Goal: Task Accomplishment & Management: Manage account settings

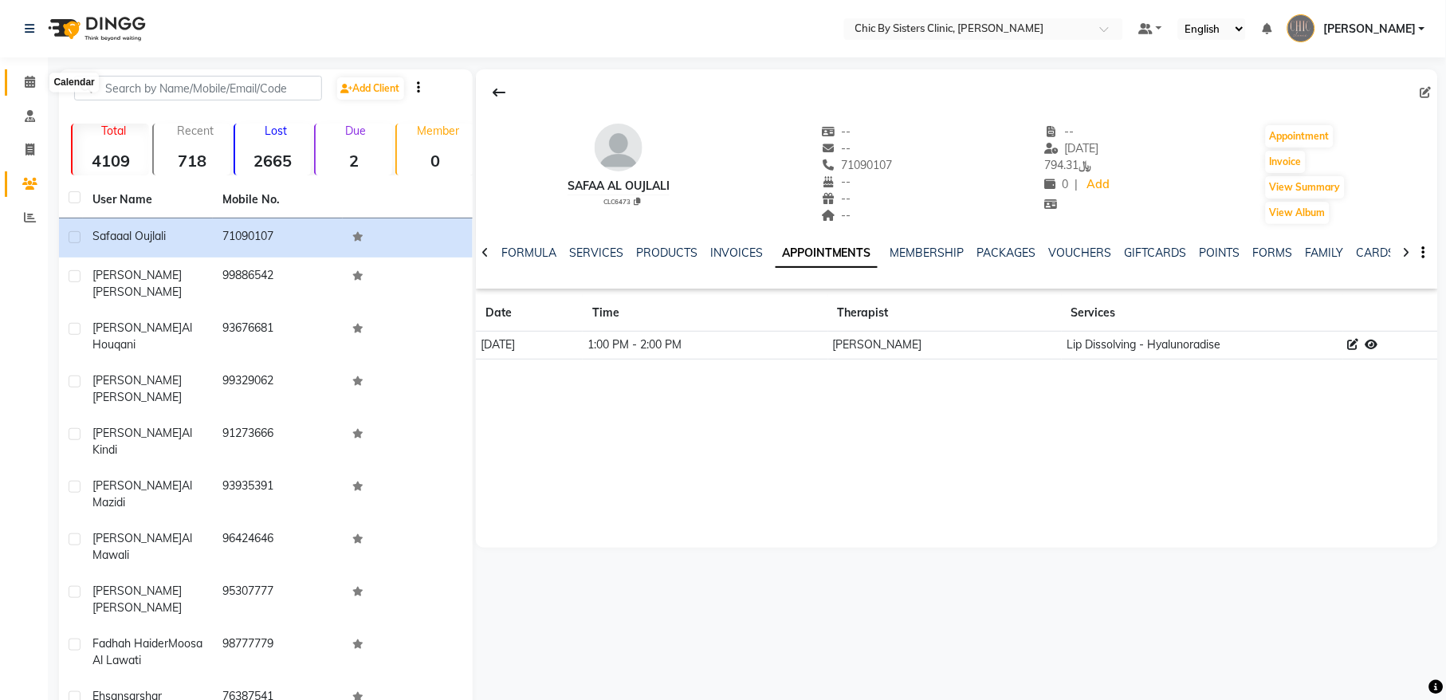
click at [25, 81] on icon at bounding box center [30, 82] width 10 height 12
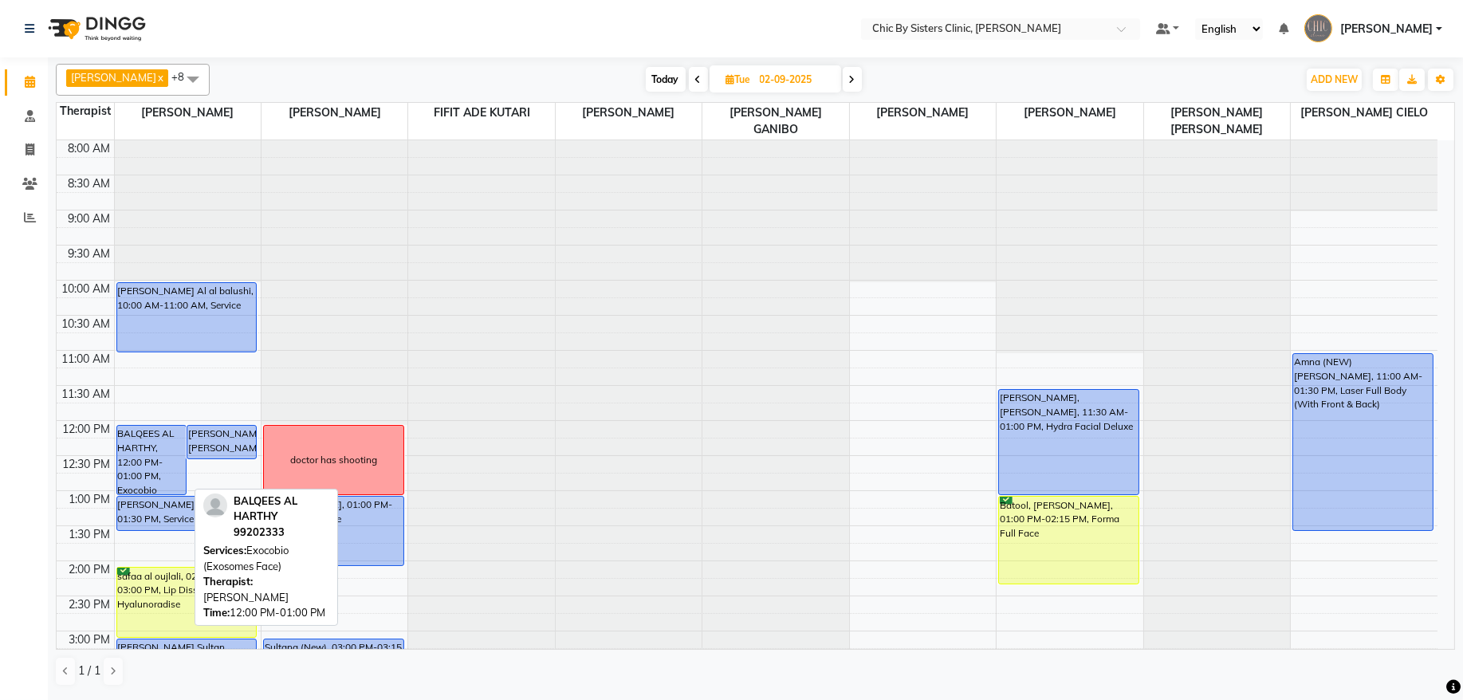
click at [133, 458] on div "BALQEES AL HARTHY, 12:00 PM-01:00 PM, Exocobio (Exosomes Face)" at bounding box center [151, 460] width 69 height 69
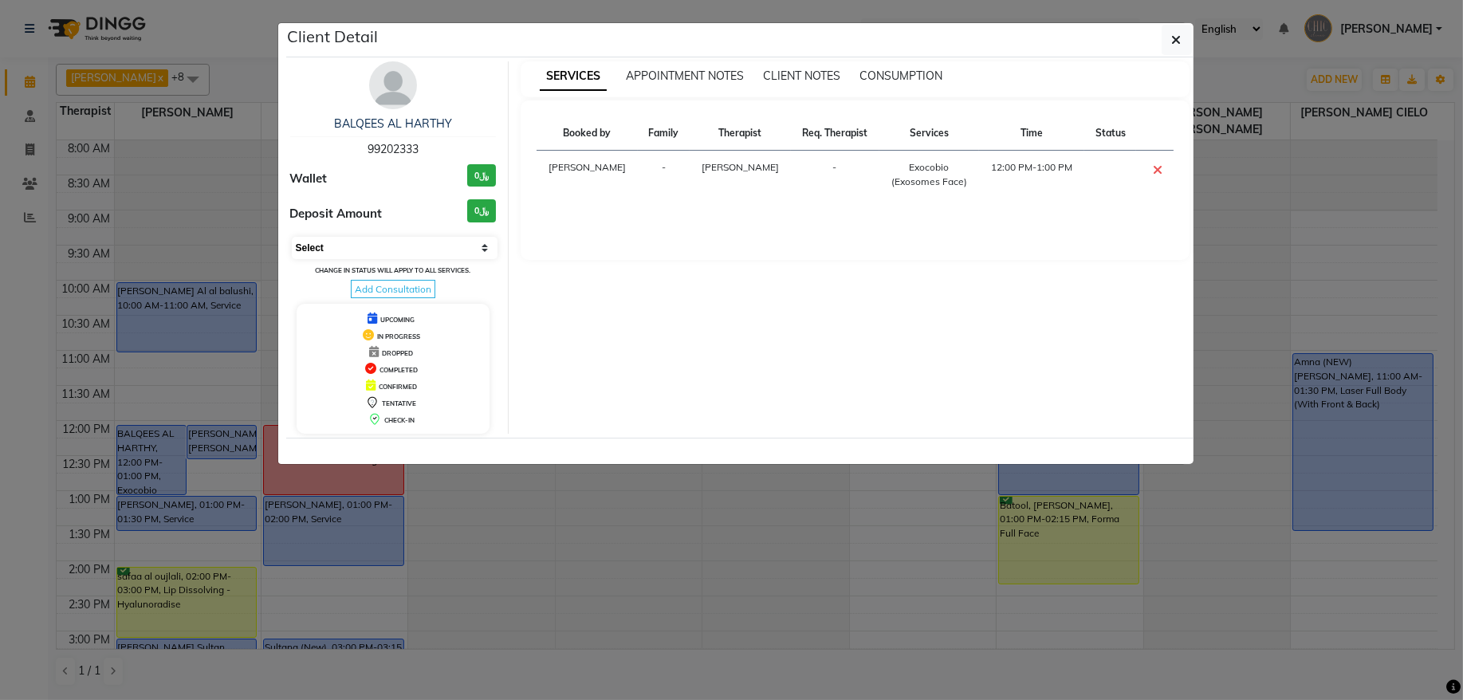
click at [400, 247] on select "Select CONFIRMED TENTATIVE" at bounding box center [395, 248] width 207 height 22
select select "6"
click at [292, 238] on select "Select CONFIRMED TENTATIVE" at bounding box center [395, 248] width 207 height 22
click at [1173, 44] on icon "button" at bounding box center [1177, 39] width 10 height 13
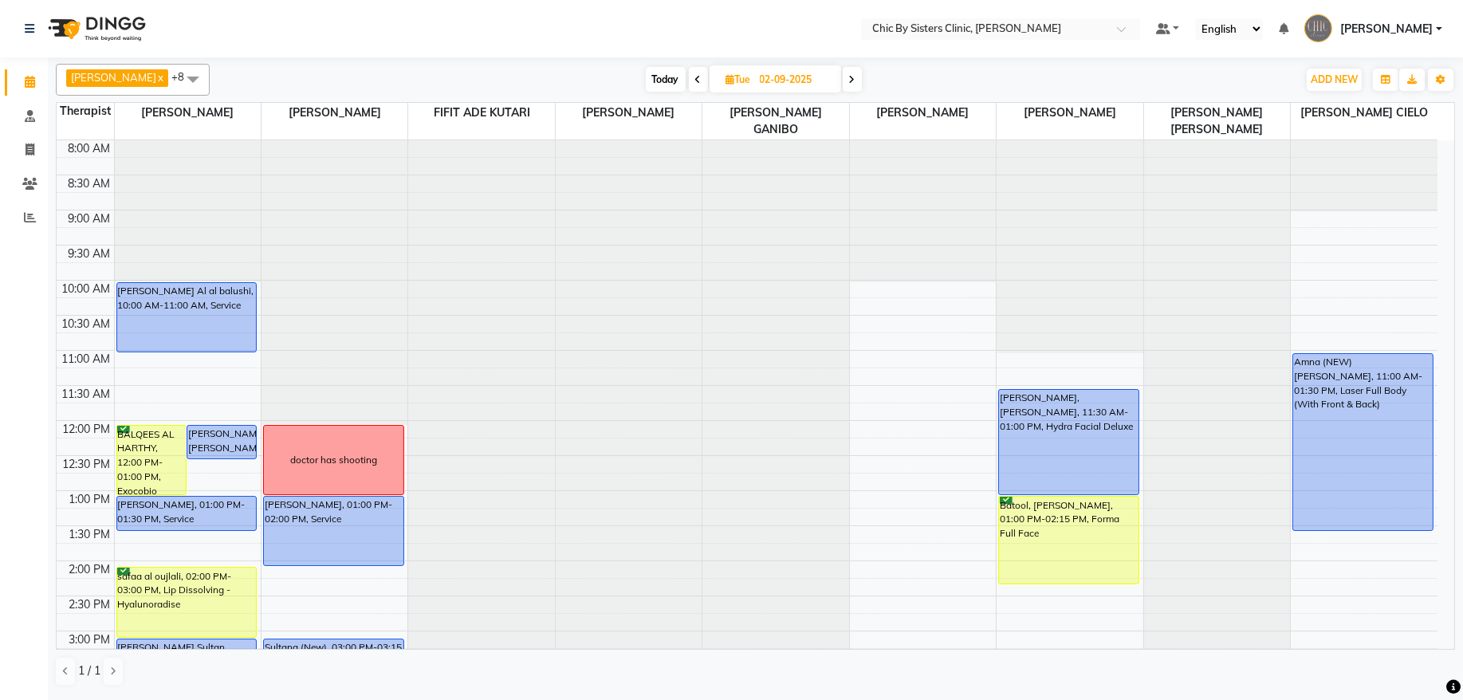
click at [862, 88] on span at bounding box center [852, 79] width 19 height 25
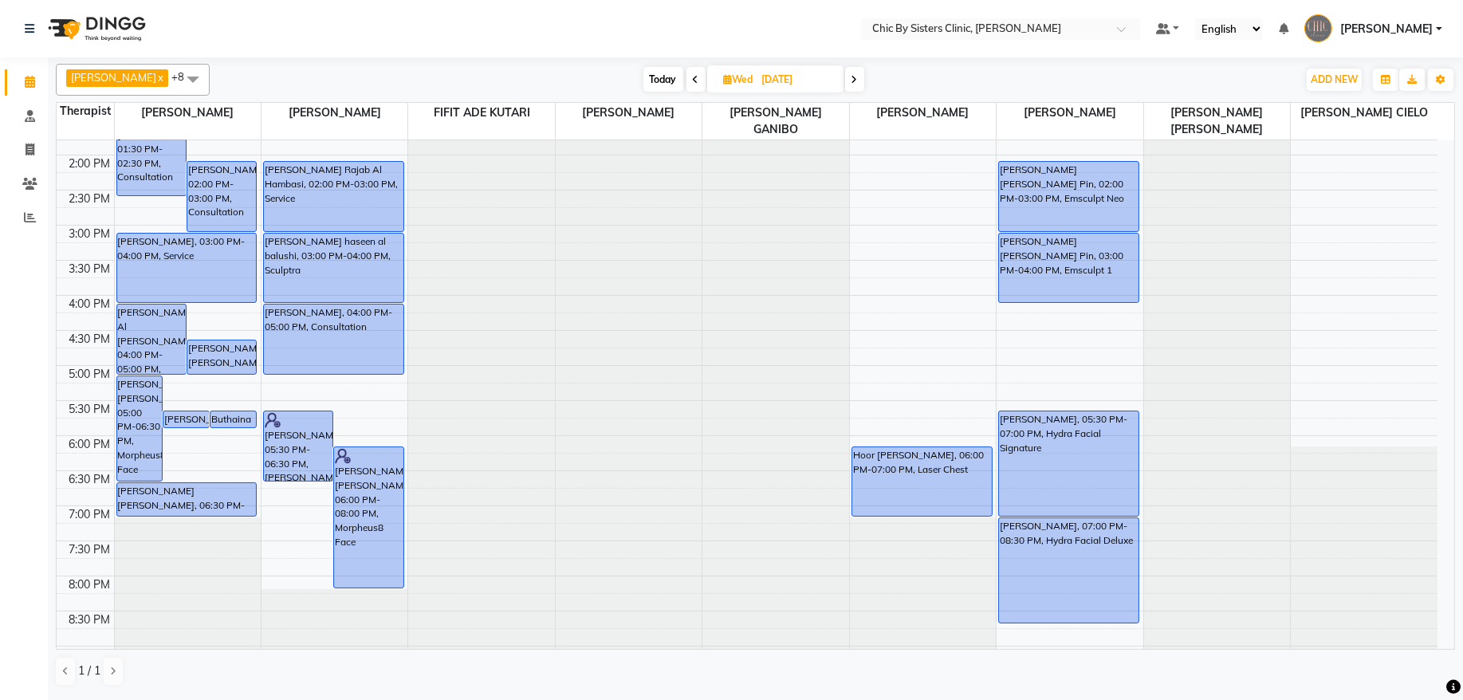
scroll to position [23, 0]
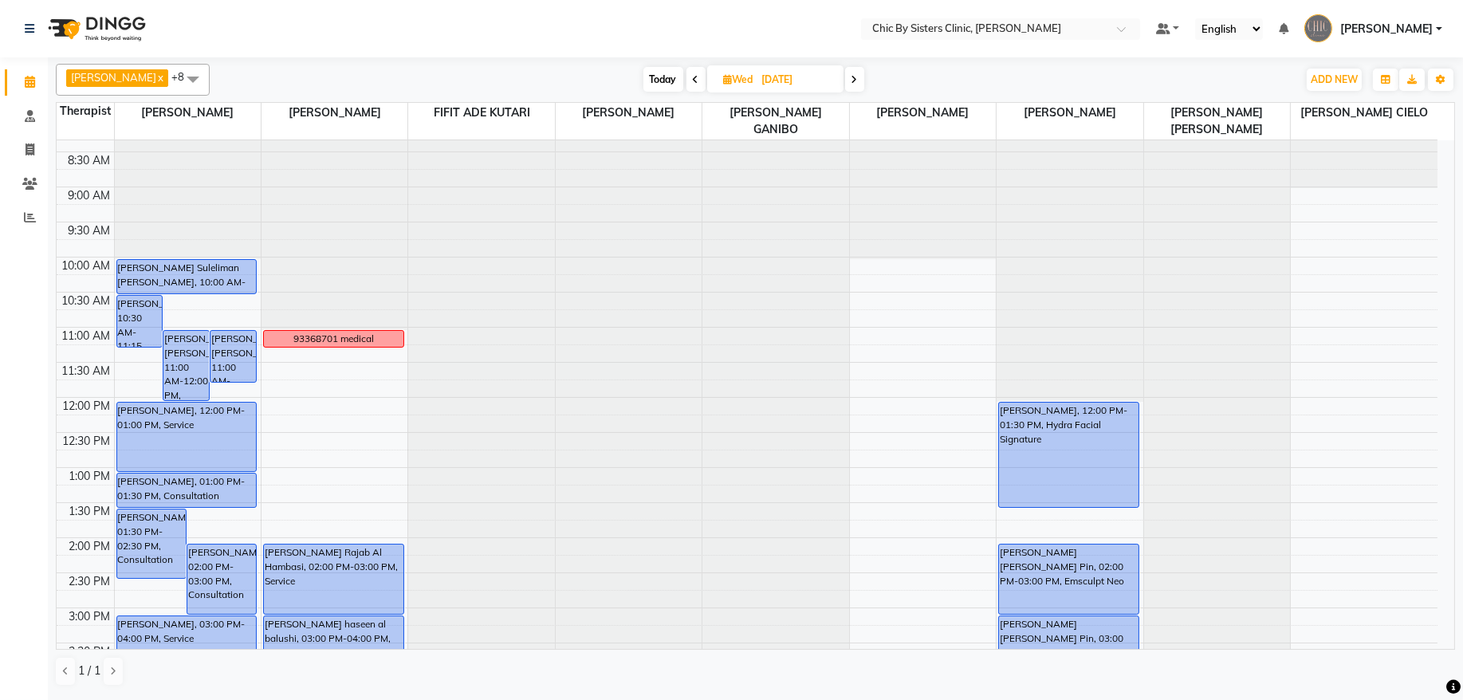
click at [699, 76] on icon at bounding box center [696, 80] width 6 height 10
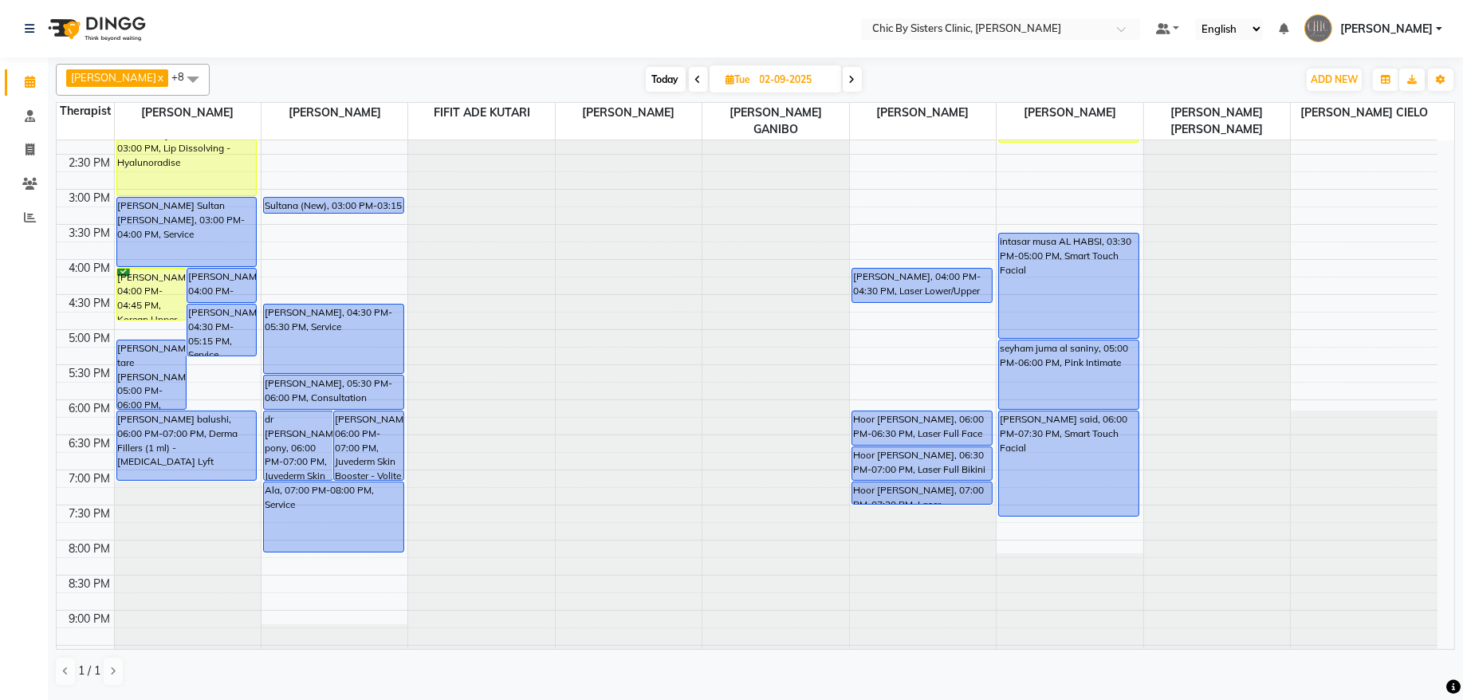
scroll to position [0, 0]
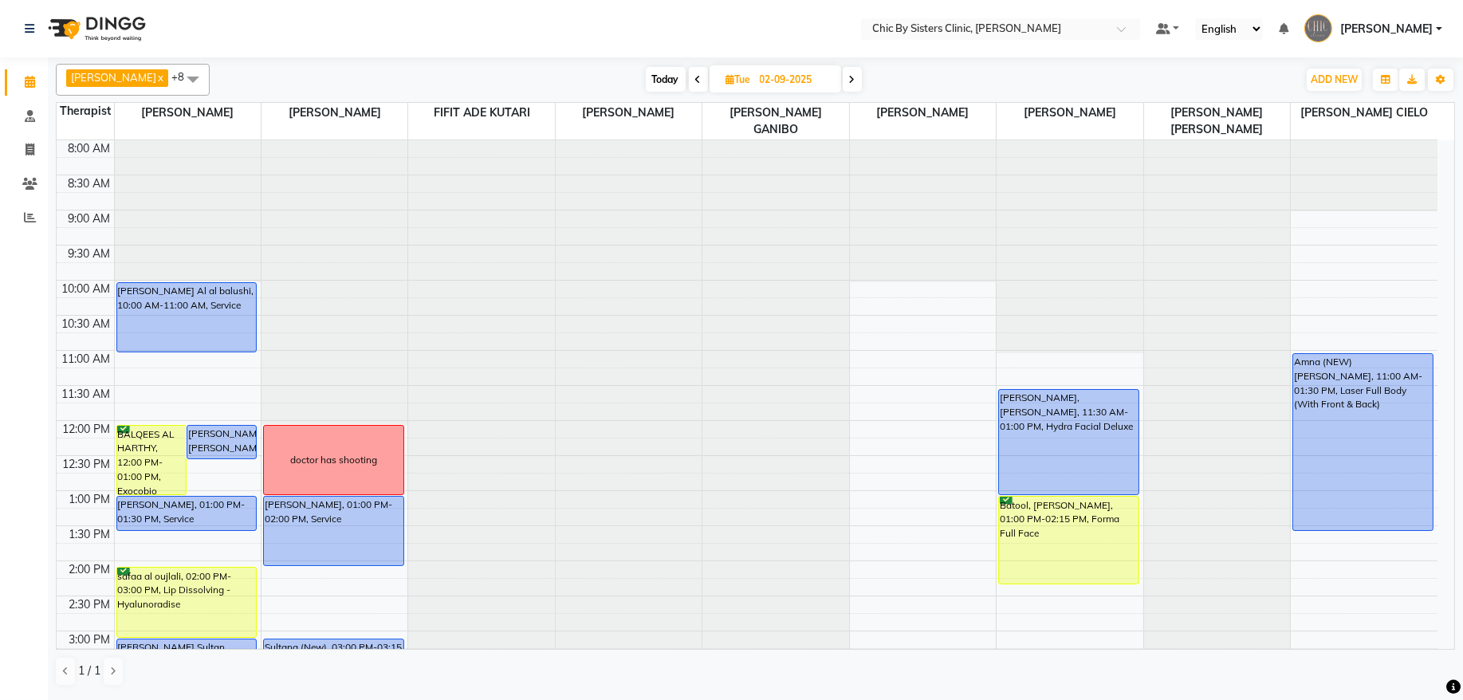
click at [686, 84] on span "Today" at bounding box center [666, 79] width 40 height 25
type input "[DATE]"
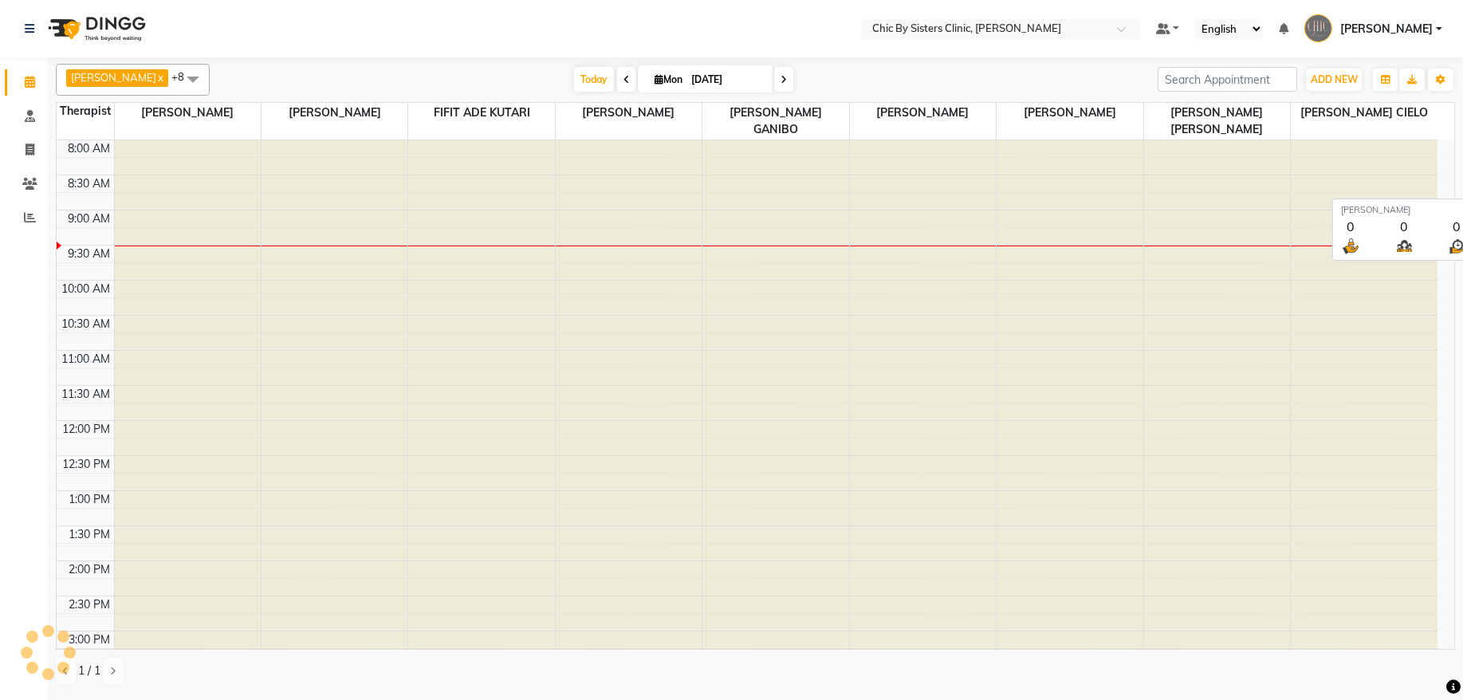
scroll to position [72, 0]
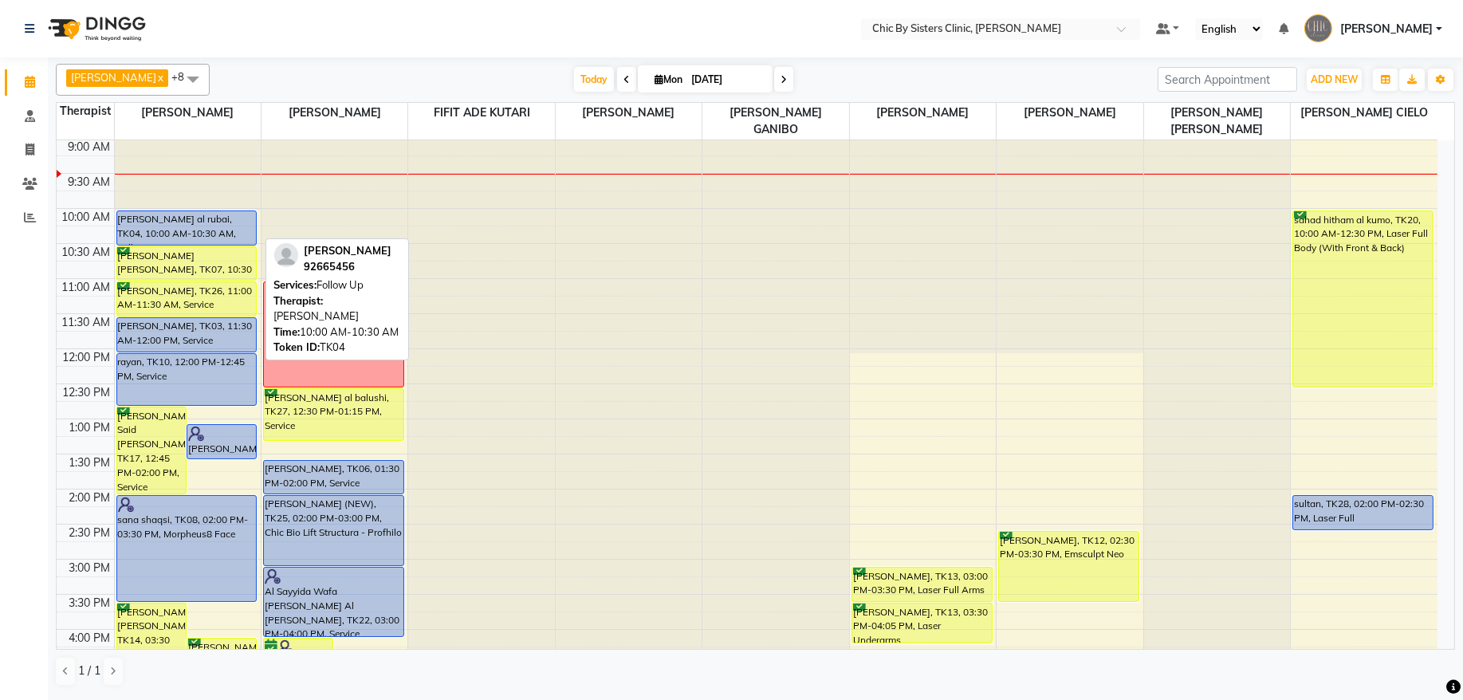
click at [175, 219] on div "[PERSON_NAME] al rubai, TK04, 10:00 AM-10:30 AM, Follow Up" at bounding box center [187, 227] width 140 height 33
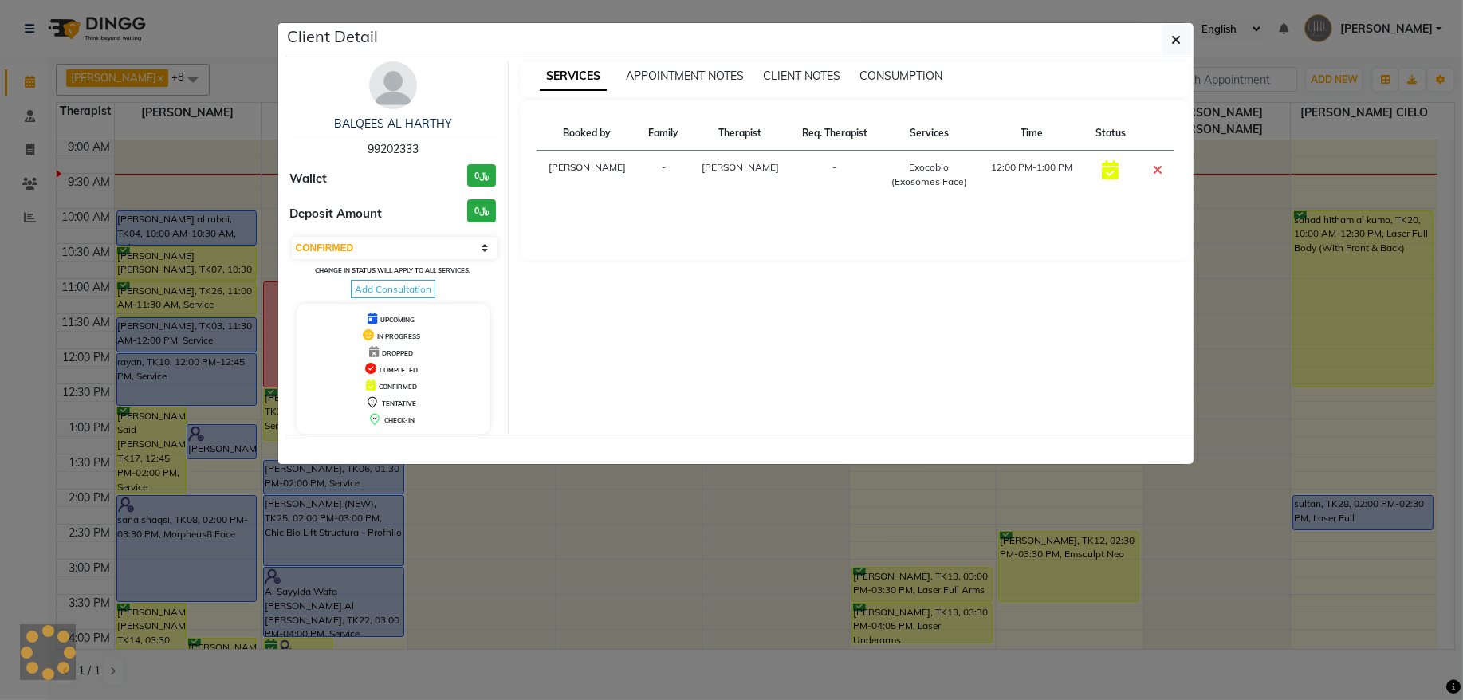
select select "5"
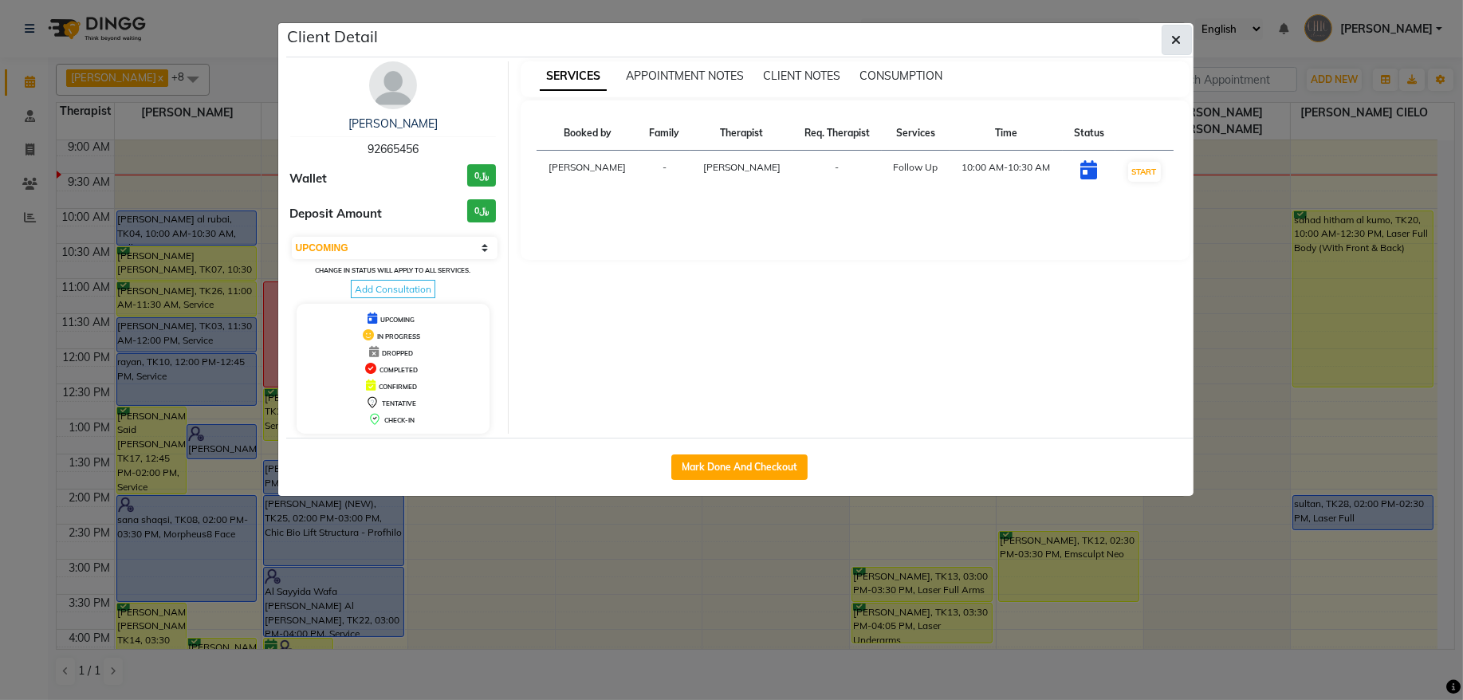
click at [1173, 38] on icon "button" at bounding box center [1177, 39] width 10 height 13
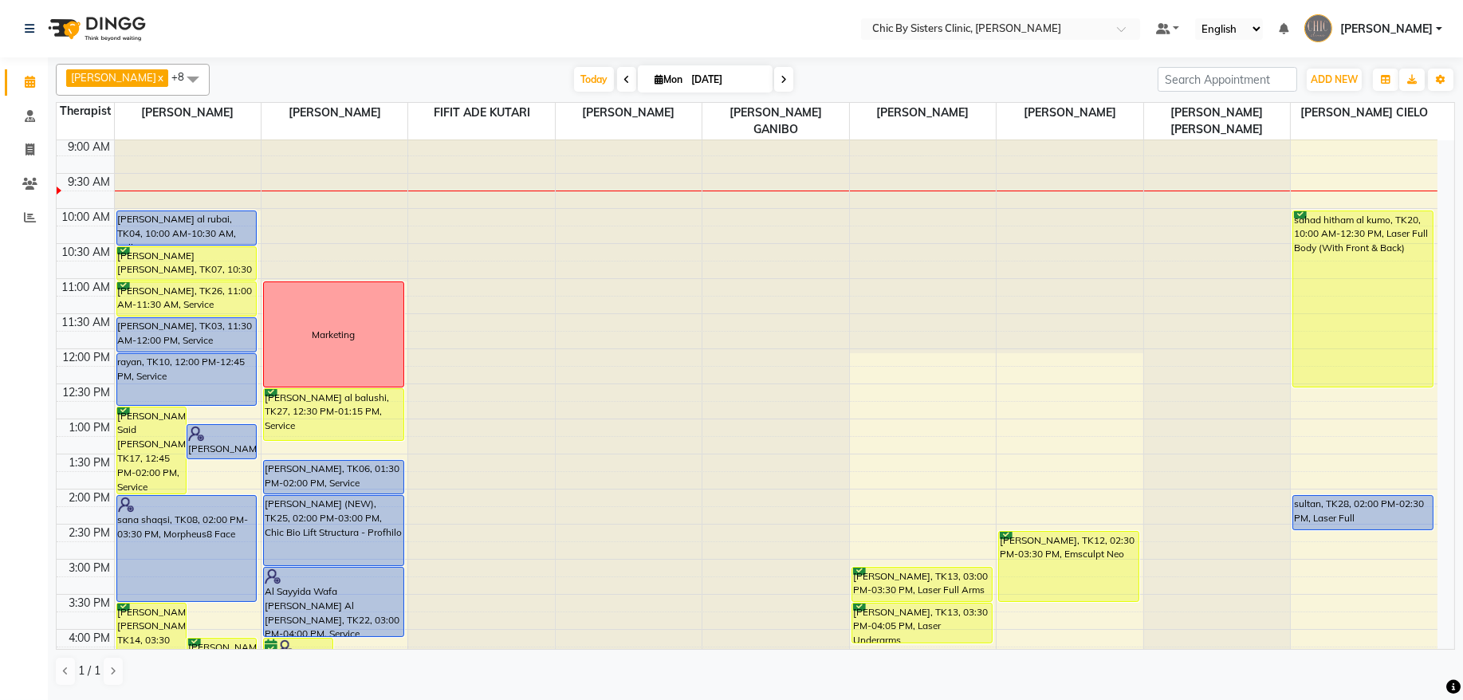
click at [793, 81] on span at bounding box center [783, 79] width 19 height 25
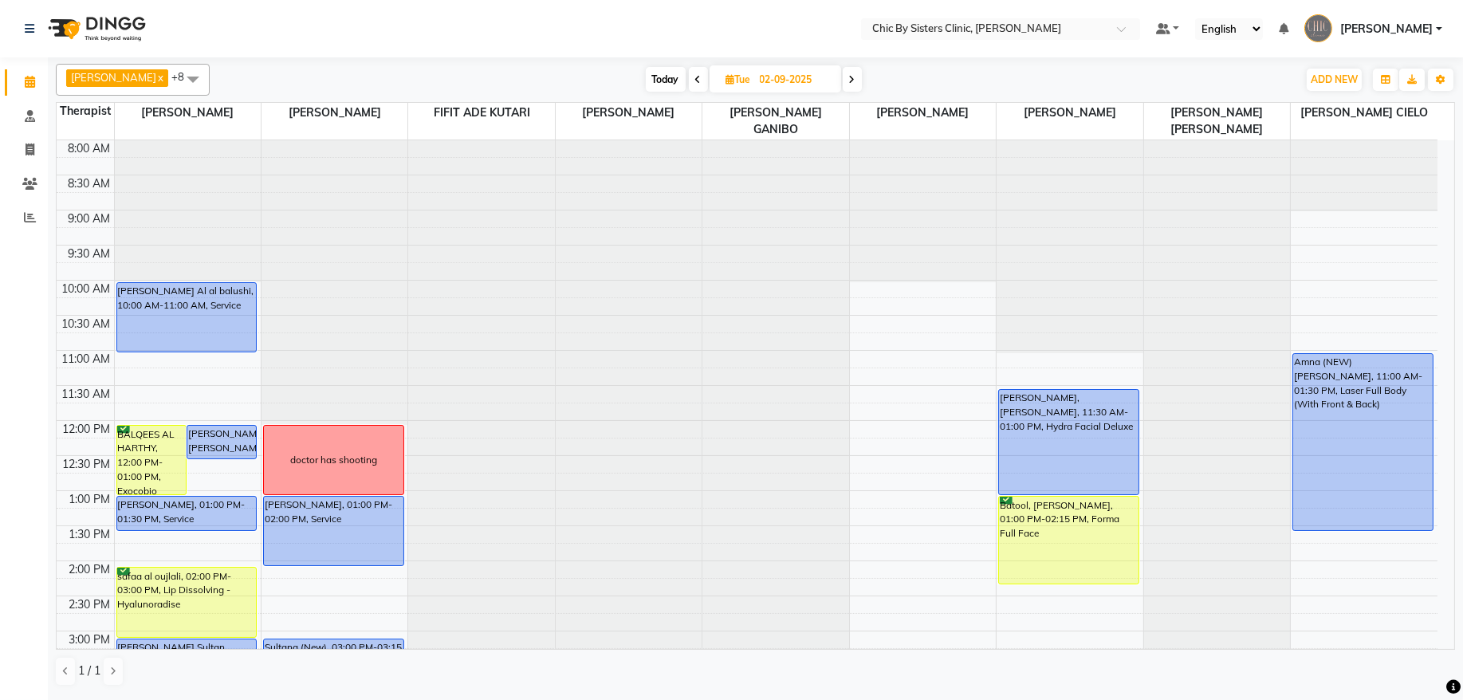
scroll to position [34, 0]
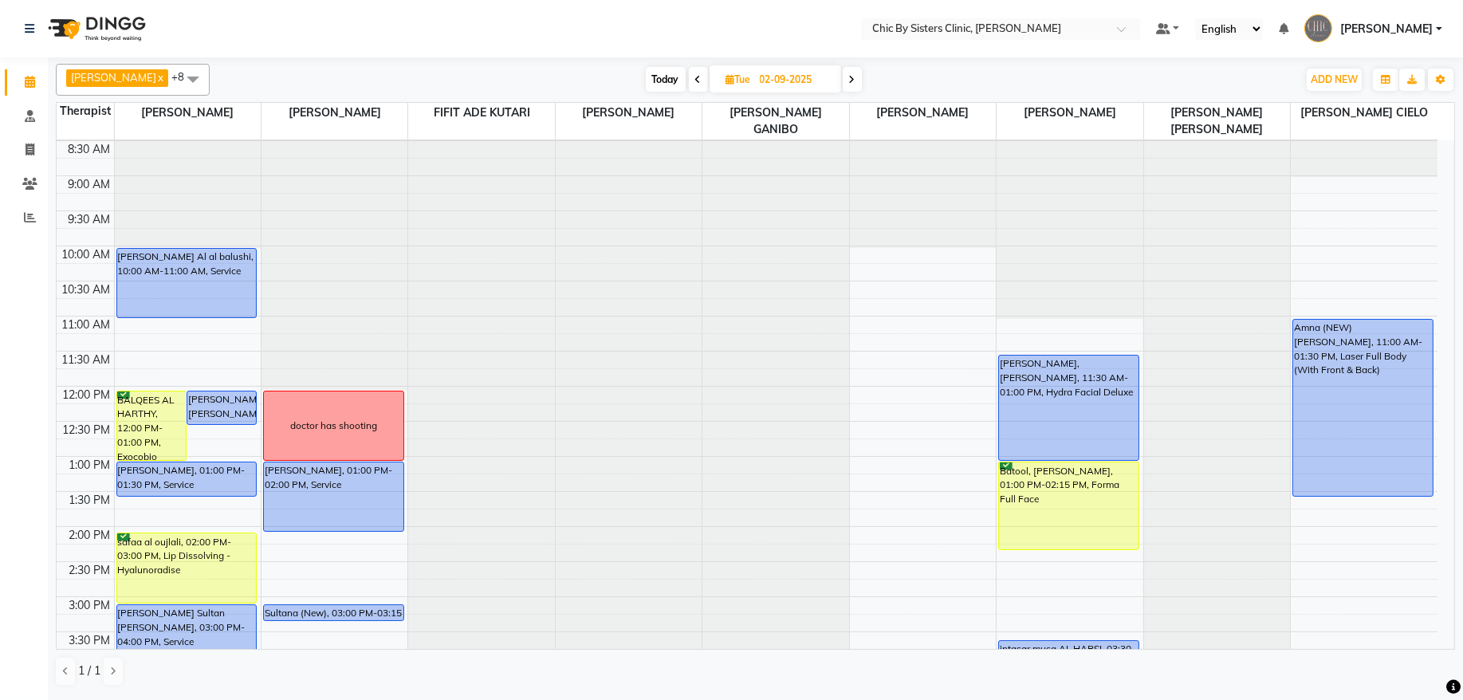
click at [702, 80] on icon at bounding box center [698, 80] width 6 height 10
type input "[DATE]"
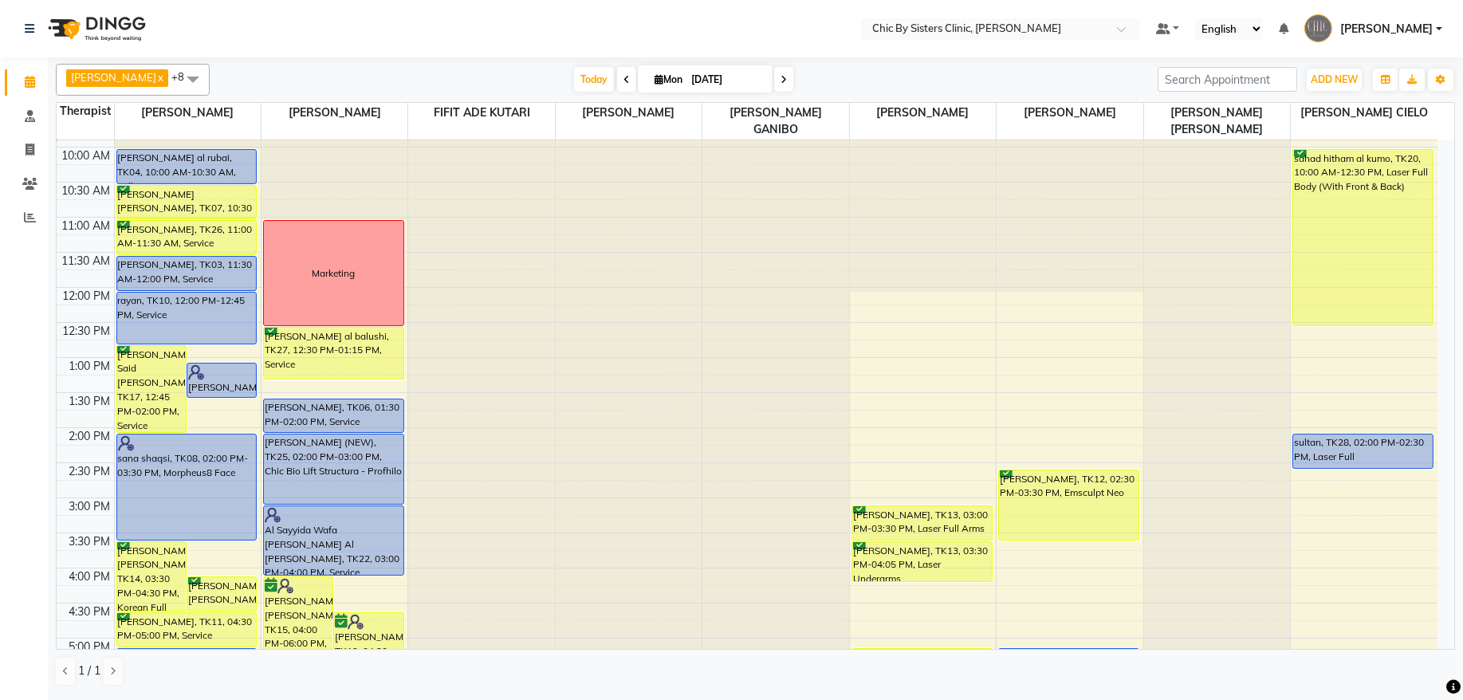
scroll to position [0, 0]
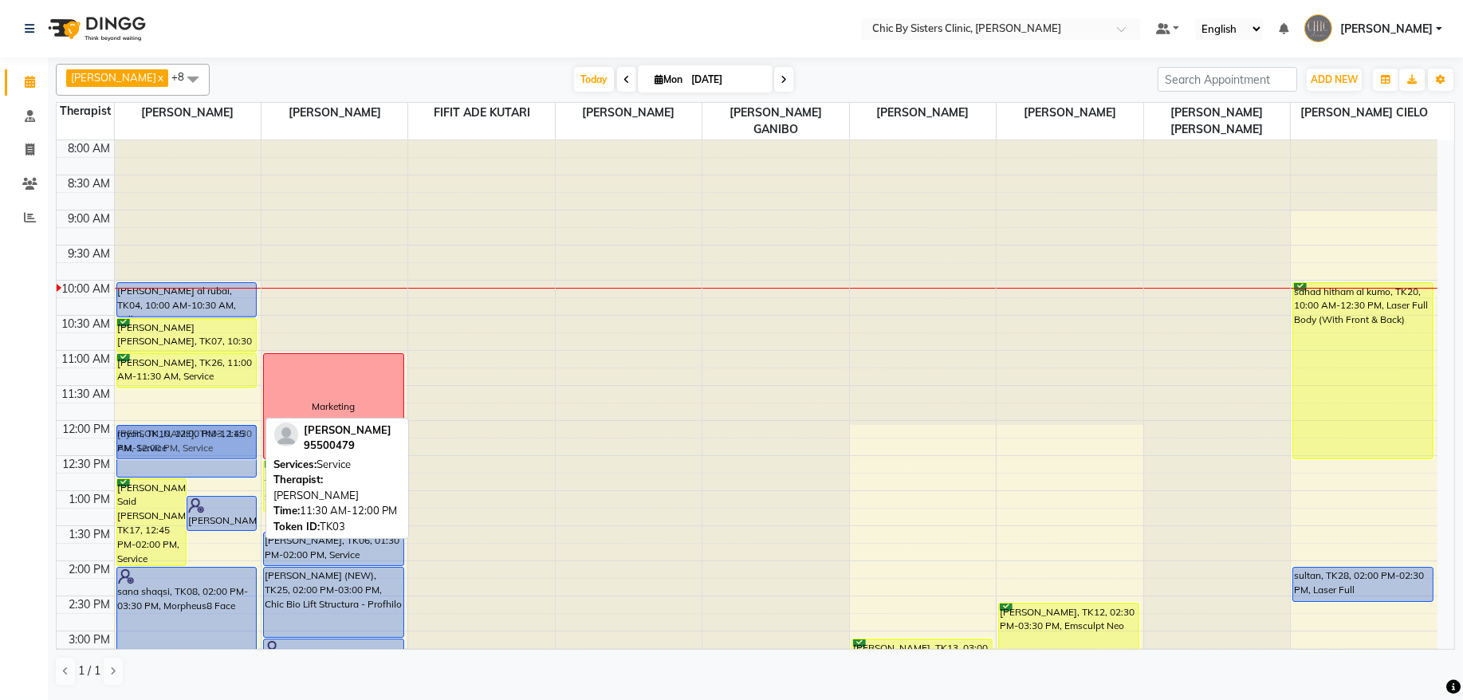
drag, startPoint x: 210, startPoint y: 399, endPoint x: 207, endPoint y: 427, distance: 27.2
click at [207, 427] on div "Salma Ali Said Al Hashmi, TK17, 12:45 PM-02:00 PM, Service Nadia Al Zadjali, TK…" at bounding box center [188, 701] width 146 height 1122
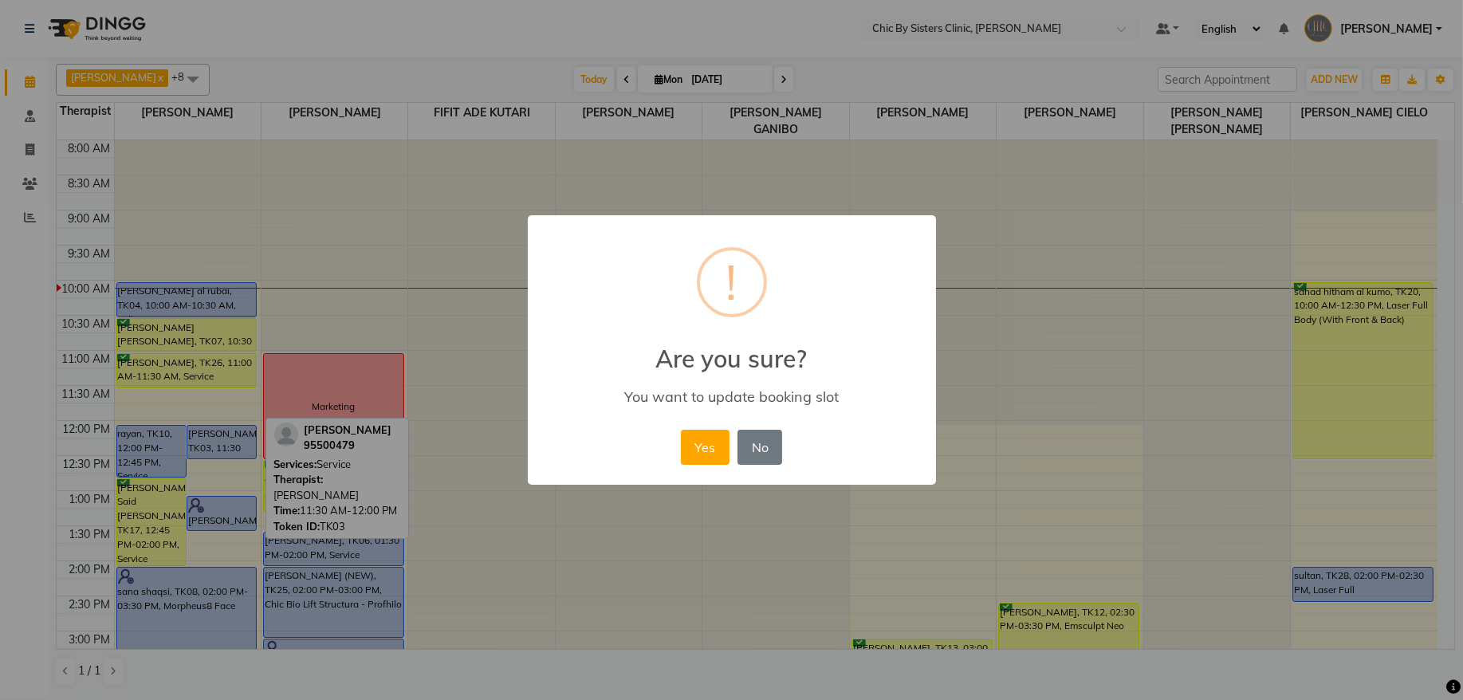
drag, startPoint x: 216, startPoint y: 442, endPoint x: 215, endPoint y: 460, distance: 18.4
click at [215, 460] on div "× ! Are you sure? You want to update booking slot Yes No No" at bounding box center [731, 350] width 1463 height 700
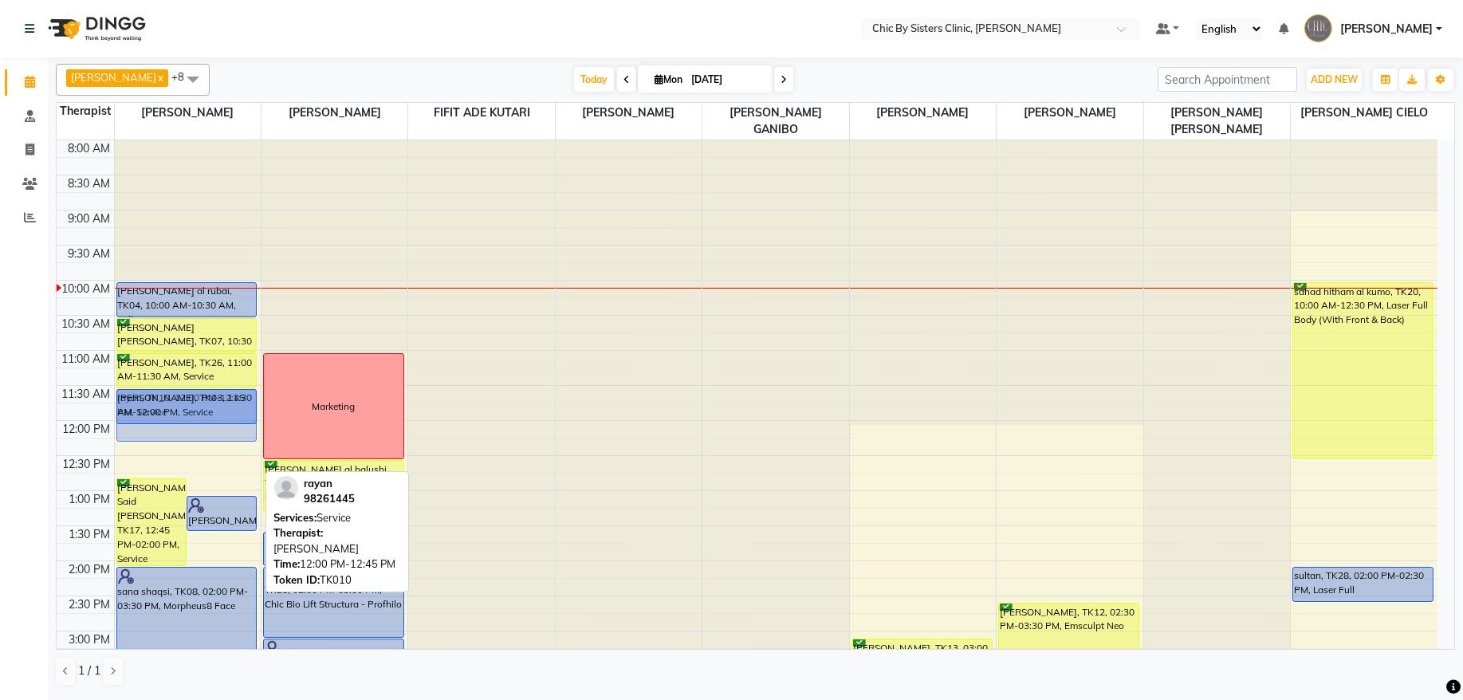
drag, startPoint x: 144, startPoint y: 455, endPoint x: 154, endPoint y: 420, distance: 36.4
click at [154, 420] on div "Salma Ali Said Al Hashmi, TK17, 12:45 PM-02:00 PM, Service Nadia Al Zadjali, TK…" at bounding box center [188, 701] width 146 height 1122
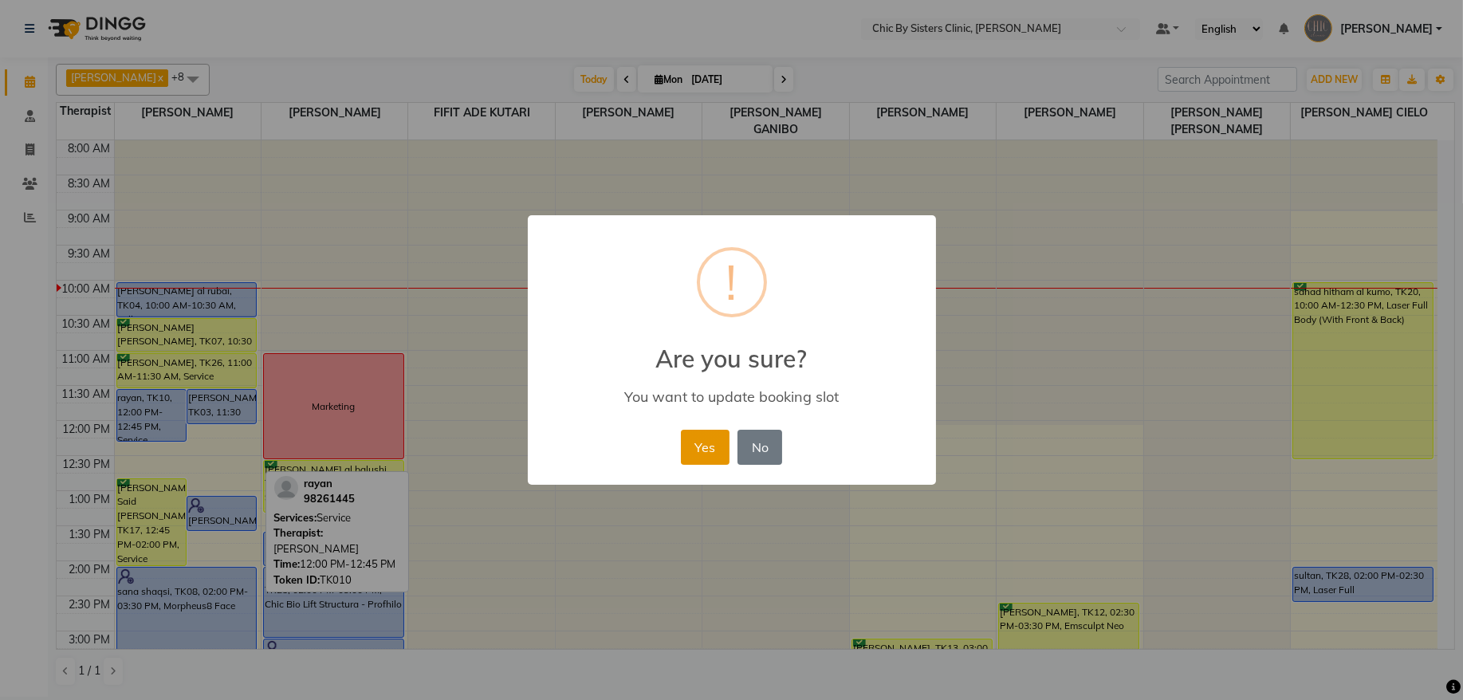
click at [684, 443] on button "Yes" at bounding box center [705, 447] width 49 height 35
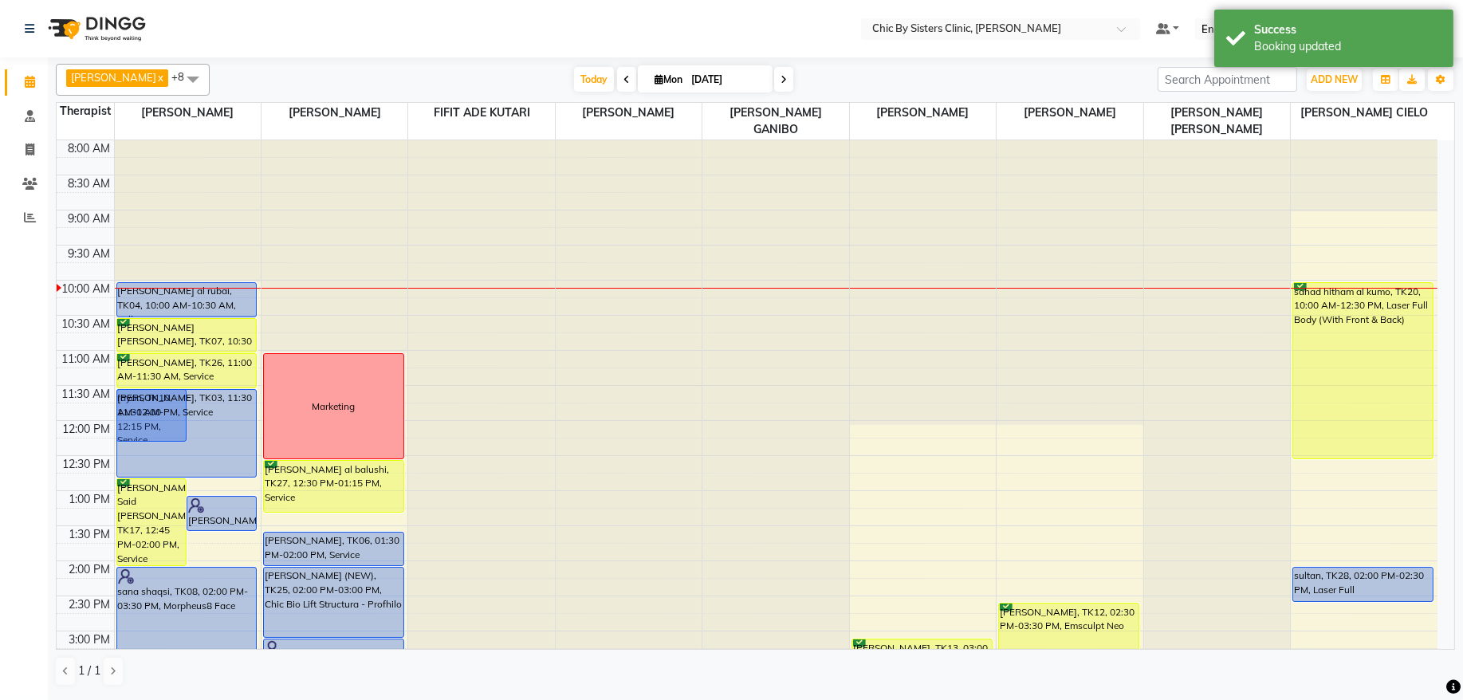
drag, startPoint x: 225, startPoint y: 424, endPoint x: 224, endPoint y: 463, distance: 39.1
click at [224, 467] on div "rayan, TK10, 11:30 AM-12:15 PM, Service huda hamed, TK03, 11:30 AM-12:00 PM, Se…" at bounding box center [188, 701] width 146 height 1122
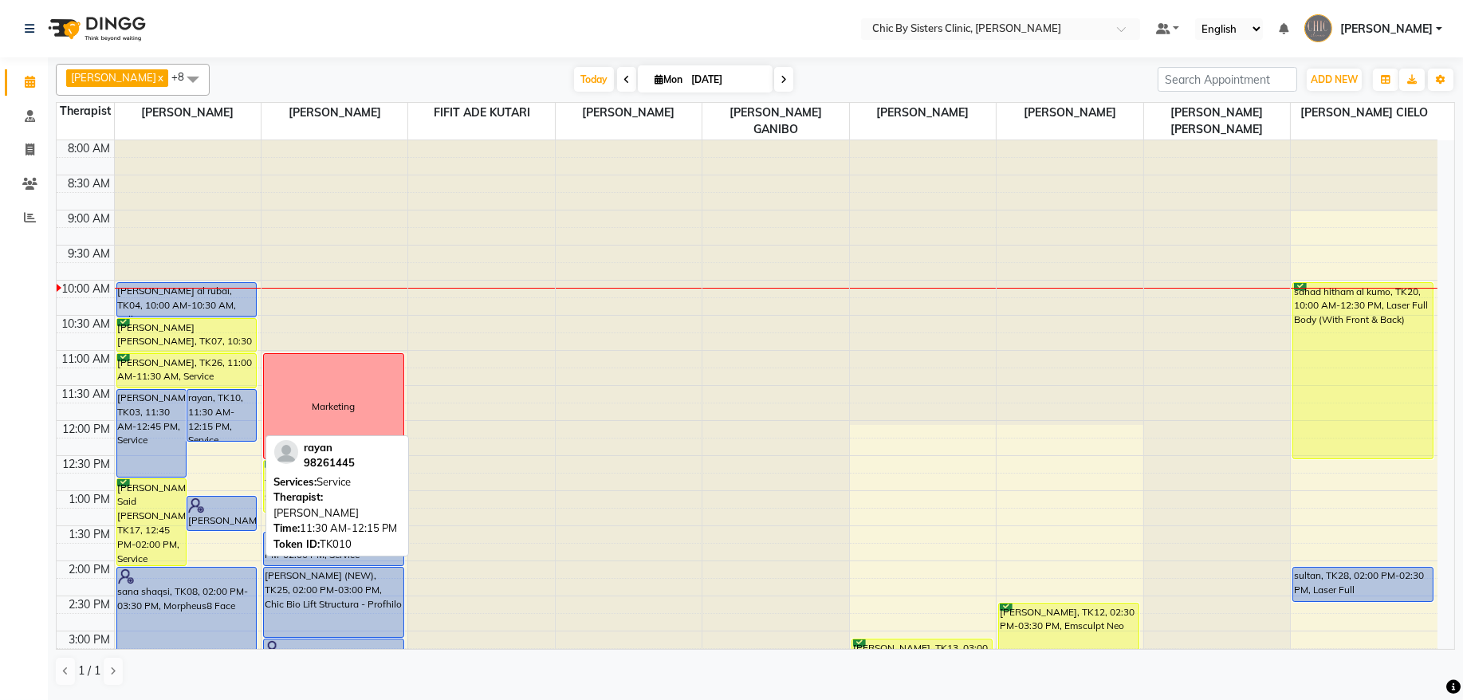
click at [210, 415] on div "rayan, TK10, 11:30 AM-12:15 PM, Service" at bounding box center [221, 415] width 69 height 51
click at [218, 416] on div "rayan, TK10, 11:30 AM-12:15 PM, Service" at bounding box center [221, 415] width 69 height 51
select select "5"
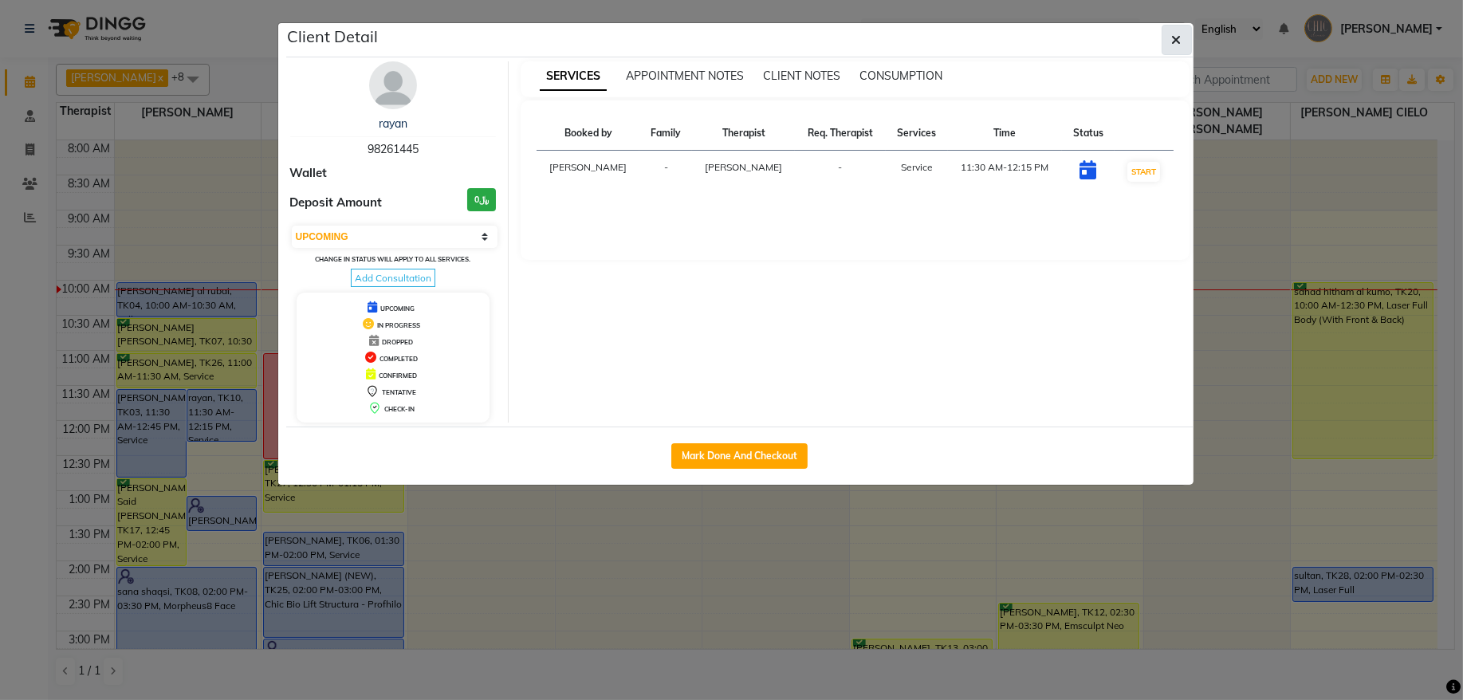
click at [1174, 37] on icon "button" at bounding box center [1177, 39] width 10 height 13
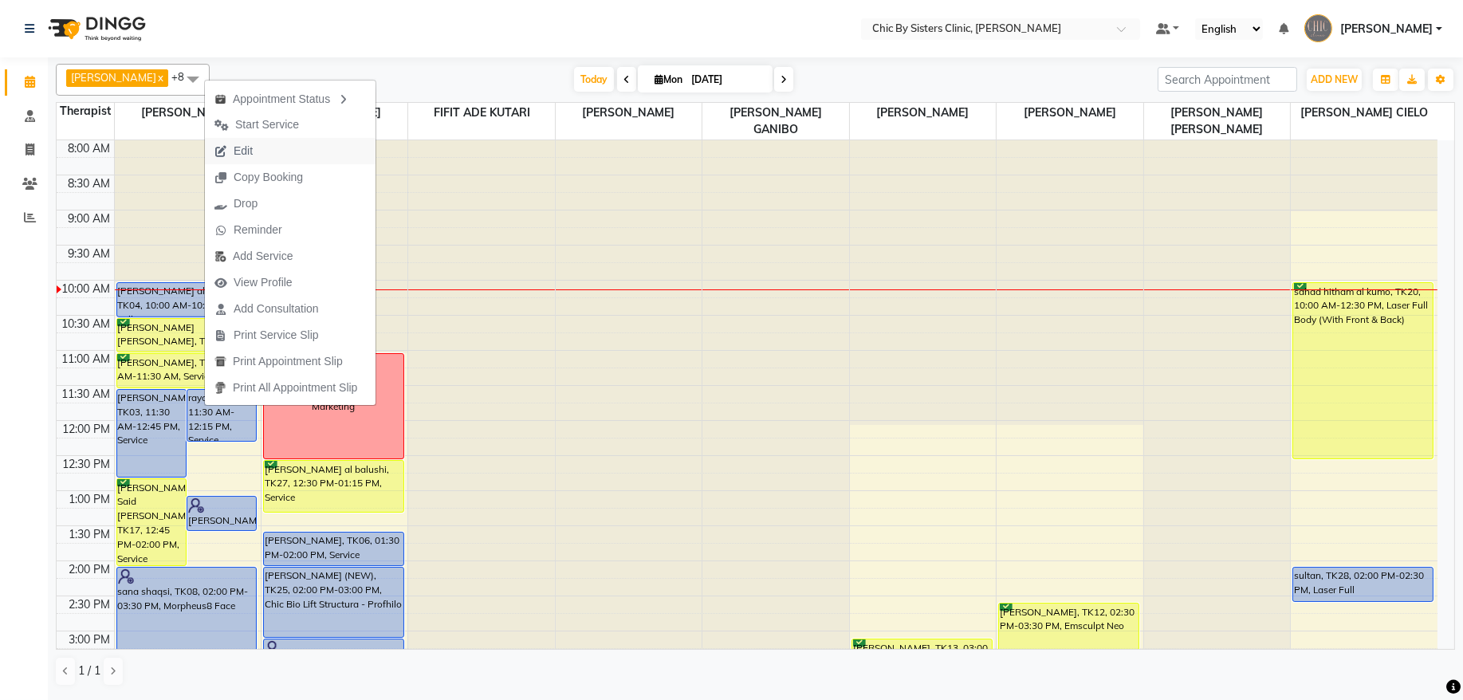
click at [250, 148] on span "Edit" at bounding box center [243, 151] width 19 height 17
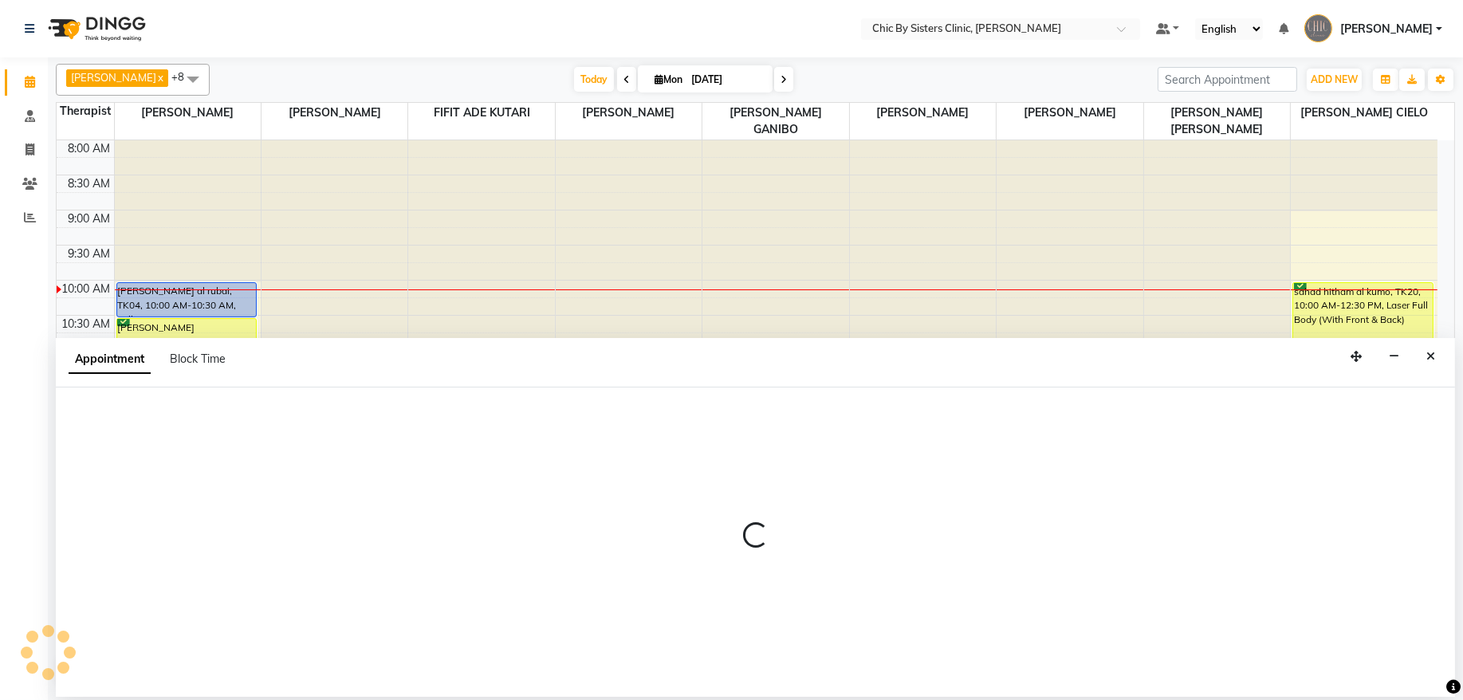
select select "tentative"
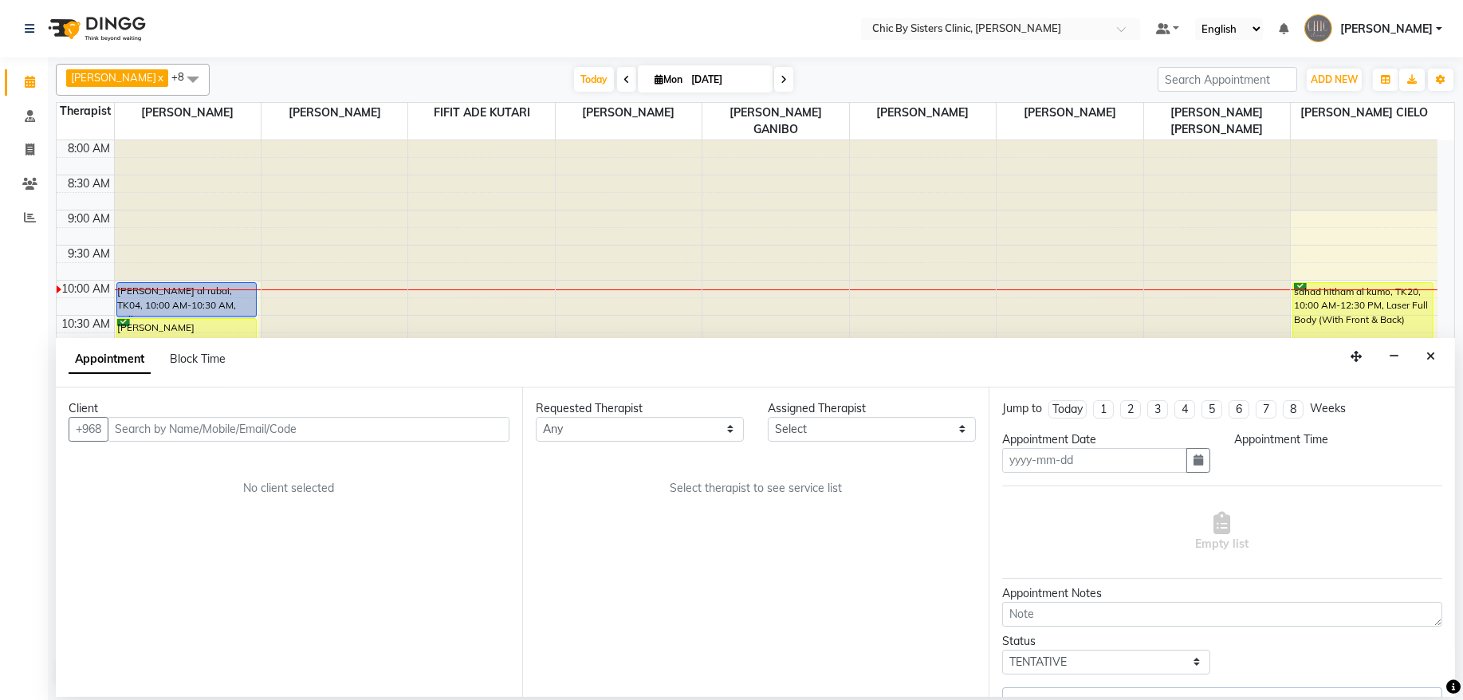
type input "[DATE]"
select select "upcoming"
select select "49177"
select select "690"
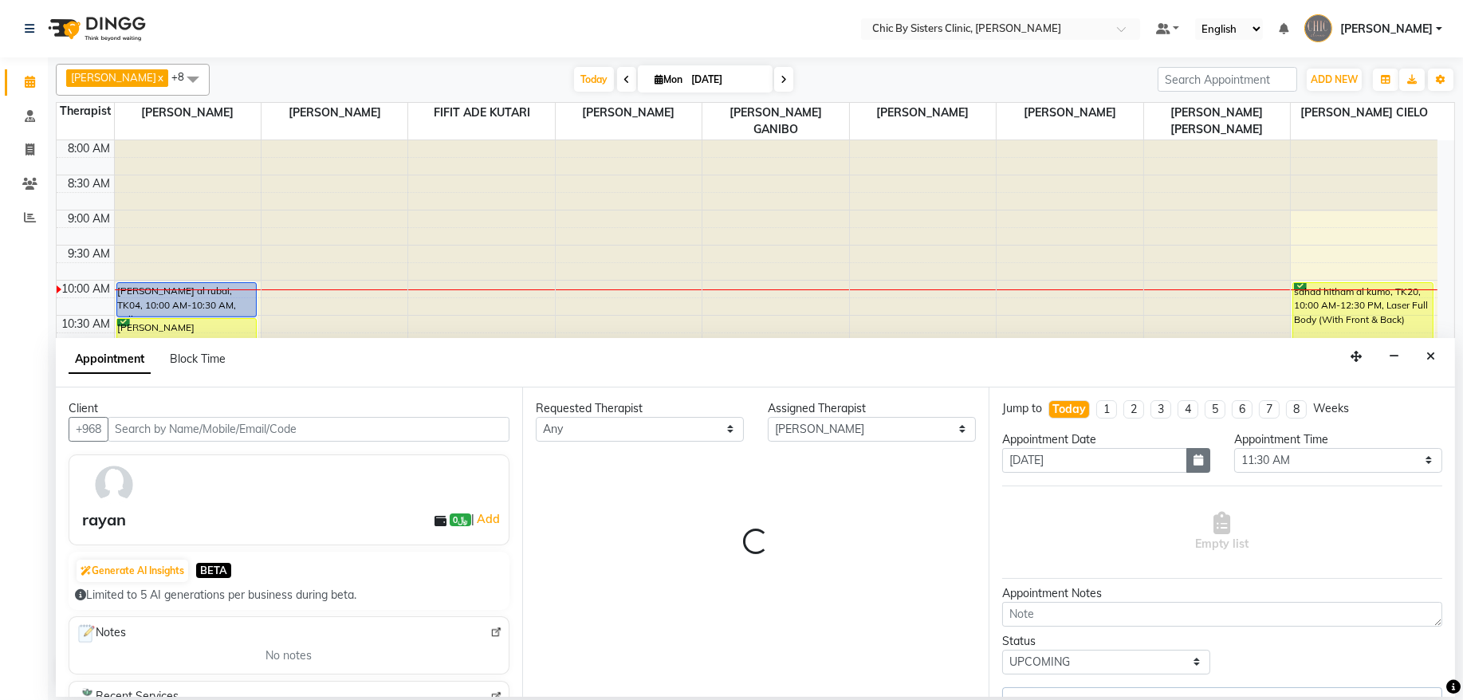
scroll to position [143, 0]
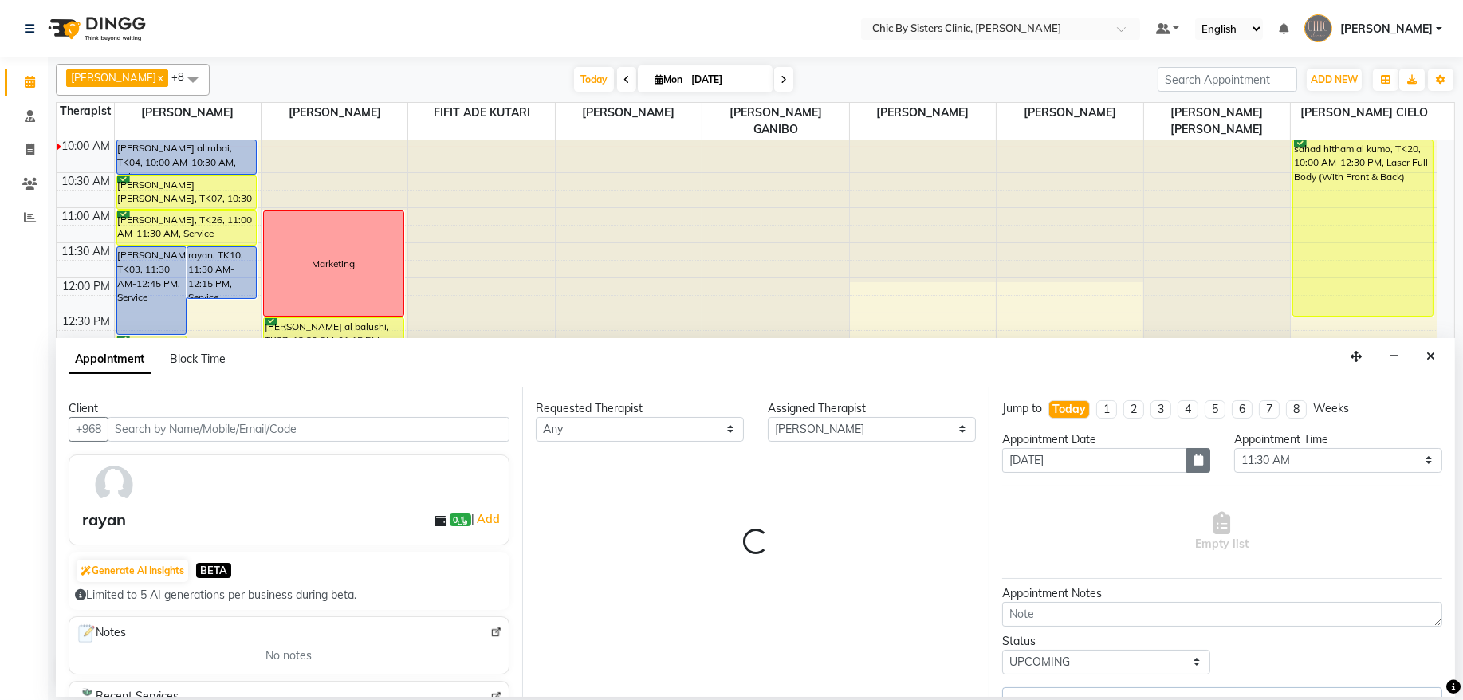
select select "3125"
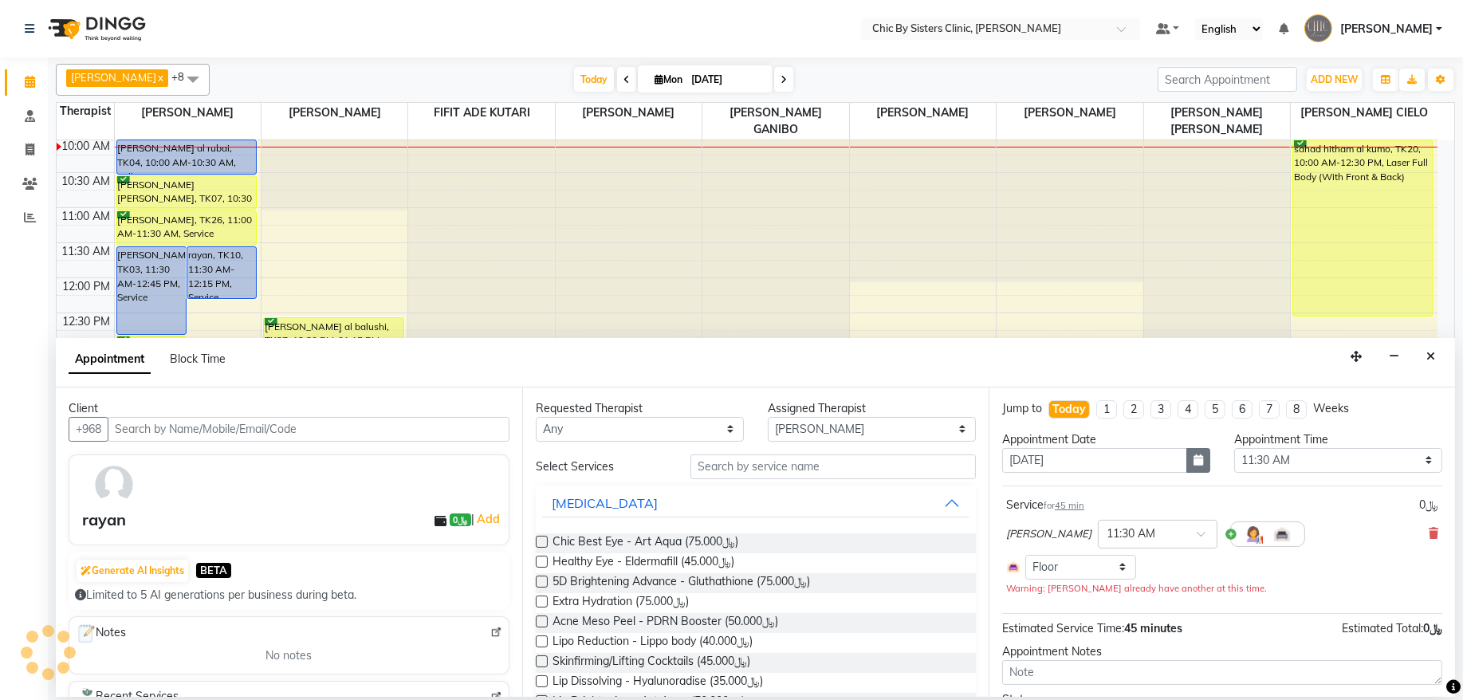
click at [1186, 463] on button "button" at bounding box center [1198, 460] width 24 height 25
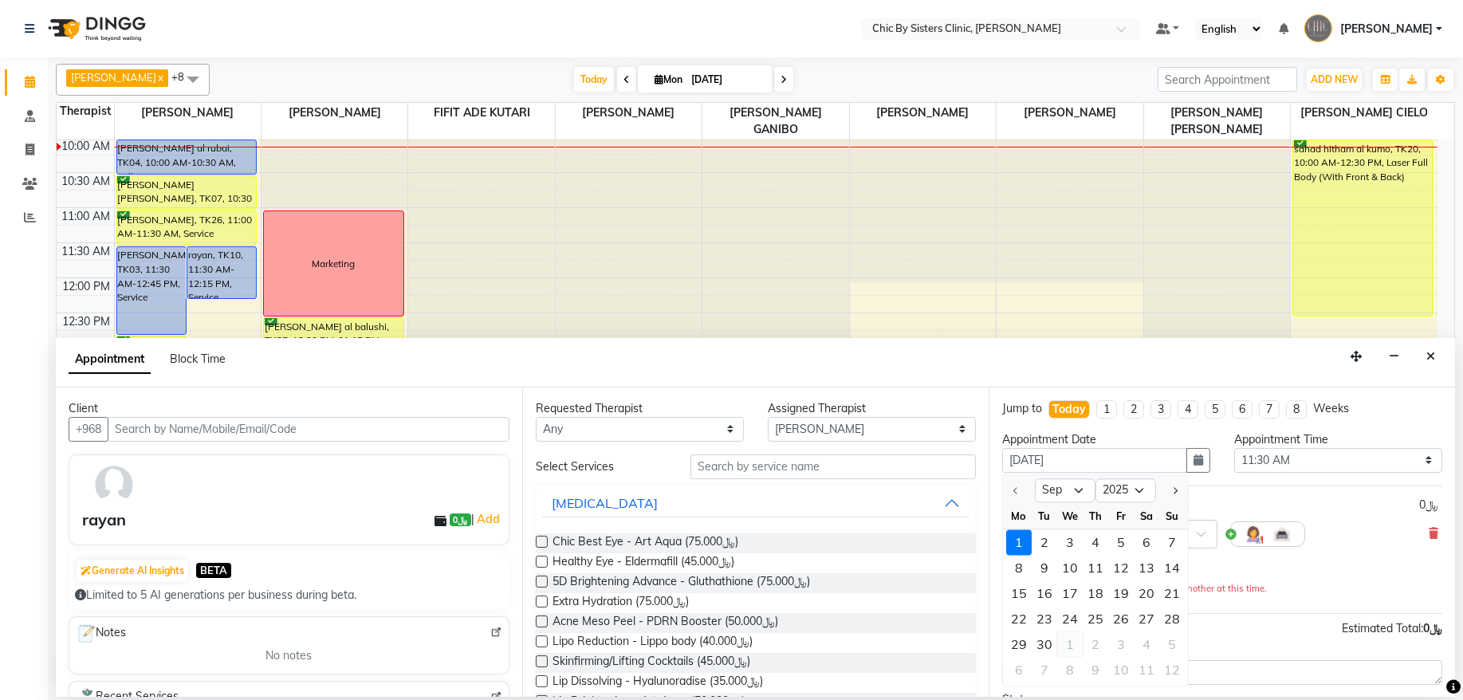
click at [1068, 647] on div "1" at bounding box center [1070, 644] width 26 height 26
type input "01-10-2025"
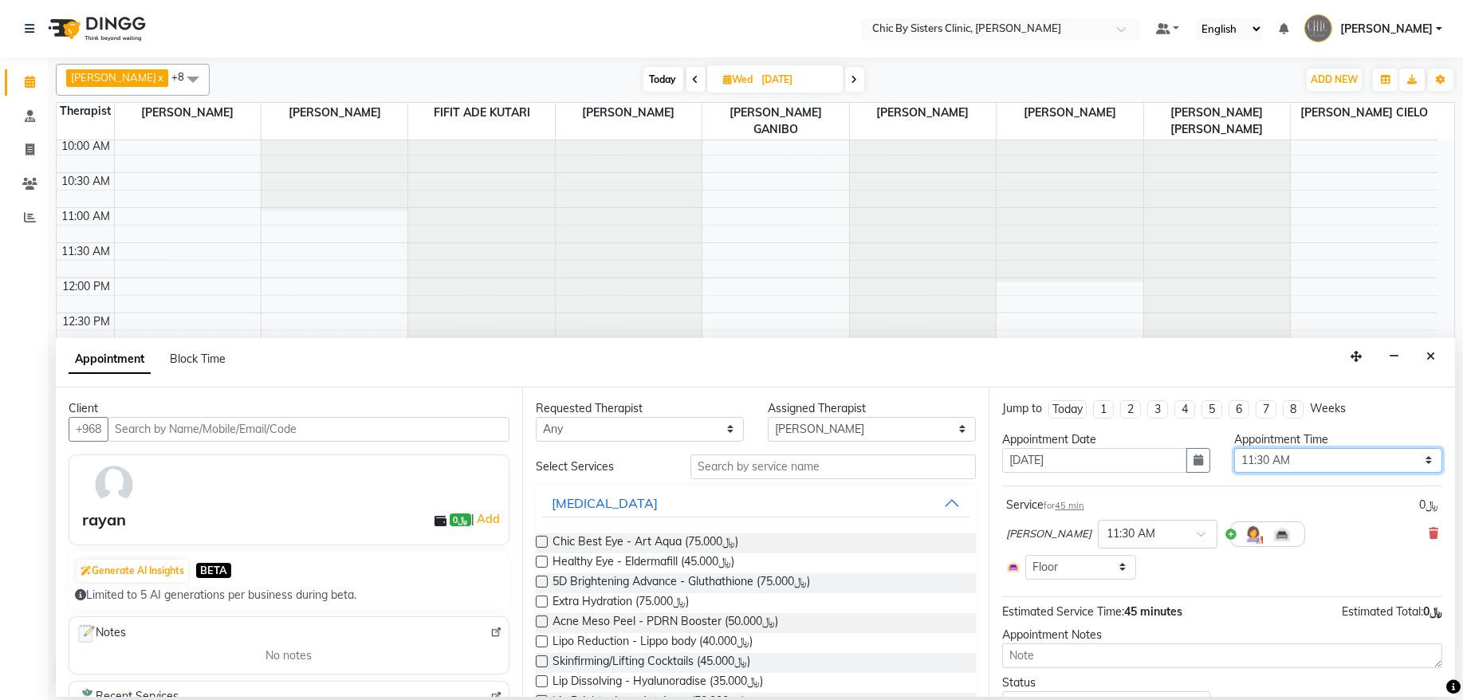
click at [1378, 464] on select "Select 09:00 AM 09:15 AM 09:30 AM 09:45 AM 10:00 AM 10:15 AM 10:30 AM 10:45 AM …" at bounding box center [1338, 460] width 208 height 25
select select "960"
click at [1234, 449] on select "Select 09:00 AM 09:15 AM 09:30 AM 09:45 AM 10:00 AM 10:15 AM 10:30 AM 10:45 AM …" at bounding box center [1338, 460] width 208 height 25
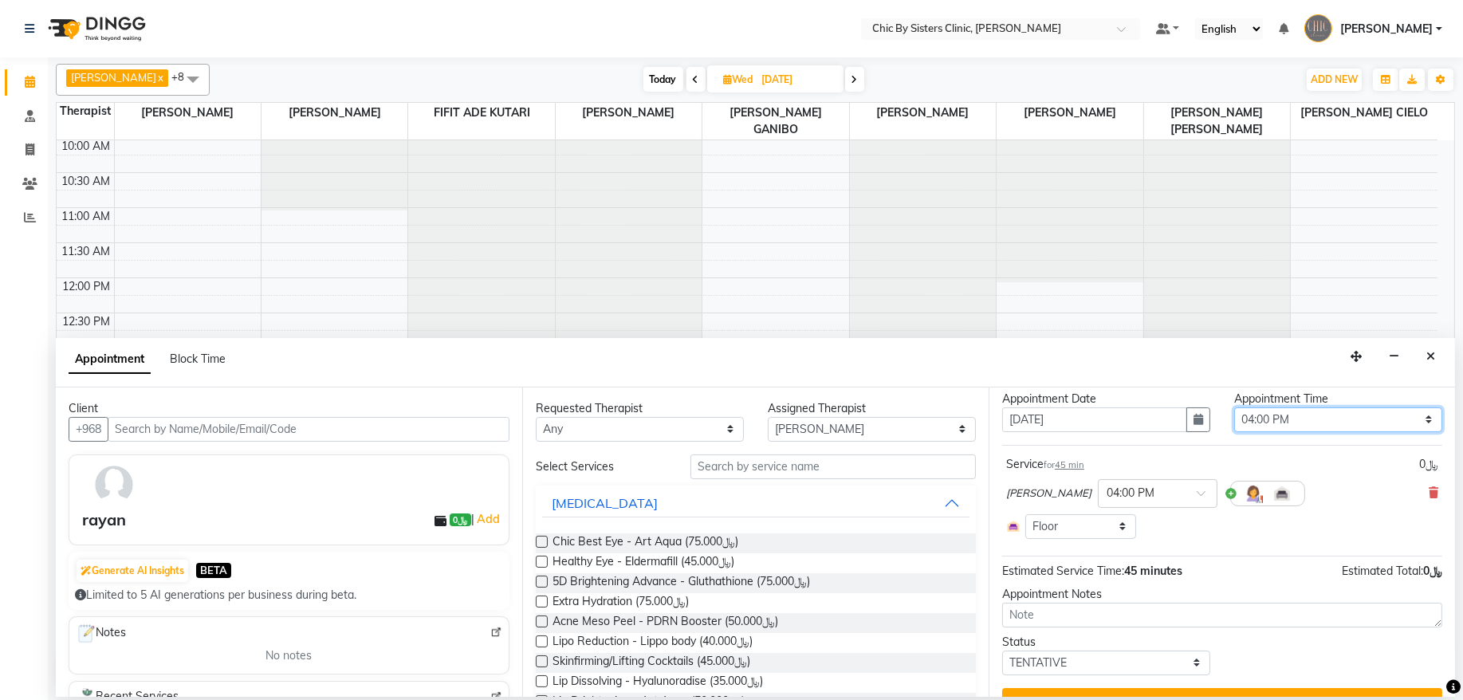
scroll to position [75, 0]
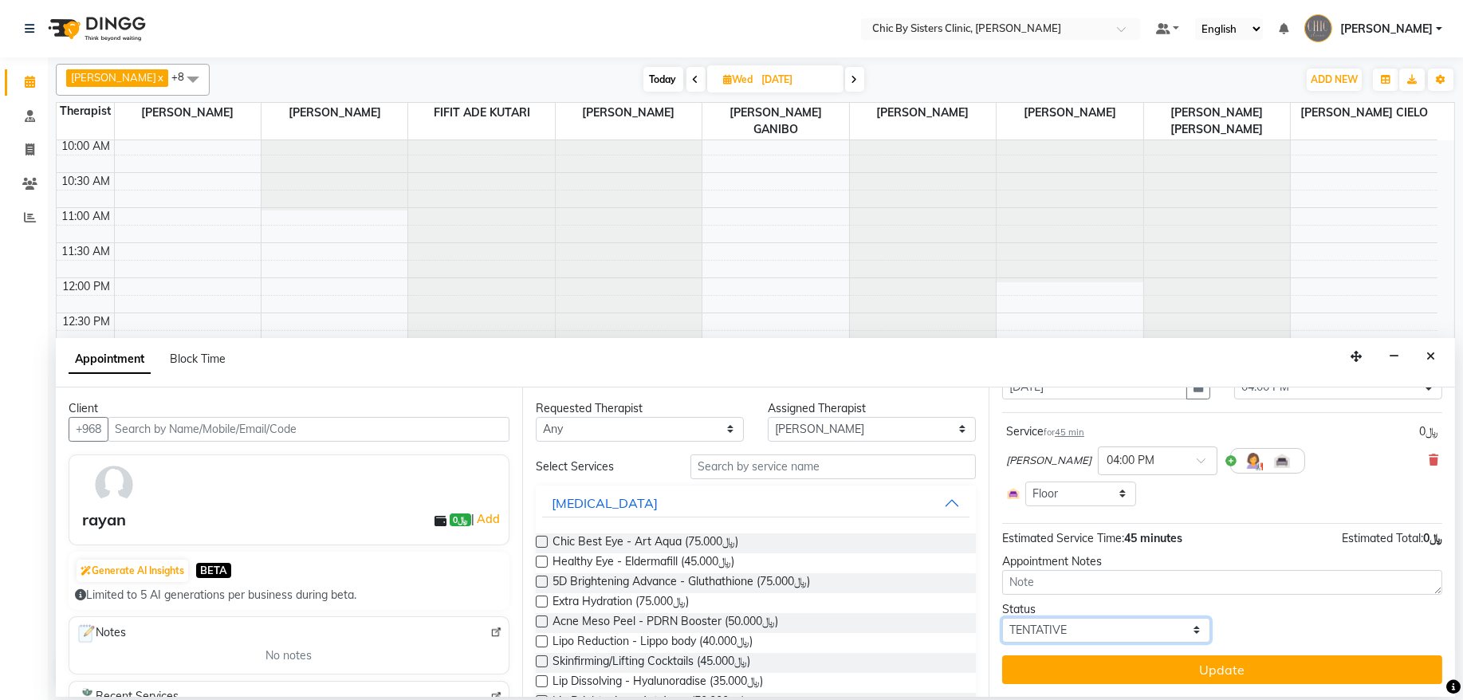
click at [1115, 629] on select "Select TENTATIVE CONFIRM UPCOMING" at bounding box center [1106, 630] width 208 height 25
select select "upcoming"
click at [1002, 618] on select "Select TENTATIVE CONFIRM UPCOMING" at bounding box center [1106, 630] width 208 height 25
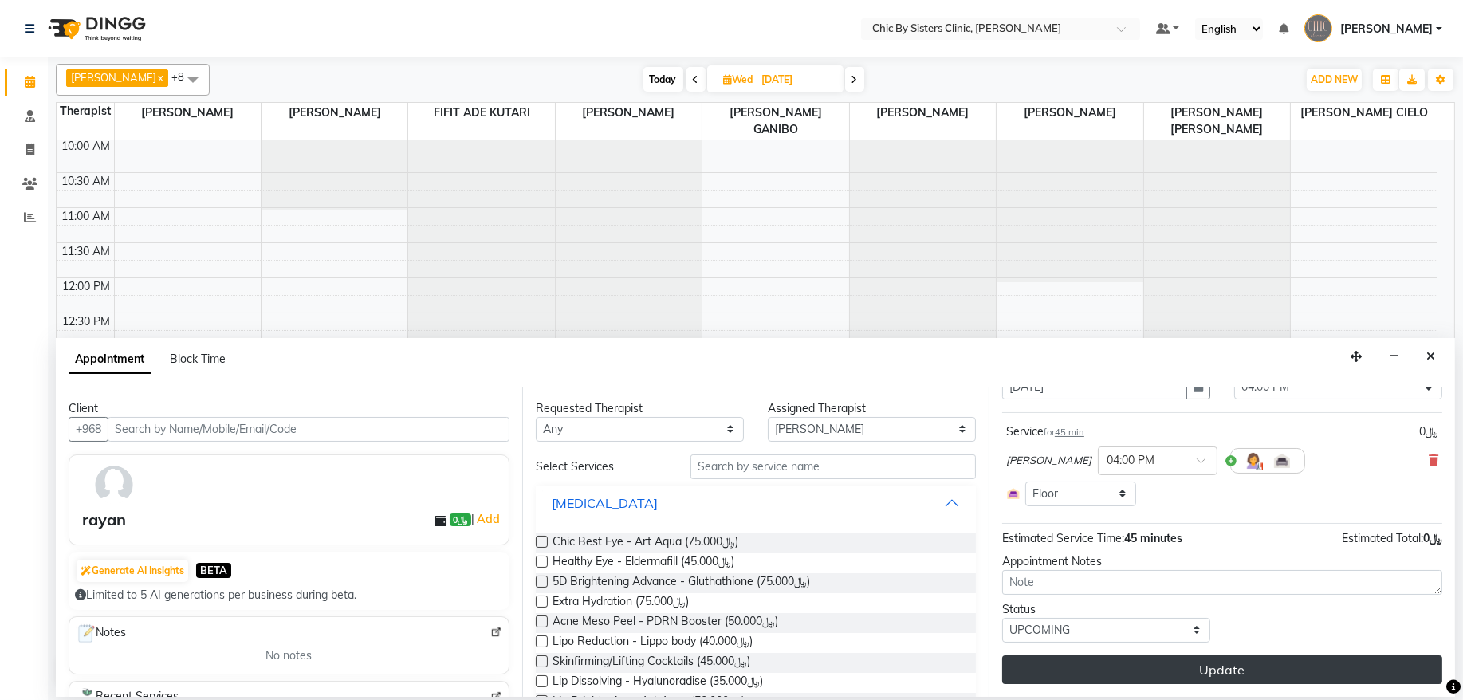
click at [1160, 675] on button "Update" at bounding box center [1222, 669] width 440 height 29
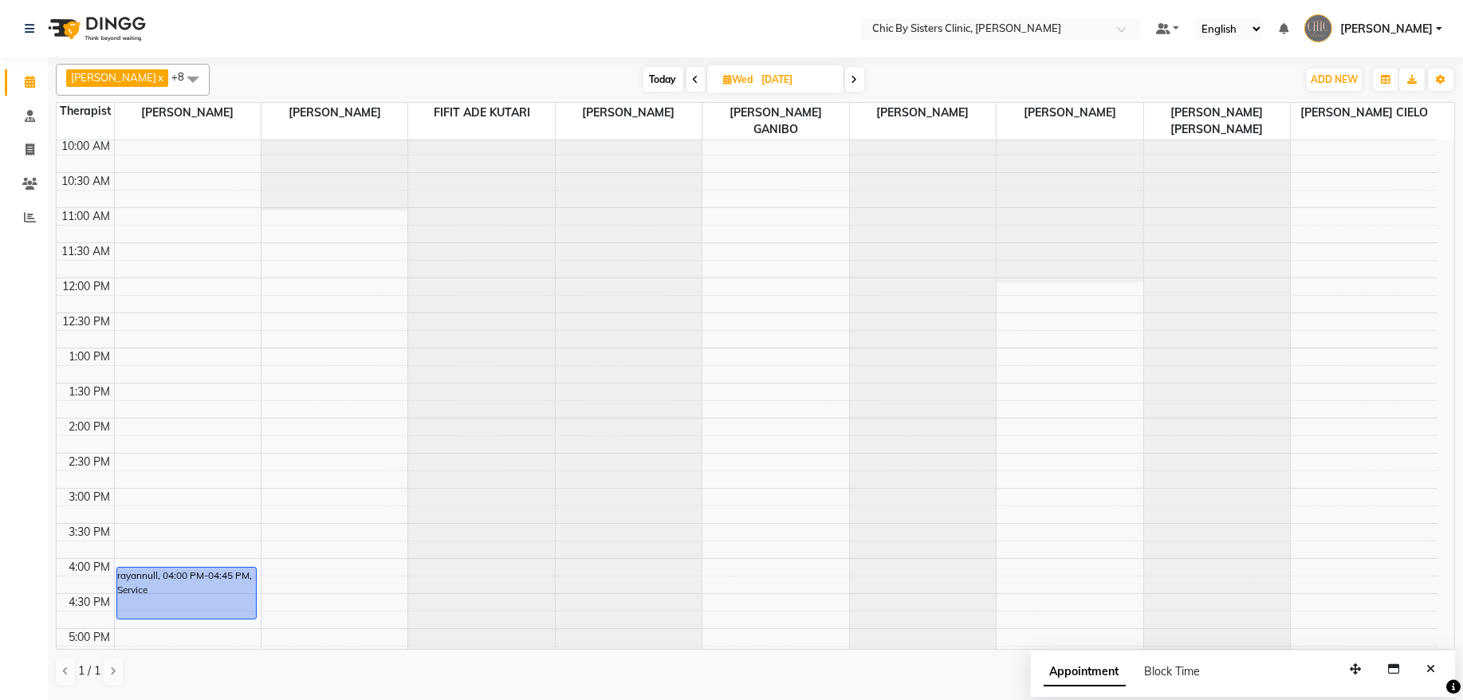
click at [683, 86] on span "Today" at bounding box center [663, 79] width 40 height 25
type input "[DATE]"
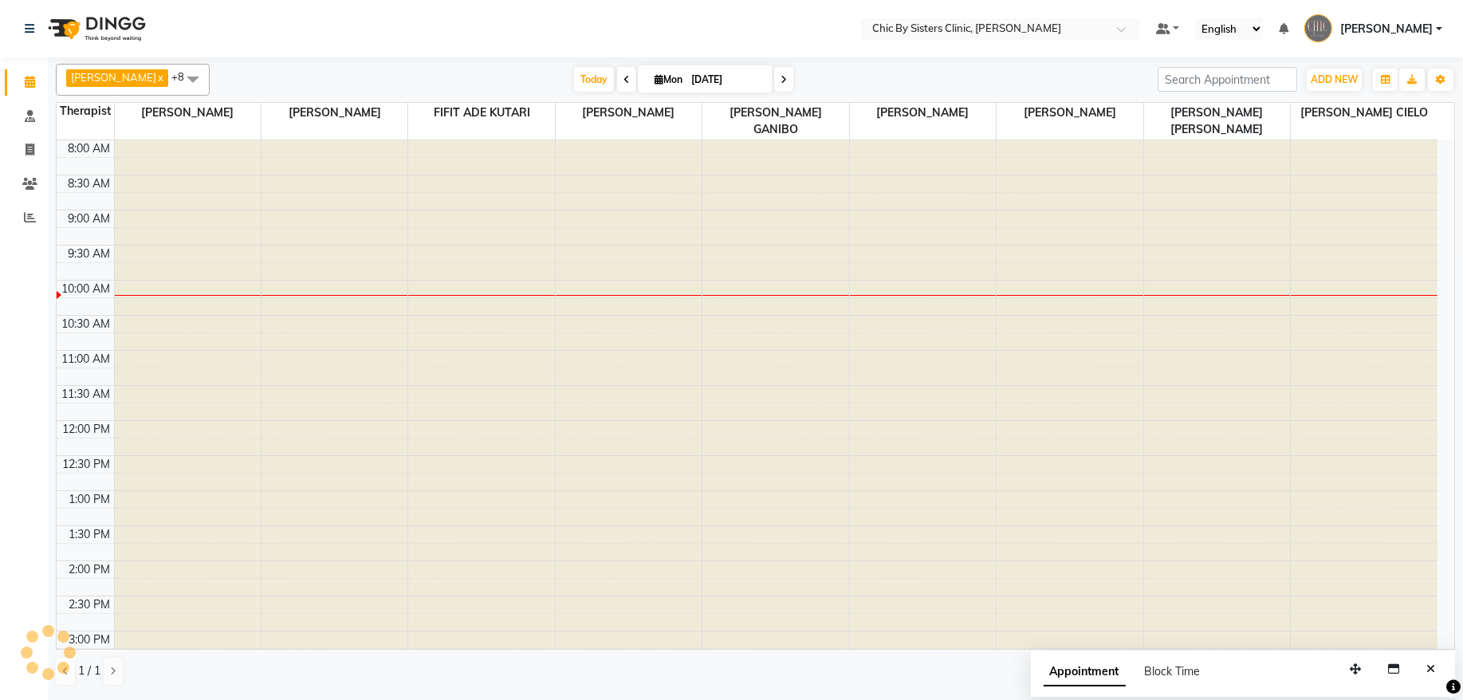
scroll to position [143, 0]
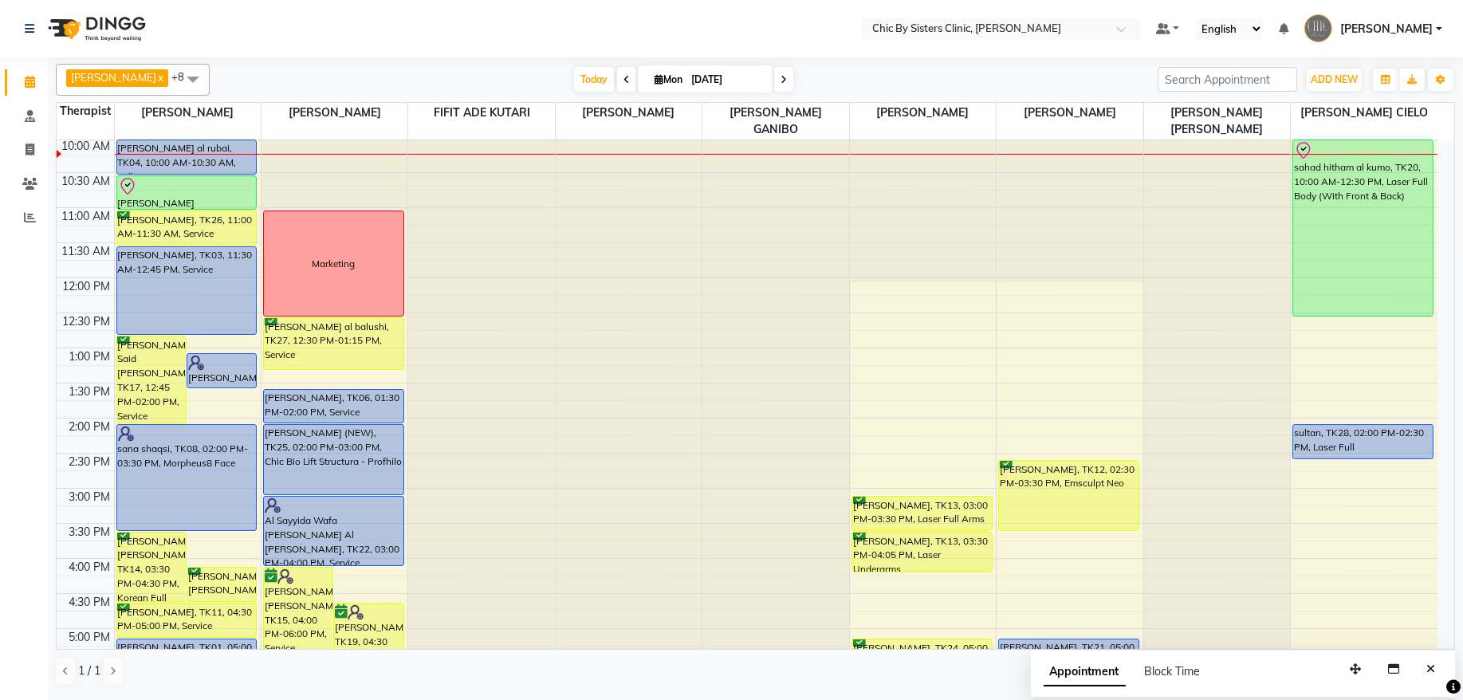
click at [1320, 329] on div "8:00 AM 8:30 AM 9:00 AM 9:30 AM 10:00 AM 10:30 AM 11:00 AM 11:30 AM 12:00 PM 12…" at bounding box center [747, 559] width 1381 height 1122
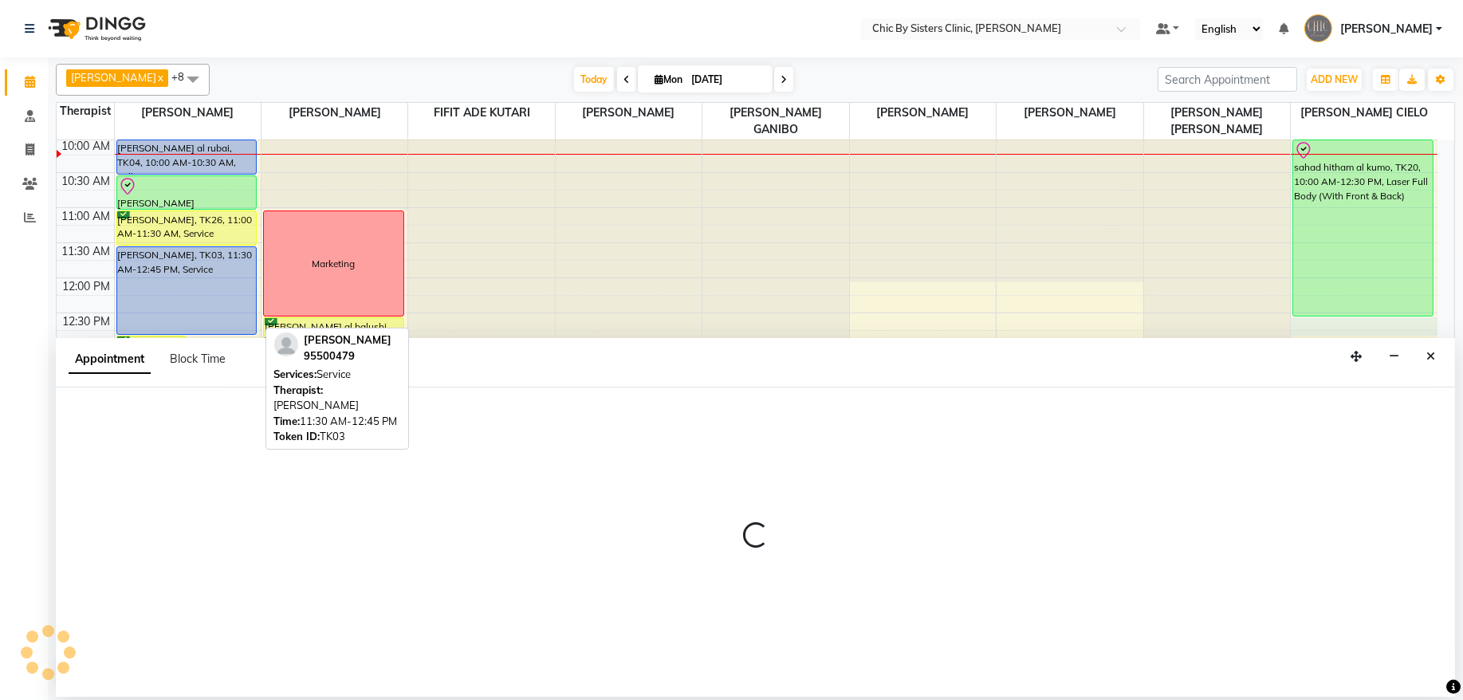
select select "89287"
select select "750"
select select "tentative"
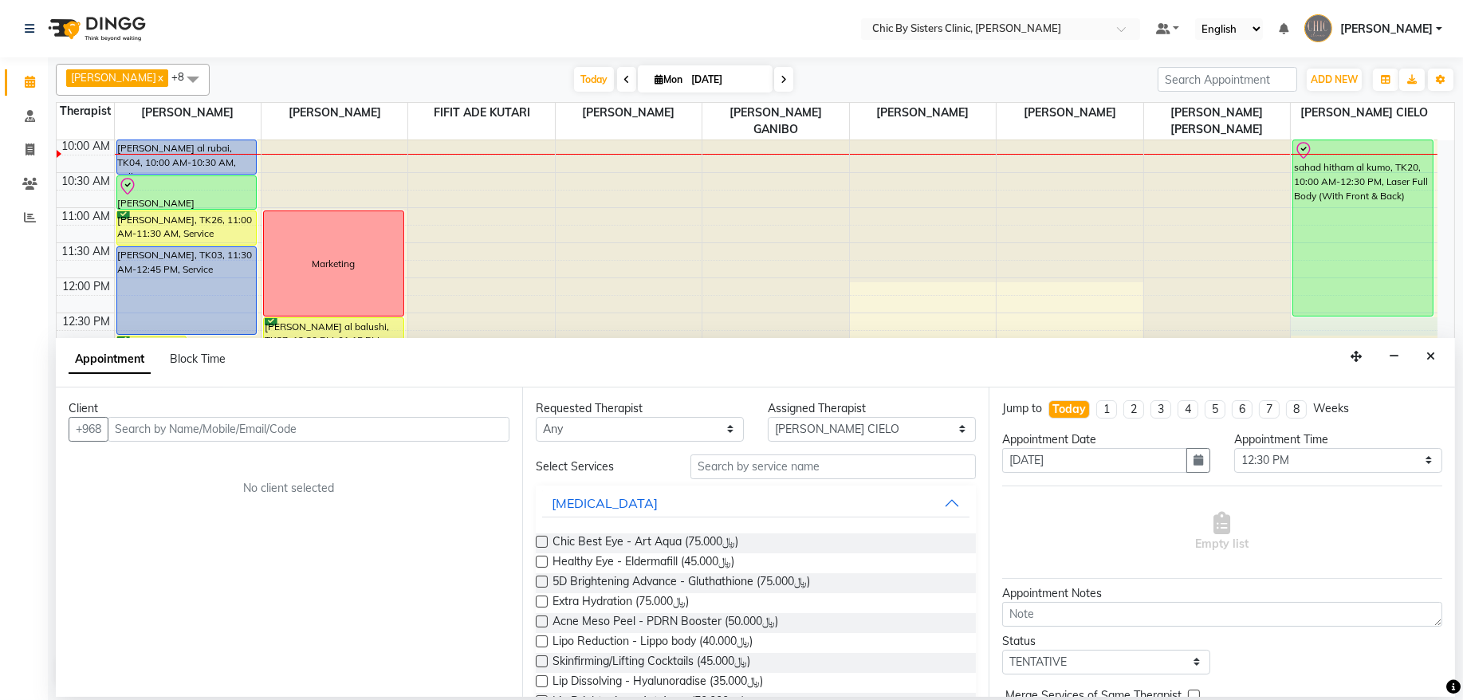
click at [142, 425] on input "text" at bounding box center [309, 429] width 402 height 25
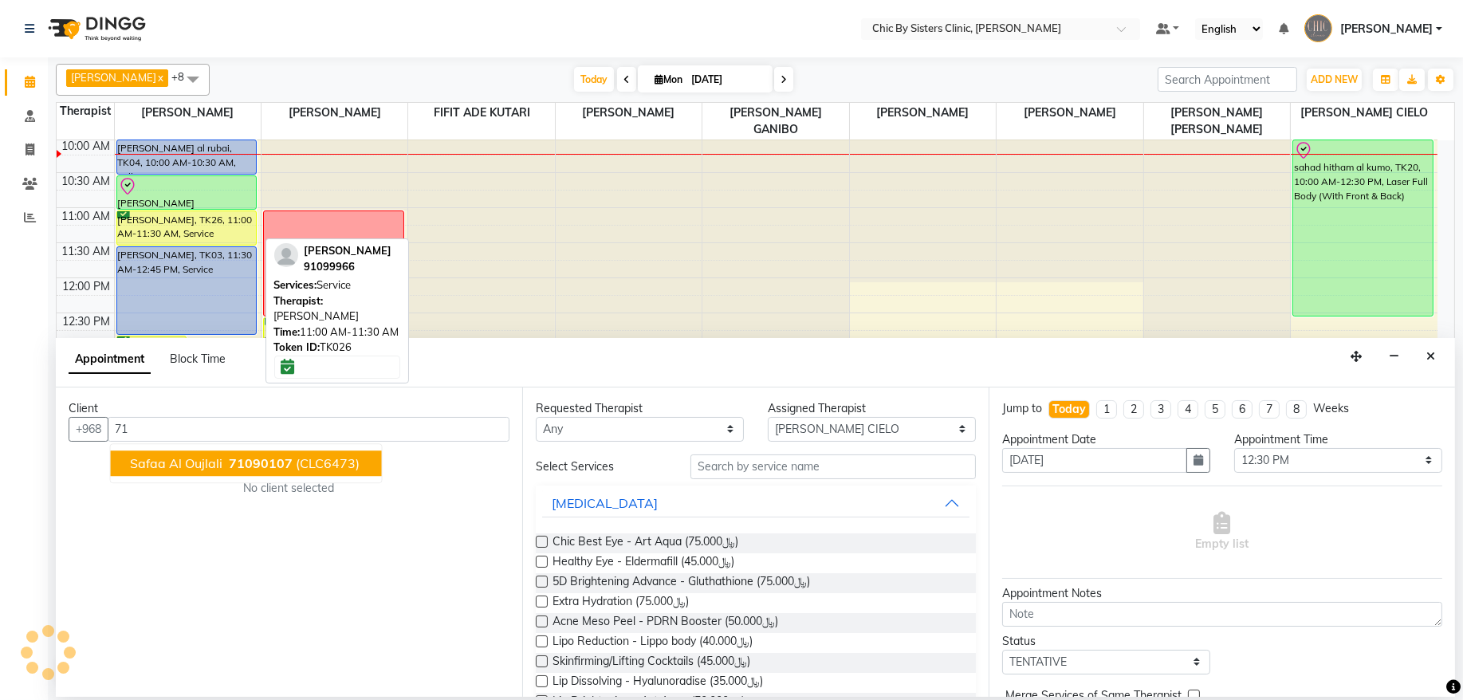
type input "7"
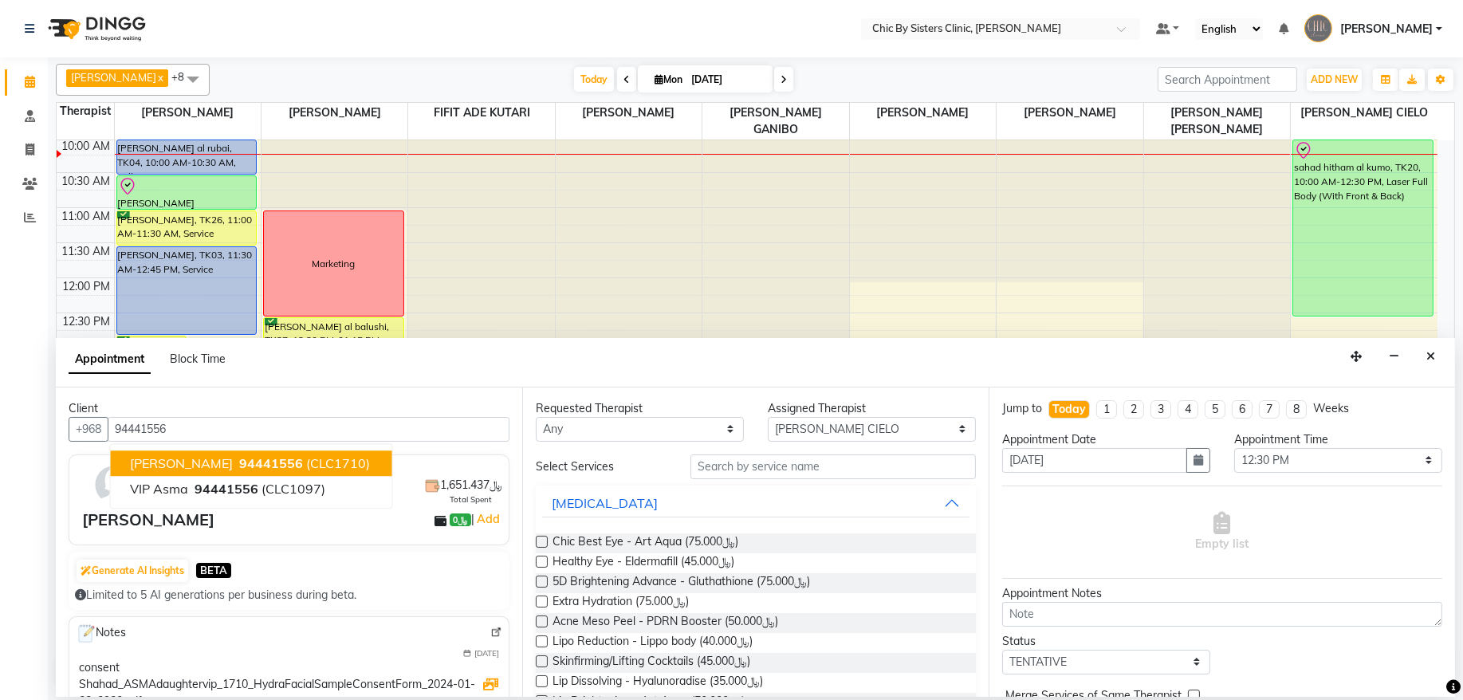
click at [289, 462] on span "94441556" at bounding box center [271, 463] width 64 height 16
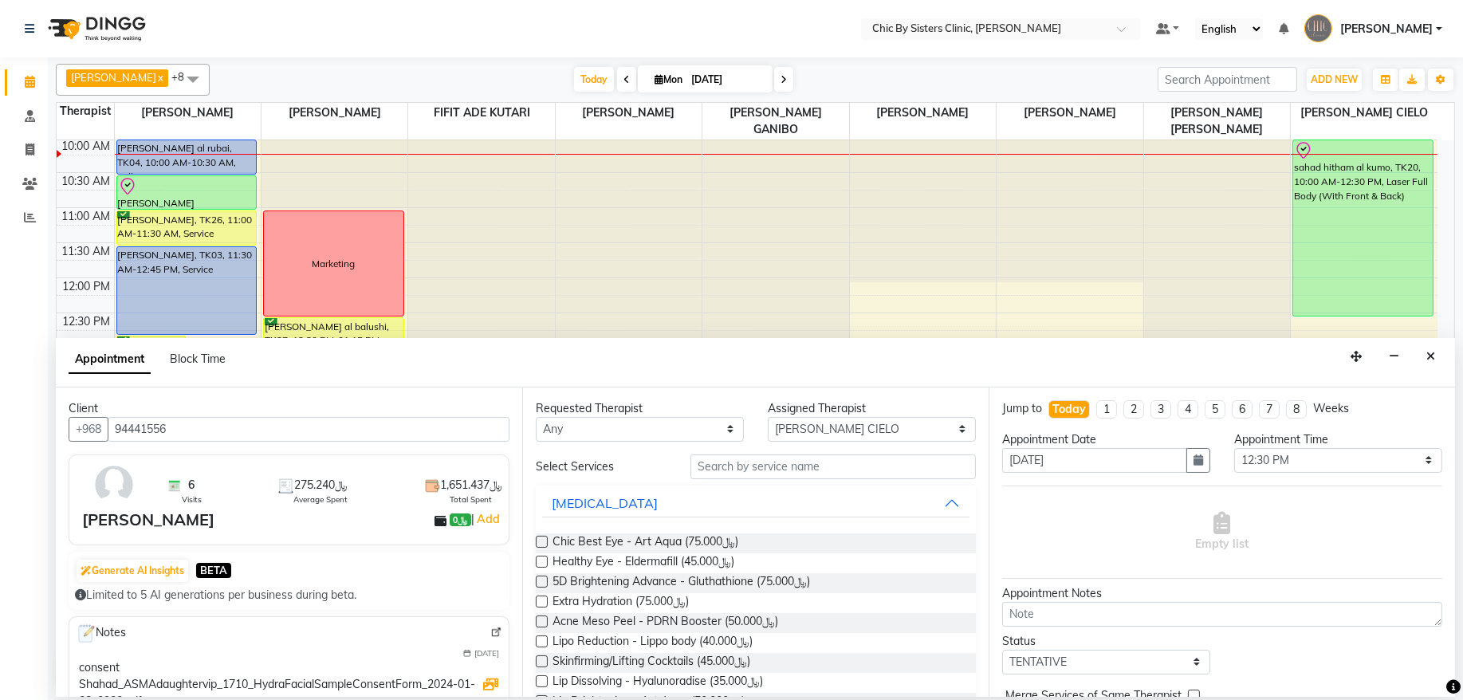
type input "94441556"
click at [1434, 362] on icon "Close" at bounding box center [1430, 356] width 9 height 11
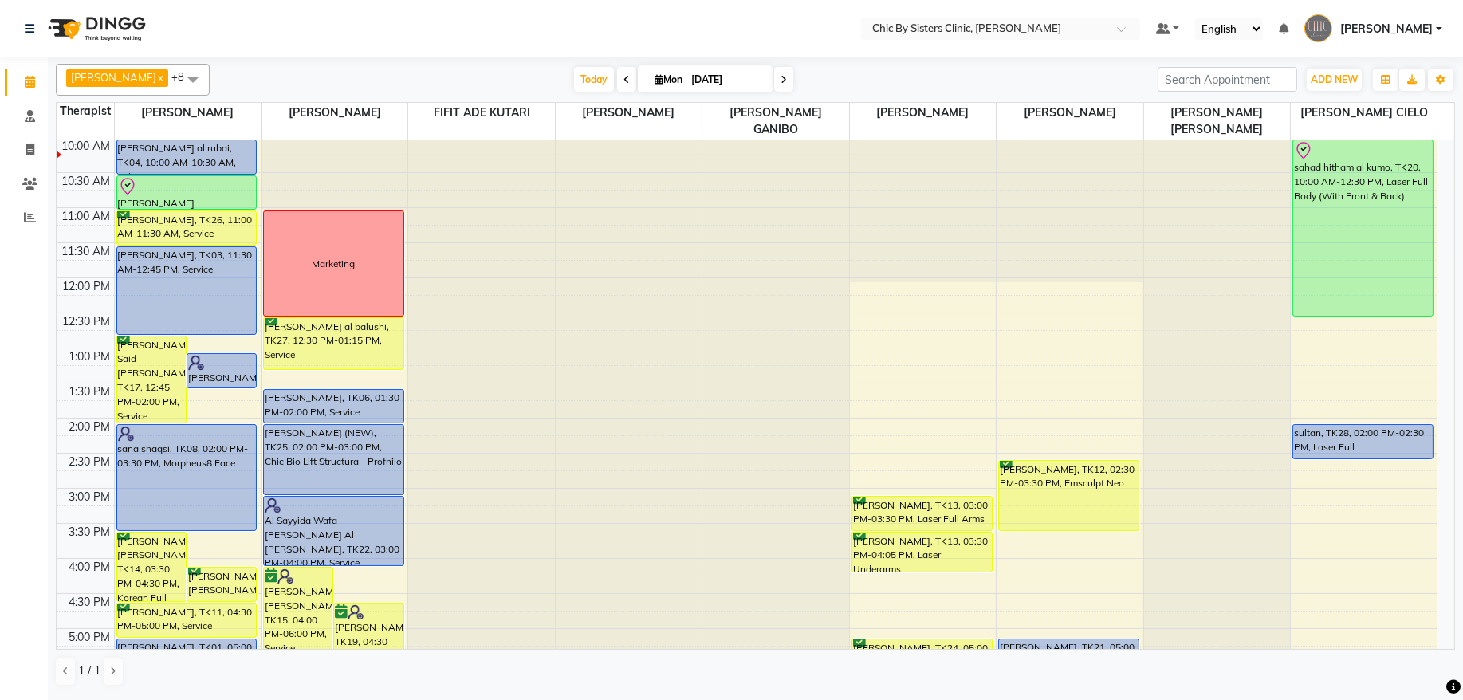
click at [1319, 344] on div "8:00 AM 8:30 AM 9:00 AM 9:30 AM 10:00 AM 10:30 AM 11:00 AM 11:30 AM 12:00 PM 12…" at bounding box center [747, 559] width 1381 height 1122
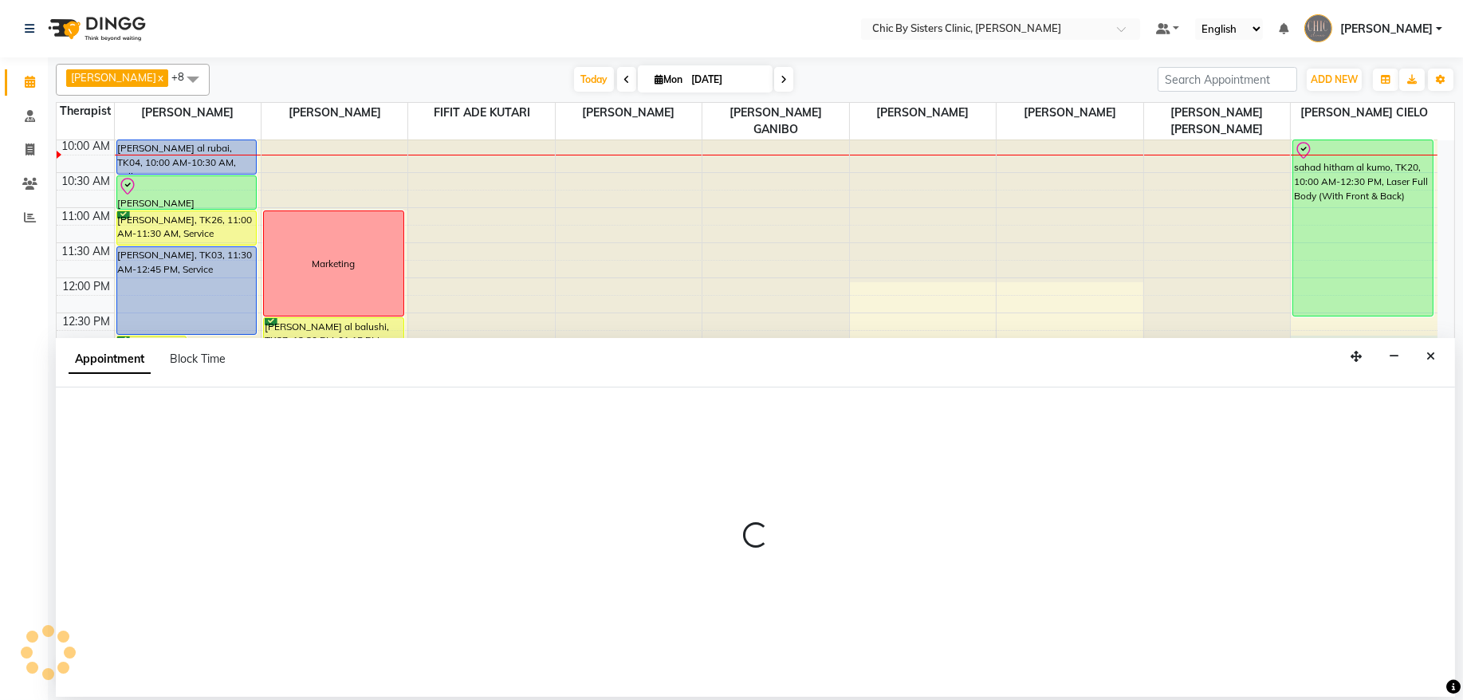
select select "89287"
select select "765"
select select "tentative"
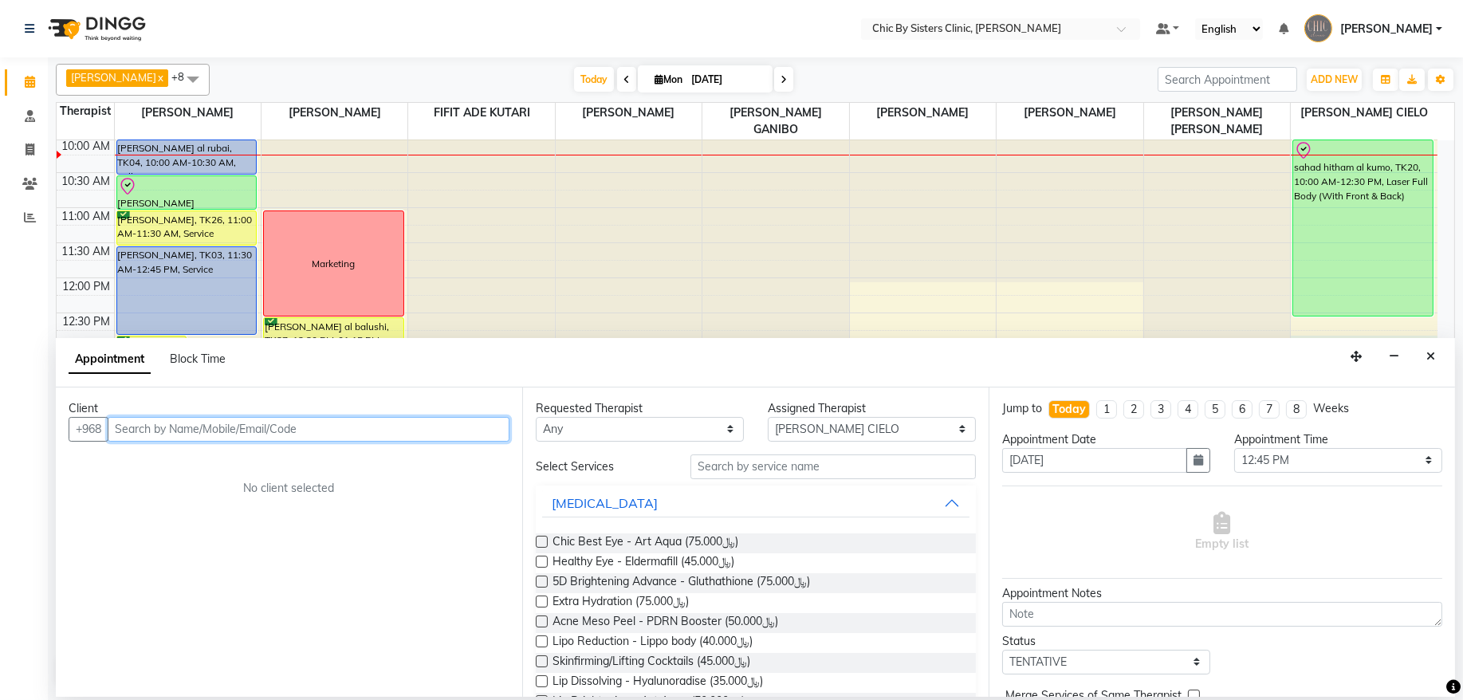
click at [261, 428] on input "text" at bounding box center [309, 429] width 402 height 25
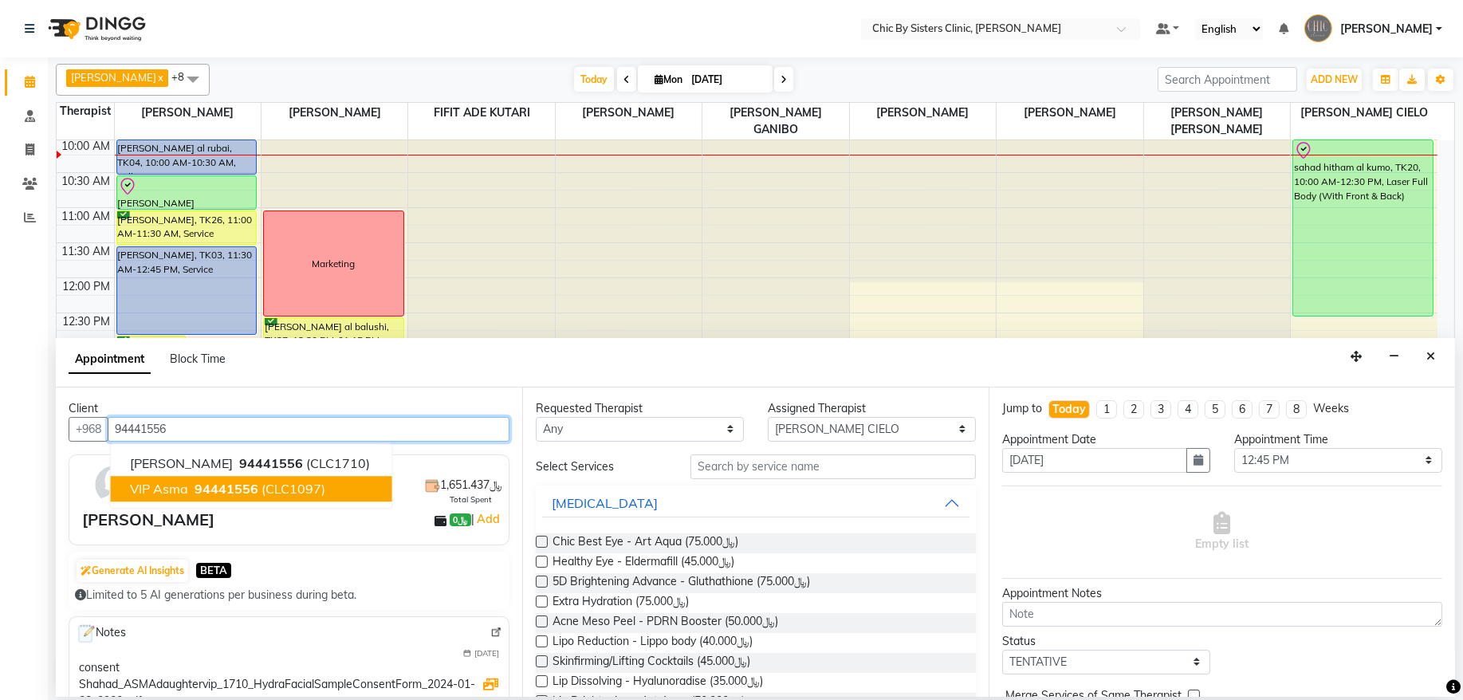
click at [287, 486] on span "(CLC1097)" at bounding box center [294, 489] width 64 height 16
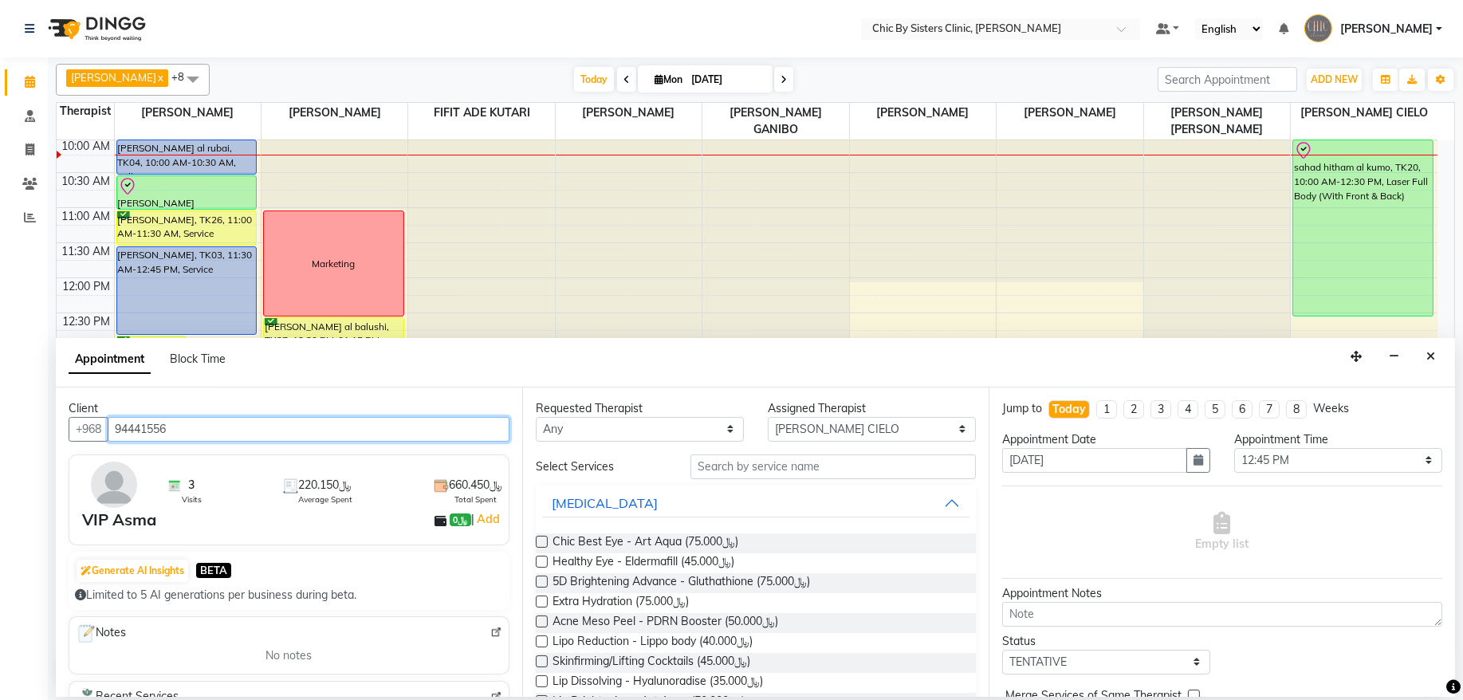
type input "94441556"
click at [490, 636] on img at bounding box center [496, 633] width 12 height 12
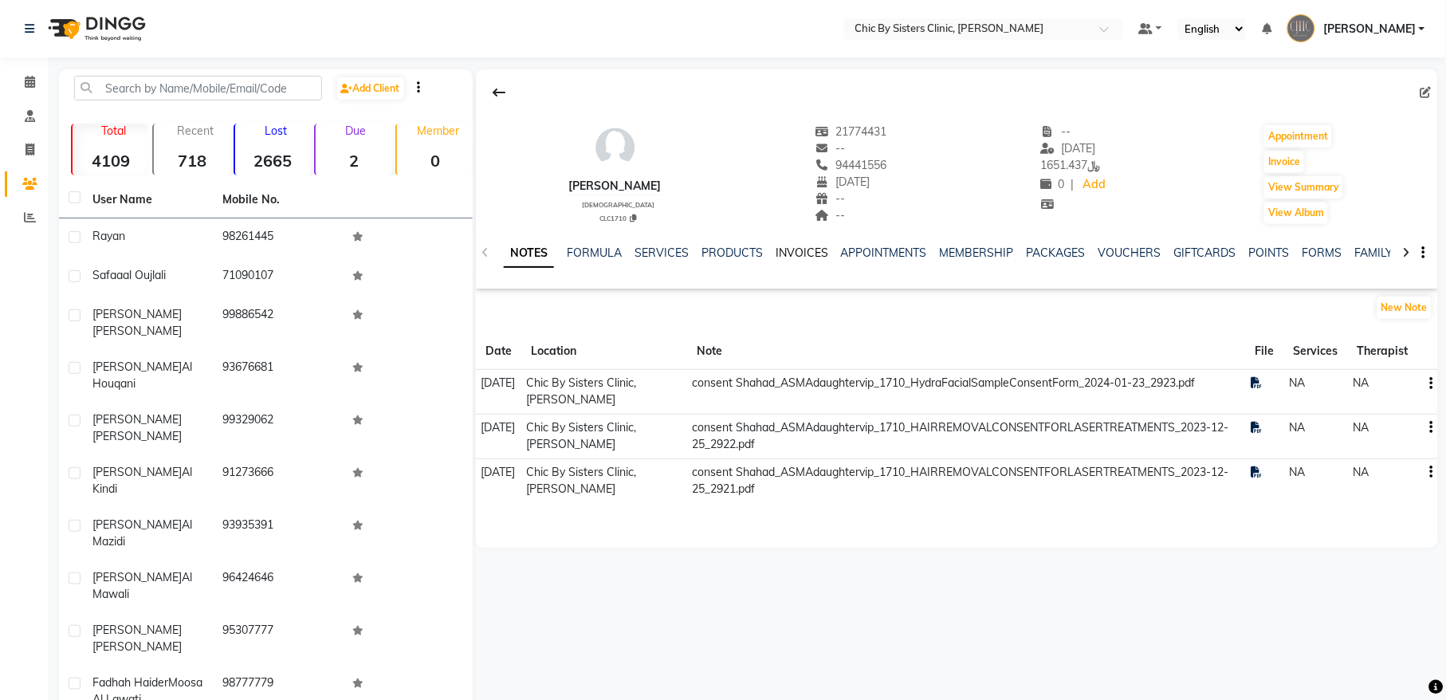
click at [786, 258] on link "INVOICES" at bounding box center [802, 253] width 53 height 14
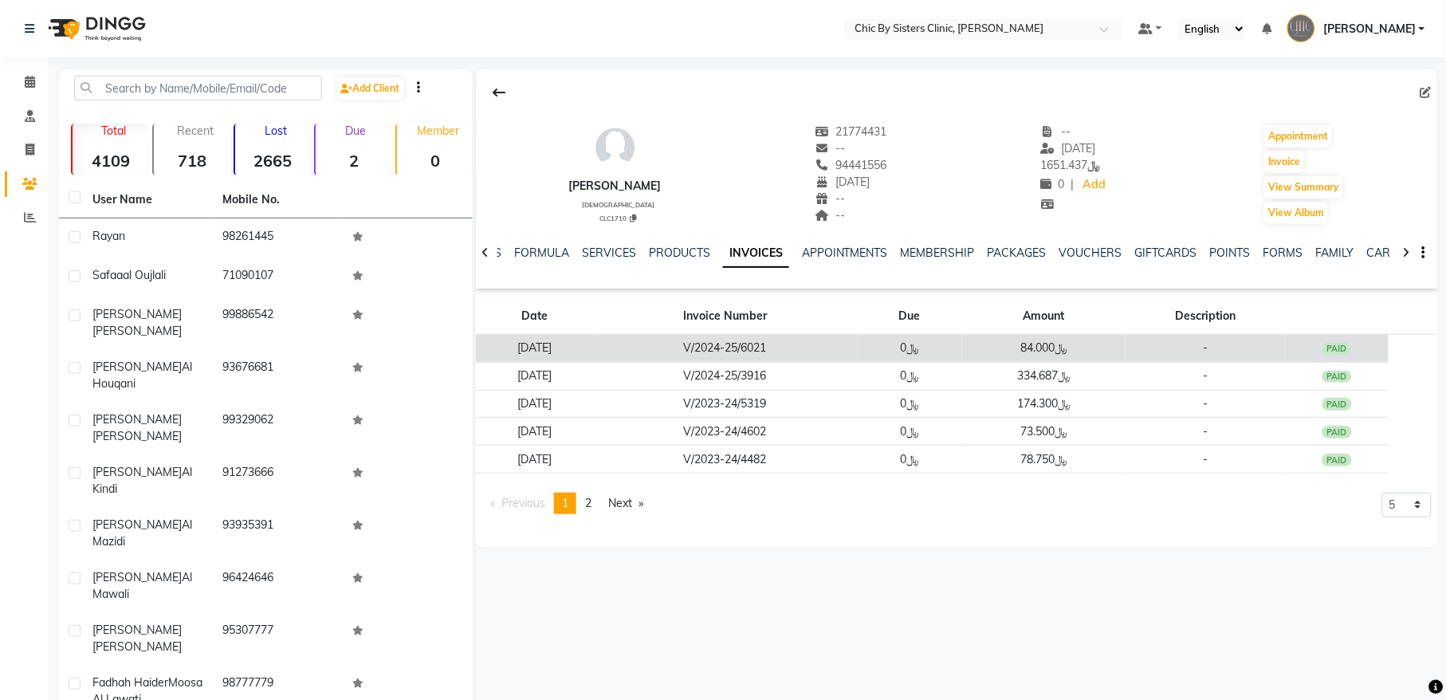
click at [785, 341] on td "V/2024-25/6021" at bounding box center [725, 349] width 265 height 28
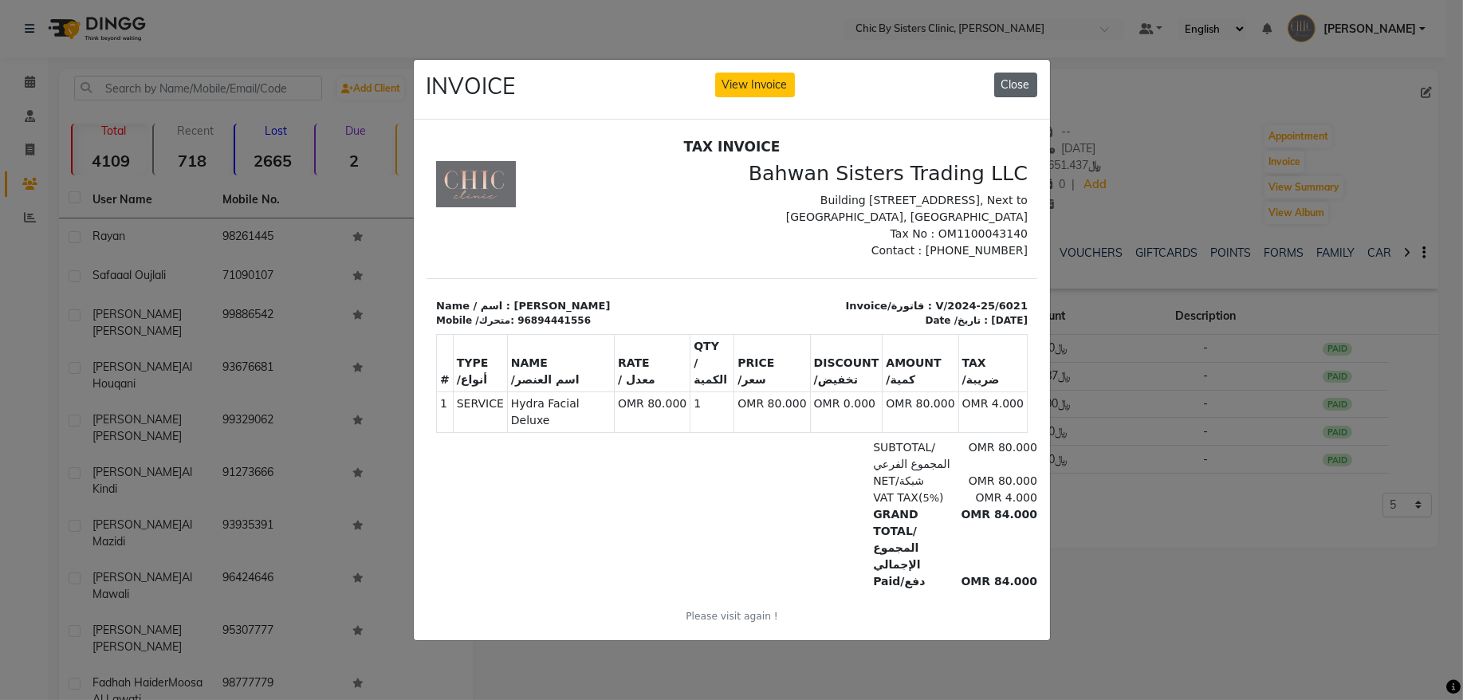
click at [1011, 73] on button "Close" at bounding box center [1015, 85] width 43 height 25
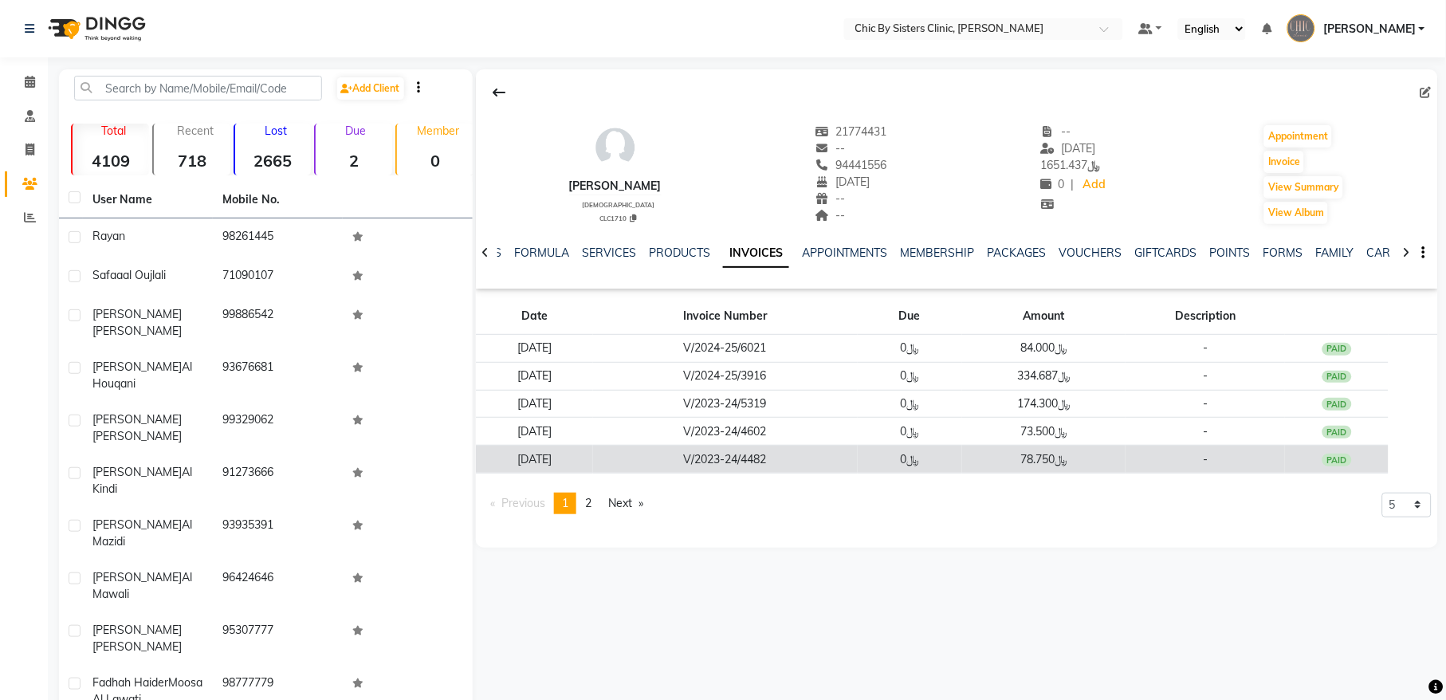
click at [795, 461] on td "V/2023-24/4482" at bounding box center [725, 460] width 265 height 28
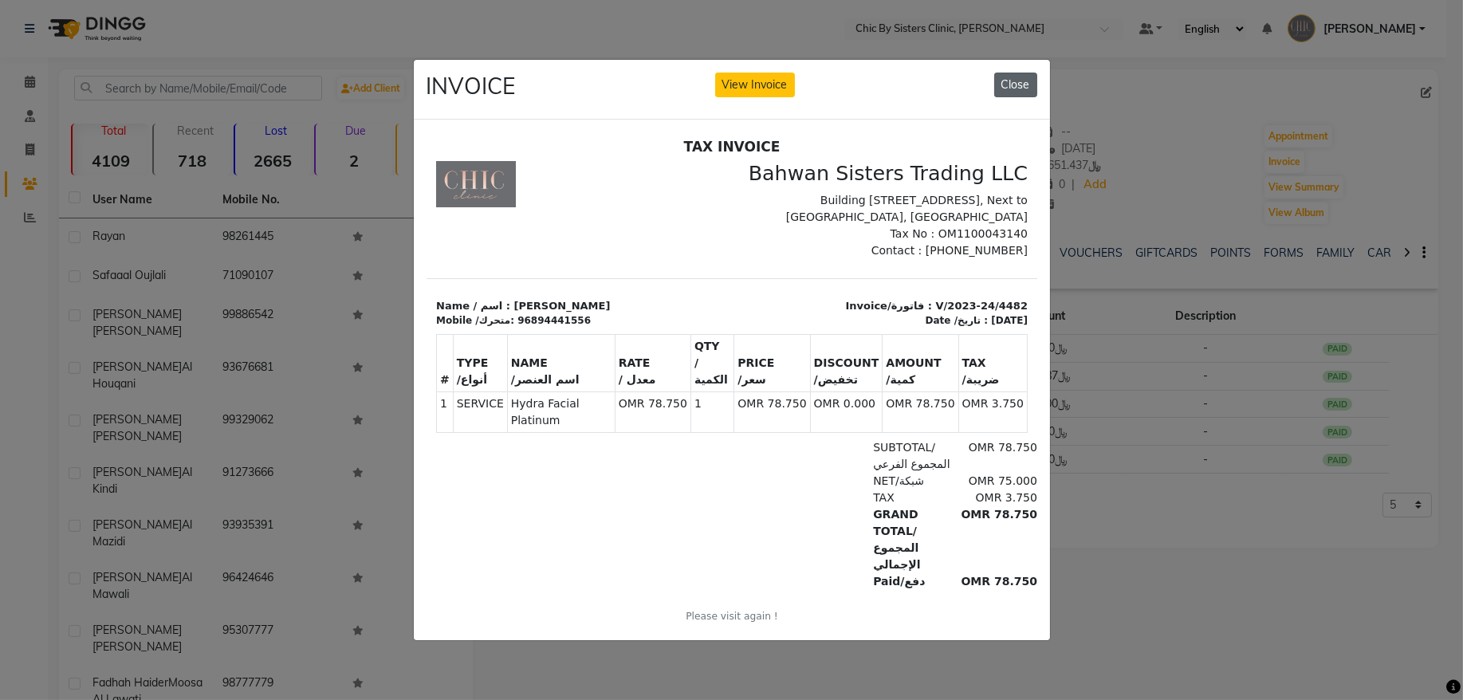
drag, startPoint x: 1007, startPoint y: 80, endPoint x: 559, endPoint y: 45, distance: 449.5
click at [1007, 80] on button "Close" at bounding box center [1015, 85] width 43 height 25
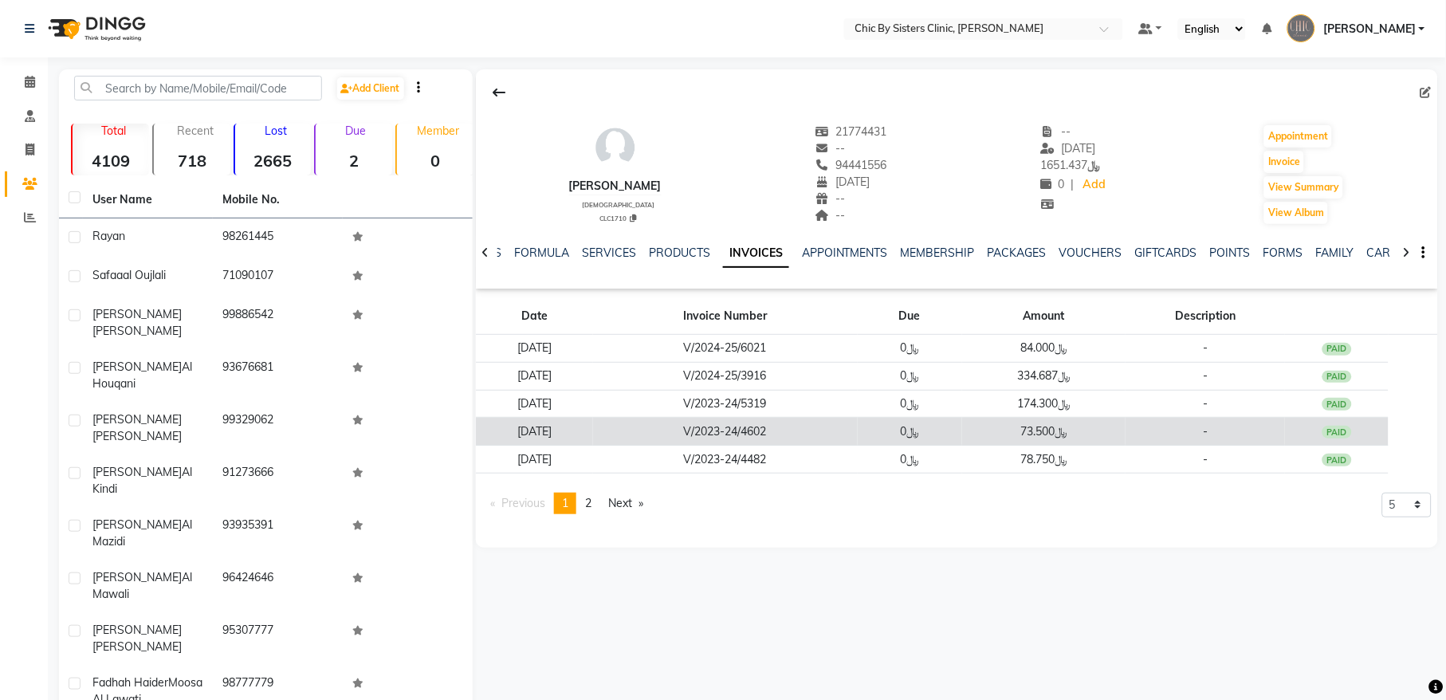
click at [761, 433] on td "V/2023-24/4602" at bounding box center [725, 432] width 265 height 28
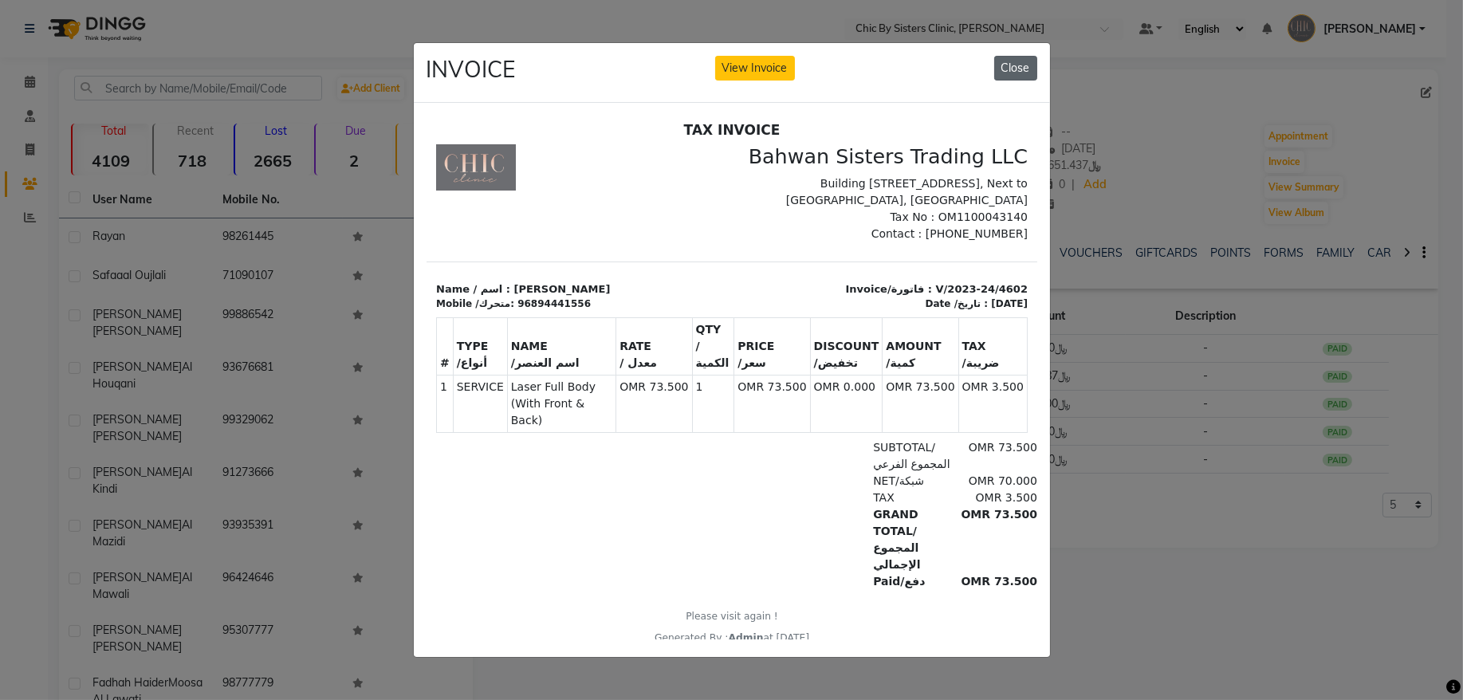
click at [1014, 57] on button "Close" at bounding box center [1015, 68] width 43 height 25
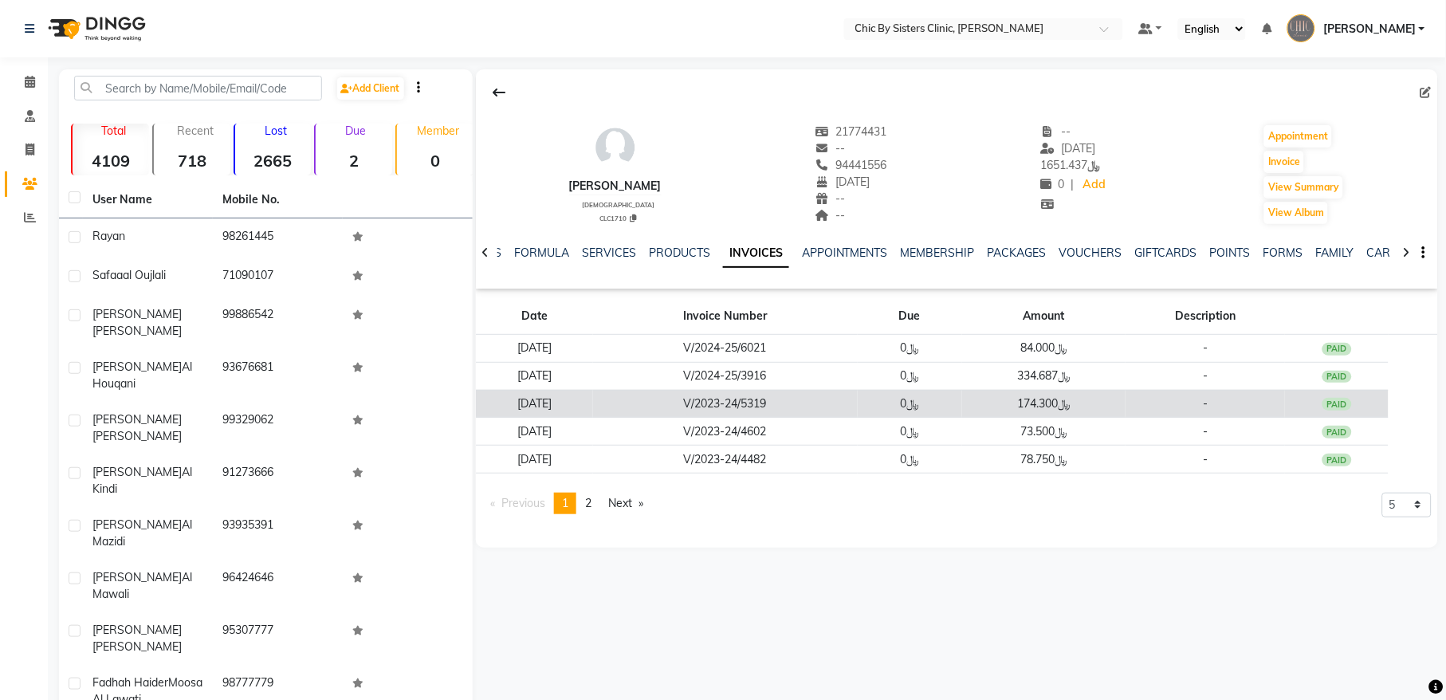
click at [738, 405] on td "V/2023-24/5319" at bounding box center [725, 404] width 265 height 28
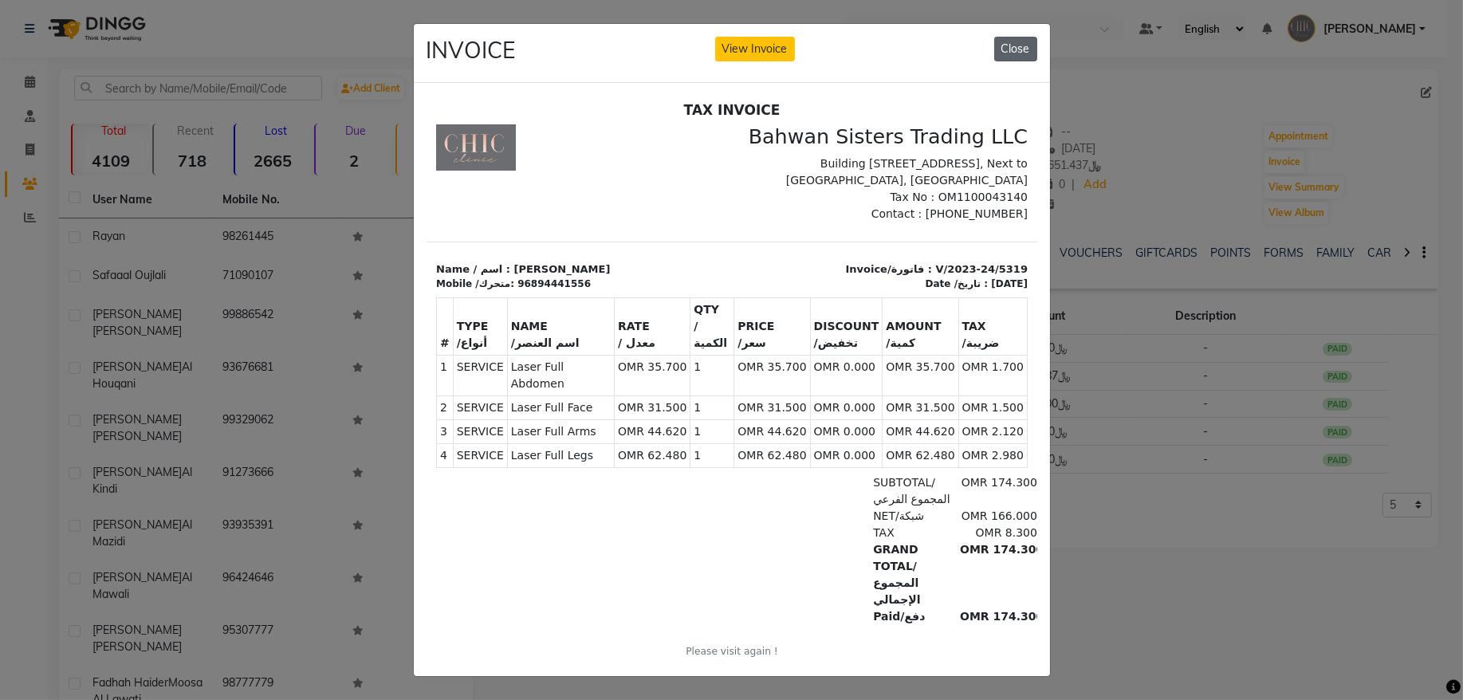
click at [1017, 45] on button "Close" at bounding box center [1015, 49] width 43 height 25
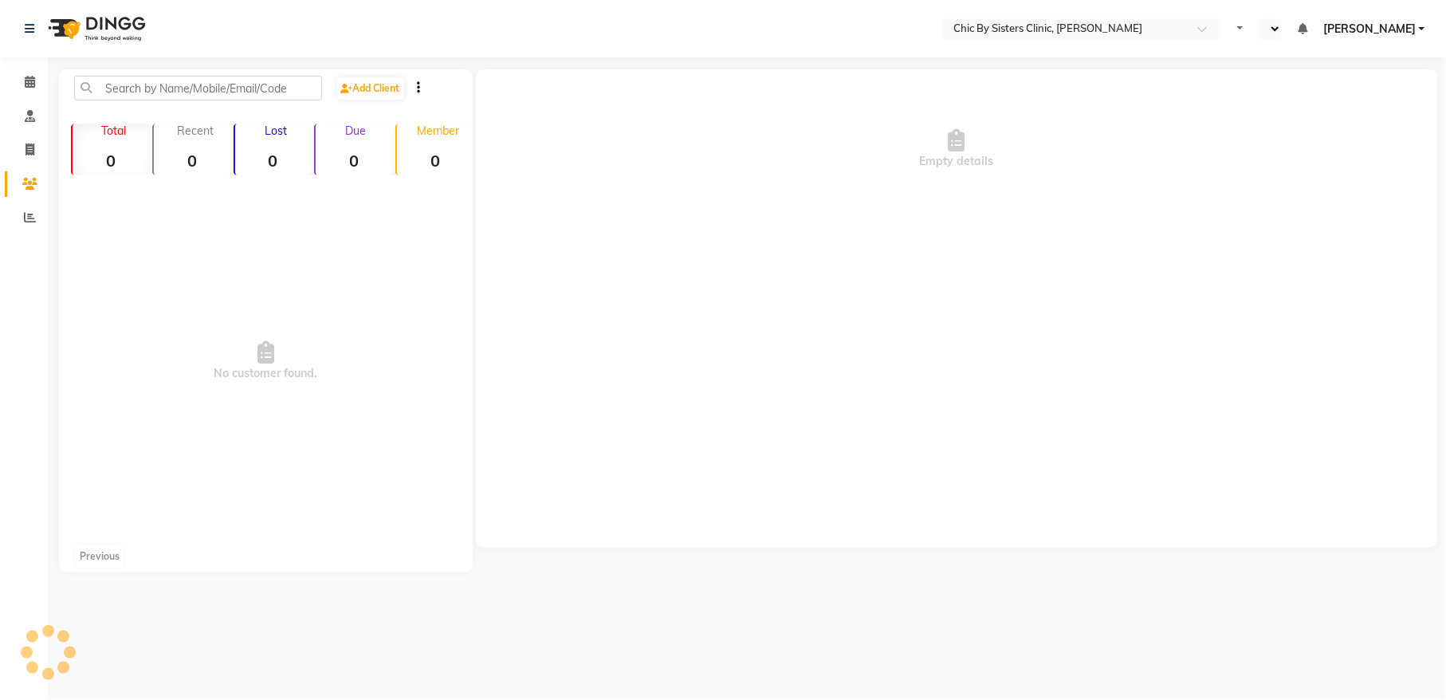
select select "en"
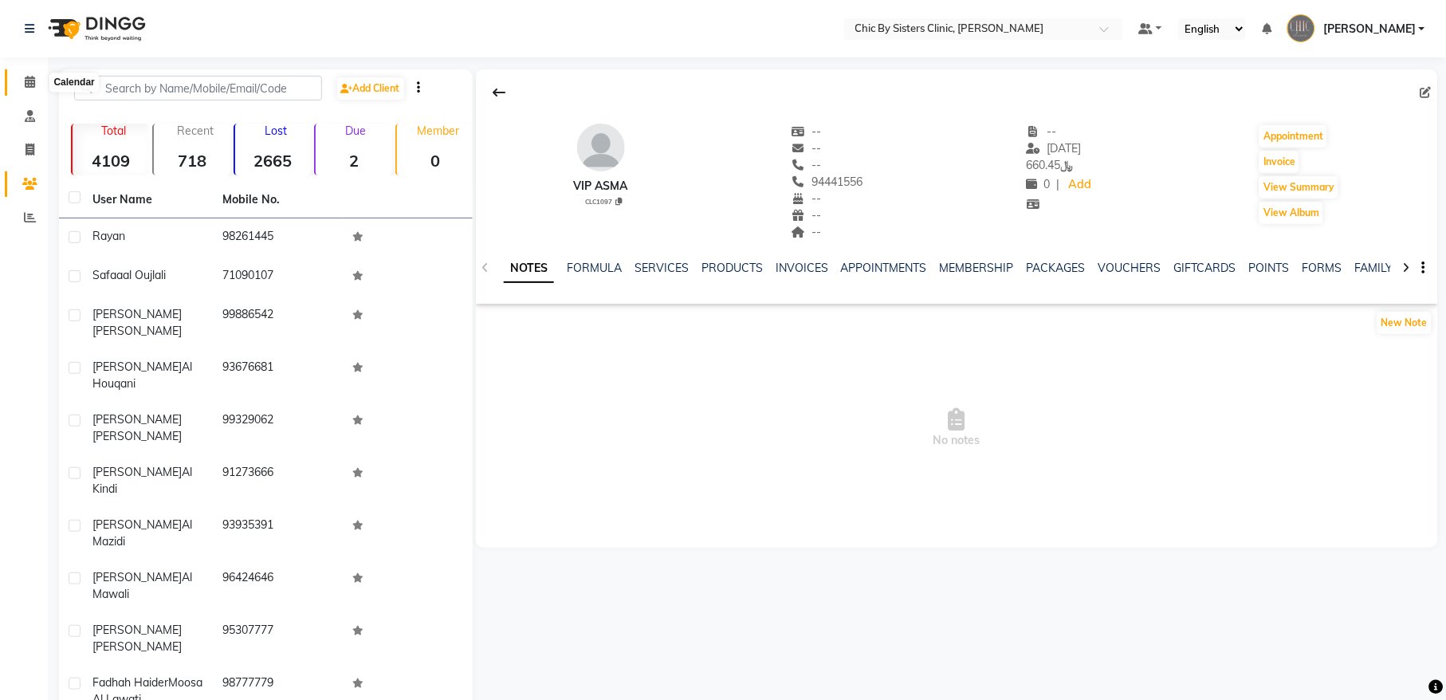
click at [32, 86] on icon at bounding box center [30, 82] width 10 height 12
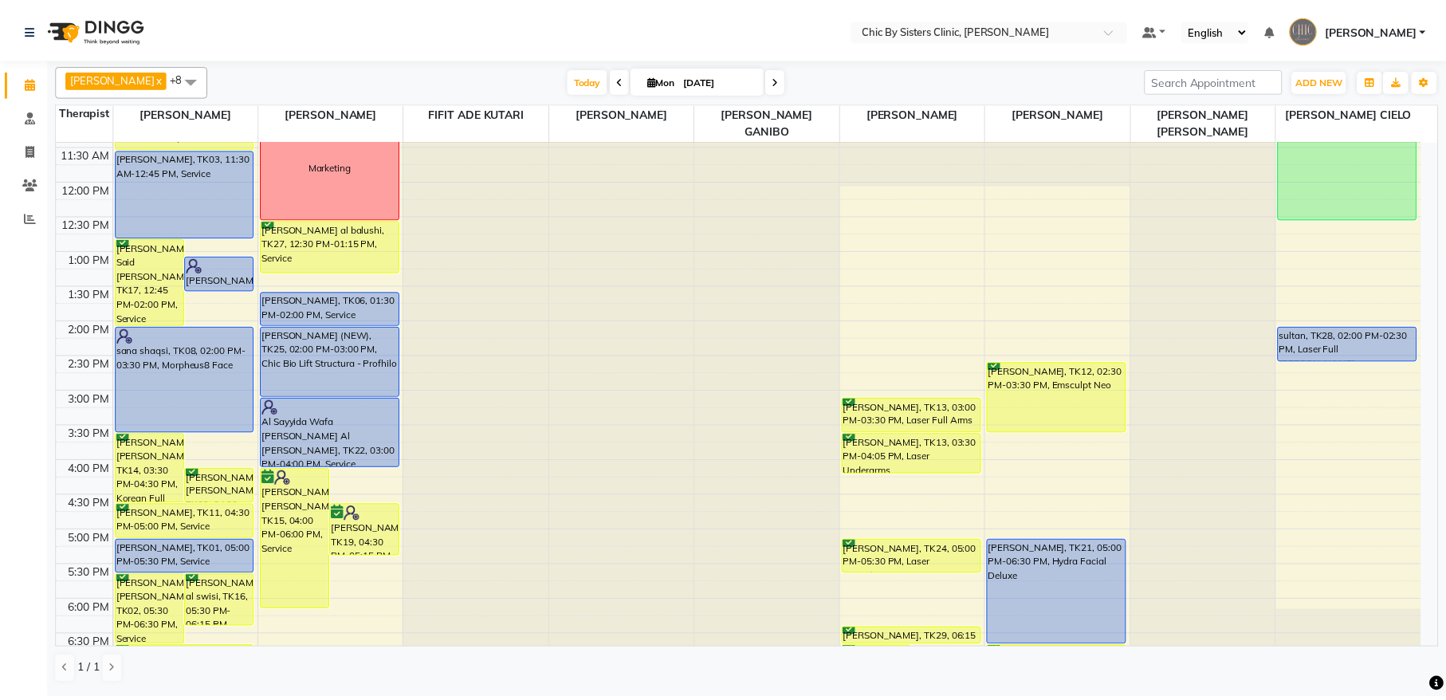
scroll to position [75, 0]
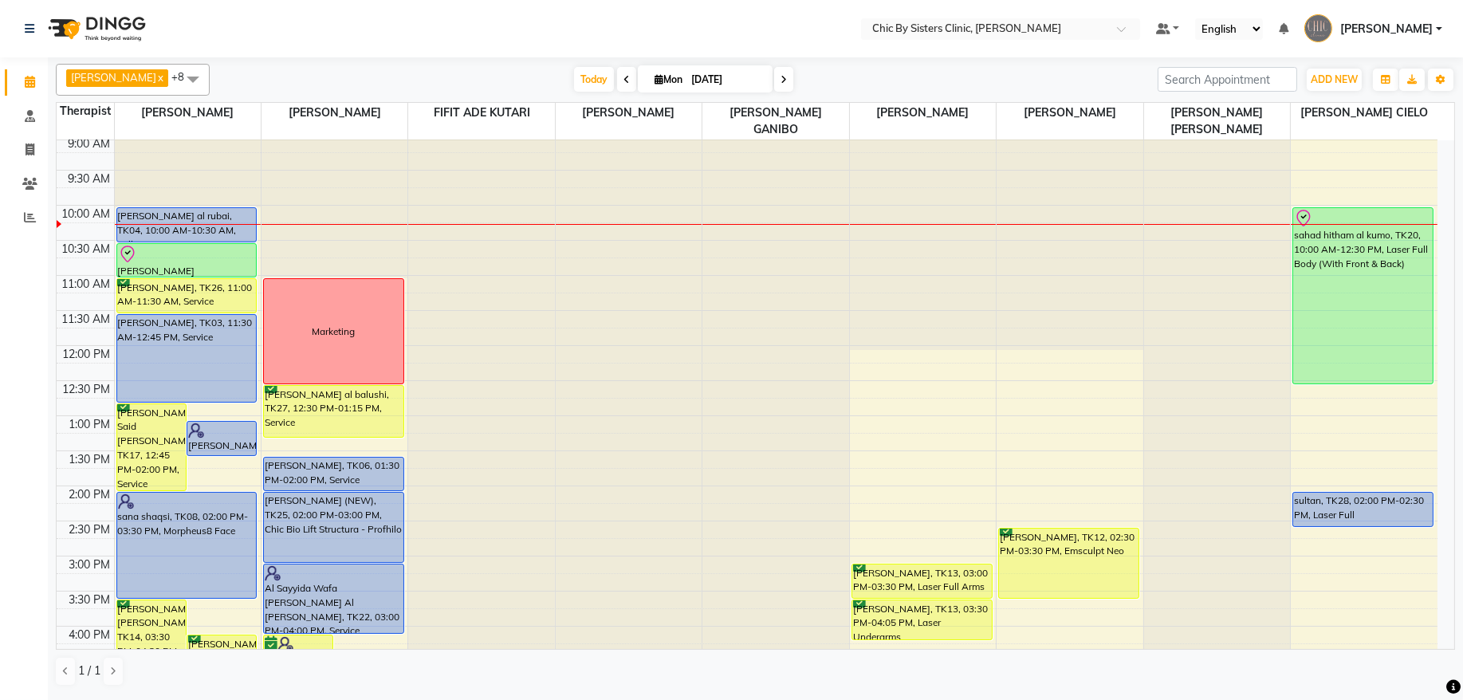
click at [1330, 415] on div "8:00 AM 8:30 AM 9:00 AM 9:30 AM 10:00 AM 10:30 AM 11:00 AM 11:30 AM 12:00 PM 12…" at bounding box center [747, 626] width 1381 height 1122
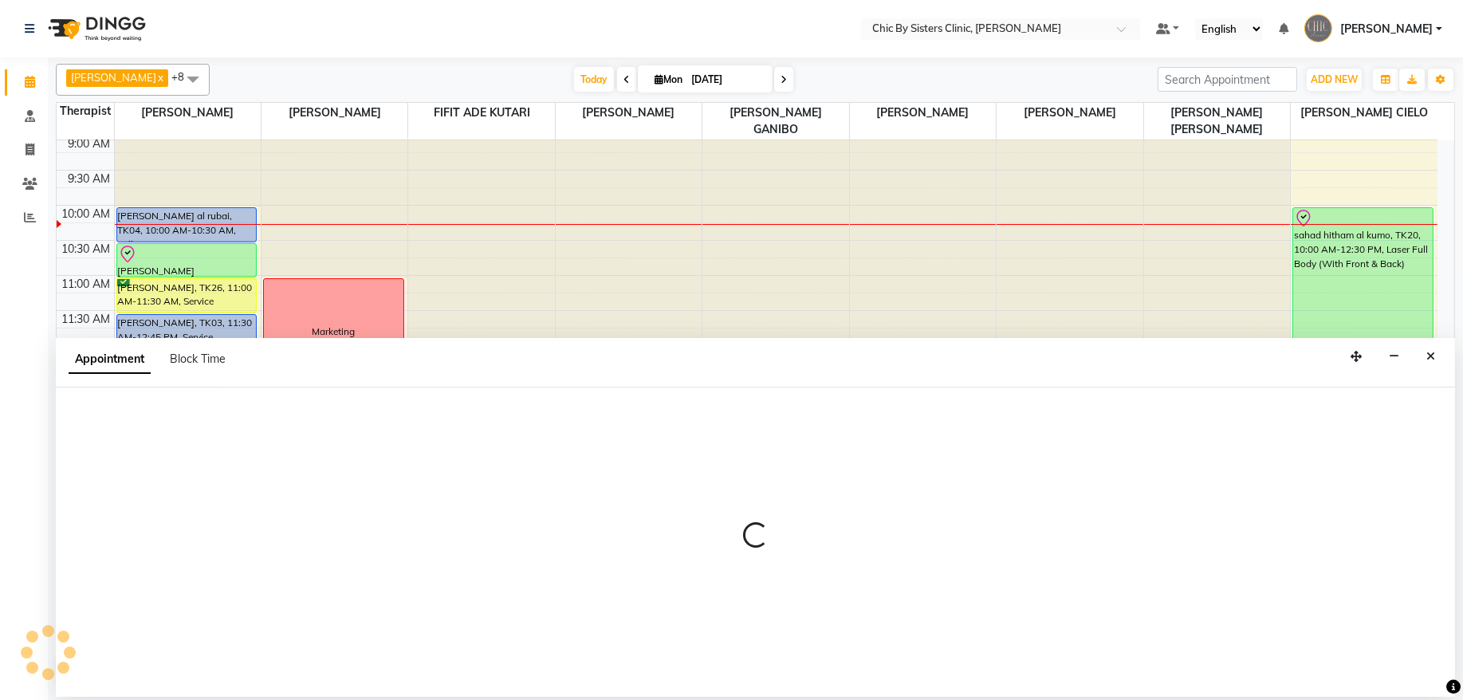
select select "89287"
select select "765"
select select "tentative"
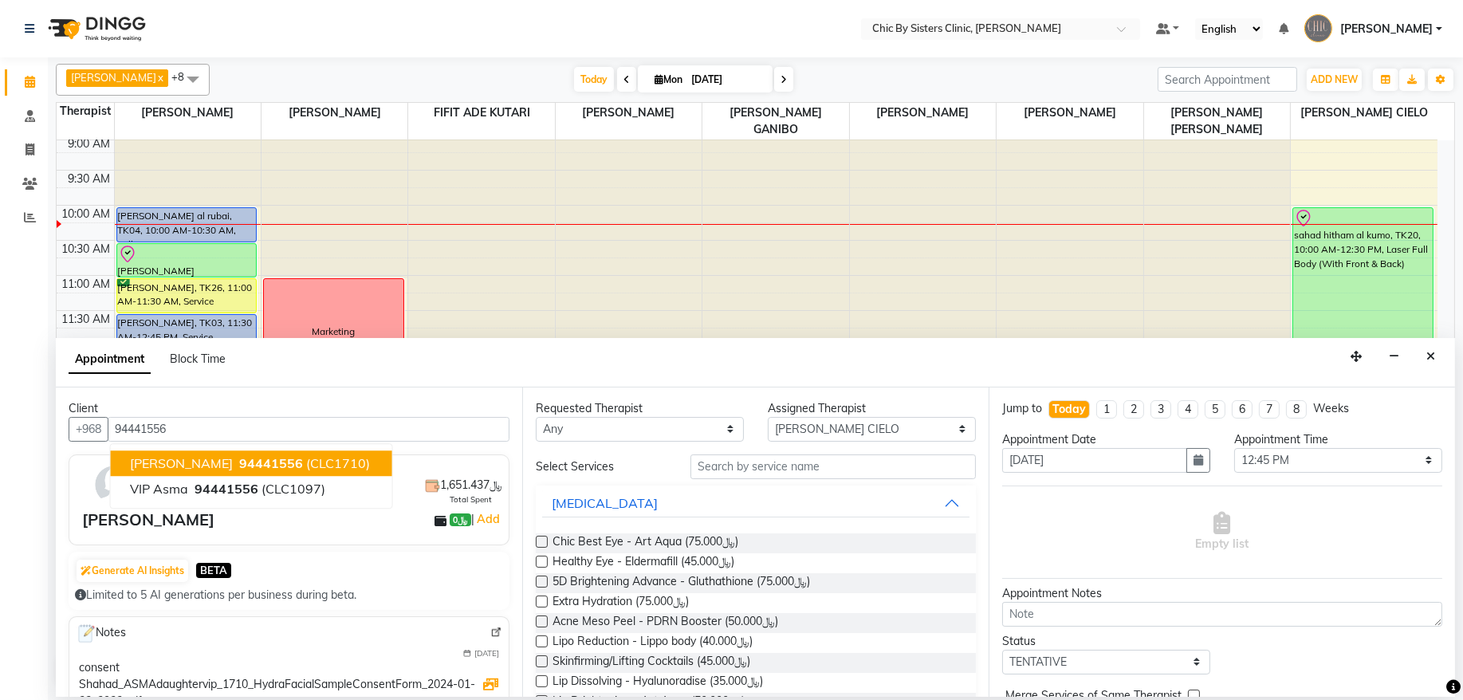
click at [311, 465] on span "(CLC1710)" at bounding box center [338, 463] width 64 height 16
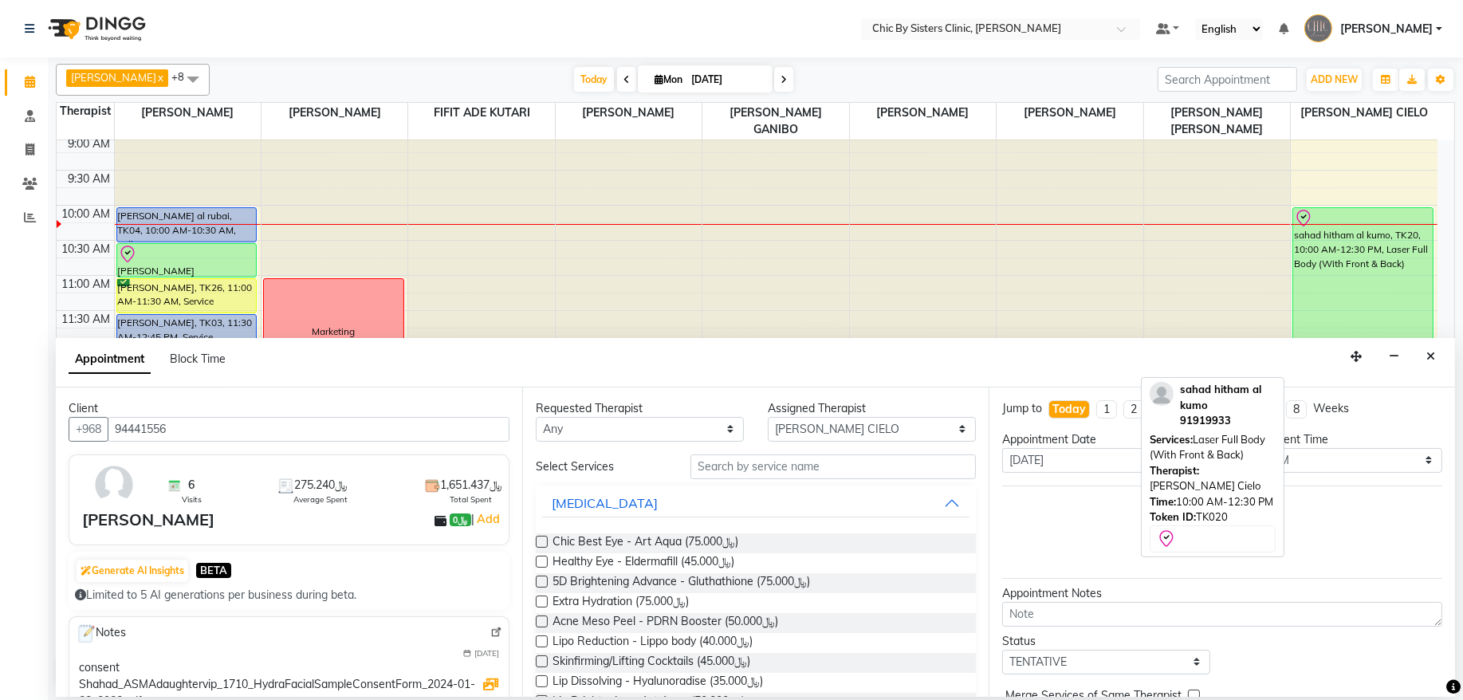
click at [1390, 289] on div "sahad hitham al kumo, TK20, 10:00 AM-12:30 PM, Laser Full Body (With Front & Ba…" at bounding box center [1363, 295] width 140 height 175
type input "94441556"
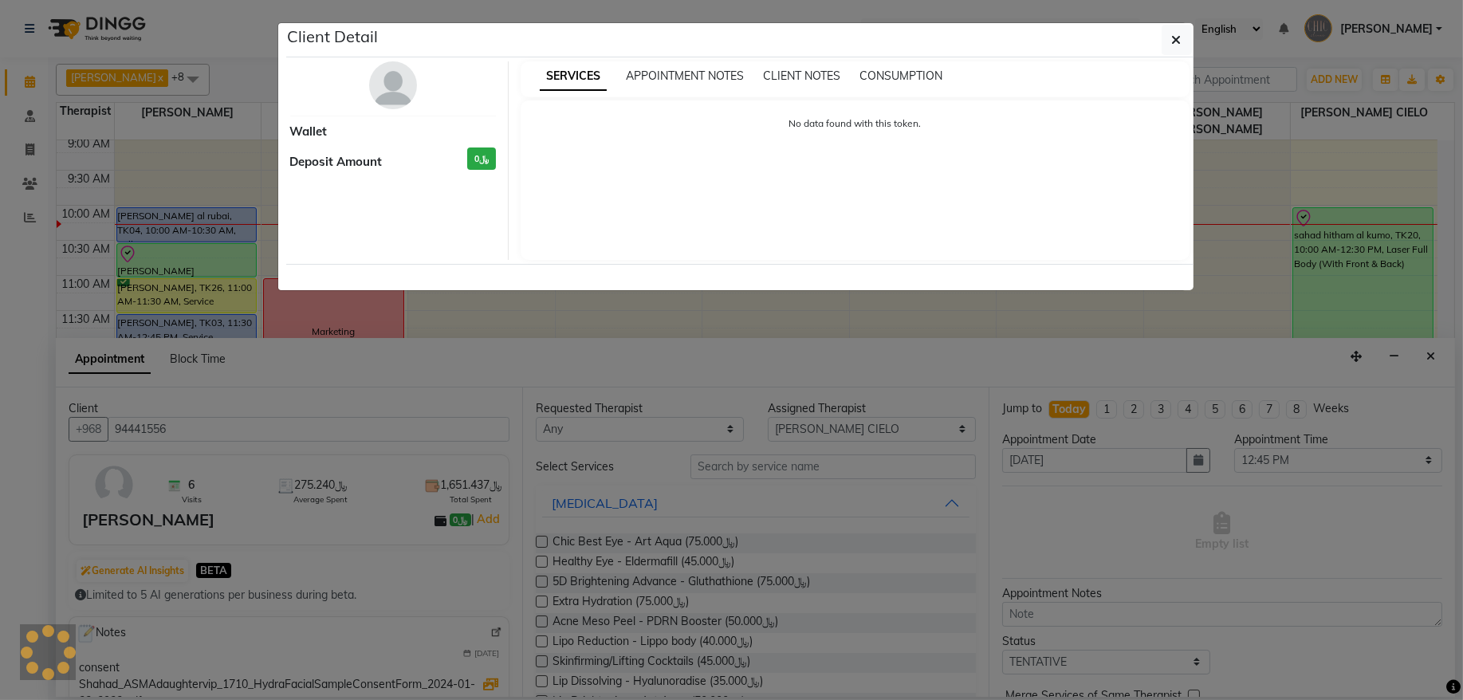
select select "8"
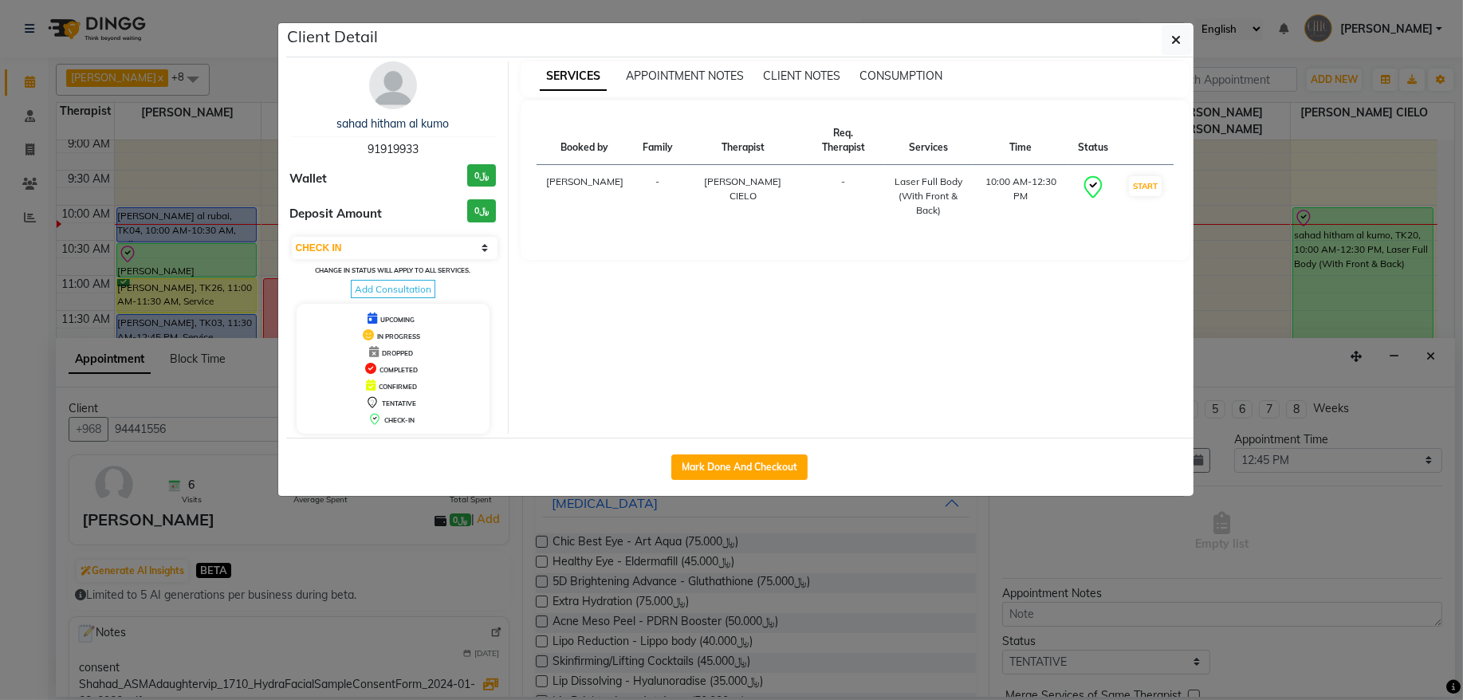
click at [387, 94] on img at bounding box center [393, 85] width 48 height 48
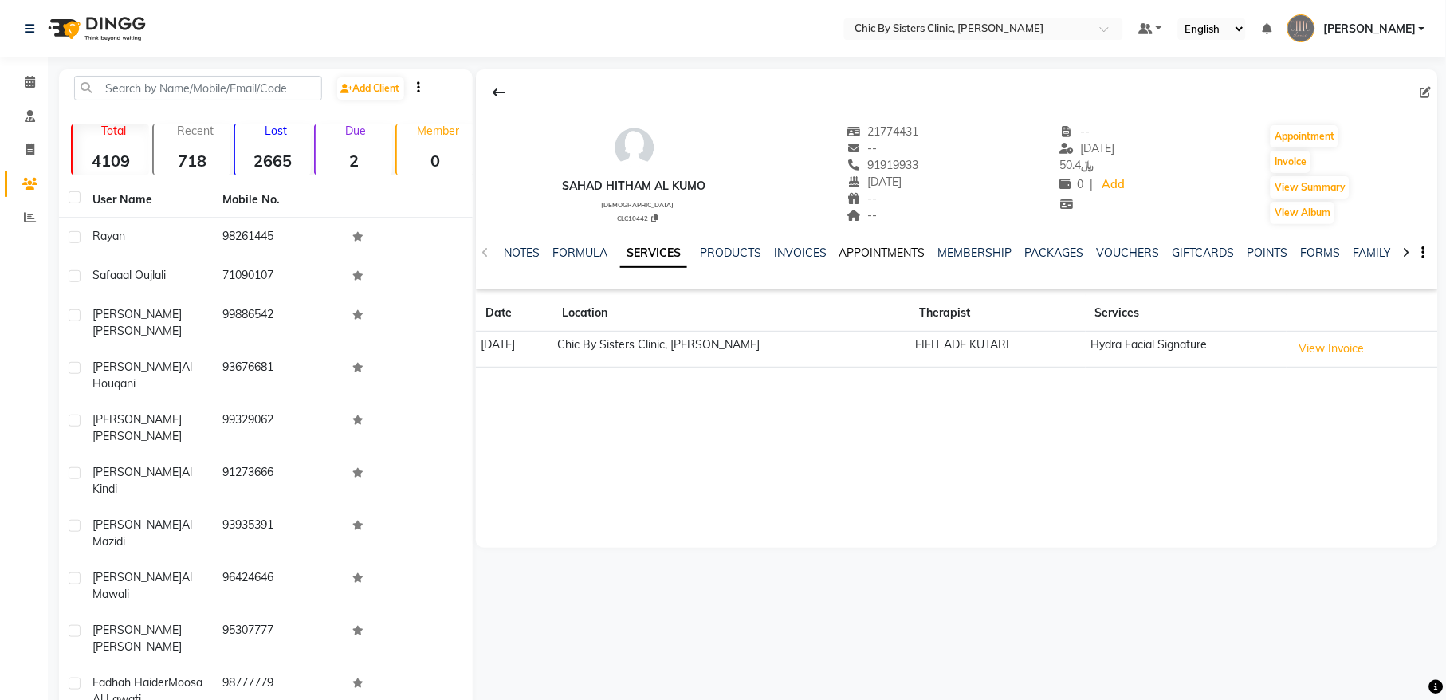
click at [882, 247] on link "APPOINTMENTS" at bounding box center [883, 253] width 86 height 14
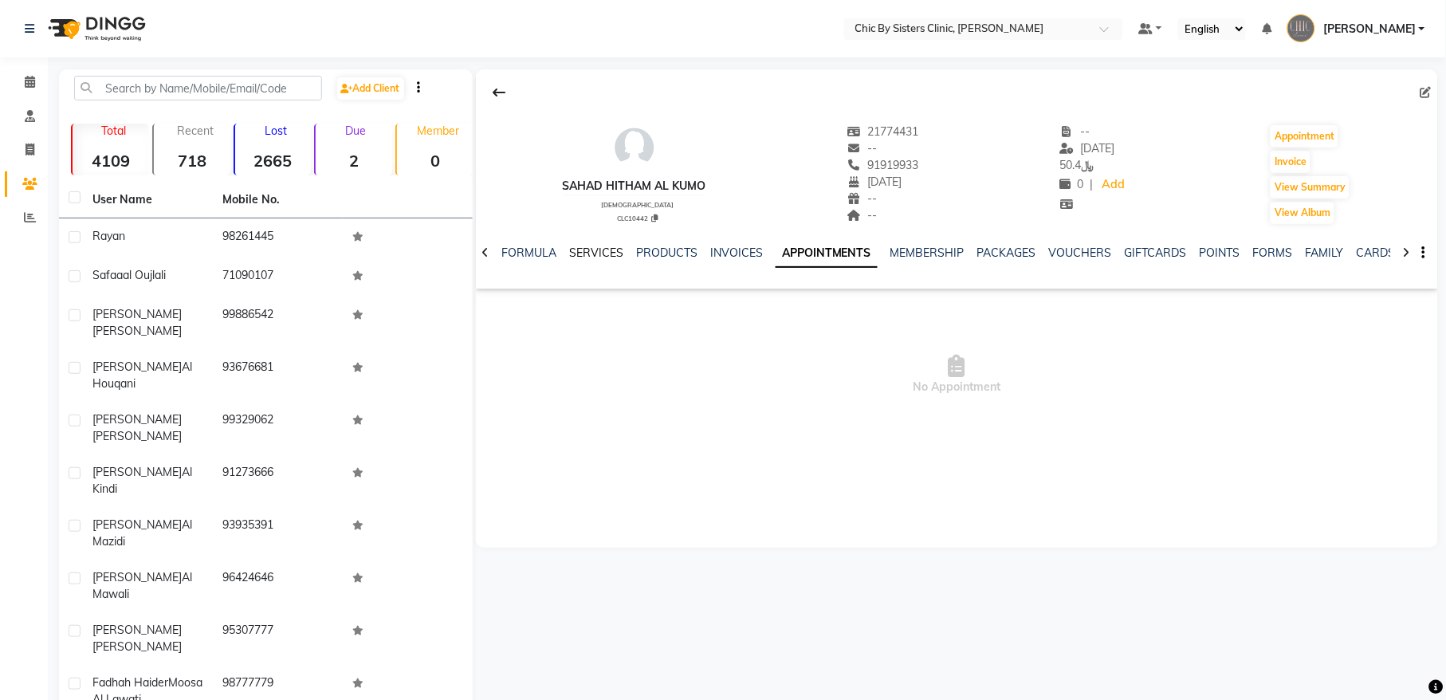
click at [583, 256] on link "SERVICES" at bounding box center [596, 253] width 54 height 14
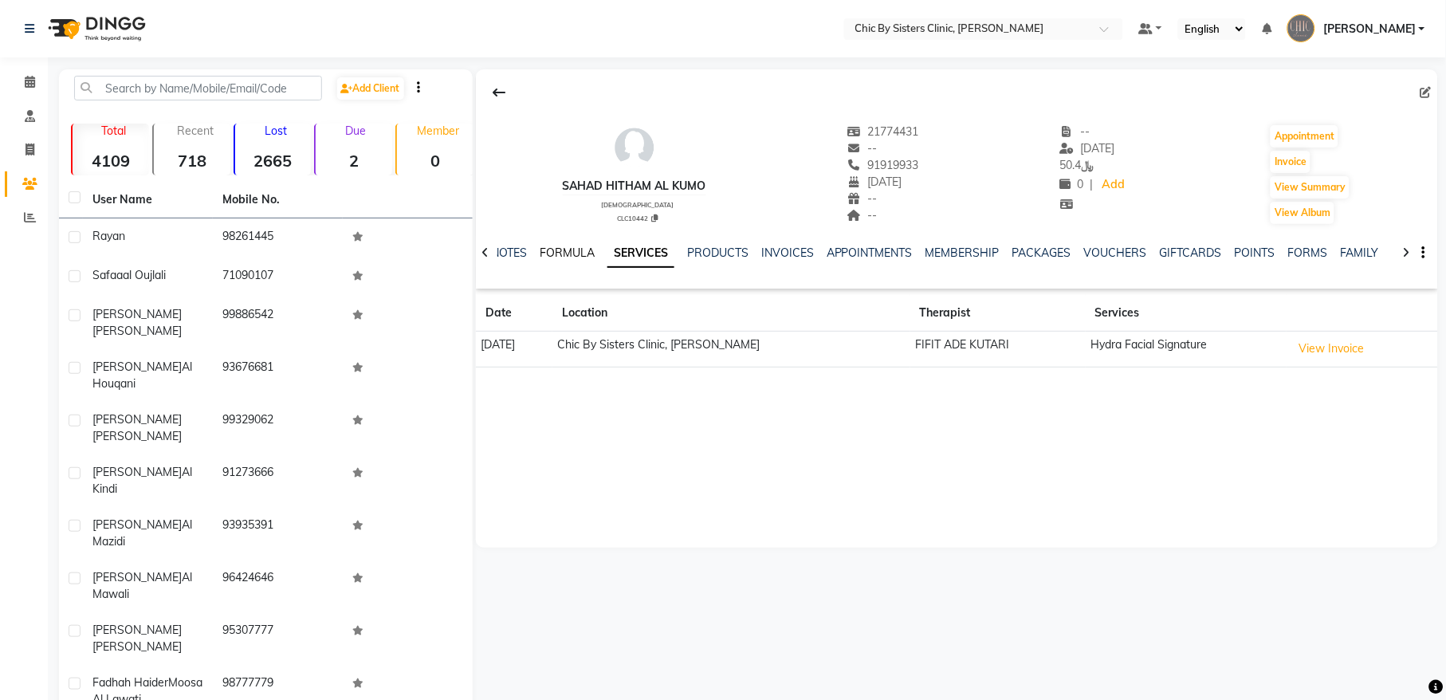
click at [561, 256] on link "FORMULA" at bounding box center [567, 253] width 55 height 14
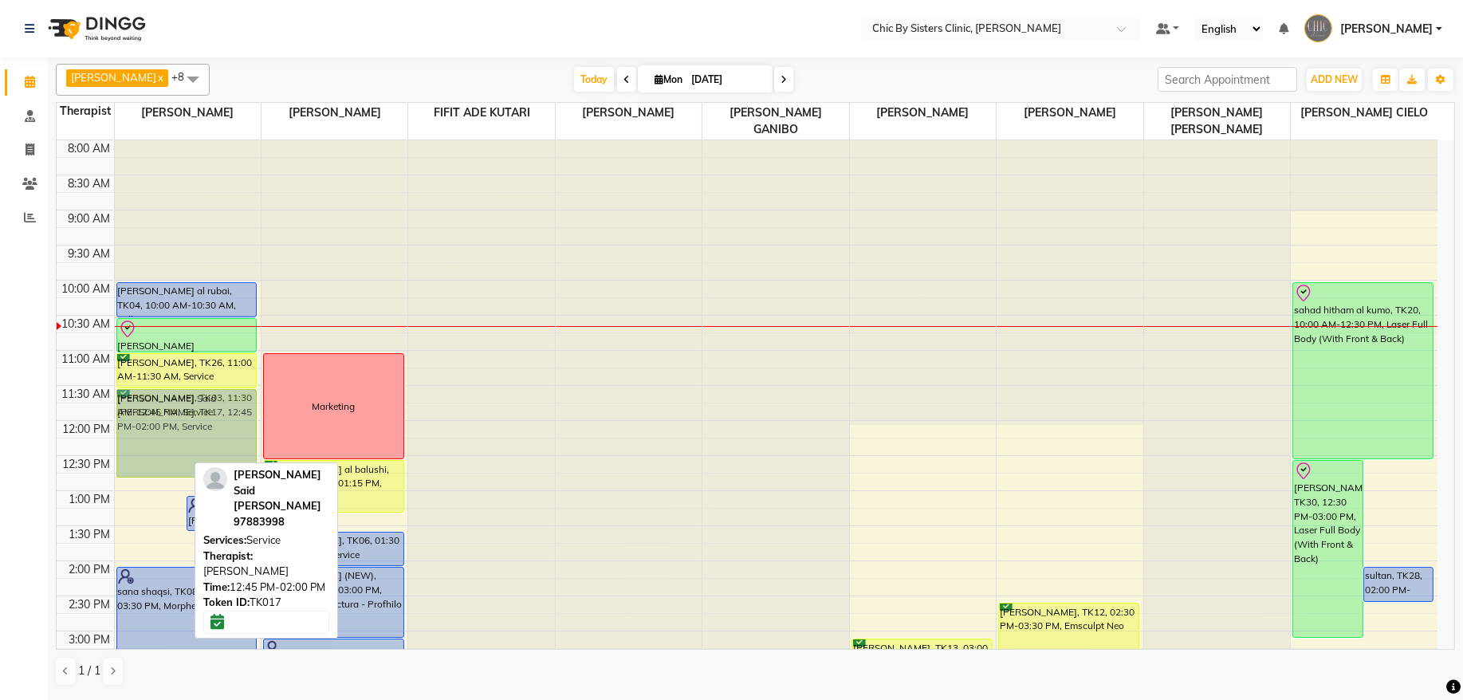
drag, startPoint x: 159, startPoint y: 517, endPoint x: 166, endPoint y: 427, distance: 89.5
click at [166, 427] on div "[PERSON_NAME] Said [PERSON_NAME], TK17, 12:45 PM-02:00 PM, Service [PERSON_NAME…" at bounding box center [188, 701] width 146 height 1122
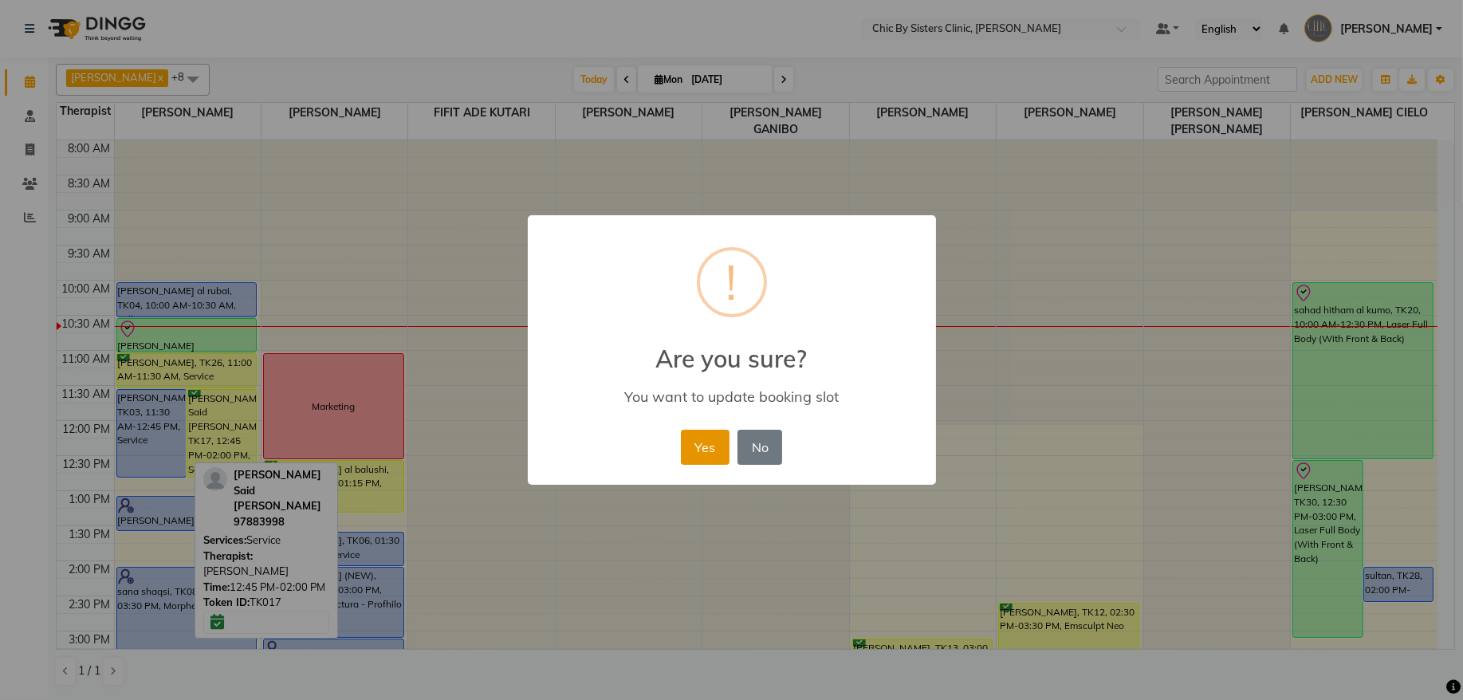
click at [704, 446] on button "Yes" at bounding box center [705, 447] width 49 height 35
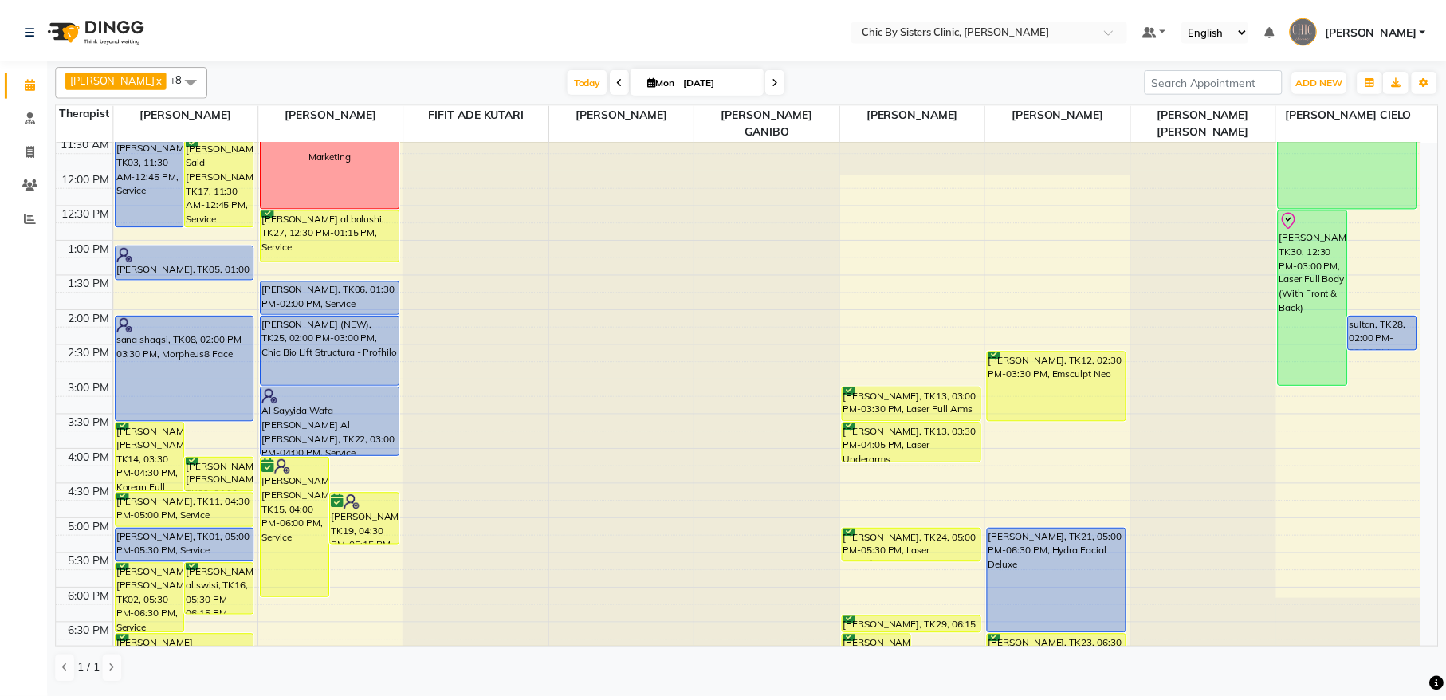
scroll to position [144, 0]
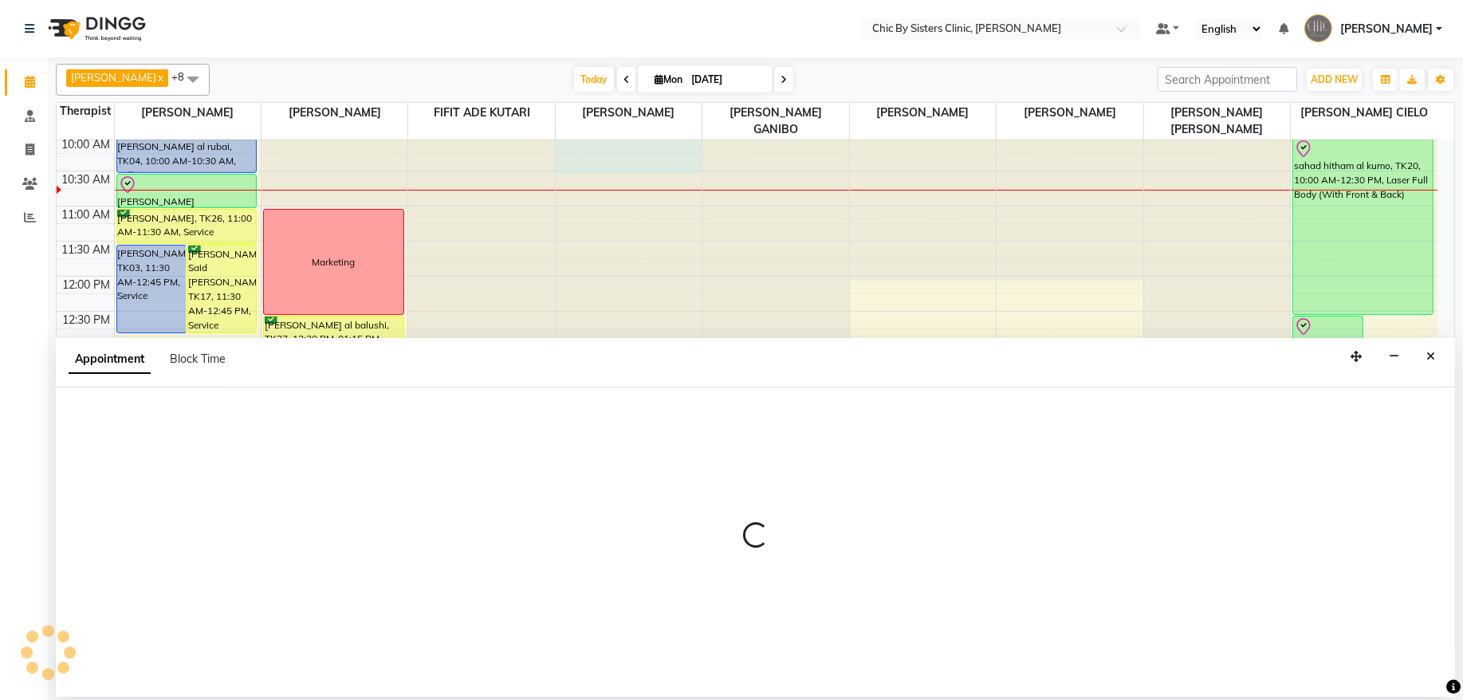
select select "49182"
select select "600"
select select "tentative"
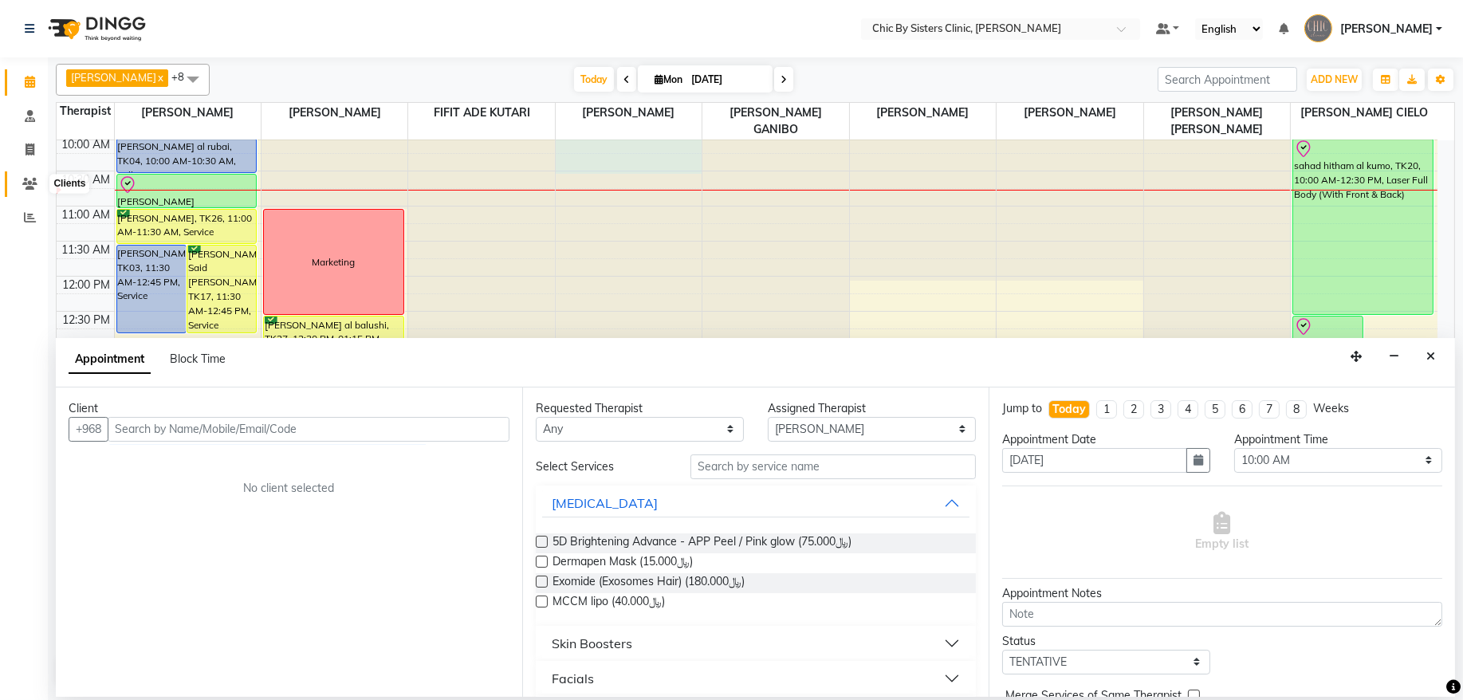
click at [20, 183] on span at bounding box center [30, 184] width 28 height 18
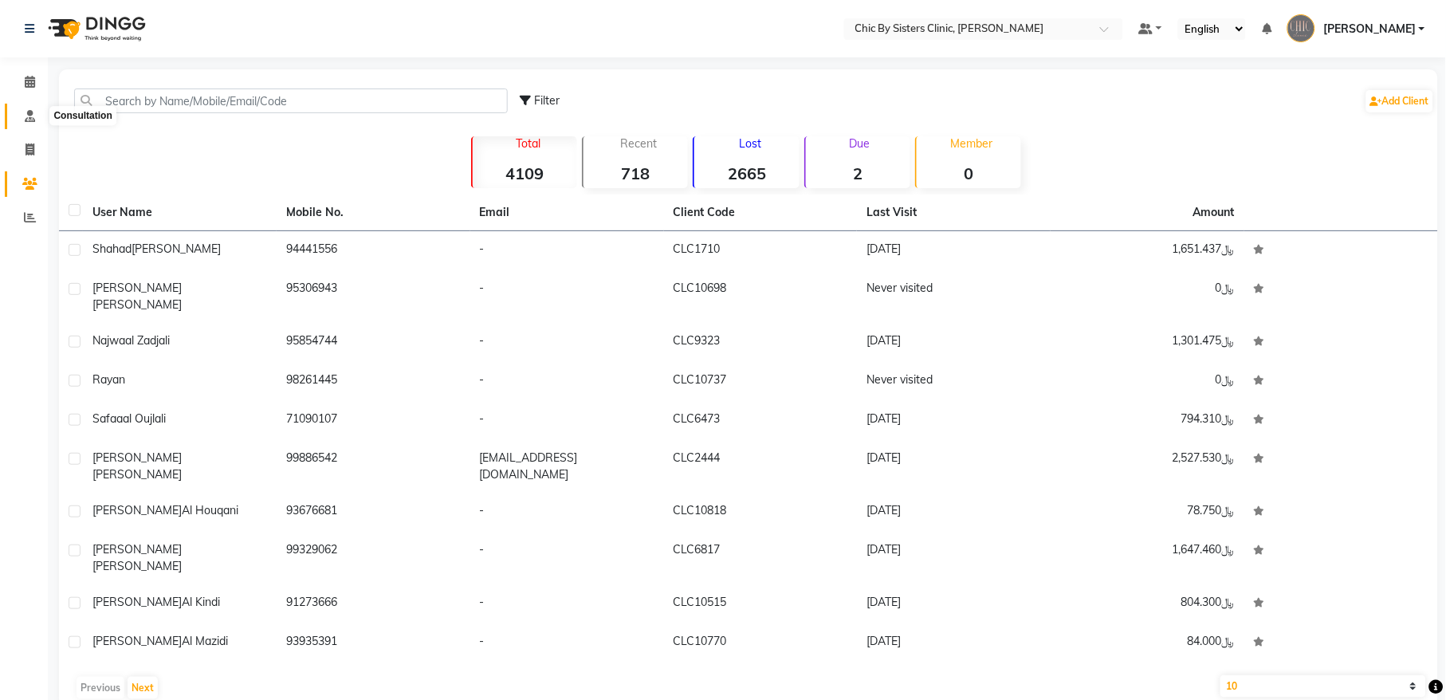
click at [30, 121] on icon at bounding box center [30, 116] width 10 height 12
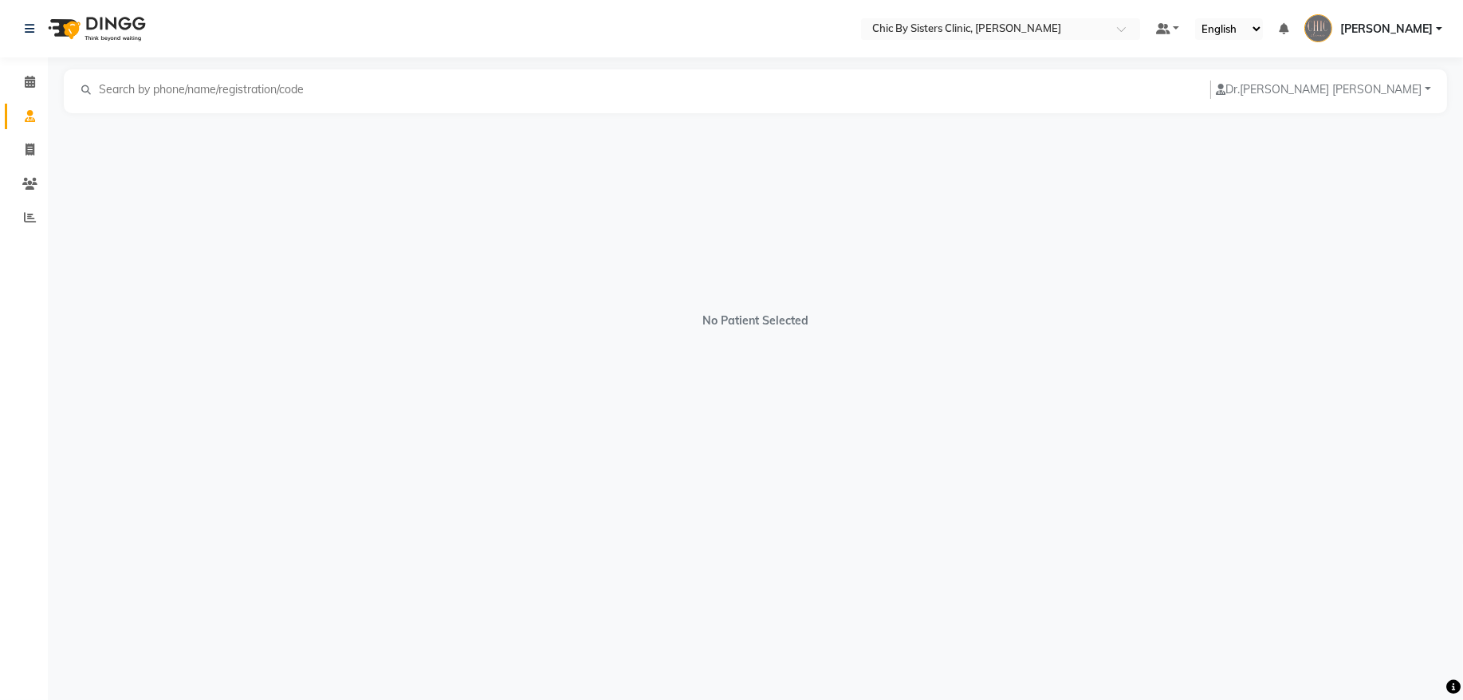
click at [29, 110] on icon at bounding box center [30, 116] width 10 height 12
click at [26, 186] on icon at bounding box center [29, 184] width 15 height 12
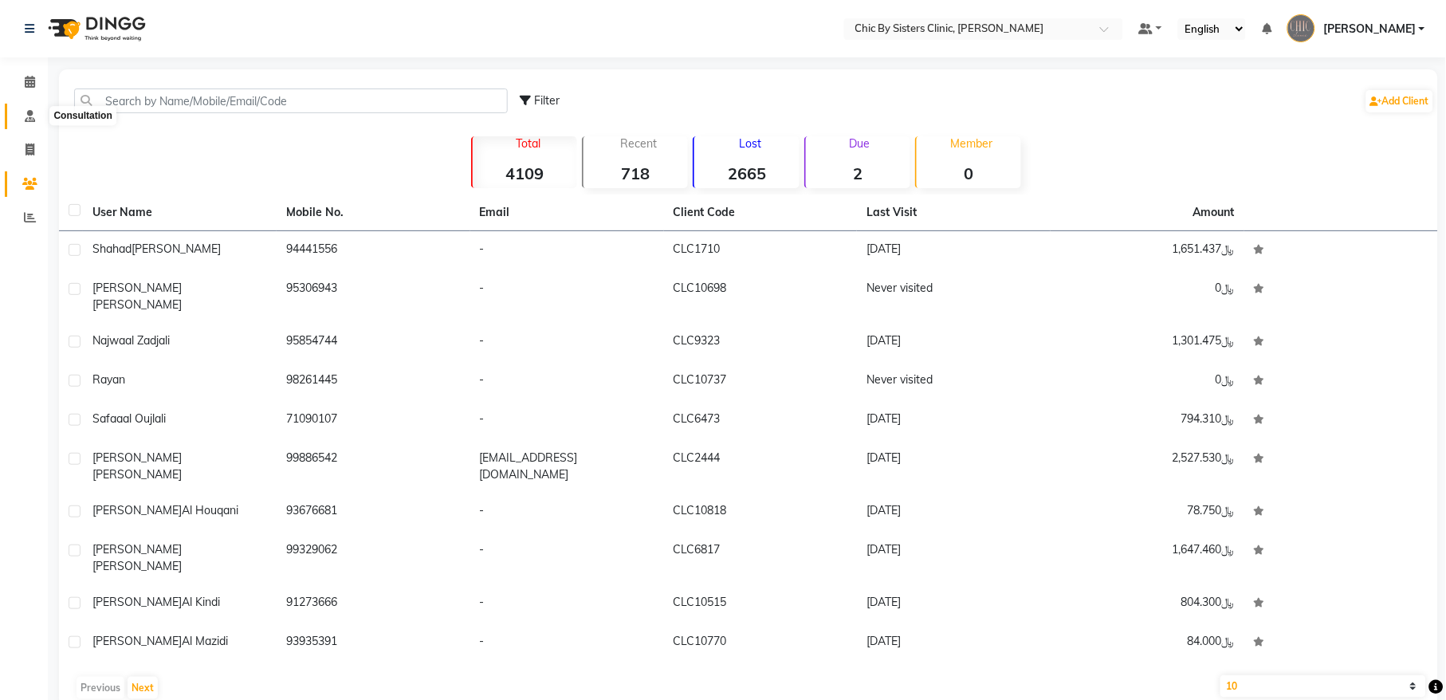
click at [29, 120] on icon at bounding box center [30, 116] width 10 height 12
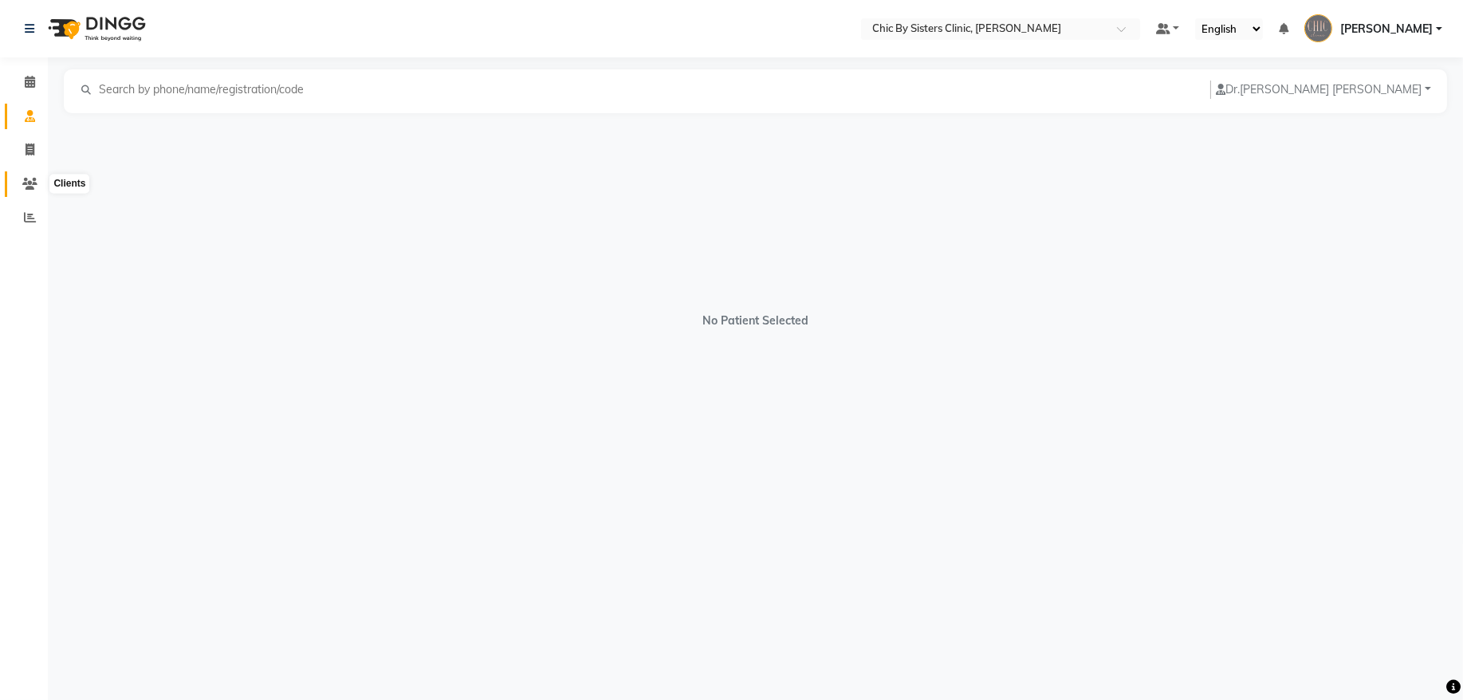
click at [26, 179] on icon at bounding box center [29, 184] width 15 height 12
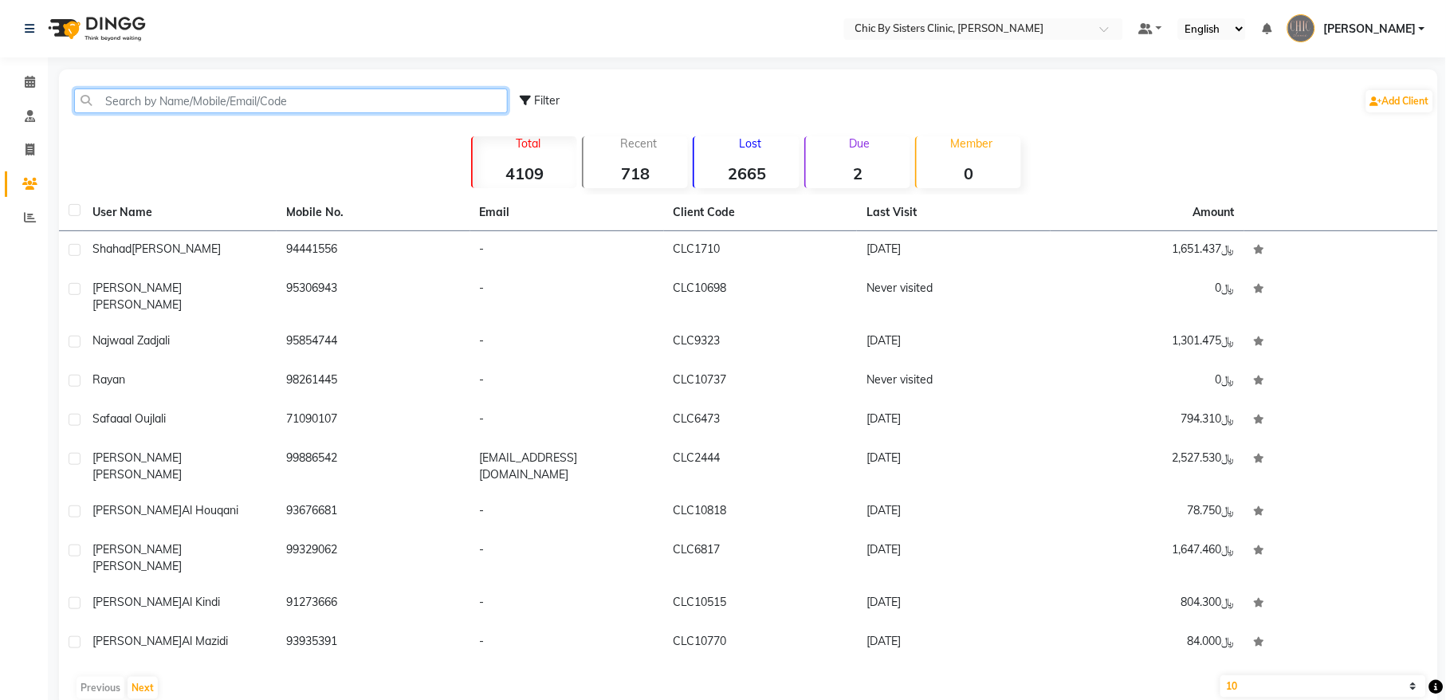
click at [192, 91] on input "text" at bounding box center [291, 101] width 434 height 25
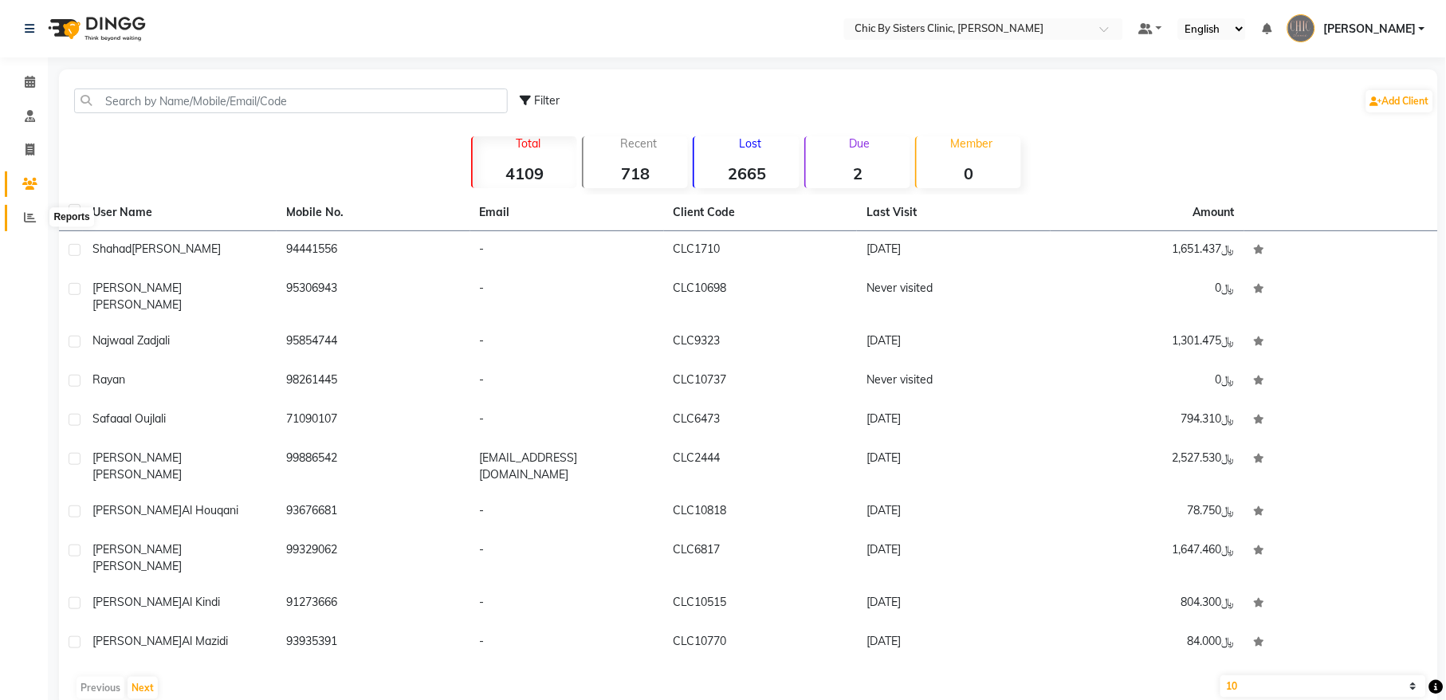
click at [32, 218] on icon at bounding box center [30, 217] width 12 height 12
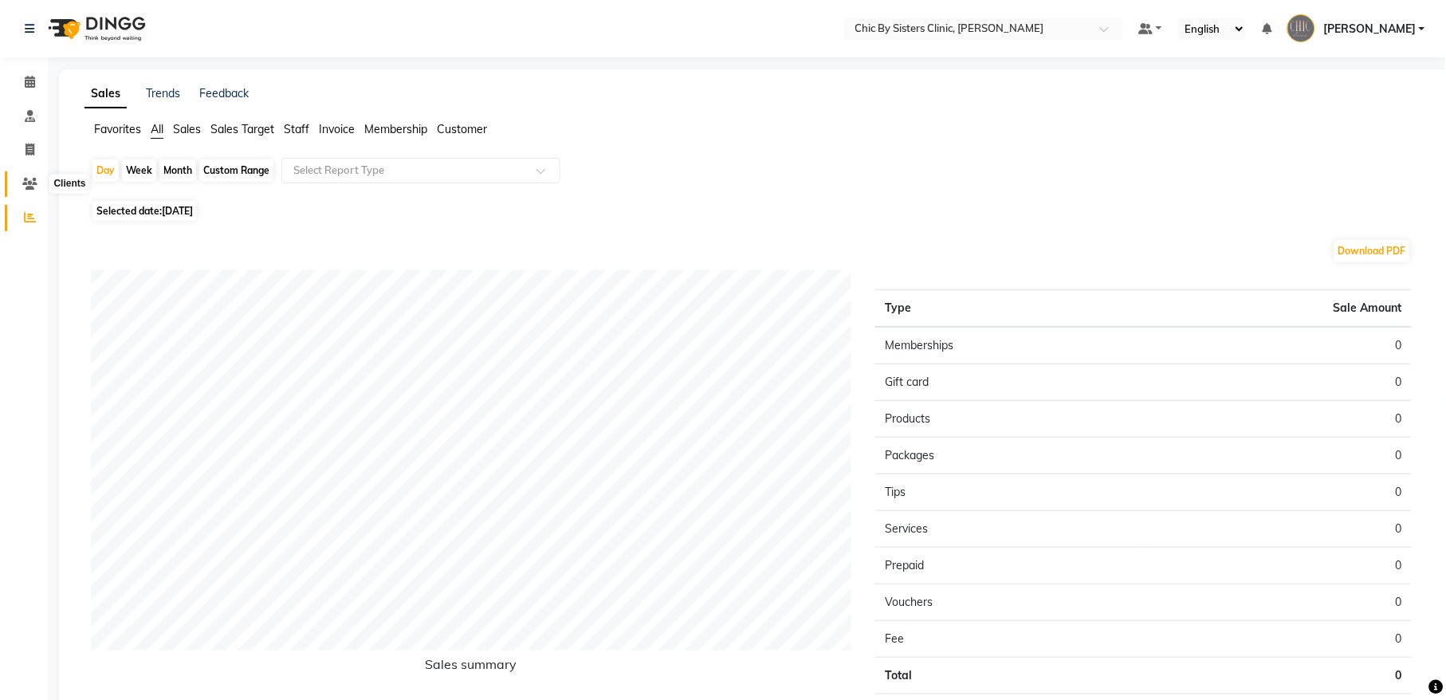
click at [26, 187] on icon at bounding box center [29, 184] width 15 height 12
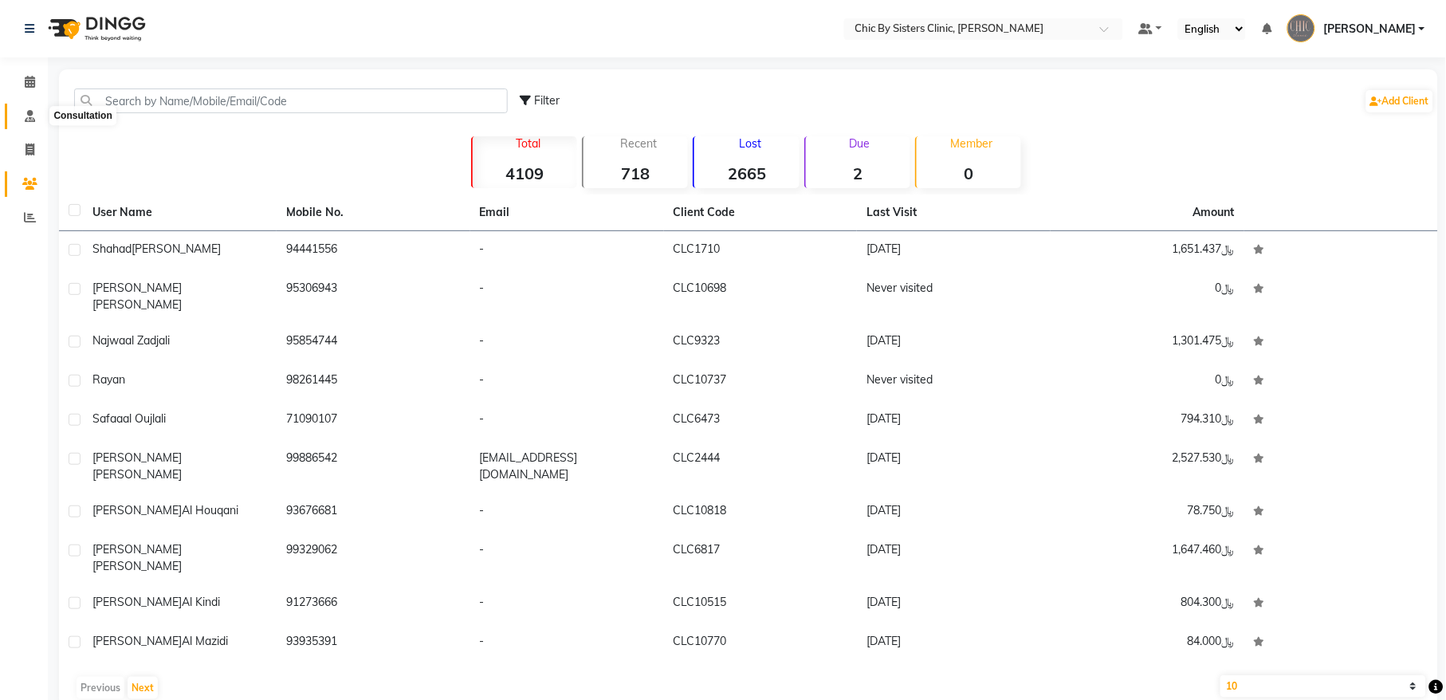
click at [31, 118] on icon at bounding box center [30, 116] width 10 height 12
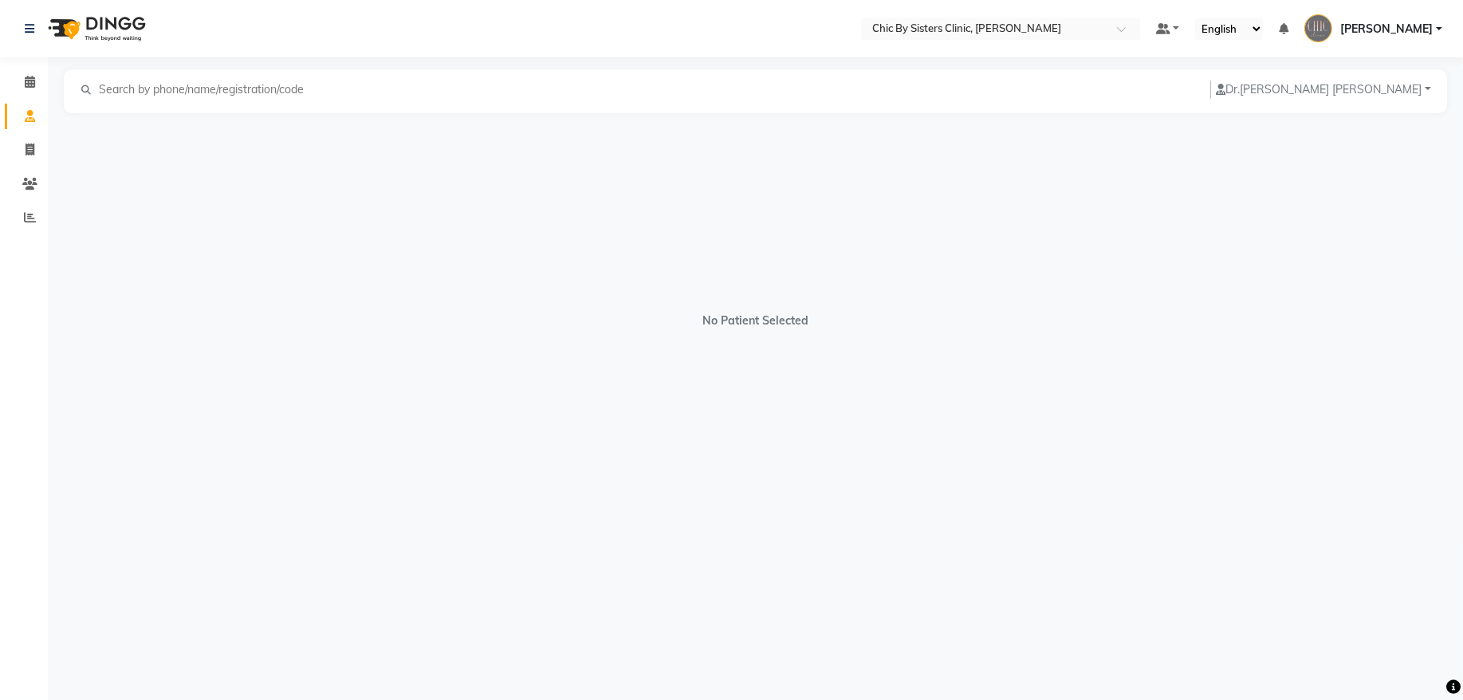
click at [182, 88] on input "text" at bounding box center [206, 90] width 219 height 18
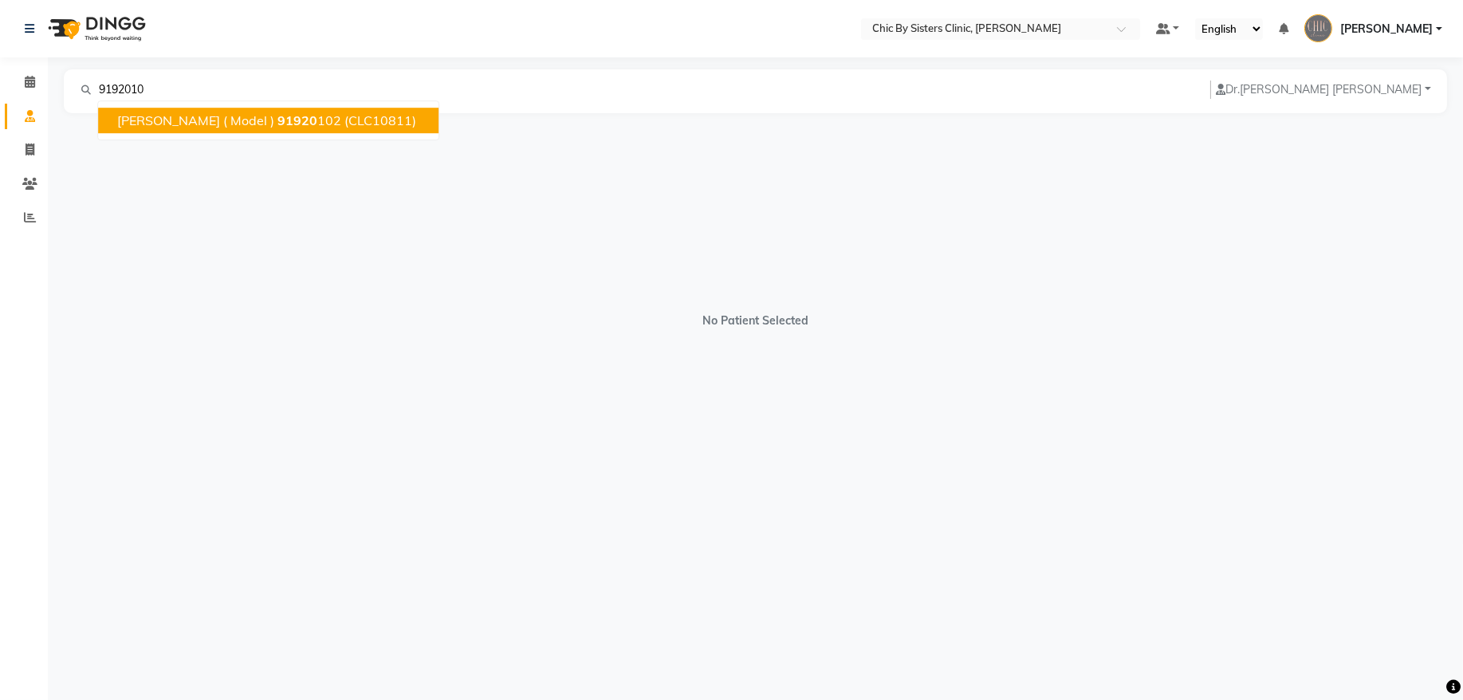
type input "91920102"
select select "[DEMOGRAPHIC_DATA]"
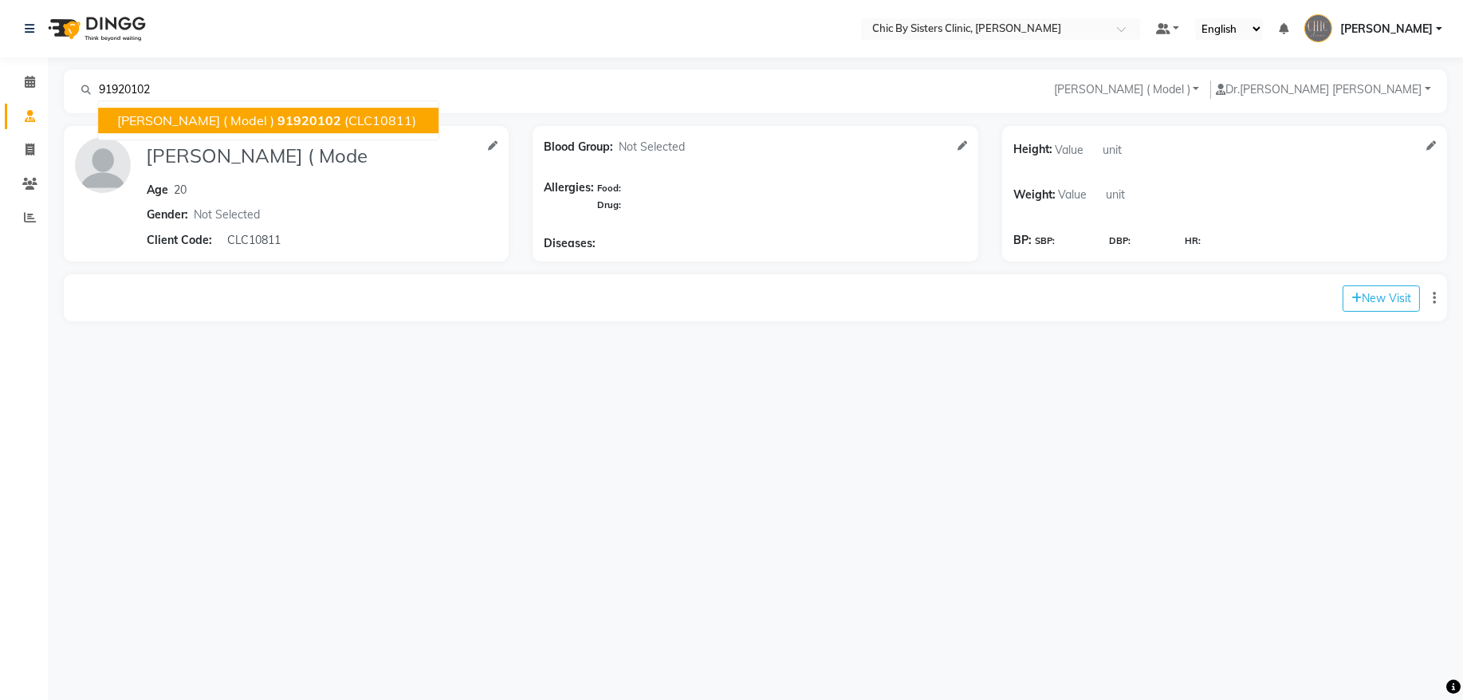
click at [307, 117] on span "91920102" at bounding box center [309, 120] width 64 height 16
type input "91920102"
type input "Amina Bersanat ( Model )"
type input "20"
select select "[DEMOGRAPHIC_DATA]"
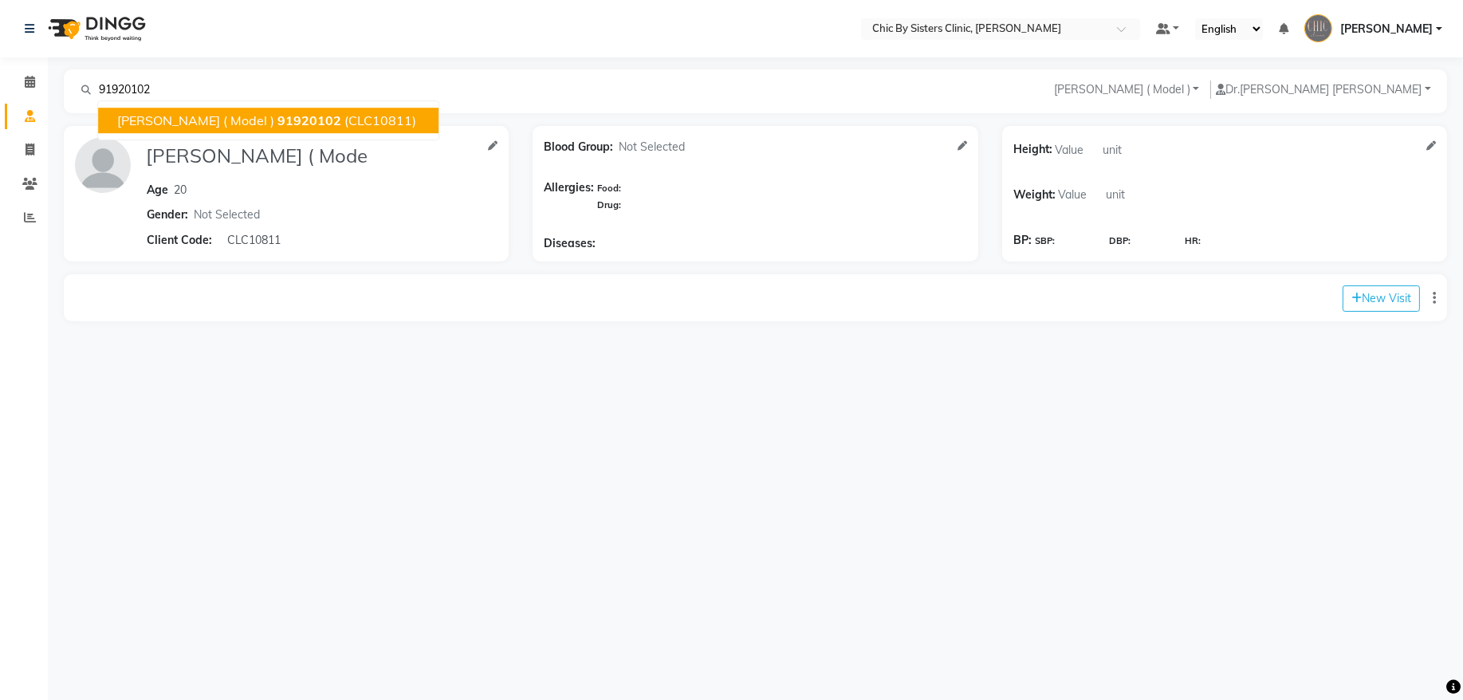
type input "CLC10811"
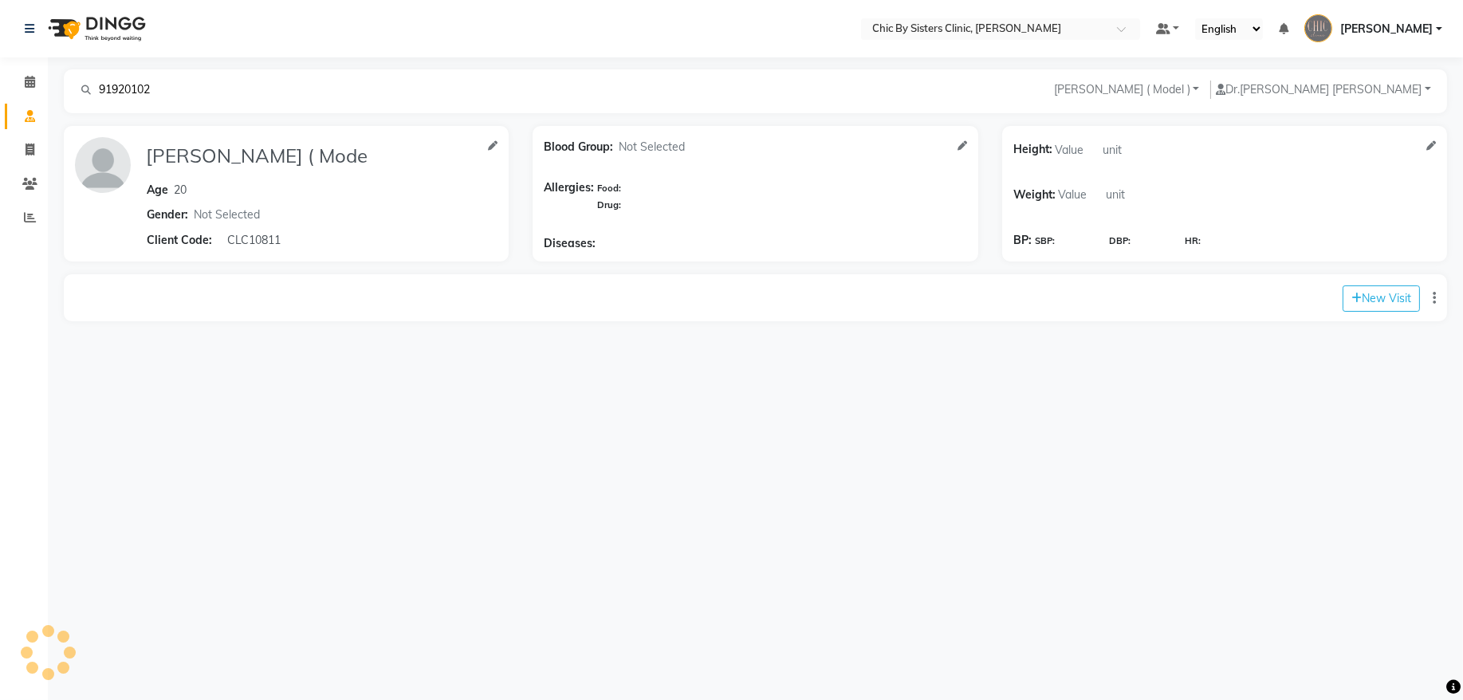
click at [307, 117] on div "91920102 Amina Bersanat ( Model ) Add Family Member Dr. ANU JOSE ANU JOSE Ashis…" at bounding box center [755, 195] width 1383 height 252
click at [117, 92] on input "91920102" at bounding box center [206, 90] width 219 height 18
click at [29, 148] on icon at bounding box center [30, 150] width 9 height 12
select select "6348"
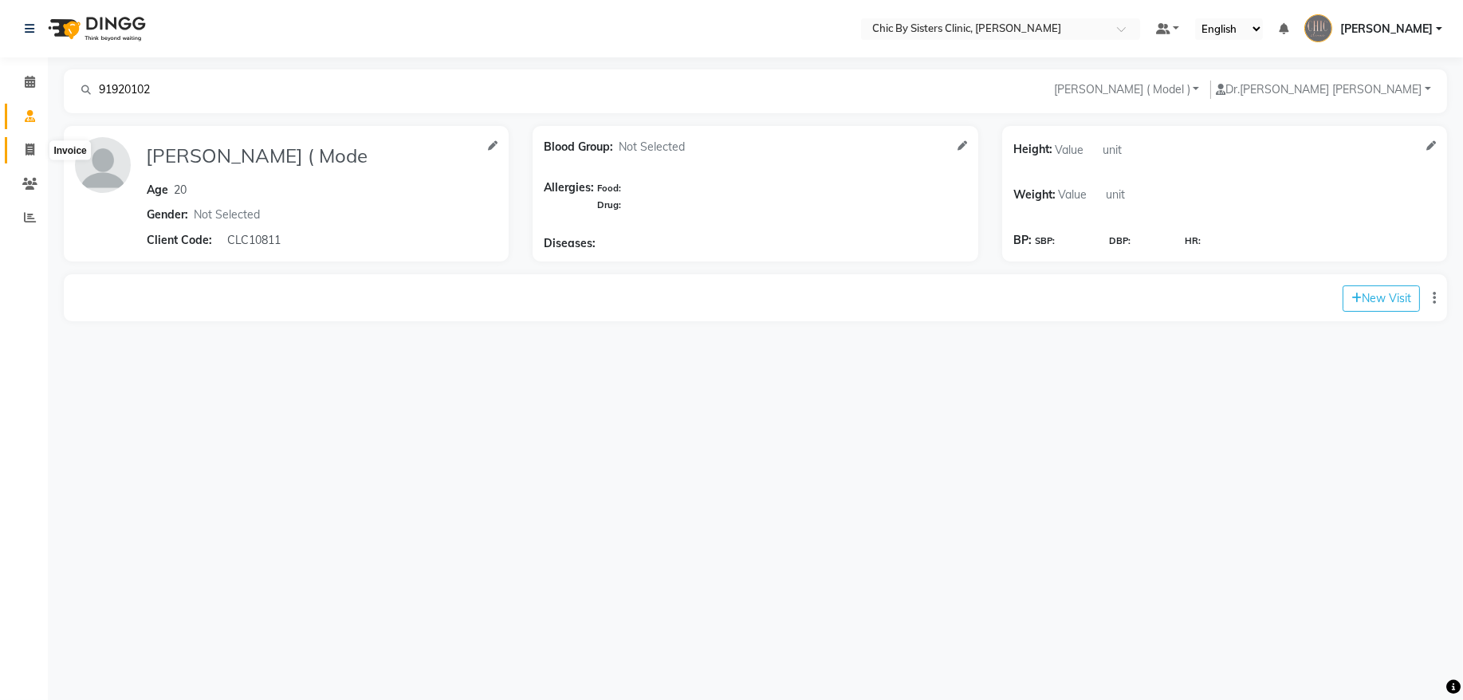
select select "service"
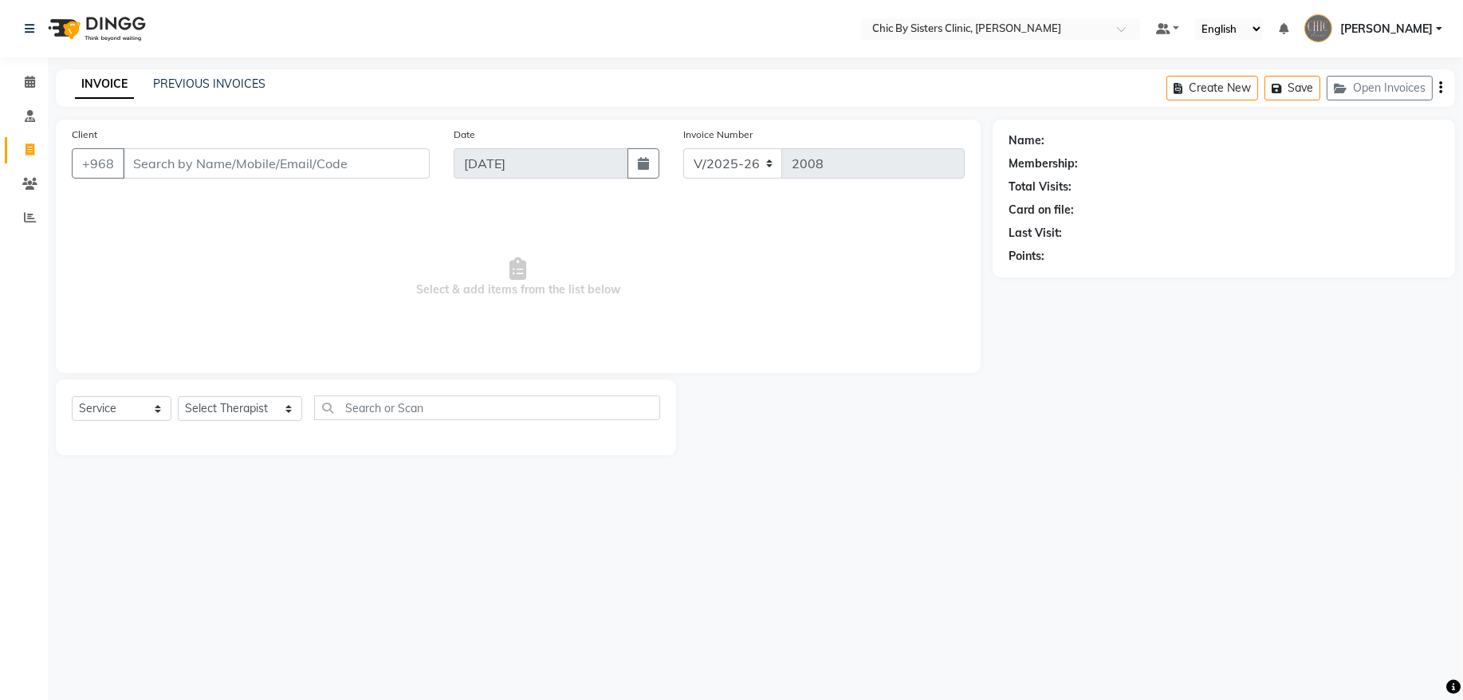
click at [186, 160] on input "Client" at bounding box center [276, 163] width 307 height 30
type input "91920102"
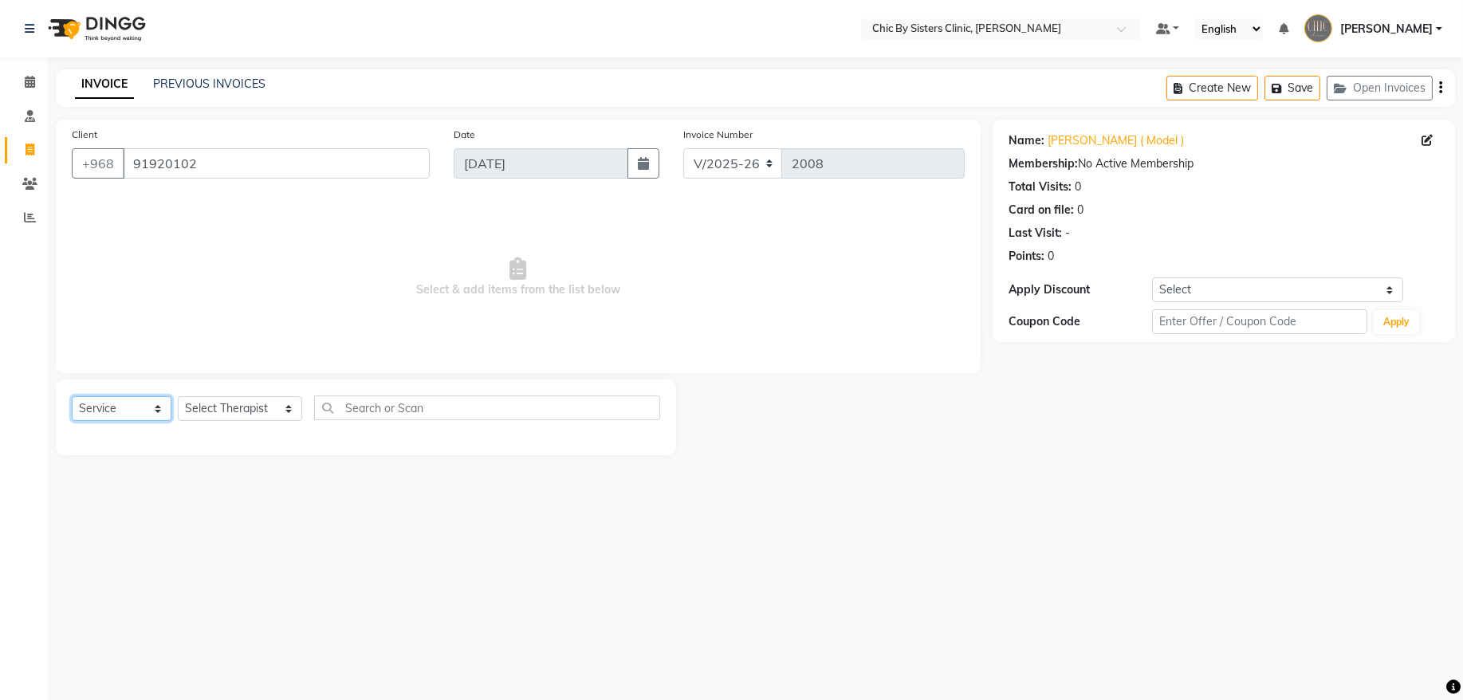
click at [144, 413] on select "Select Service Product Membership Package Voucher Prepaid Gift Card" at bounding box center [122, 408] width 100 height 25
select select "product"
click at [72, 396] on select "Select Service Product Membership Package Voucher Prepaid Gift Card" at bounding box center [122, 408] width 100 height 25
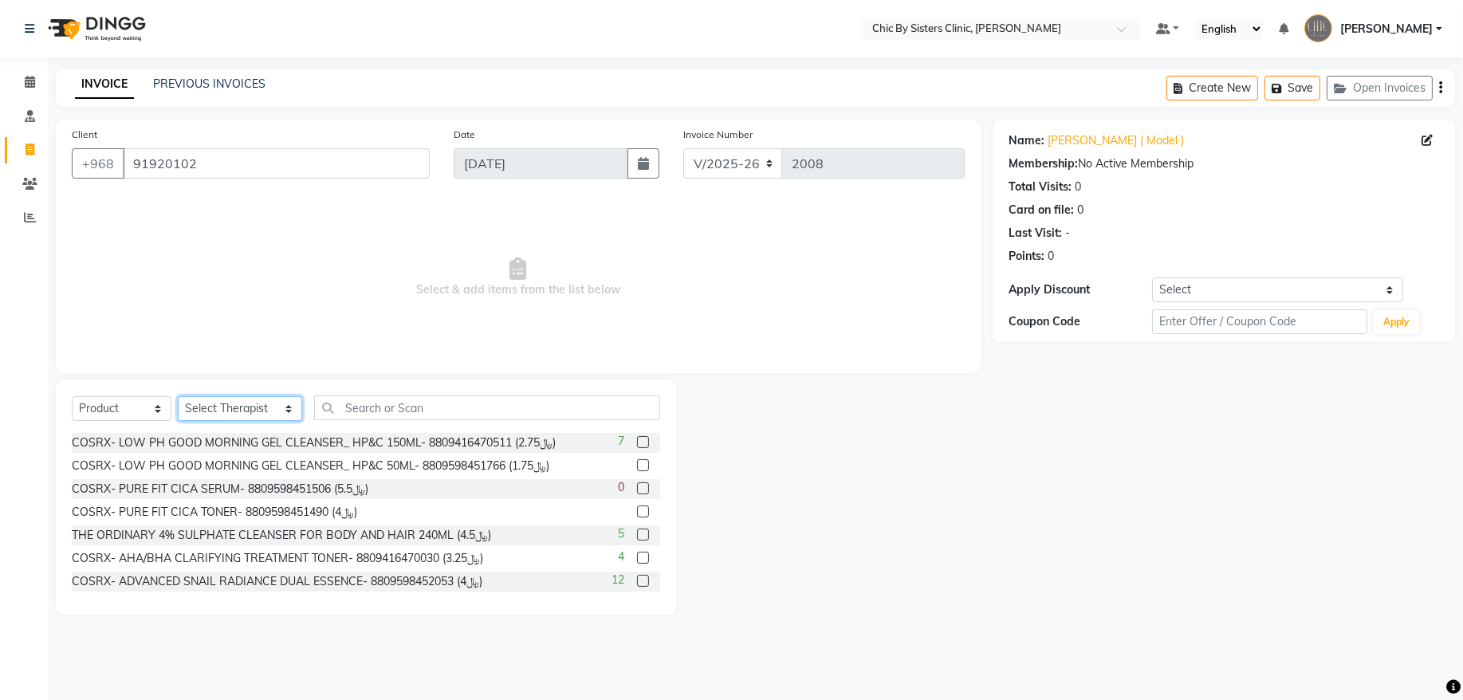
click at [259, 415] on select "Select Therapist ANU JOSE Ashish S DR. ASSEL SATVALDINOVA DR. AYMAN ELSAQA EILI…" at bounding box center [240, 408] width 124 height 25
select select "49182"
click at [178, 396] on select "Select Therapist ANU JOSE Ashish S DR. ASSEL SATVALDINOVA DR. AYMAN ELSAQA EILI…" at bounding box center [240, 408] width 124 height 25
click at [379, 405] on input "text" at bounding box center [487, 407] width 346 height 25
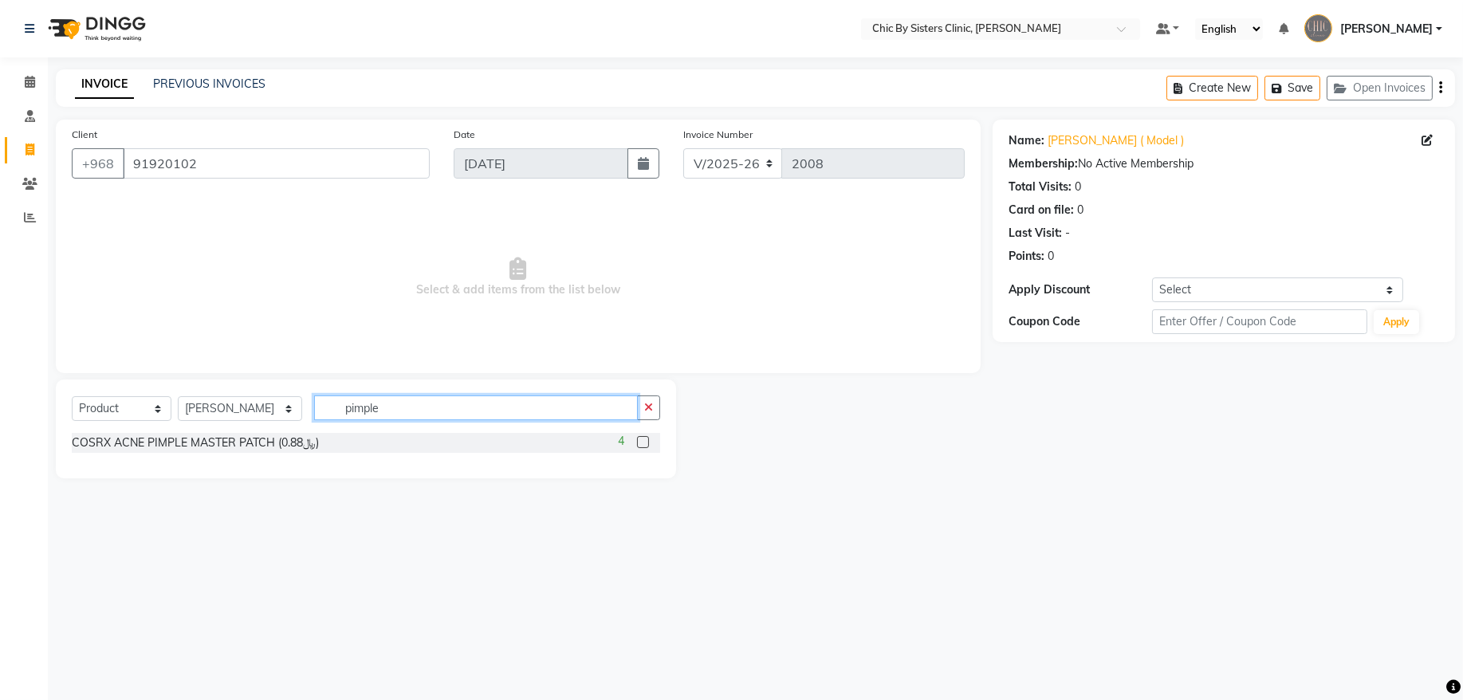
type input "pimple"
click at [642, 440] on label at bounding box center [643, 442] width 12 height 12
click at [642, 440] on input "checkbox" at bounding box center [642, 443] width 10 height 10
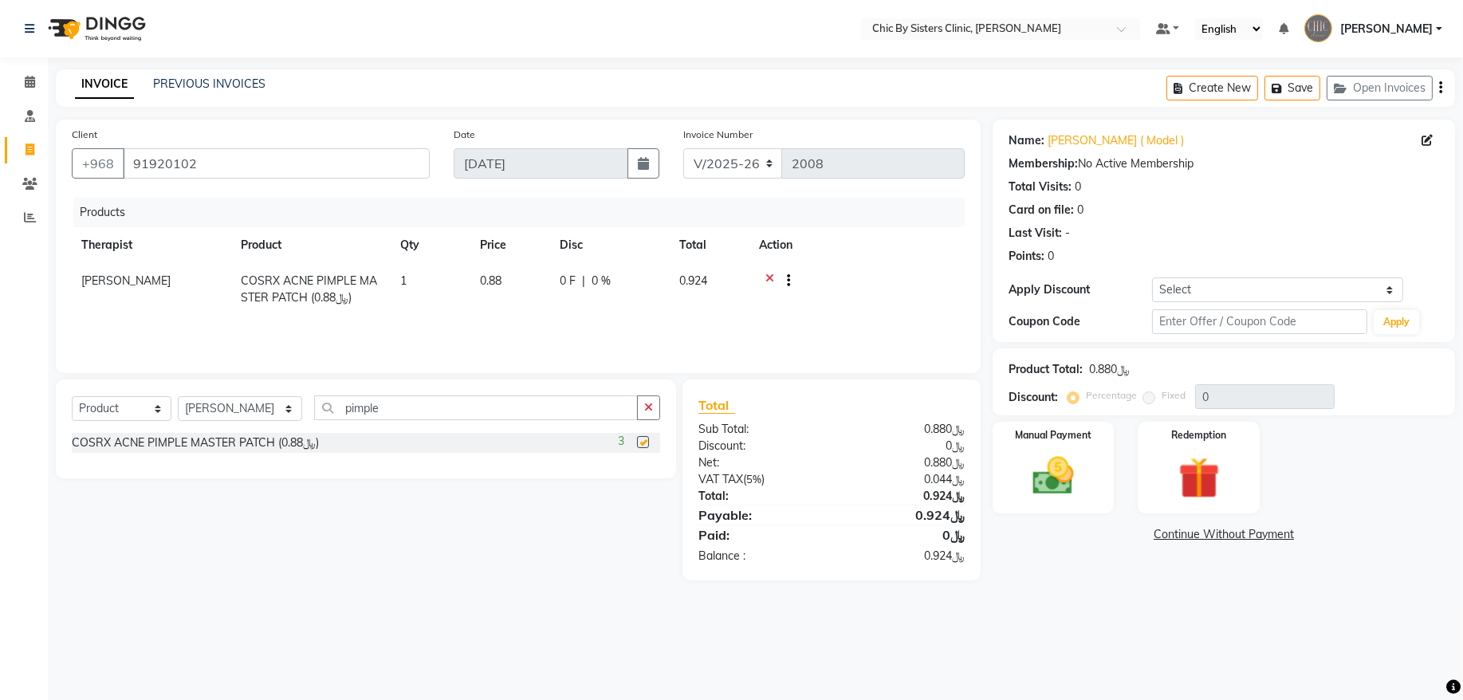
checkbox input "false"
click at [1095, 478] on div "Manual Payment" at bounding box center [1053, 467] width 127 height 95
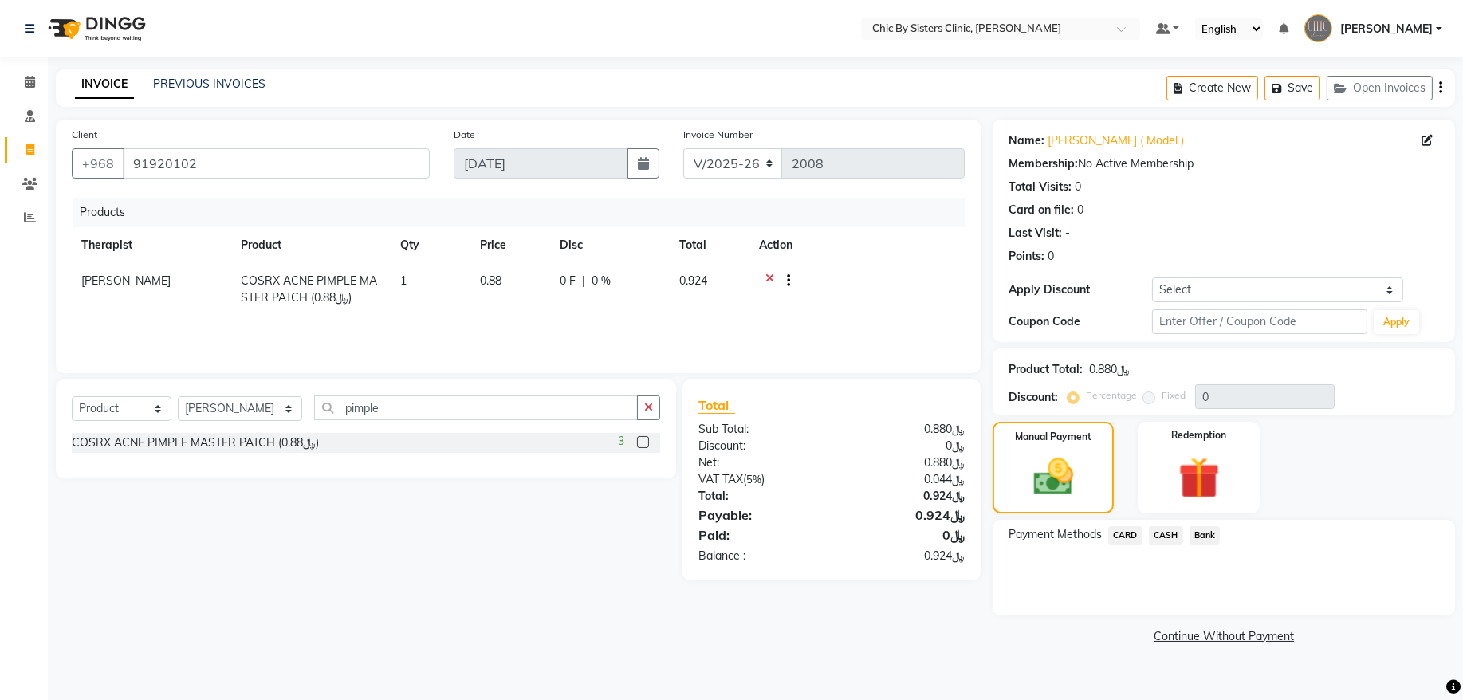
click at [1114, 534] on span "CARD" at bounding box center [1125, 535] width 34 height 18
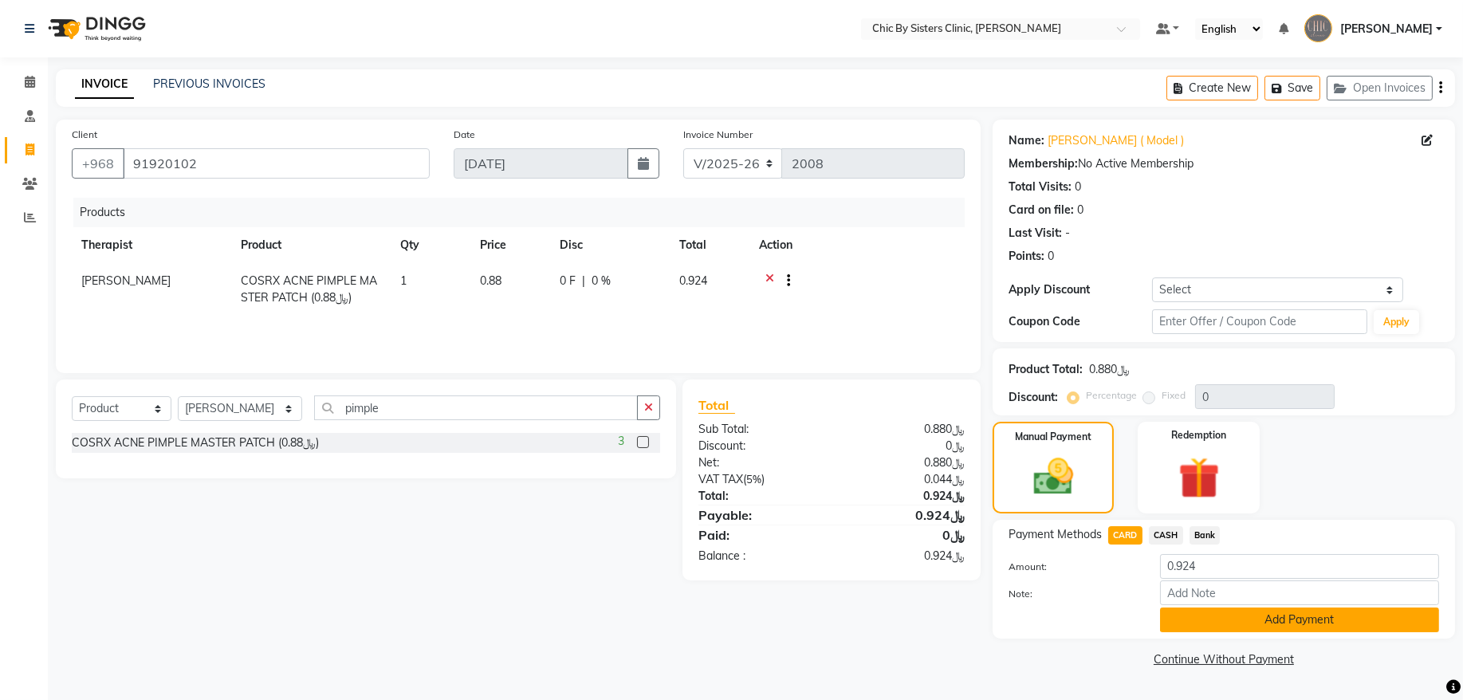
click at [1375, 623] on button "Add Payment" at bounding box center [1299, 620] width 279 height 25
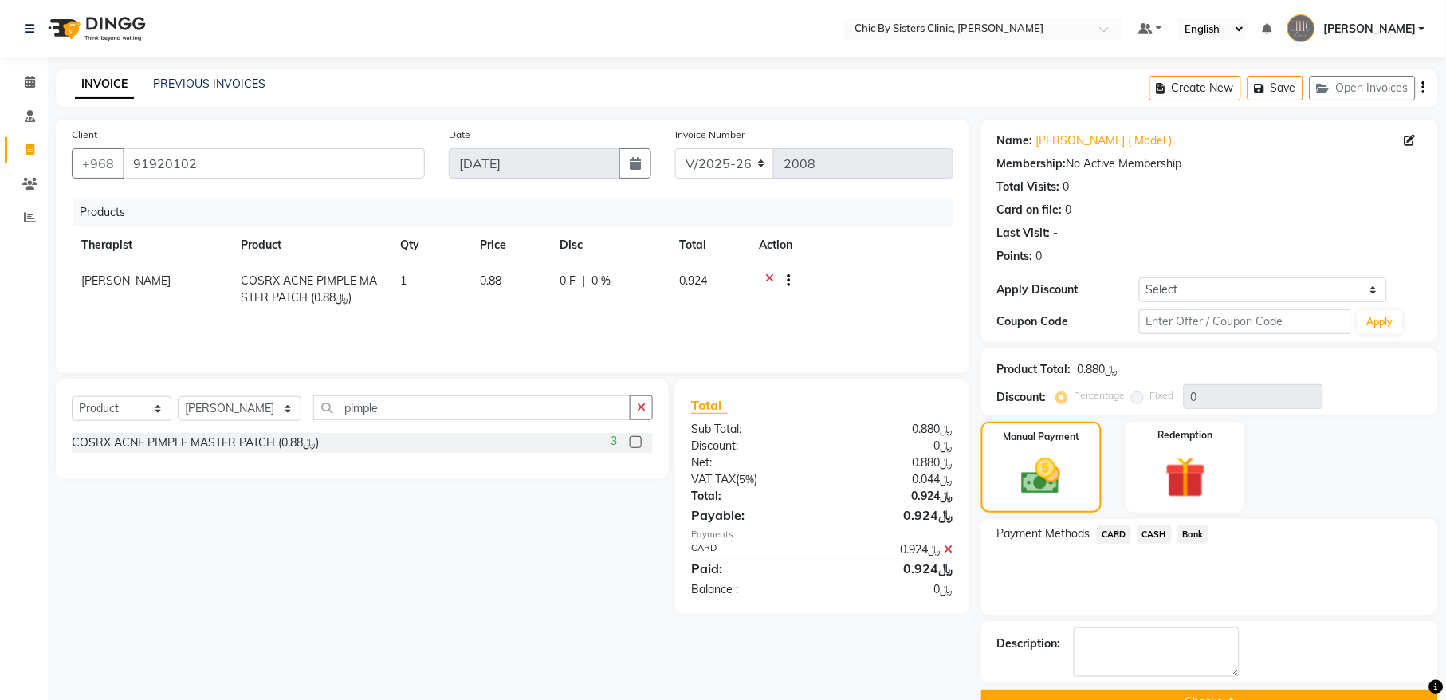
scroll to position [38, 0]
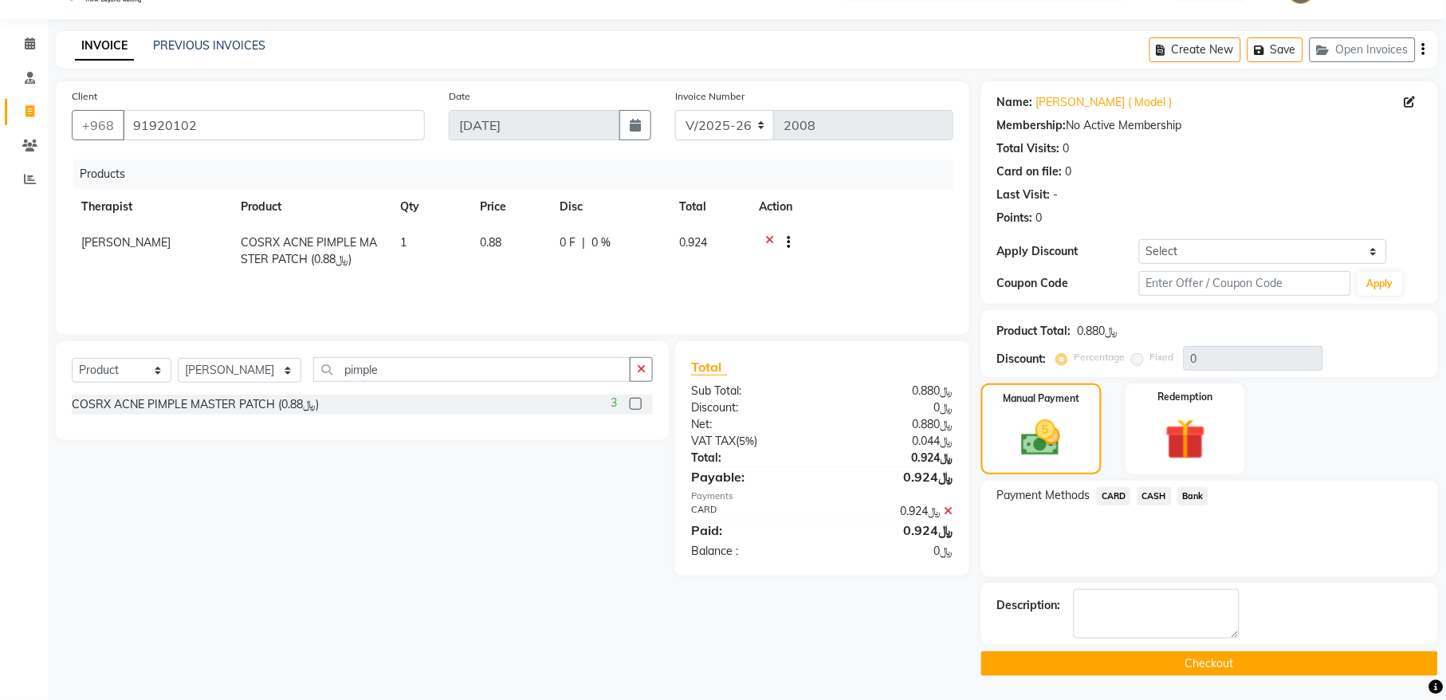
click at [1264, 669] on button "Checkout" at bounding box center [1209, 663] width 457 height 25
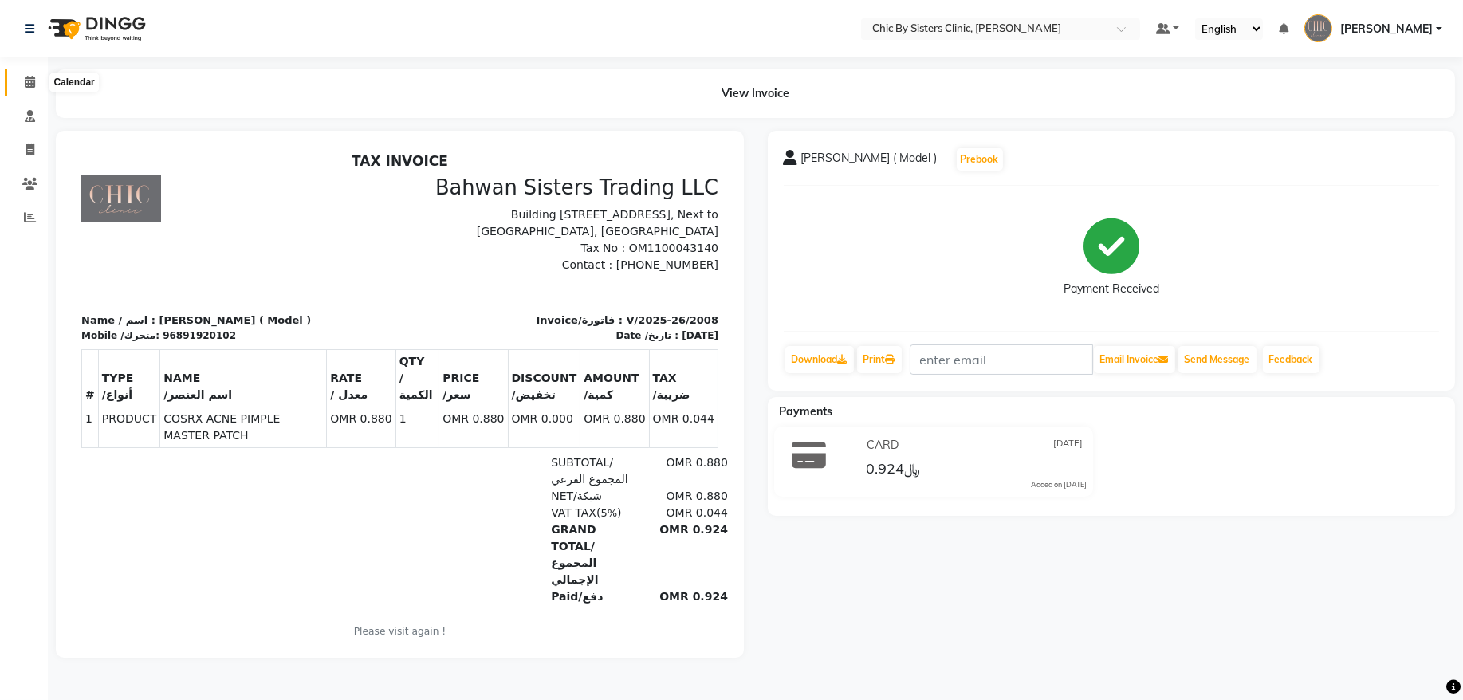
click at [30, 78] on icon at bounding box center [30, 82] width 10 height 12
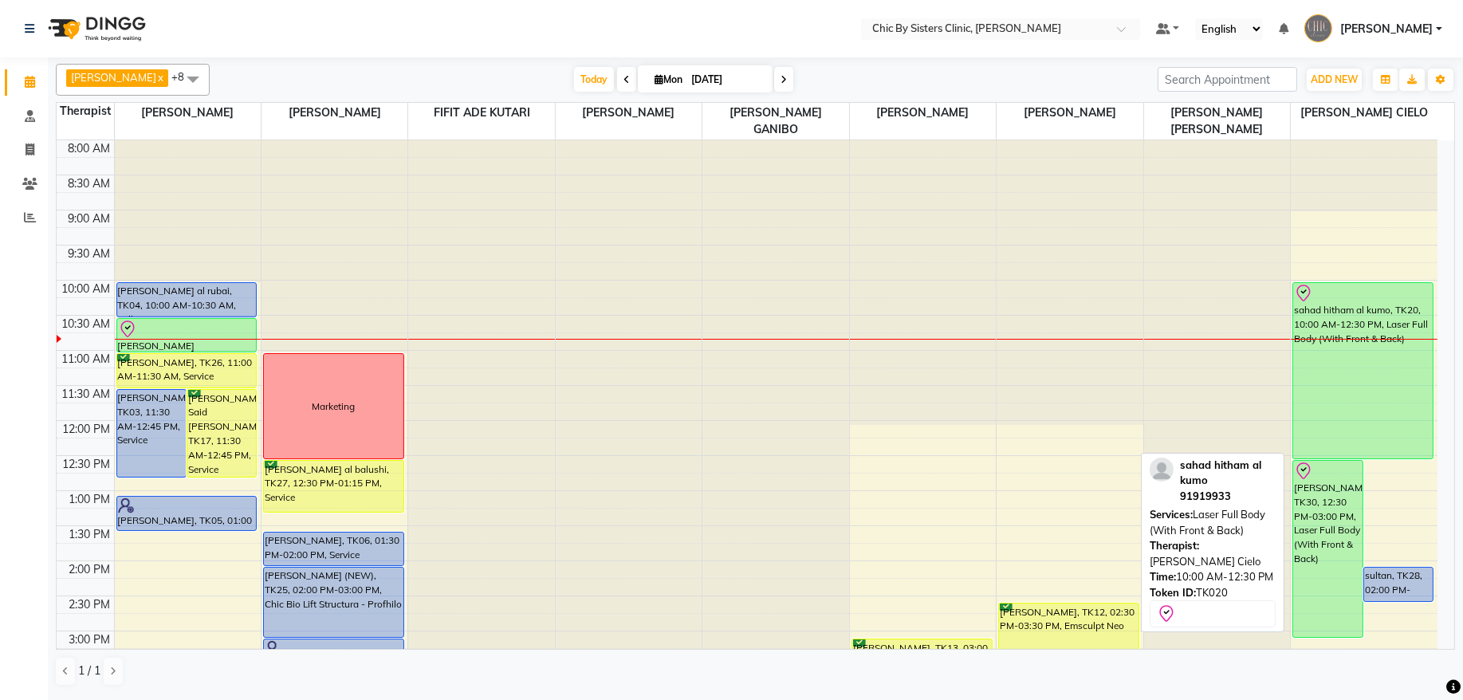
click at [1367, 415] on div "sahad hitham al kumo, TK20, 10:00 AM-12:30 PM, Laser Full Body (With Front & Ba…" at bounding box center [1363, 370] width 140 height 175
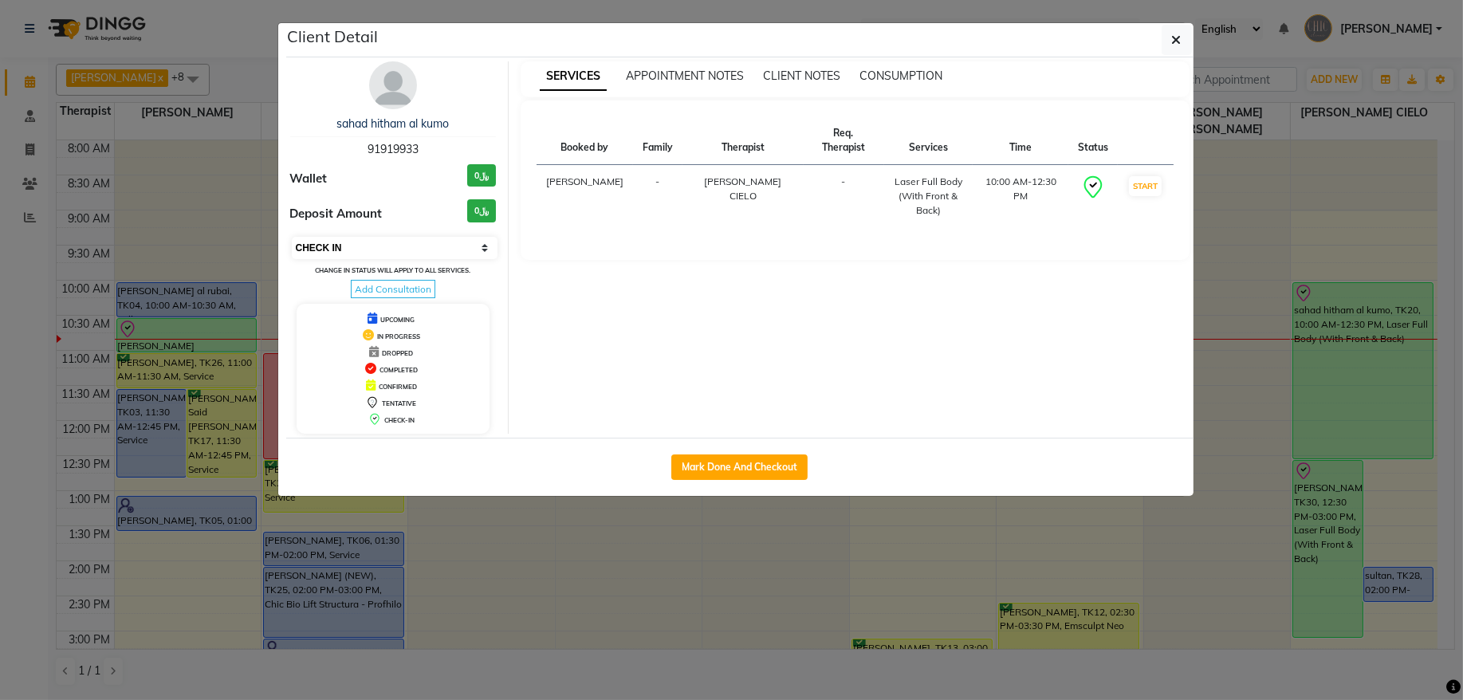
click at [360, 252] on select "Select IN SERVICE CONFIRMED TENTATIVE CHECK IN MARK DONE DROPPED UPCOMING" at bounding box center [395, 248] width 207 height 22
select select "5"
click at [292, 238] on select "Select IN SERVICE CONFIRMED TENTATIVE CHECK IN MARK DONE DROPPED UPCOMING" at bounding box center [395, 248] width 207 height 22
click at [1179, 41] on icon "button" at bounding box center [1177, 39] width 10 height 13
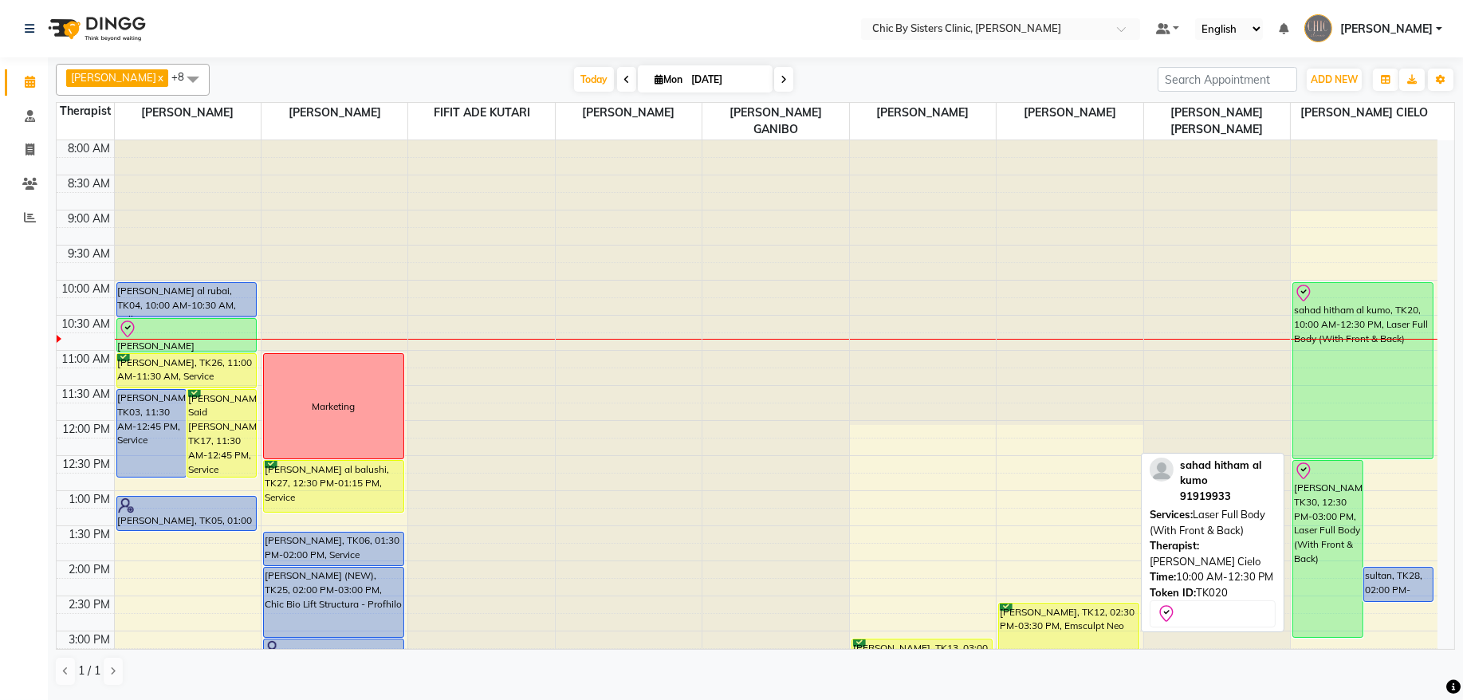
click at [1355, 393] on div "sahad hitham al kumo, TK20, 10:00 AM-12:30 PM, Laser Full Body (With Front & Ba…" at bounding box center [1363, 370] width 140 height 175
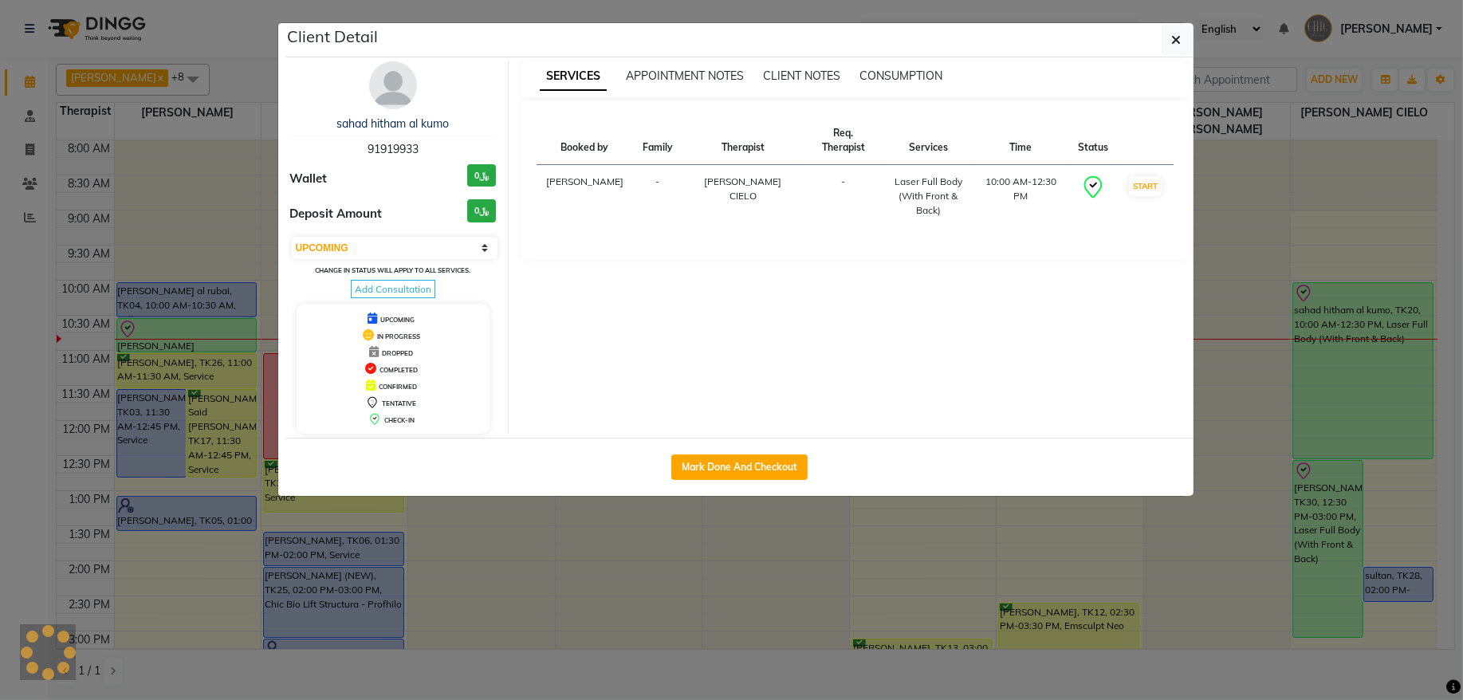
select select "8"
click at [709, 470] on button "Mark Done And Checkout" at bounding box center [739, 467] width 136 height 26
select select "6348"
select select "service"
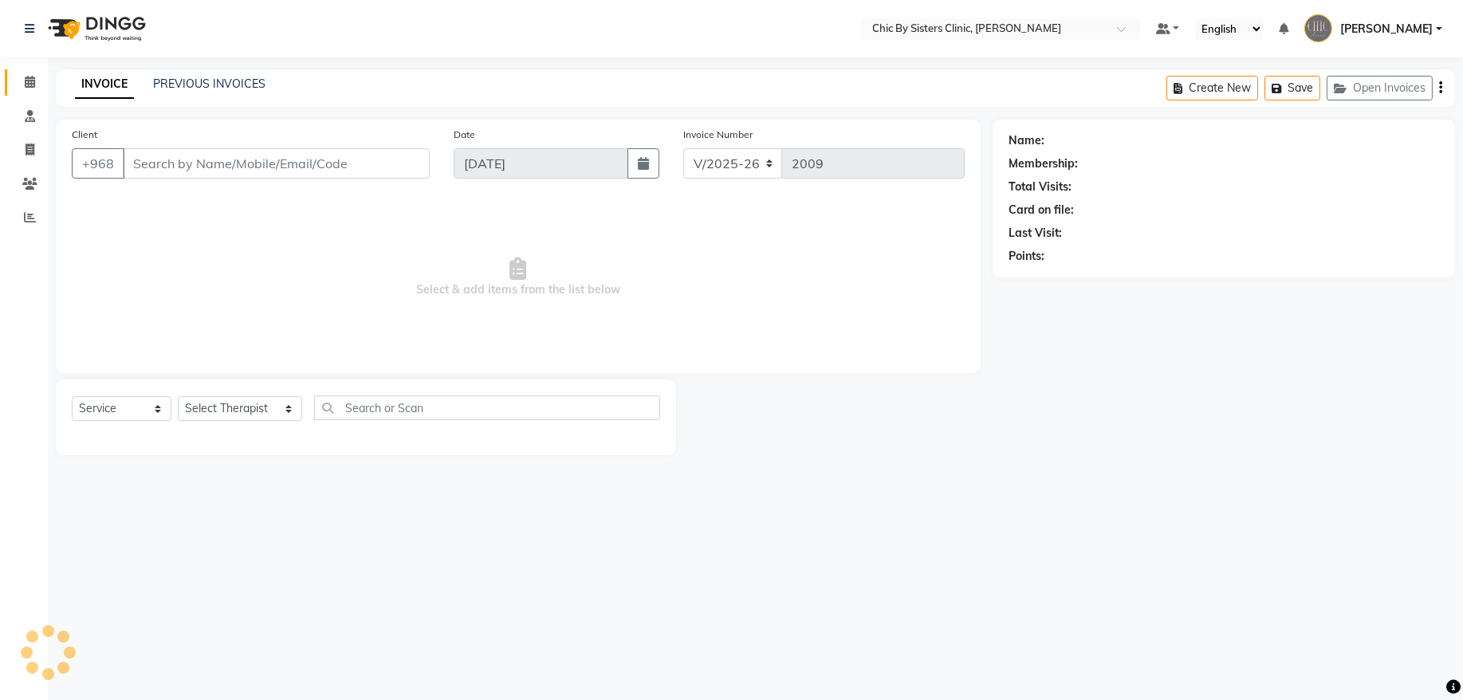
type input "91919933"
select select "89287"
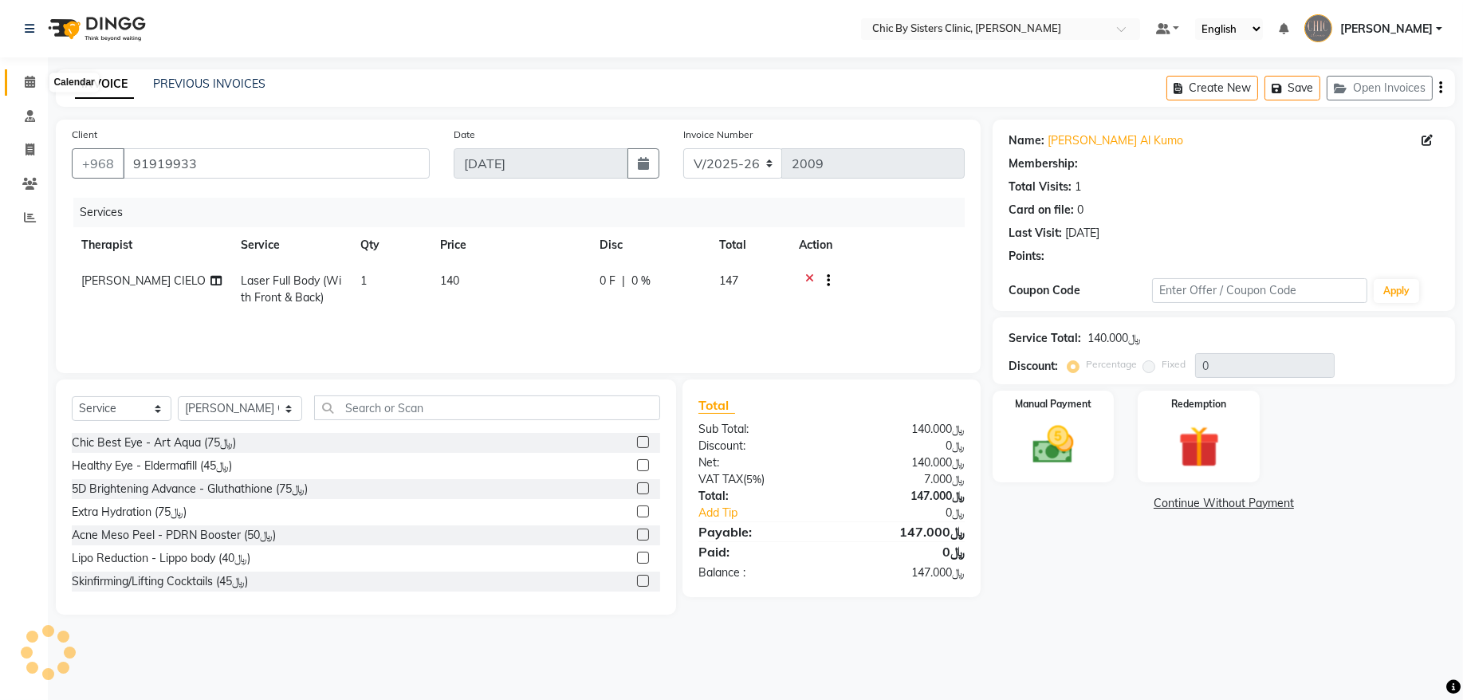
click at [25, 81] on icon at bounding box center [30, 82] width 10 height 12
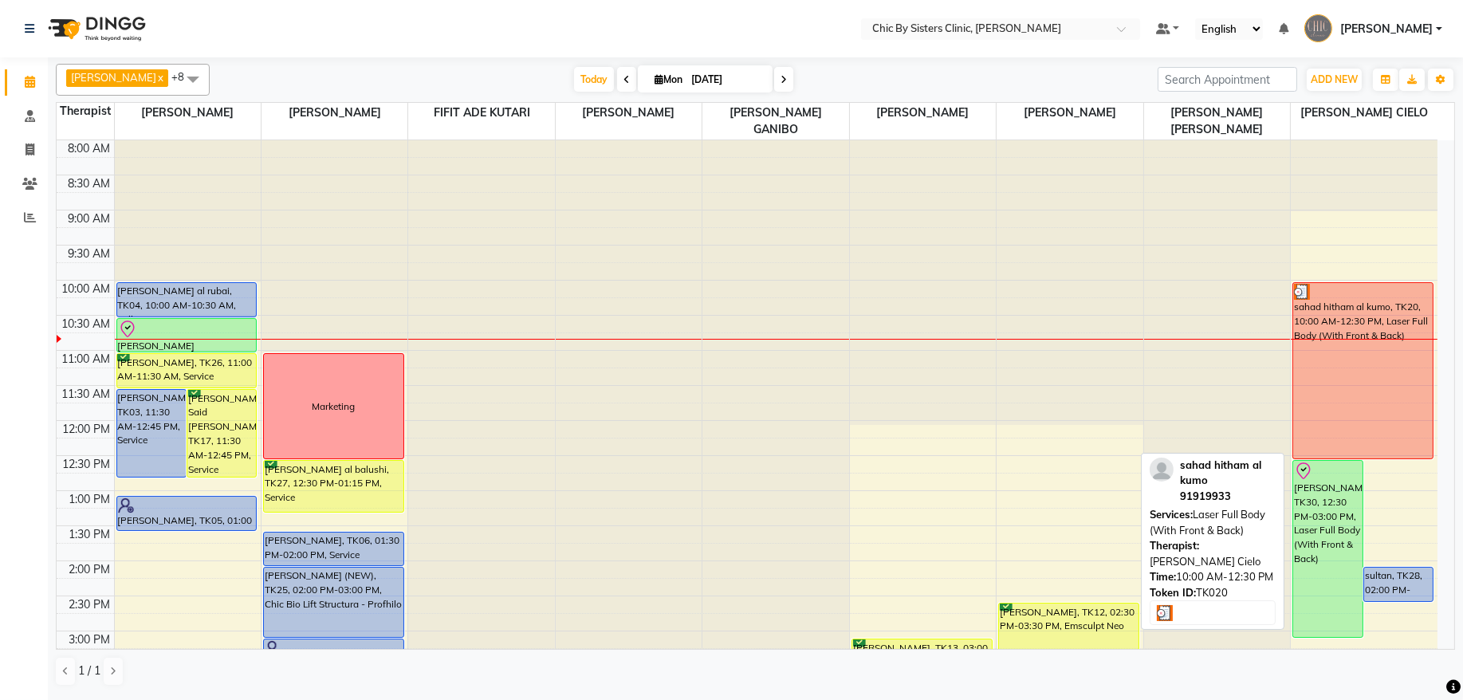
click at [1370, 403] on div "sahad hitham al kumo, TK20, 10:00 AM-12:30 PM, Laser Full Body (With Front & Ba…" at bounding box center [1363, 370] width 140 height 175
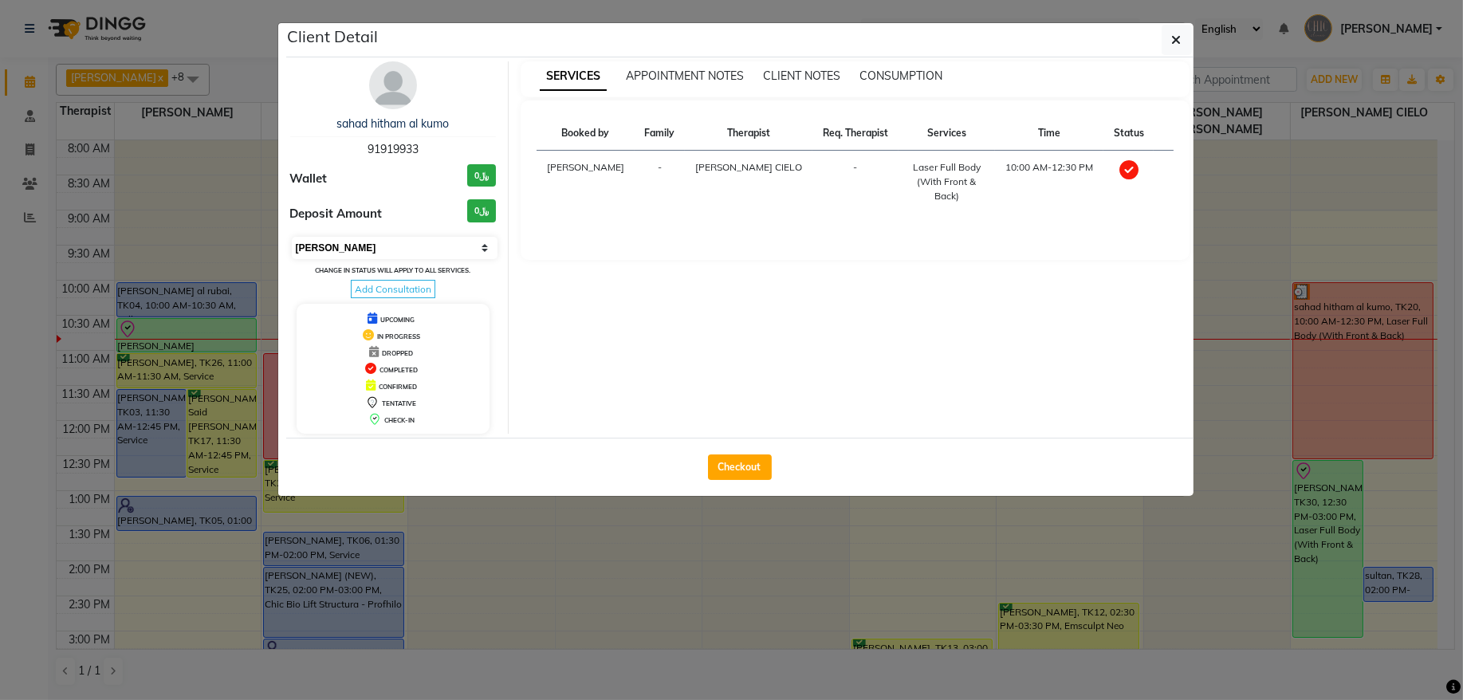
click at [425, 250] on select "Select MARK DONE UPCOMING" at bounding box center [395, 248] width 207 height 22
select select "5"
click at [292, 238] on select "Select MARK DONE UPCOMING" at bounding box center [395, 248] width 207 height 22
click at [1184, 37] on button "button" at bounding box center [1177, 40] width 30 height 30
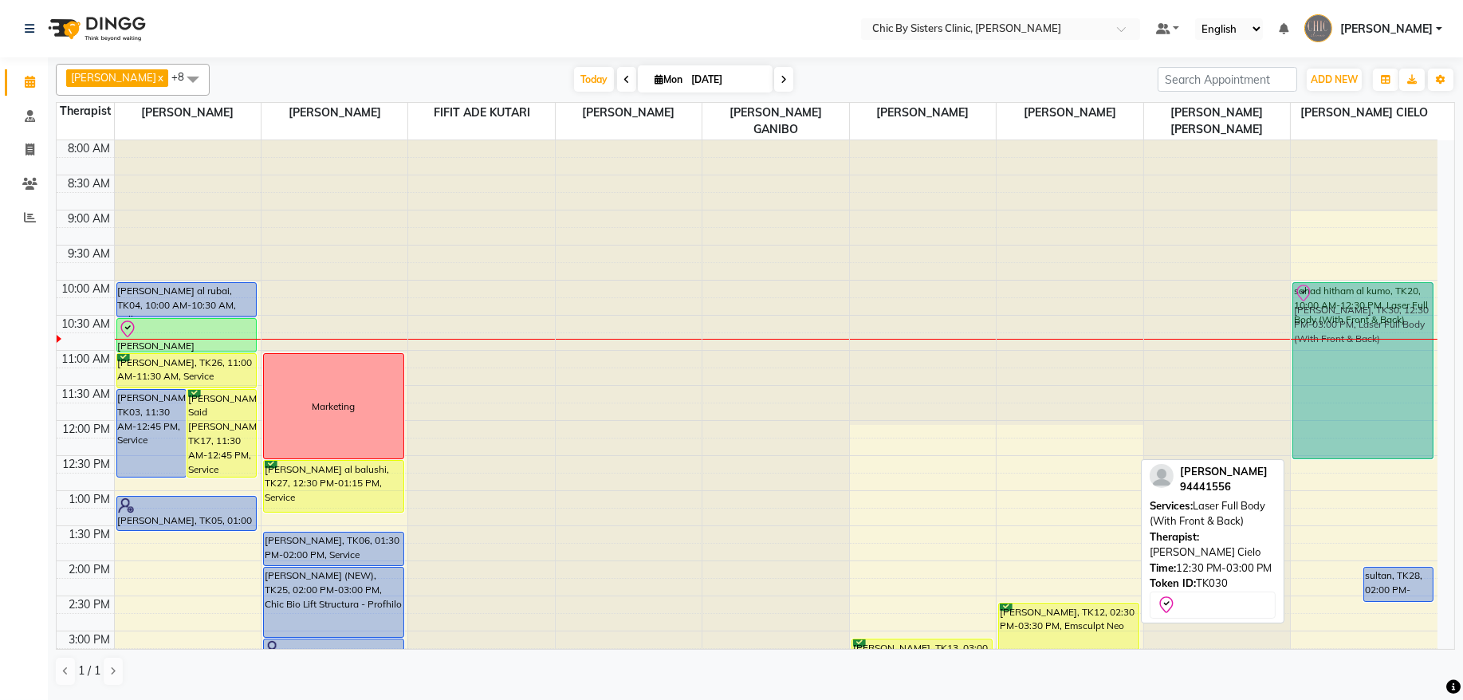
drag, startPoint x: 1330, startPoint y: 566, endPoint x: 1341, endPoint y: 385, distance: 181.3
click at [1341, 385] on div "Shahad haitham, TK30, 12:30 PM-03:00 PM, Laser Full Body (With Front & Back) su…" at bounding box center [1364, 701] width 147 height 1122
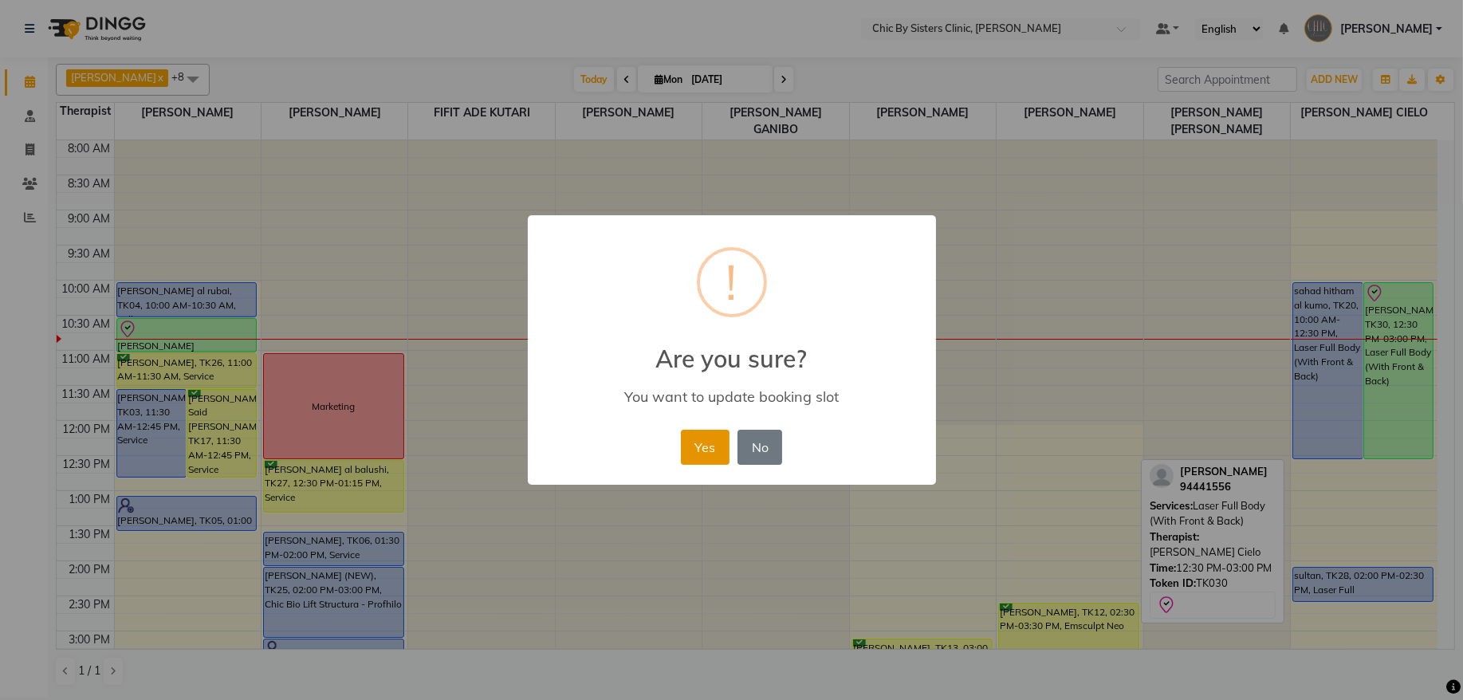
click at [707, 450] on button "Yes" at bounding box center [705, 447] width 49 height 35
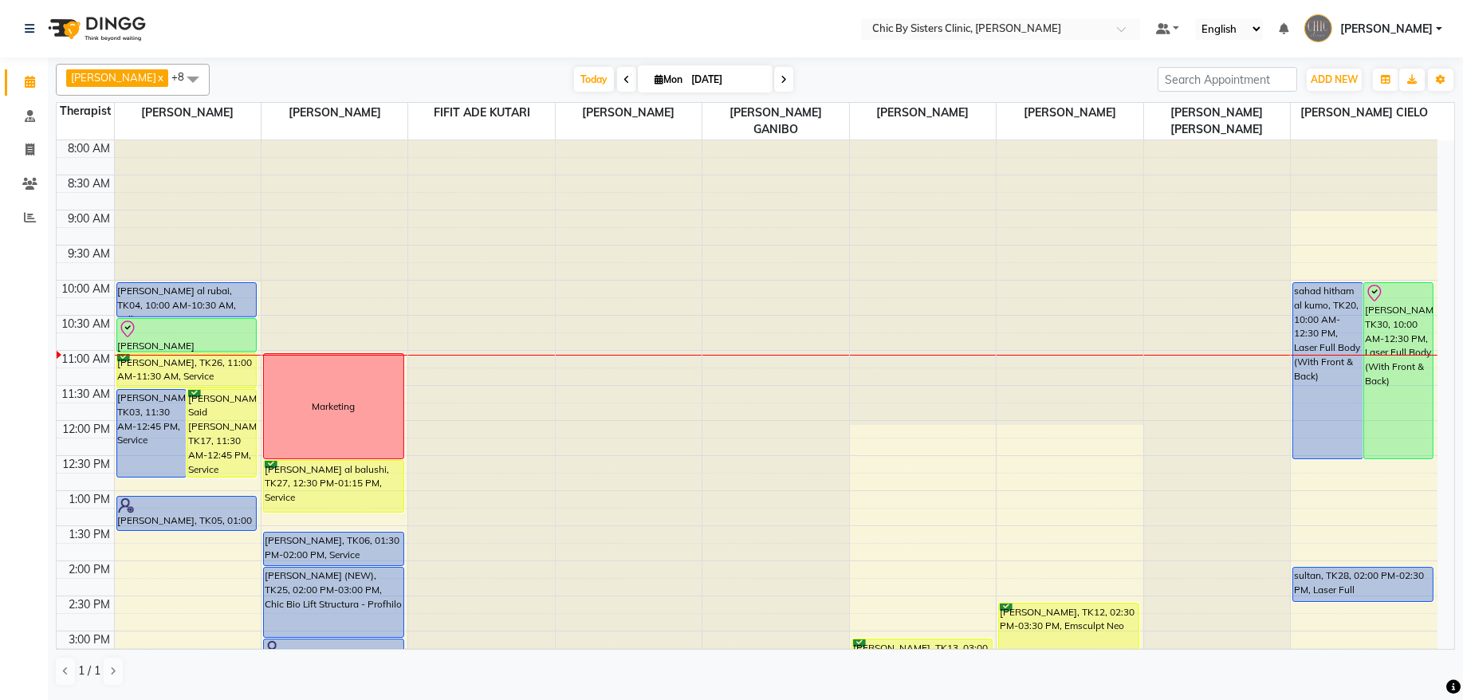
click at [787, 76] on icon at bounding box center [784, 80] width 6 height 10
type input "02-09-2025"
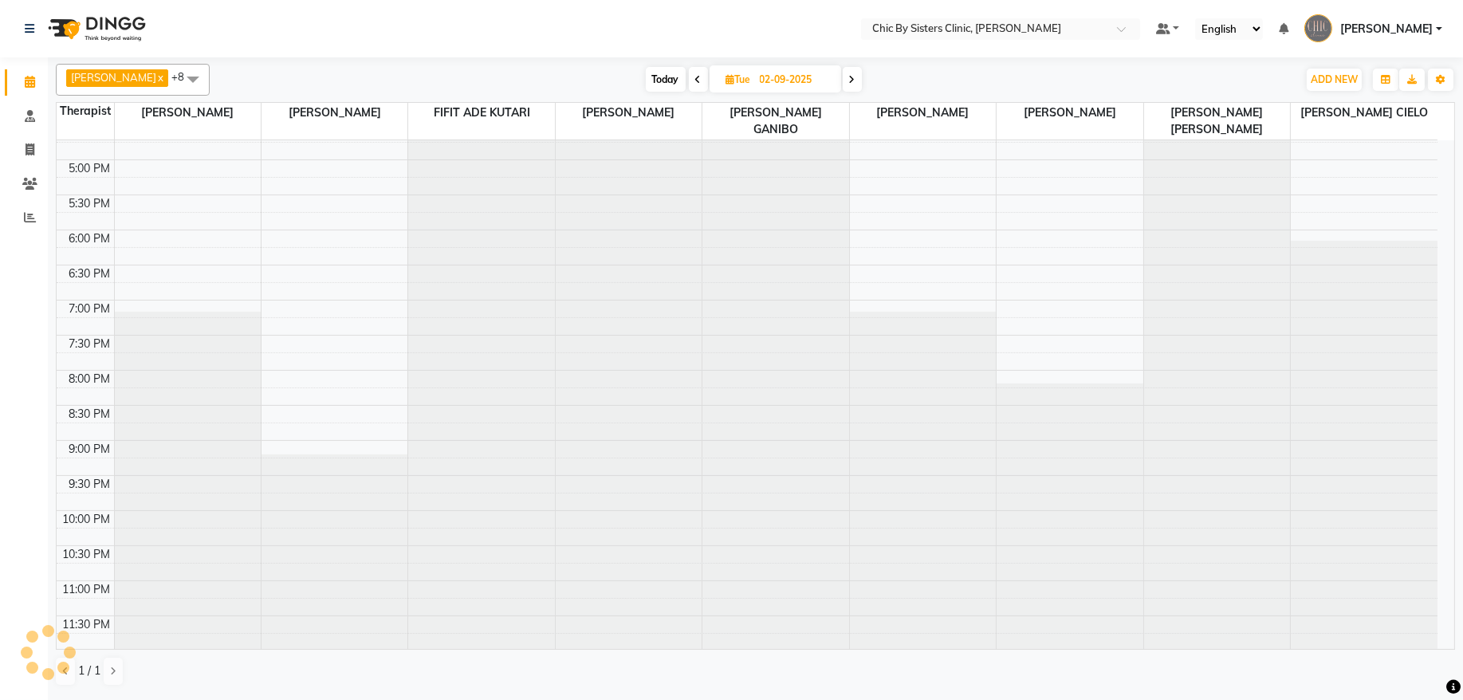
scroll to position [631, 0]
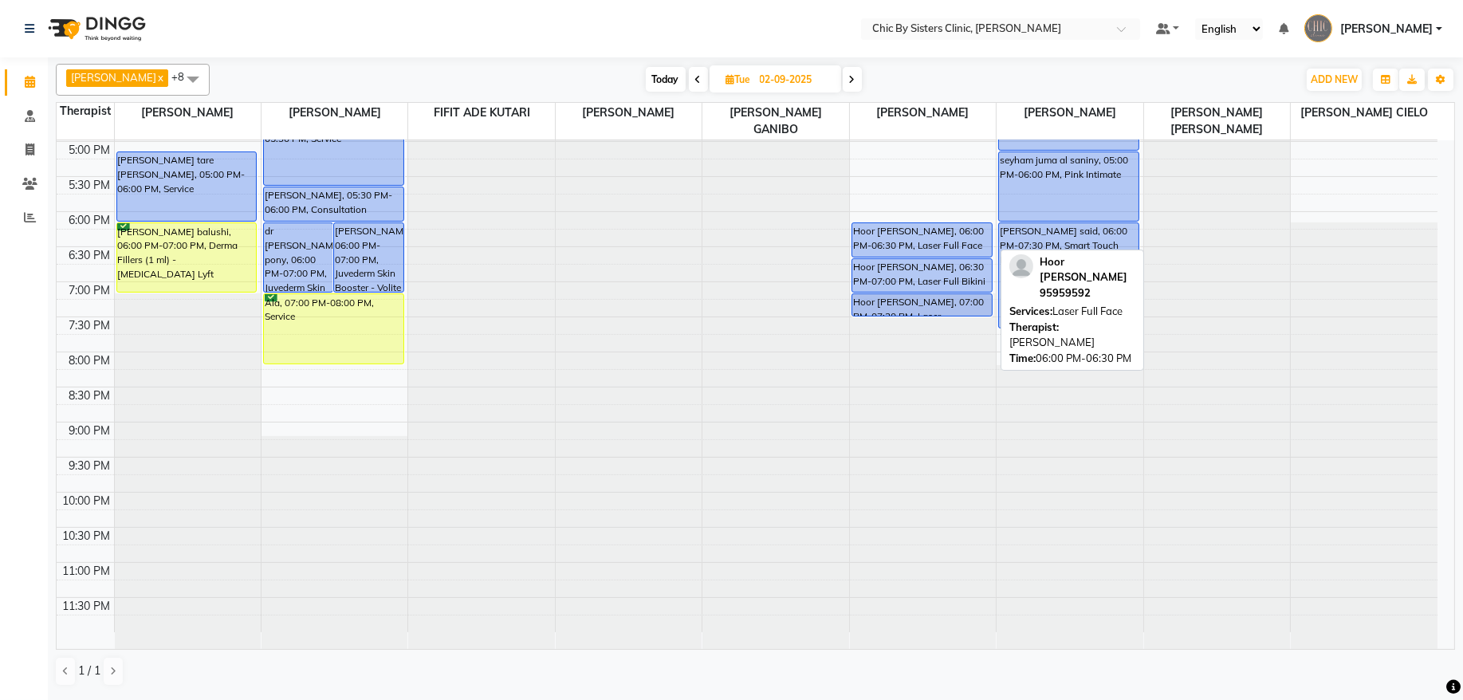
click at [930, 235] on div "Hoor Issa Al Zadjali, 06:00 PM-06:30 PM, Laser Full Face" at bounding box center [922, 239] width 140 height 33
click at [887, 235] on div "Hoor Issa Al Zadjali, 06:00 PM-06:30 PM, Laser Full Face" at bounding box center [922, 239] width 140 height 33
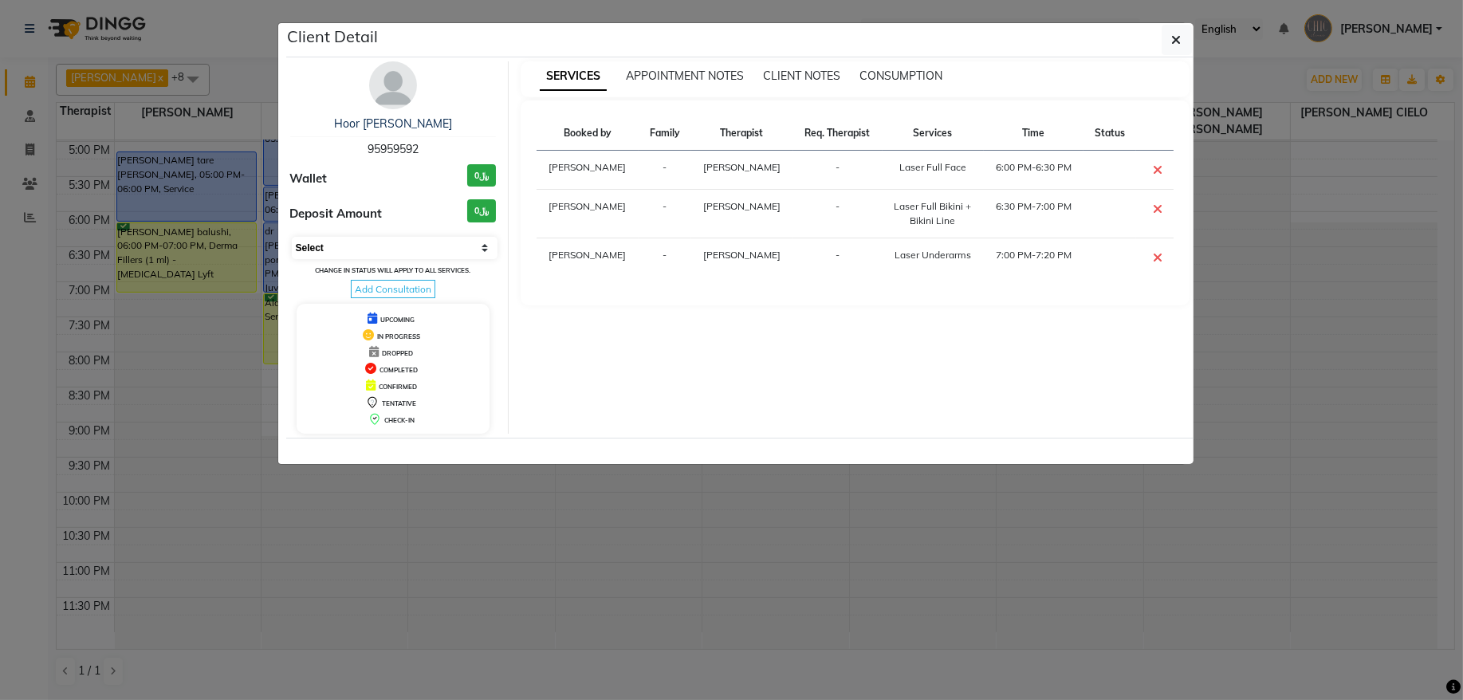
click at [359, 243] on select "Select CONFIRMED TENTATIVE" at bounding box center [395, 248] width 207 height 22
select select "6"
click at [292, 238] on select "Select CONFIRMED TENTATIVE" at bounding box center [395, 248] width 207 height 22
click at [1181, 38] on button "button" at bounding box center [1177, 40] width 30 height 30
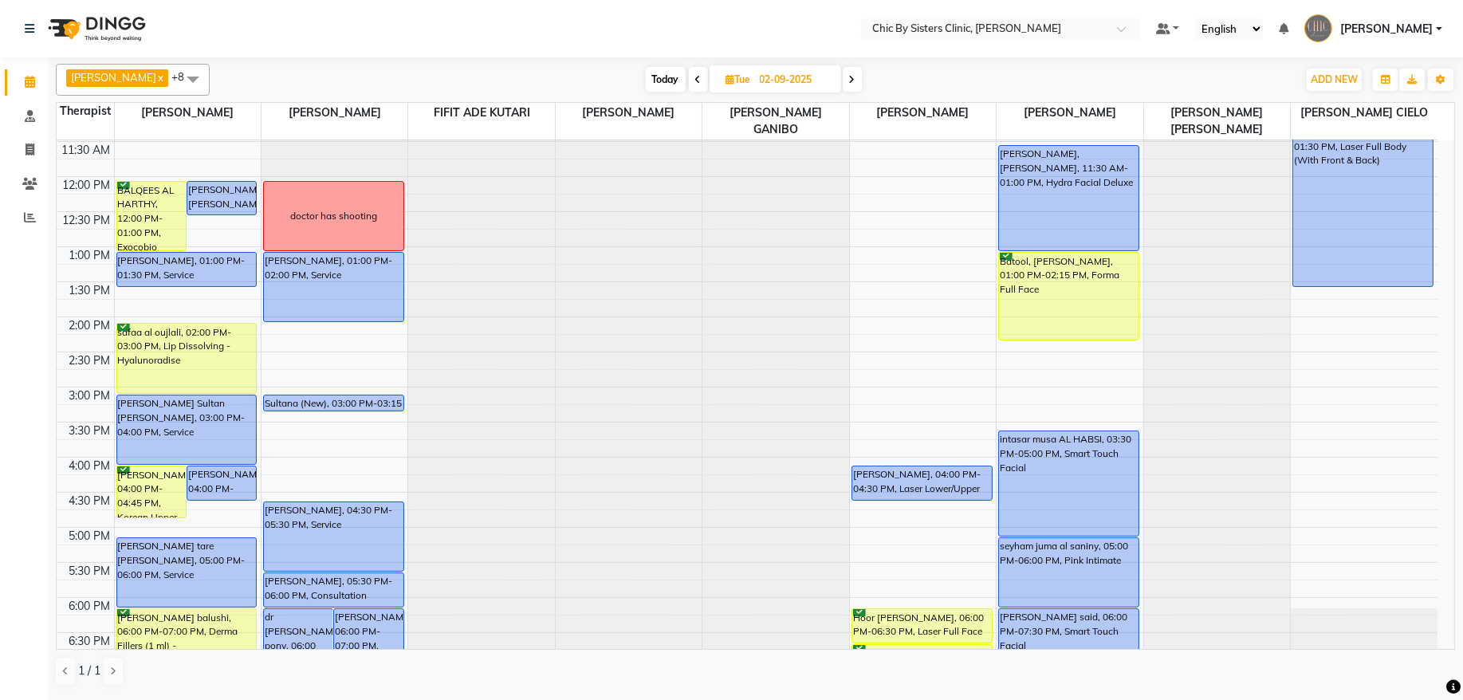
scroll to position [214, 0]
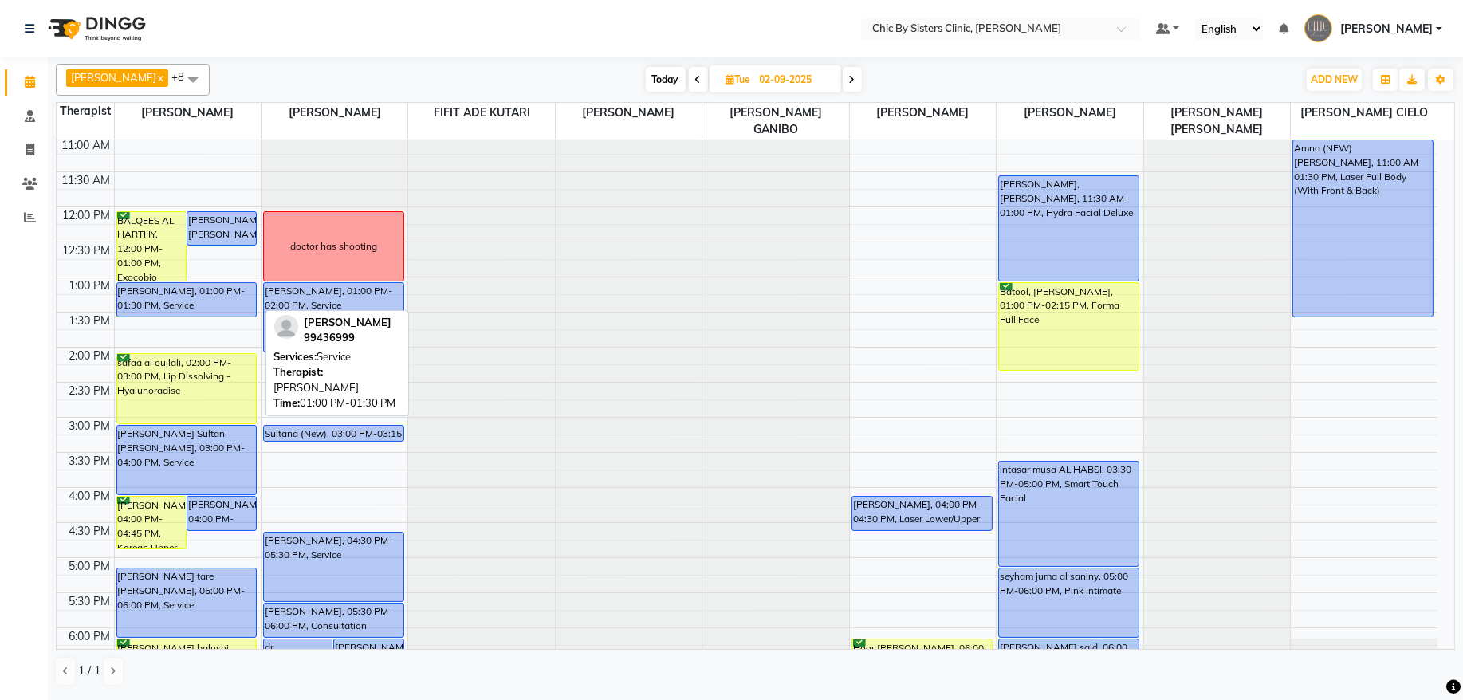
click at [158, 305] on div "Rahma ahmed al balushi, 01:00 PM-01:30 PM, Service" at bounding box center [187, 299] width 140 height 33
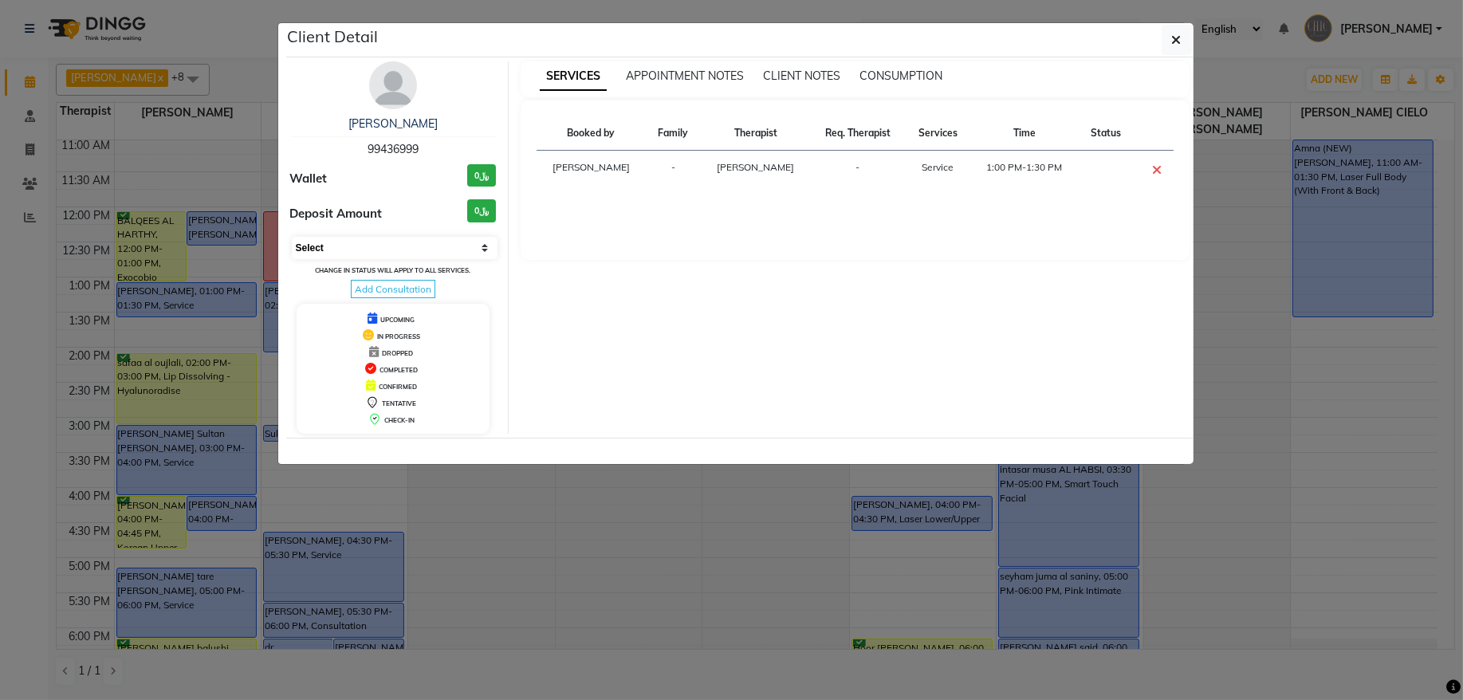
click at [342, 242] on select "Select CONFIRMED TENTATIVE" at bounding box center [395, 248] width 207 height 22
select select "6"
click at [292, 238] on select "Select CONFIRMED TENTATIVE" at bounding box center [395, 248] width 207 height 22
click at [1172, 36] on icon "button" at bounding box center [1177, 39] width 10 height 13
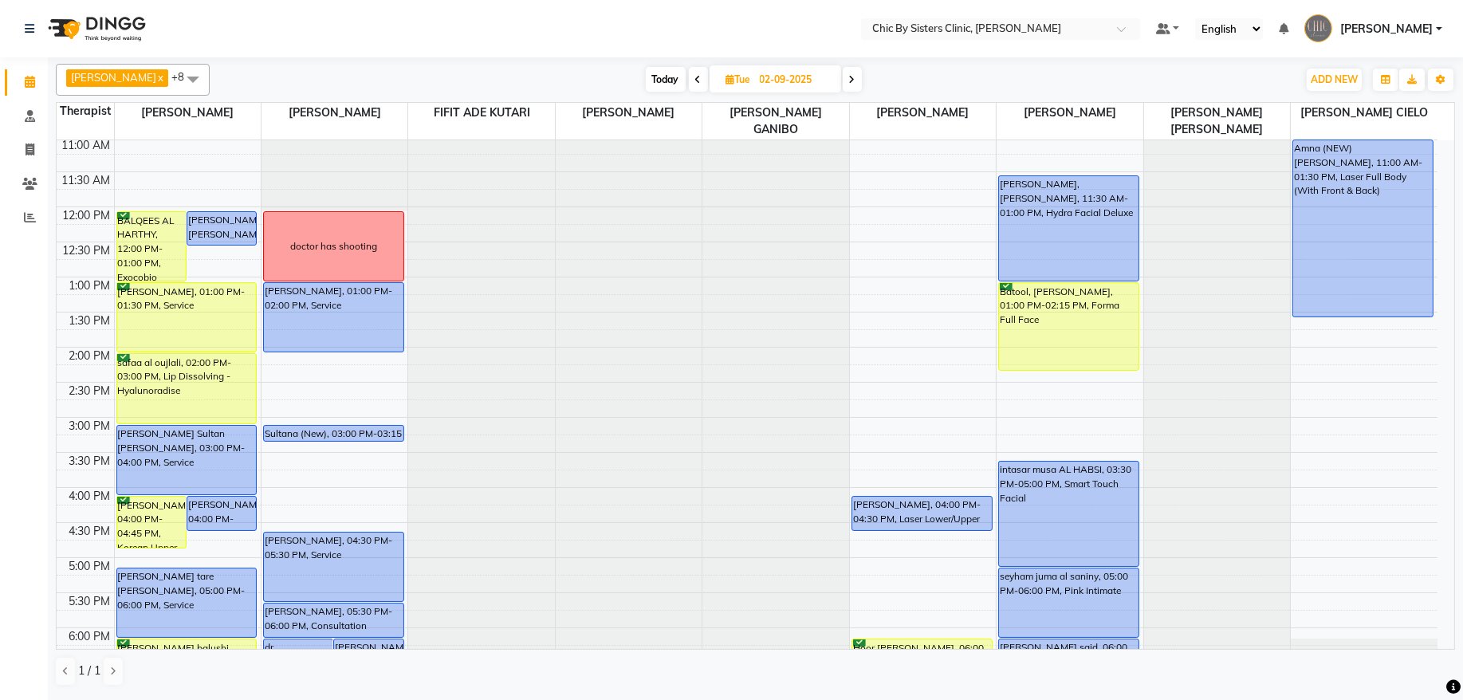
drag, startPoint x: 201, startPoint y: 317, endPoint x: 201, endPoint y: 338, distance: 21.5
click at [201, 338] on div "BALQEES AL HARTHY, 12:00 PM-01:00 PM, Exocobio (Exosomes Face) Zahra Ahmed Dawo…" at bounding box center [188, 488] width 146 height 1122
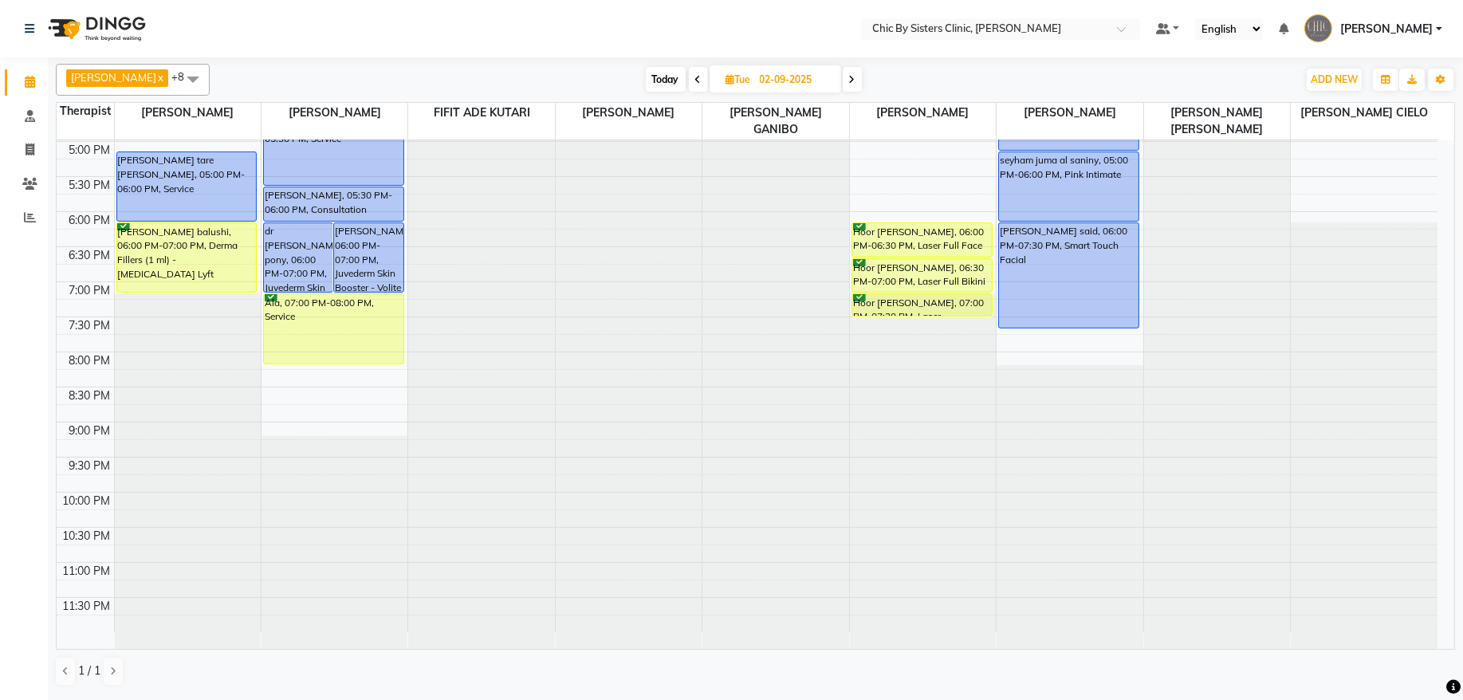
scroll to position [415, 0]
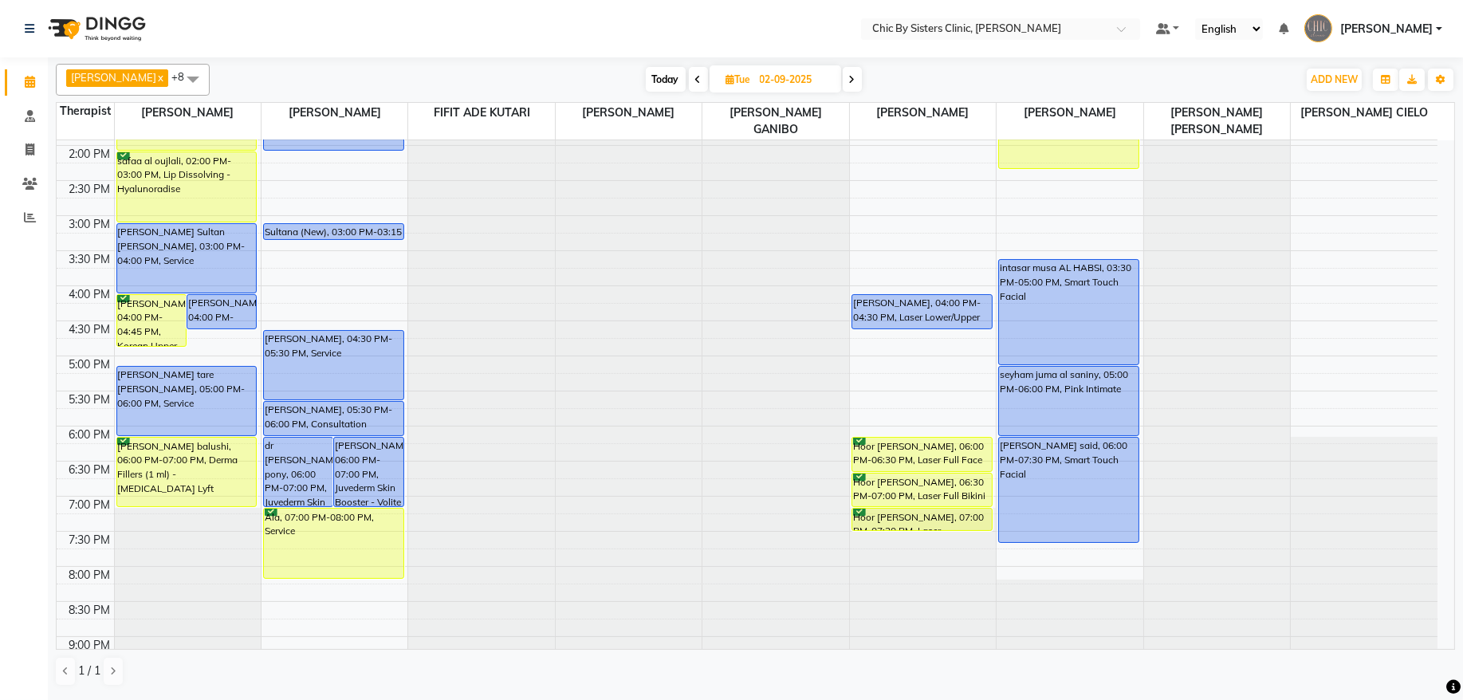
click at [686, 78] on span "Today" at bounding box center [666, 79] width 40 height 25
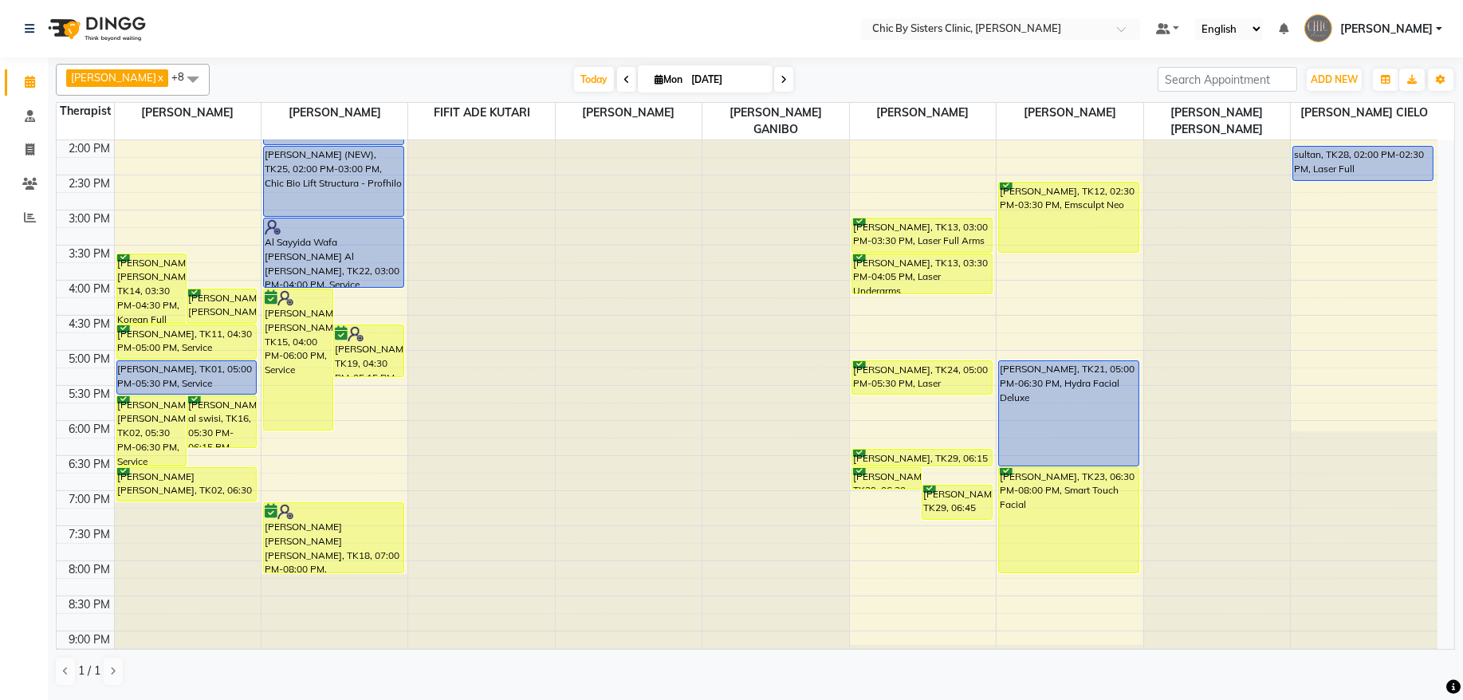
scroll to position [430, 0]
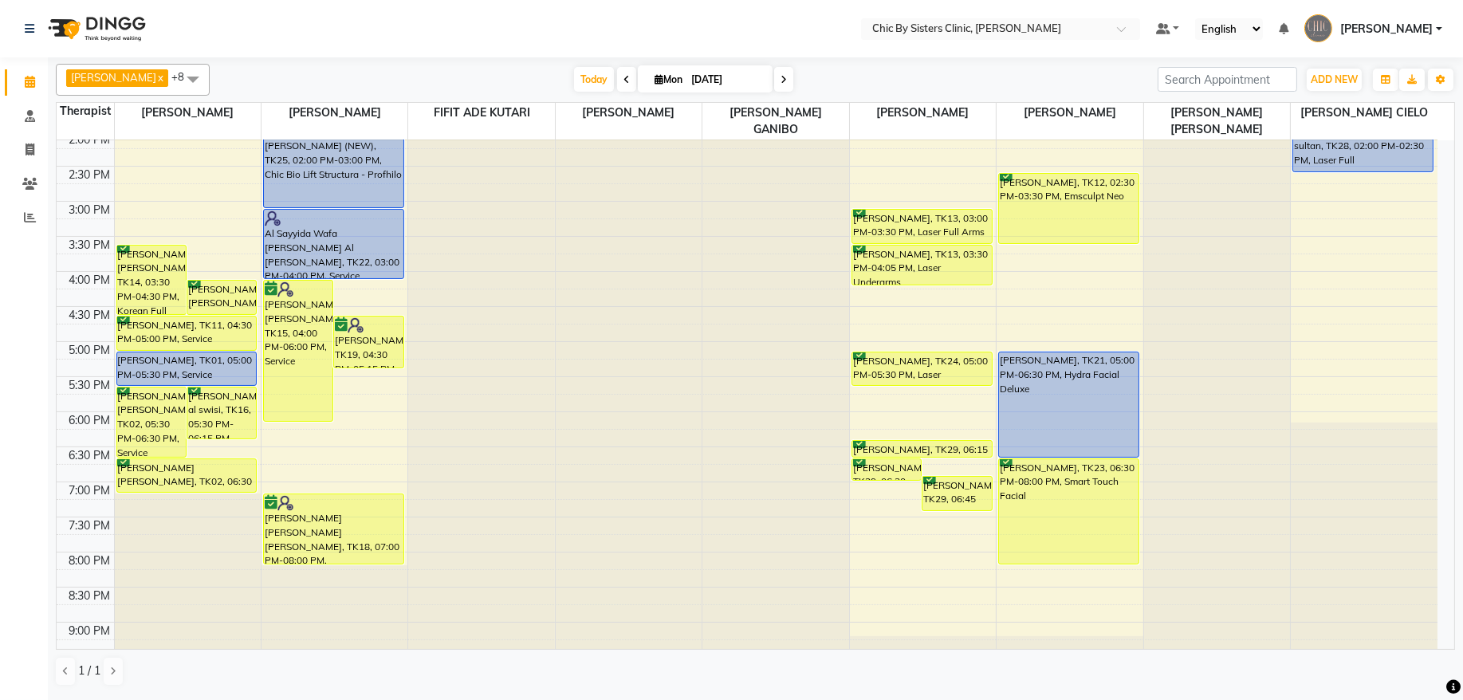
click at [793, 73] on span at bounding box center [783, 79] width 19 height 25
type input "02-09-2025"
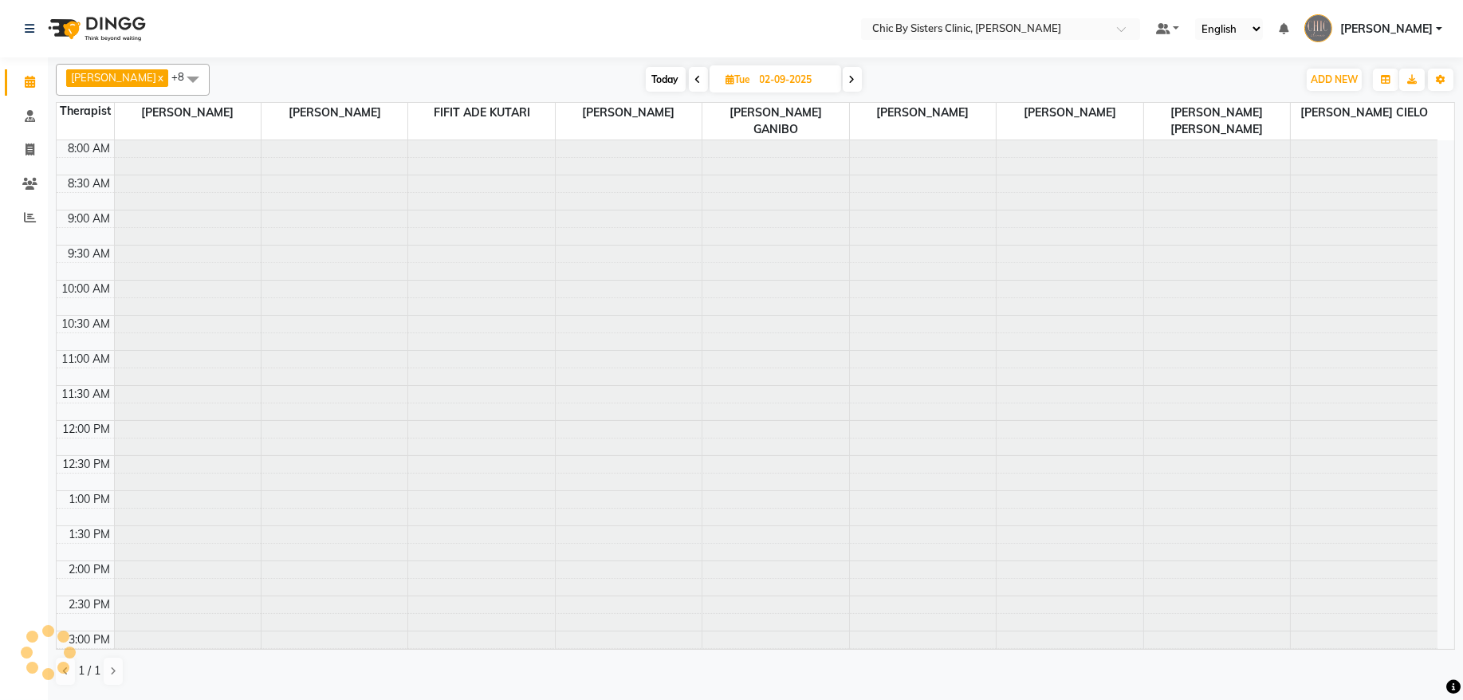
scroll to position [214, 0]
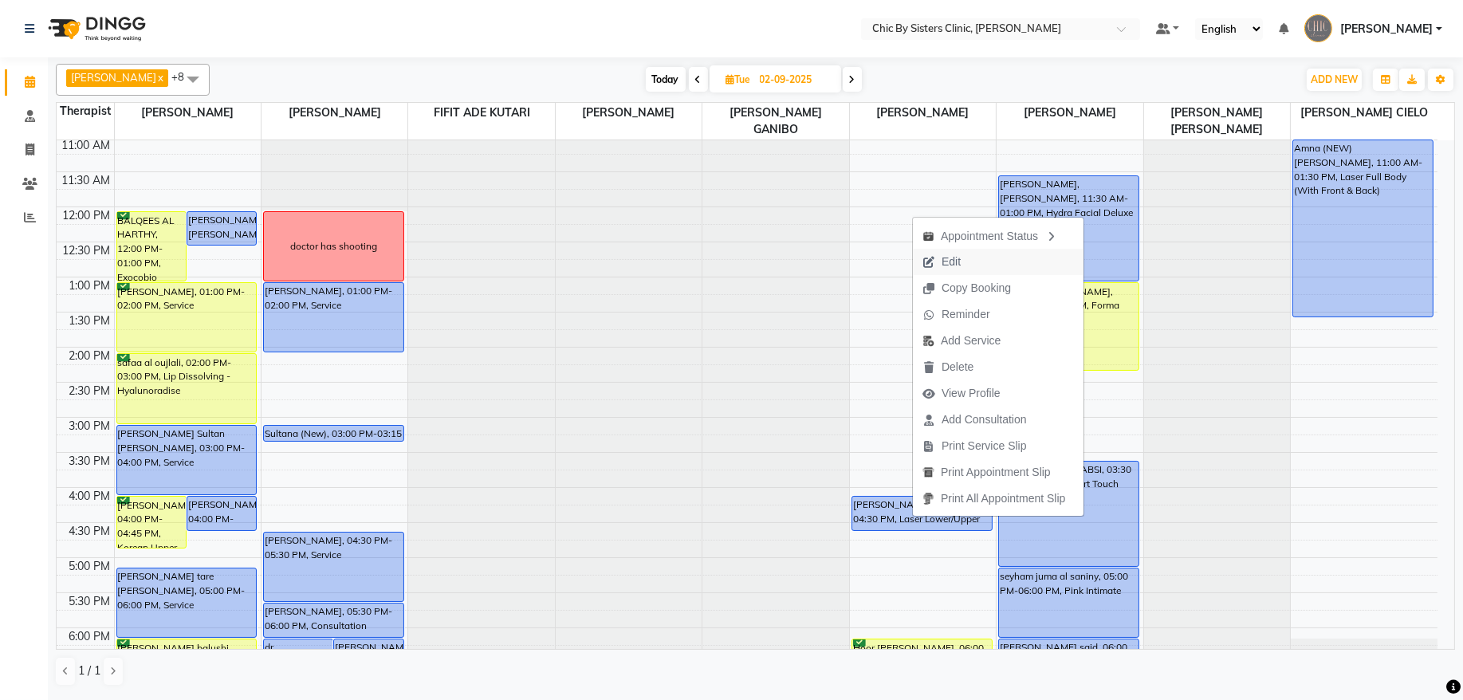
click at [960, 267] on span "Edit" at bounding box center [951, 262] width 19 height 17
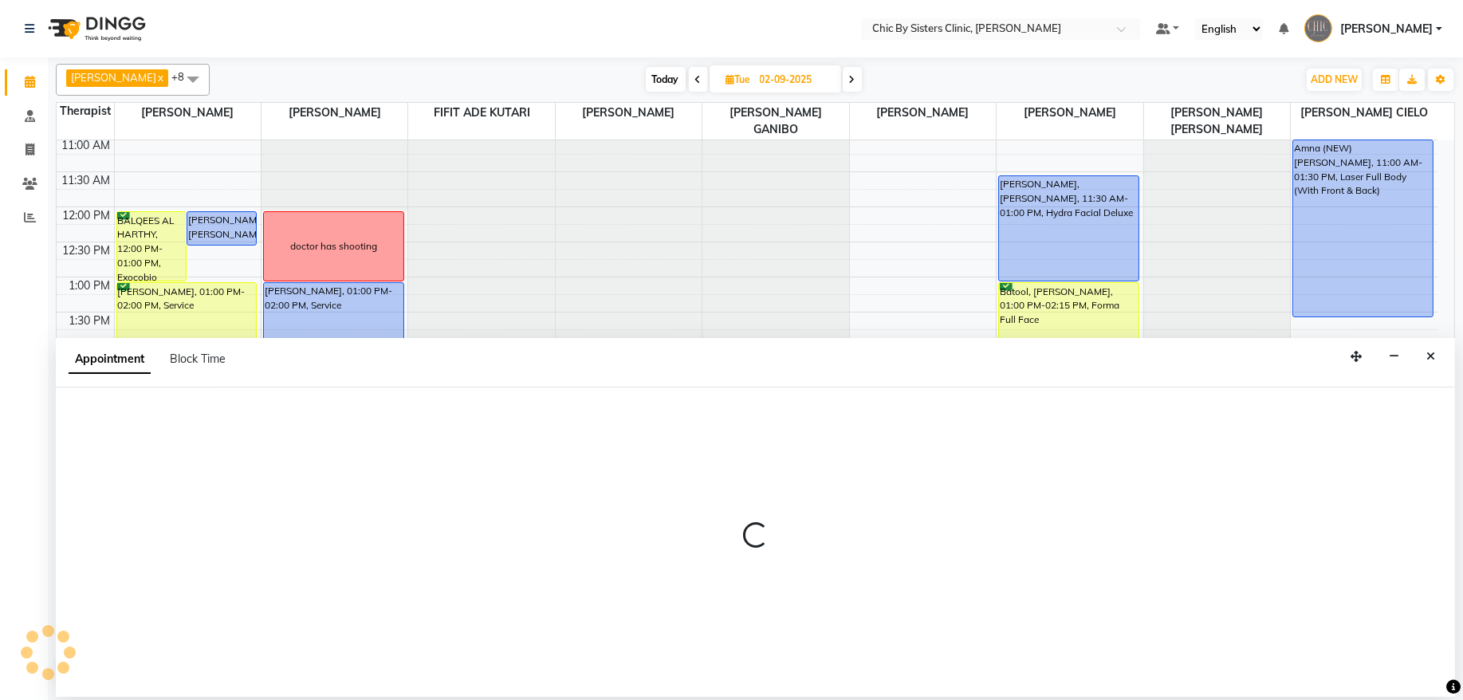
select select "tentative"
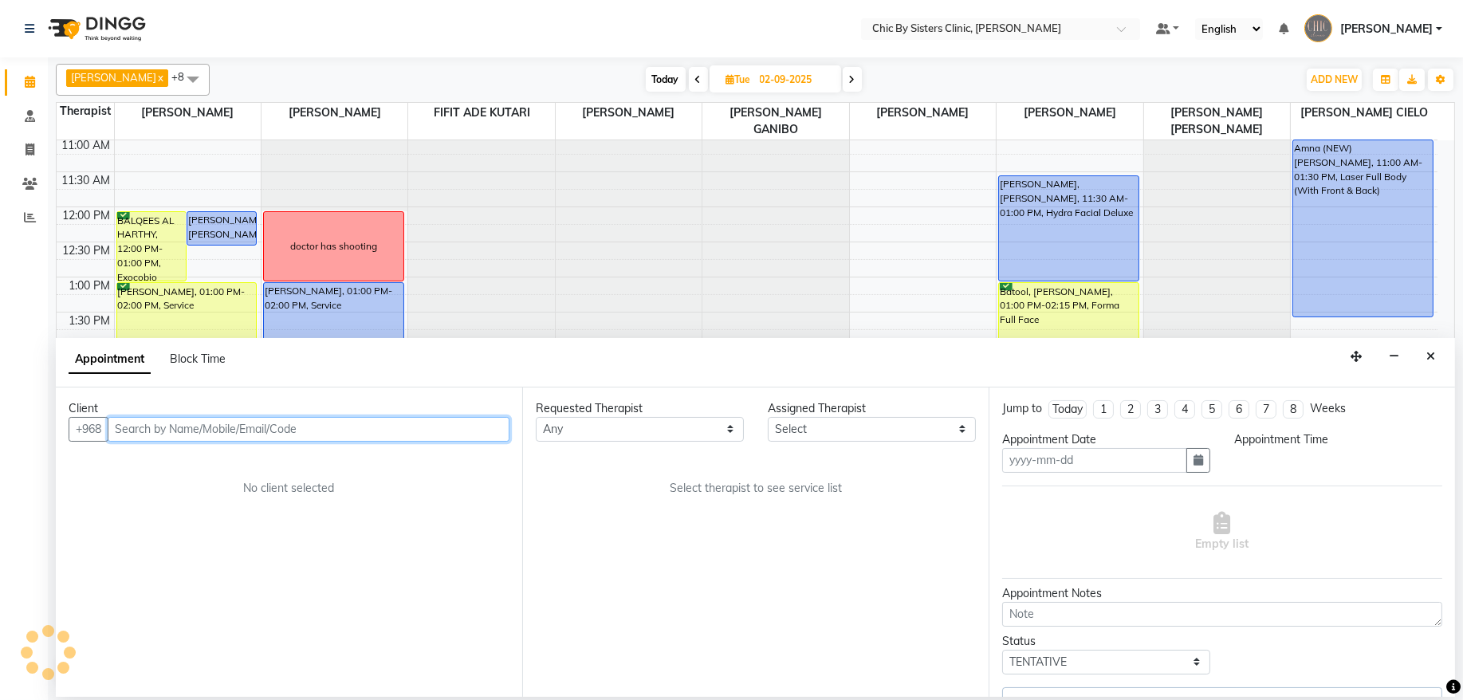
type input "02-09-2025"
select select "upcoming"
select select "960"
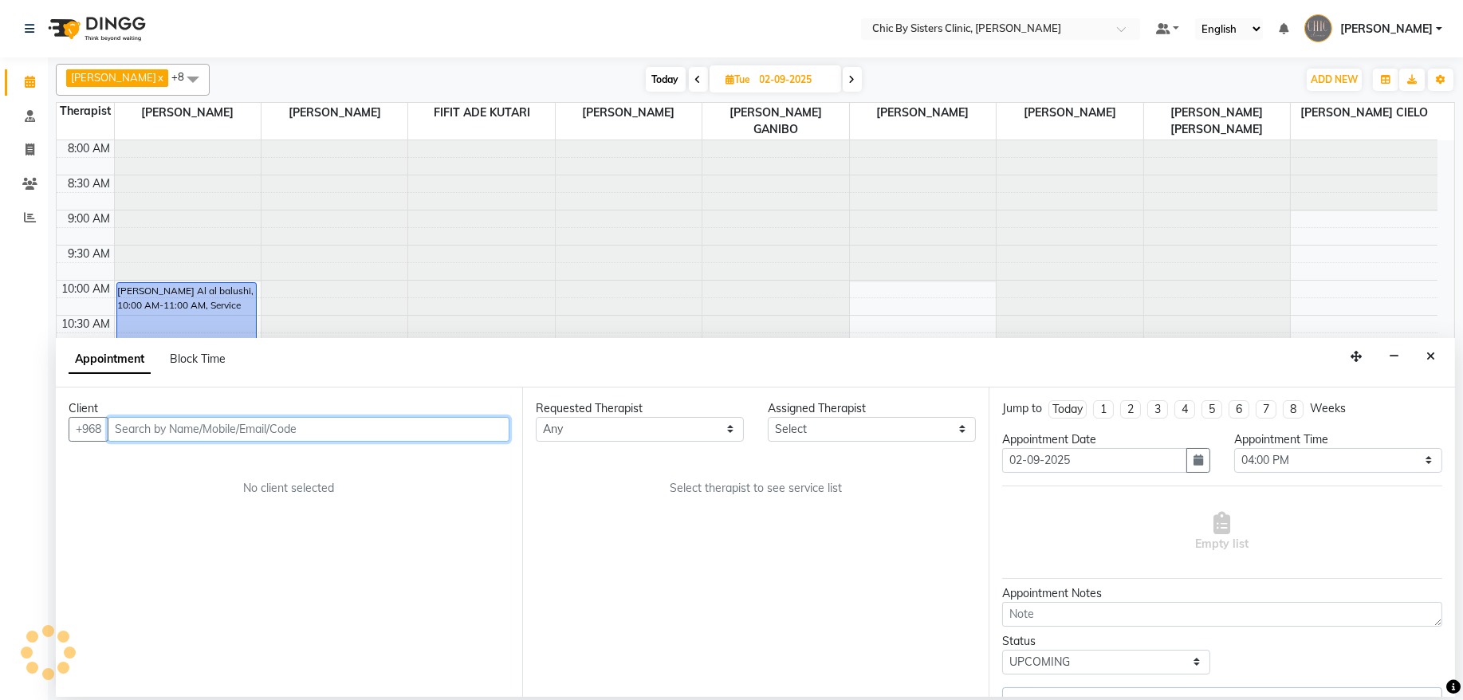
select select "49186"
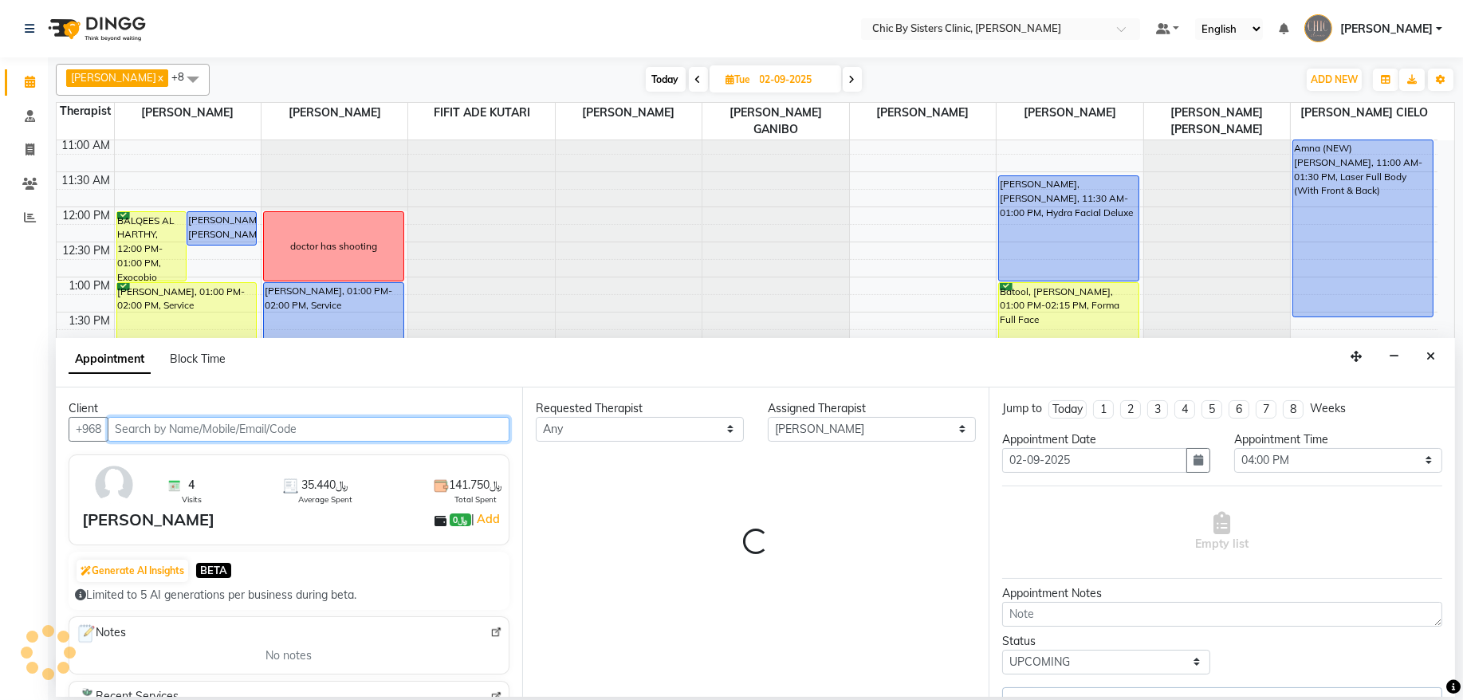
select select "3125"
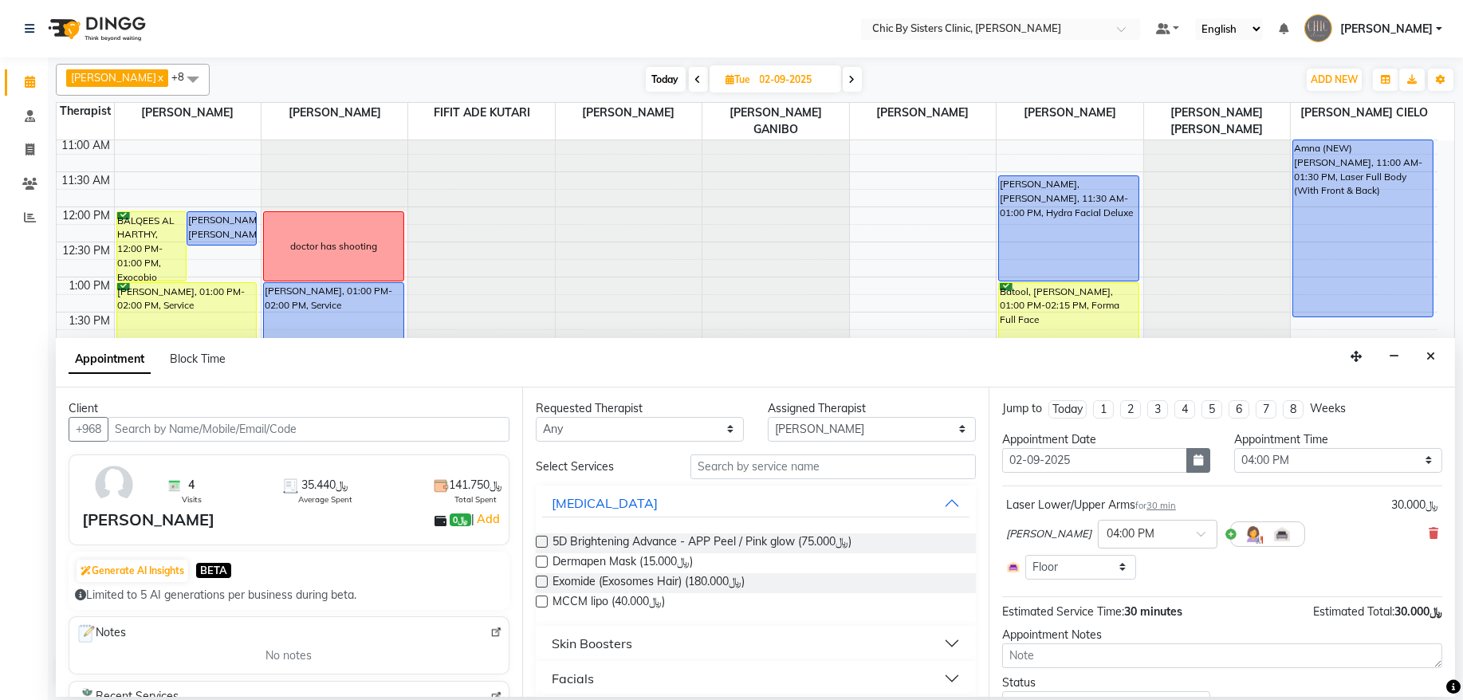
click at [1194, 460] on icon "button" at bounding box center [1199, 459] width 10 height 11
click at [1013, 544] on div "1" at bounding box center [1019, 542] width 26 height 26
type input "[DATE]"
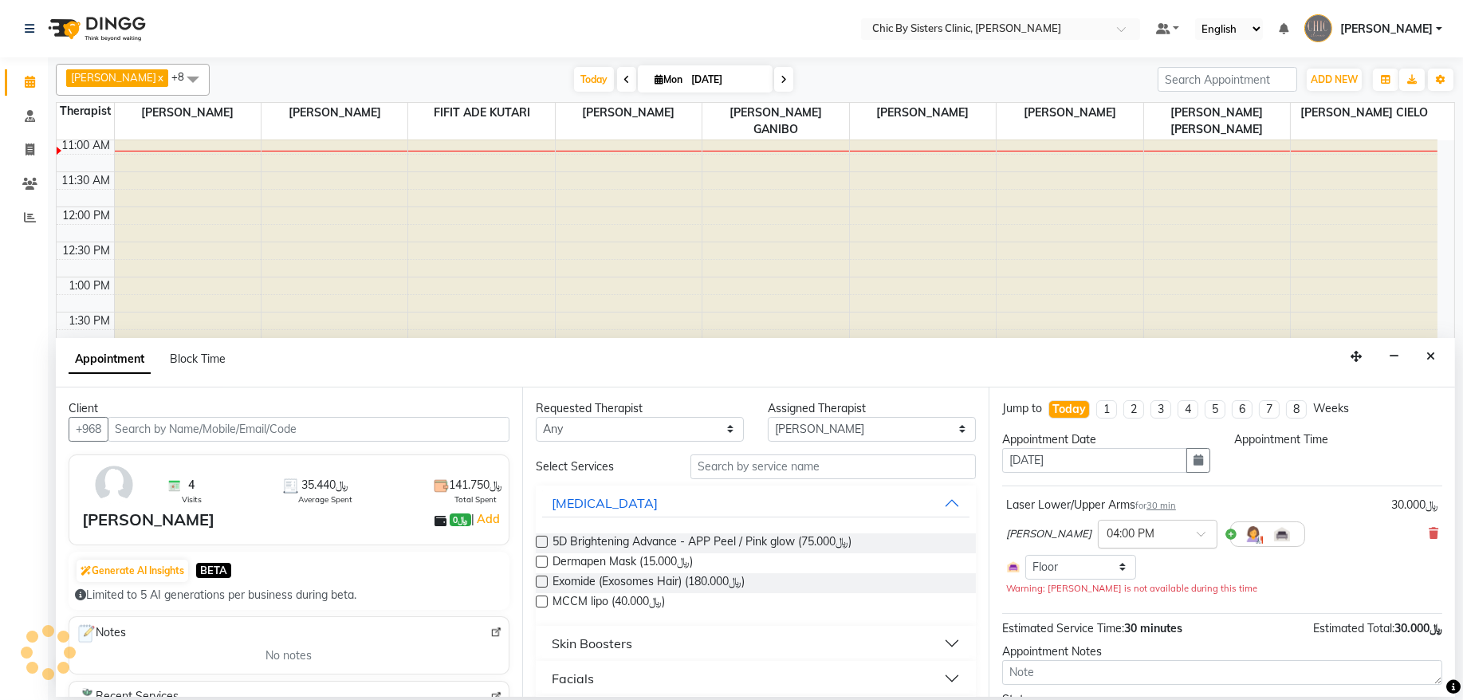
select select "960"
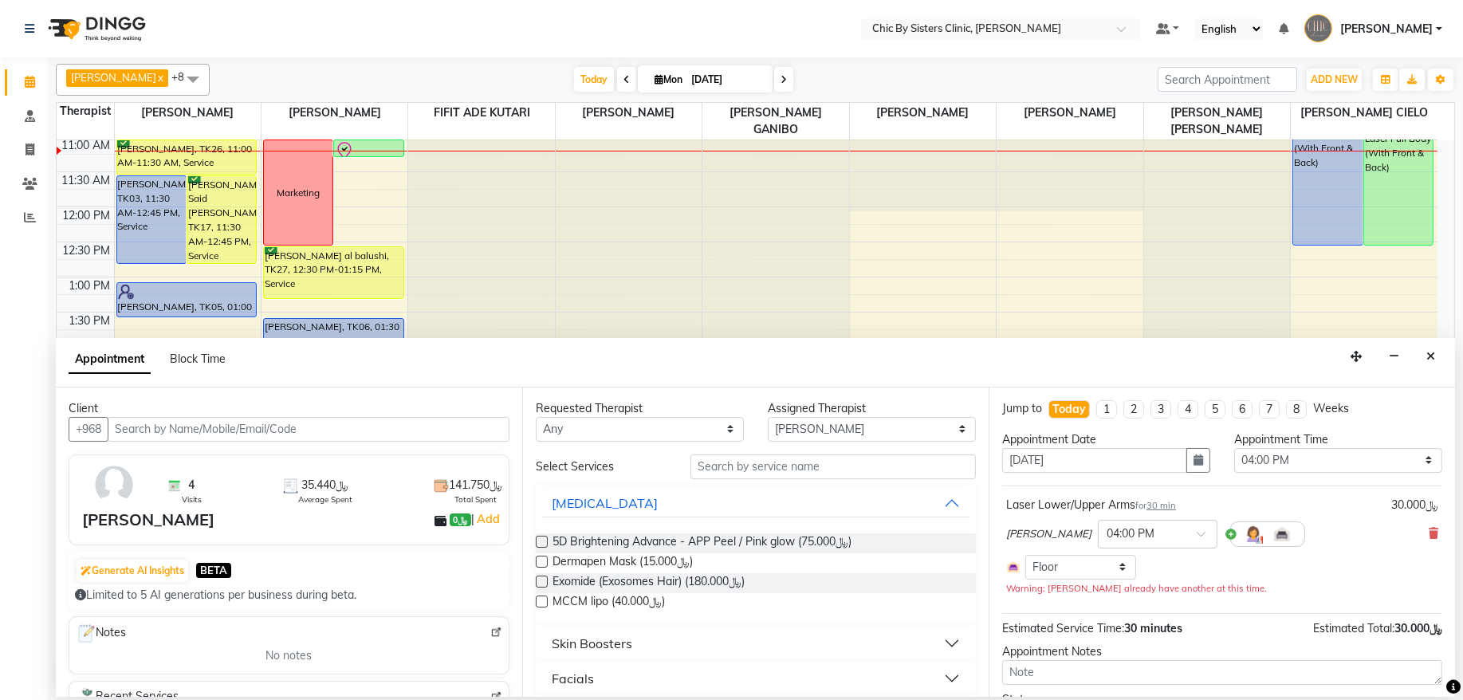
scroll to position [92, 0]
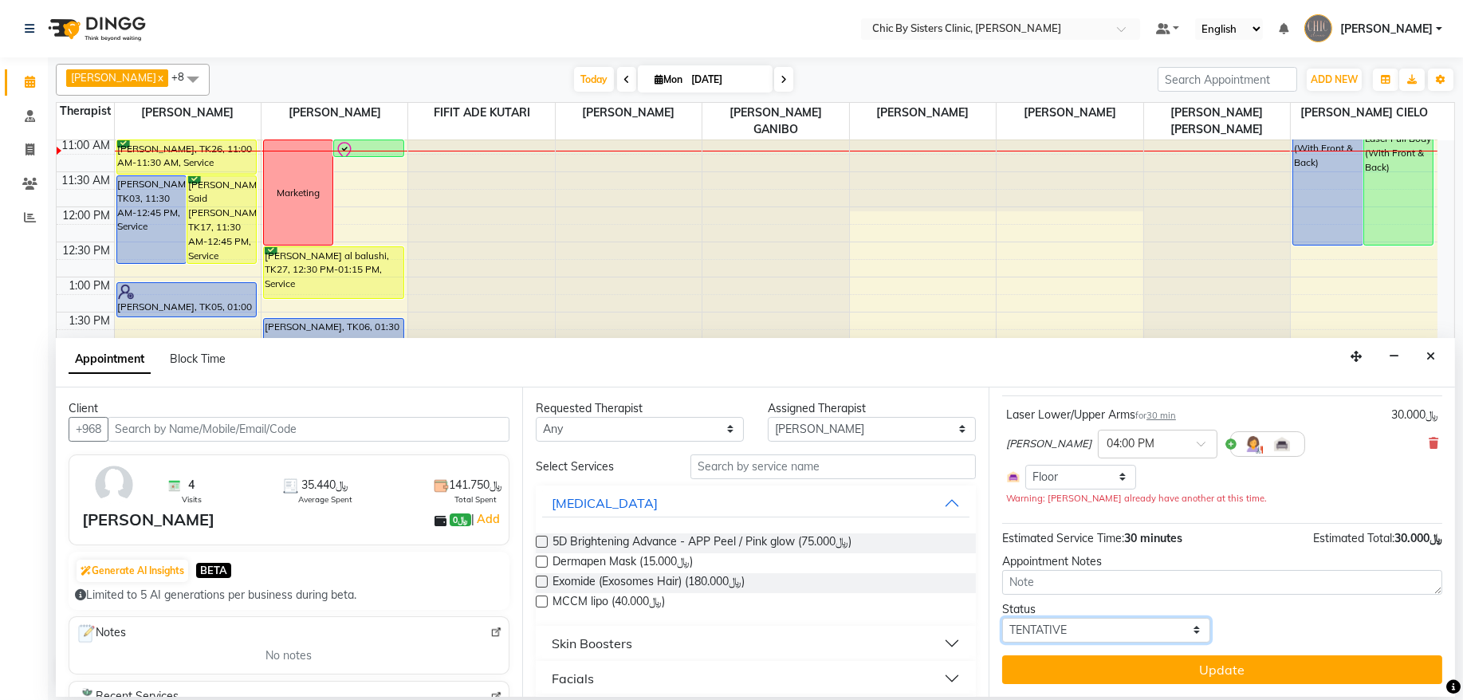
click at [1147, 631] on select "Select TENTATIVE CONFIRM CHECK-IN UPCOMING" at bounding box center [1106, 630] width 208 height 25
select select "upcoming"
click at [1002, 618] on select "Select TENTATIVE CONFIRM CHECK-IN UPCOMING" at bounding box center [1106, 630] width 208 height 25
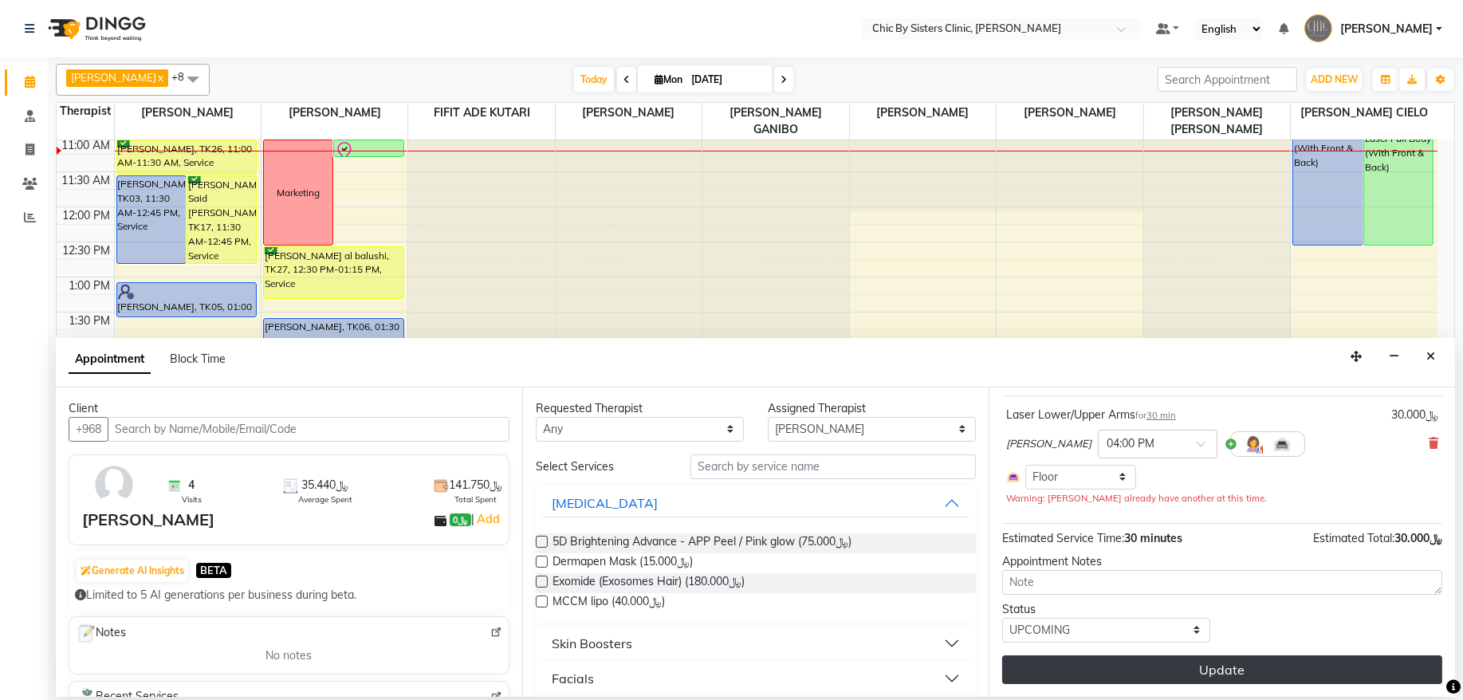
click at [1154, 671] on button "Update" at bounding box center [1222, 669] width 440 height 29
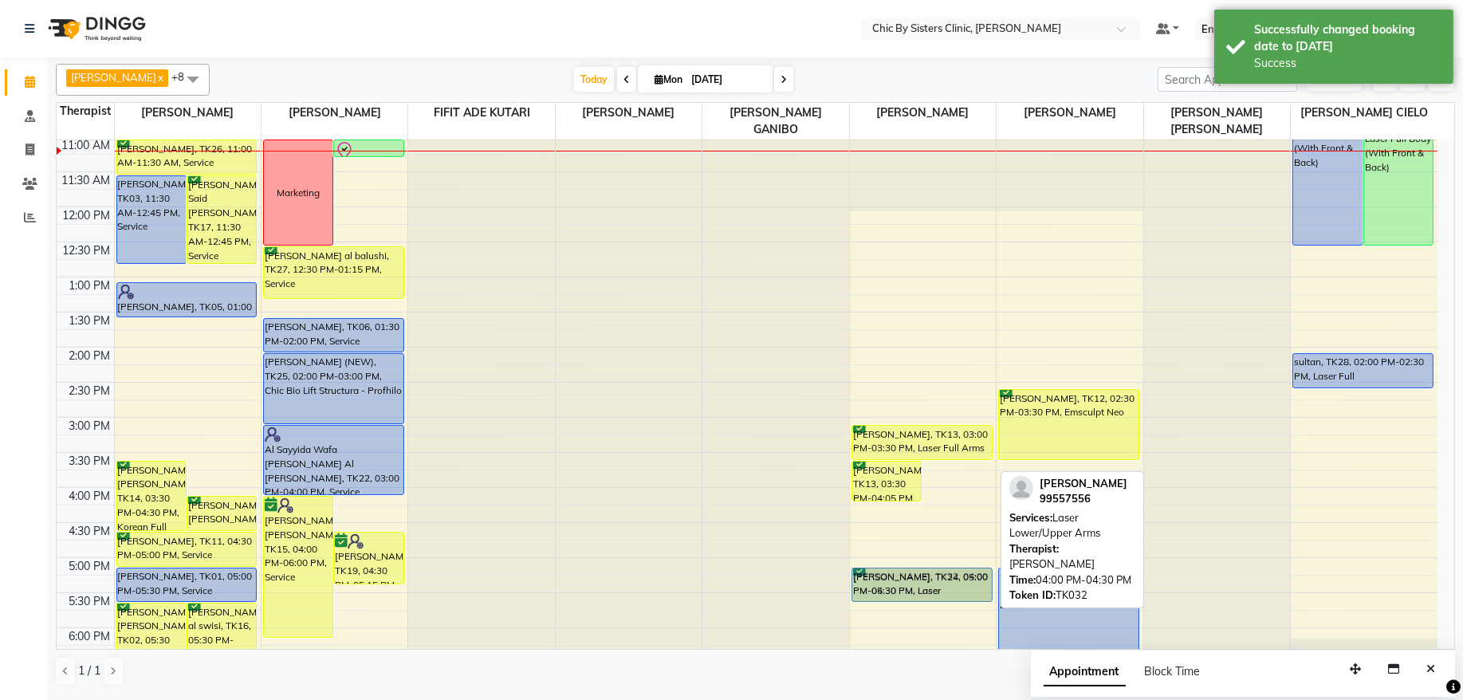
drag, startPoint x: 942, startPoint y: 506, endPoint x: 950, endPoint y: 574, distance: 68.1
click at [950, 574] on div "Samah Al Rawahi, TK13, 03:30 PM-04:05 PM, Laser Underarms Reem Majid Said Al ha…" at bounding box center [923, 488] width 146 height 1122
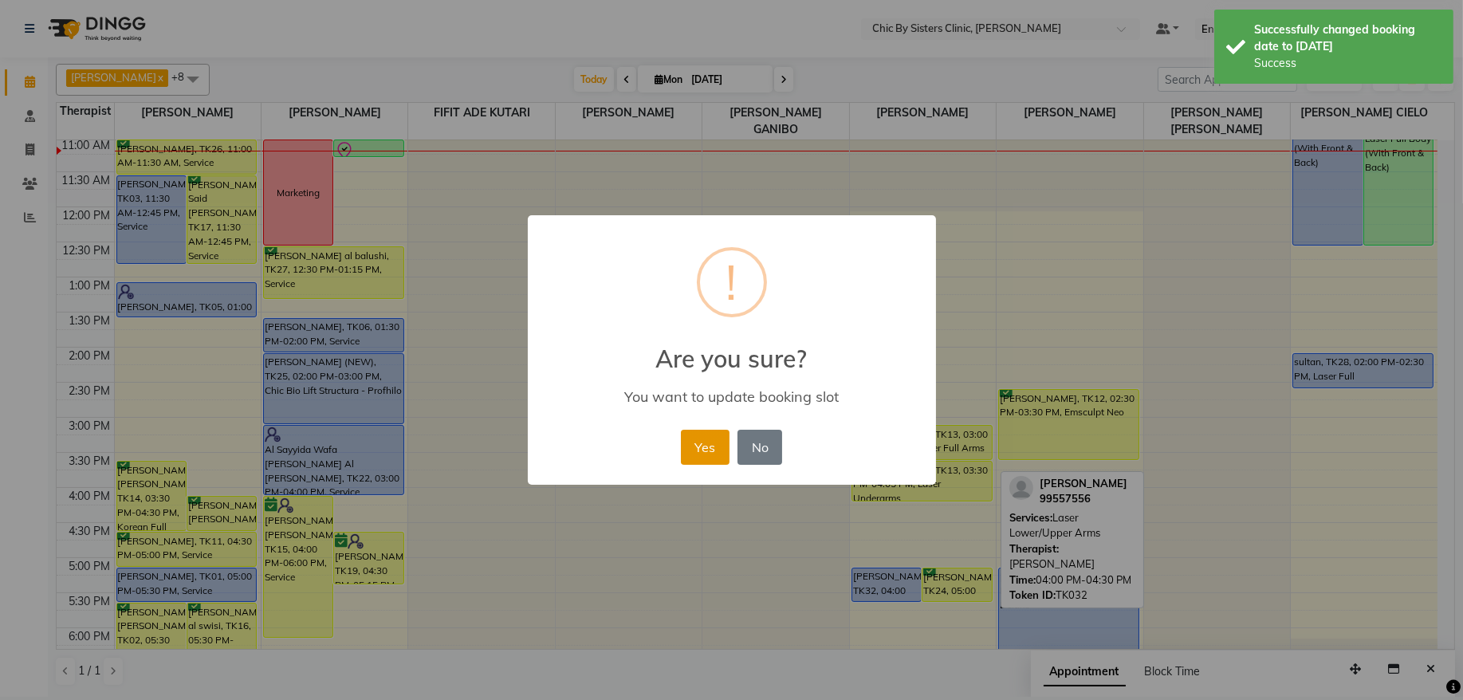
click at [707, 445] on button "Yes" at bounding box center [705, 447] width 49 height 35
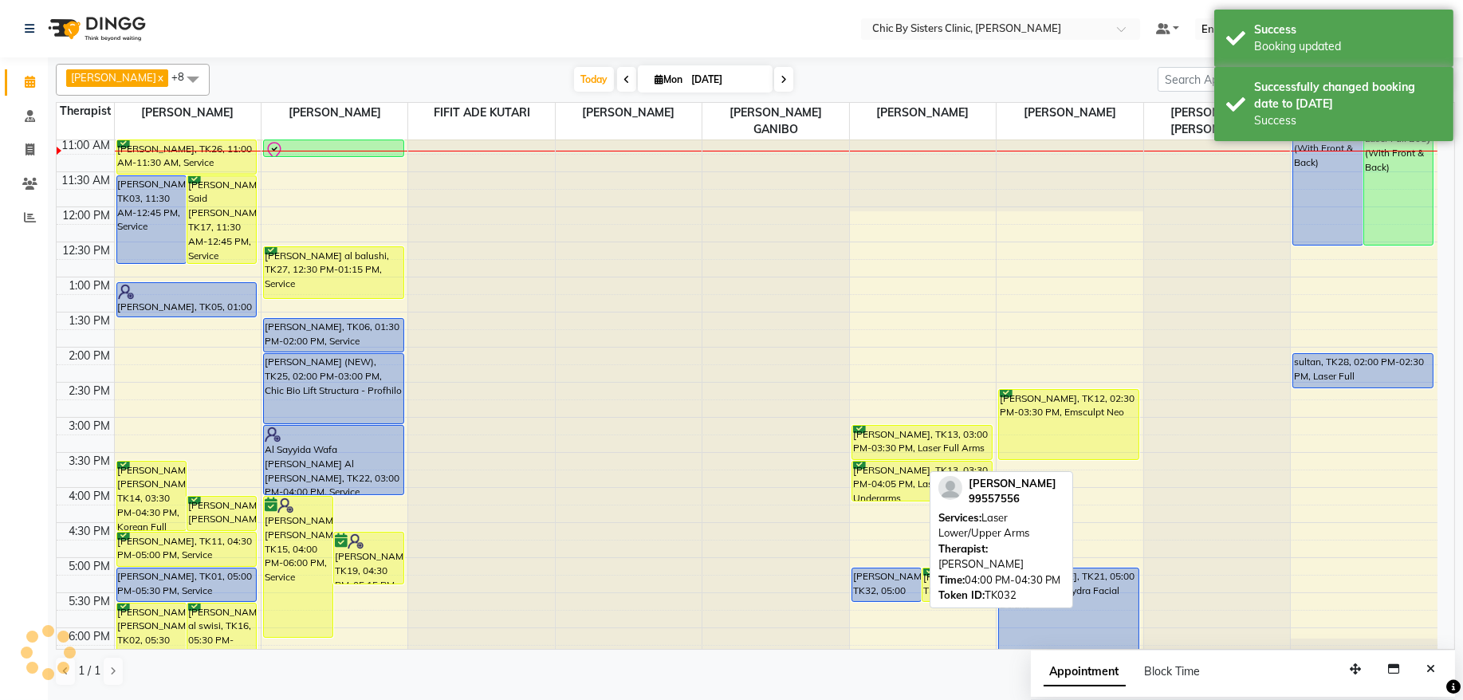
click at [896, 578] on div "Reem Majid Said Al hadhrami, TK32, 05:00 PM-05:30 PM, Laser Lower/Upper Arms" at bounding box center [886, 584] width 69 height 33
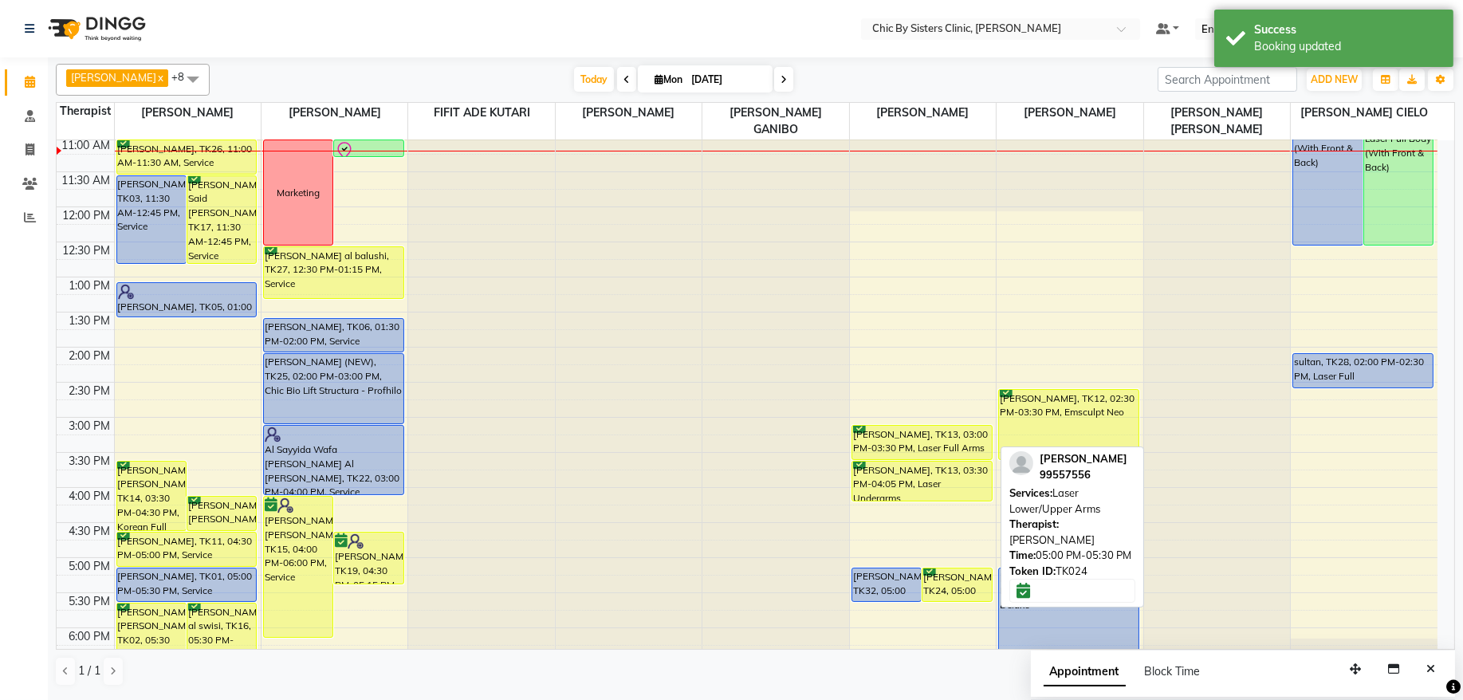
click at [949, 587] on div "[PERSON_NAME], TK24, 05:00 PM-05:30 PM, Laser Lower/Upper Arms" at bounding box center [956, 584] width 69 height 33
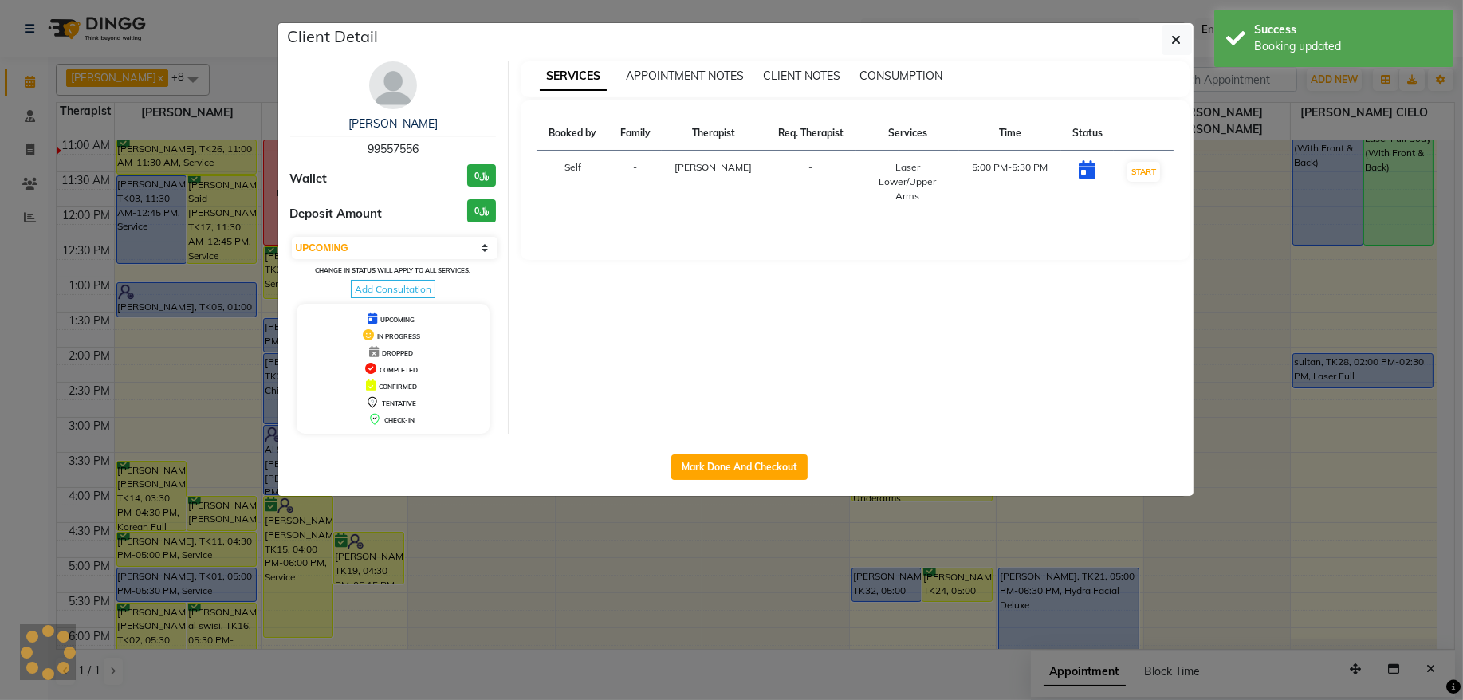
select select "6"
click at [875, 593] on ngb-modal-window "Client Detail Reem Majid Said Al hadhrami 99557556 Wallet ﷼0 Deposit Amount ﷼0 …" at bounding box center [731, 350] width 1463 height 700
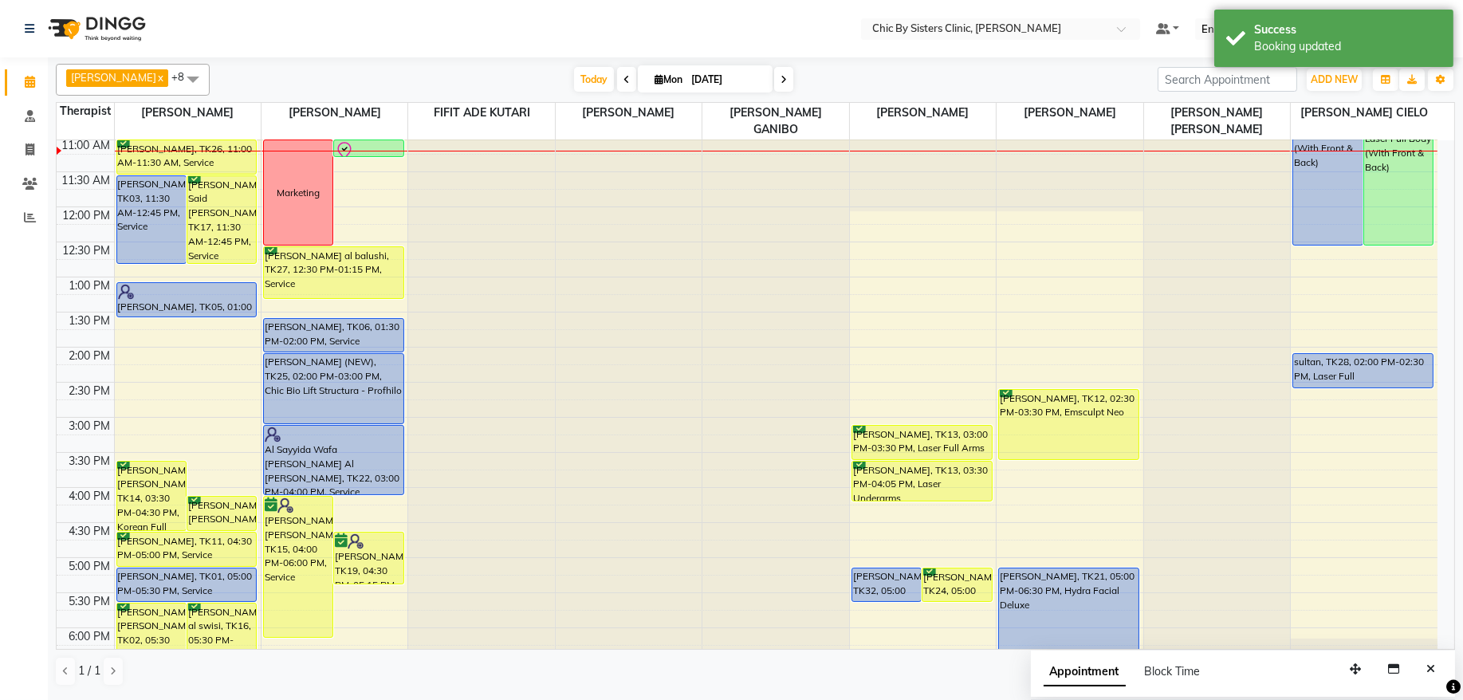
scroll to position [319, 0]
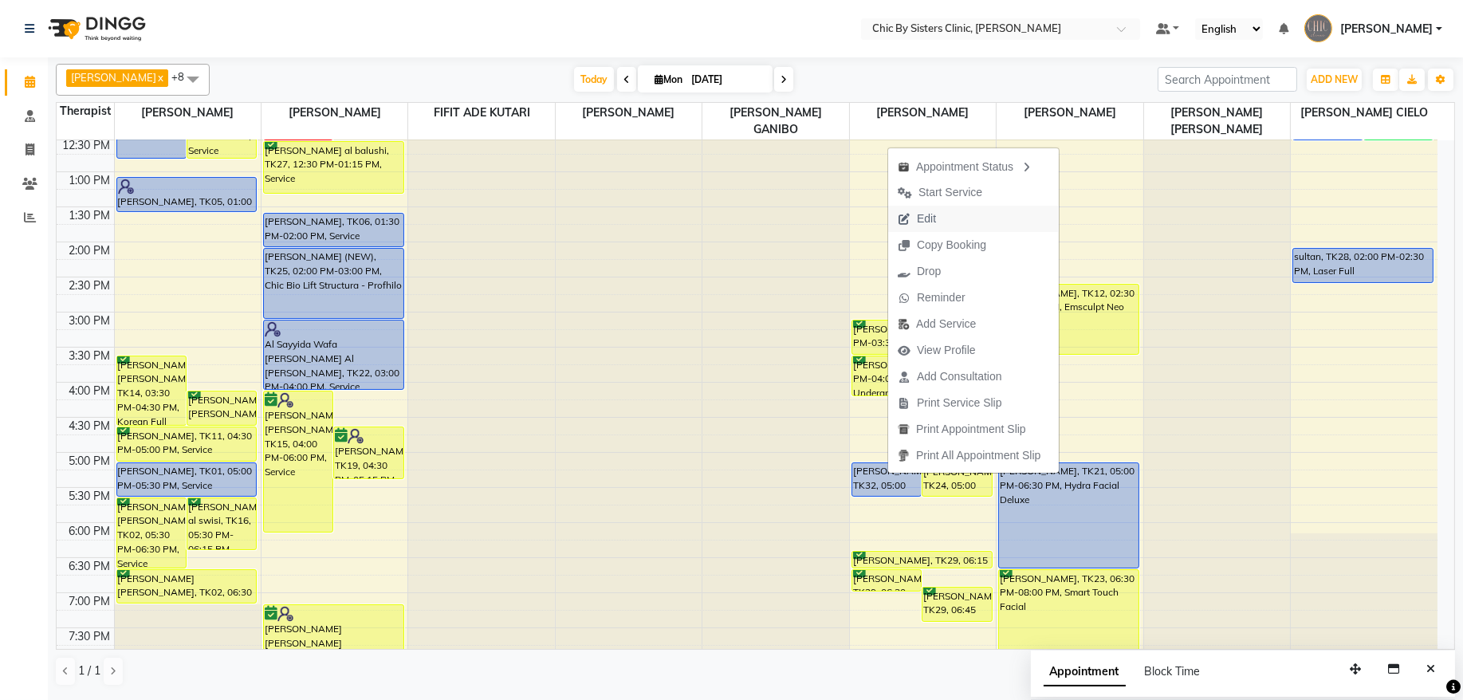
click at [925, 222] on span "Edit" at bounding box center [926, 218] width 19 height 17
select select "tentative"
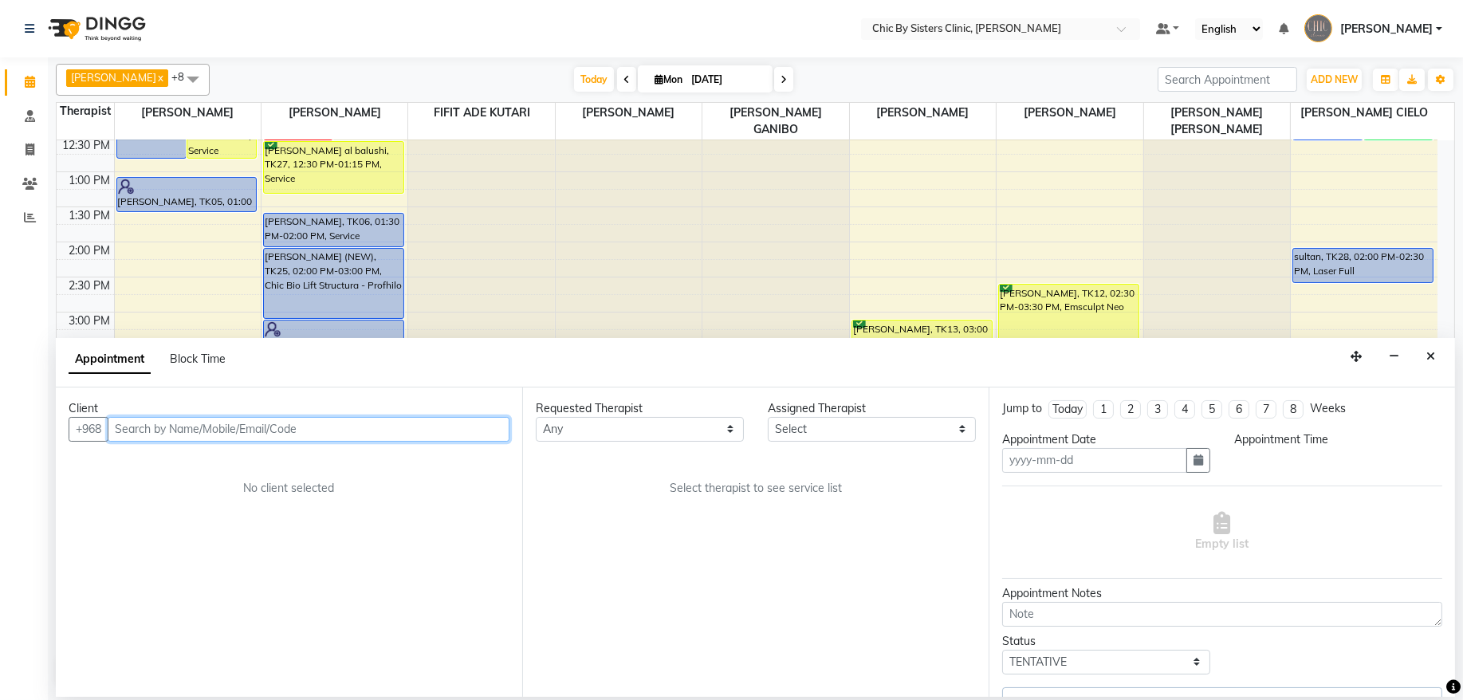
type input "[DATE]"
select select "upcoming"
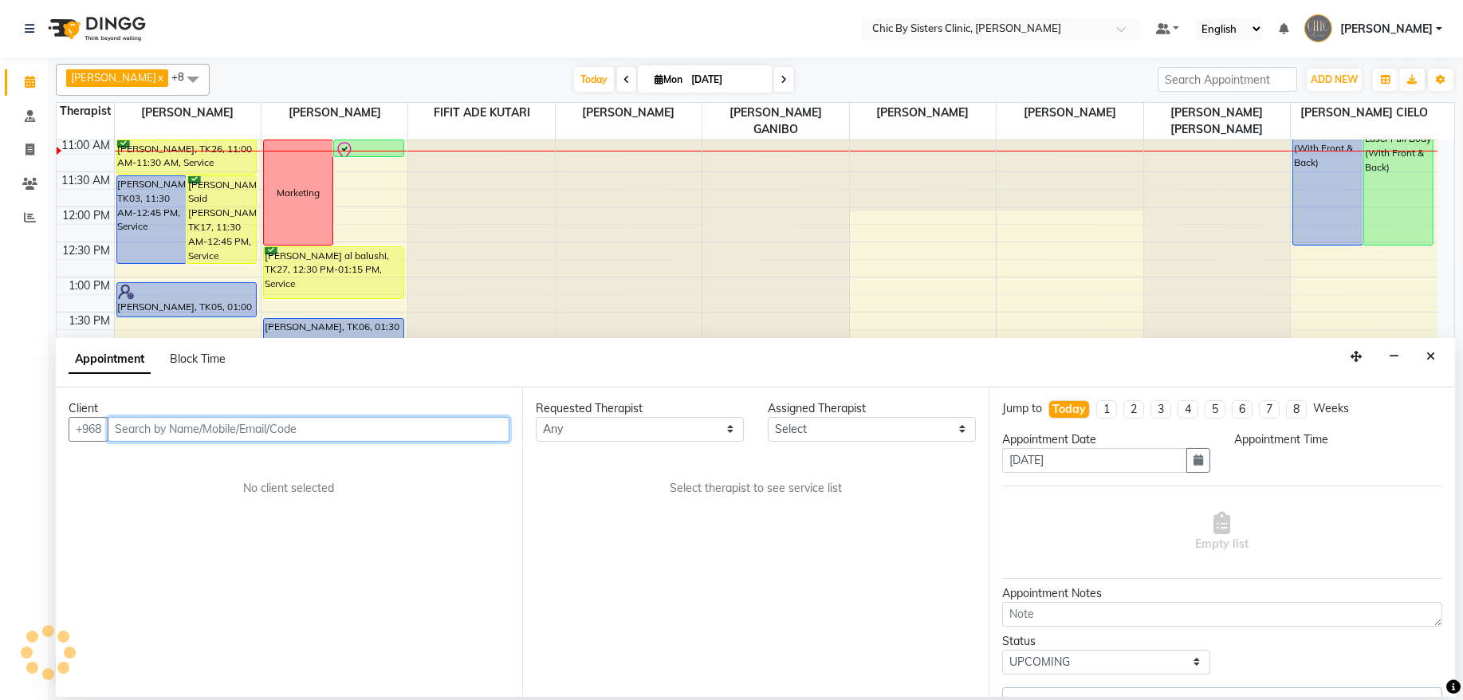
select select "49186"
select select "1020"
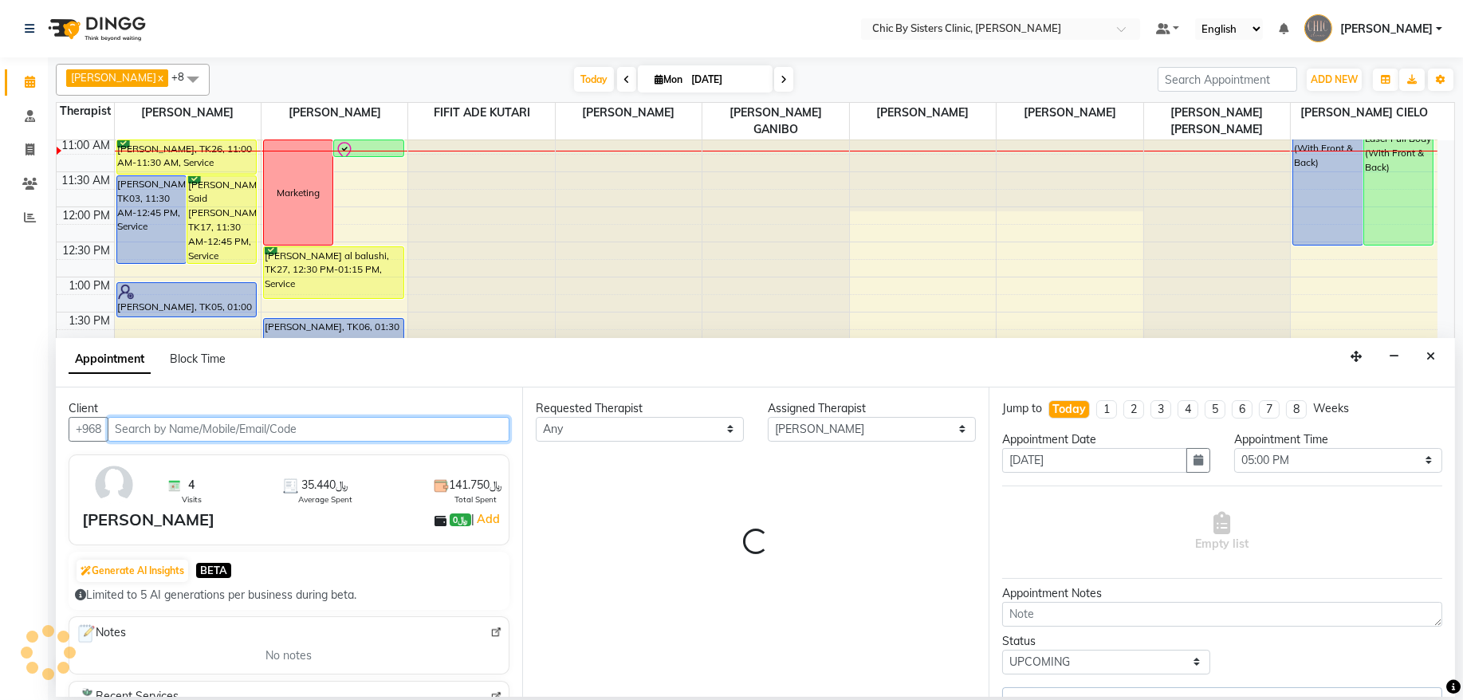
select select "3125"
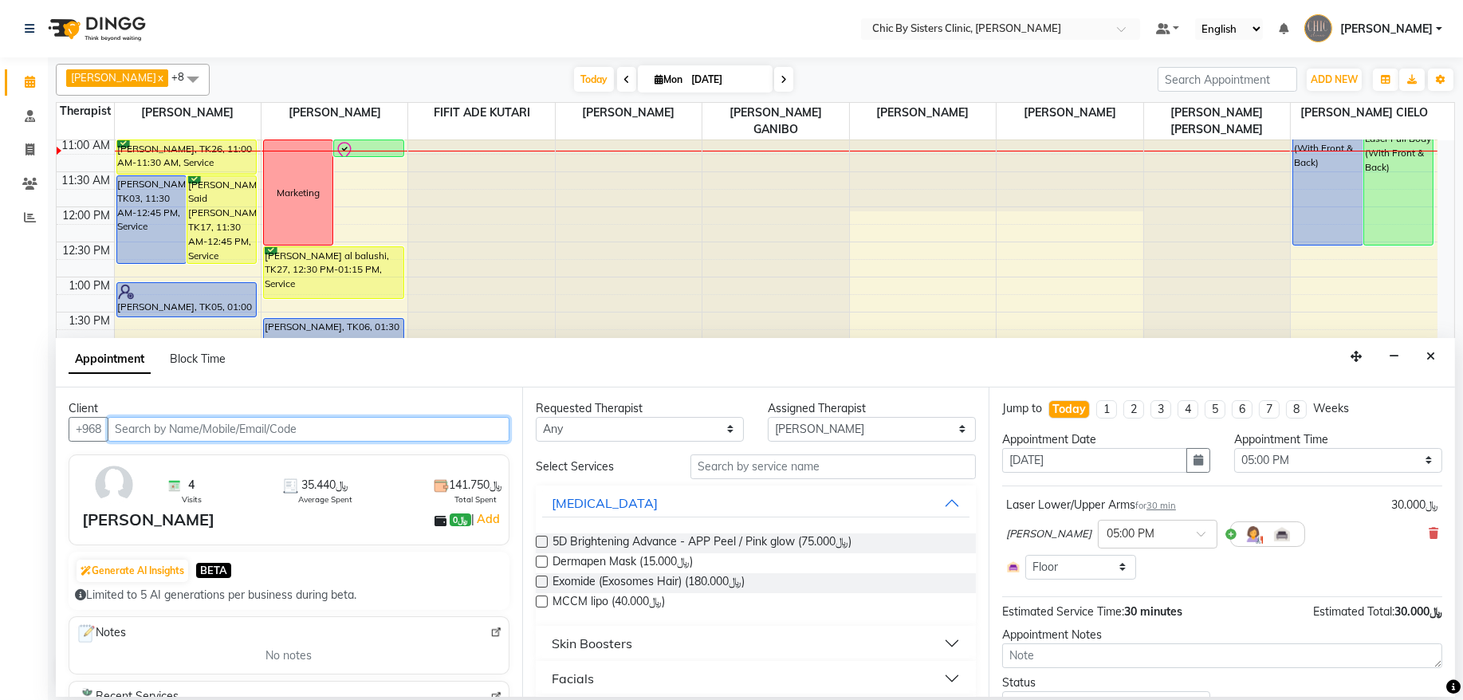
scroll to position [75, 0]
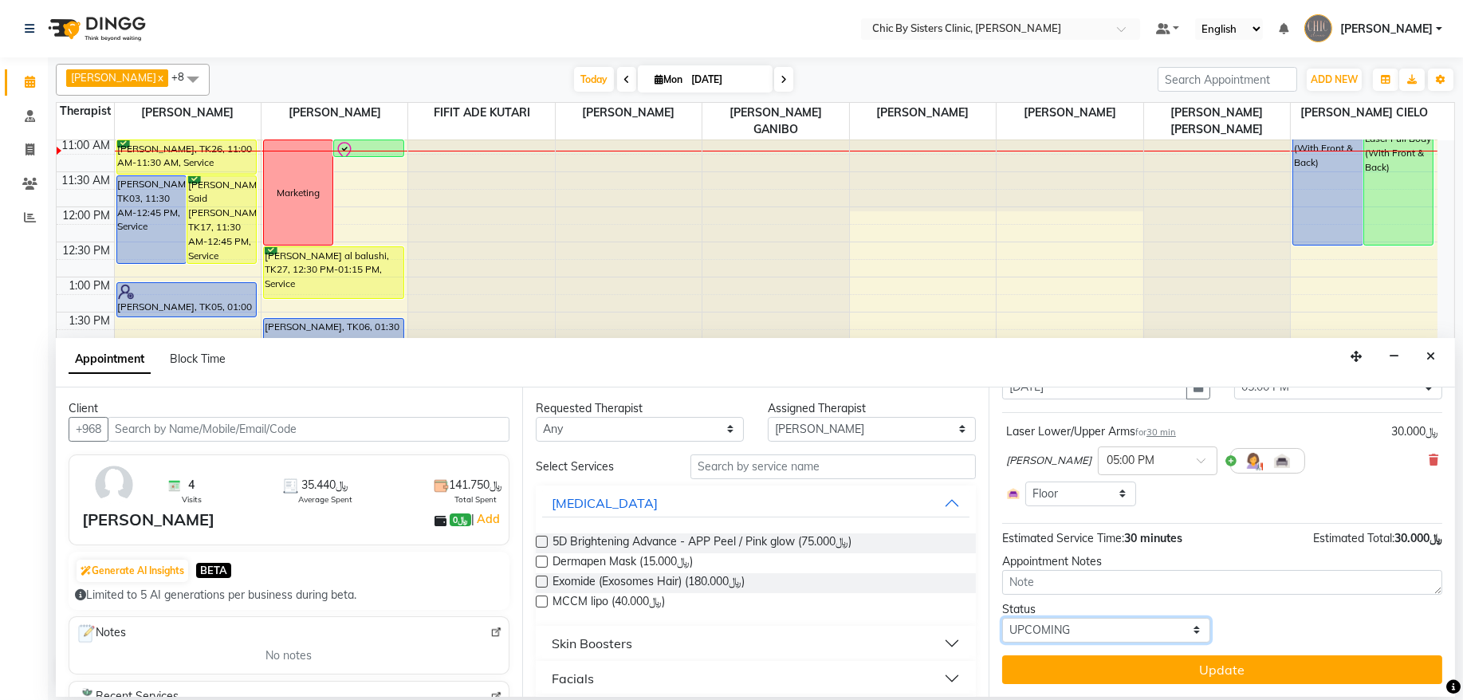
click at [1115, 627] on select "Select TENTATIVE CONFIRM CHECK-IN UPCOMING" at bounding box center [1106, 630] width 208 height 25
click at [1434, 354] on icon "Close" at bounding box center [1430, 356] width 9 height 11
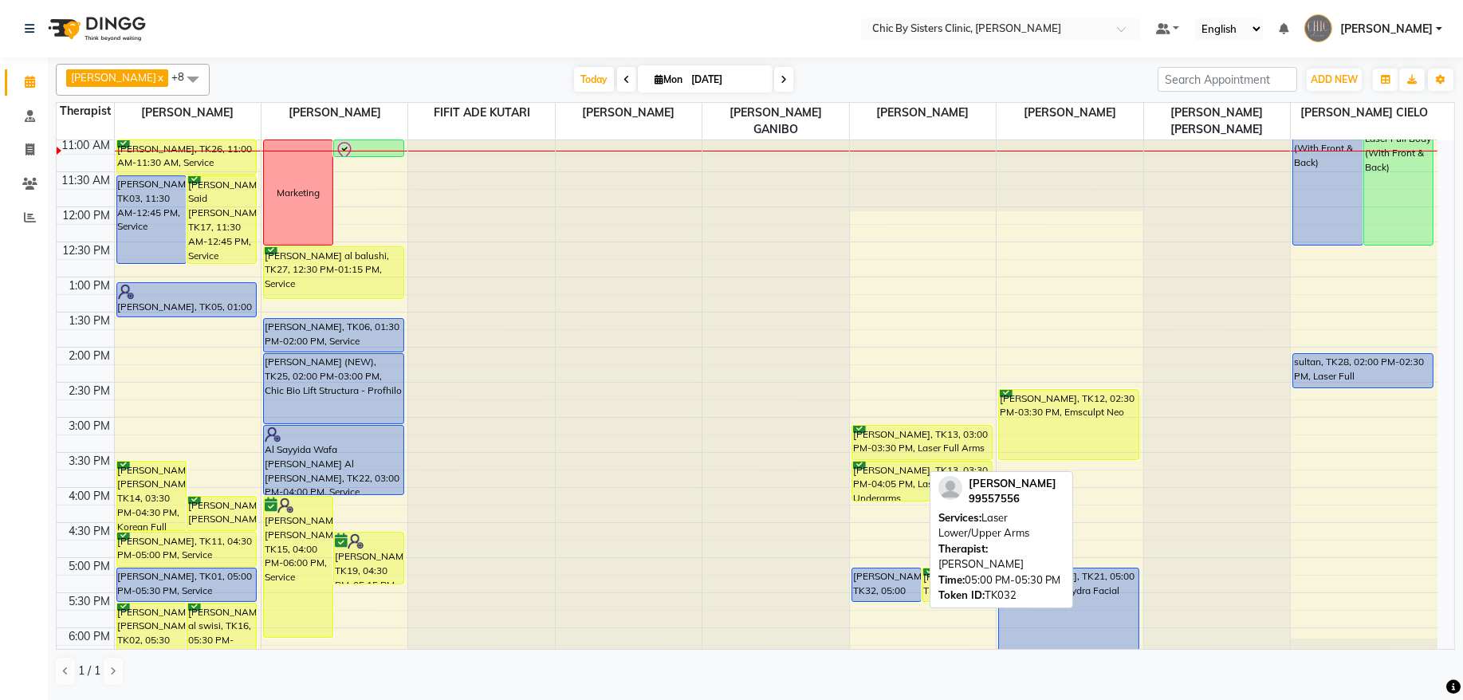
click at [859, 586] on div "Reem Majid Said Al hadhrami, TK32, 05:00 PM-05:30 PM, Laser Lower/Upper Arms" at bounding box center [886, 584] width 69 height 33
select select "5"
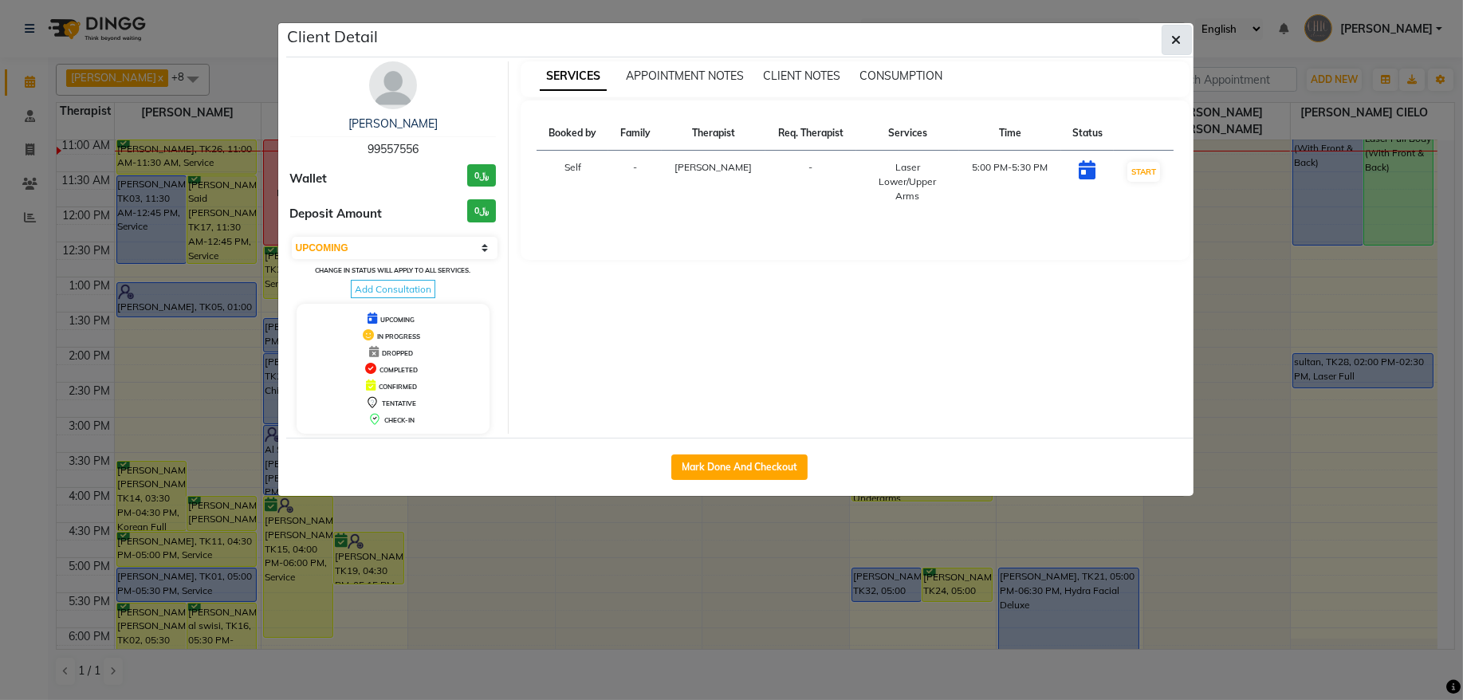
click at [1172, 36] on icon "button" at bounding box center [1177, 39] width 10 height 13
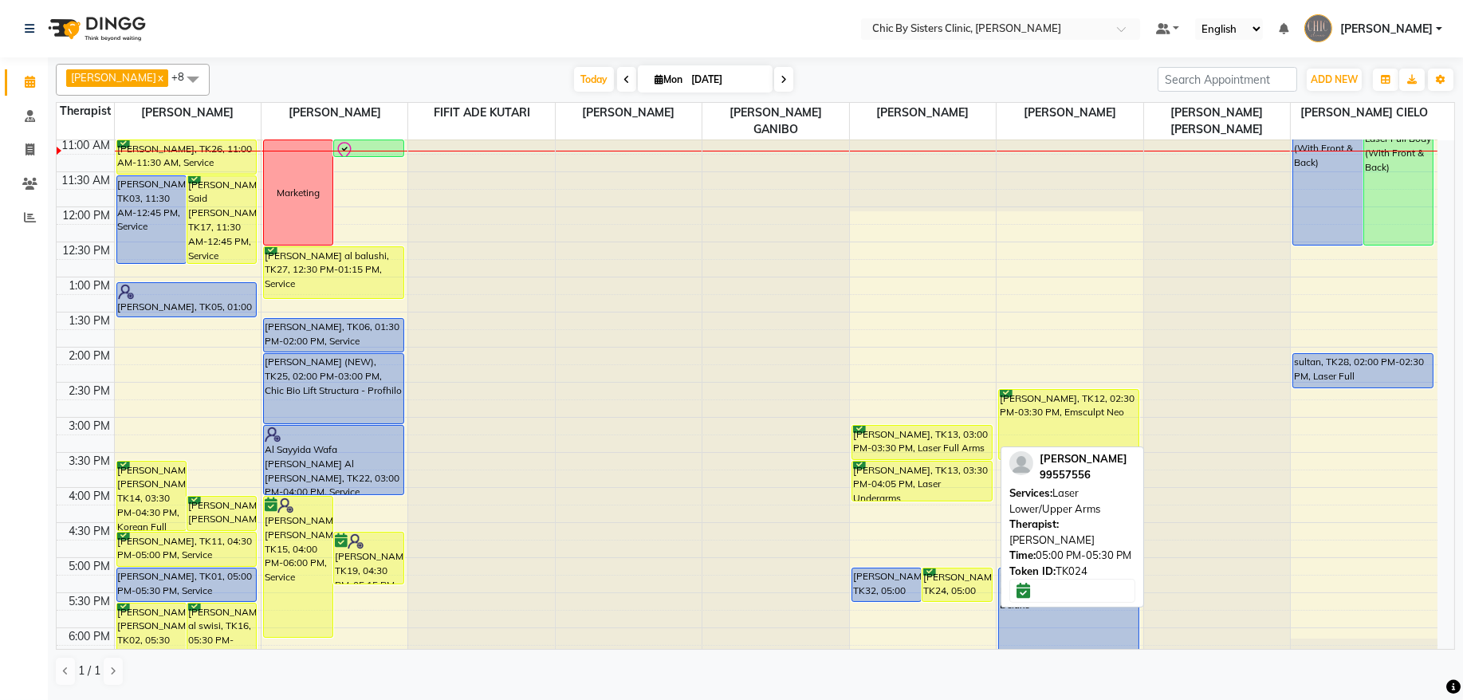
click at [968, 591] on div "[PERSON_NAME], TK24, 05:00 PM-05:30 PM, Laser Lower/Upper Arms" at bounding box center [956, 584] width 69 height 33
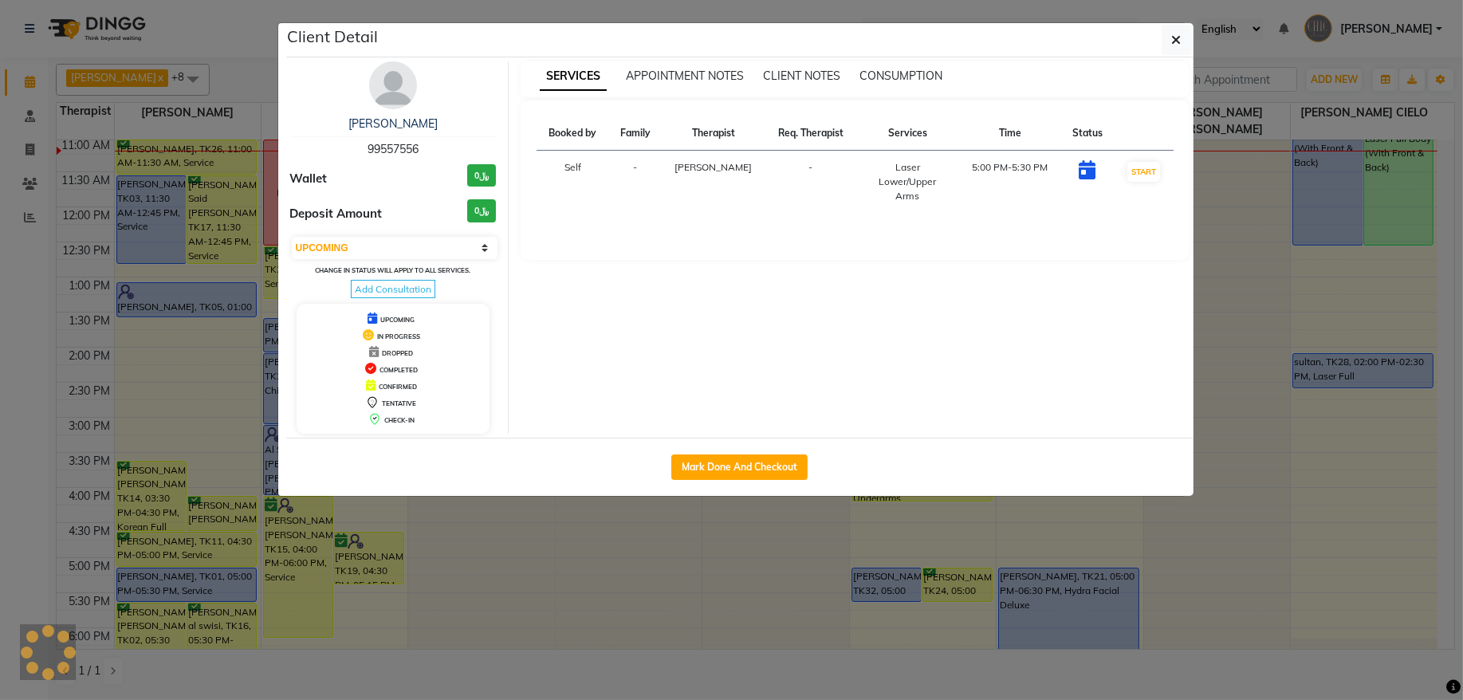
select select "6"
click at [890, 592] on ngb-modal-window "Client Detail Reem Majid Said Al hadhrami 99557556 Wallet ﷼0 Deposit Amount ﷼0 …" at bounding box center [731, 350] width 1463 height 700
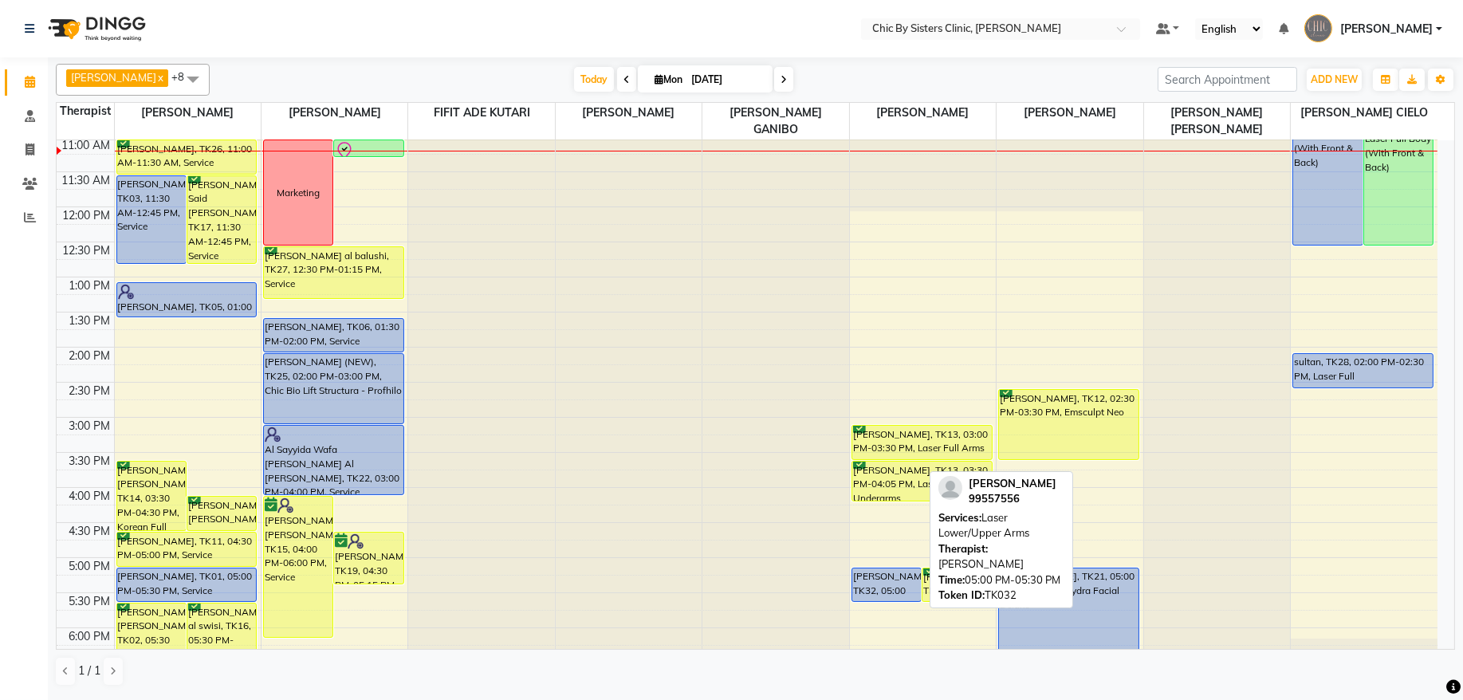
click at [890, 592] on div "Reem Majid Said Al hadhrami, TK32, 05:00 PM-05:30 PM, Laser Lower/Upper Arms" at bounding box center [886, 584] width 69 height 33
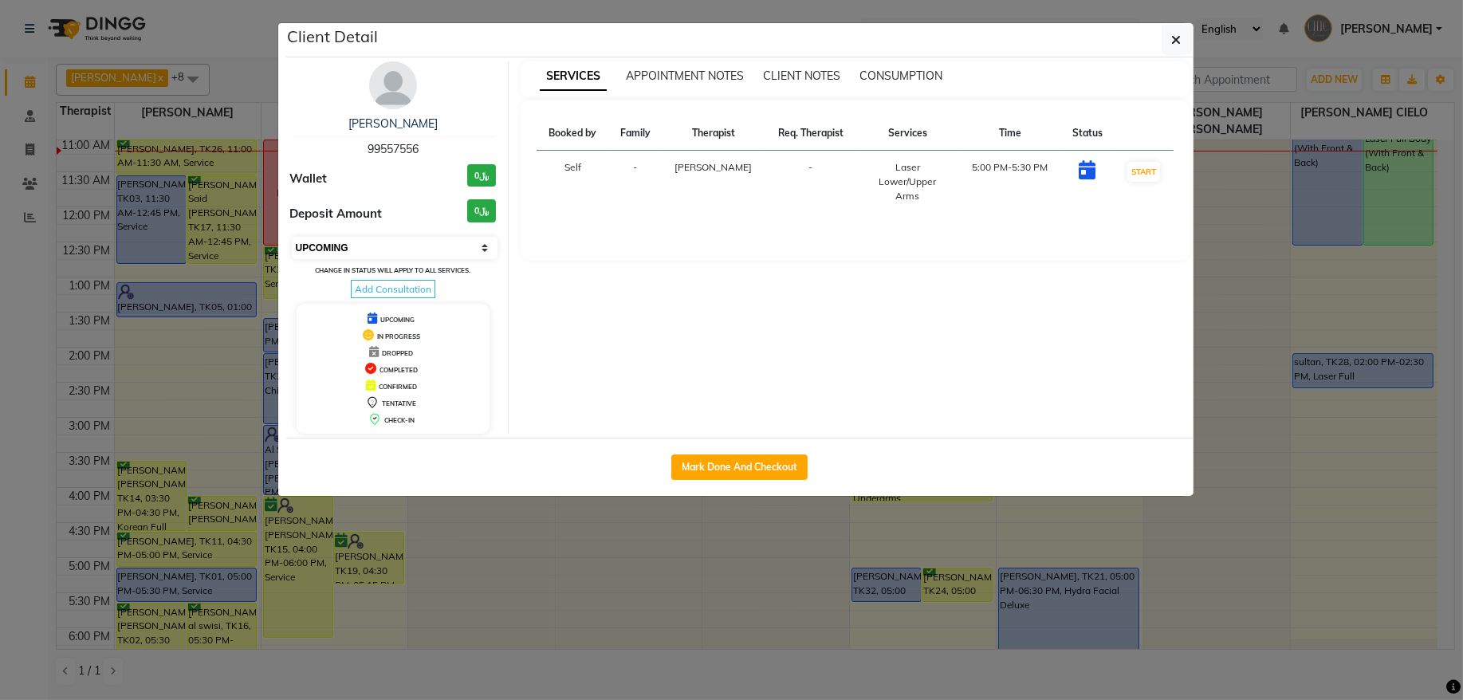
click at [348, 243] on select "Select IN SERVICE CONFIRMED TENTATIVE CHECK IN MARK DONE DROPPED UPCOMING" at bounding box center [395, 248] width 207 height 22
select select "2"
click at [292, 238] on select "Select IN SERVICE CONFIRMED TENTATIVE CHECK IN MARK DONE DROPPED UPCOMING" at bounding box center [395, 248] width 207 height 22
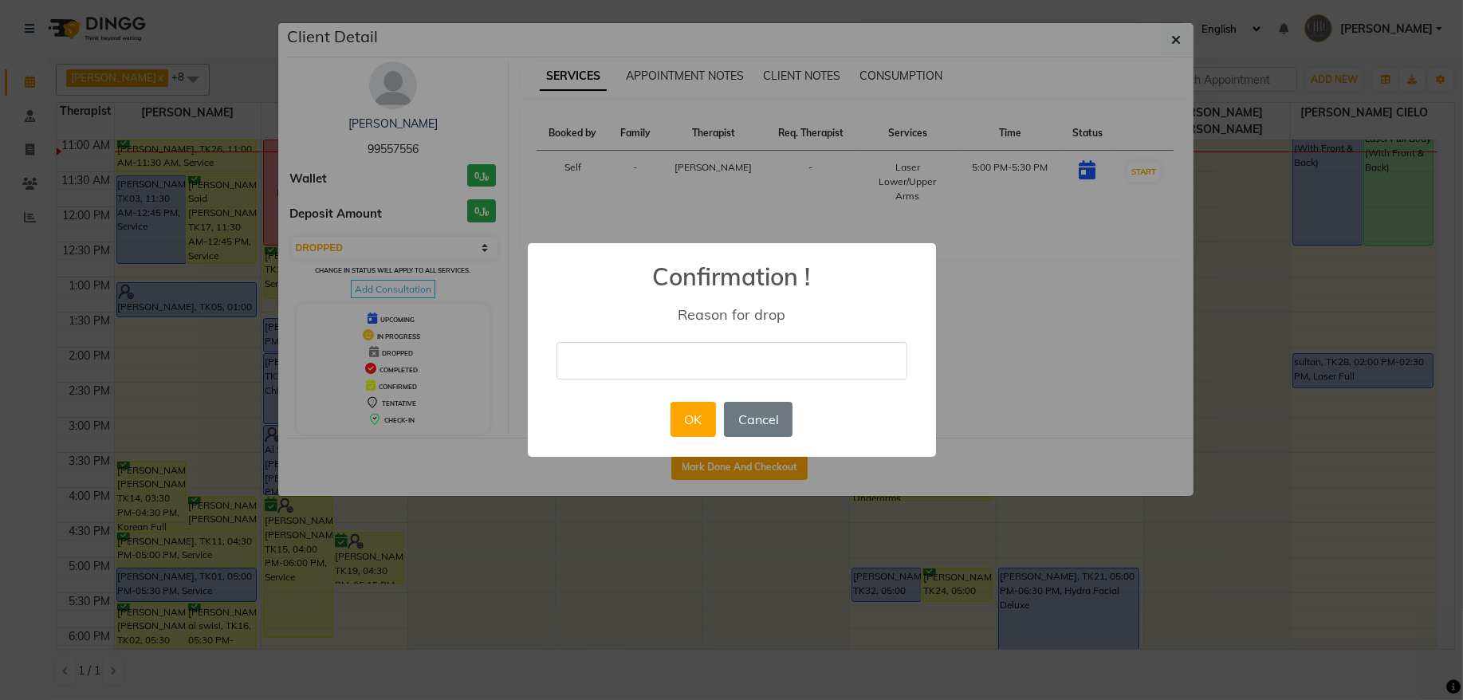
click at [586, 370] on input "text" at bounding box center [732, 360] width 351 height 37
type input "error"
click at [692, 413] on button "OK" at bounding box center [693, 419] width 45 height 35
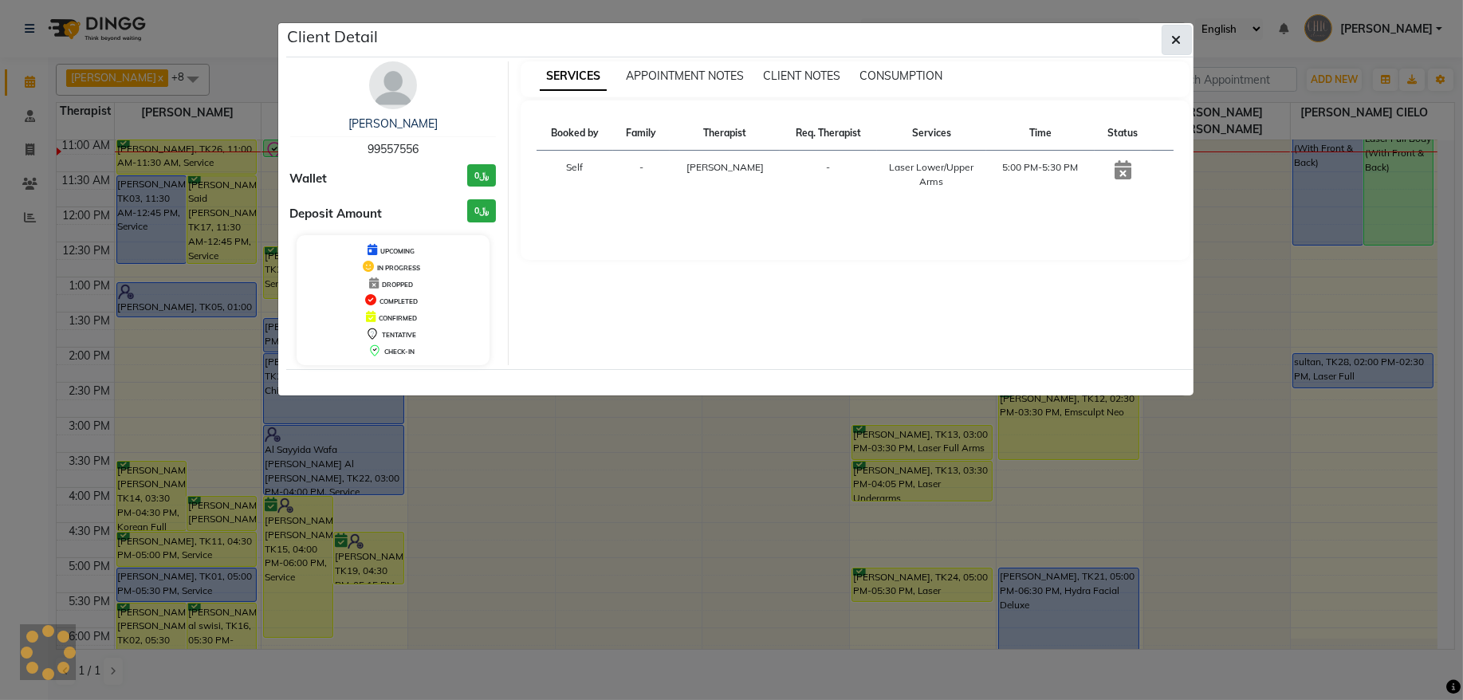
click at [1182, 46] on button "button" at bounding box center [1177, 40] width 30 height 30
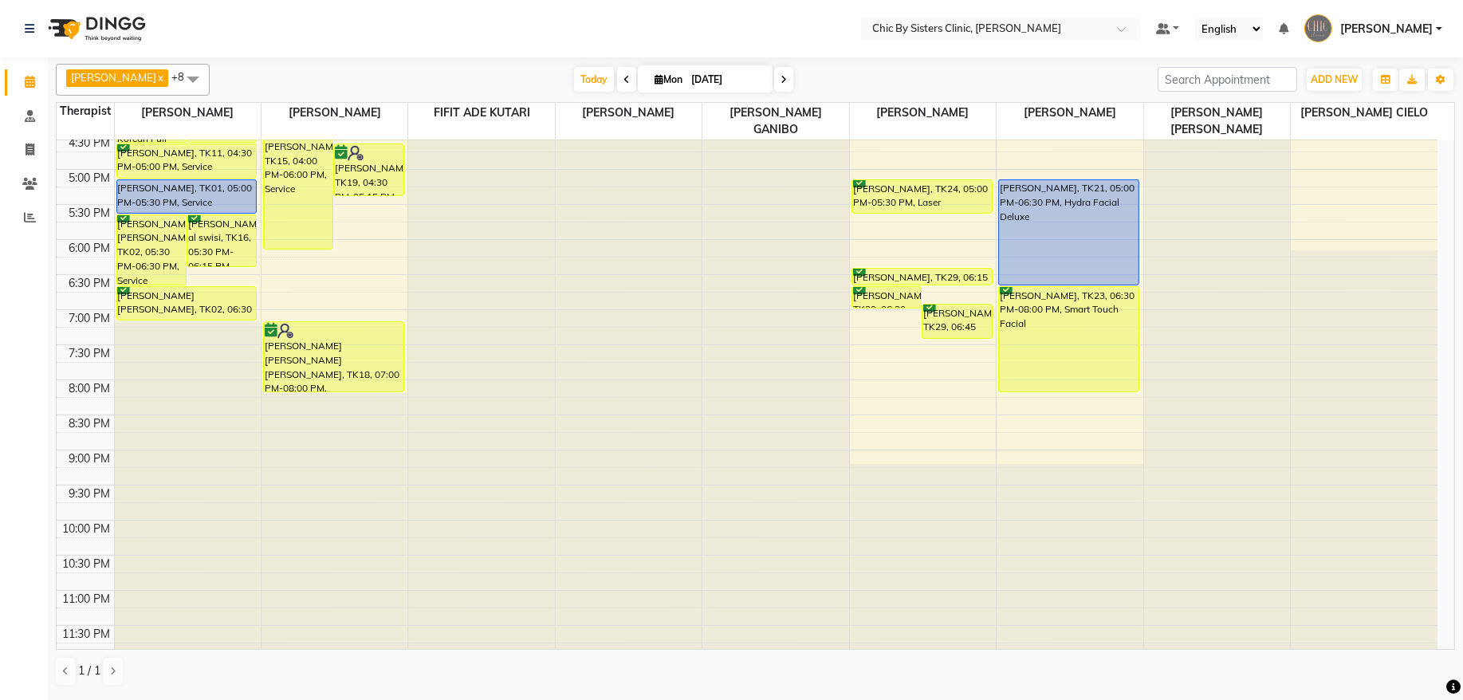
scroll to position [433, 0]
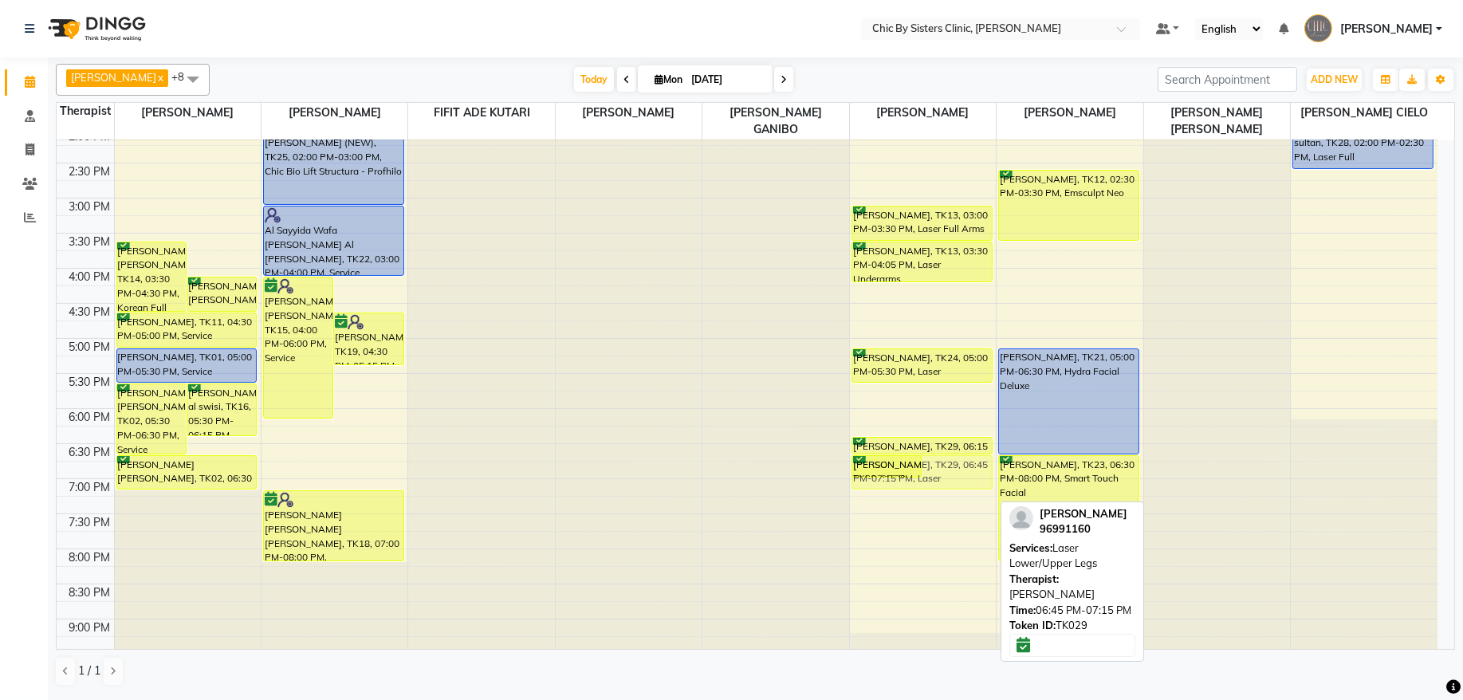
drag, startPoint x: 958, startPoint y: 490, endPoint x: 961, endPoint y: 464, distance: 25.6
click at [961, 464] on div "Alia Al Moosa, TK29, 06:30 PM-06:50 PM, Laser Underarms Alia Al Moosa, TK29, 06…" at bounding box center [923, 268] width 146 height 1122
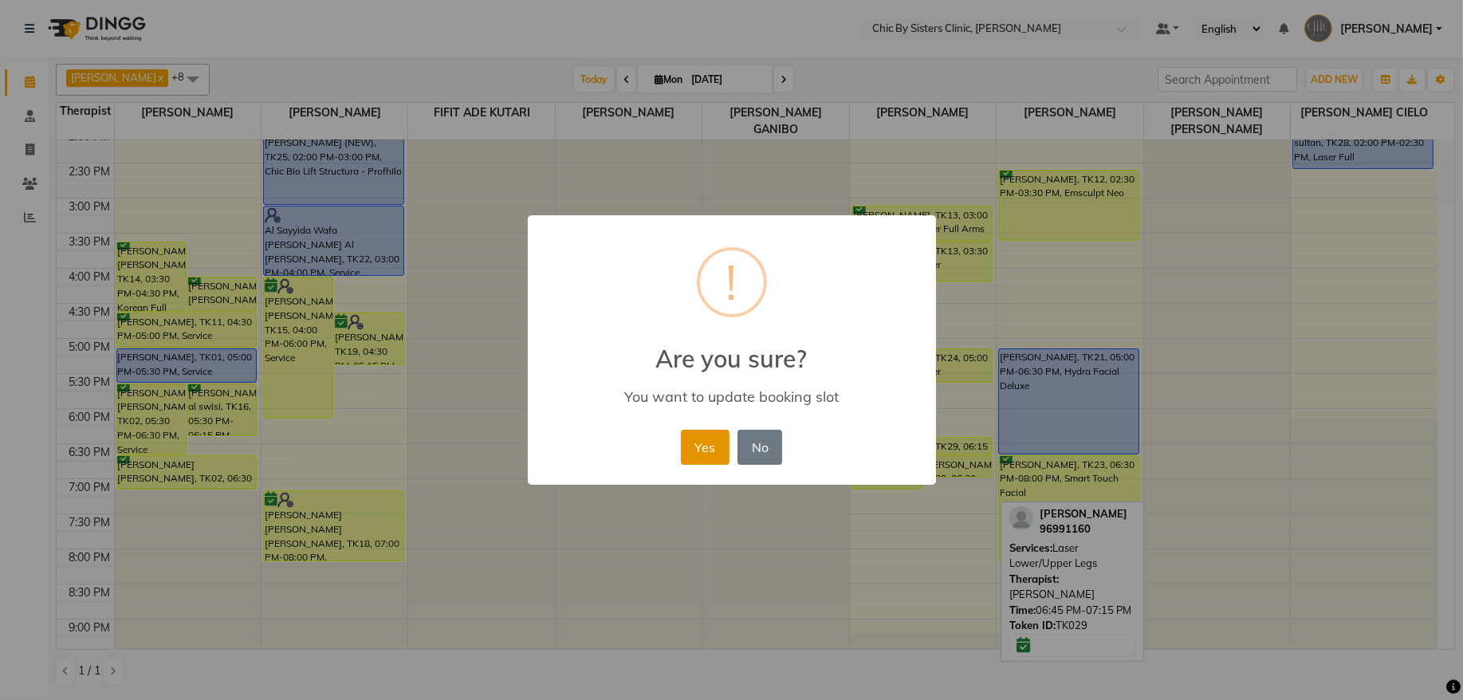
click at [689, 449] on button "Yes" at bounding box center [705, 447] width 49 height 35
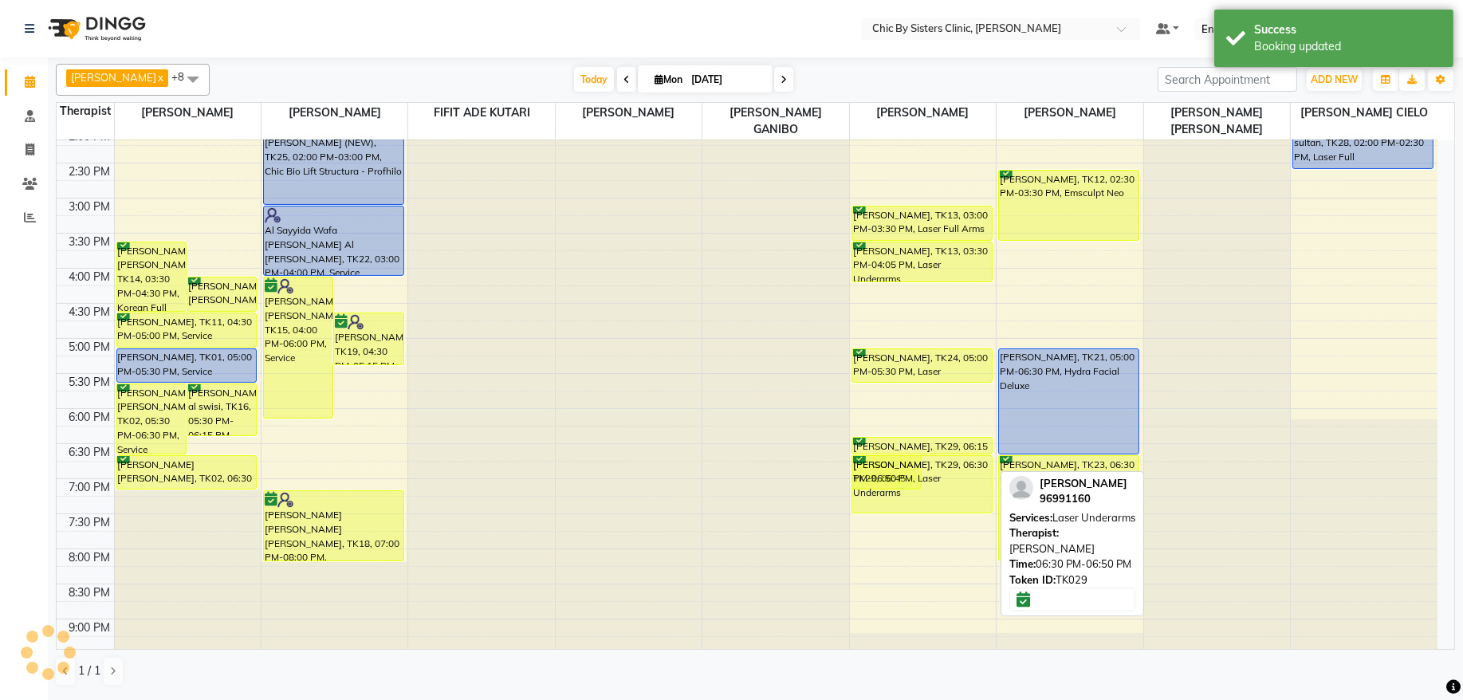
drag, startPoint x: 960, startPoint y: 474, endPoint x: 962, endPoint y: 513, distance: 39.1
click at [962, 513] on div "Alia Al Moosa, TK29, 06:45 PM-07:15 PM, Laser Lower/Upper Legs Alia Al Moosa, T…" at bounding box center [923, 268] width 146 height 1122
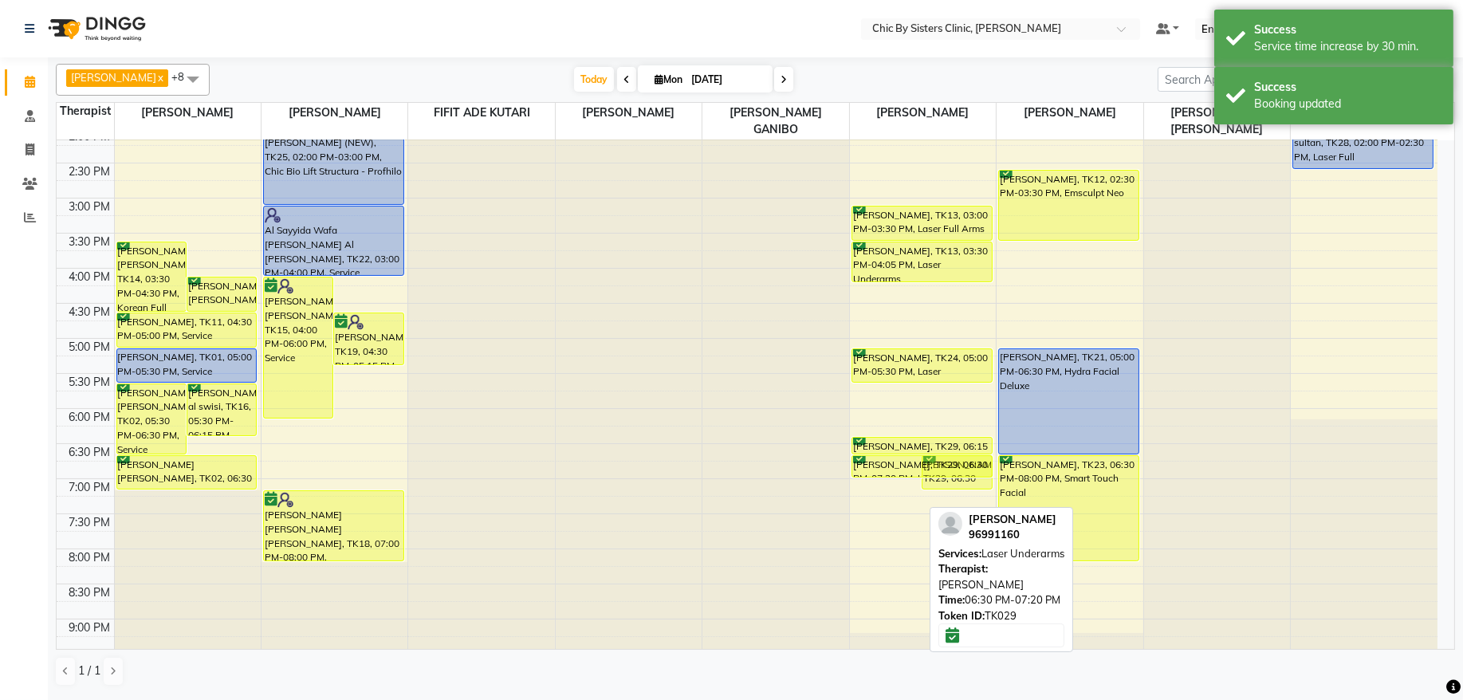
drag, startPoint x: 896, startPoint y: 513, endPoint x: 896, endPoint y: 488, distance: 24.7
click at [896, 488] on div "8:00 AM 8:30 AM 9:00 AM 9:30 AM 10:00 AM 10:30 AM 11:00 AM 11:30 AM 12:00 PM 12…" at bounding box center [747, 268] width 1381 height 1122
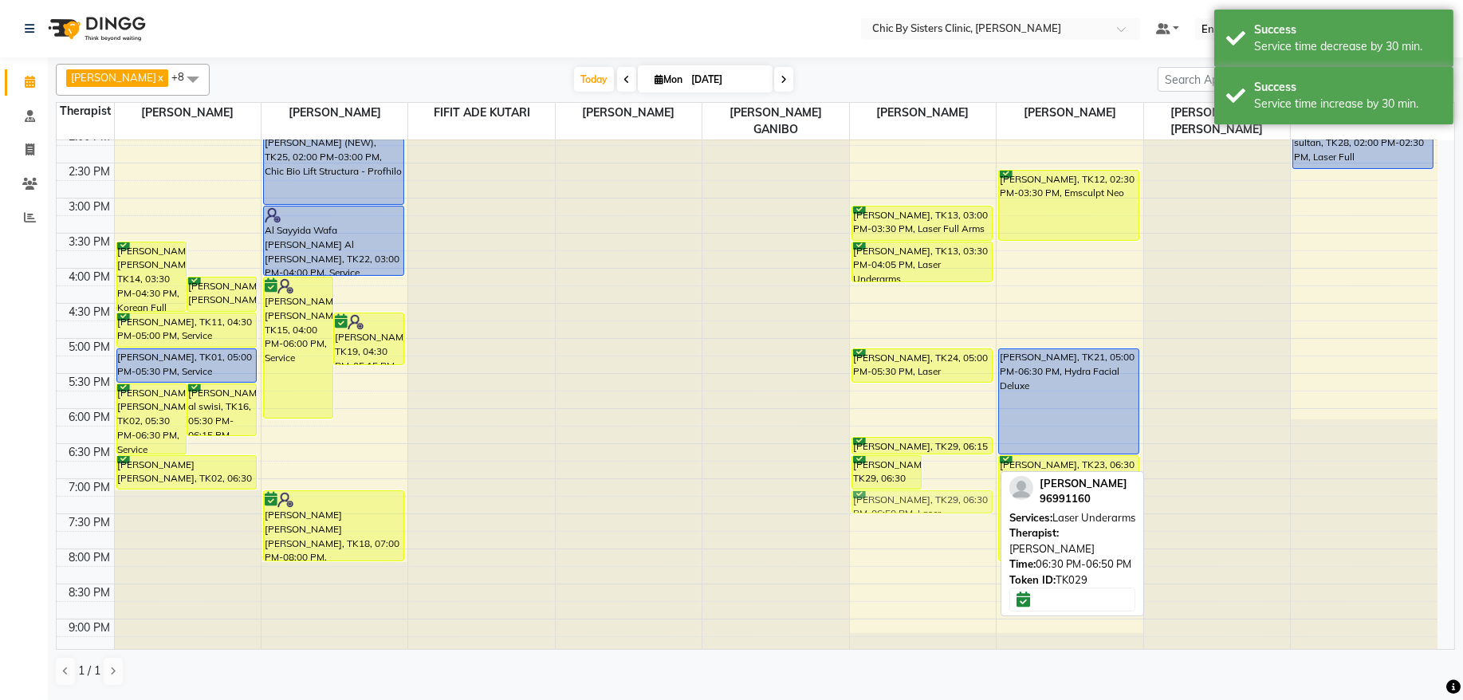
drag, startPoint x: 968, startPoint y: 467, endPoint x: 971, endPoint y: 504, distance: 36.8
click at [971, 504] on div "Alia Al Moosa, TK29, 06:30 PM-07:00 PM, Laser Lower/Upper Legs Alia Al Moosa, T…" at bounding box center [923, 268] width 146 height 1122
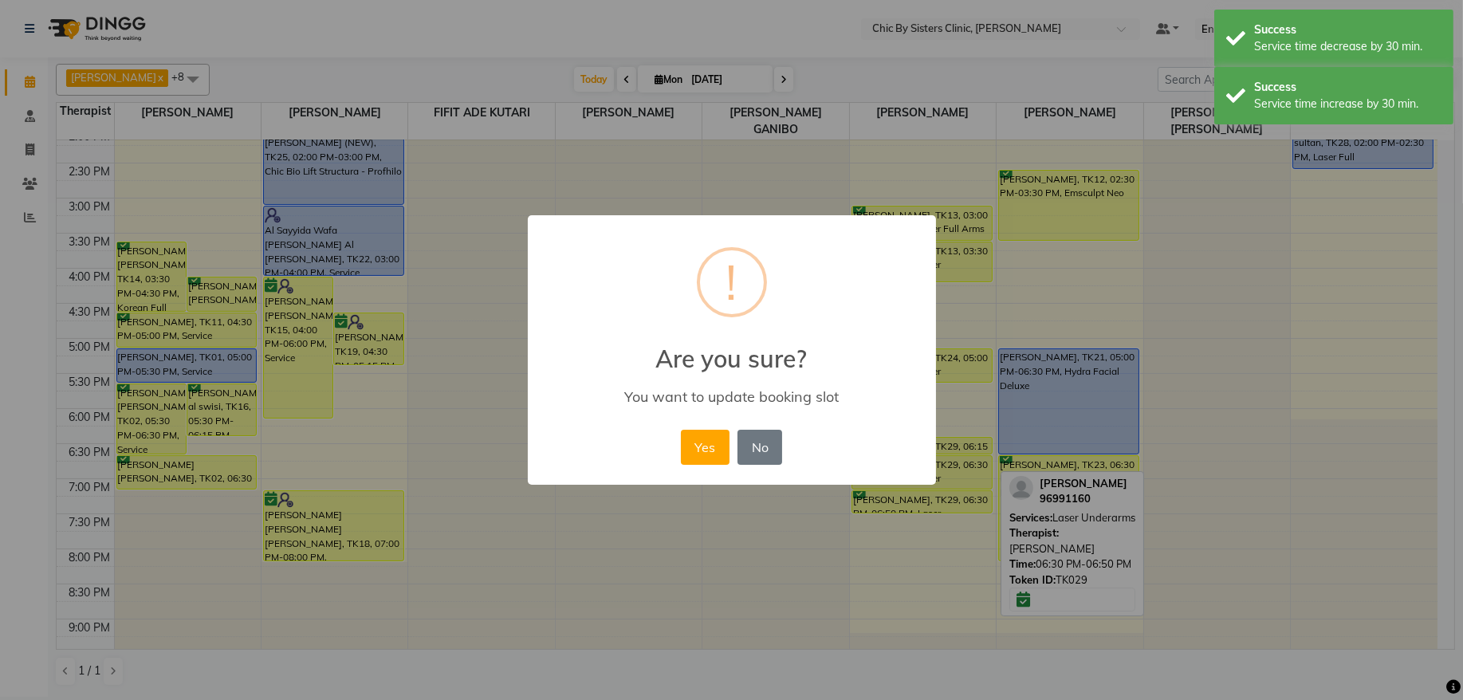
click at [695, 446] on button "Yes" at bounding box center [705, 447] width 49 height 35
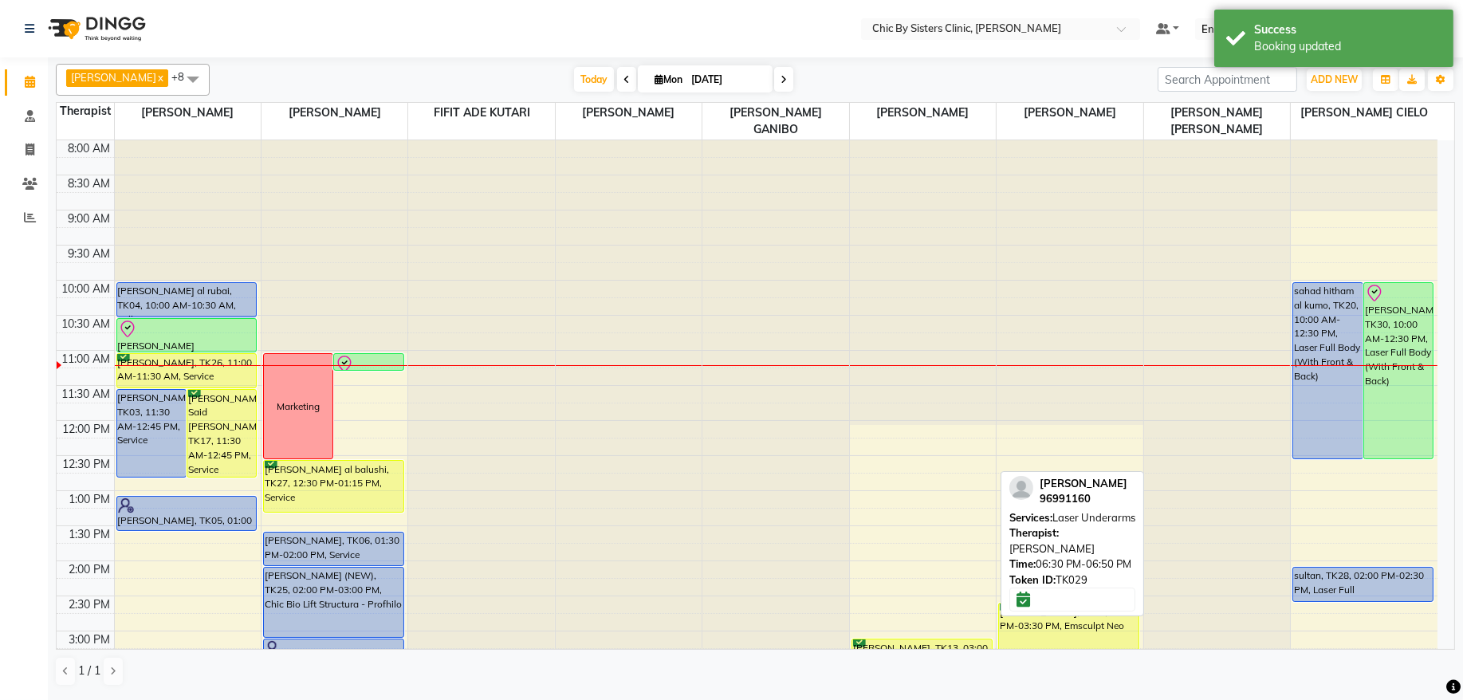
scroll to position [323, 0]
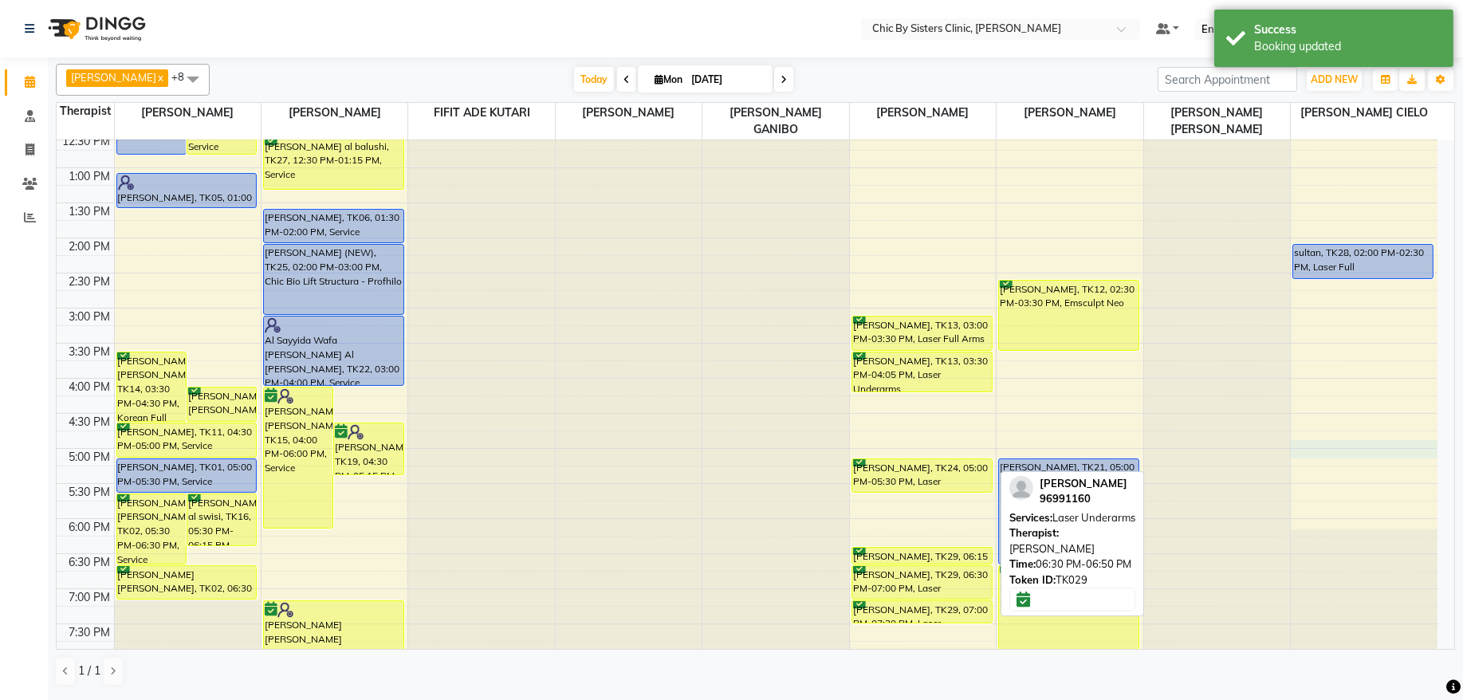
click at [1325, 448] on div "8:00 AM 8:30 AM 9:00 AM 9:30 AM 10:00 AM 10:30 AM 11:00 AM 11:30 AM 12:00 PM 12…" at bounding box center [747, 378] width 1381 height 1122
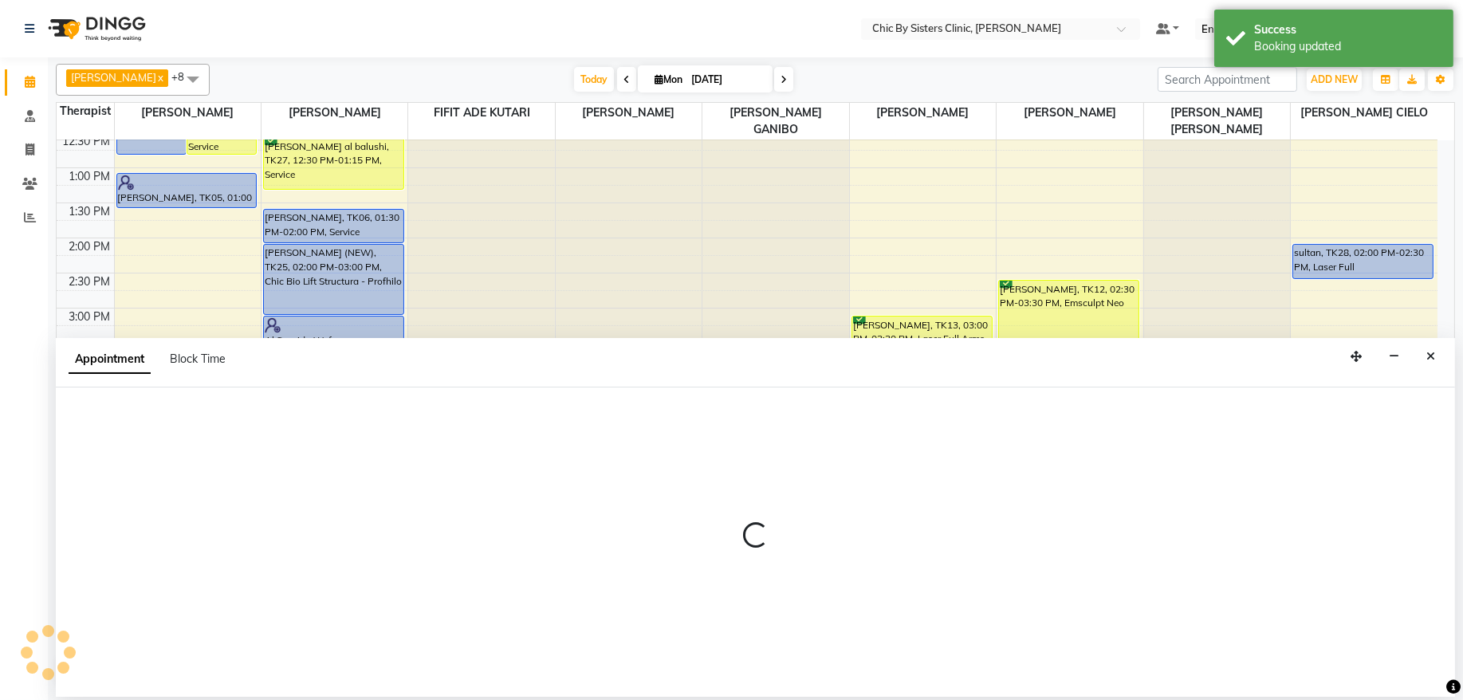
select select "89287"
select select "1005"
select select "tentative"
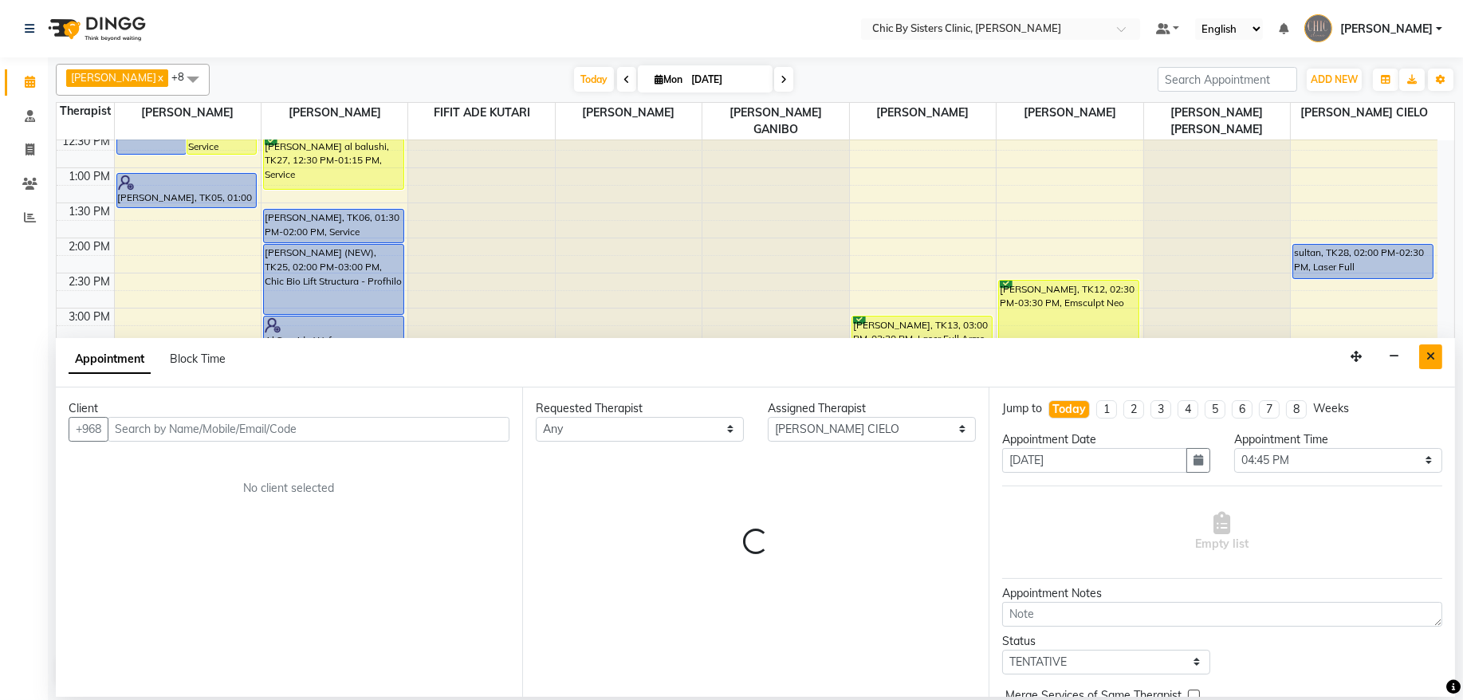
click at [1424, 352] on button "Close" at bounding box center [1430, 356] width 23 height 25
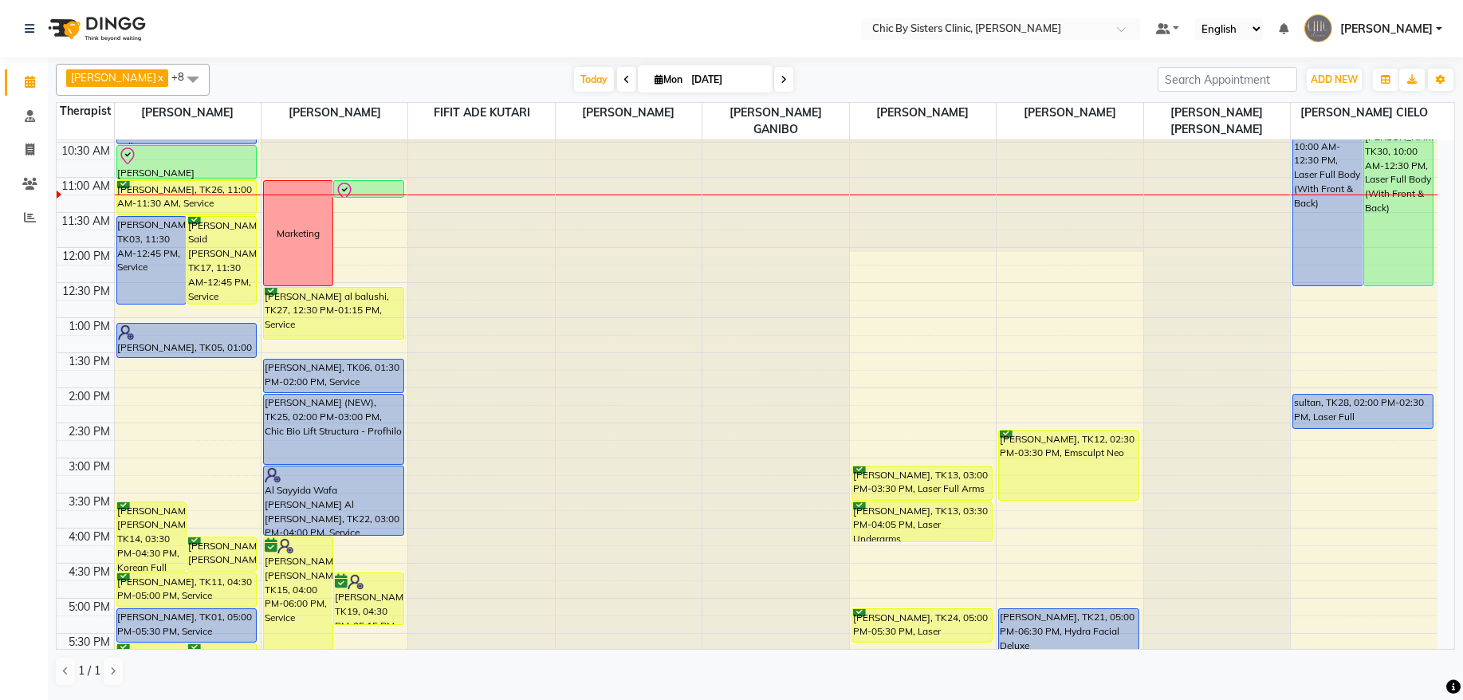
scroll to position [264, 0]
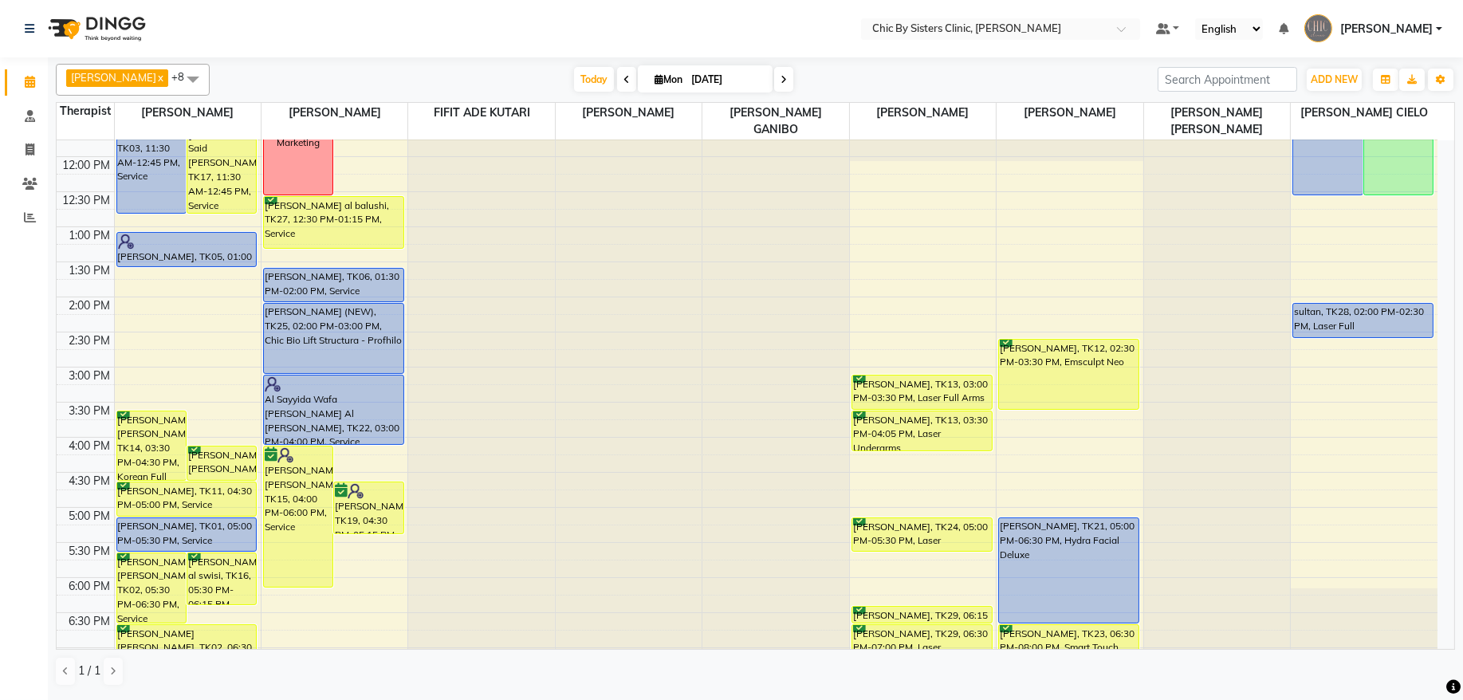
click at [746, 76] on input "[DATE]" at bounding box center [726, 80] width 80 height 24
select select "9"
select select "2025"
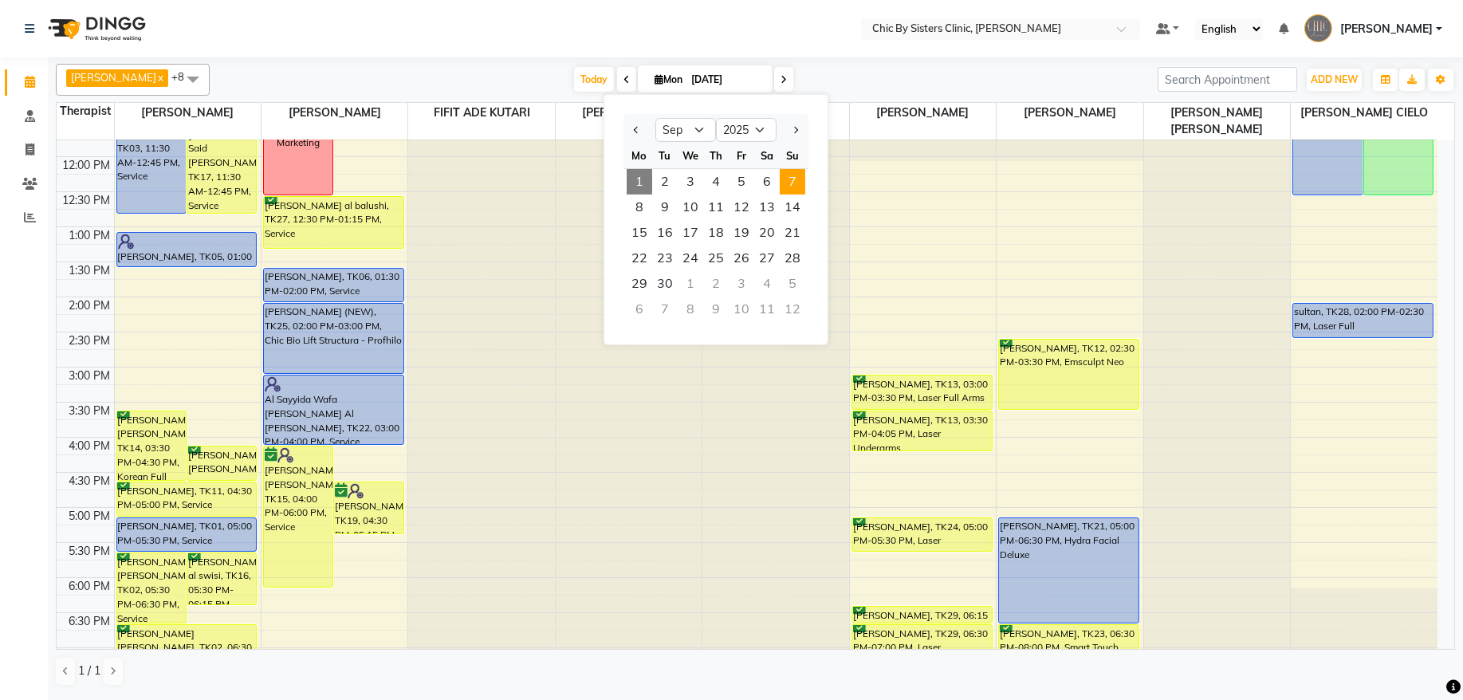
click at [786, 183] on span "7" at bounding box center [793, 182] width 26 height 26
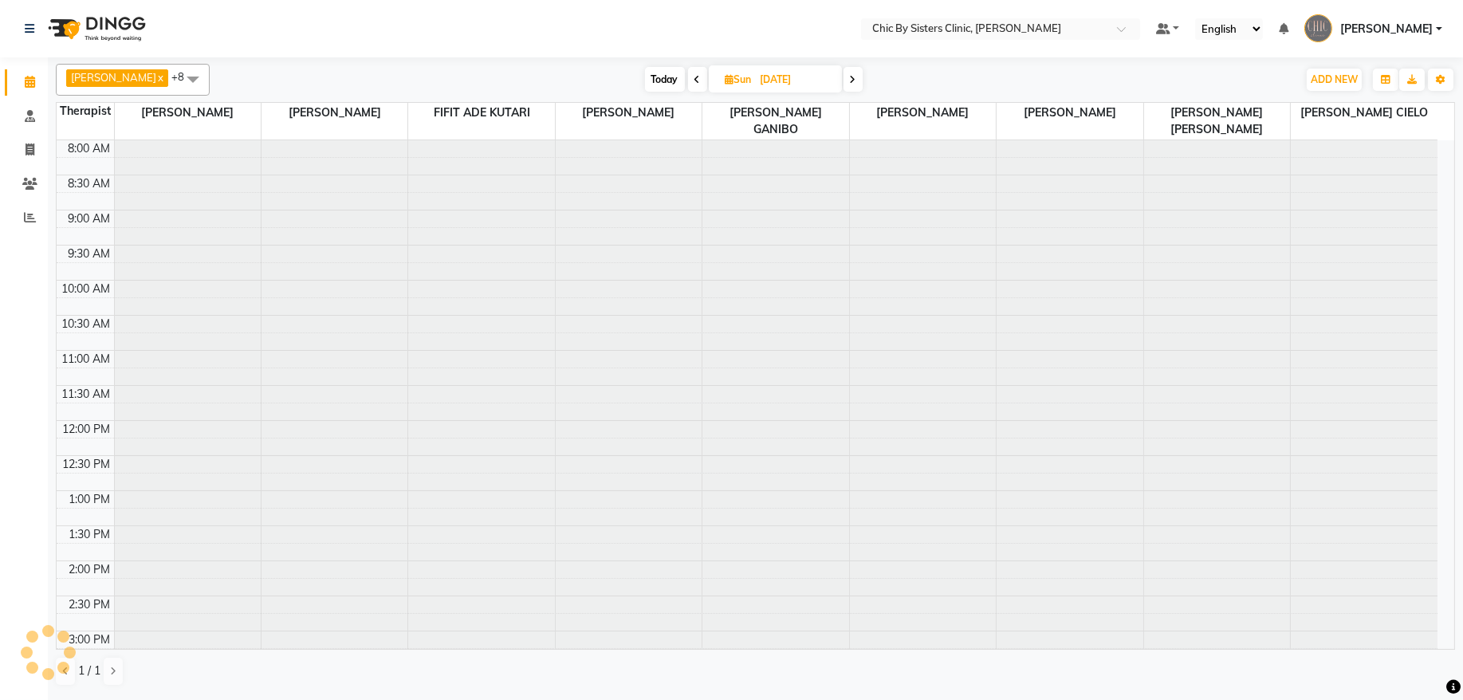
scroll to position [214, 0]
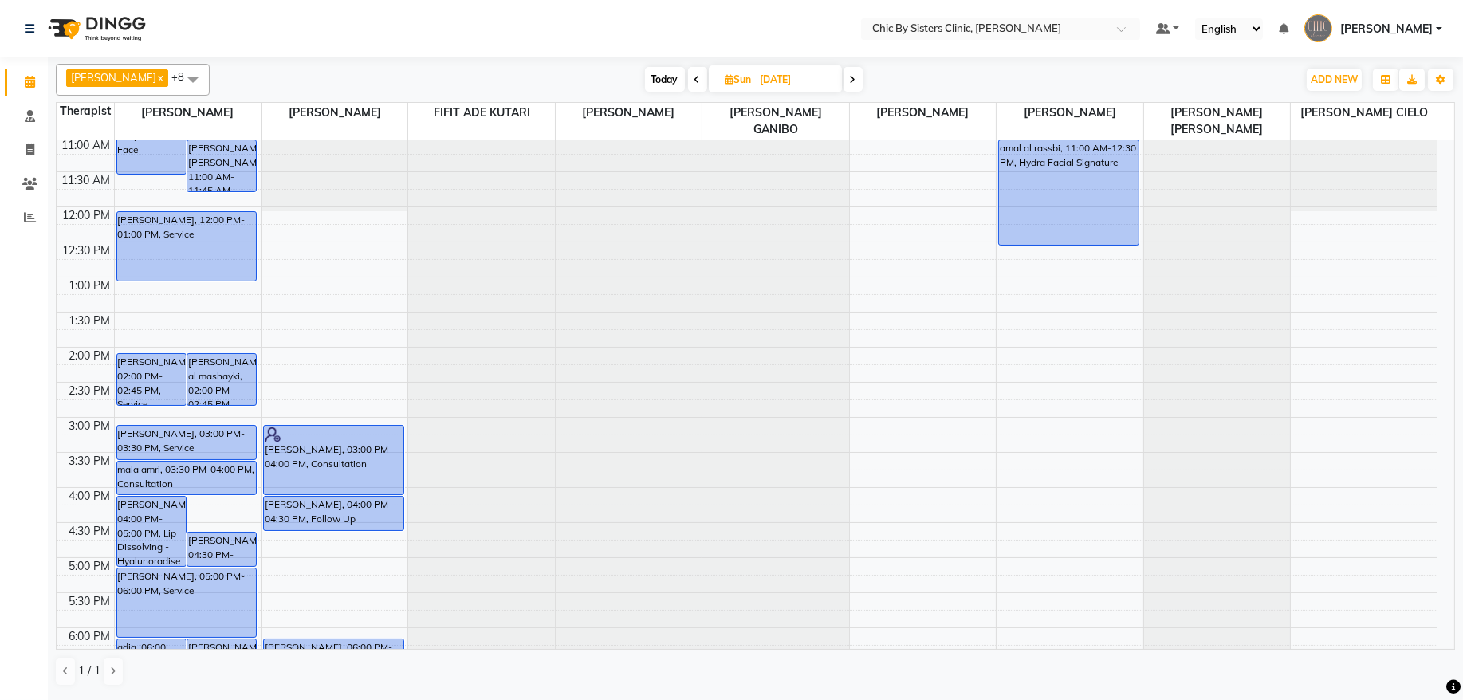
click at [863, 87] on span at bounding box center [853, 79] width 19 height 25
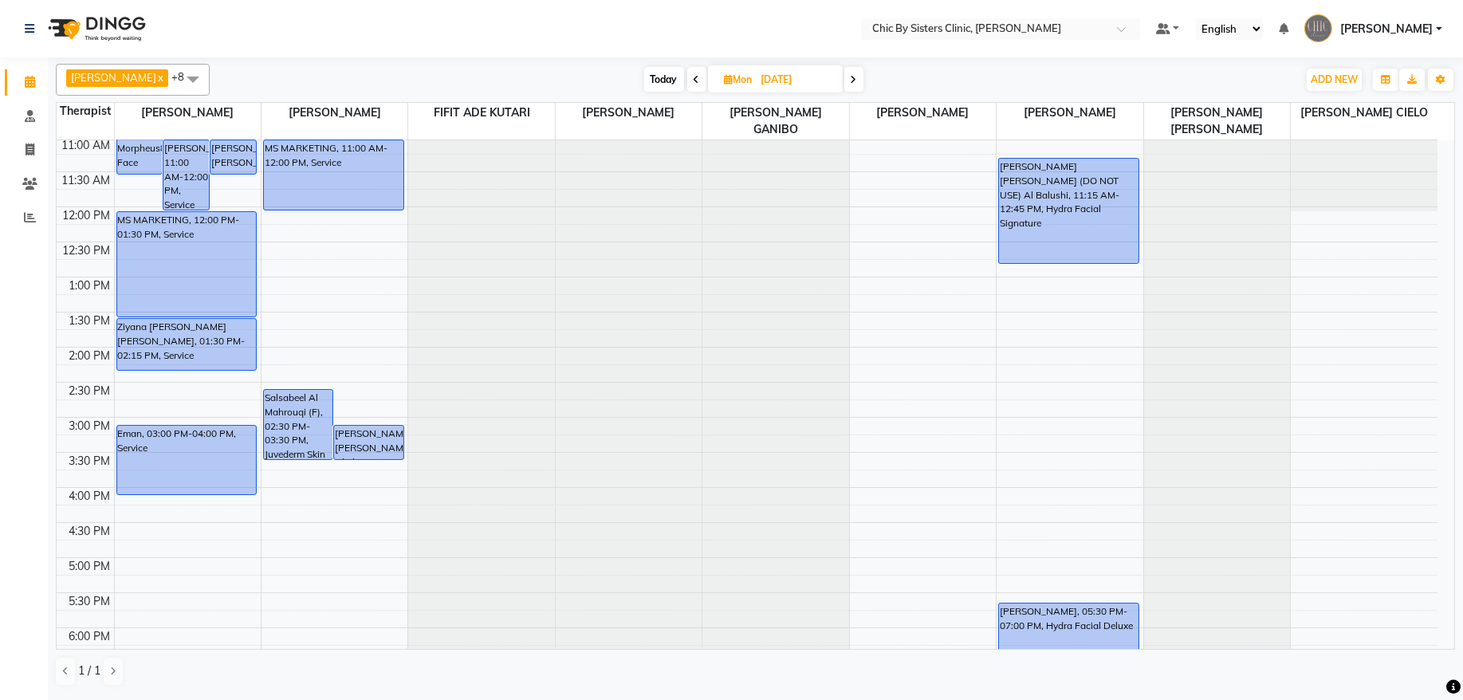
click at [706, 85] on span at bounding box center [696, 79] width 19 height 25
type input "07-09-2025"
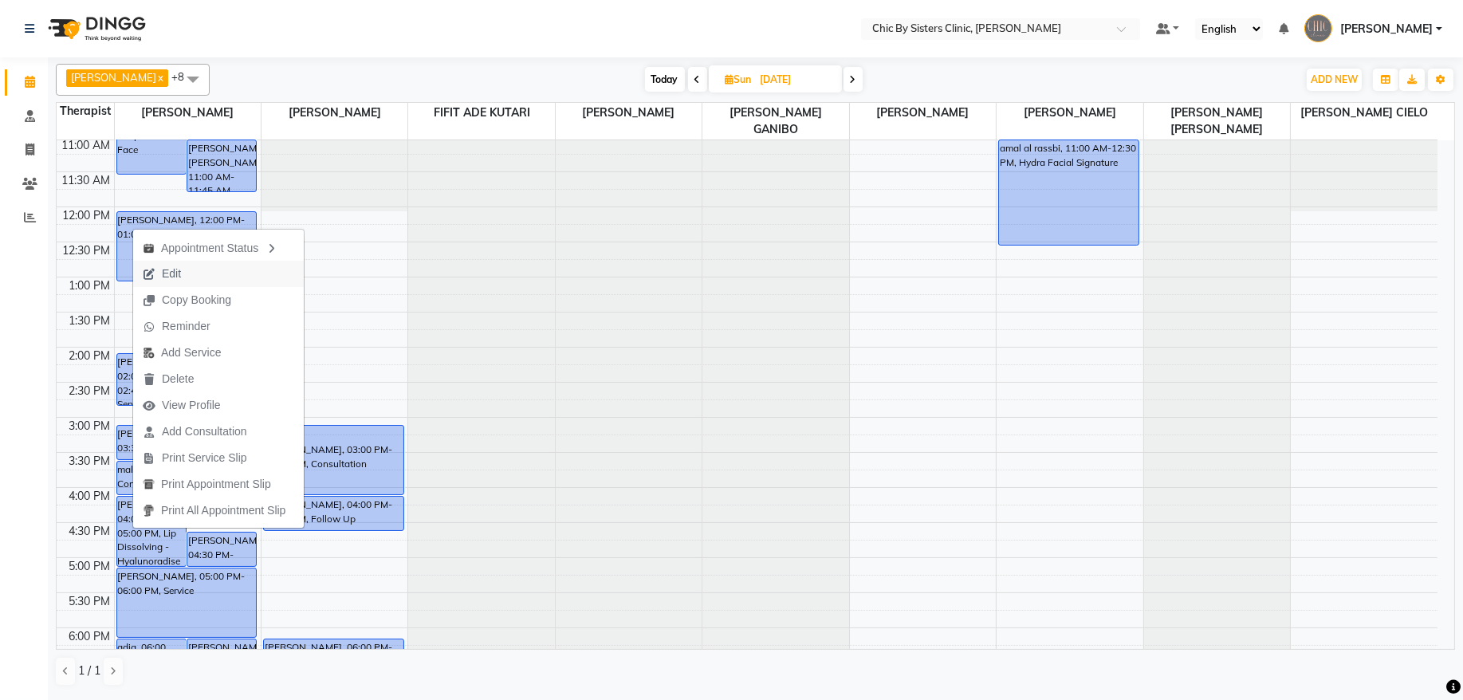
click at [207, 273] on button "Edit" at bounding box center [218, 274] width 171 height 26
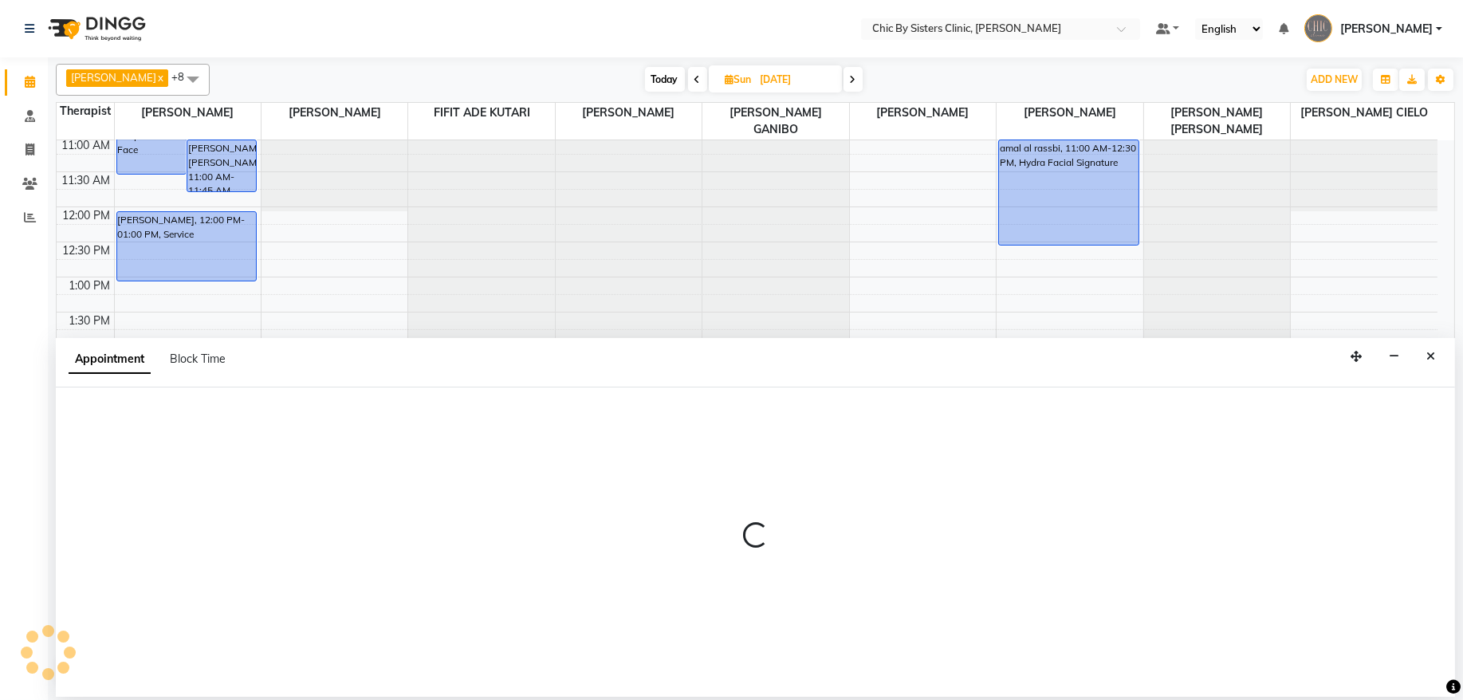
select select "tentative"
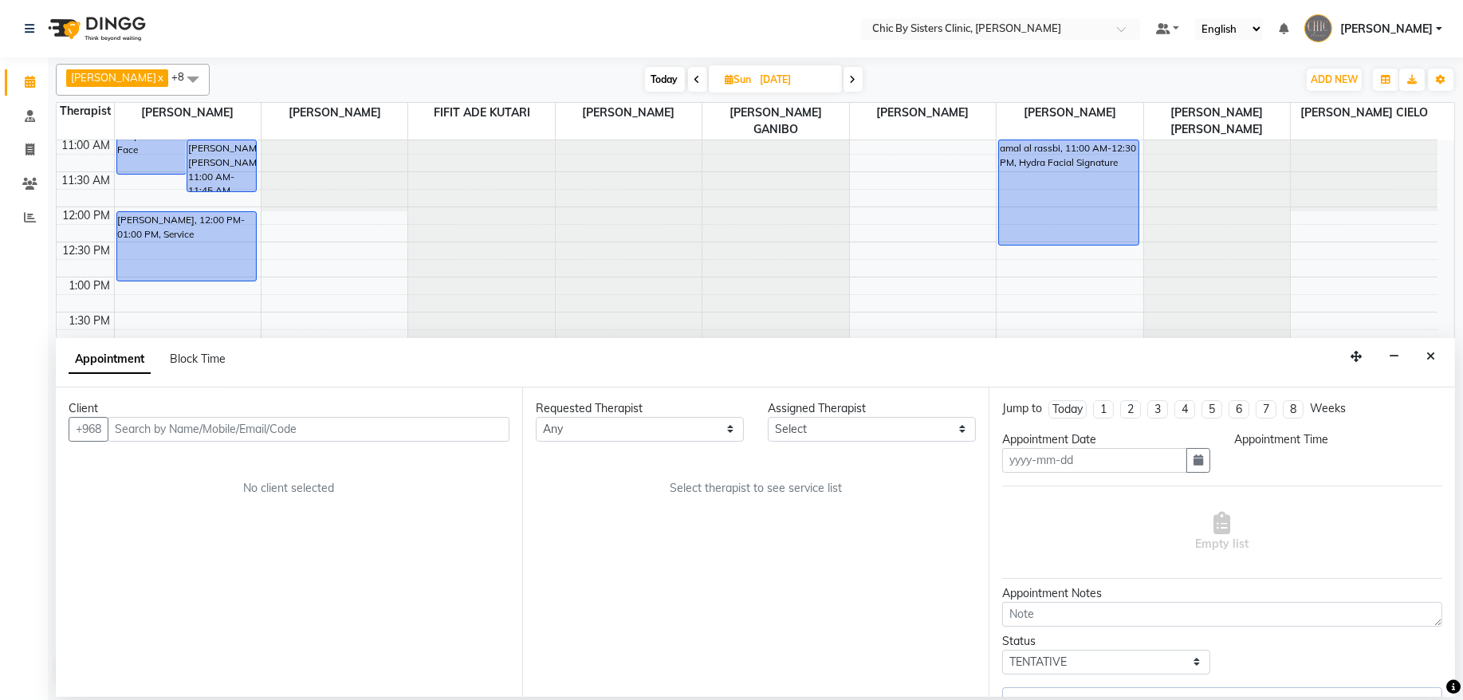
type input "07-09-2025"
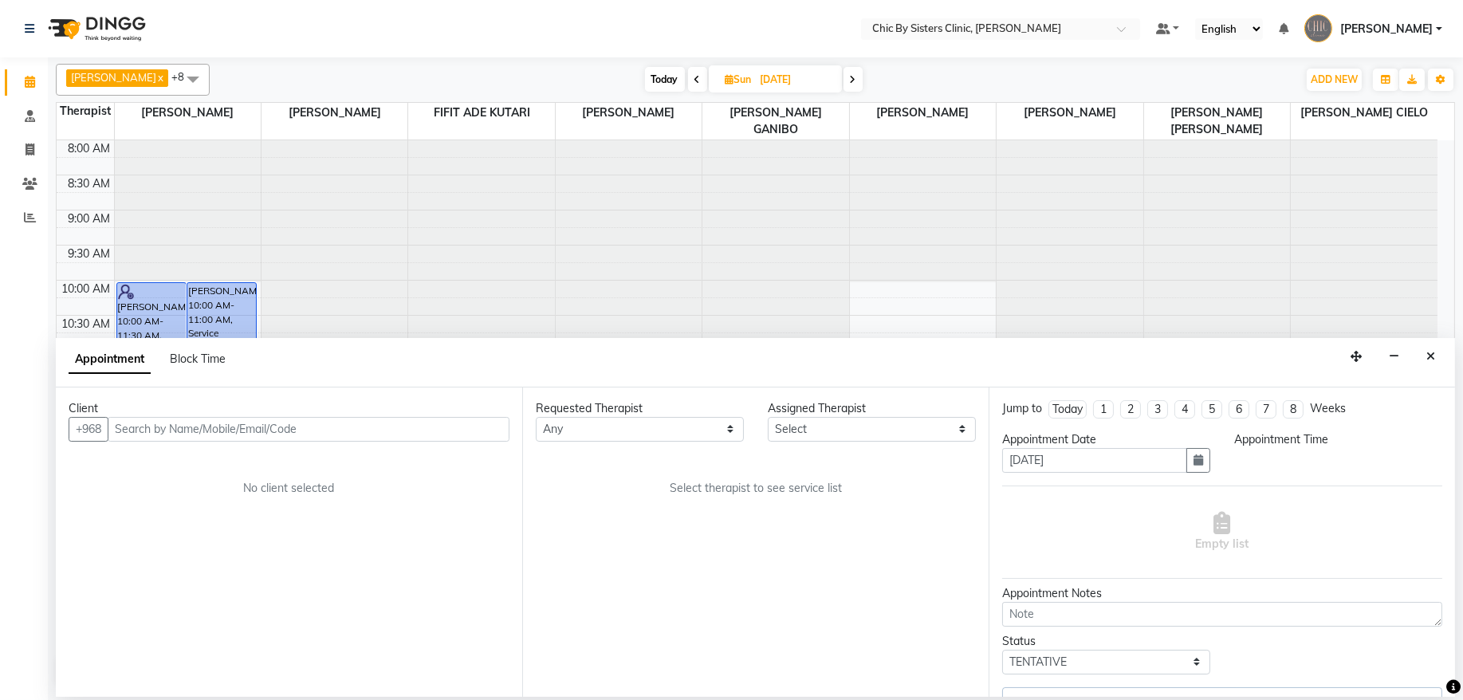
select select "49177"
select select "upcoming"
select select "960"
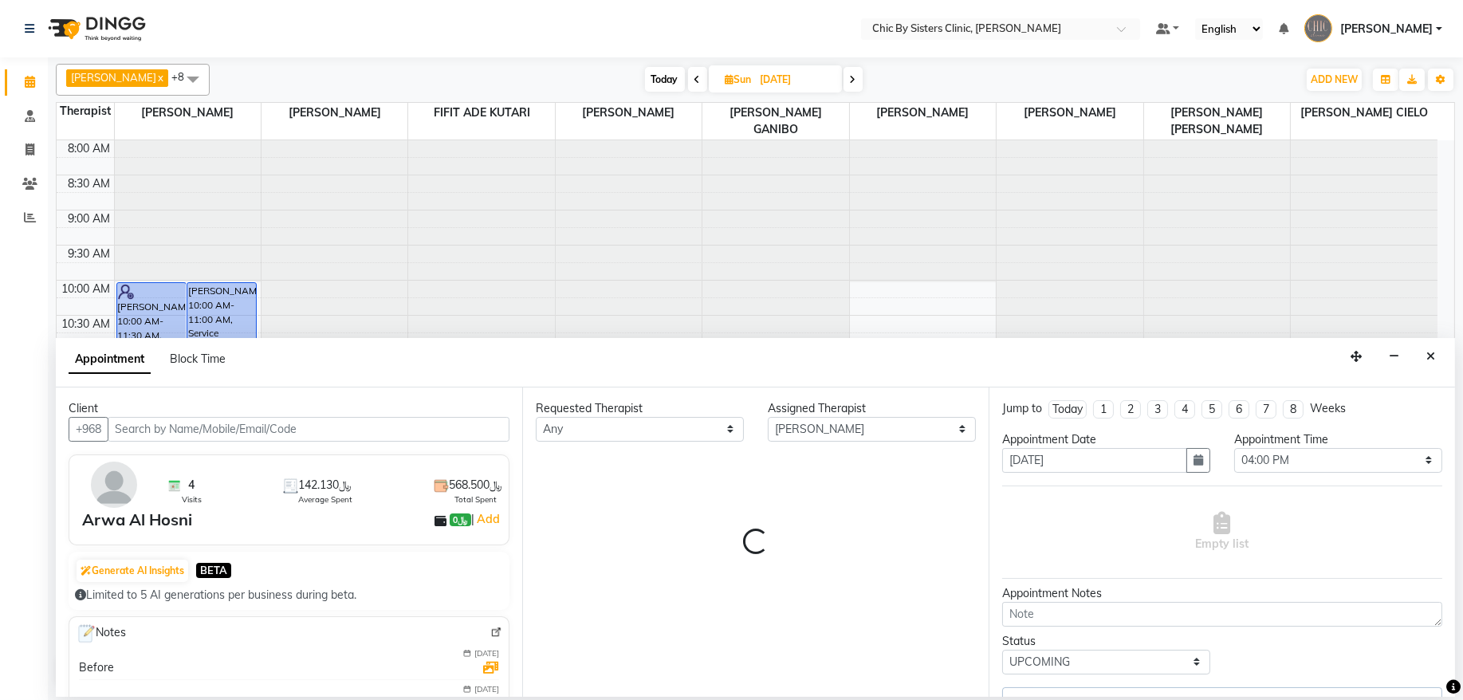
scroll to position [214, 0]
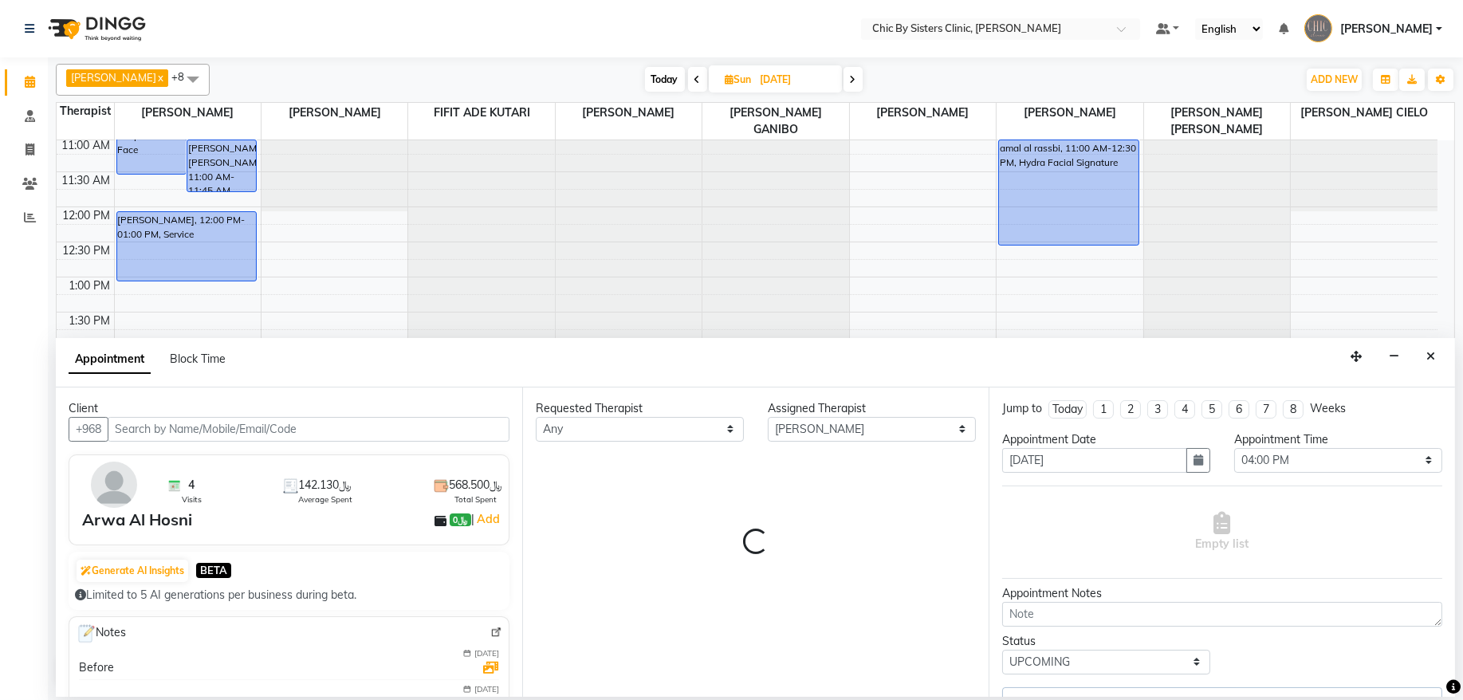
select select "3125"
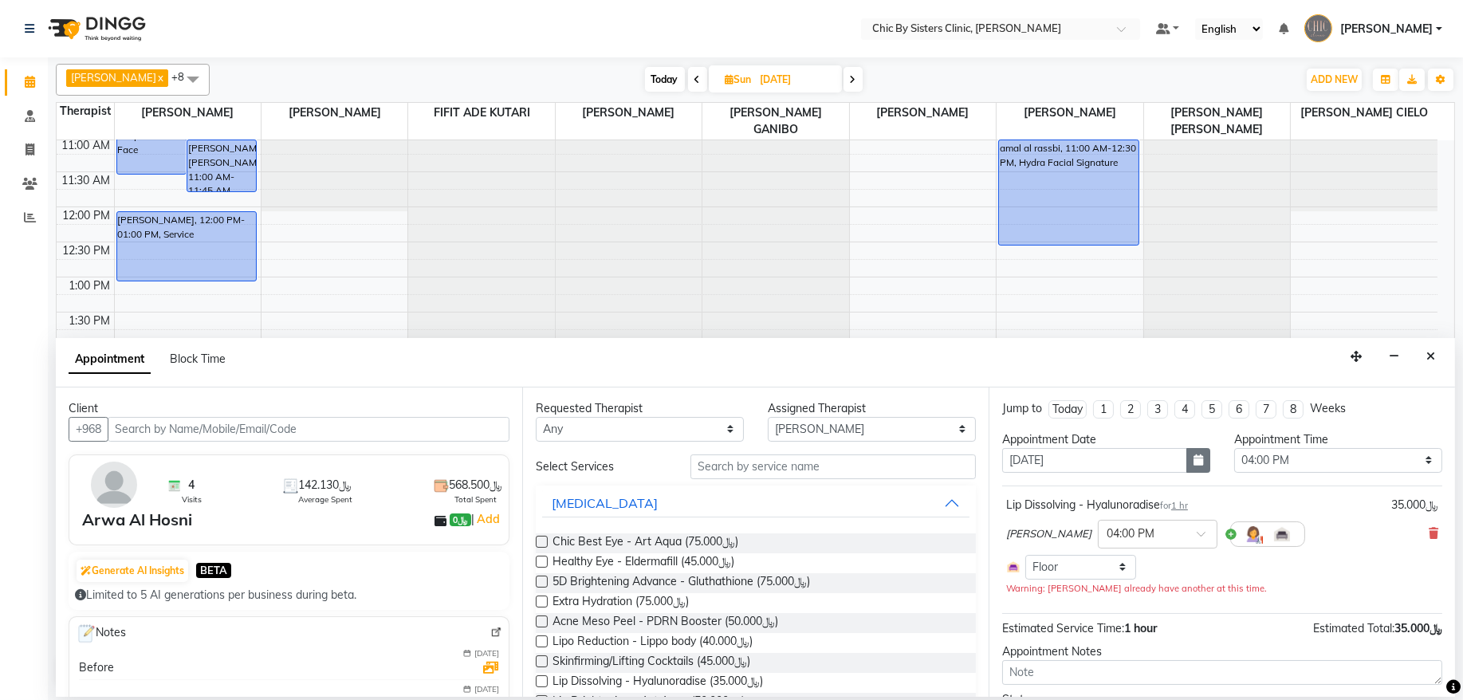
click at [1194, 462] on icon "button" at bounding box center [1199, 459] width 10 height 11
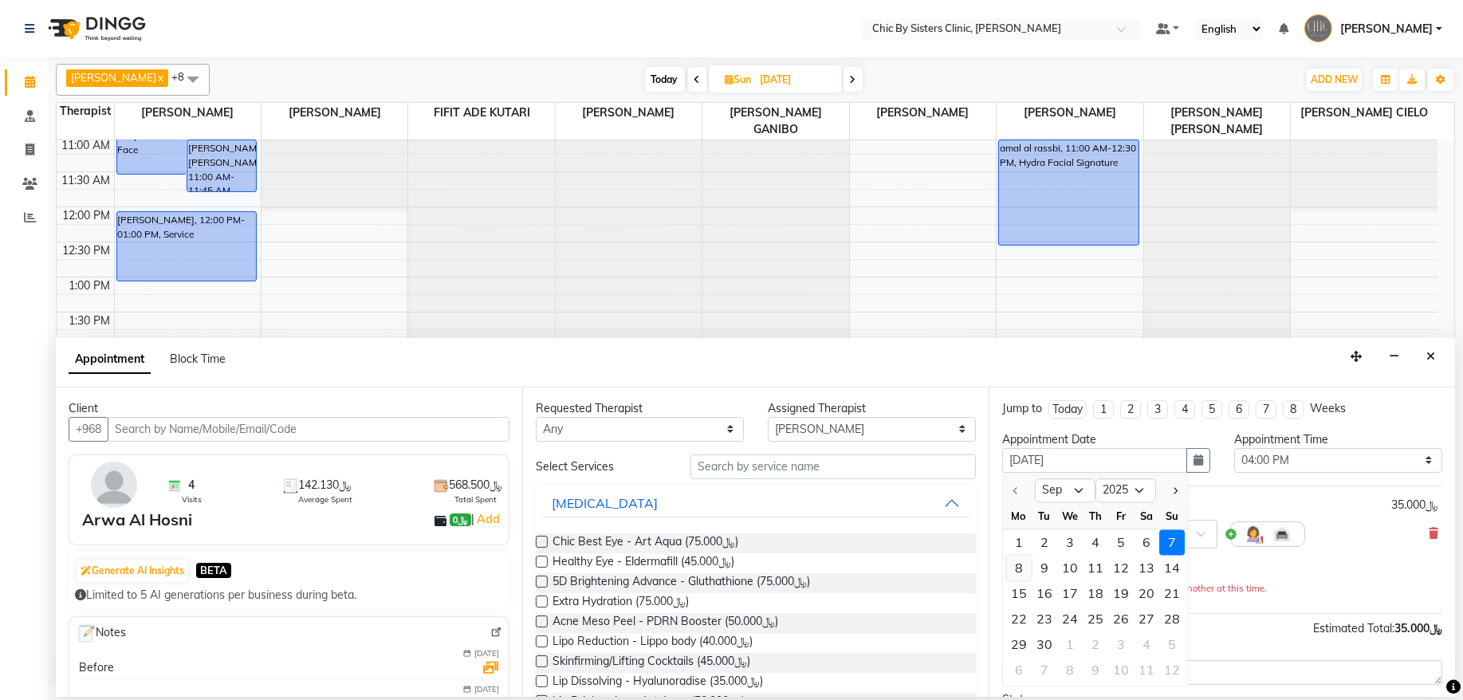
click at [1020, 572] on div "8" at bounding box center [1019, 568] width 26 height 26
type input "08-09-2025"
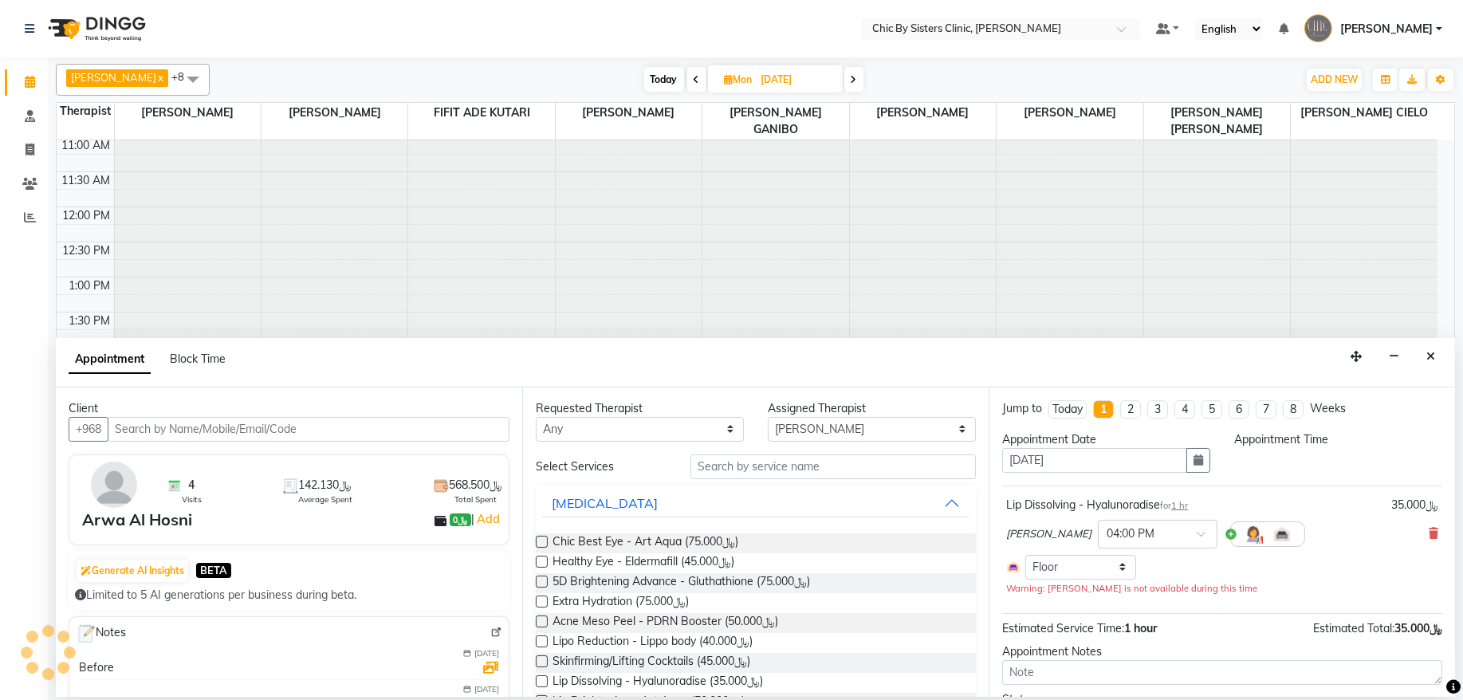
scroll to position [0, 0]
select select "960"
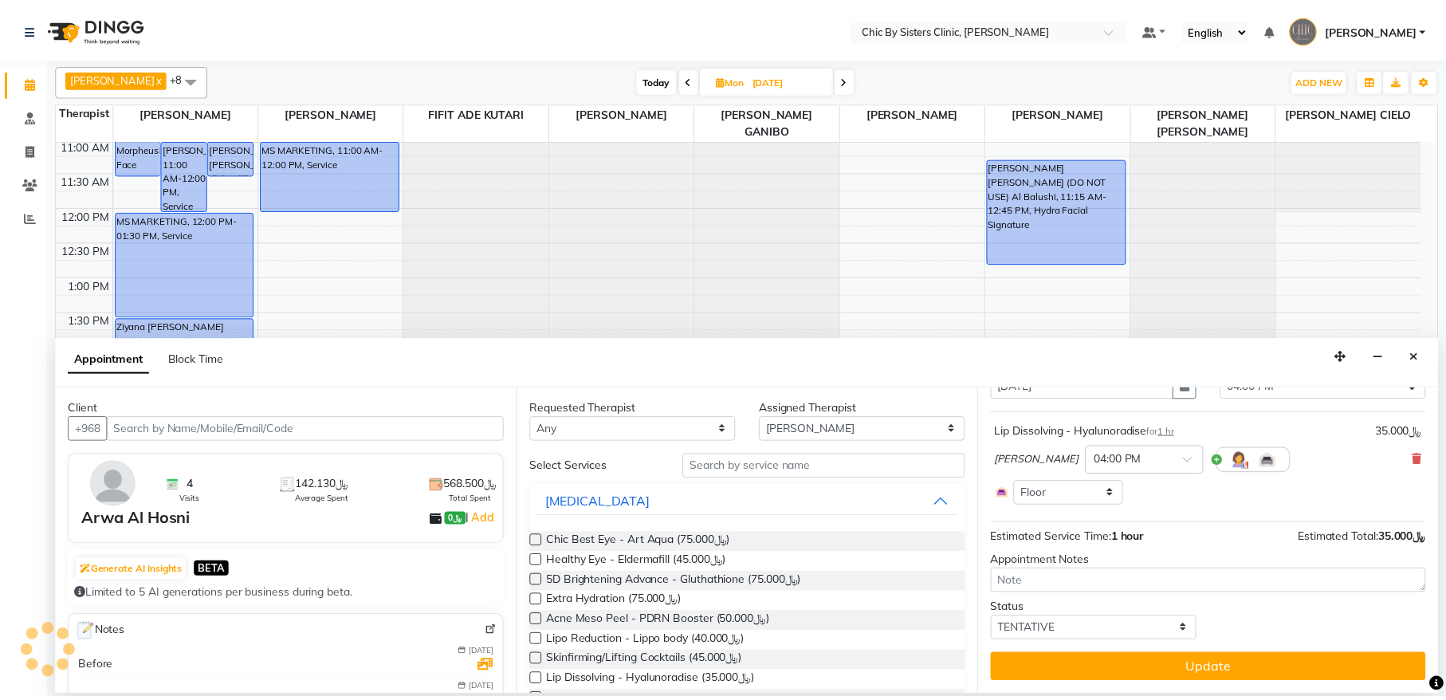
scroll to position [75, 0]
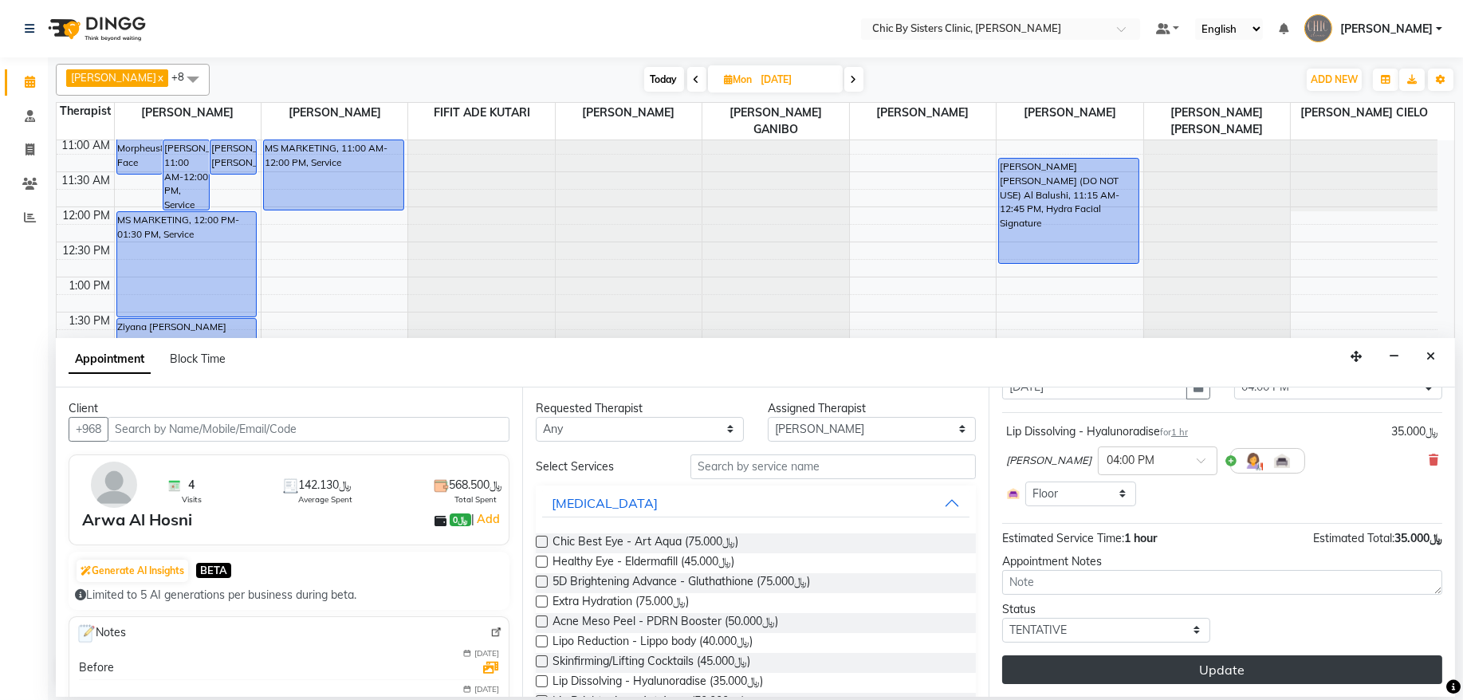
click at [1157, 678] on button "Update" at bounding box center [1222, 669] width 440 height 29
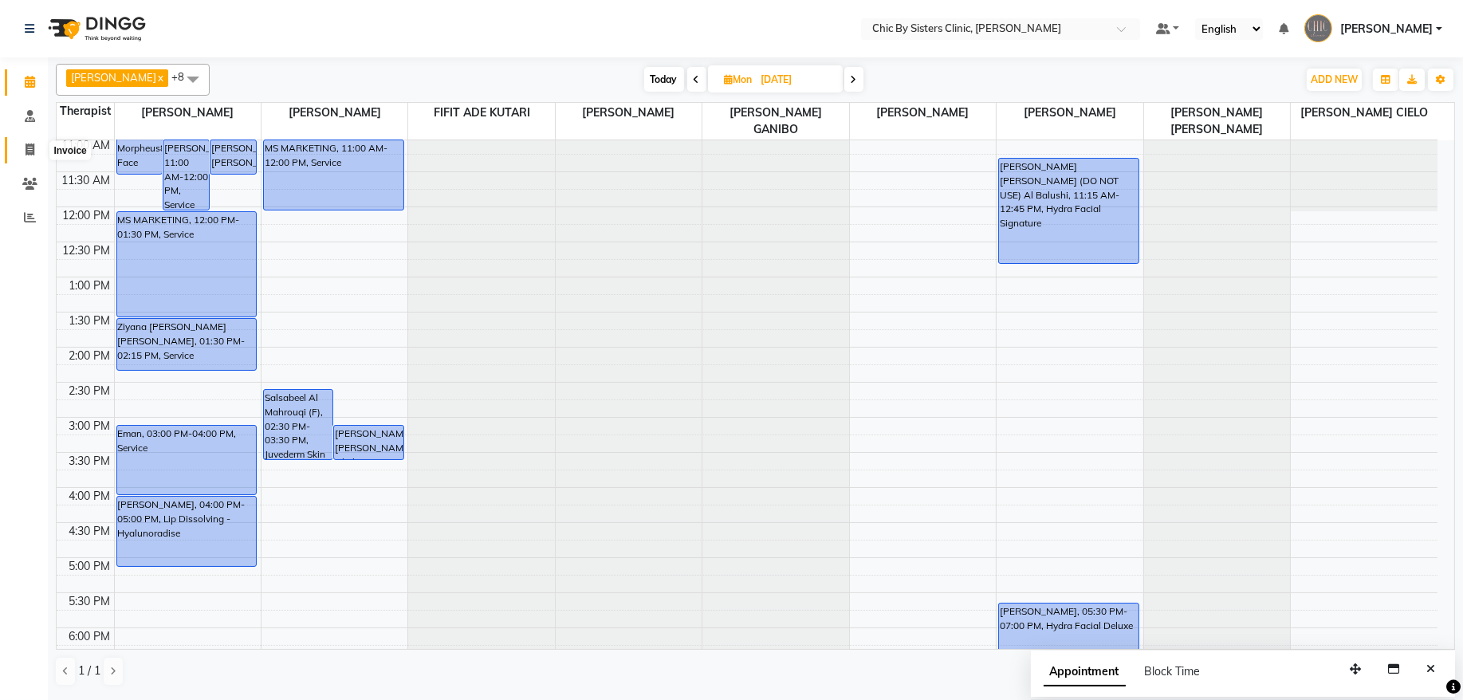
drag, startPoint x: 28, startPoint y: 148, endPoint x: 41, endPoint y: 146, distance: 12.9
click at [28, 148] on icon at bounding box center [30, 150] width 9 height 12
select select "service"
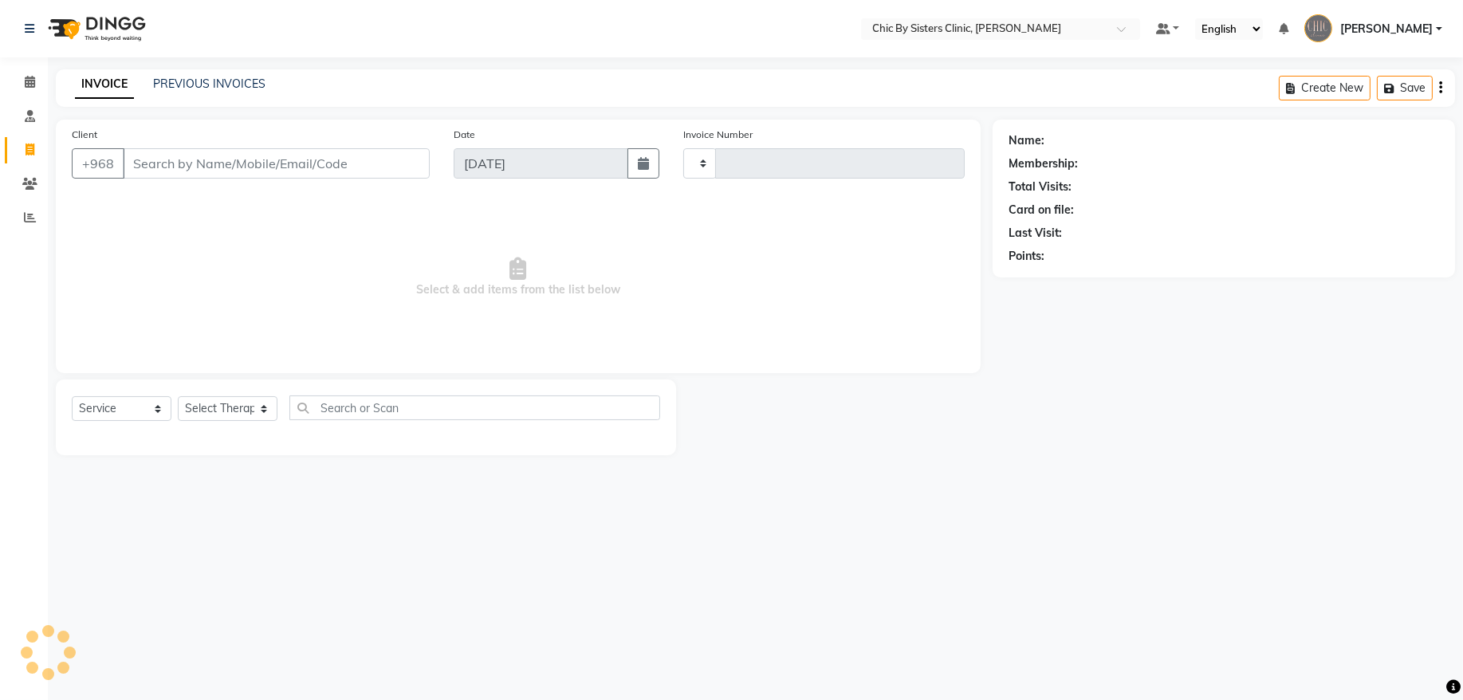
type input "2009"
select select "6348"
click at [234, 88] on link "PREVIOUS INVOICES" at bounding box center [209, 84] width 112 height 14
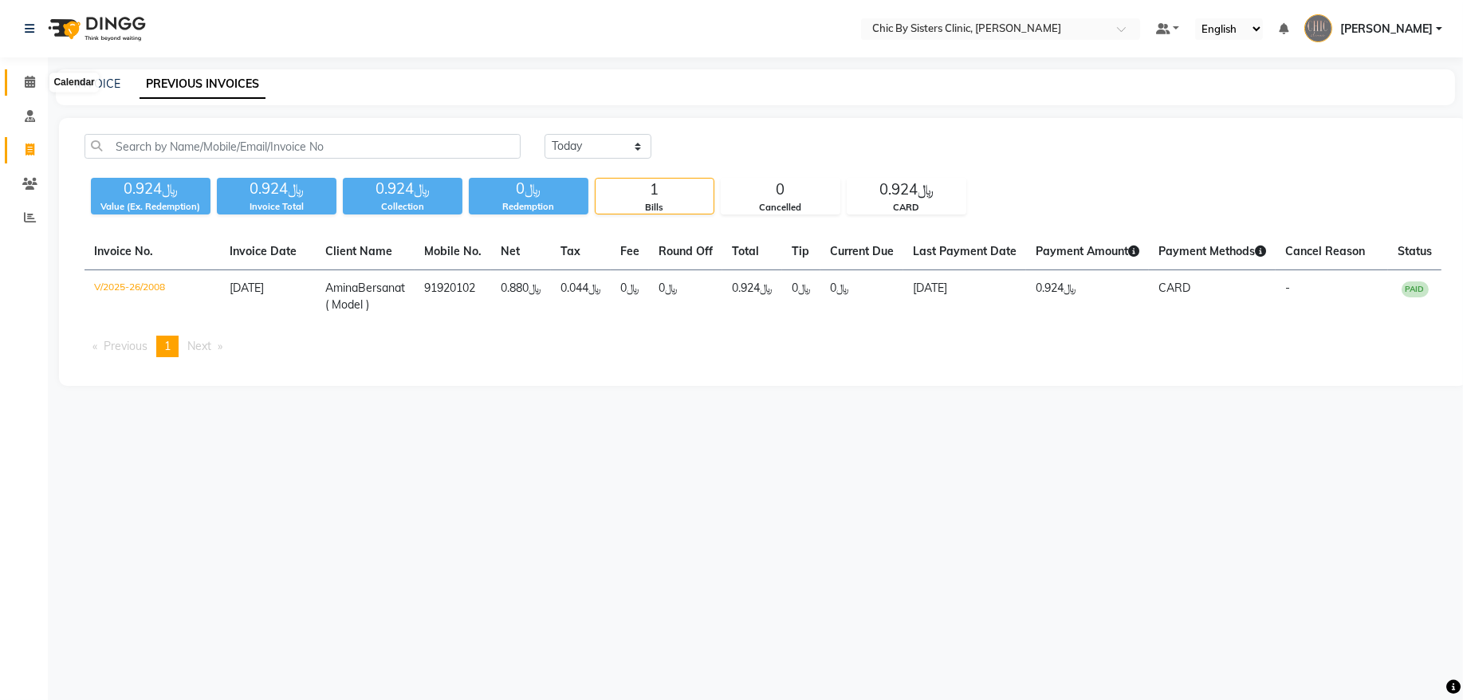
click at [25, 83] on icon at bounding box center [30, 82] width 10 height 12
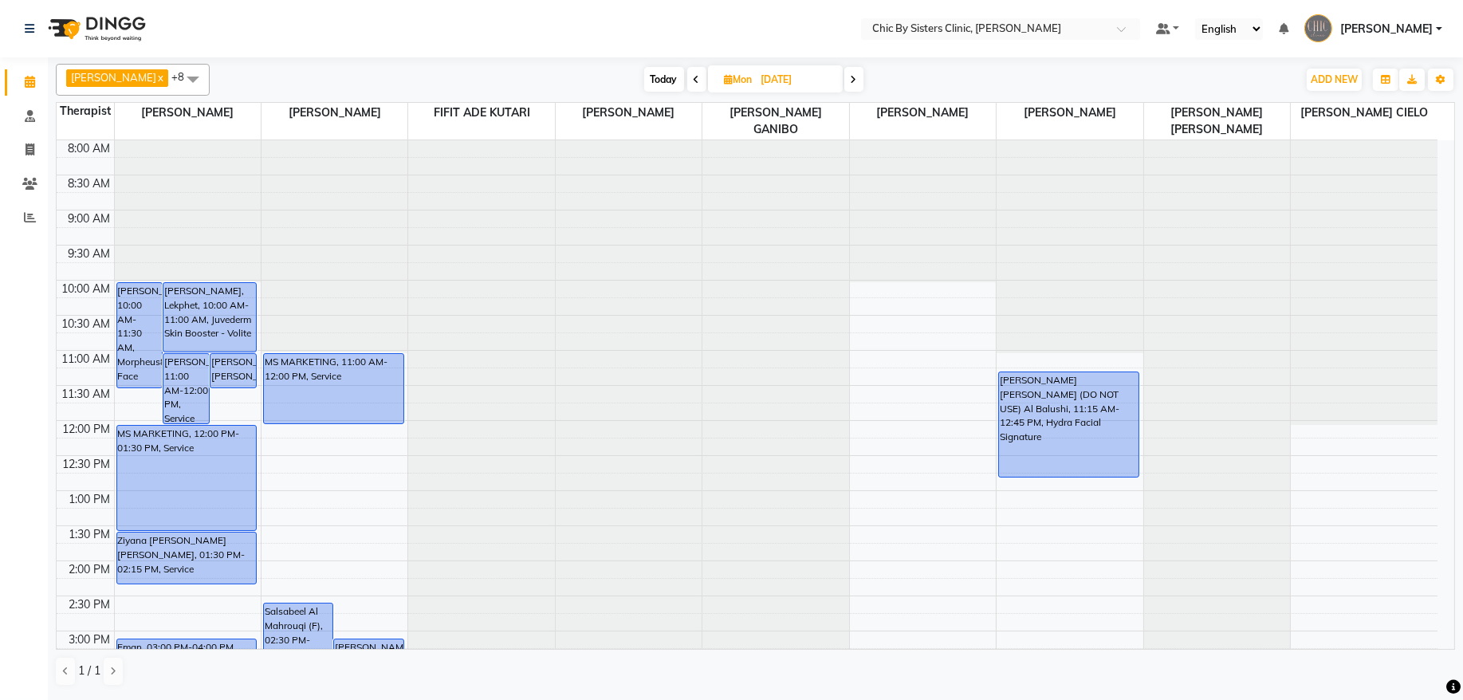
click at [681, 75] on span "Today" at bounding box center [664, 79] width 40 height 25
type input "[DATE]"
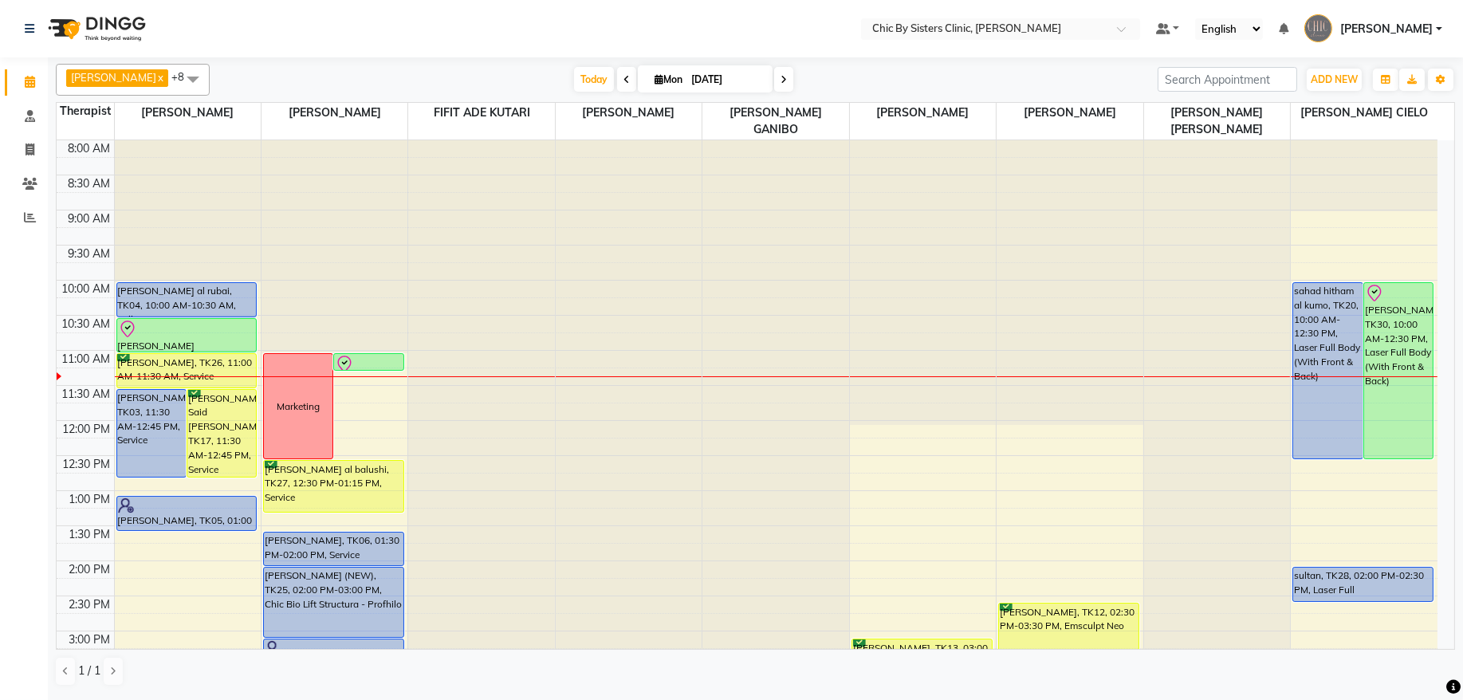
click at [369, 384] on div "8:00 AM 8:30 AM 9:00 AM 9:30 AM 10:00 AM 10:30 AM 11:00 AM 11:30 AM 12:00 PM 12…" at bounding box center [747, 701] width 1381 height 1122
select select "49178"
select select "tentative"
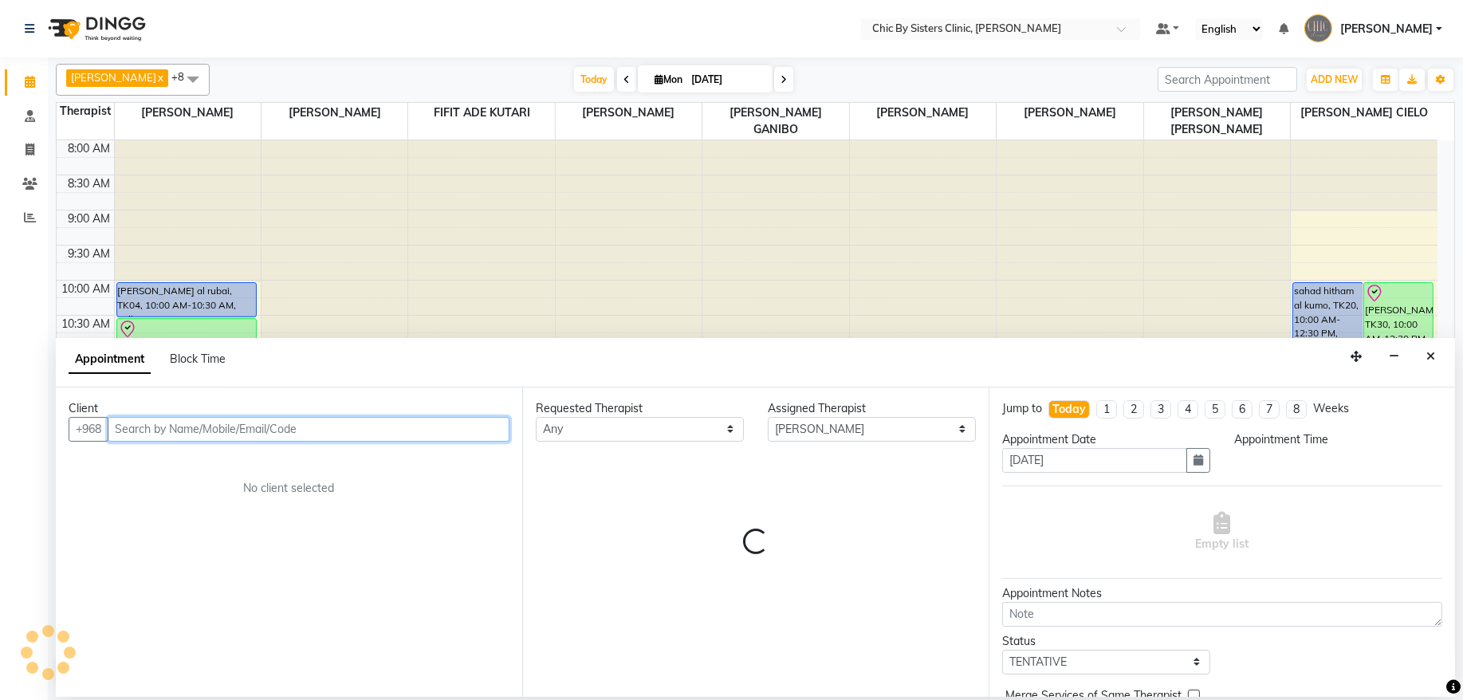
select select "675"
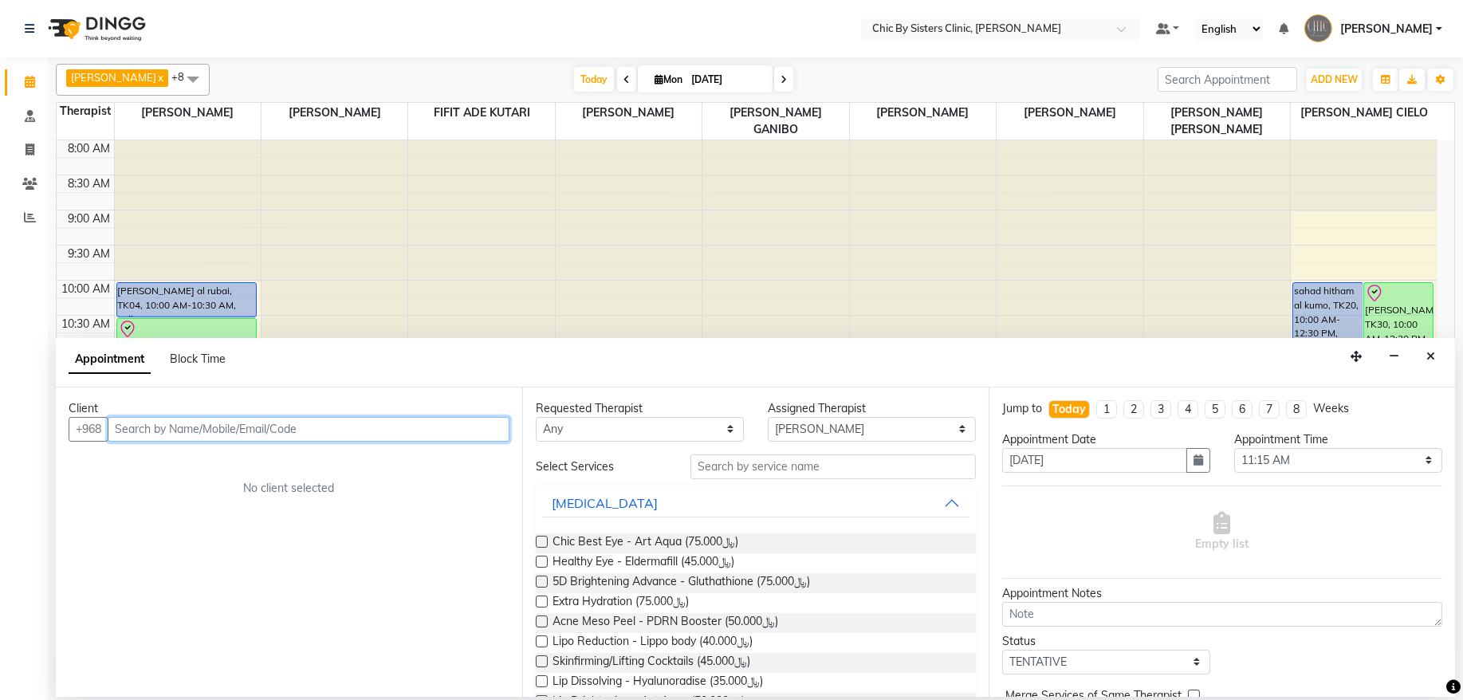
click at [200, 431] on input "text" at bounding box center [309, 429] width 402 height 25
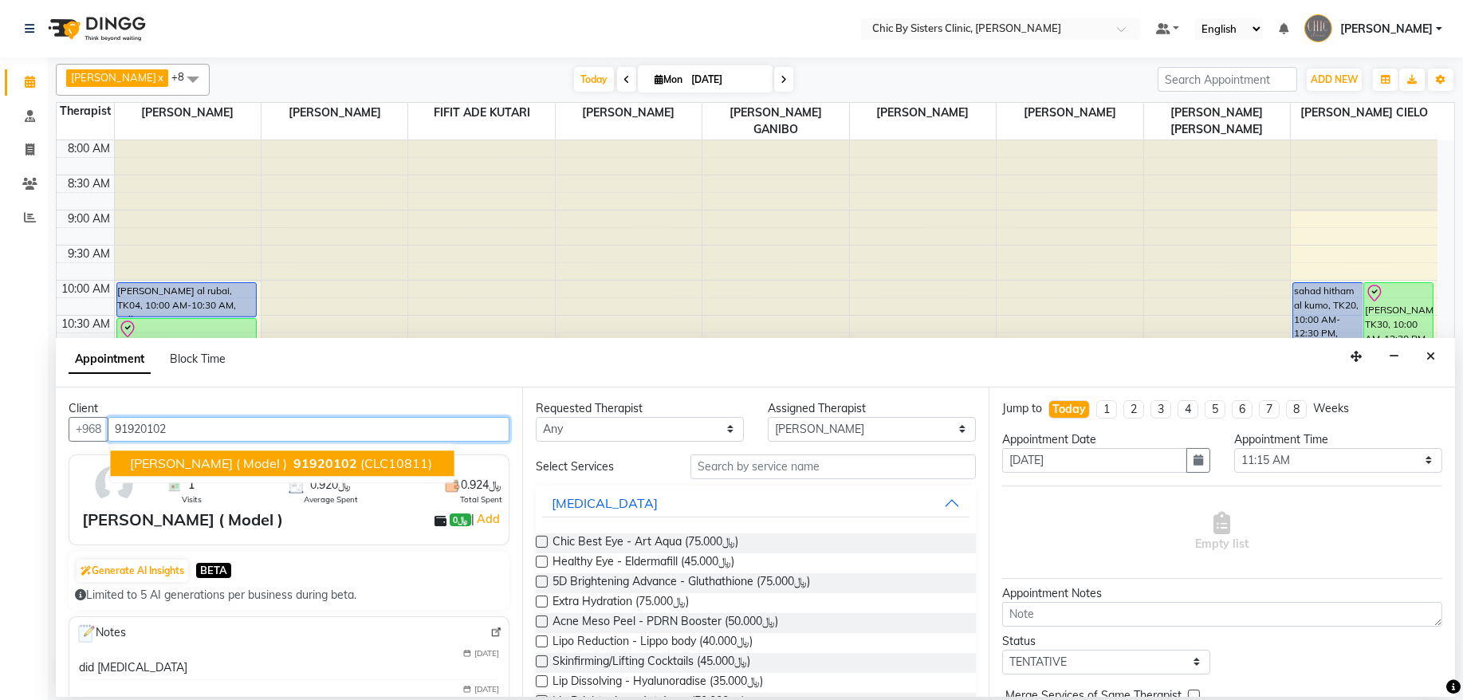
click at [302, 460] on span "91920102" at bounding box center [325, 463] width 64 height 16
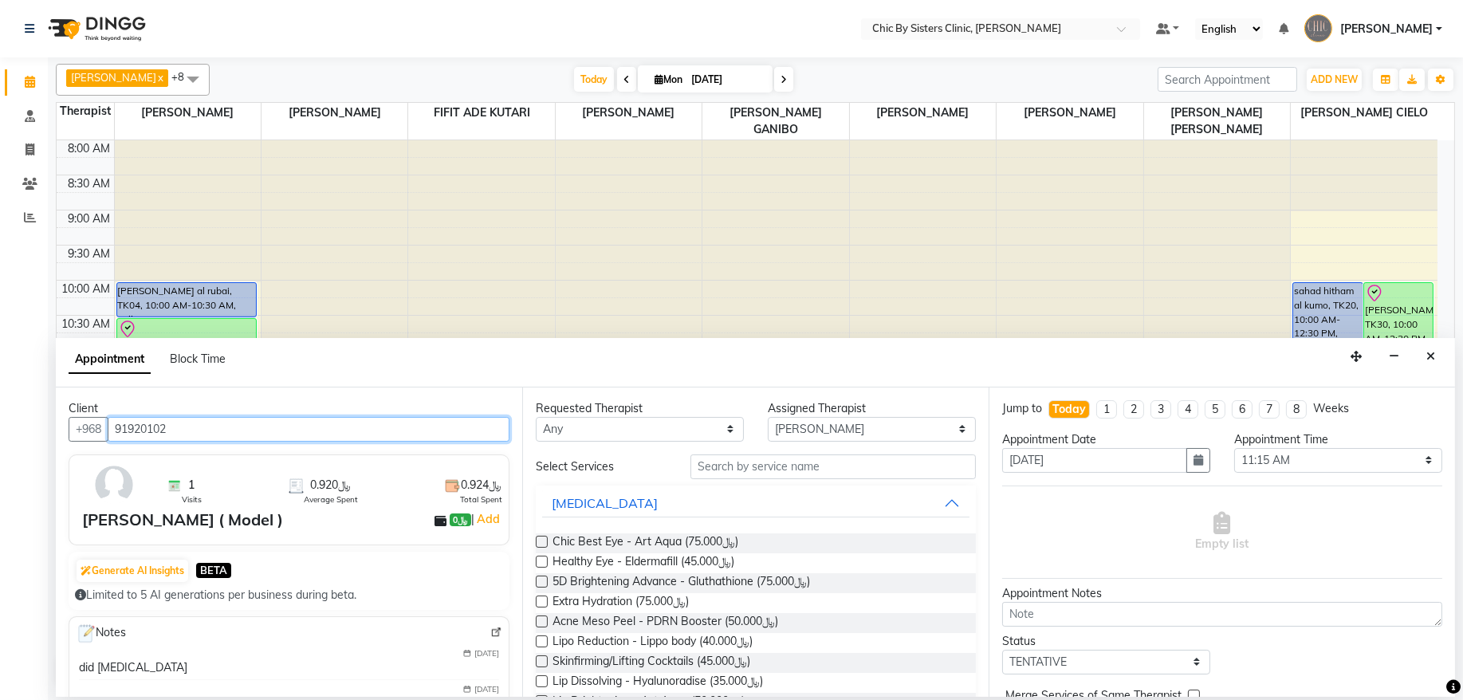
type input "91920102"
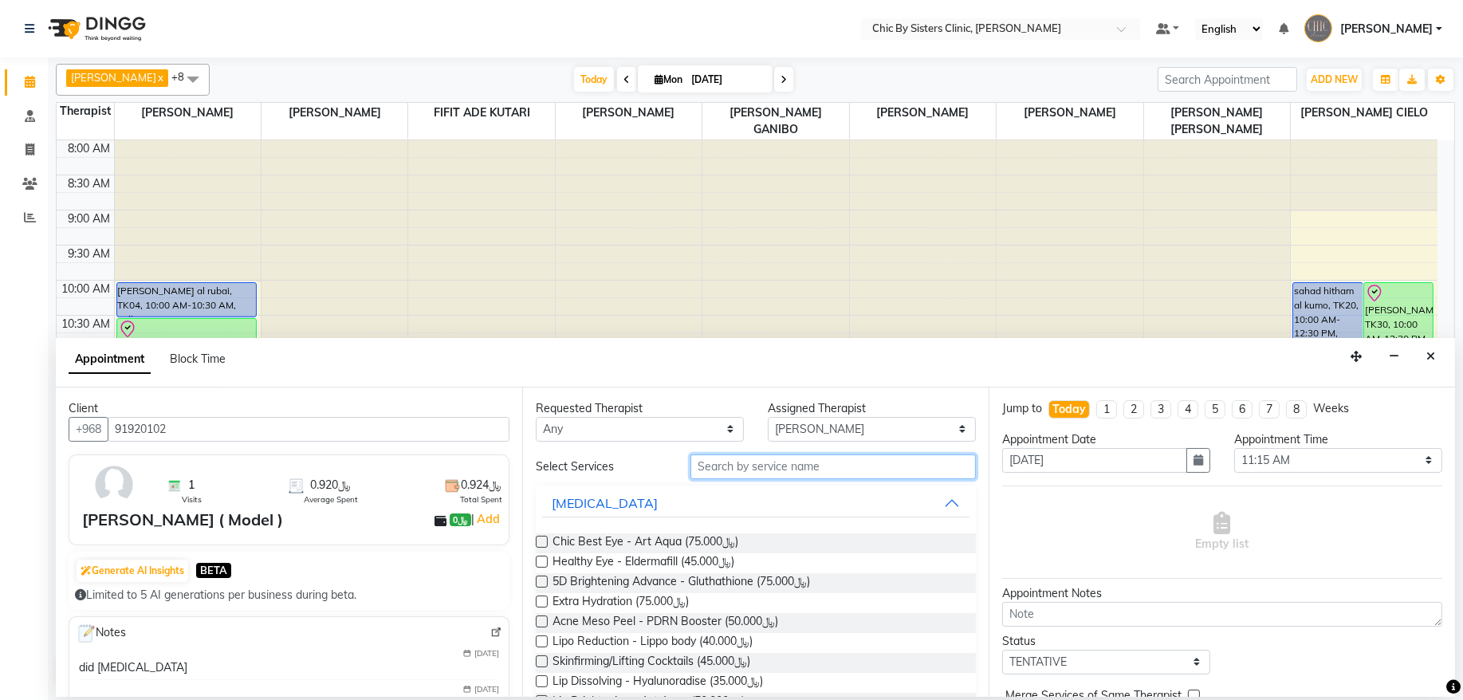
click at [790, 471] on input "text" at bounding box center [832, 466] width 285 height 25
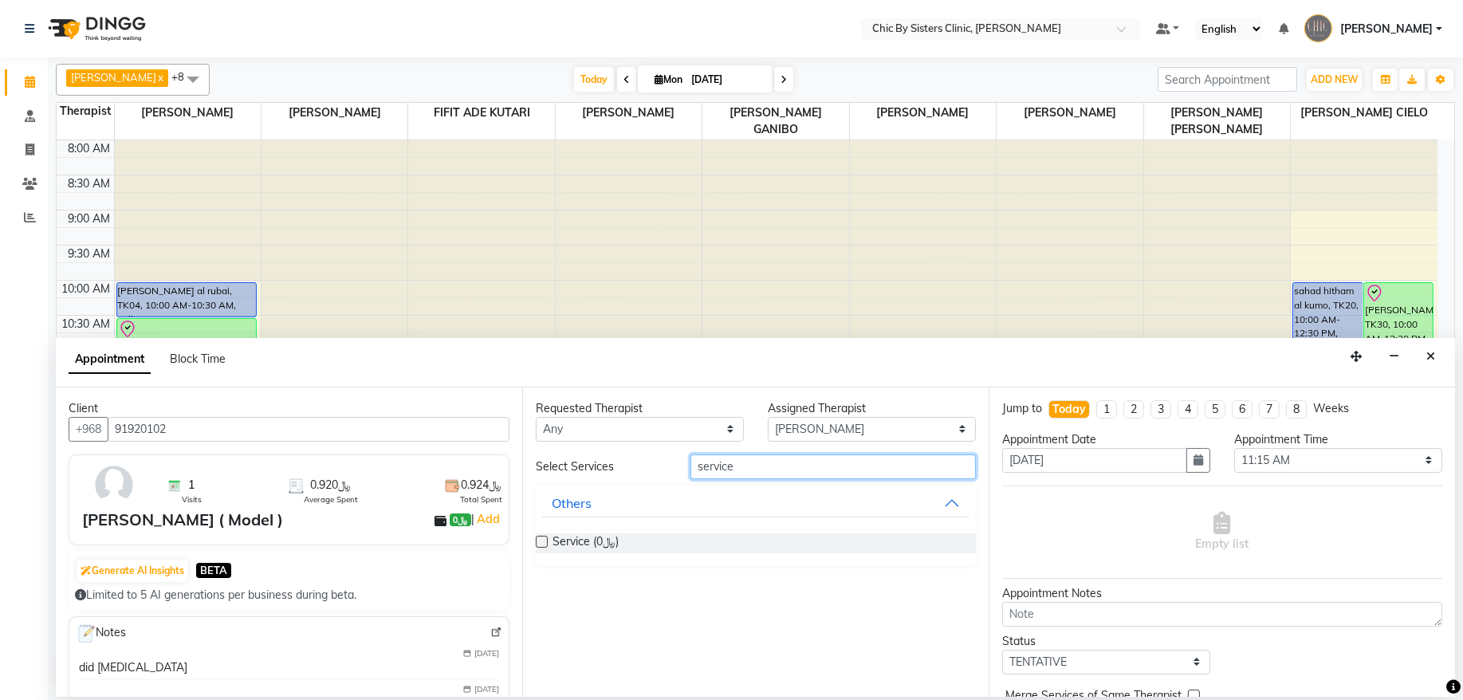
type input "service"
click at [543, 538] on label at bounding box center [542, 542] width 12 height 12
click at [543, 538] on input "checkbox" at bounding box center [541, 543] width 10 height 10
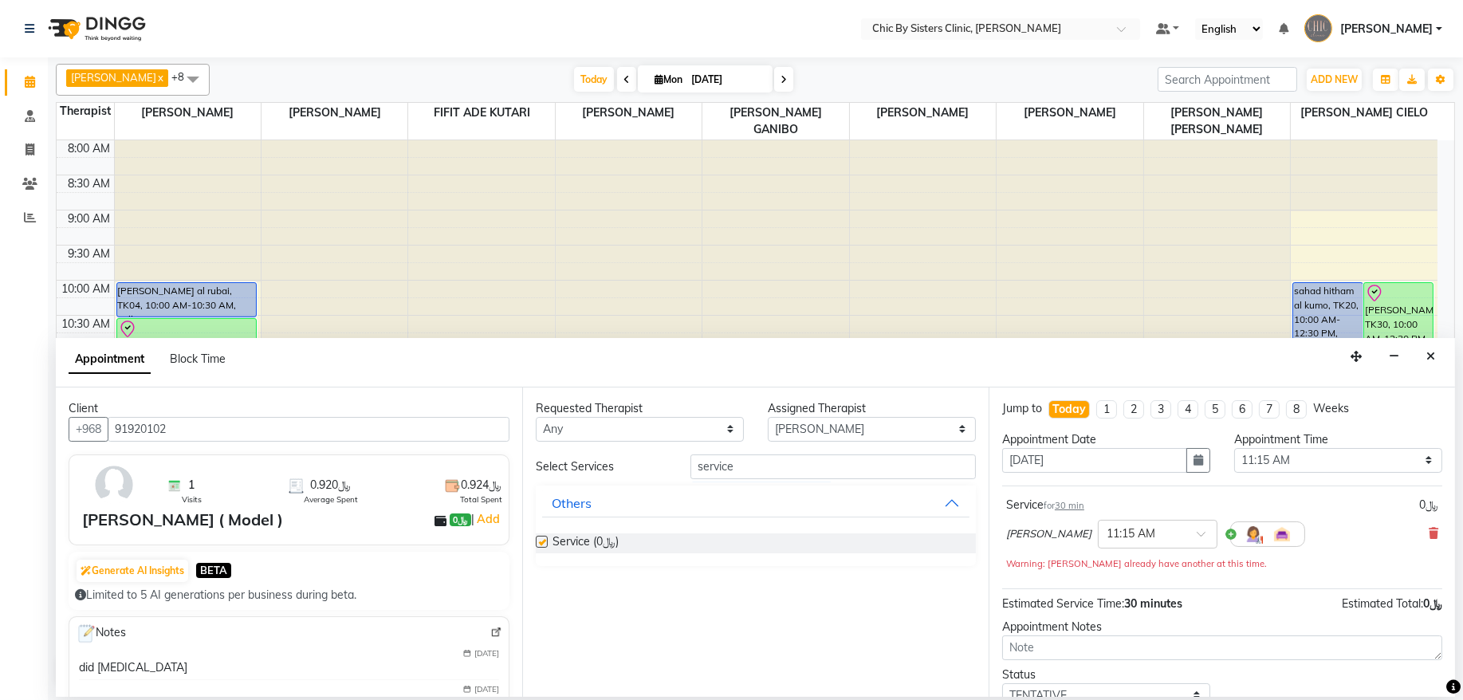
checkbox input "false"
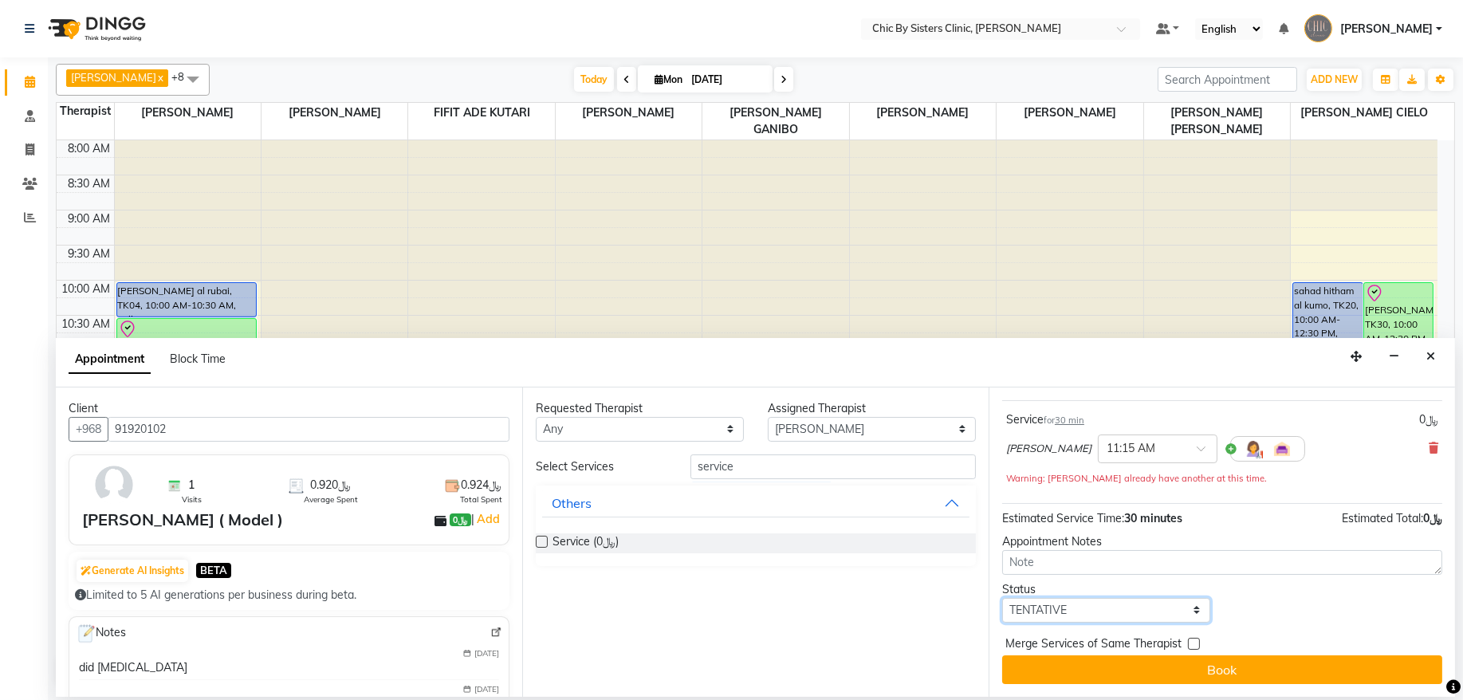
click at [1111, 608] on select "Select TENTATIVE CONFIRM CHECK-IN UPCOMING" at bounding box center [1106, 610] width 208 height 25
select select "check-in"
click at [1002, 599] on select "Select TENTATIVE CONFIRM CHECK-IN UPCOMING" at bounding box center [1106, 610] width 208 height 25
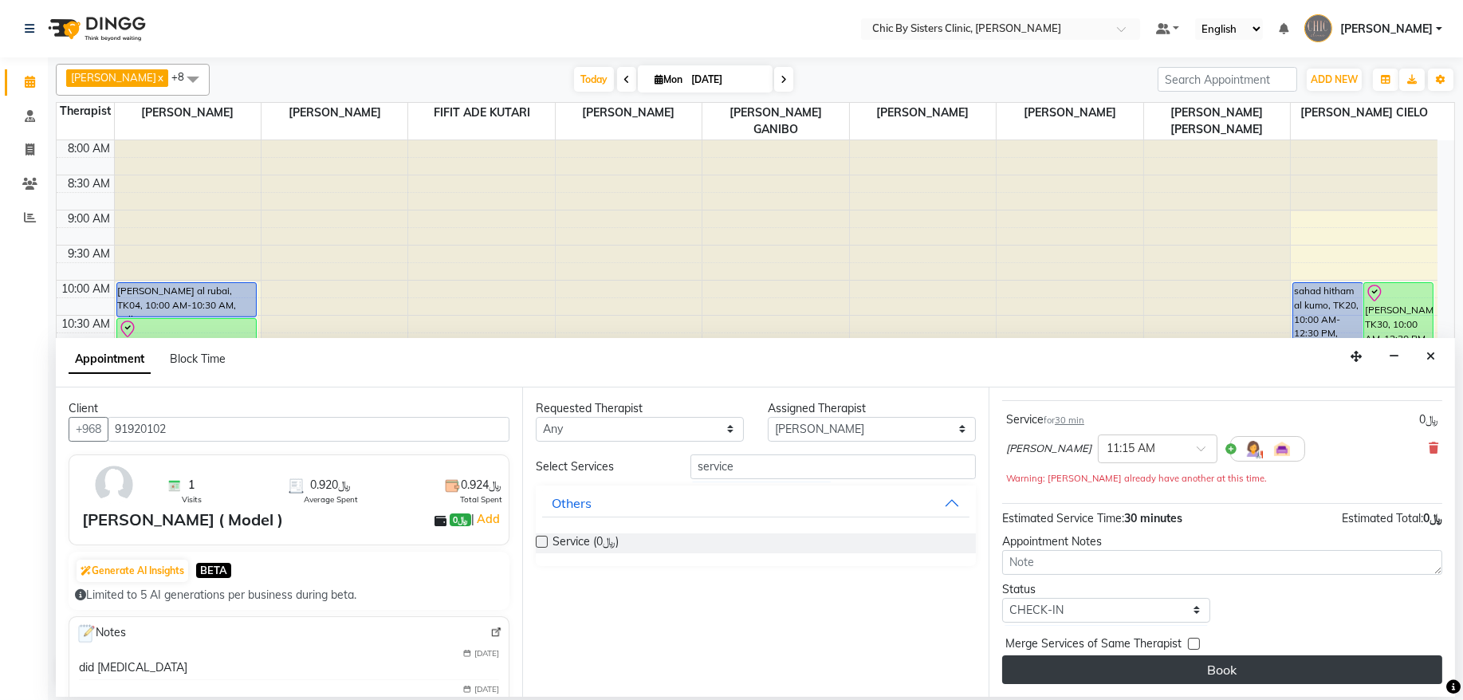
click at [1129, 672] on button "Book" at bounding box center [1222, 669] width 440 height 29
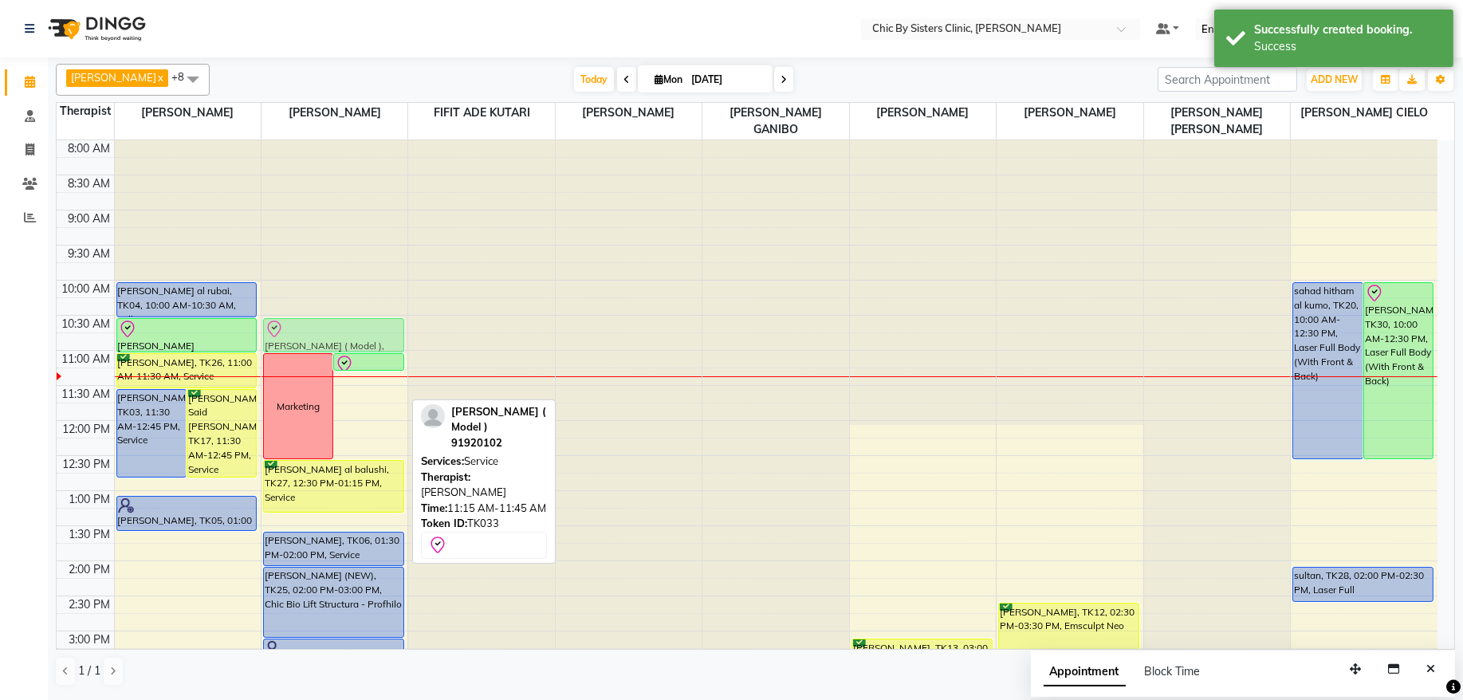
drag, startPoint x: 378, startPoint y: 399, endPoint x: 362, endPoint y: 354, distance: 47.4
click at [362, 354] on div "Marketing Sahar miran Al balusi Model, TK31, 11:00 AM-11:15 AM, Consultation Am…" at bounding box center [335, 701] width 146 height 1122
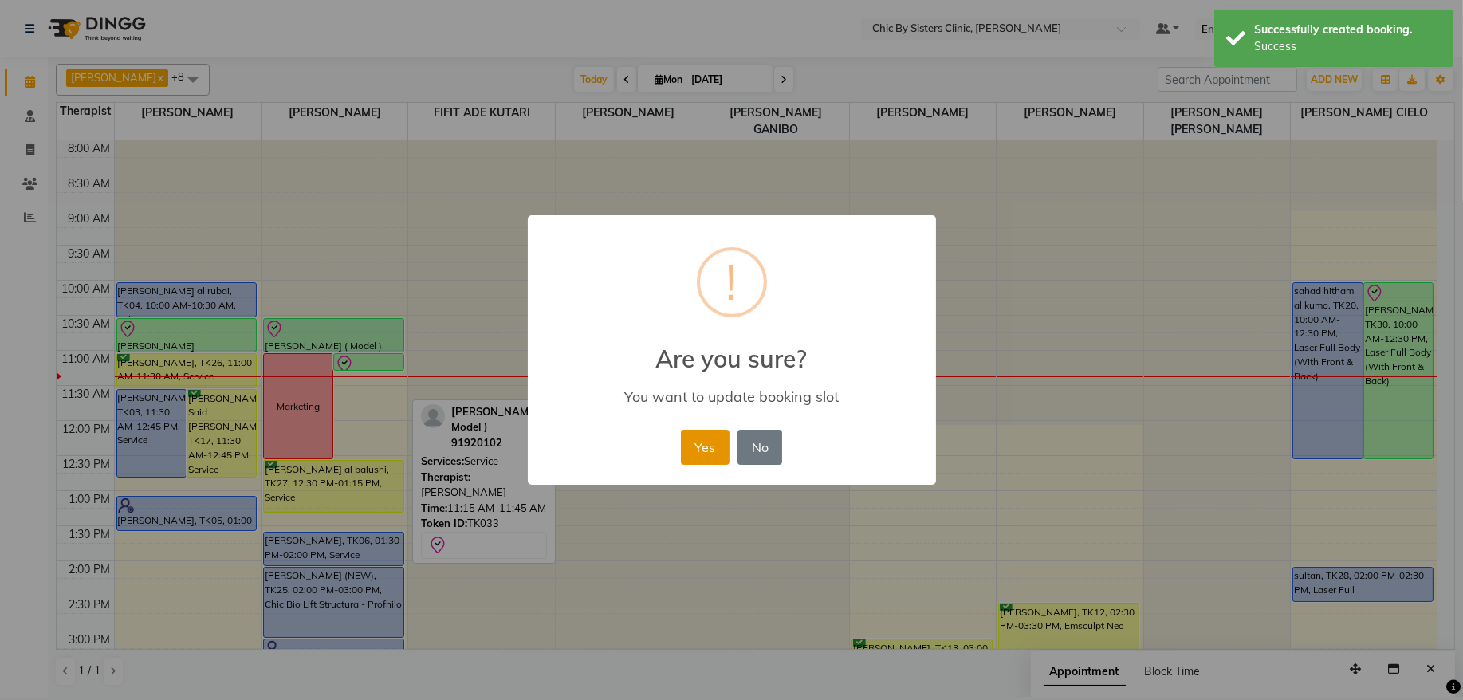
click at [713, 445] on button "Yes" at bounding box center [705, 447] width 49 height 35
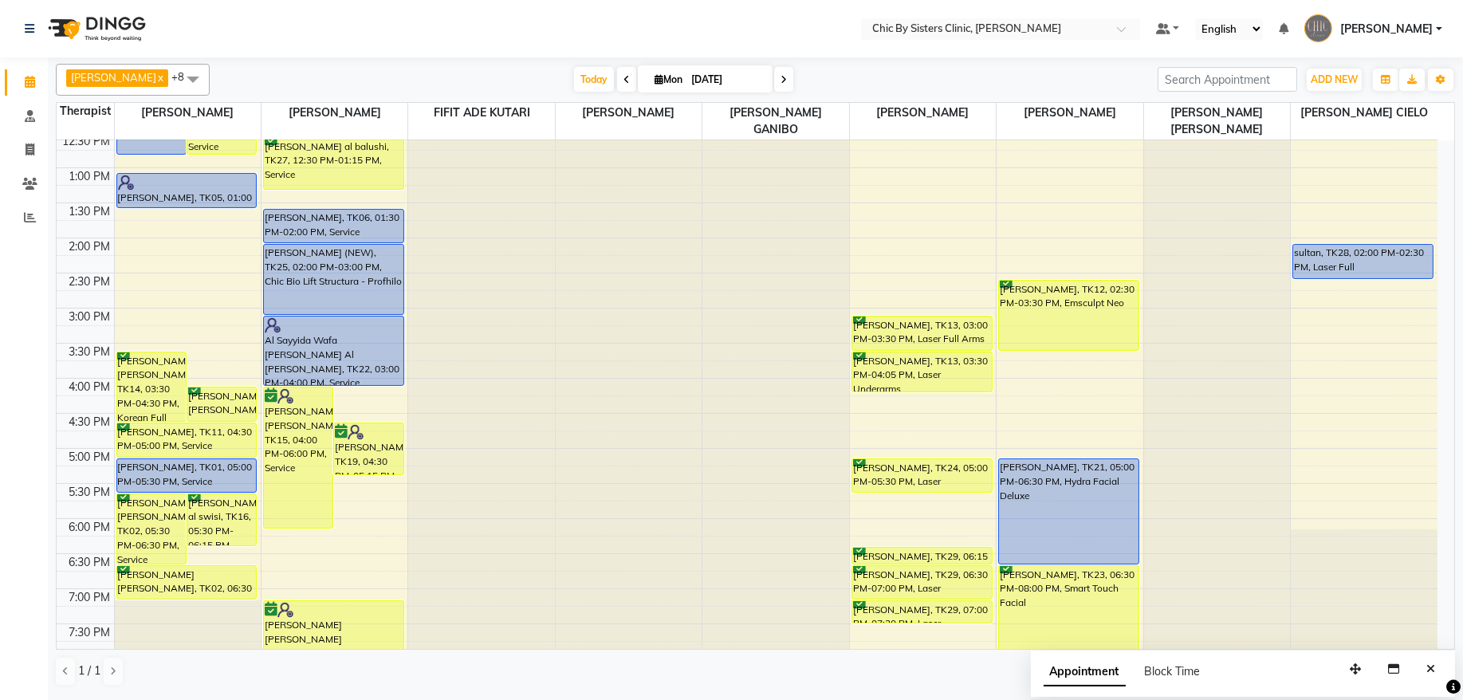
scroll to position [0, 0]
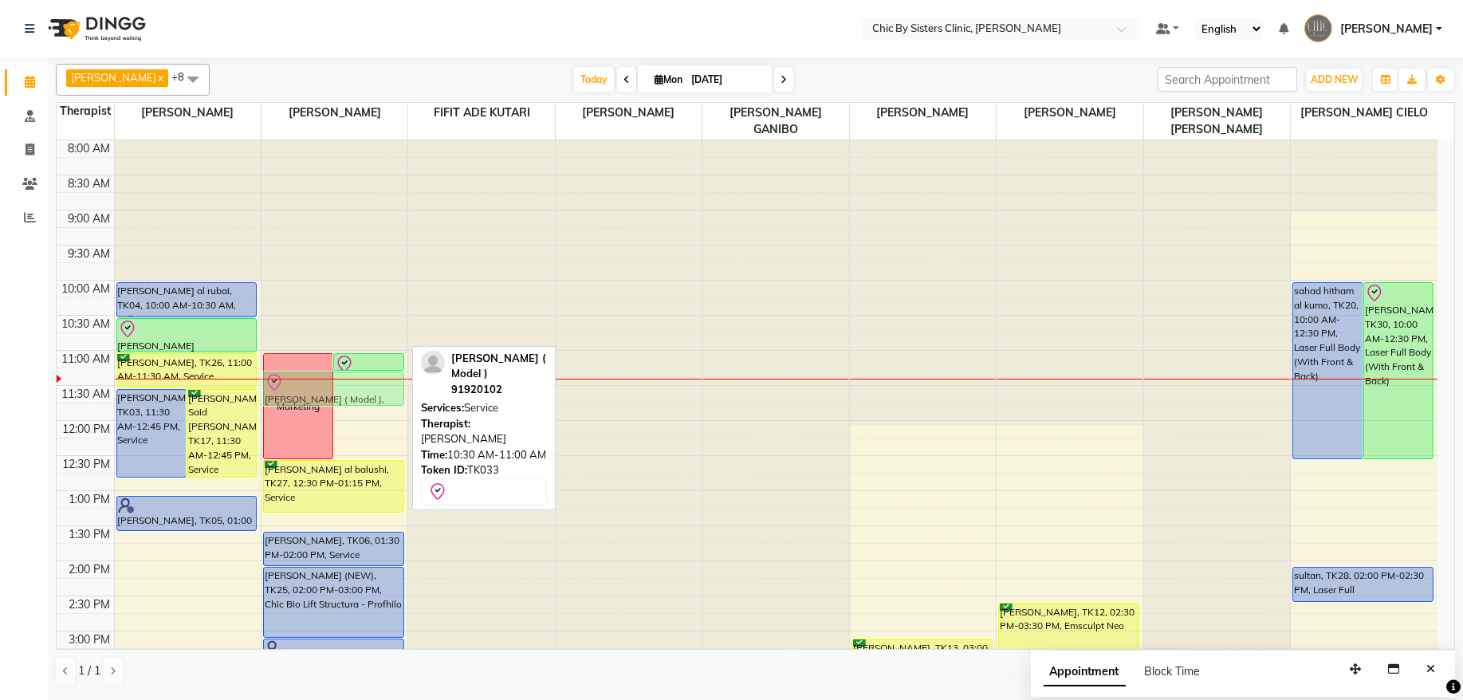
drag, startPoint x: 327, startPoint y: 339, endPoint x: 341, endPoint y: 384, distance: 47.7
click at [341, 384] on div "Marketing Sahar miran Al balusi Model, TK31, 11:00 AM-11:15 AM, Consultation La…" at bounding box center [335, 701] width 146 height 1122
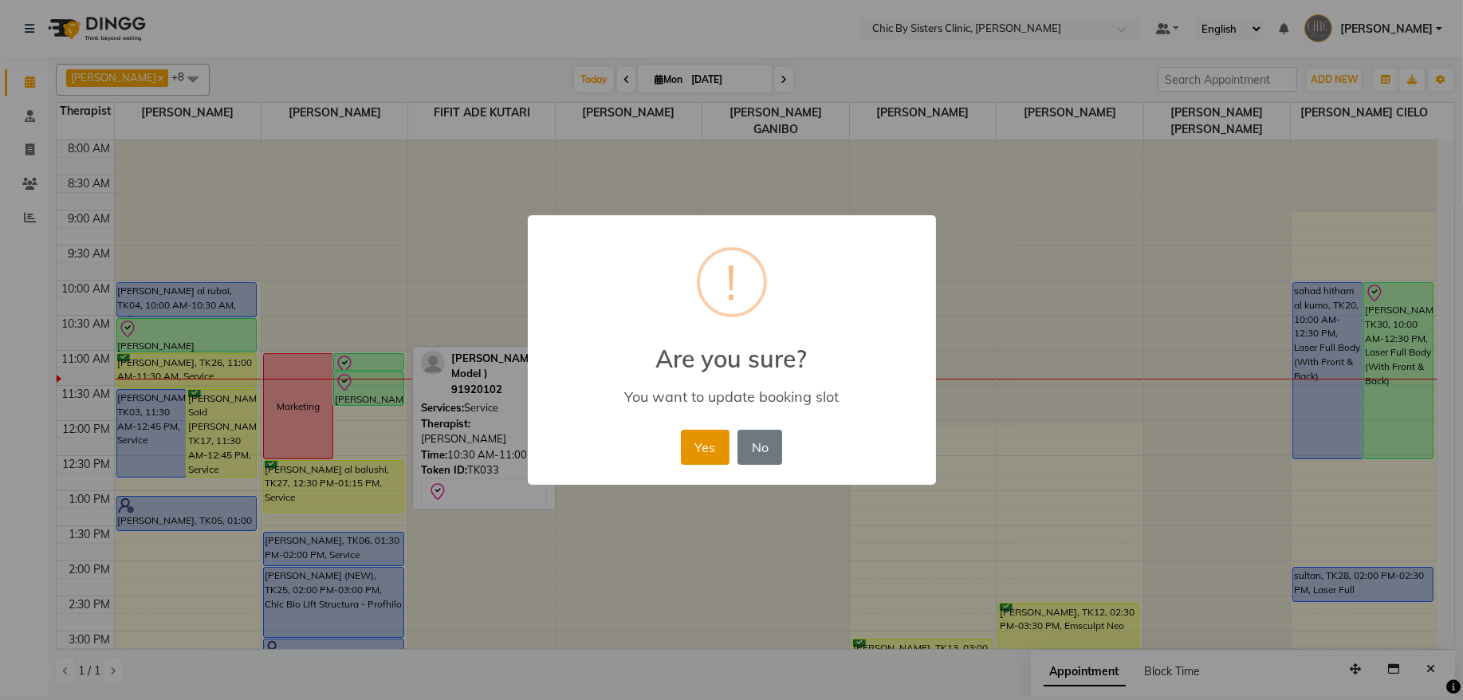
click at [698, 451] on button "Yes" at bounding box center [705, 447] width 49 height 35
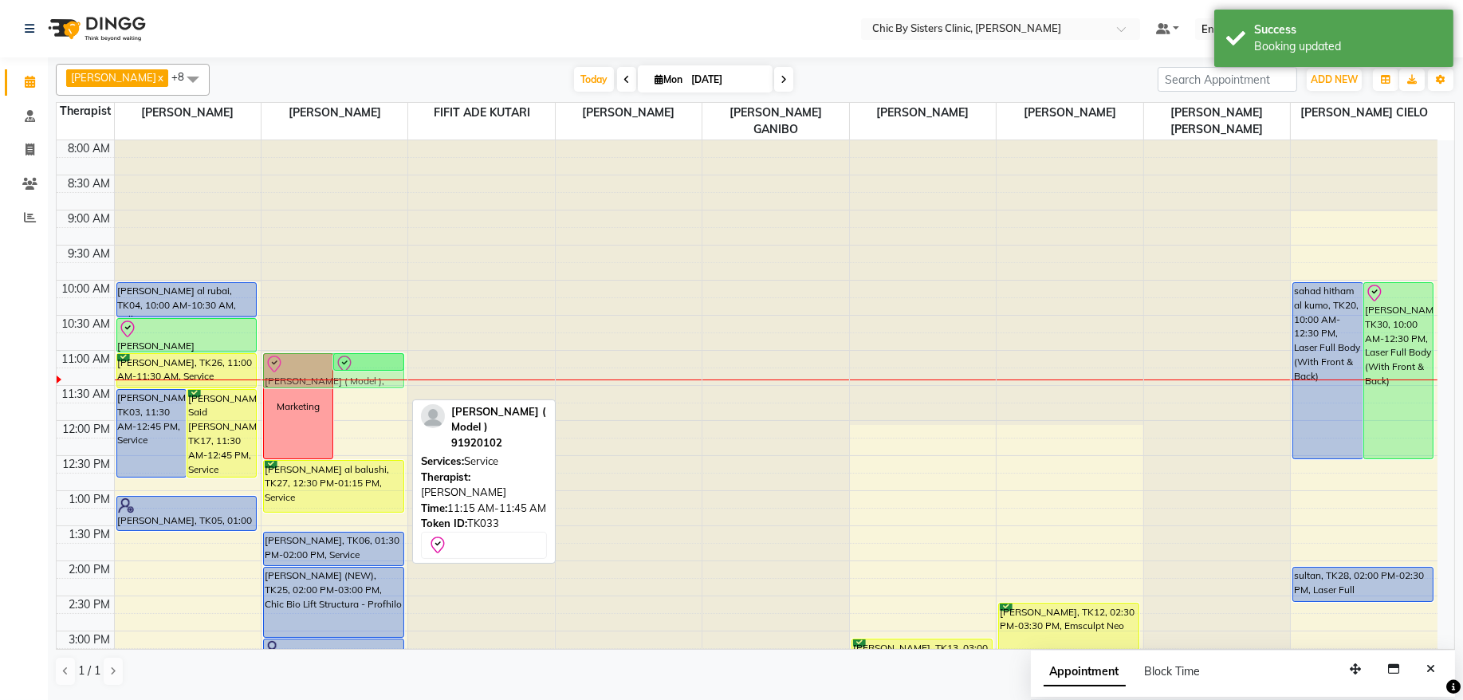
drag, startPoint x: 376, startPoint y: 402, endPoint x: 277, endPoint y: 380, distance: 101.2
click at [277, 380] on div "Marketing Sahar miran Al balusi Model, TK31, 11:00 AM-11:15 AM, Consultation Am…" at bounding box center [335, 701] width 146 height 1122
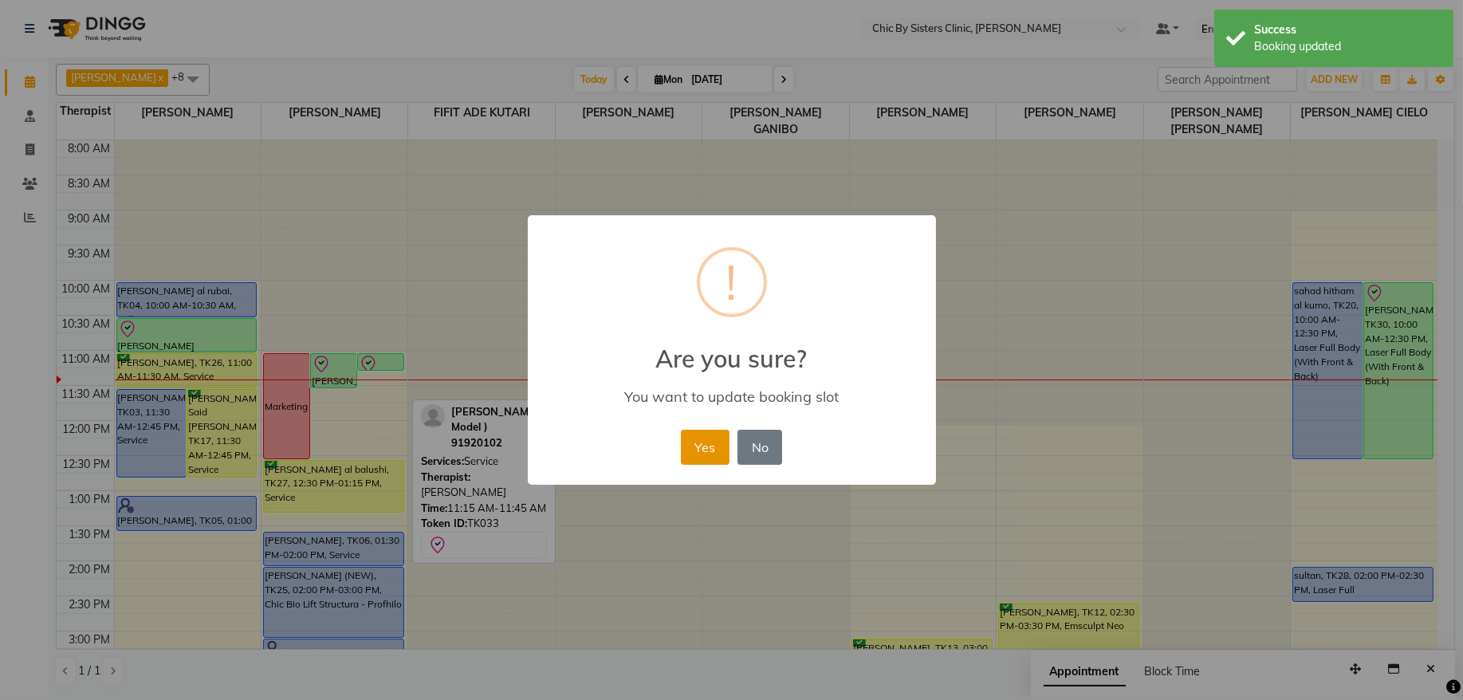
click at [713, 450] on button "Yes" at bounding box center [705, 447] width 49 height 35
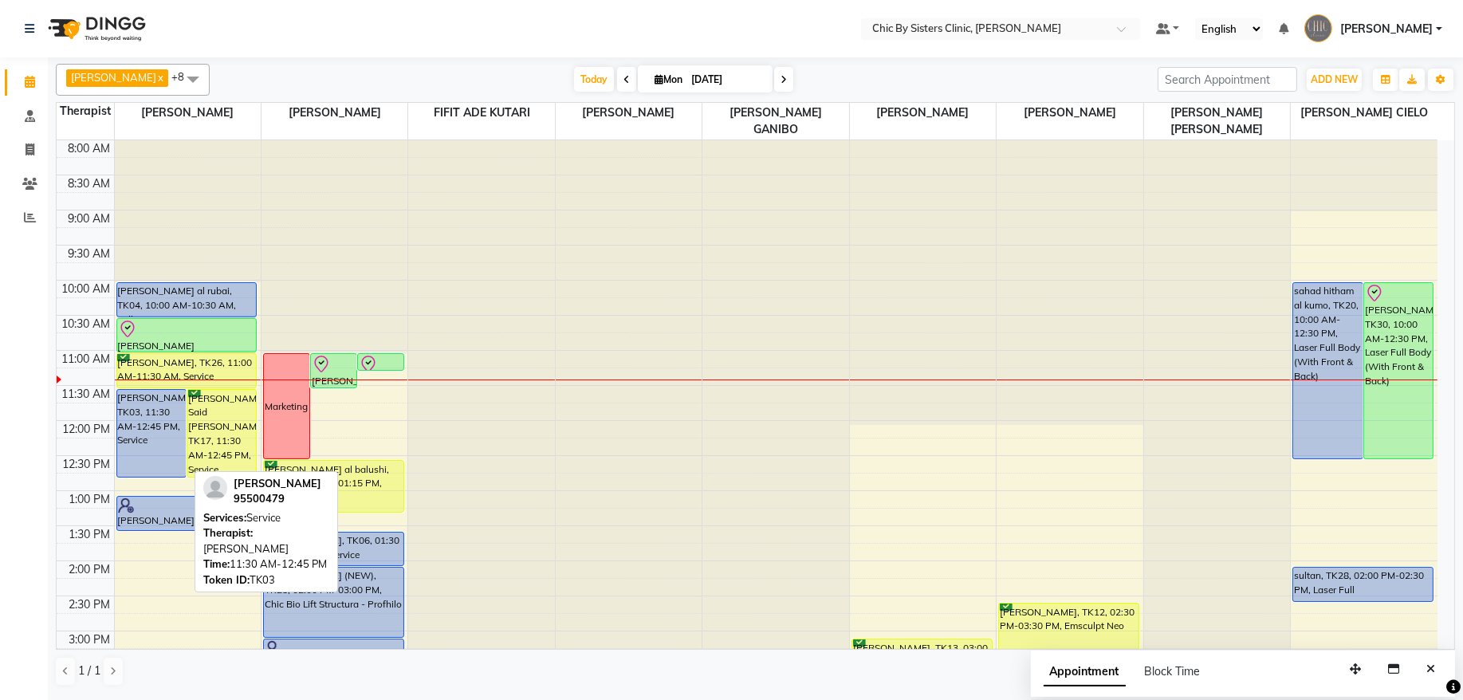
click at [167, 420] on div "[PERSON_NAME], TK03, 11:30 AM-12:45 PM, Service" at bounding box center [151, 433] width 69 height 87
click at [174, 436] on div "[PERSON_NAME], TK03, 11:30 AM-12:45 PM, Service" at bounding box center [151, 433] width 69 height 87
select select "5"
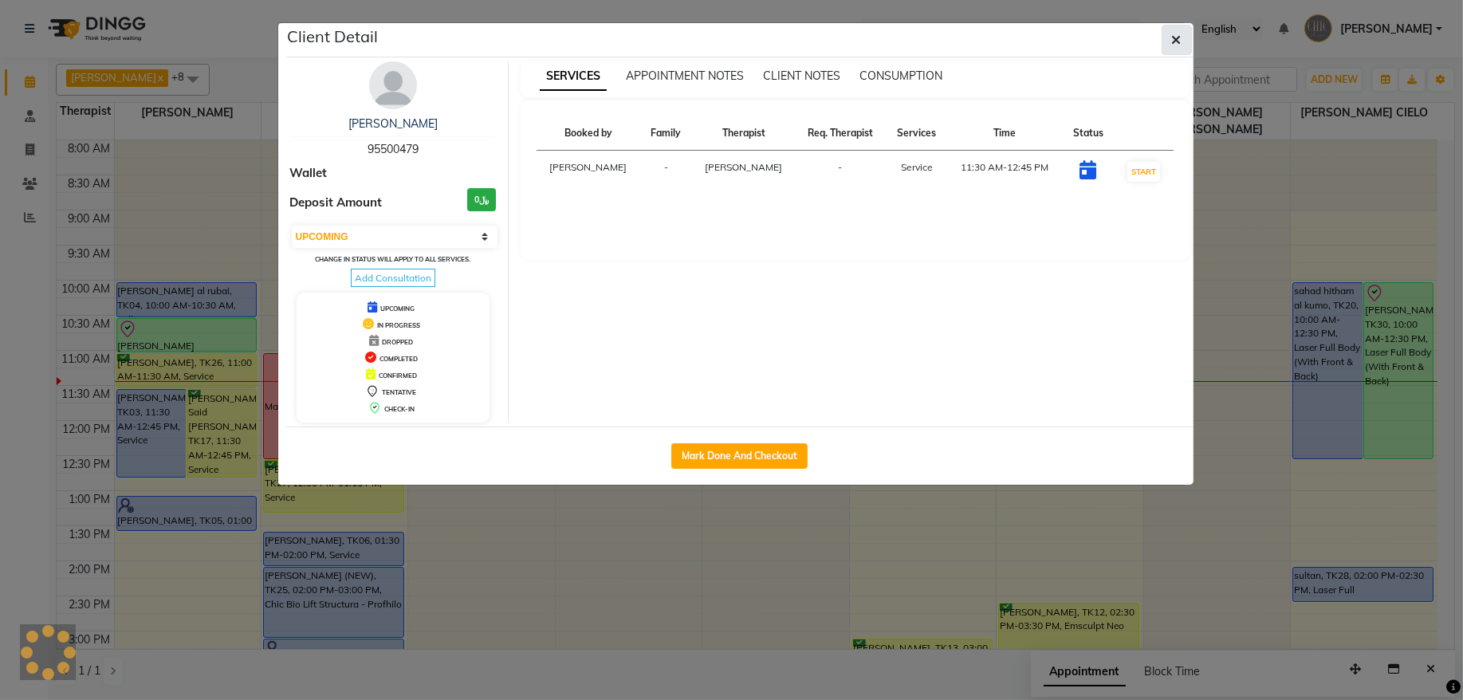
click at [1184, 41] on button "button" at bounding box center [1177, 40] width 30 height 30
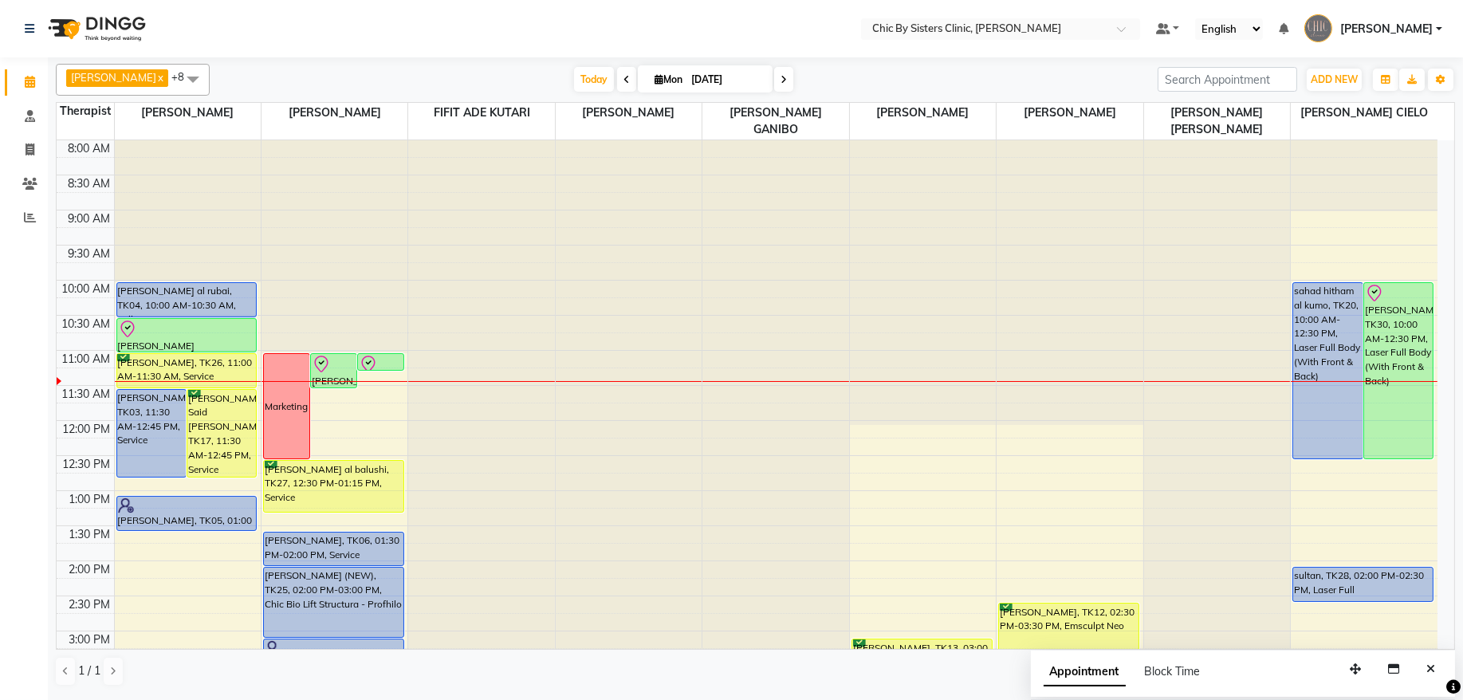
click at [163, 492] on div "8:00 AM 8:30 AM 9:00 AM 9:30 AM 10:00 AM 10:30 AM 11:00 AM 11:30 AM 12:00 PM 12…" at bounding box center [747, 701] width 1381 height 1122
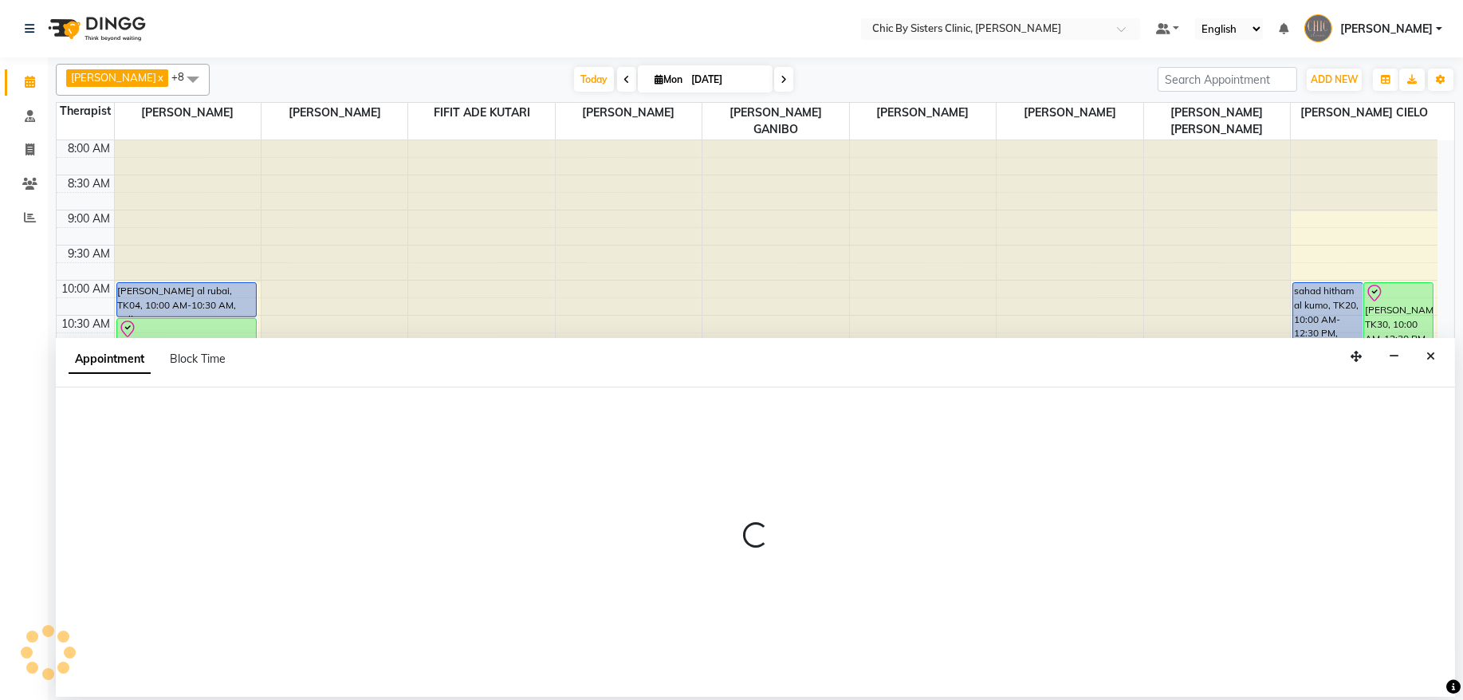
select select "49177"
select select "765"
select select "tentative"
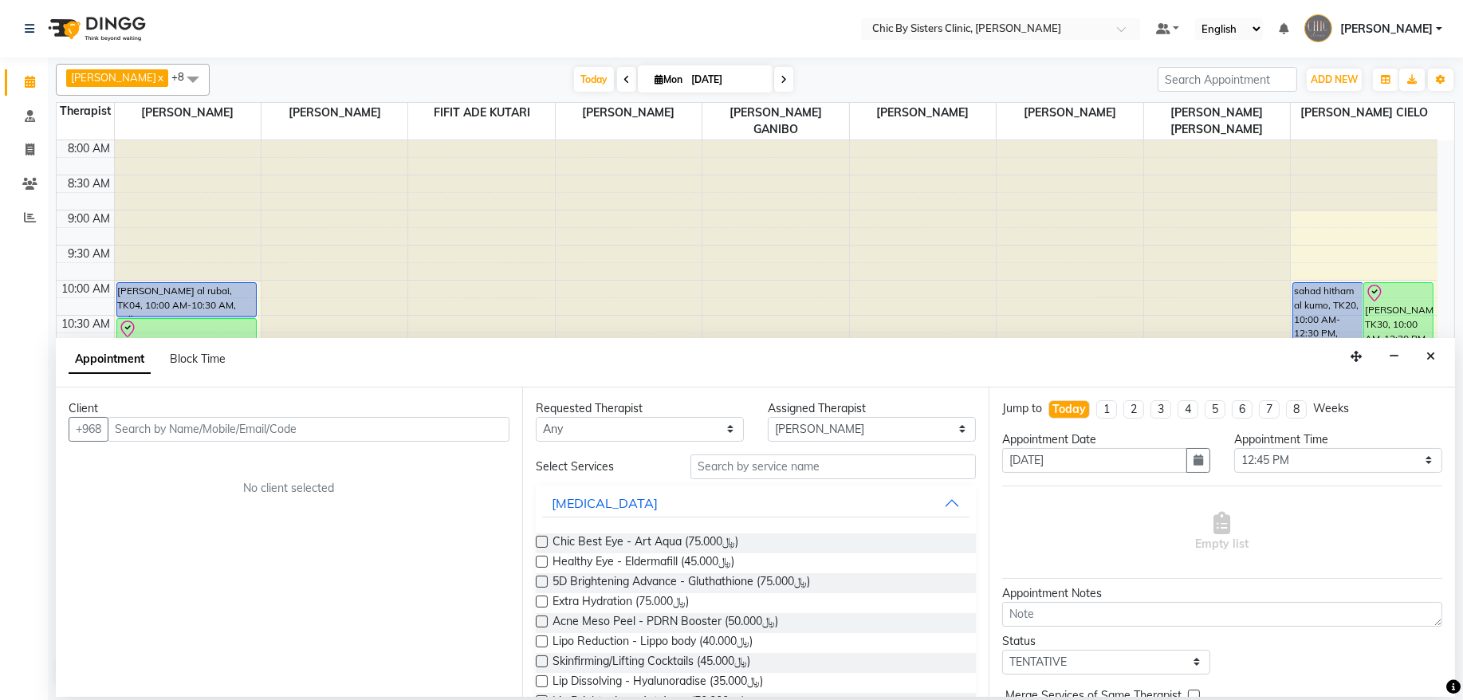
click at [191, 424] on input "text" at bounding box center [309, 429] width 402 height 25
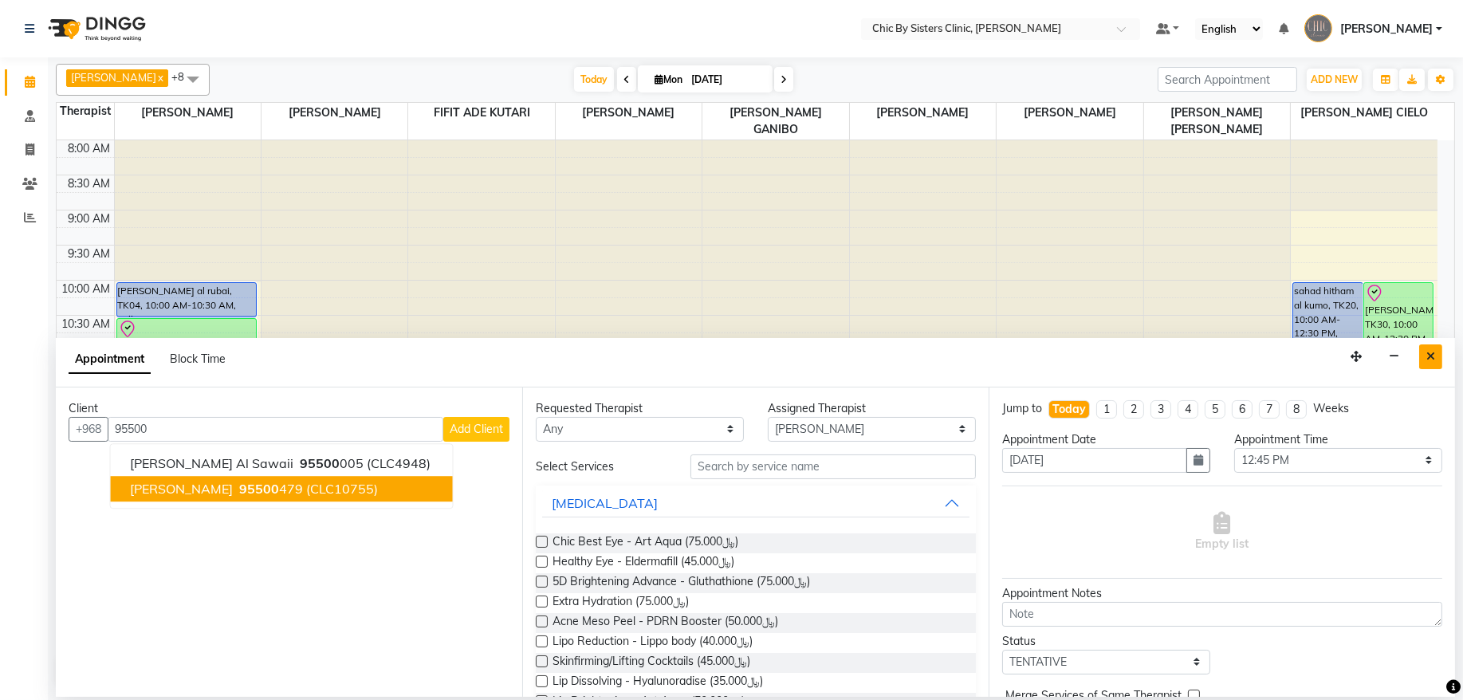
type input "95500"
click at [1427, 356] on icon "Close" at bounding box center [1430, 356] width 9 height 11
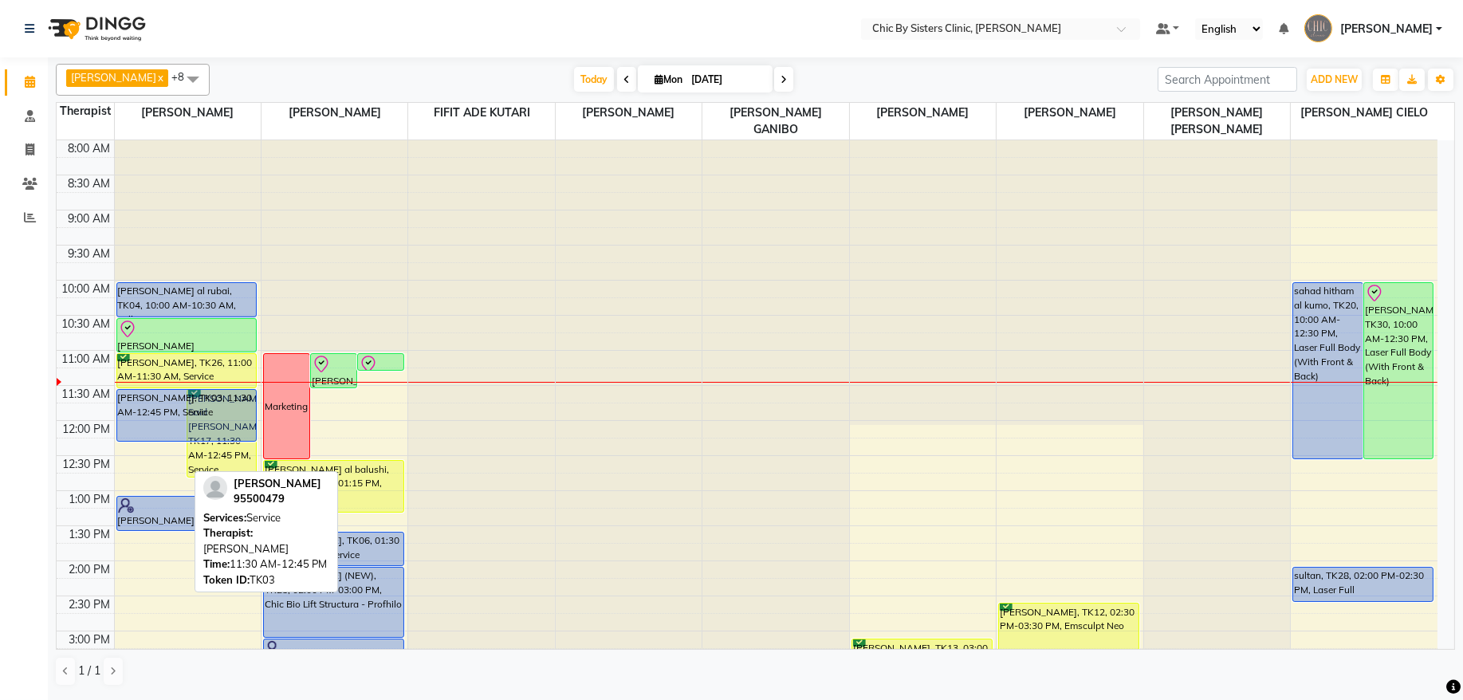
click at [146, 428] on div "huda hamed, TK03, 11:30 AM-12:45 PM, Service Salma Ali Said Al Hashmi, TK17, 11…" at bounding box center [188, 701] width 146 height 1122
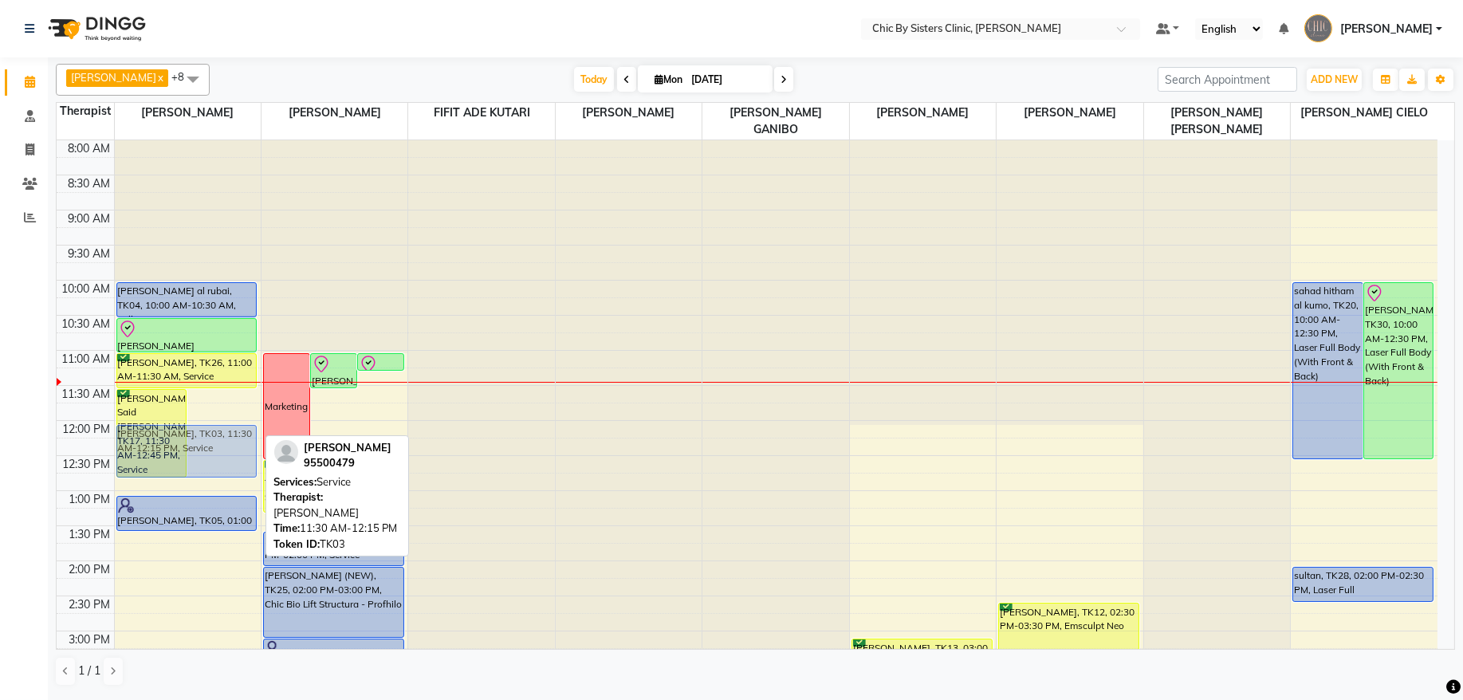
drag, startPoint x: 227, startPoint y: 409, endPoint x: 224, endPoint y: 453, distance: 44.0
click at [224, 453] on div "Salma Ali Said Al Hashmi, TK17, 11:30 AM-12:45 PM, Service huda hamed, TK03, 11…" at bounding box center [188, 701] width 146 height 1122
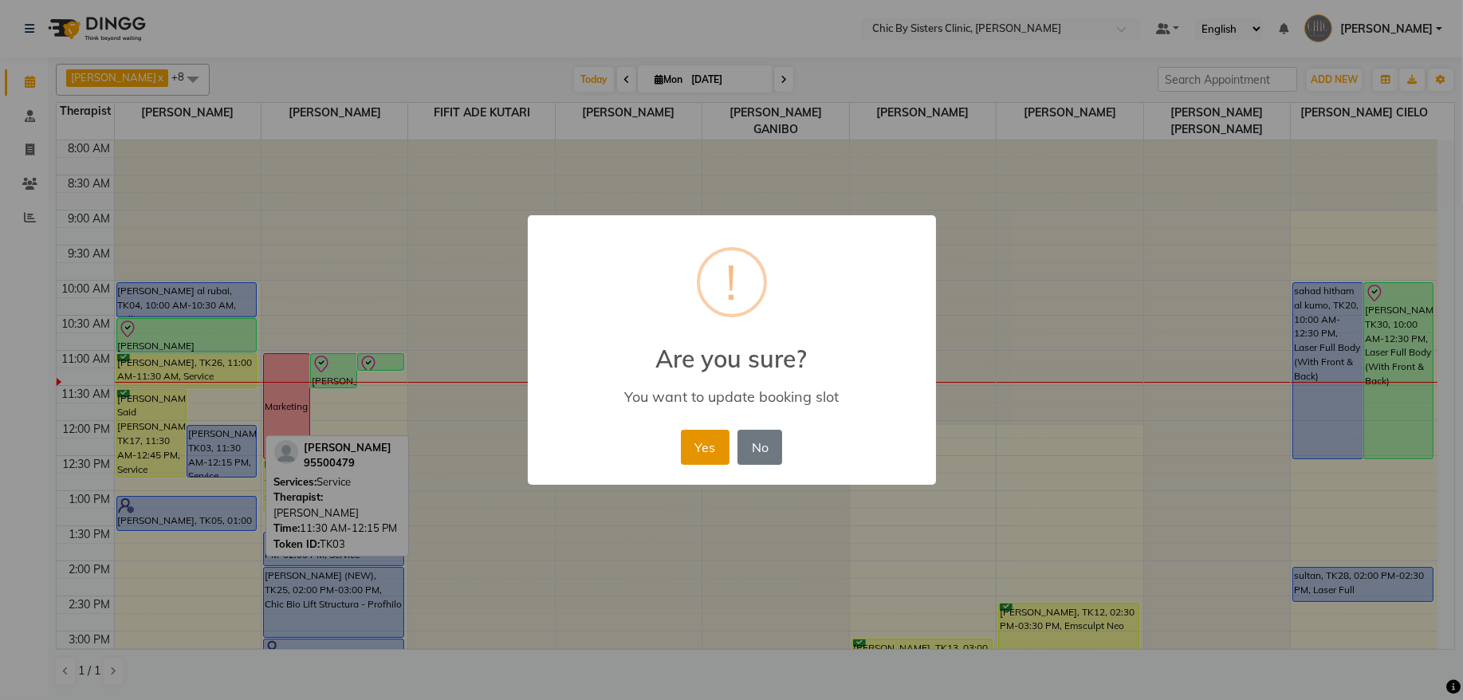
click at [707, 434] on button "Yes" at bounding box center [705, 447] width 49 height 35
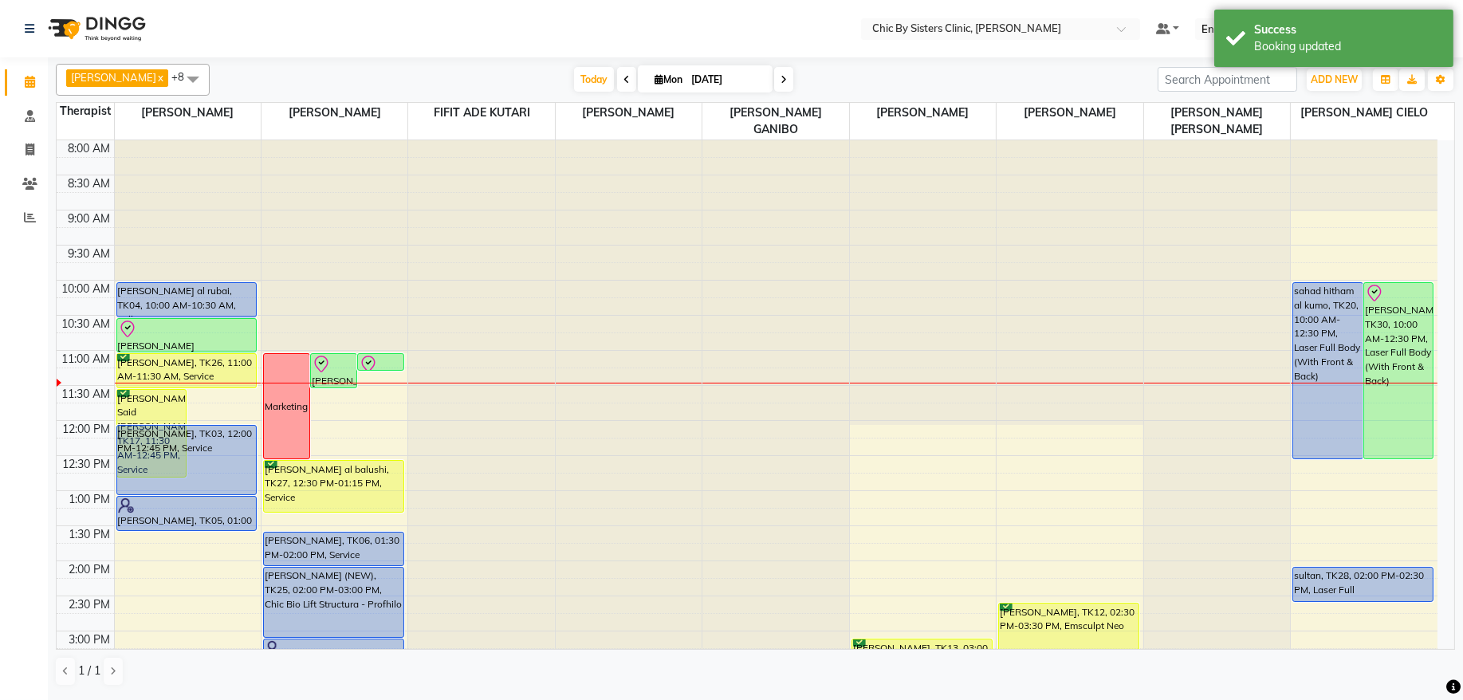
click at [222, 488] on div "Salma Ali Said Al Hashmi, TK17, 11:30 AM-12:45 PM, Service huda hamed, TK03, 12…" at bounding box center [188, 701] width 146 height 1122
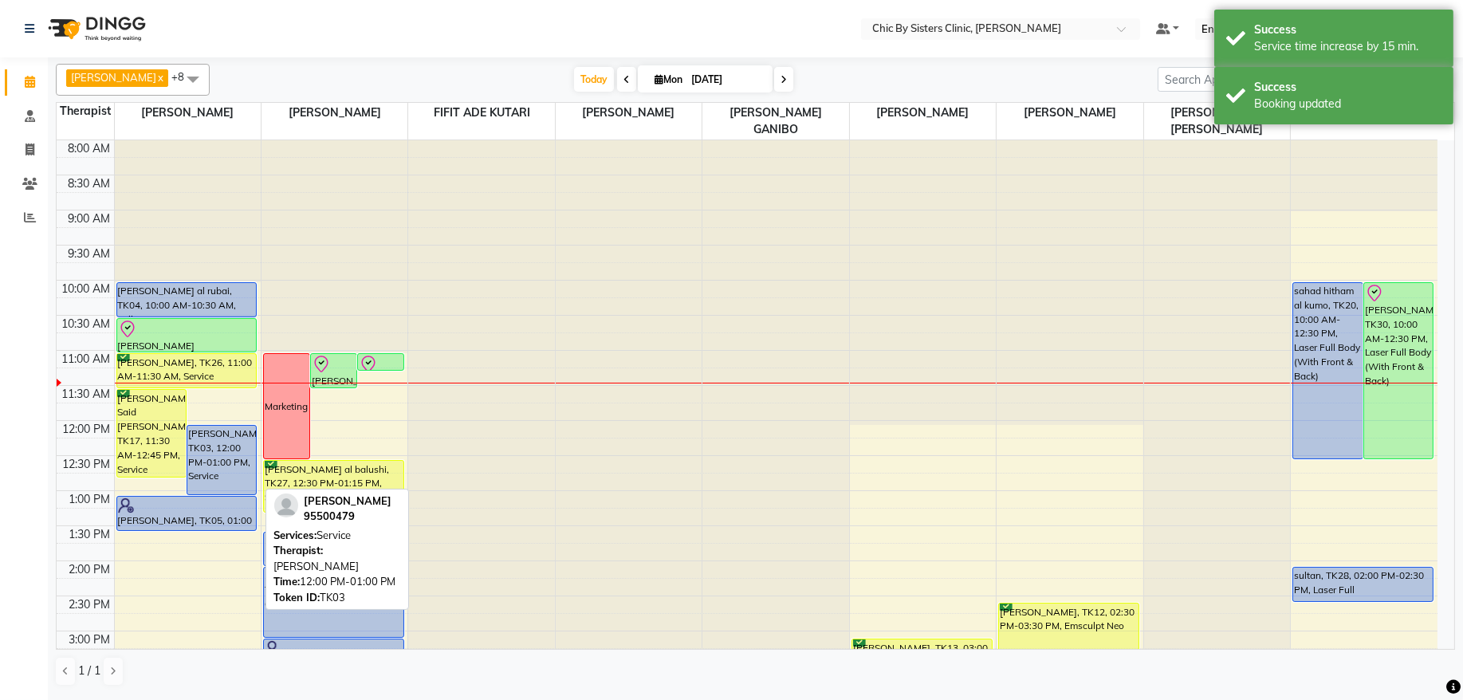
click at [214, 452] on div "huda hamed, TK03, 12:00 PM-01:00 PM, Service" at bounding box center [221, 460] width 69 height 69
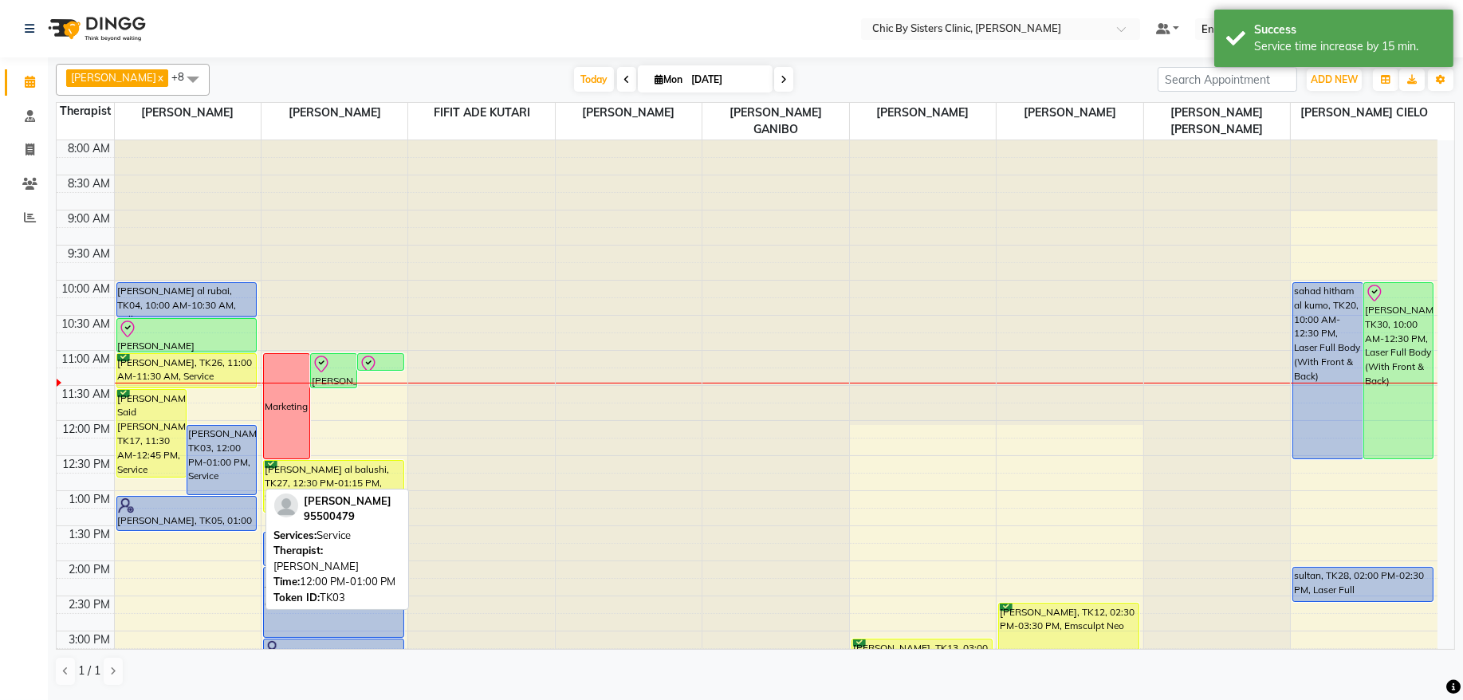
click at [219, 458] on div "huda hamed, TK03, 12:00 PM-01:00 PM, Service" at bounding box center [221, 460] width 69 height 69
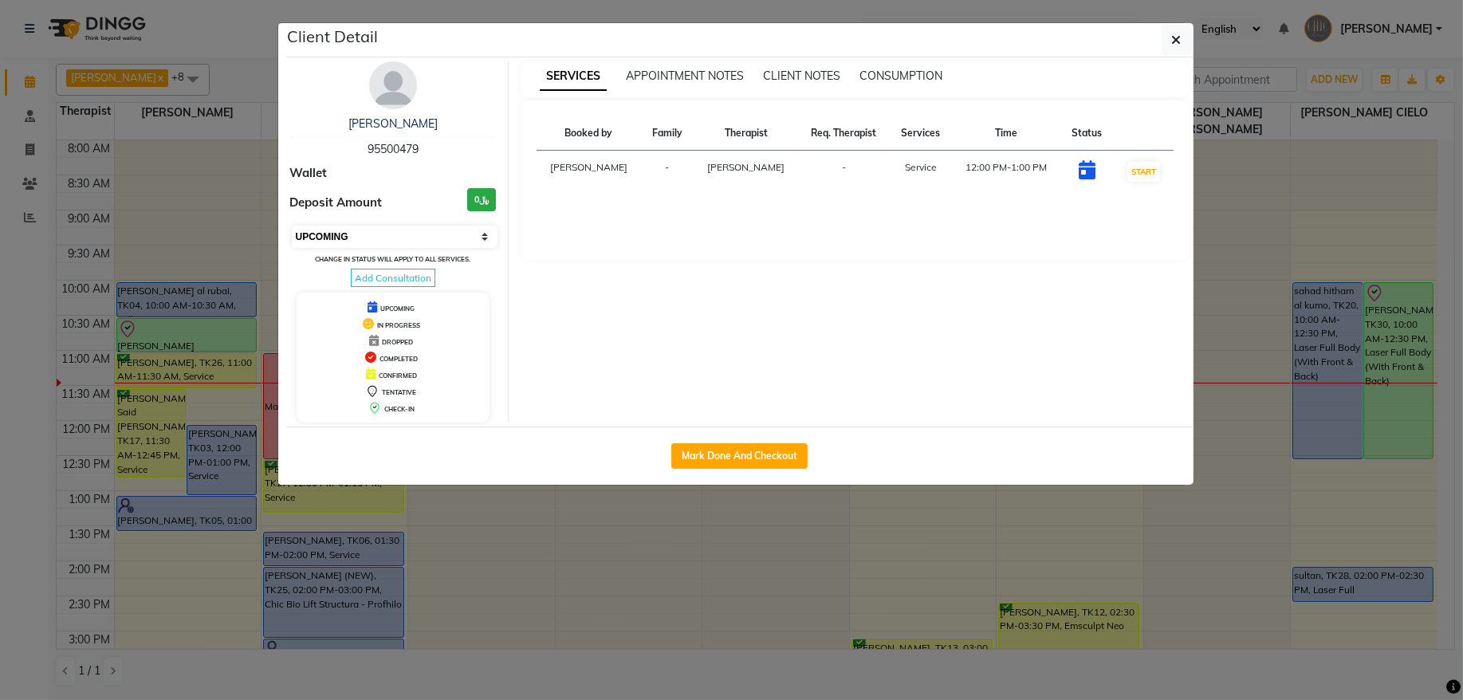
click at [400, 234] on select "Select IN SERVICE CONFIRMED TENTATIVE CHECK IN MARK DONE DROPPED UPCOMING" at bounding box center [395, 237] width 207 height 22
select select "6"
click at [292, 226] on select "Select IN SERVICE CONFIRMED TENTATIVE CHECK IN MARK DONE DROPPED UPCOMING" at bounding box center [395, 237] width 207 height 22
click at [1178, 33] on icon "button" at bounding box center [1177, 39] width 10 height 13
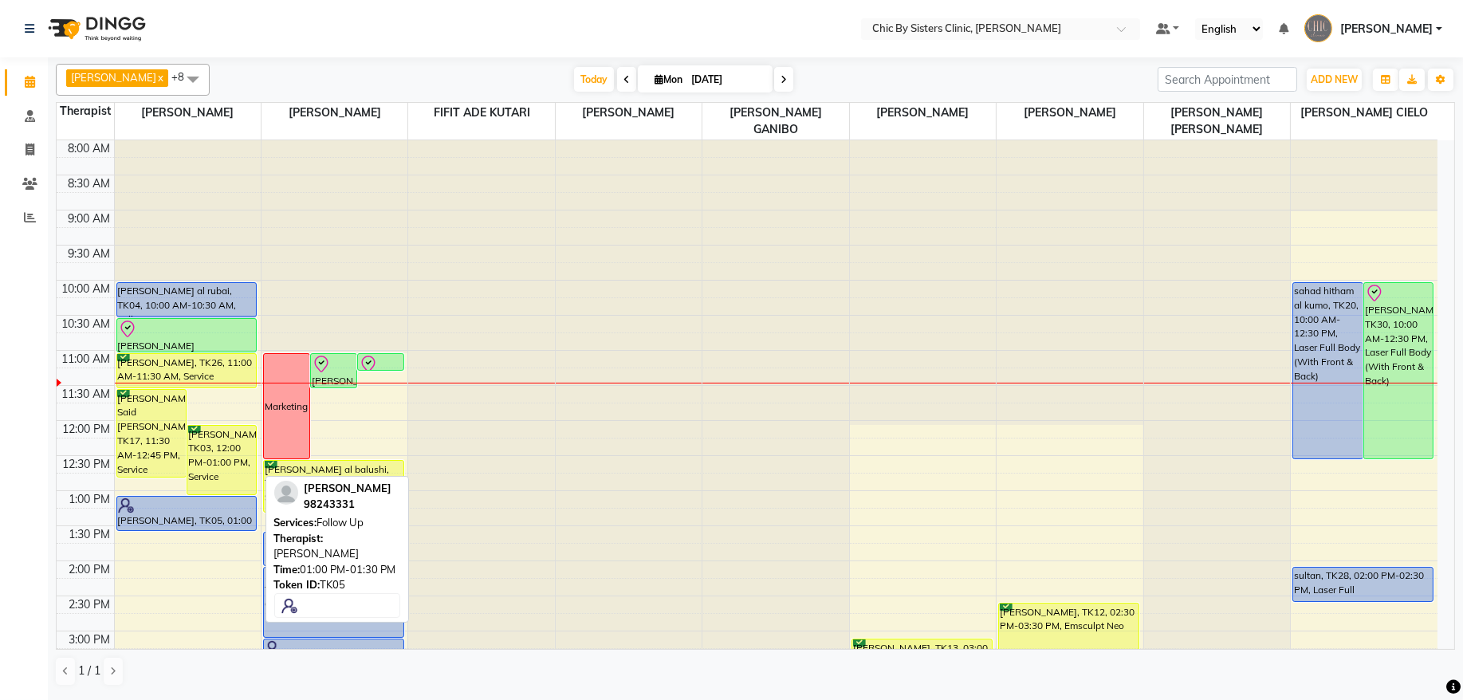
click at [175, 521] on div "[PERSON_NAME], TK05, 01:00 PM-01:30 PM, Follow Up" at bounding box center [187, 513] width 140 height 33
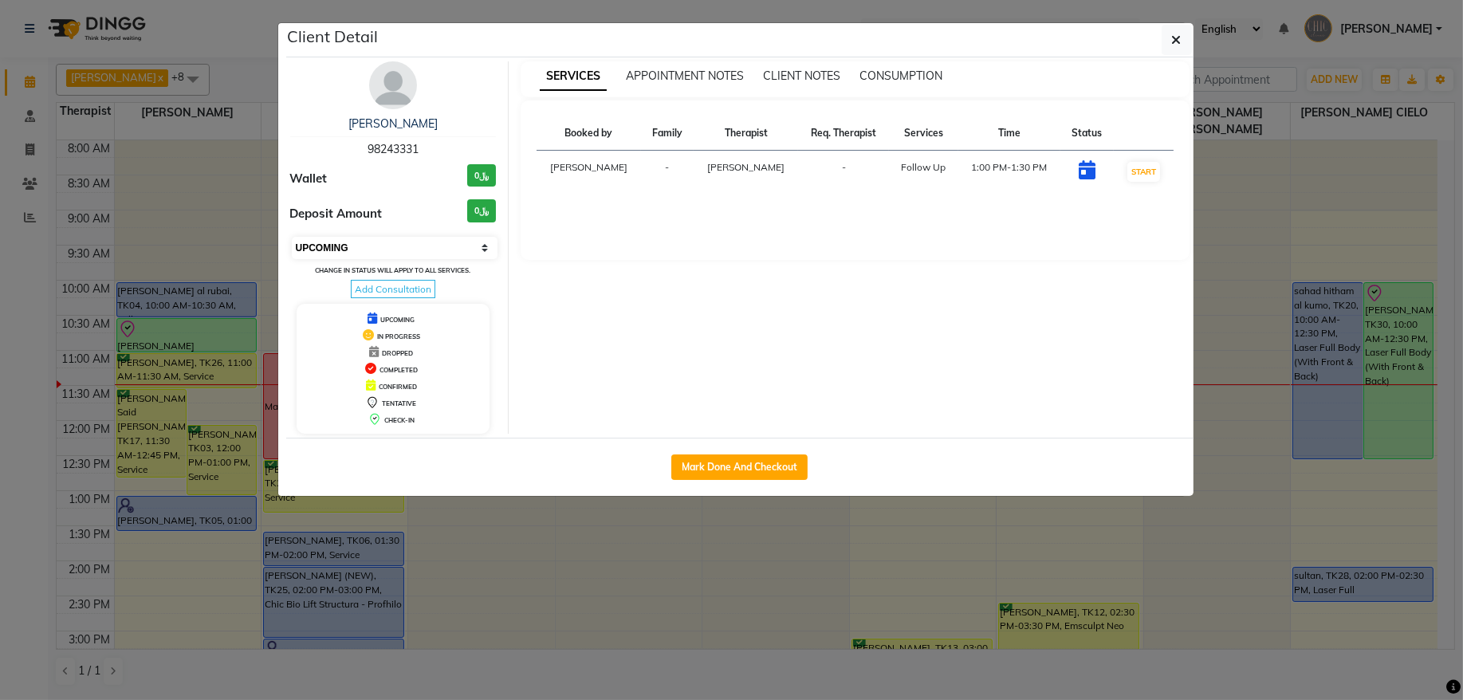
click at [437, 249] on select "Select IN SERVICE CONFIRMED TENTATIVE CHECK IN MARK DONE DROPPED UPCOMING" at bounding box center [395, 248] width 207 height 22
select select "6"
click at [292, 238] on select "Select IN SERVICE CONFIRMED TENTATIVE CHECK IN MARK DONE DROPPED UPCOMING" at bounding box center [395, 248] width 207 height 22
click at [1184, 51] on button "button" at bounding box center [1177, 40] width 30 height 30
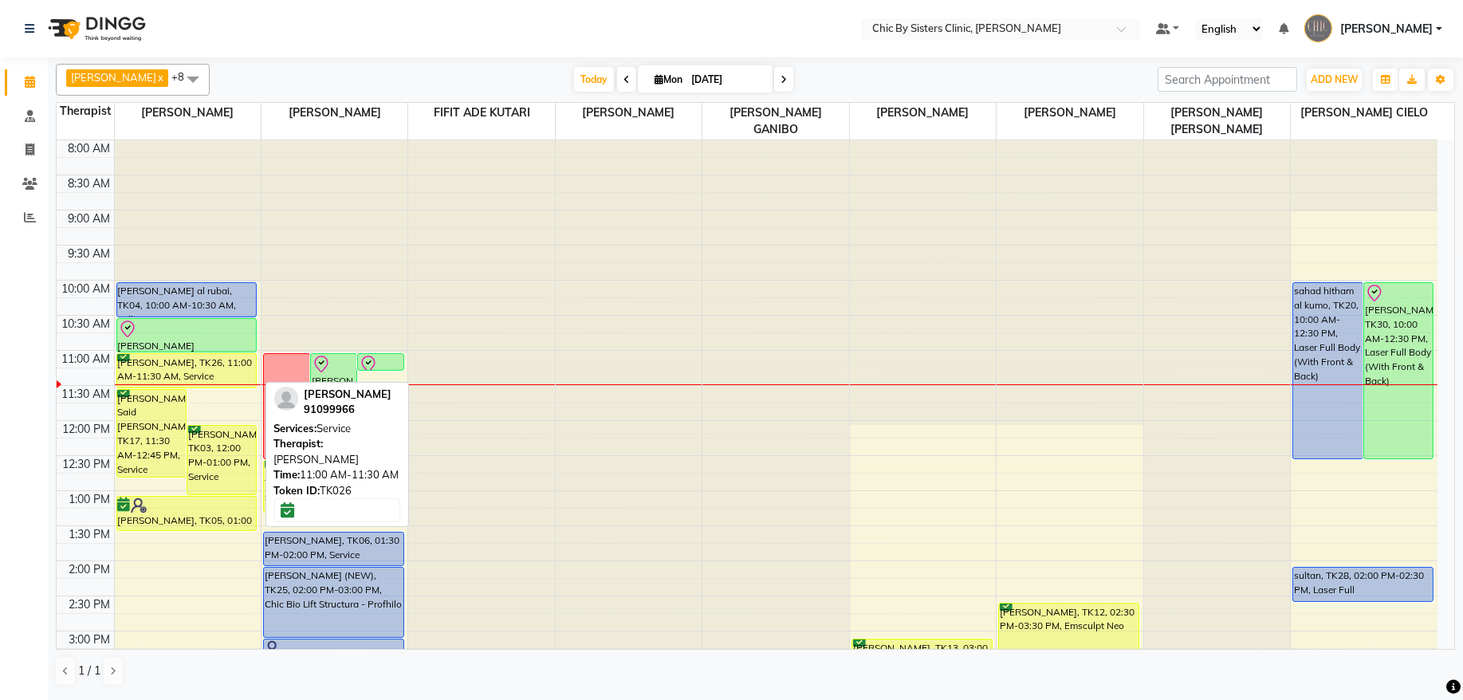
click at [238, 373] on div "[PERSON_NAME], TK26, 11:00 AM-11:30 AM, Service" at bounding box center [187, 370] width 140 height 33
select select "6"
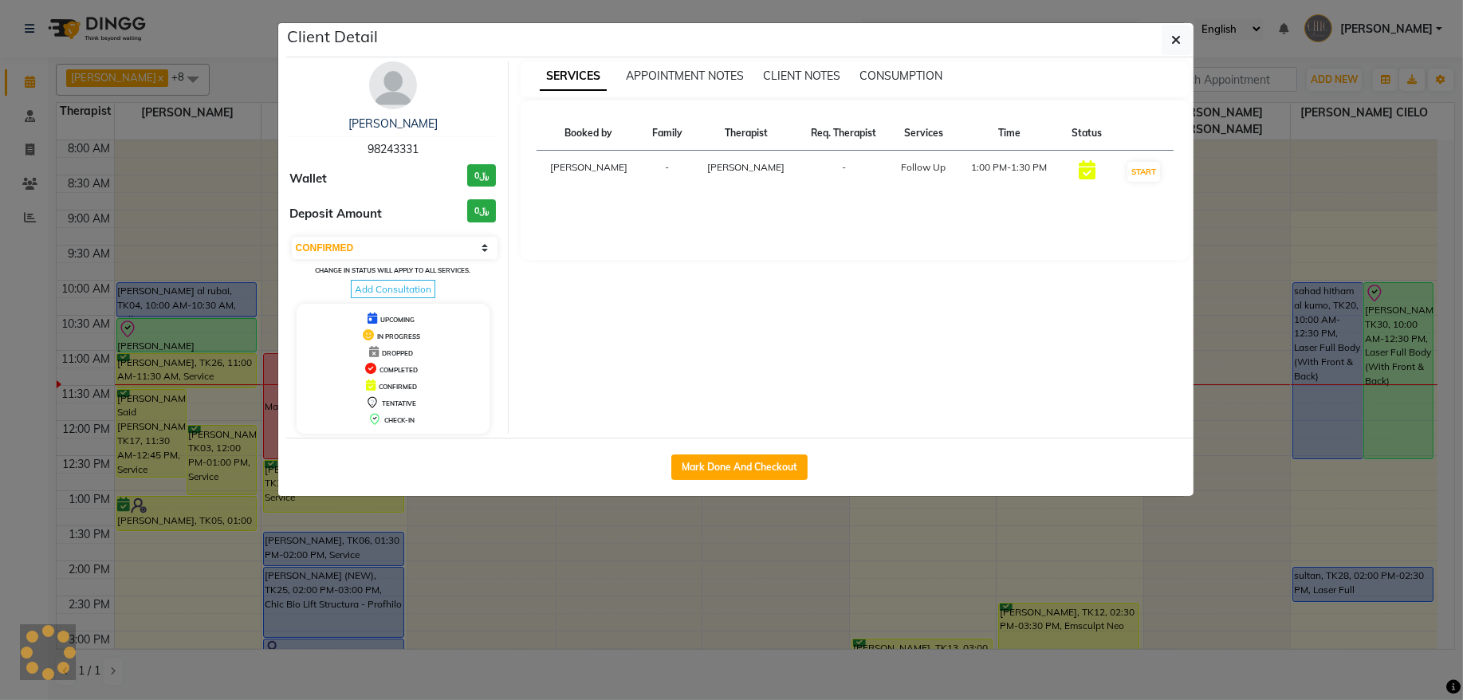
click at [399, 151] on span "98243331" at bounding box center [393, 149] width 51 height 14
click at [391, 148] on span "91099966" at bounding box center [393, 149] width 51 height 14
copy span "91099966"
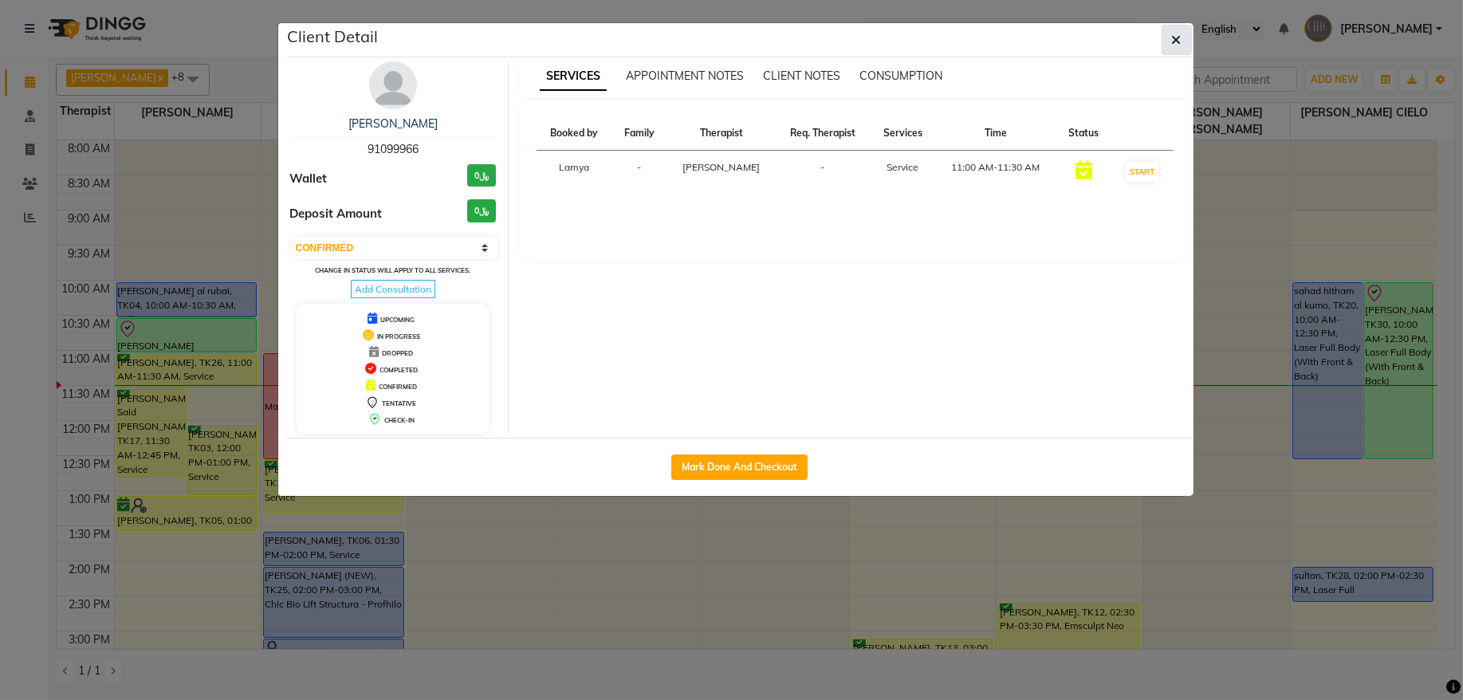
click at [1172, 41] on icon "button" at bounding box center [1177, 39] width 10 height 13
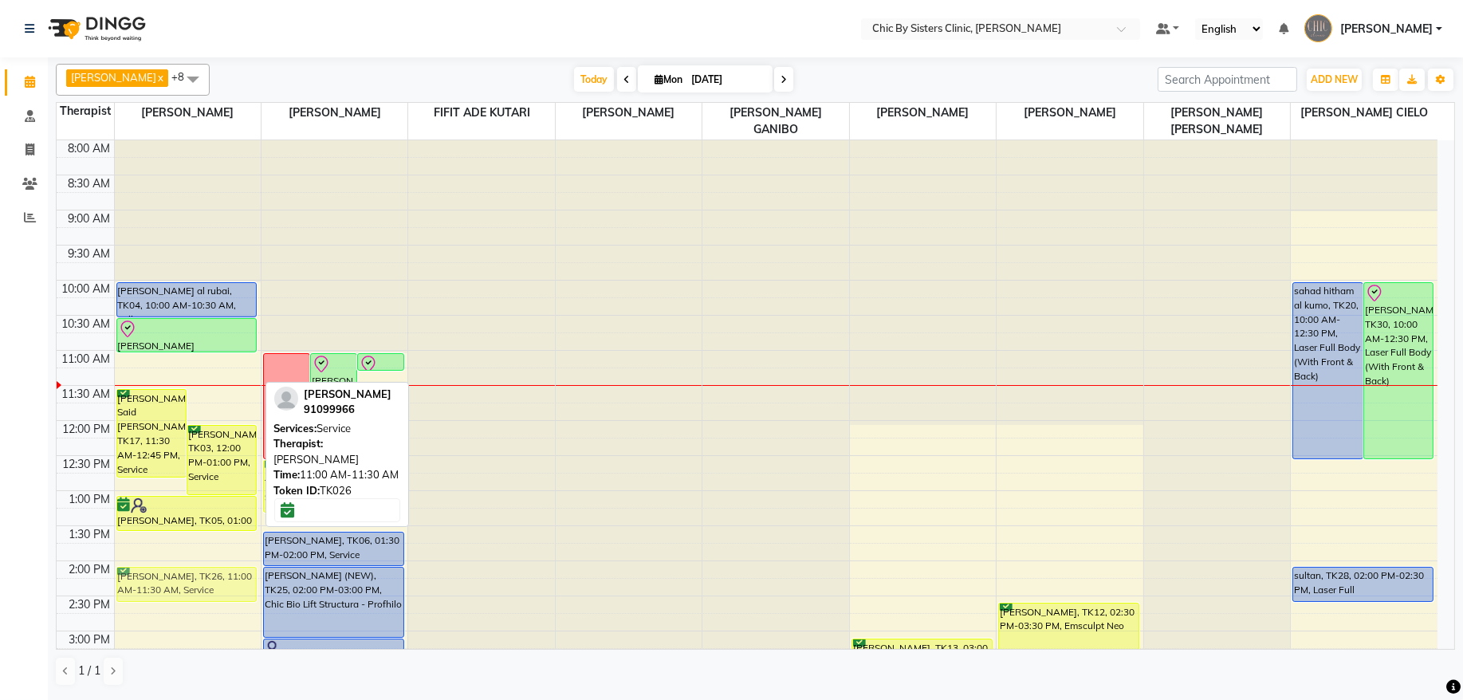
drag, startPoint x: 228, startPoint y: 367, endPoint x: 252, endPoint y: 581, distance: 215.8
click at [252, 581] on div "Salma Ali Said Al Hashmi, TK17, 11:30 AM-12:45 PM, Service huda hamed, TK03, 12…" at bounding box center [188, 701] width 146 height 1122
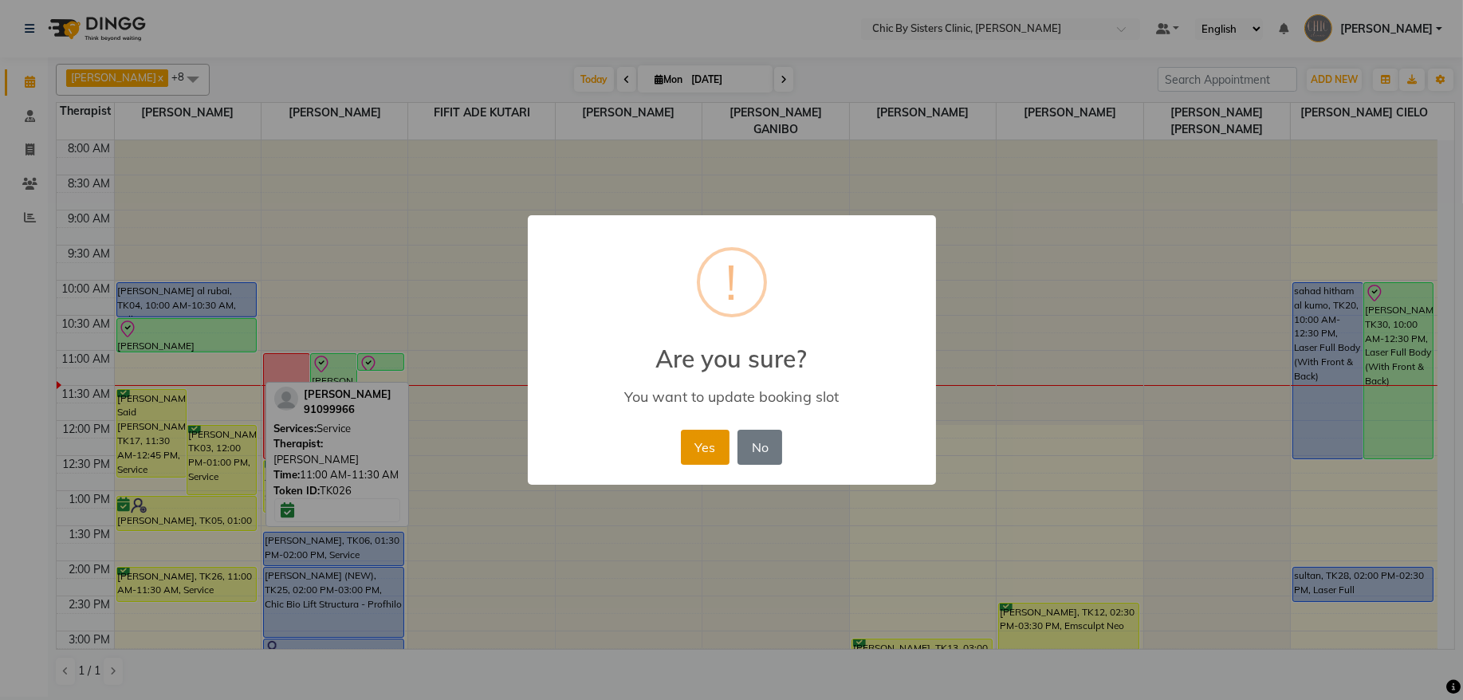
click at [694, 443] on button "Yes" at bounding box center [705, 447] width 49 height 35
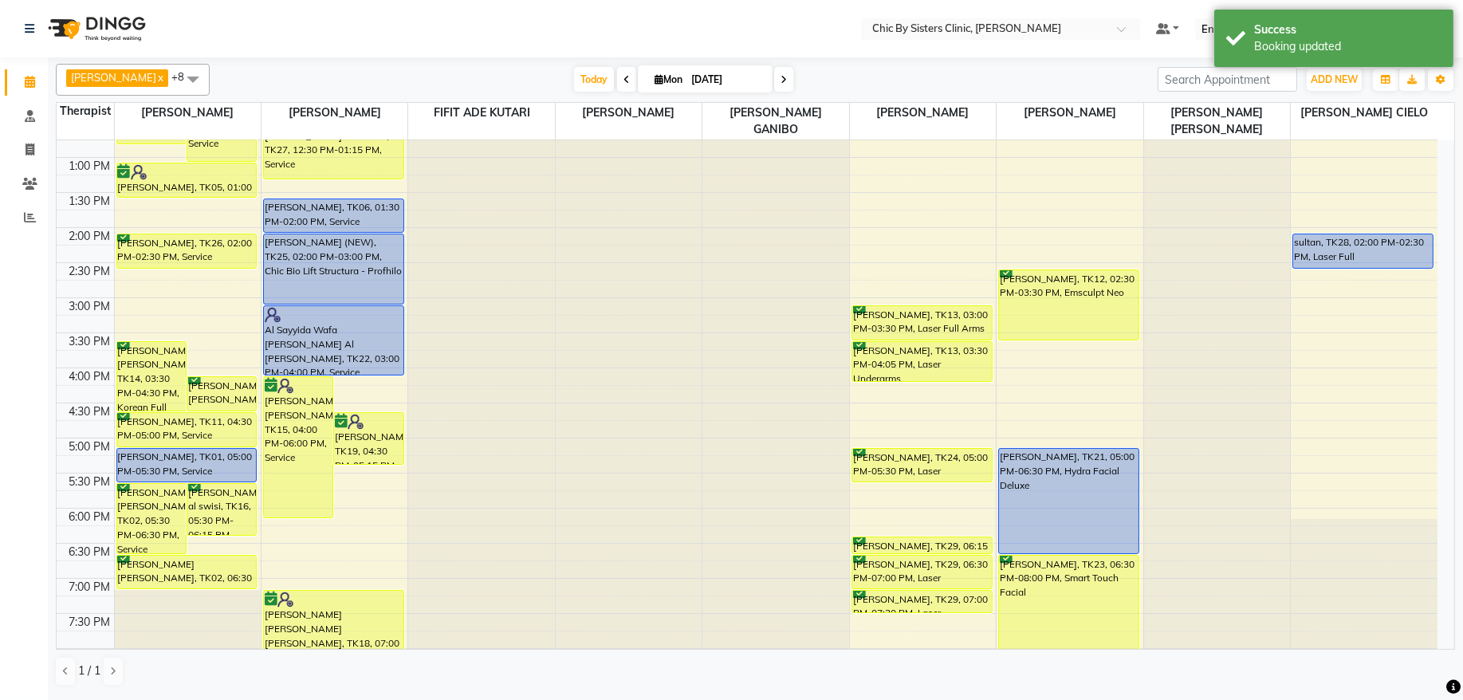
scroll to position [344, 0]
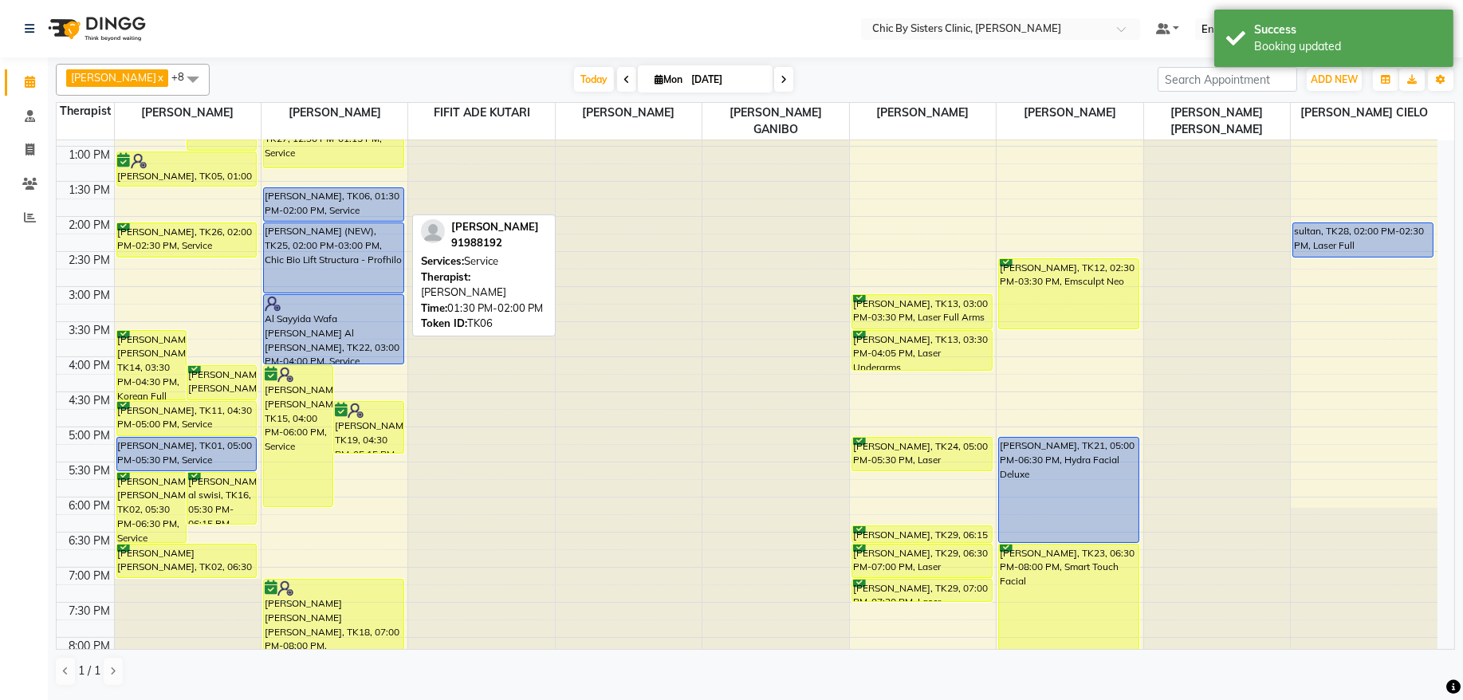
click at [360, 204] on div "[PERSON_NAME], TK06, 01:30 PM-02:00 PM, Service" at bounding box center [334, 204] width 140 height 33
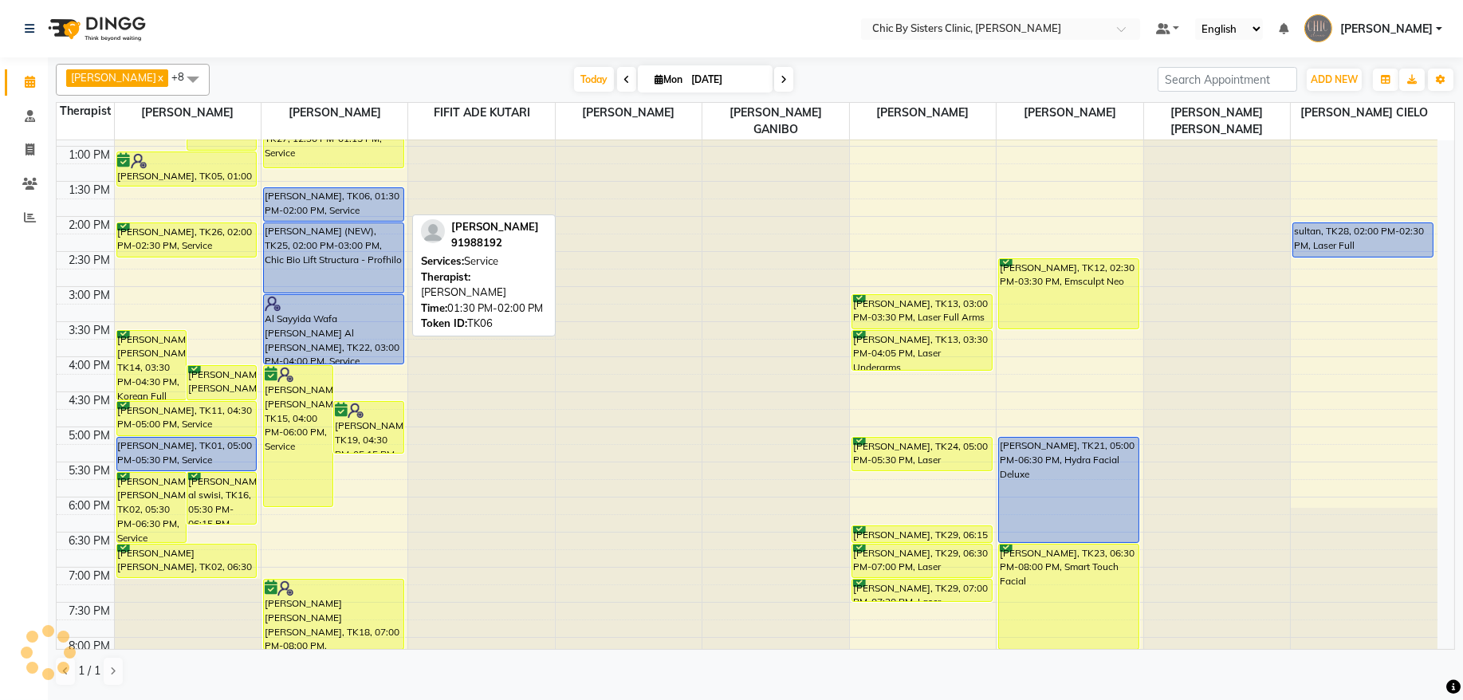
click at [362, 204] on div "[PERSON_NAME], TK06, 01:30 PM-02:00 PM, Service" at bounding box center [334, 204] width 140 height 33
select select "6"
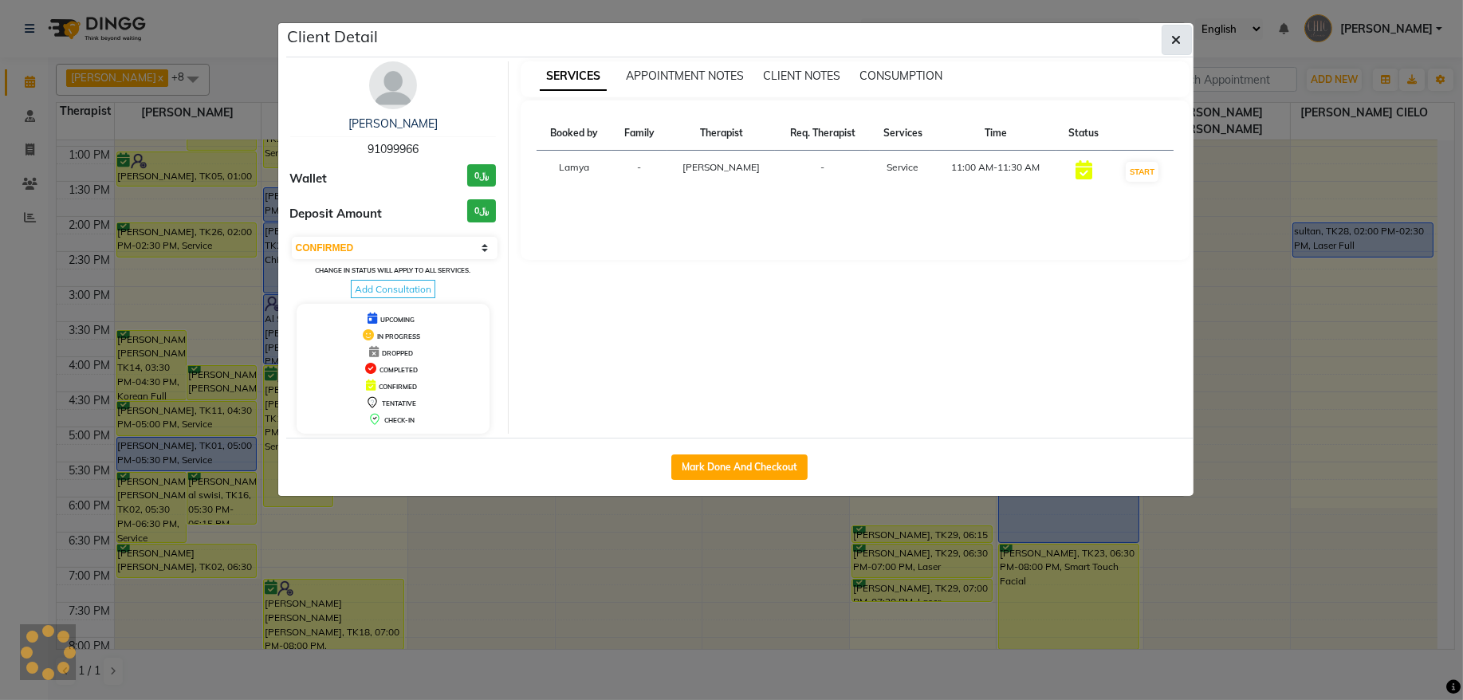
click at [1190, 45] on button "button" at bounding box center [1177, 40] width 30 height 30
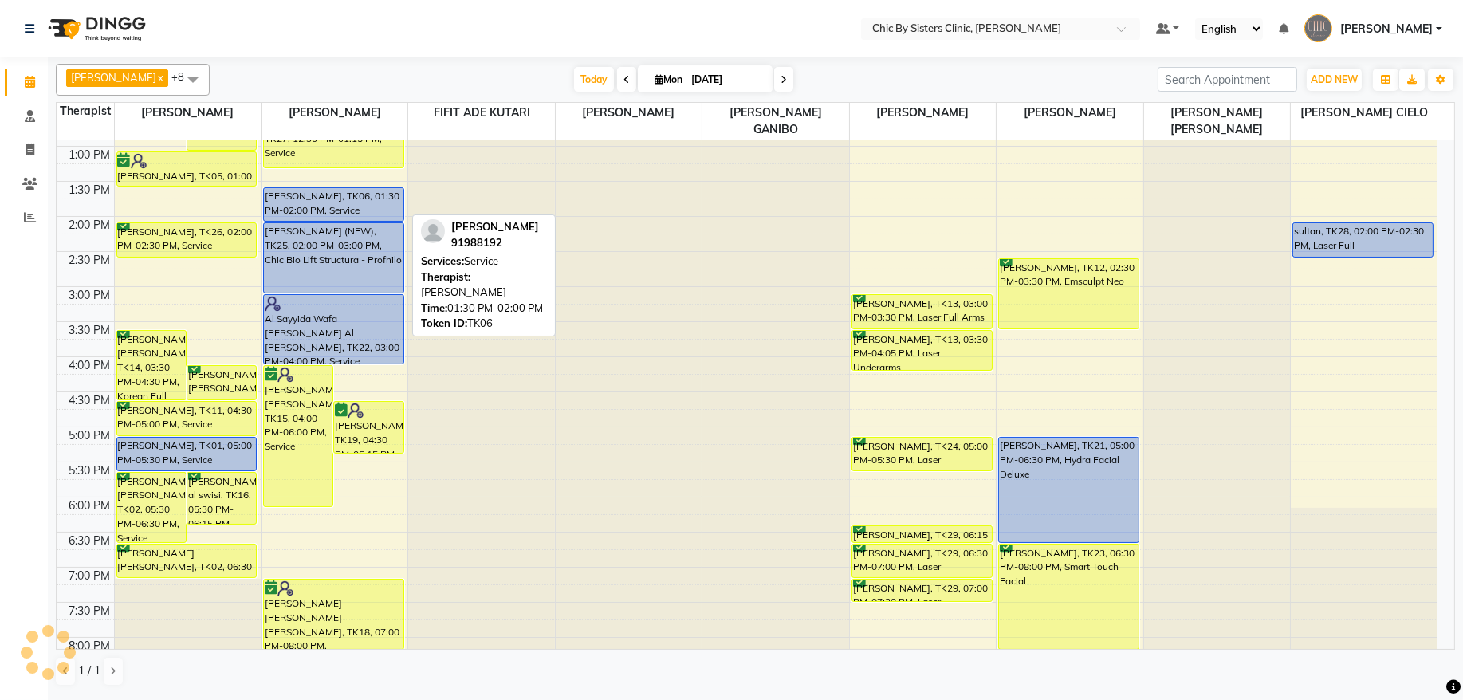
click at [347, 203] on div "[PERSON_NAME], TK06, 01:30 PM-02:00 PM, Service" at bounding box center [334, 204] width 140 height 33
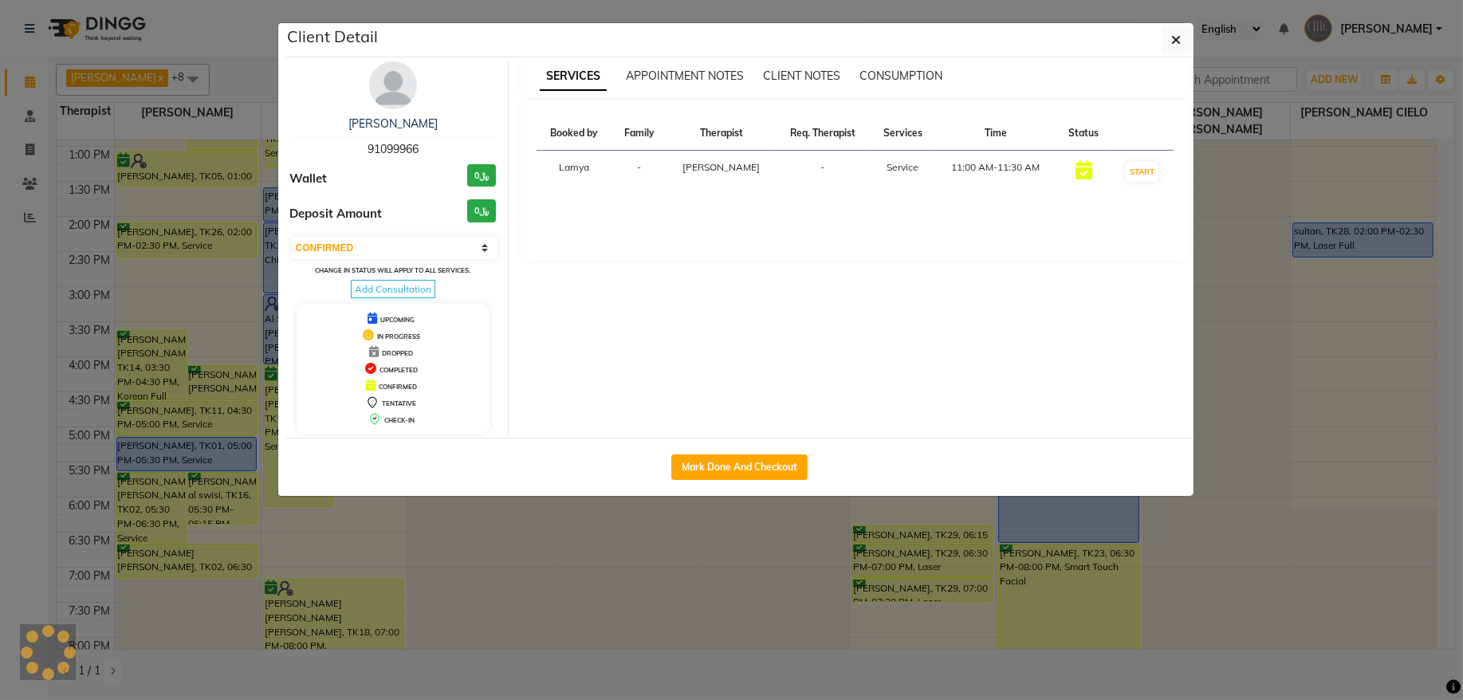
select select "5"
click at [446, 250] on select "Select IN SERVICE CONFIRMED TENTATIVE CHECK IN MARK DONE DROPPED UPCOMING" at bounding box center [395, 248] width 207 height 22
click at [1188, 46] on button "button" at bounding box center [1177, 40] width 30 height 30
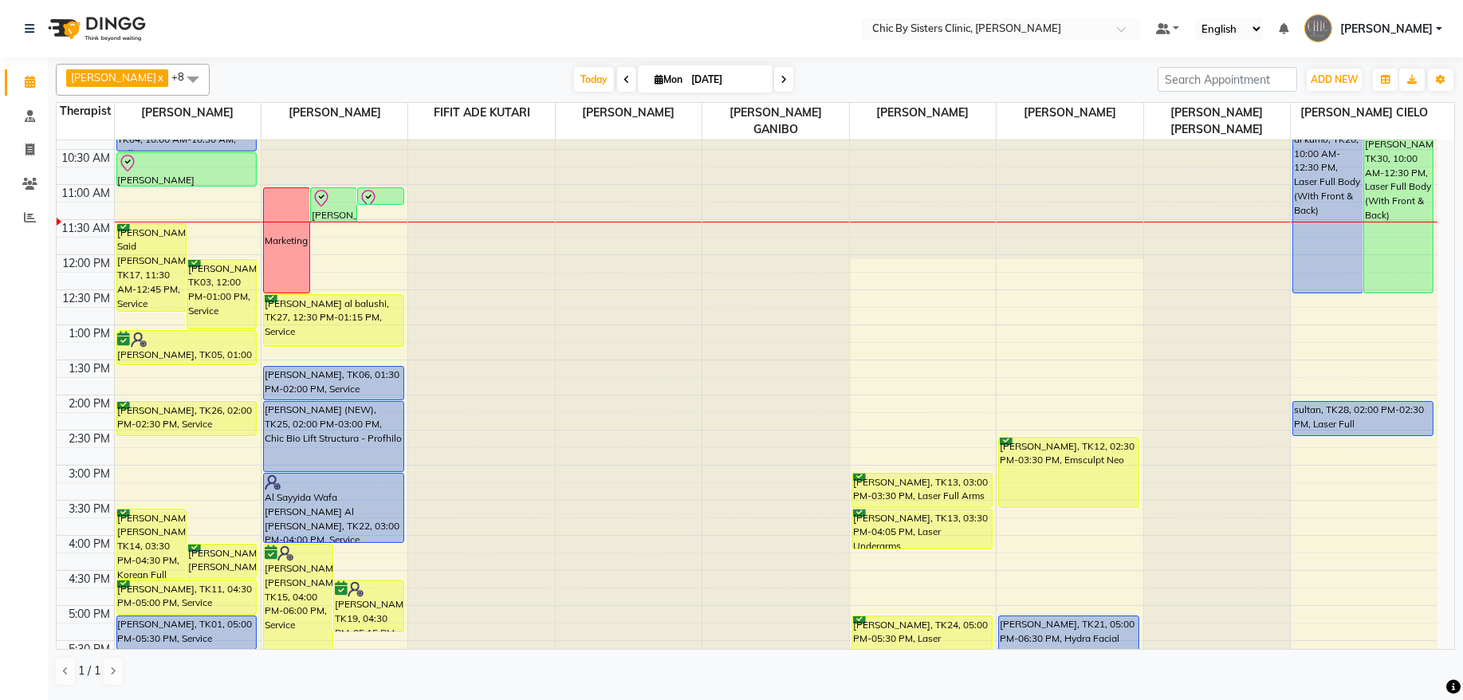
scroll to position [129, 0]
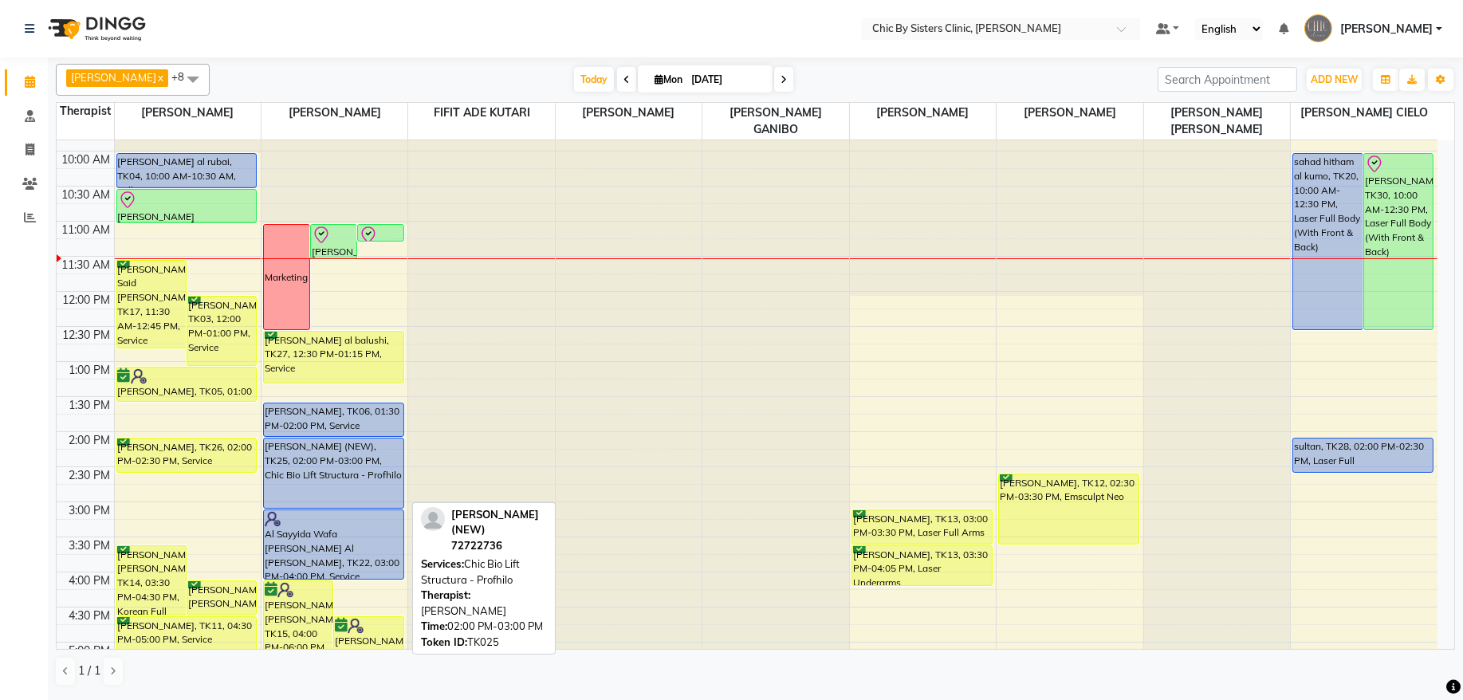
click at [365, 474] on div "[PERSON_NAME] (NEW), TK25, 02:00 PM-03:00 PM, Chic Bio Lift Structura - Profhilo" at bounding box center [334, 473] width 140 height 69
select select "5"
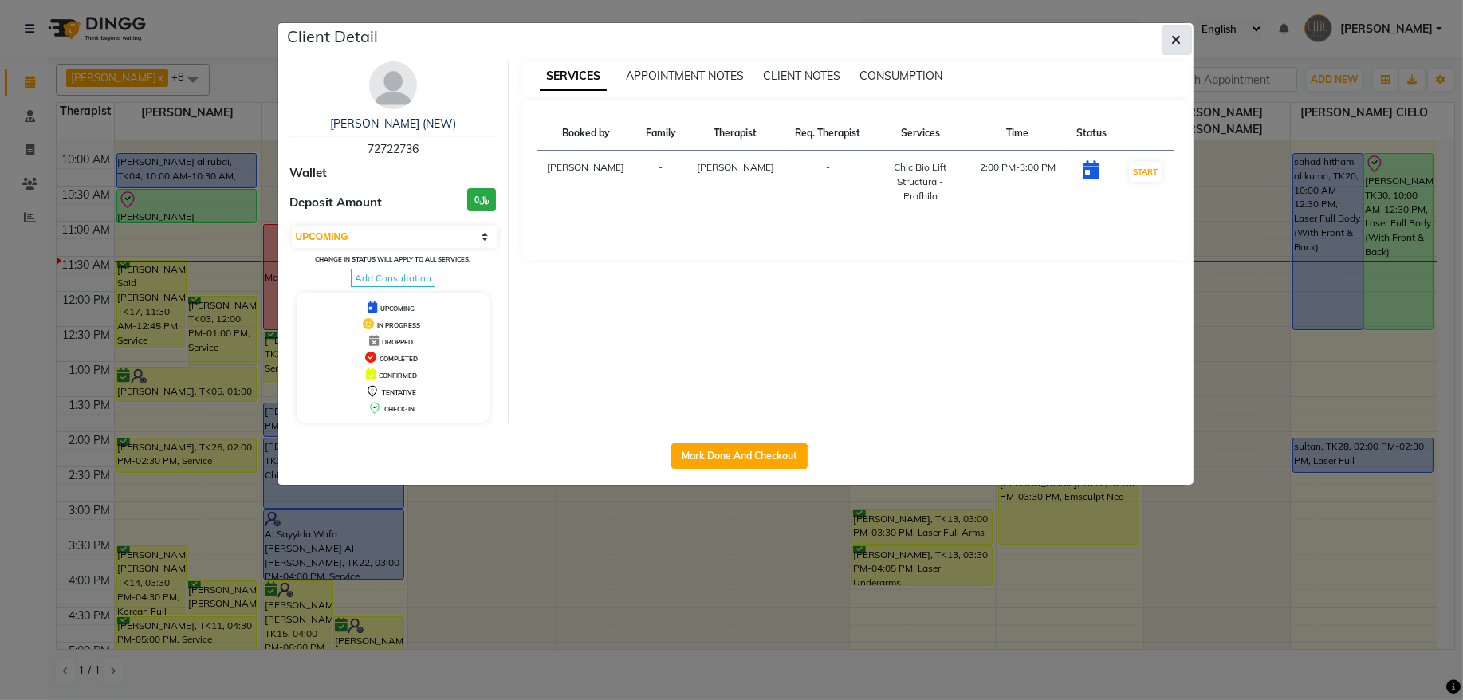
click at [1167, 44] on button "button" at bounding box center [1177, 40] width 30 height 30
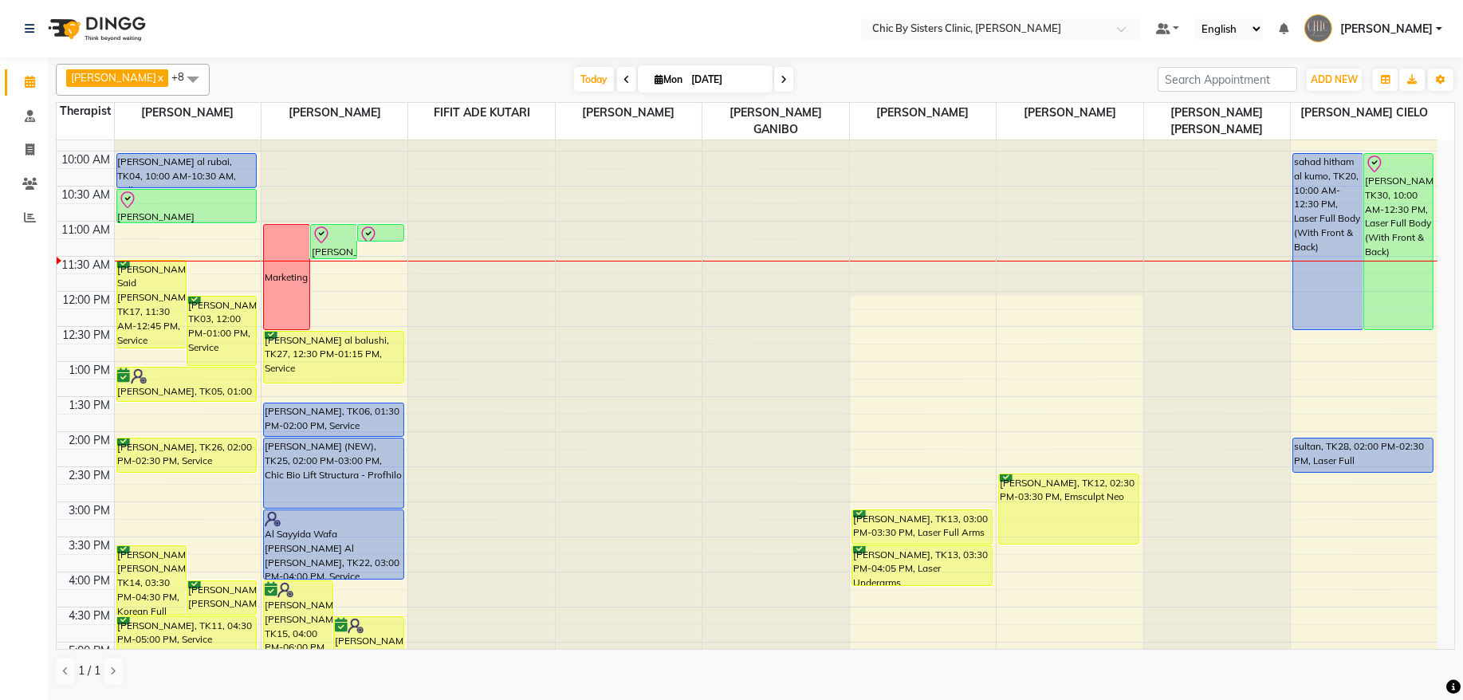
scroll to position [344, 0]
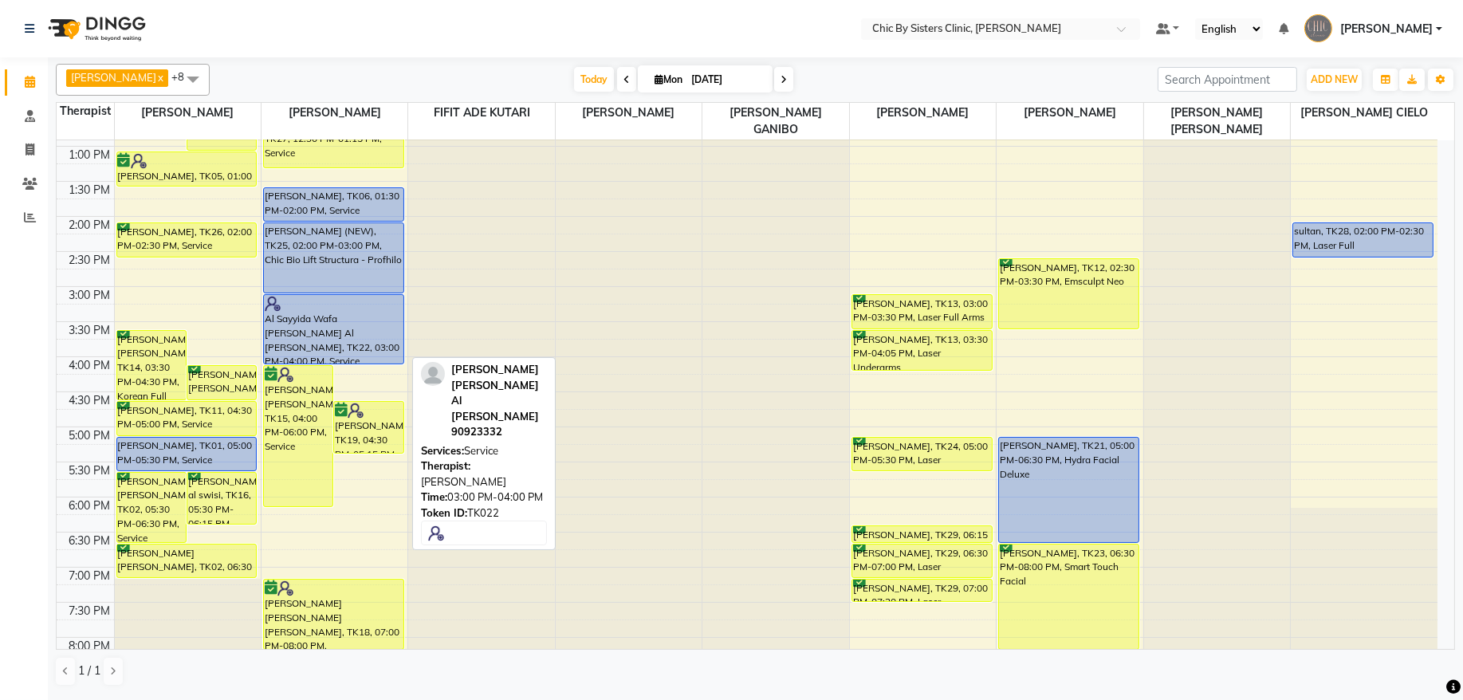
click at [381, 345] on div "Al Sayyida Wafa [PERSON_NAME] Al [PERSON_NAME], TK22, 03:00 PM-04:00 PM, Service" at bounding box center [334, 329] width 140 height 69
select select "5"
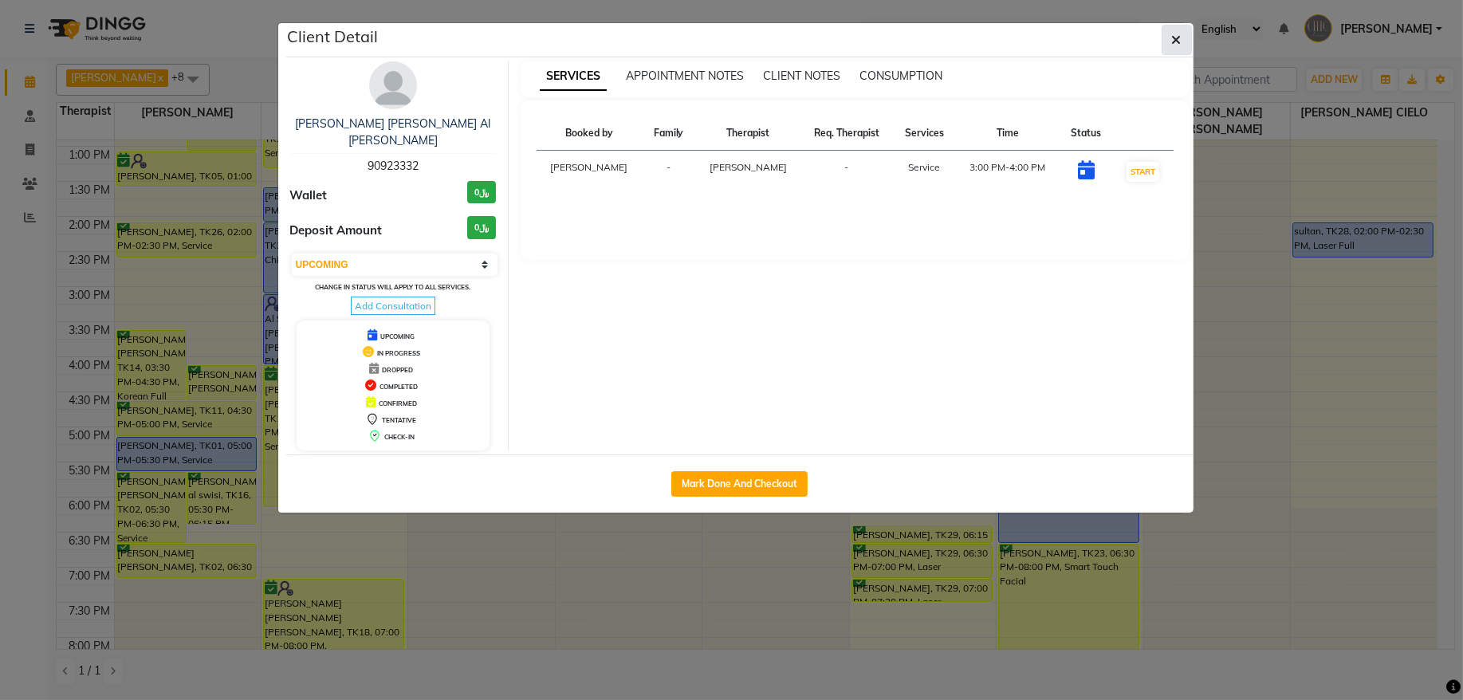
click at [1182, 29] on button "button" at bounding box center [1177, 40] width 30 height 30
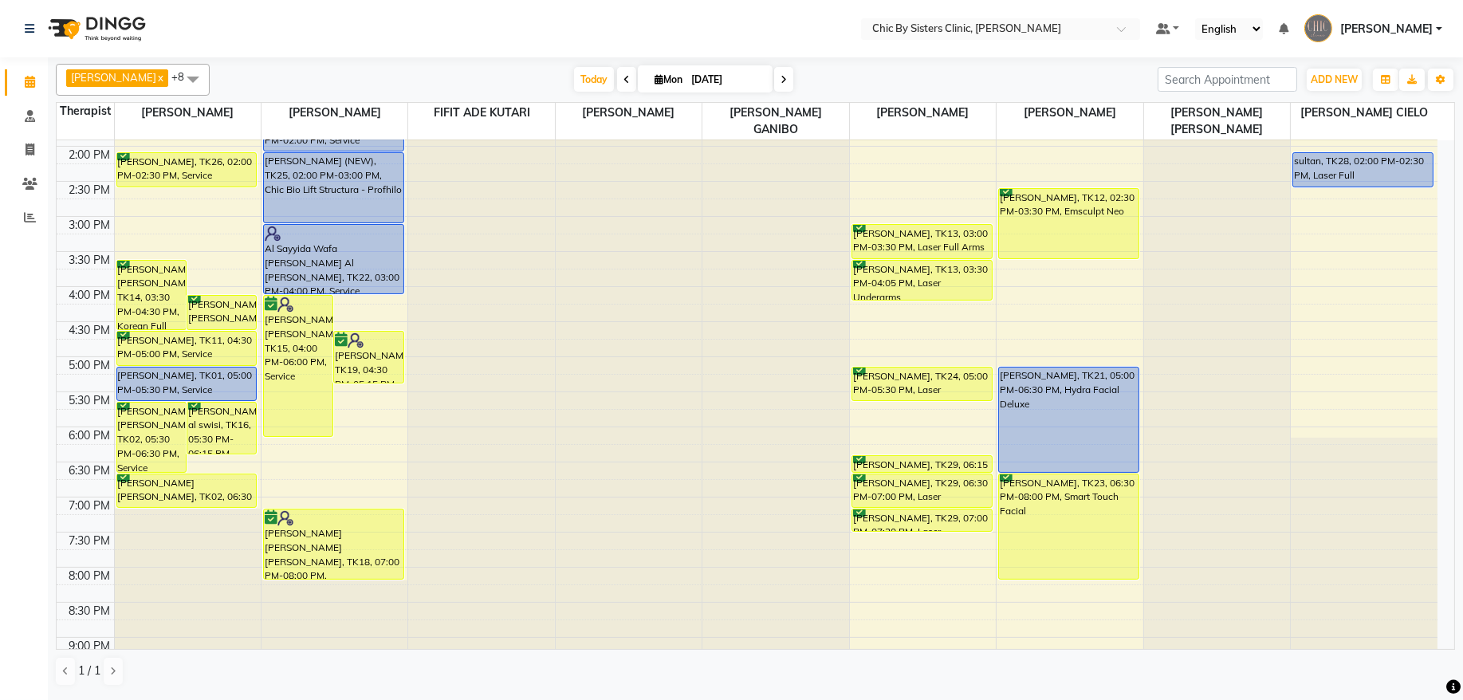
scroll to position [430, 0]
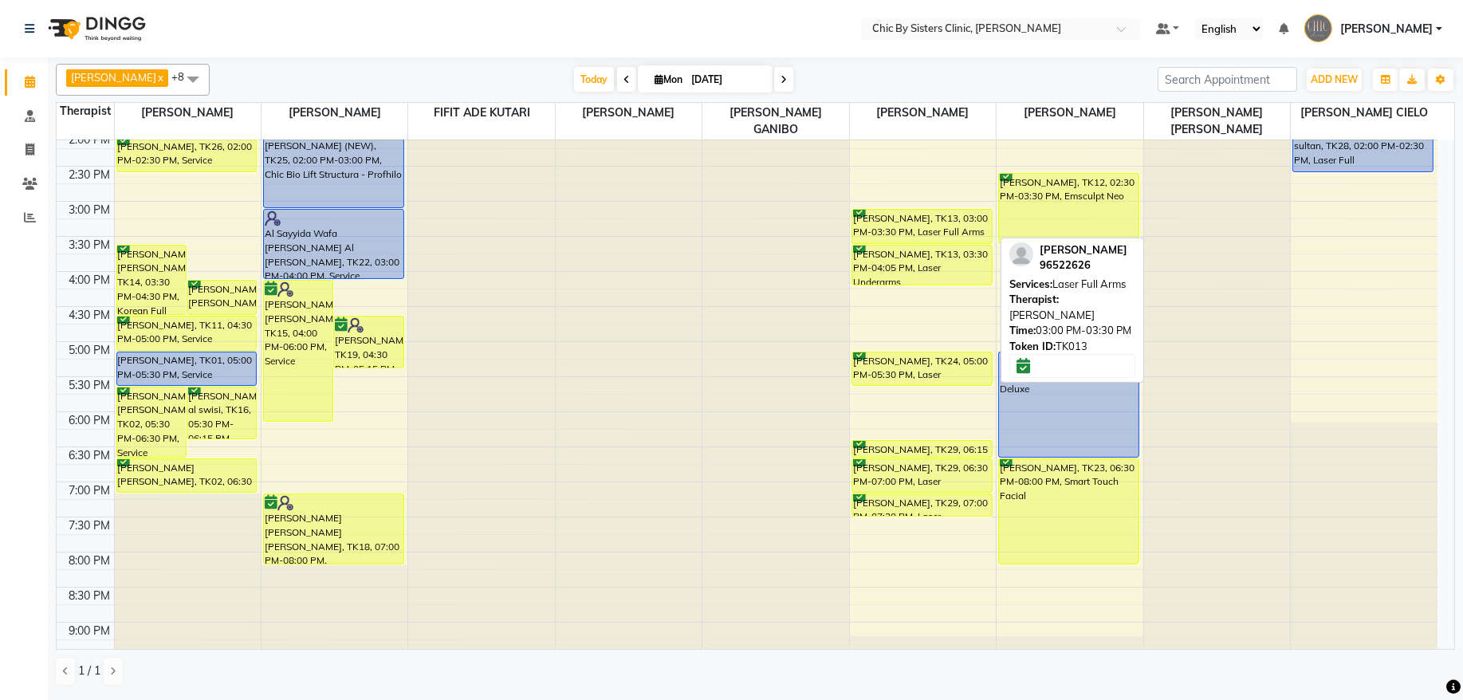
click at [948, 231] on div "[PERSON_NAME], TK13, 03:00 PM-03:30 PM, Laser Full Arms" at bounding box center [922, 226] width 140 height 33
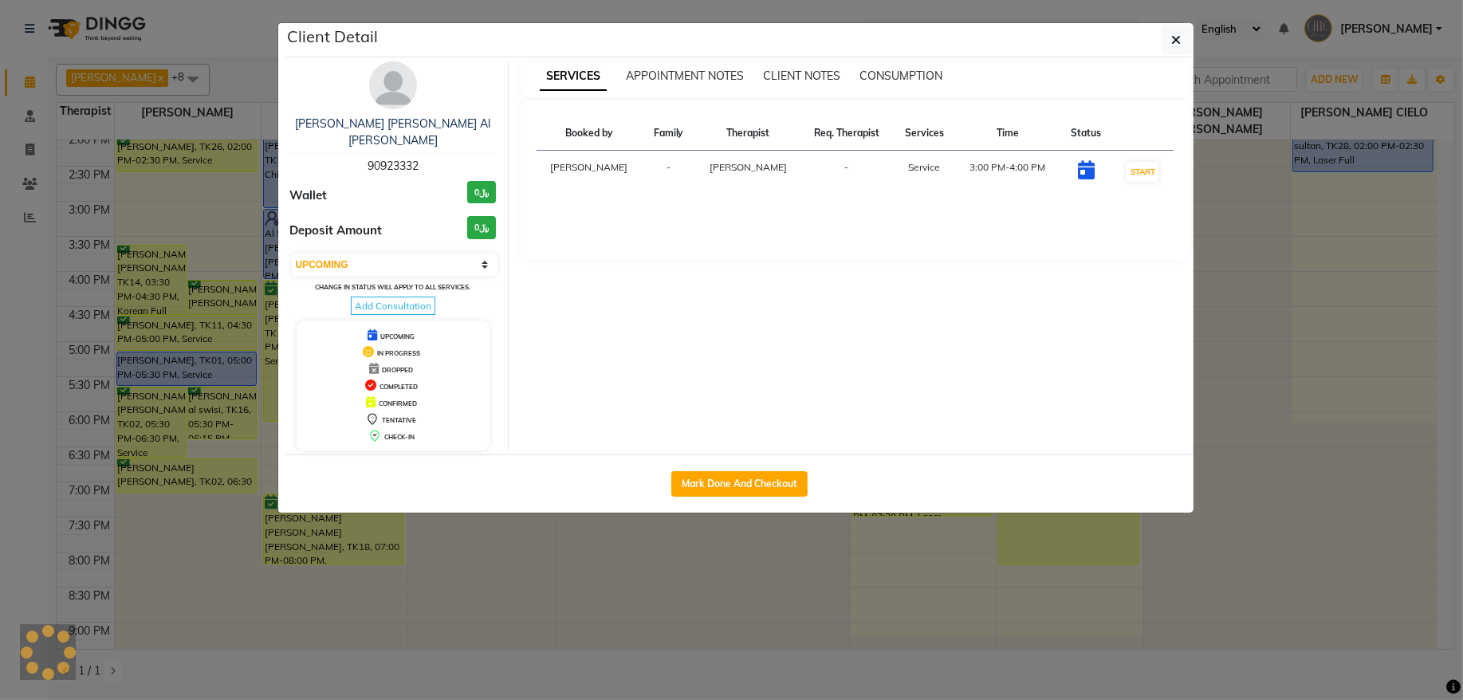
select select "6"
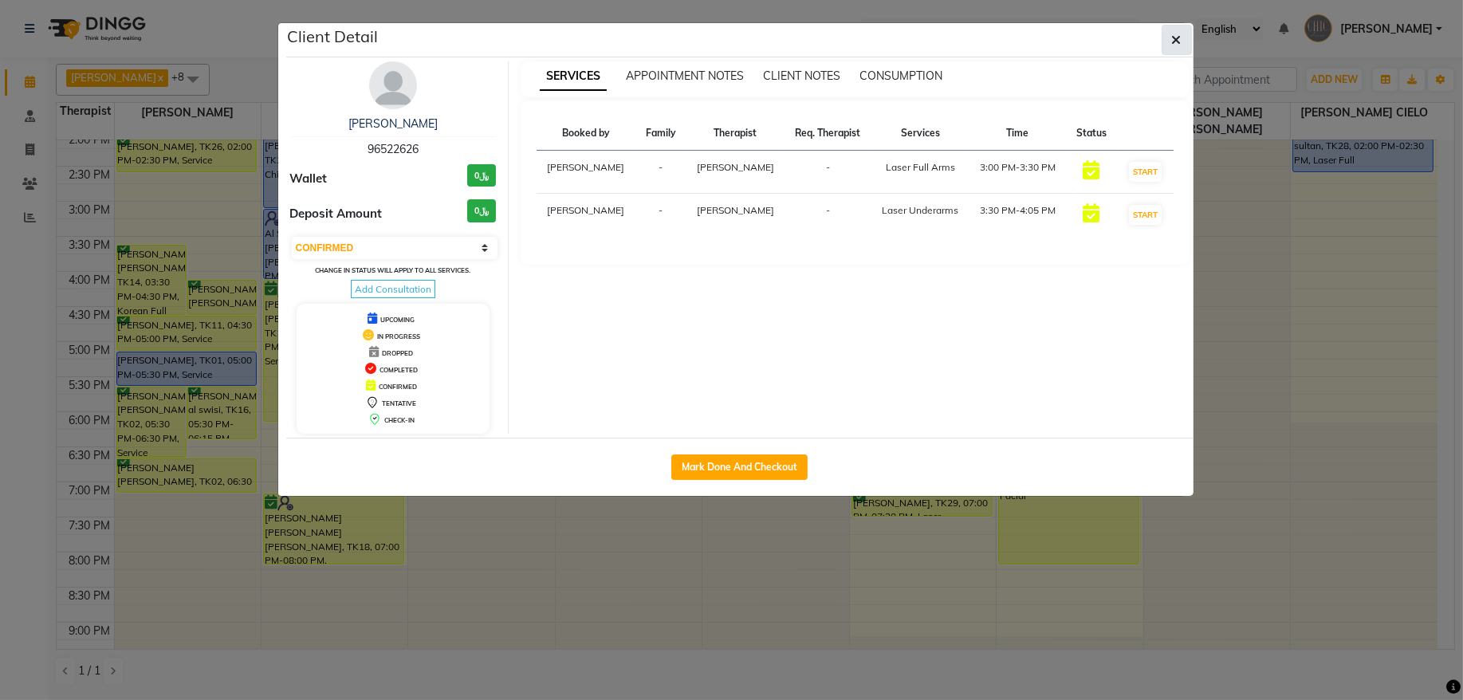
click at [1185, 41] on button "button" at bounding box center [1177, 40] width 30 height 30
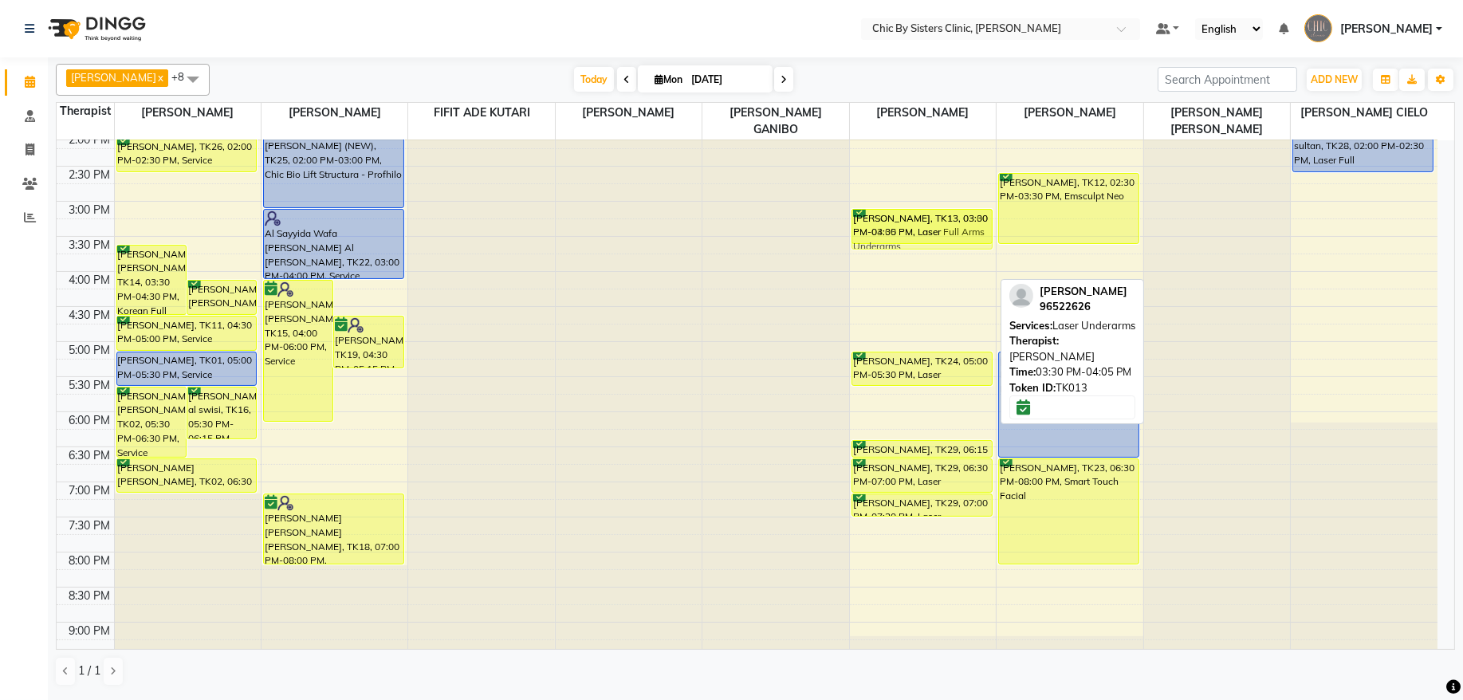
drag, startPoint x: 942, startPoint y: 268, endPoint x: 938, endPoint y: 234, distance: 34.5
click at [938, 234] on div "Samah Al Rawahi, TK13, 03:00 PM-03:30 PM, Laser Full Arms Samah Al Rawahi, TK13…" at bounding box center [923, 272] width 146 height 1122
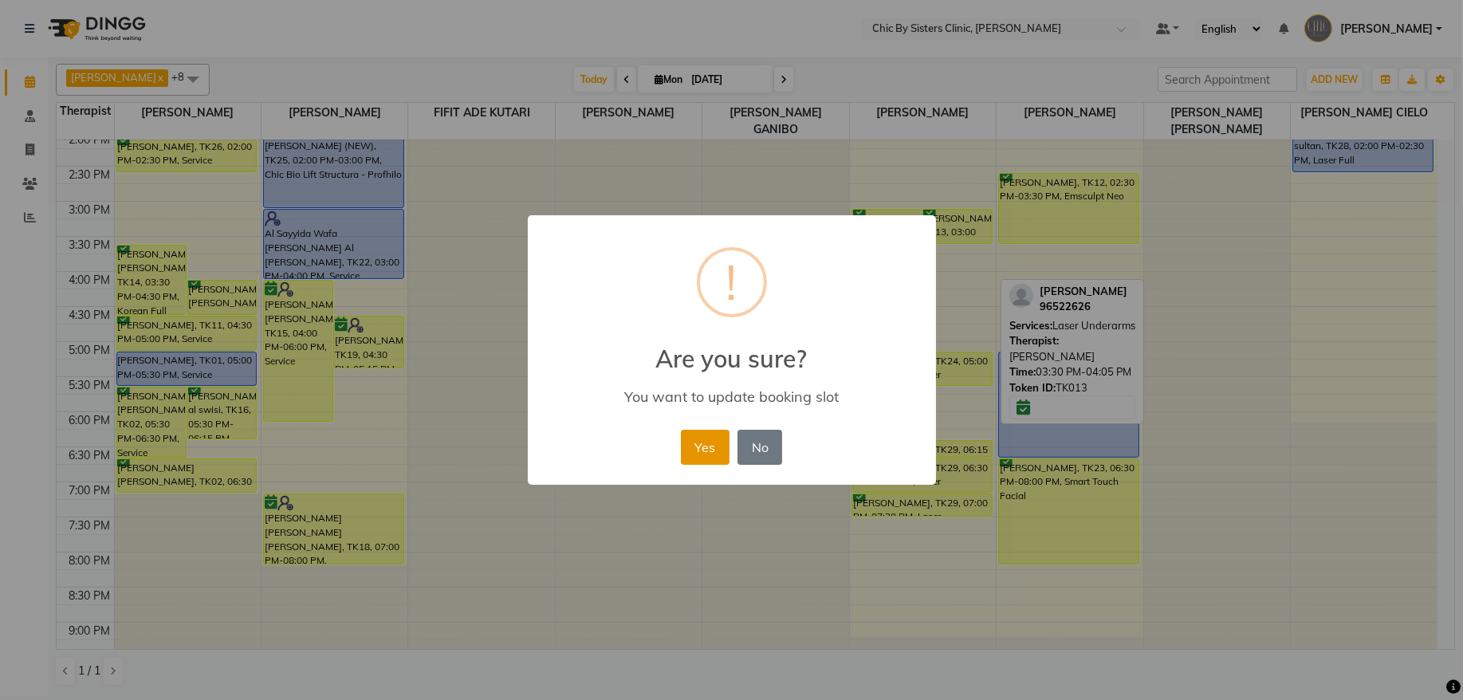
click at [698, 449] on button "Yes" at bounding box center [705, 447] width 49 height 35
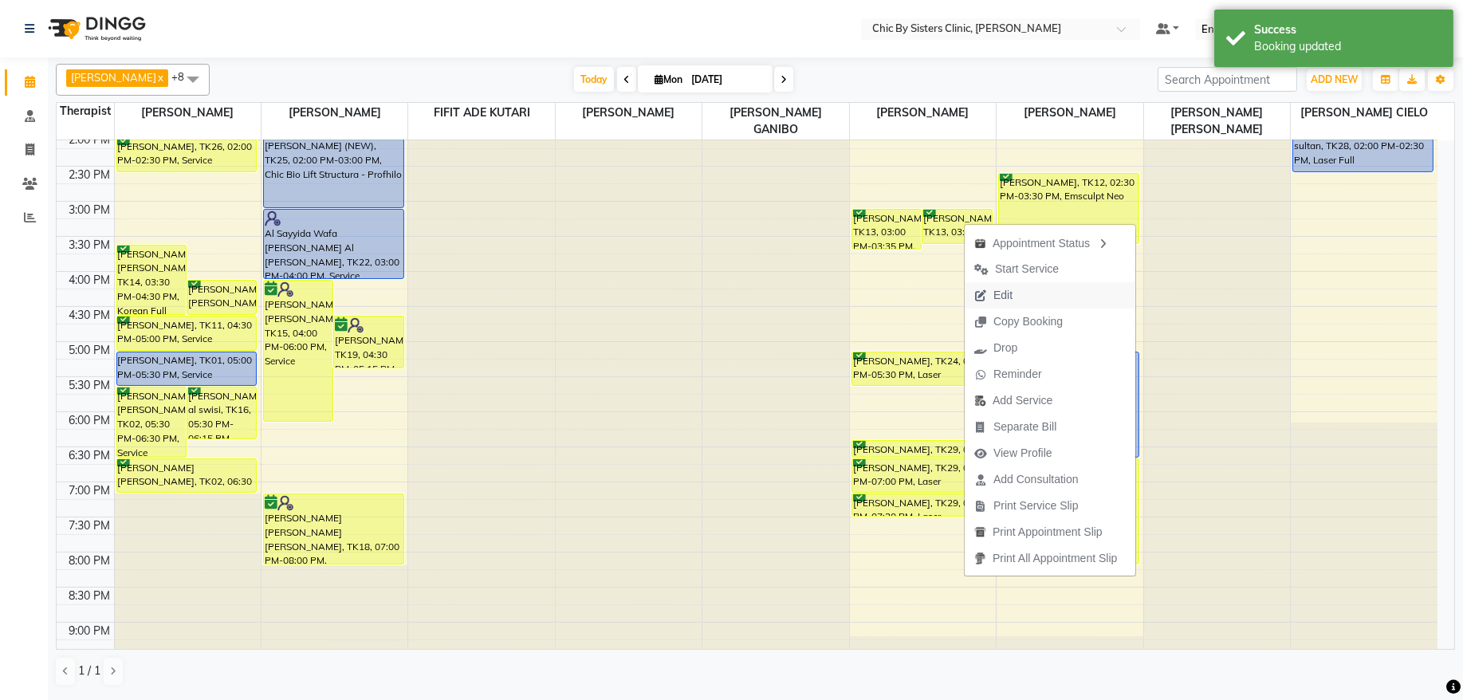
click at [1000, 295] on span "Edit" at bounding box center [1002, 295] width 19 height 17
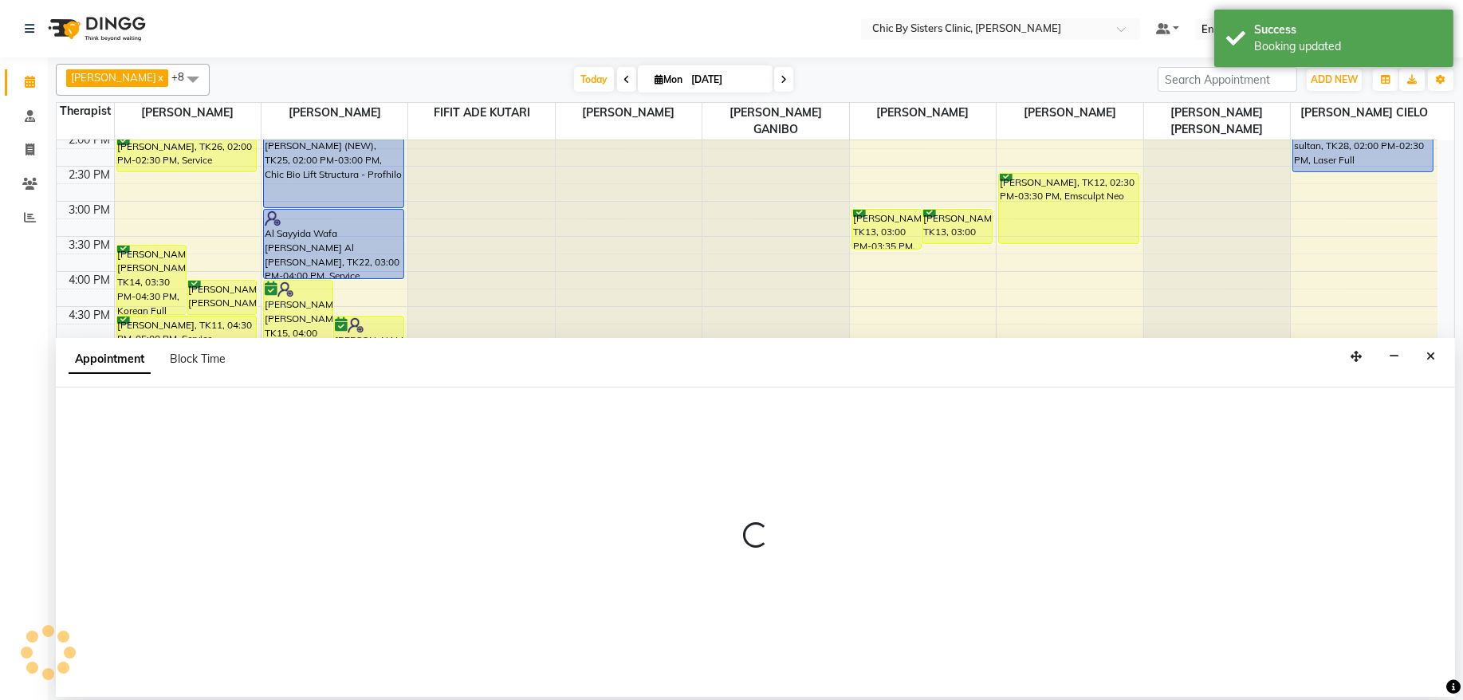
select select "tentative"
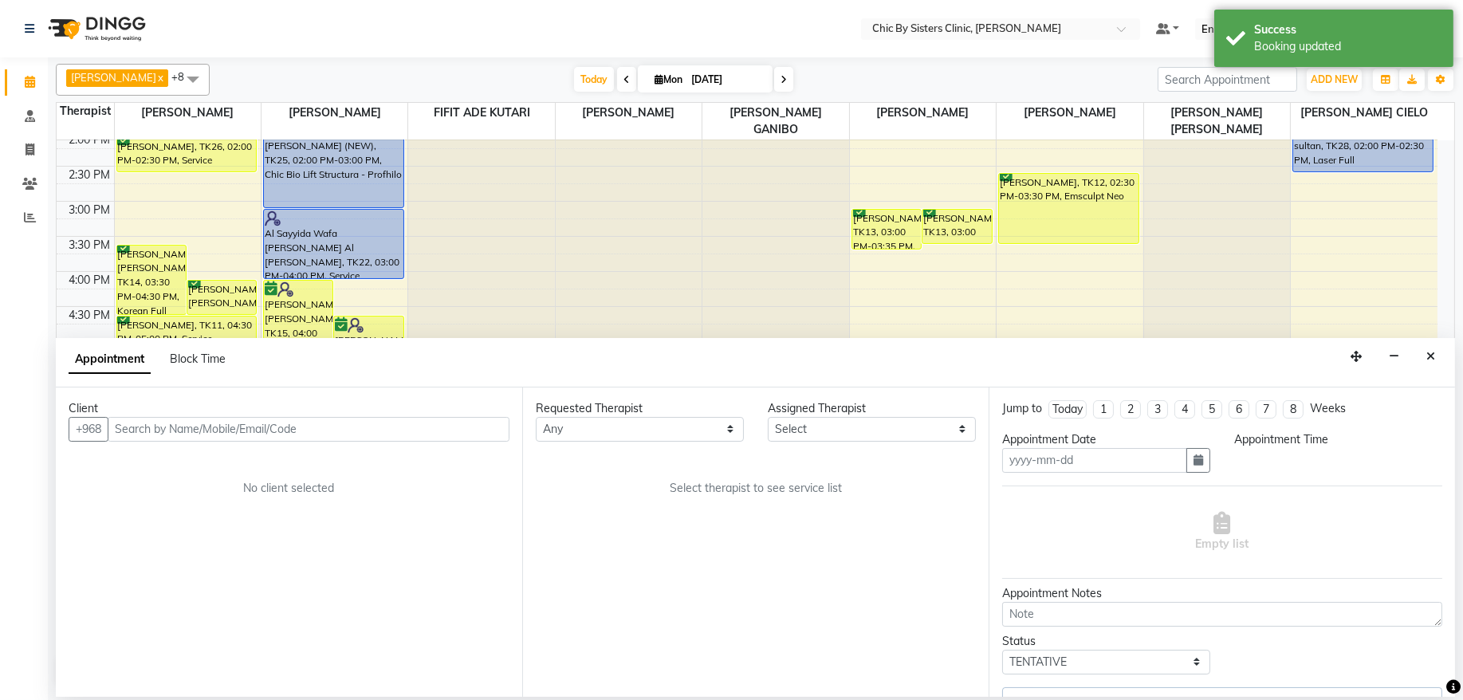
type input "[DATE]"
select select "confirm booking"
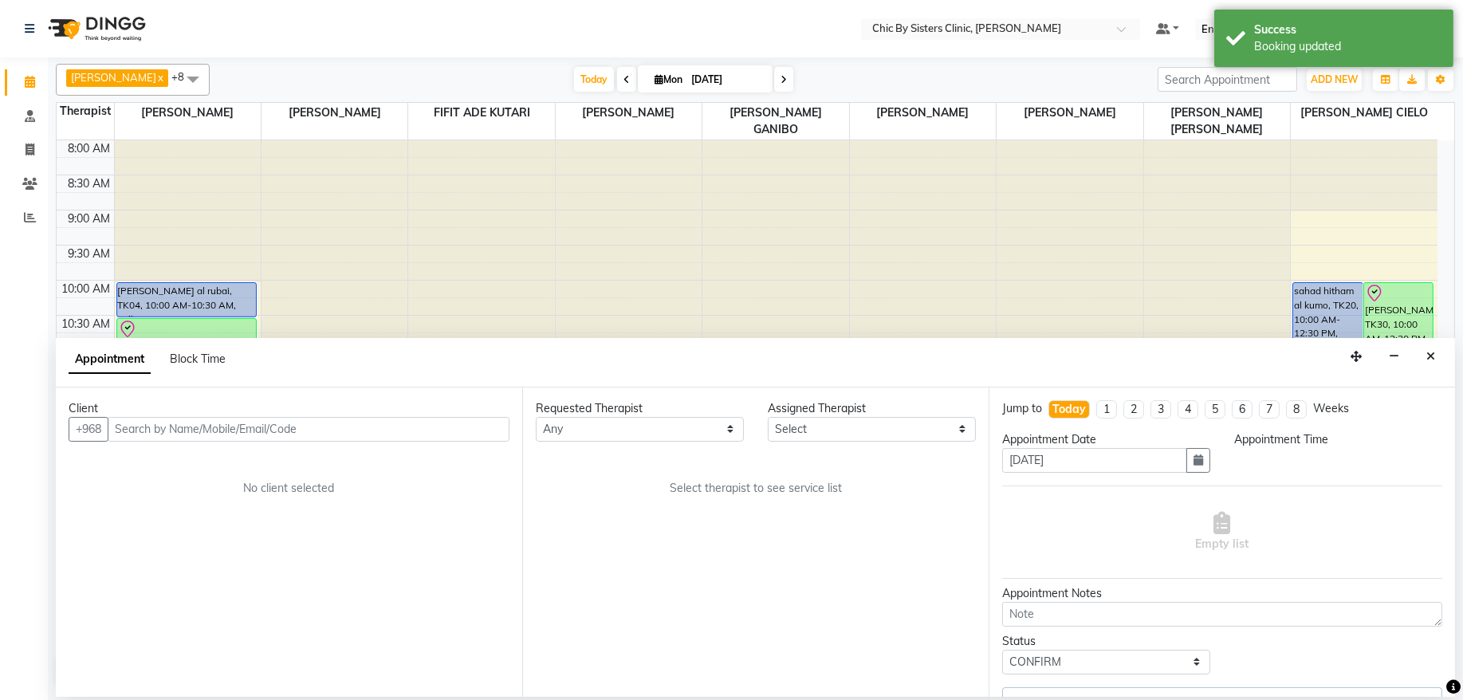
select select "900"
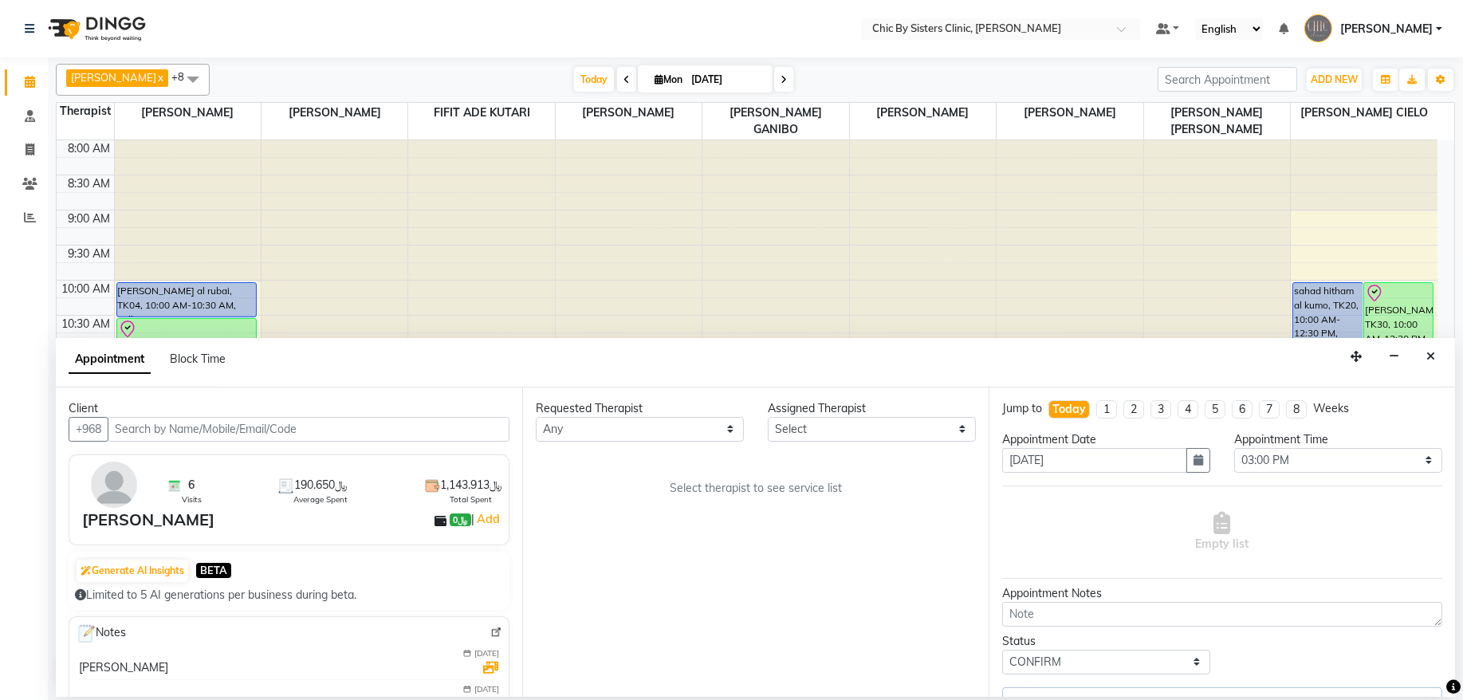
select select "49186"
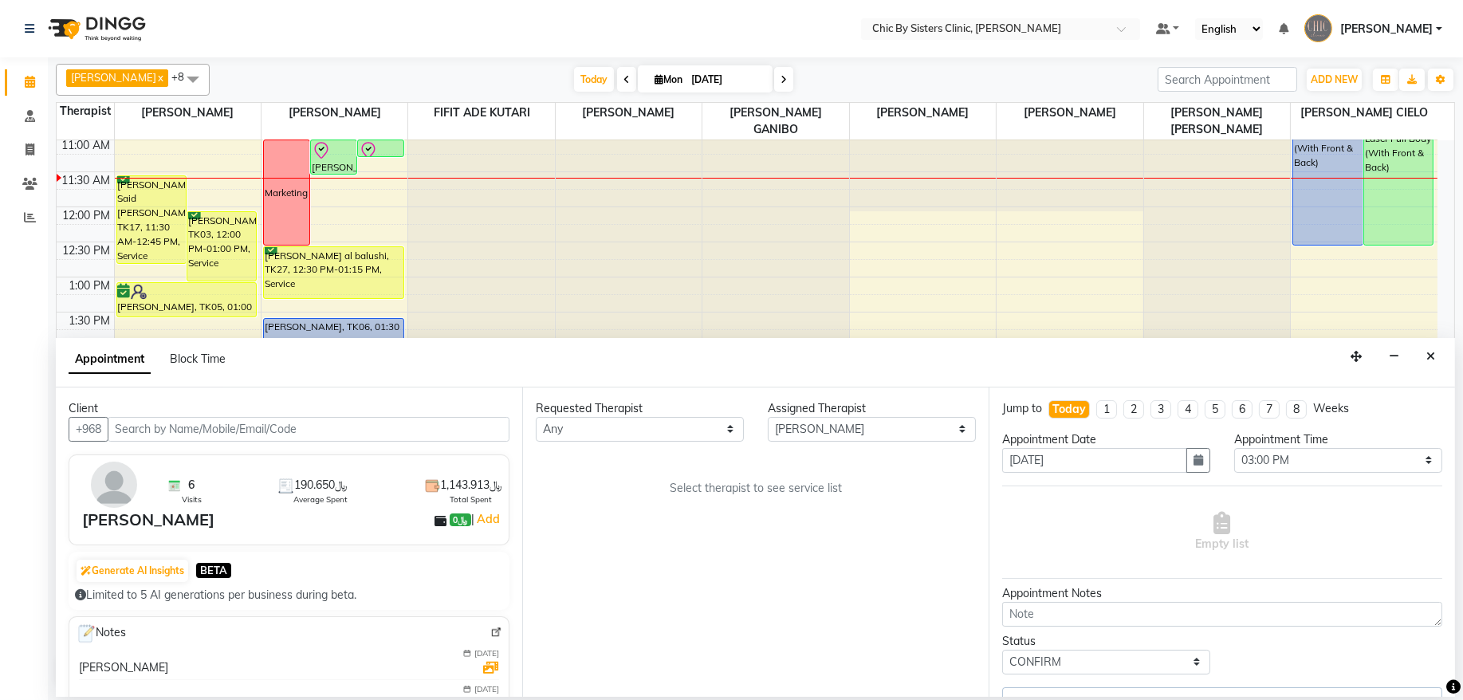
select select "3125"
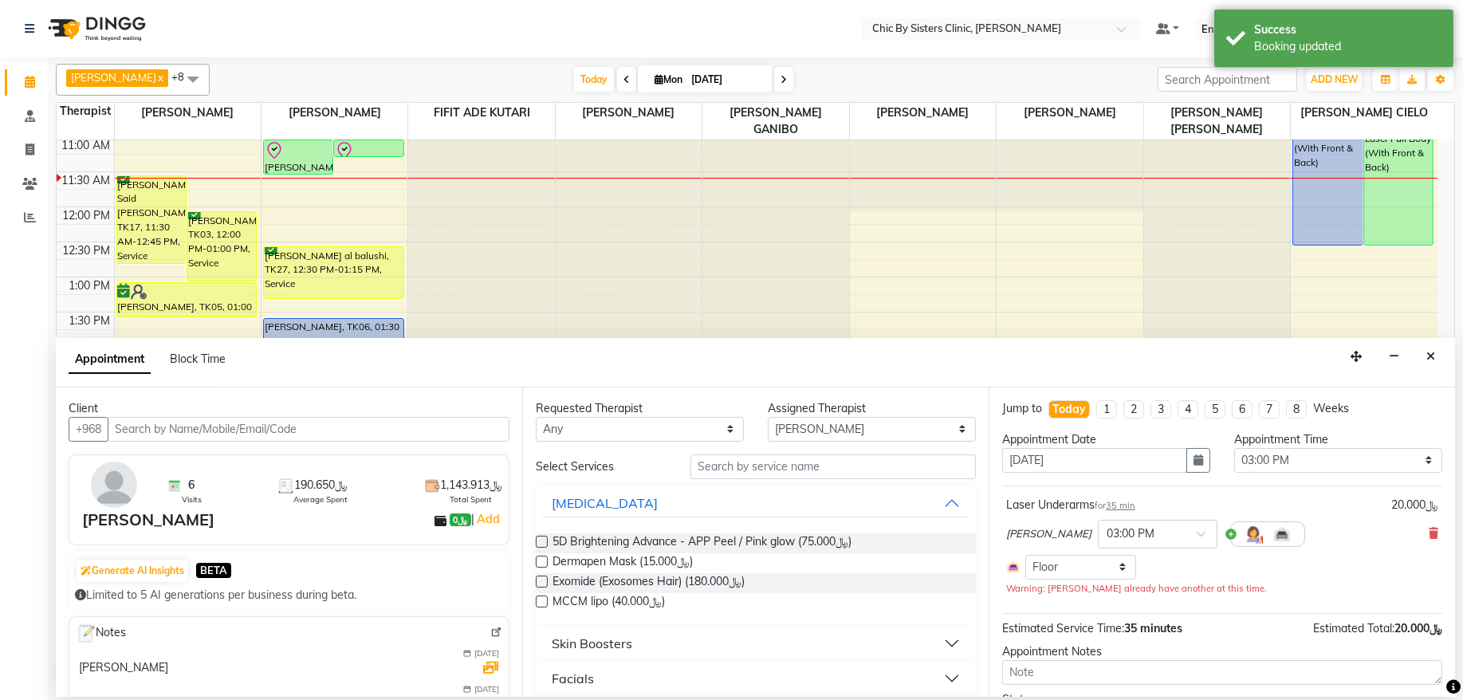
select select "3125"
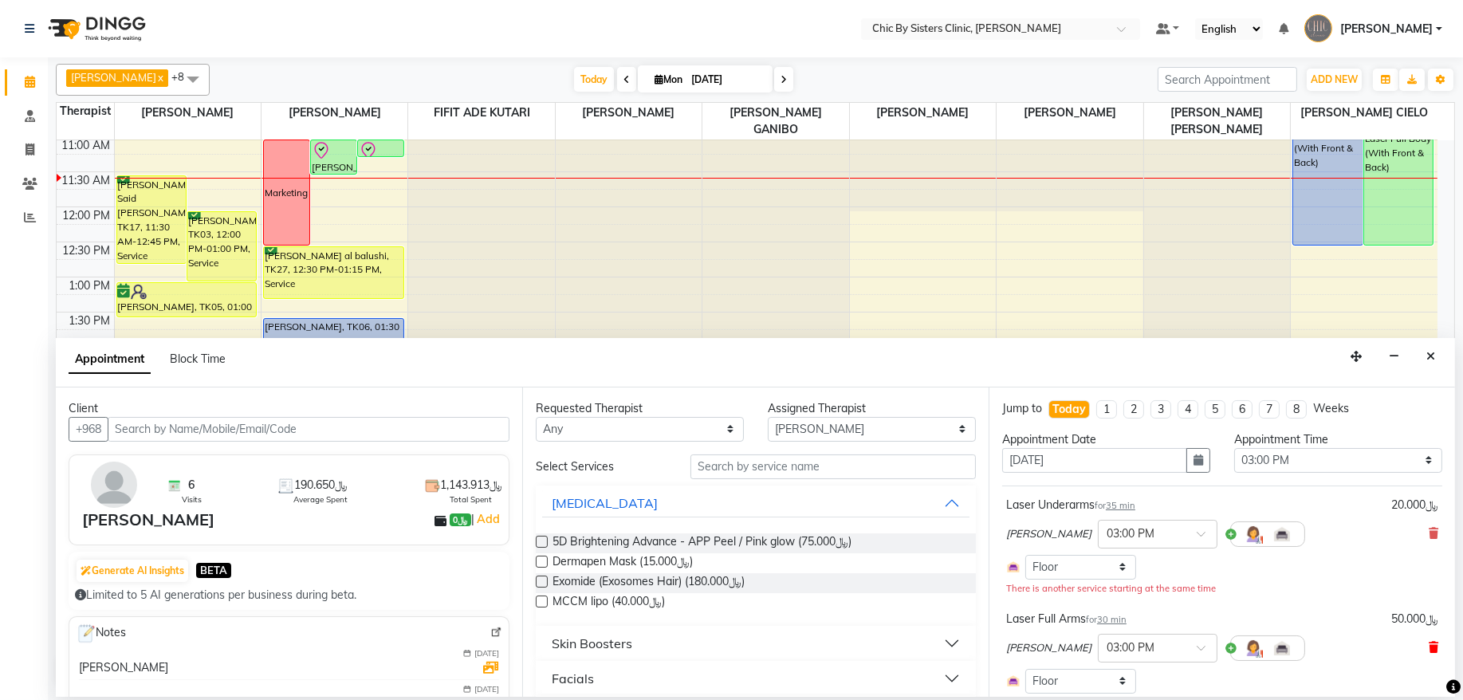
click at [1429, 652] on icon at bounding box center [1434, 647] width 10 height 11
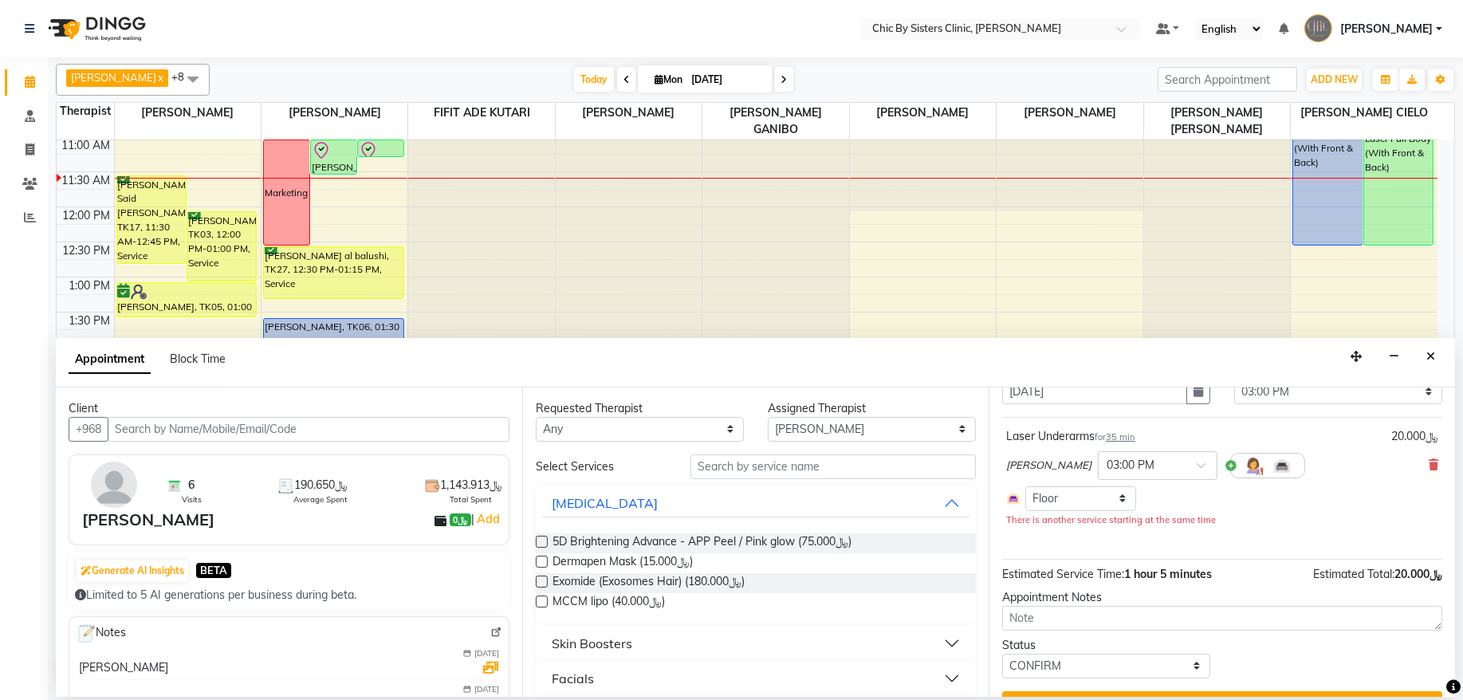
scroll to position [106, 0]
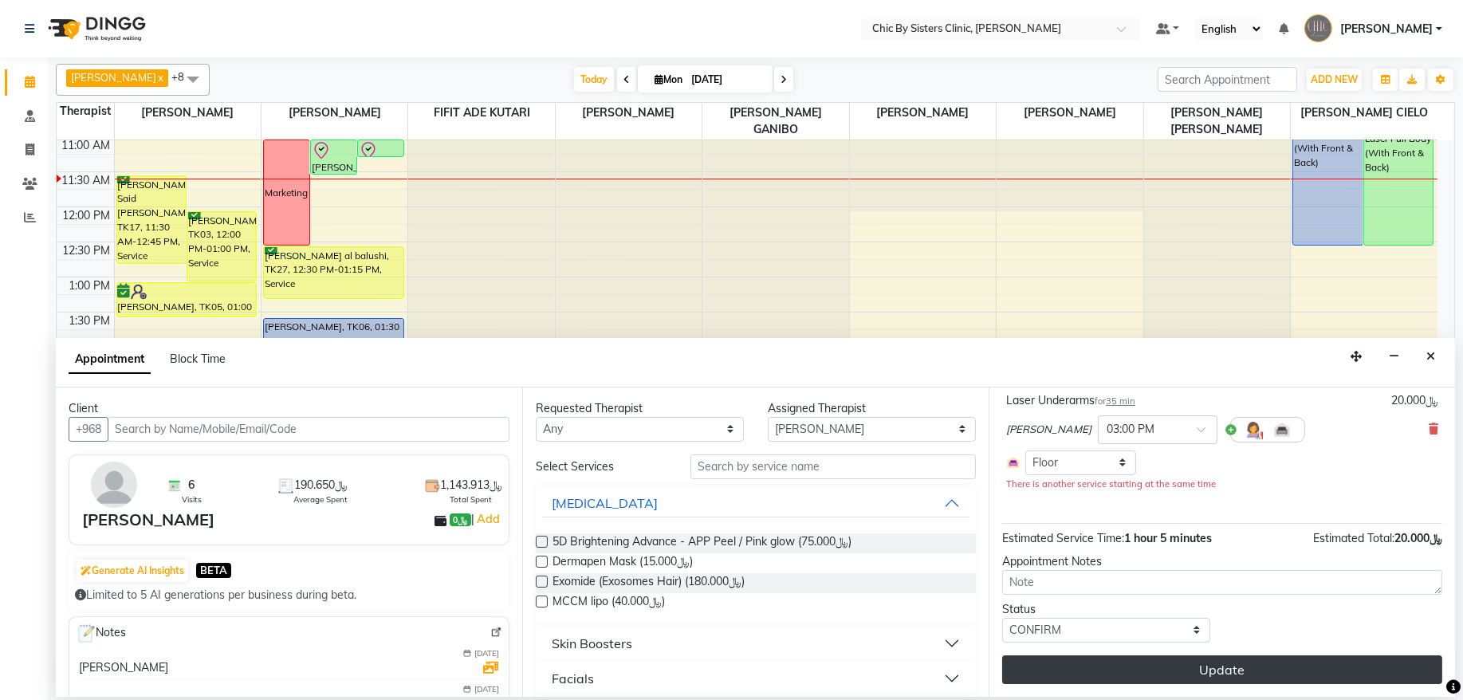
click at [1182, 672] on button "Update" at bounding box center [1222, 669] width 440 height 29
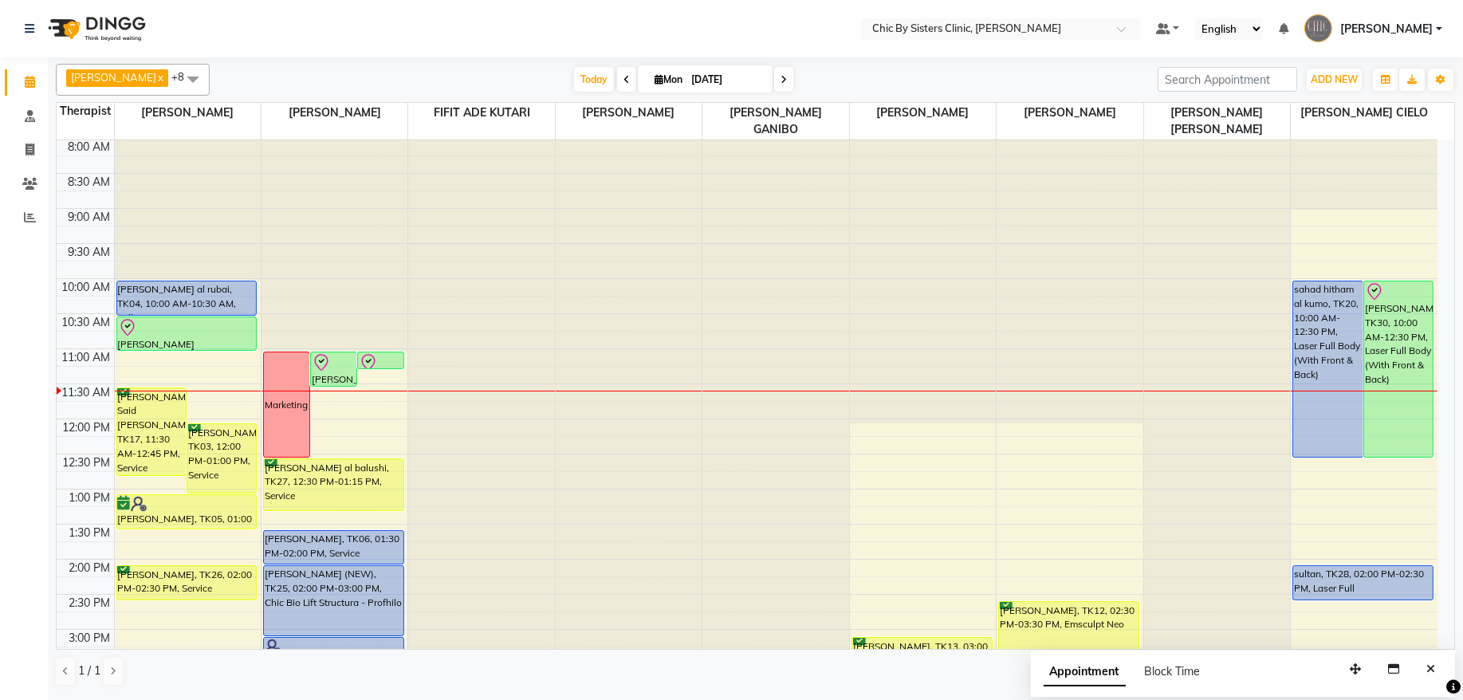
scroll to position [0, 0]
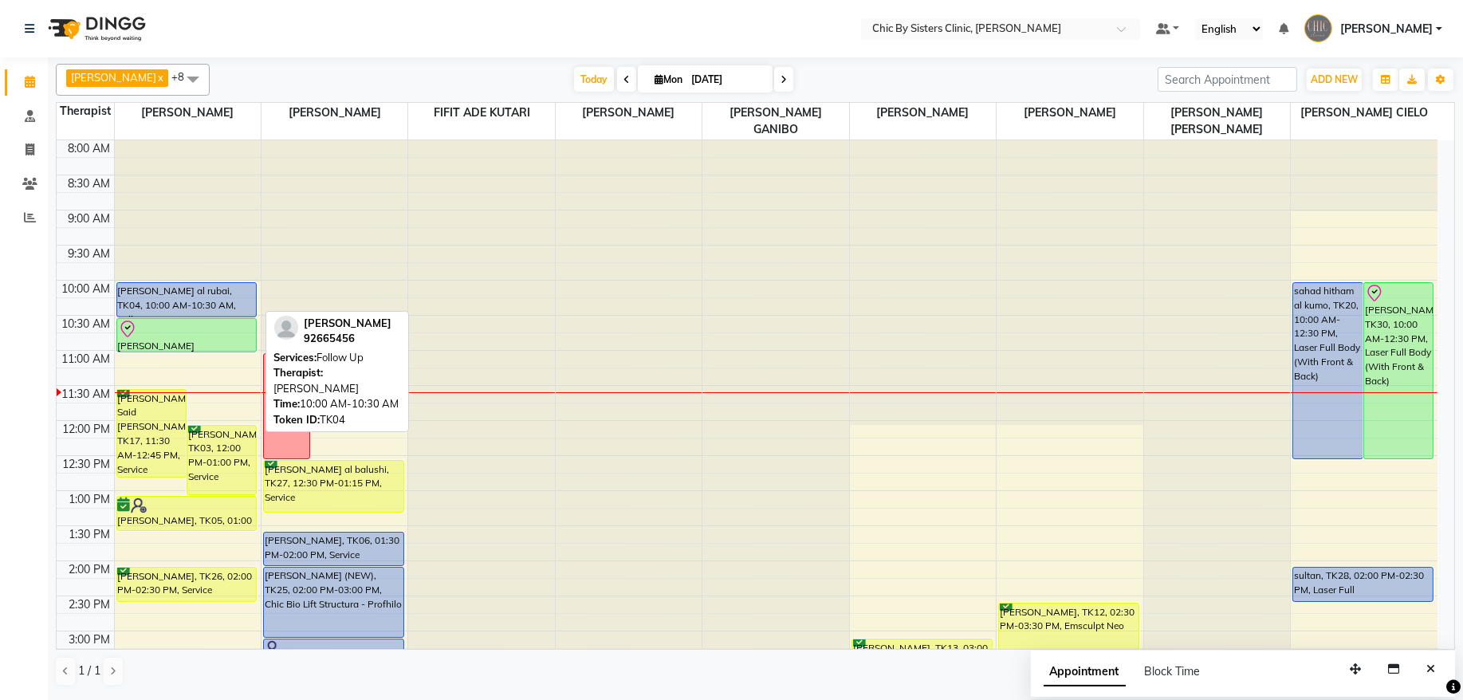
click at [210, 304] on div "[PERSON_NAME] al rubai, TK04, 10:00 AM-10:30 AM, Follow Up" at bounding box center [187, 299] width 140 height 33
click at [188, 293] on div "[PERSON_NAME] al rubai, TK04, 10:00 AM-10:30 AM, Follow Up" at bounding box center [187, 299] width 140 height 33
select select "5"
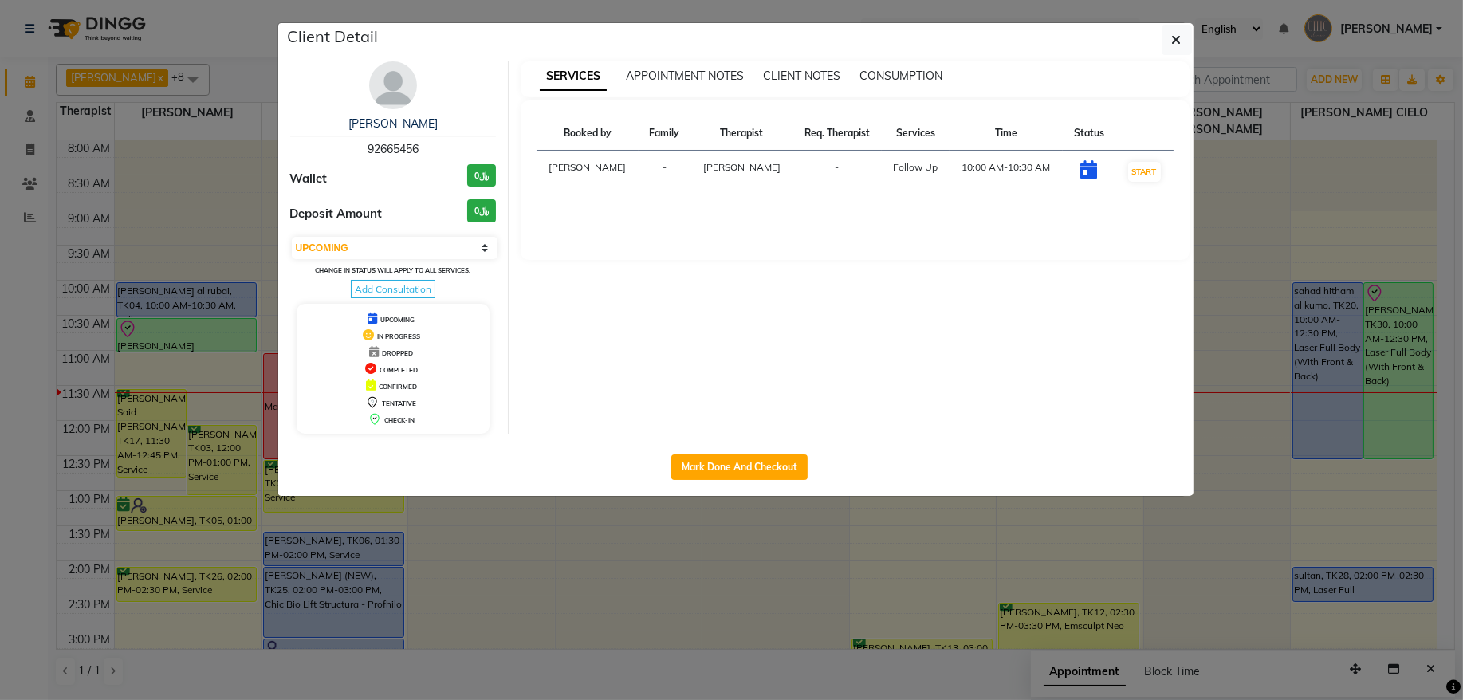
click at [387, 145] on span "92665456" at bounding box center [393, 149] width 51 height 14
copy span "92665456"
click at [1172, 41] on icon "button" at bounding box center [1177, 39] width 10 height 13
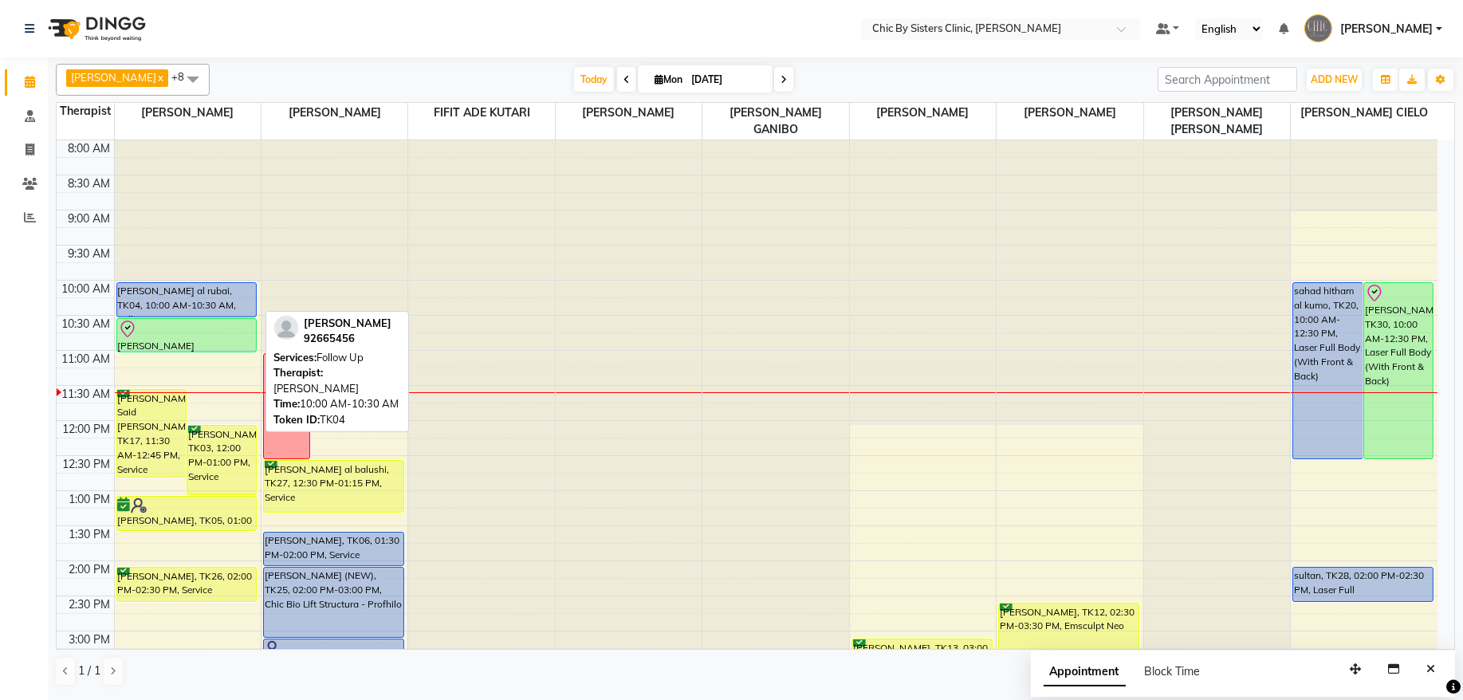
click at [177, 296] on div "[PERSON_NAME] al rubai, TK04, 10:00 AM-10:30 AM, Follow Up" at bounding box center [187, 299] width 140 height 33
select select "5"
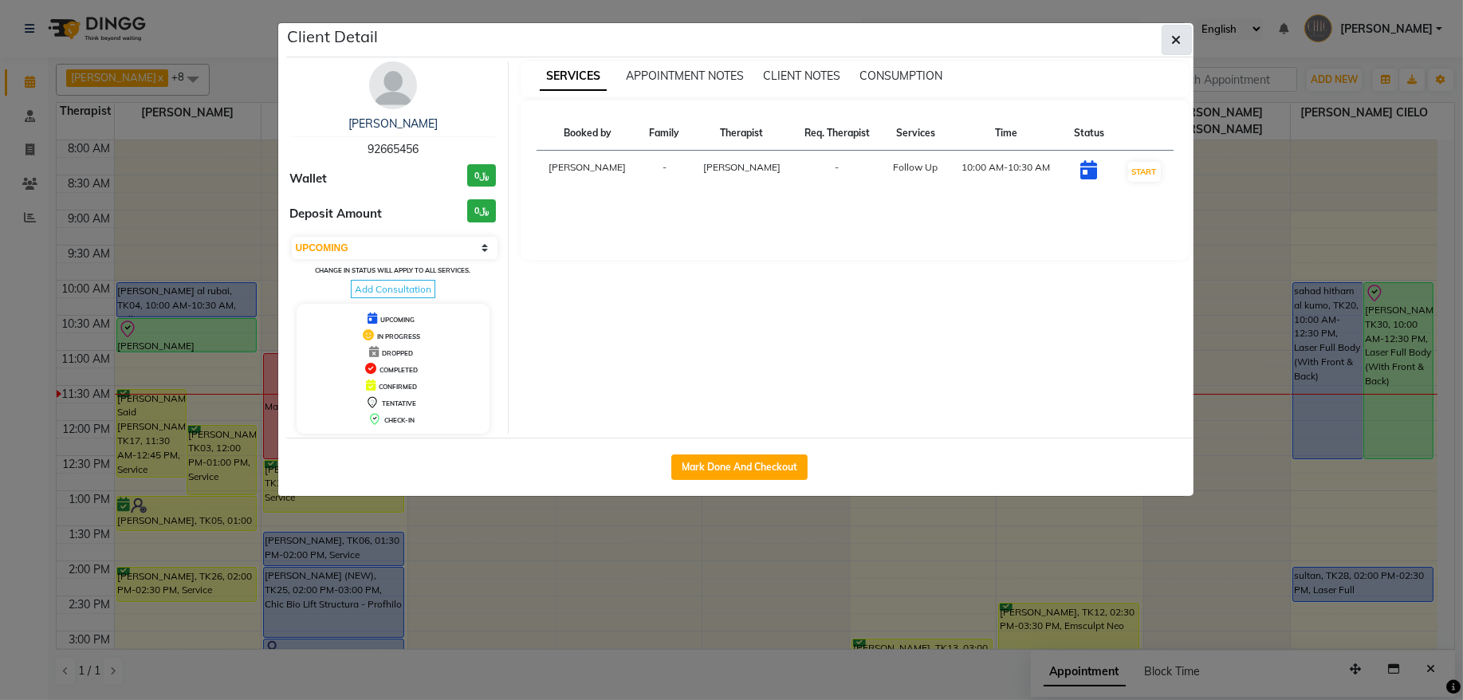
click at [1170, 48] on button "button" at bounding box center [1177, 40] width 30 height 30
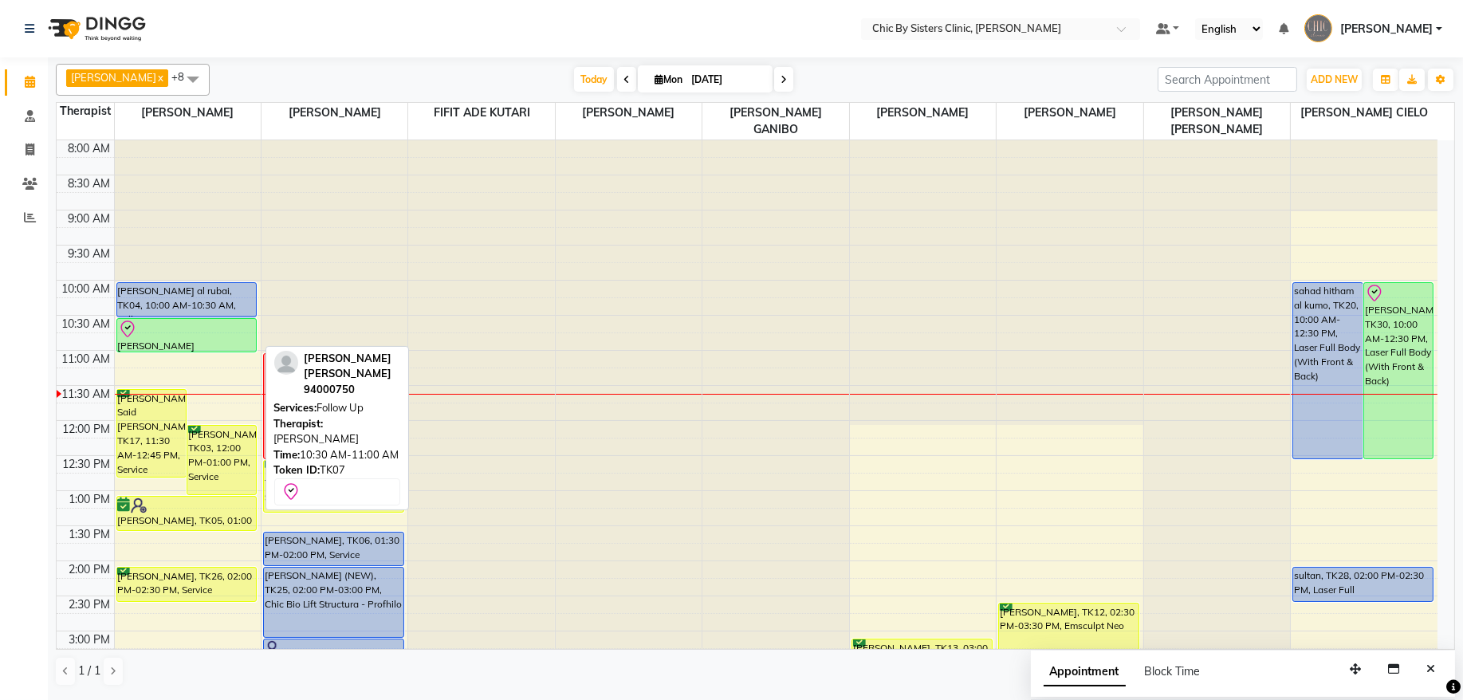
click at [184, 344] on div "[PERSON_NAME] [PERSON_NAME], TK07, 10:30 AM-11:00 AM, Follow Up" at bounding box center [187, 335] width 140 height 33
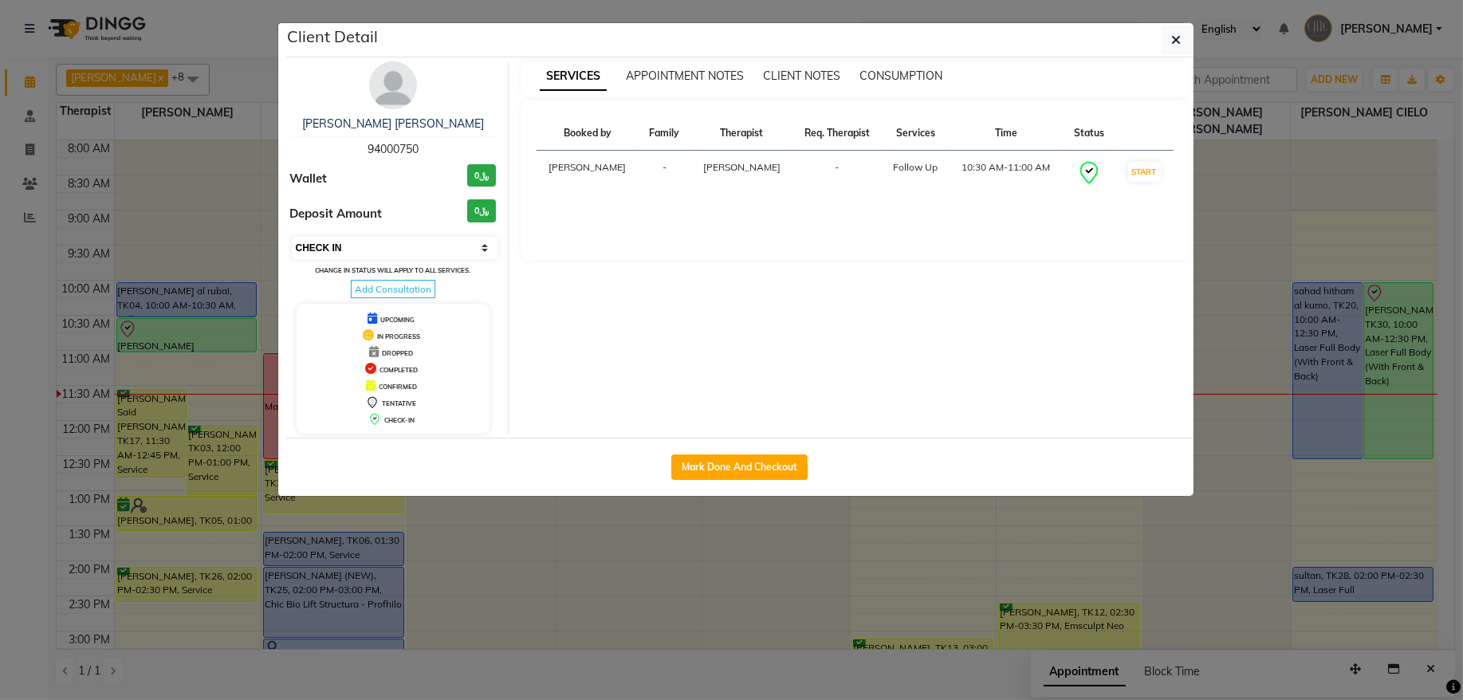
click at [394, 255] on select "Select IN SERVICE CONFIRMED TENTATIVE CHECK IN MARK DONE DROPPED UPCOMING" at bounding box center [395, 248] width 207 height 22
select select "3"
click at [292, 238] on select "Select IN SERVICE CONFIRMED TENTATIVE CHECK IN MARK DONE DROPPED UPCOMING" at bounding box center [395, 248] width 207 height 22
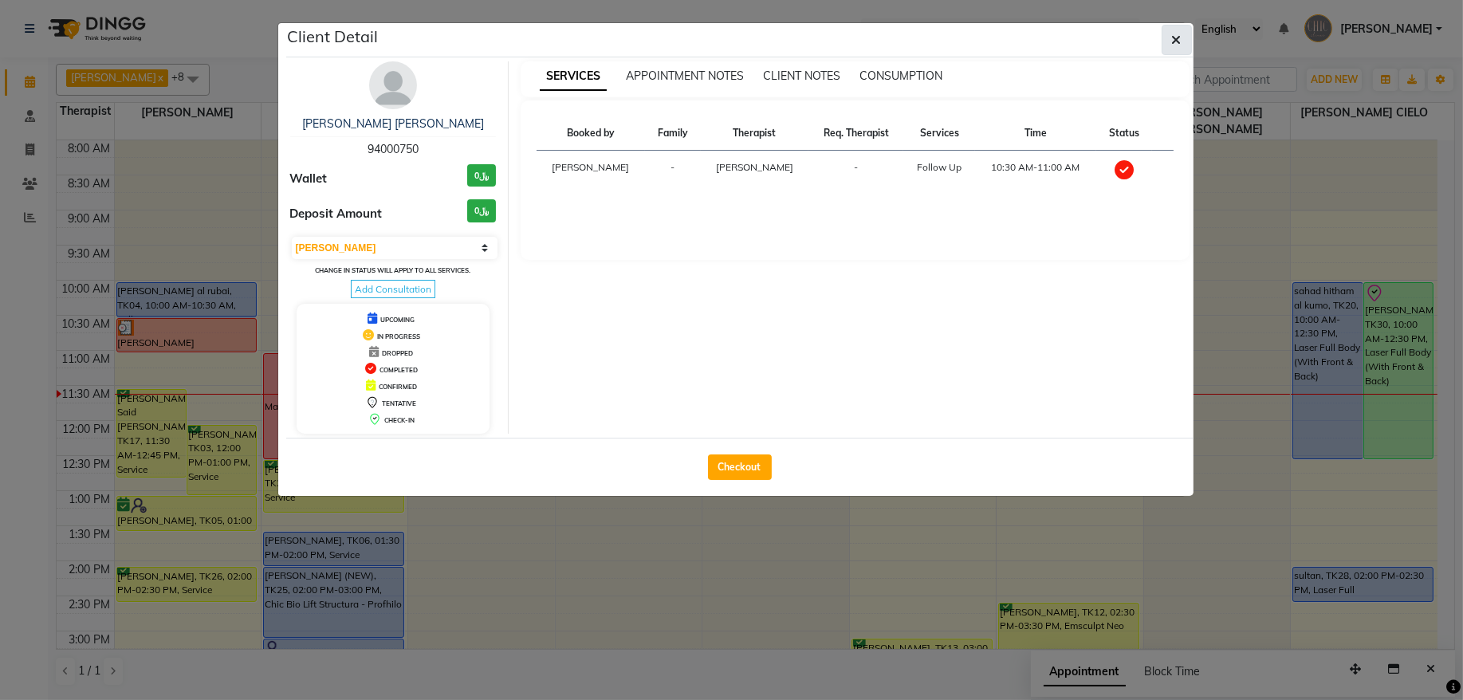
click at [1172, 53] on button "button" at bounding box center [1177, 40] width 30 height 30
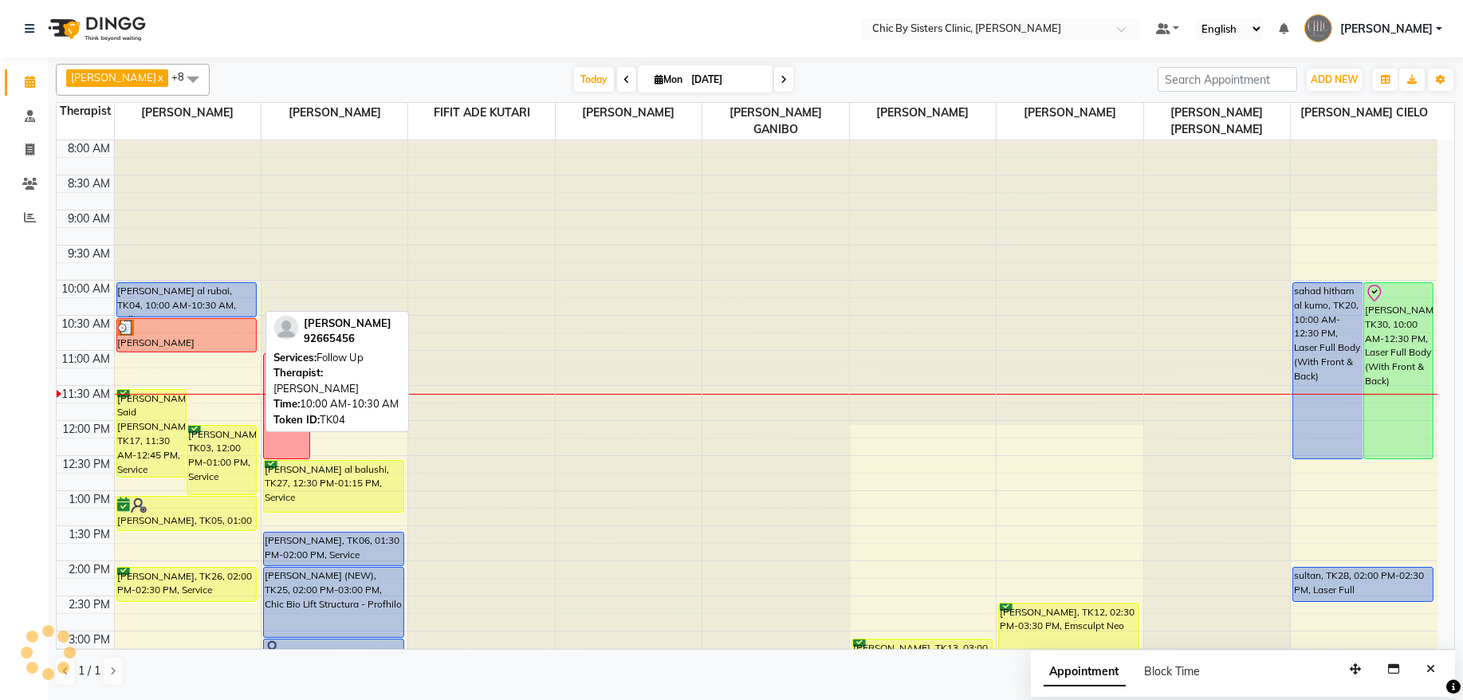
click at [159, 290] on div "[PERSON_NAME] al rubai, TK04, 10:00 AM-10:30 AM, Follow Up" at bounding box center [187, 299] width 140 height 33
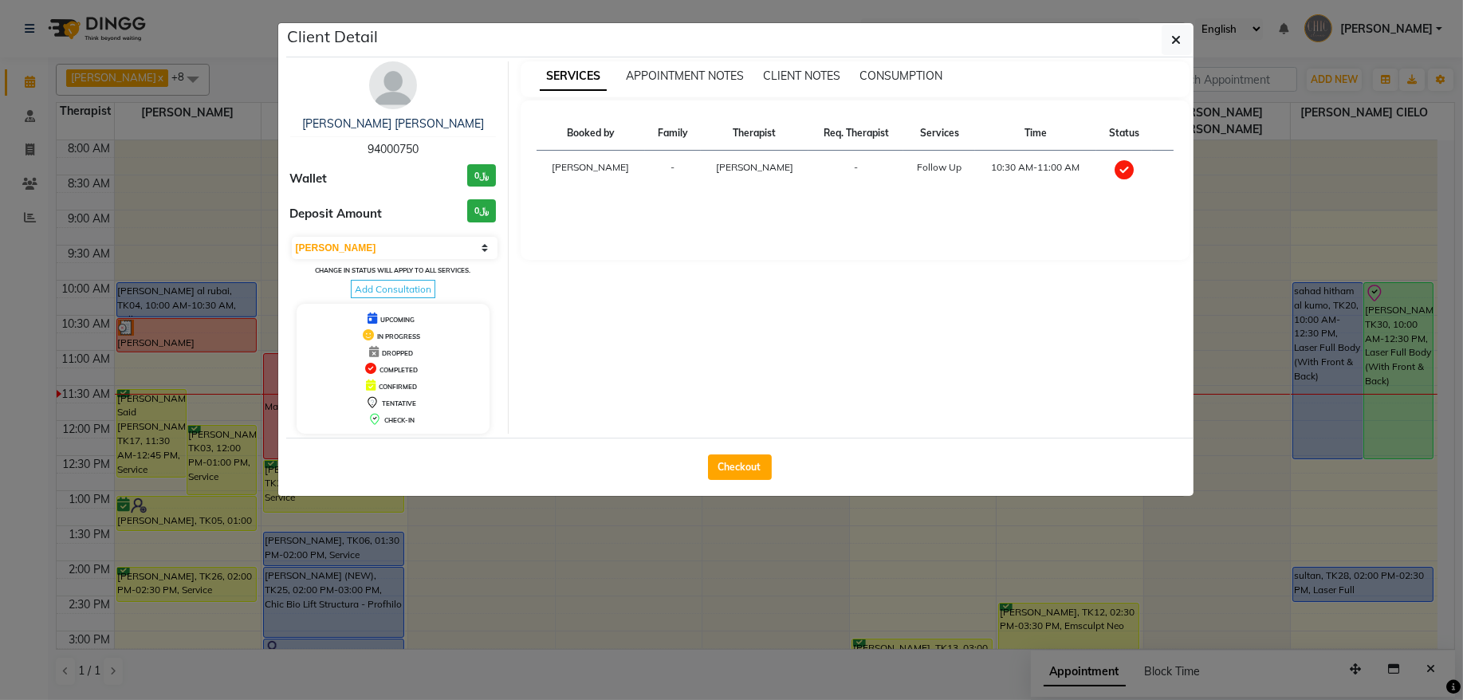
select select "5"
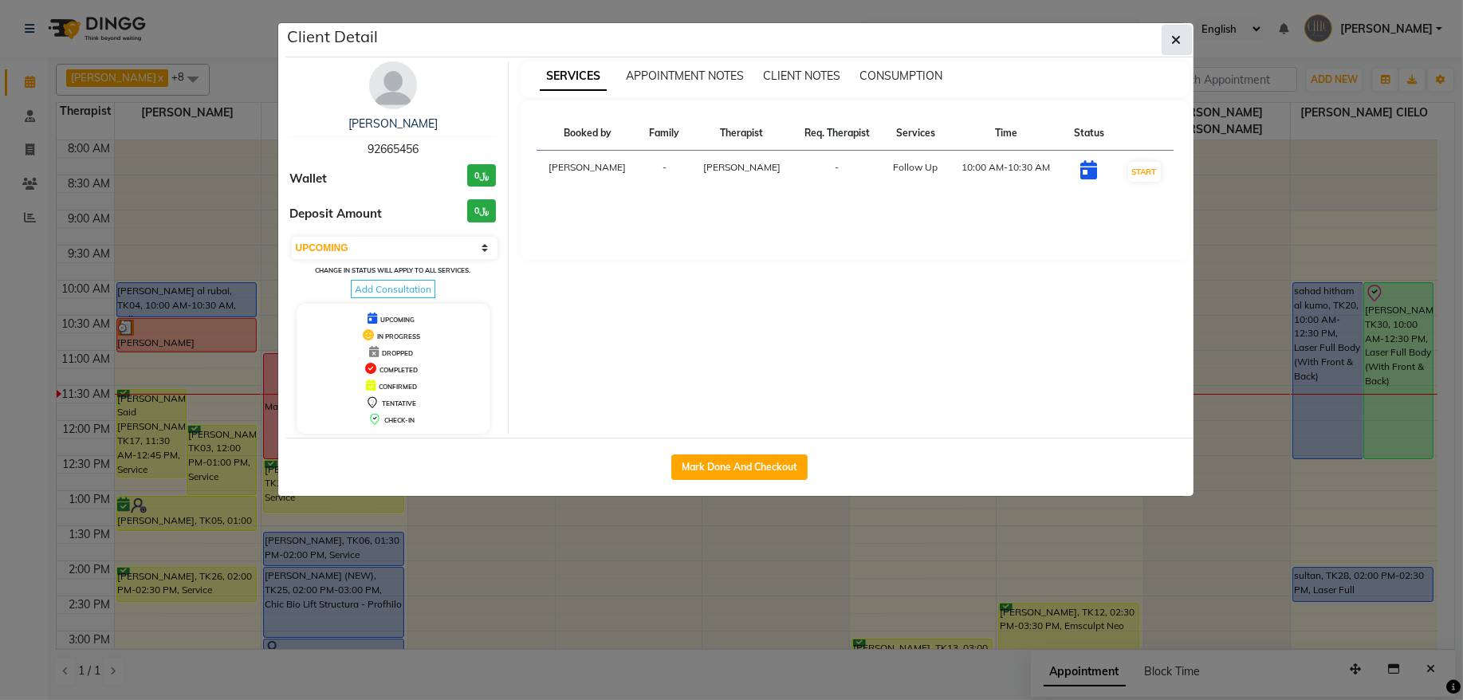
click at [1176, 50] on button "button" at bounding box center [1177, 40] width 30 height 30
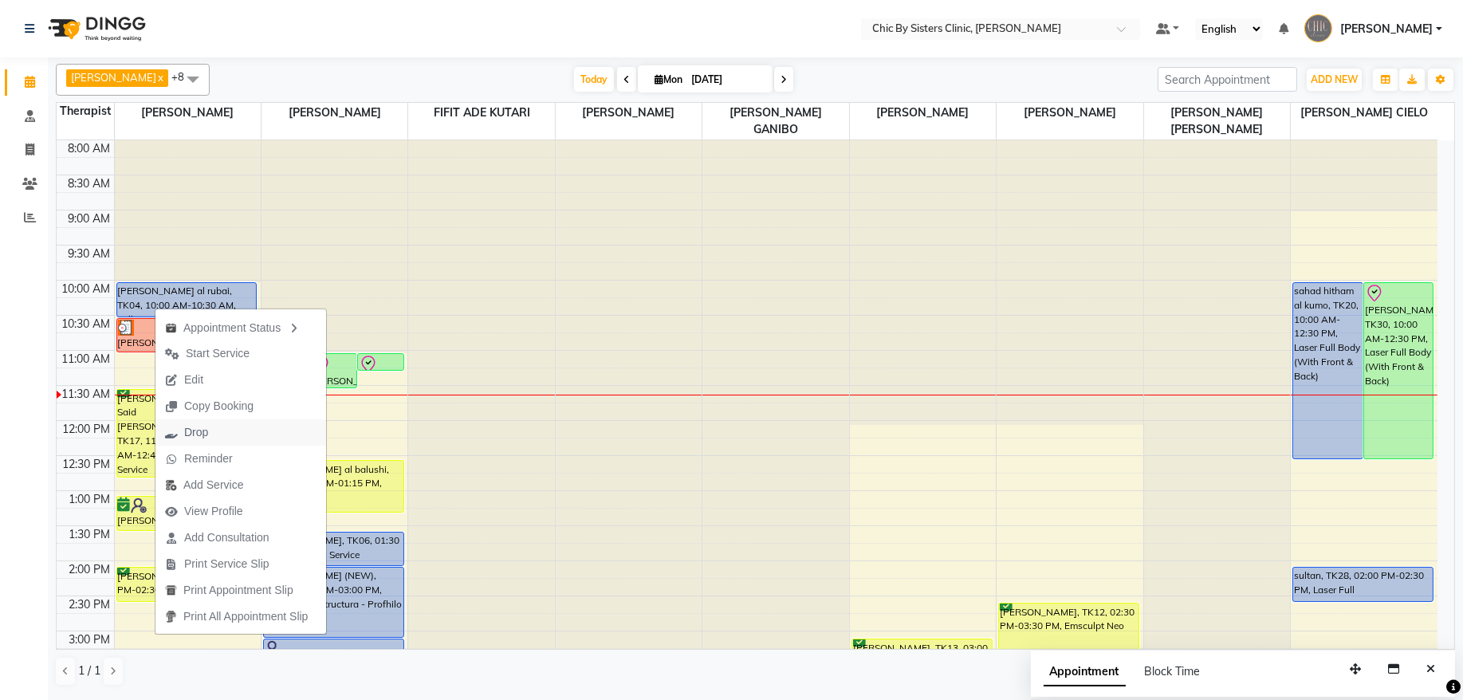
click at [185, 427] on span "Drop" at bounding box center [196, 432] width 24 height 17
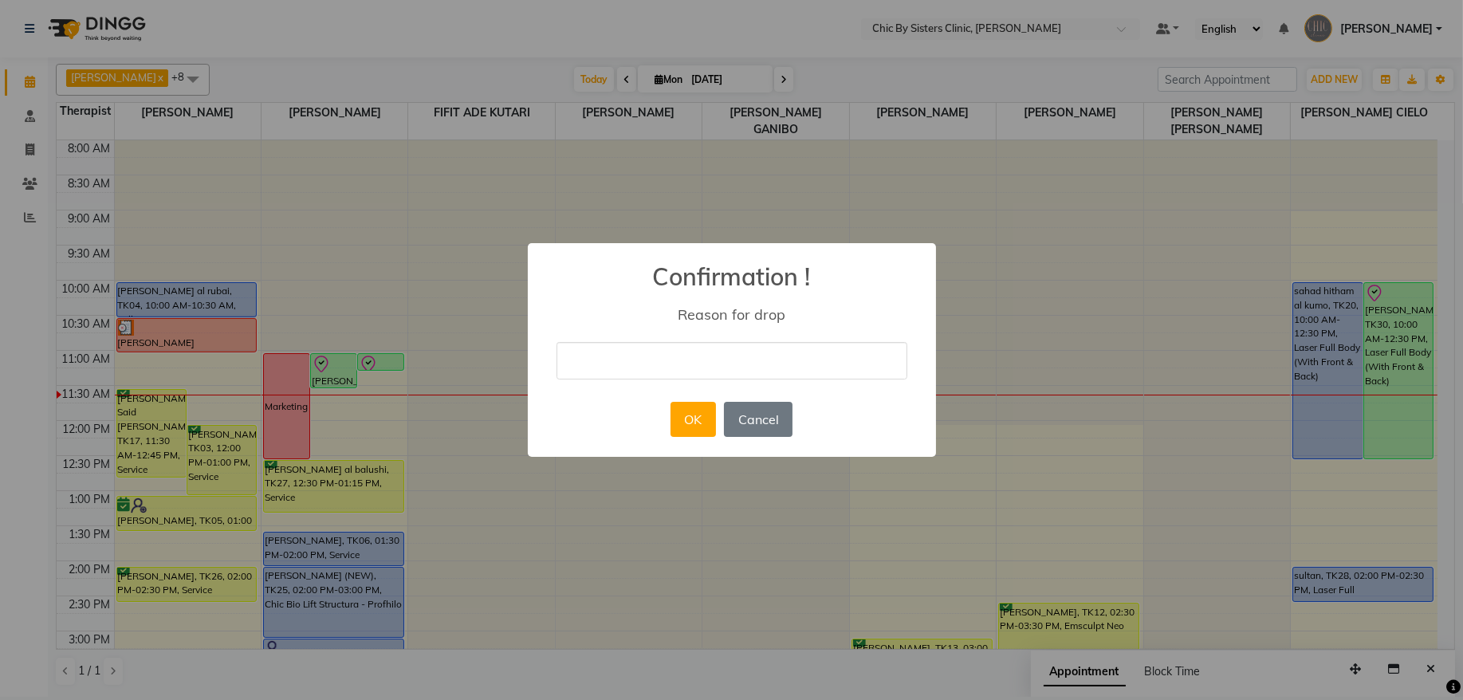
click at [635, 370] on input "text" at bounding box center [732, 360] width 351 height 37
type input "no show. not rebook yet"
click at [695, 412] on button "OK" at bounding box center [693, 419] width 45 height 35
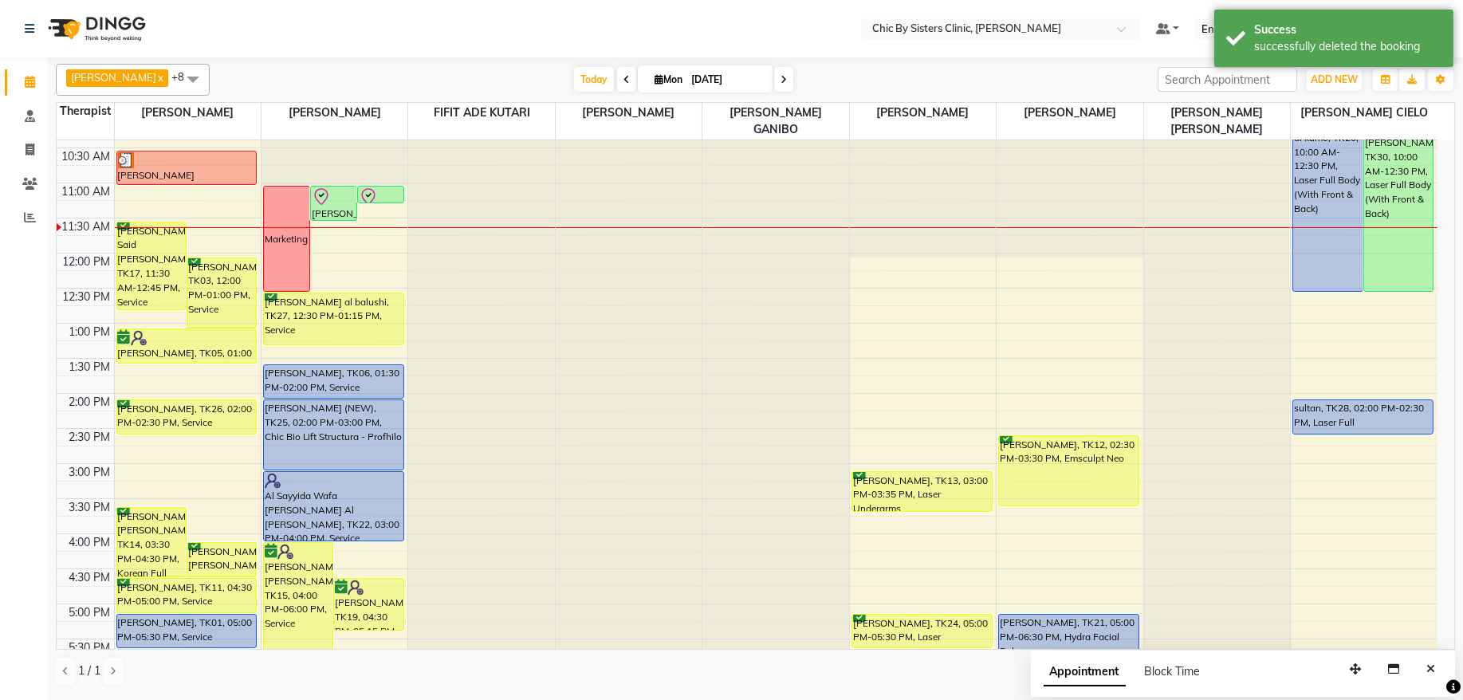
scroll to position [72, 0]
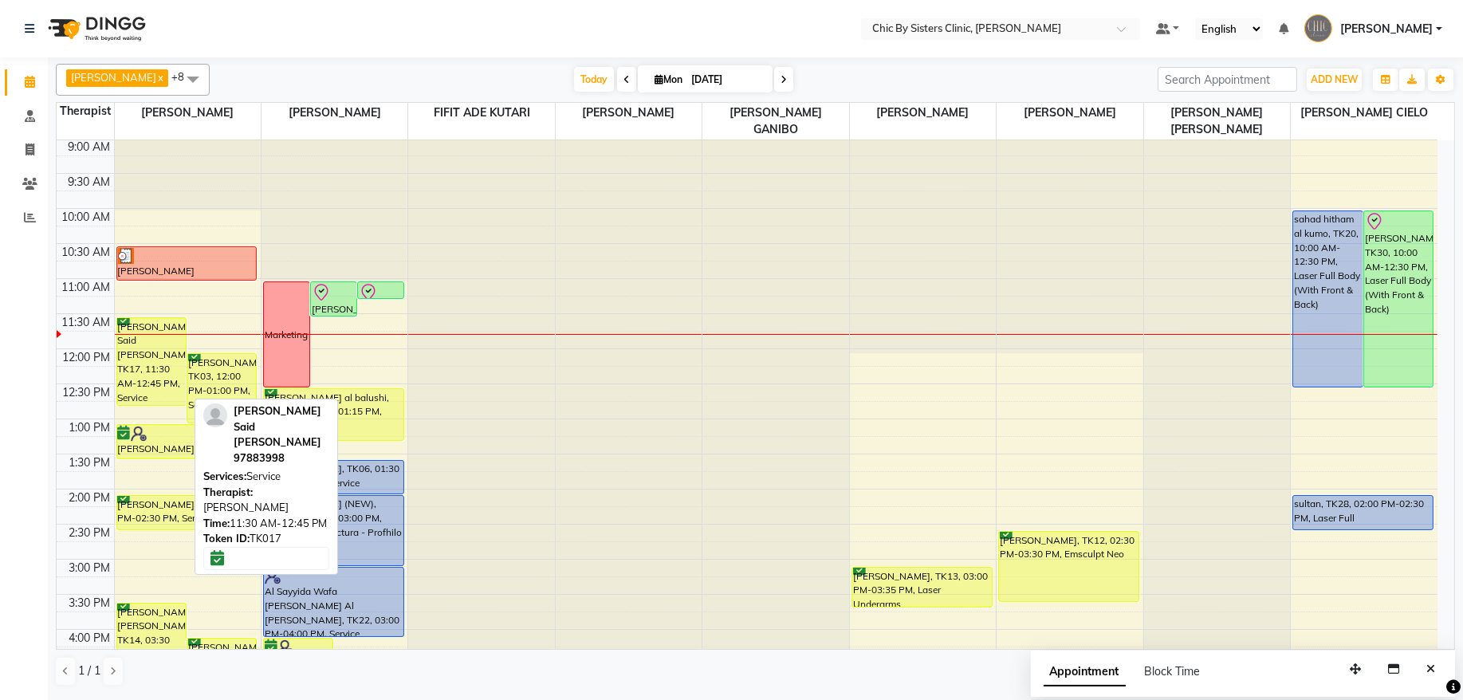
click at [148, 342] on div "Salma Ali Said Al Hashmi, TK17, 11:30 AM-12:45 PM, Service" at bounding box center [151, 361] width 69 height 87
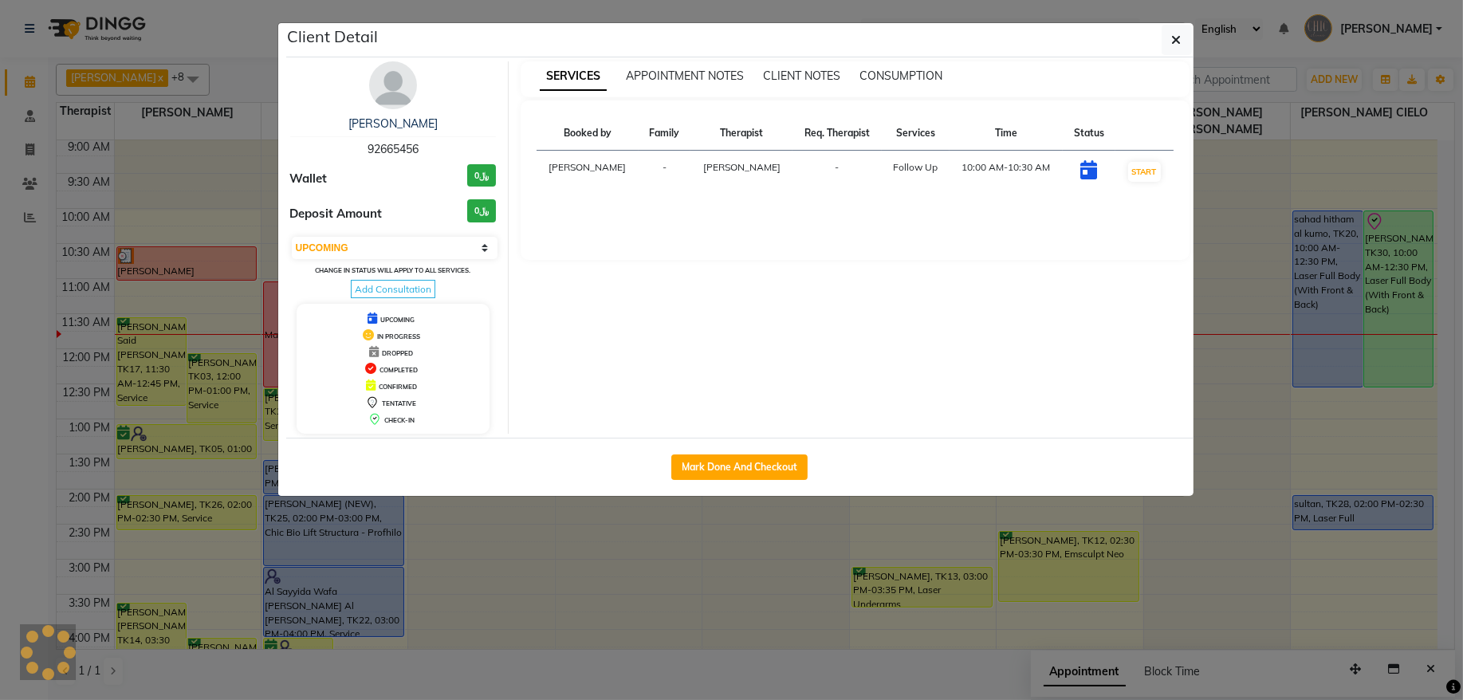
select select "6"
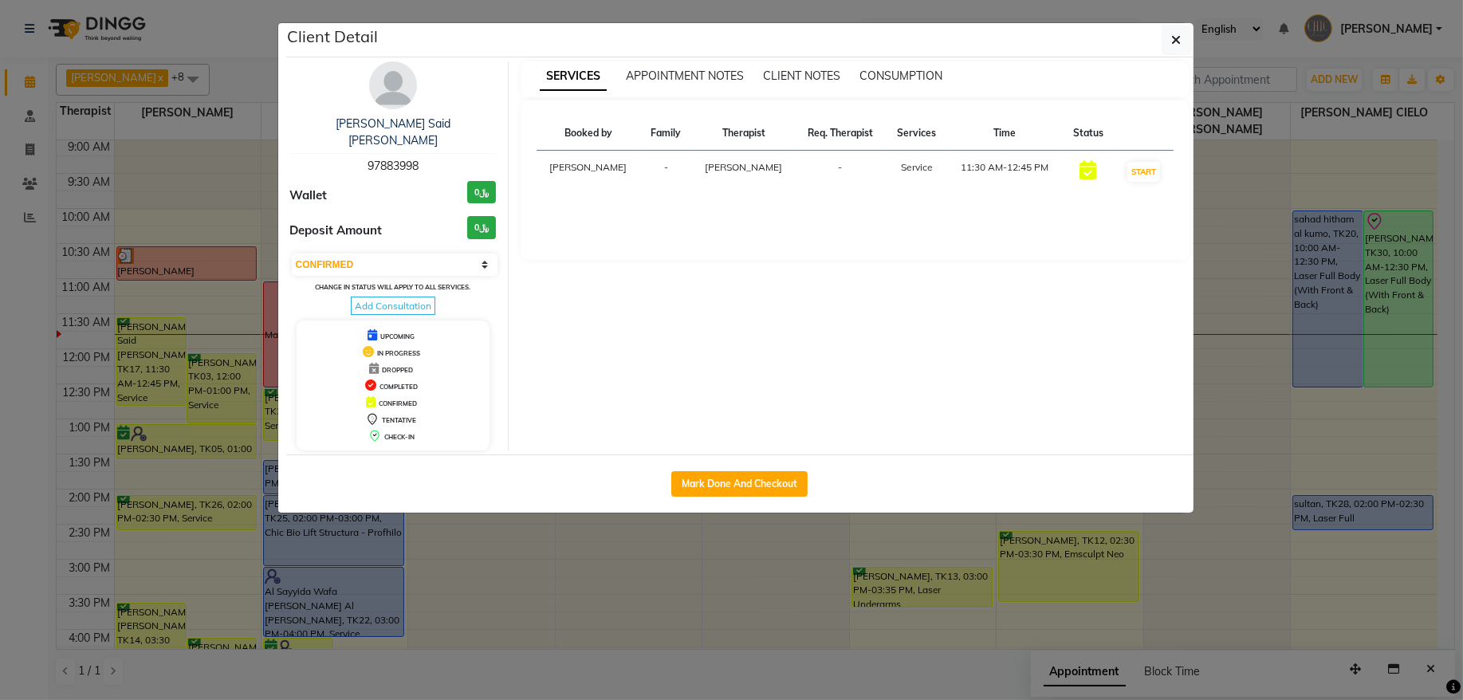
click at [397, 84] on img at bounding box center [393, 85] width 48 height 48
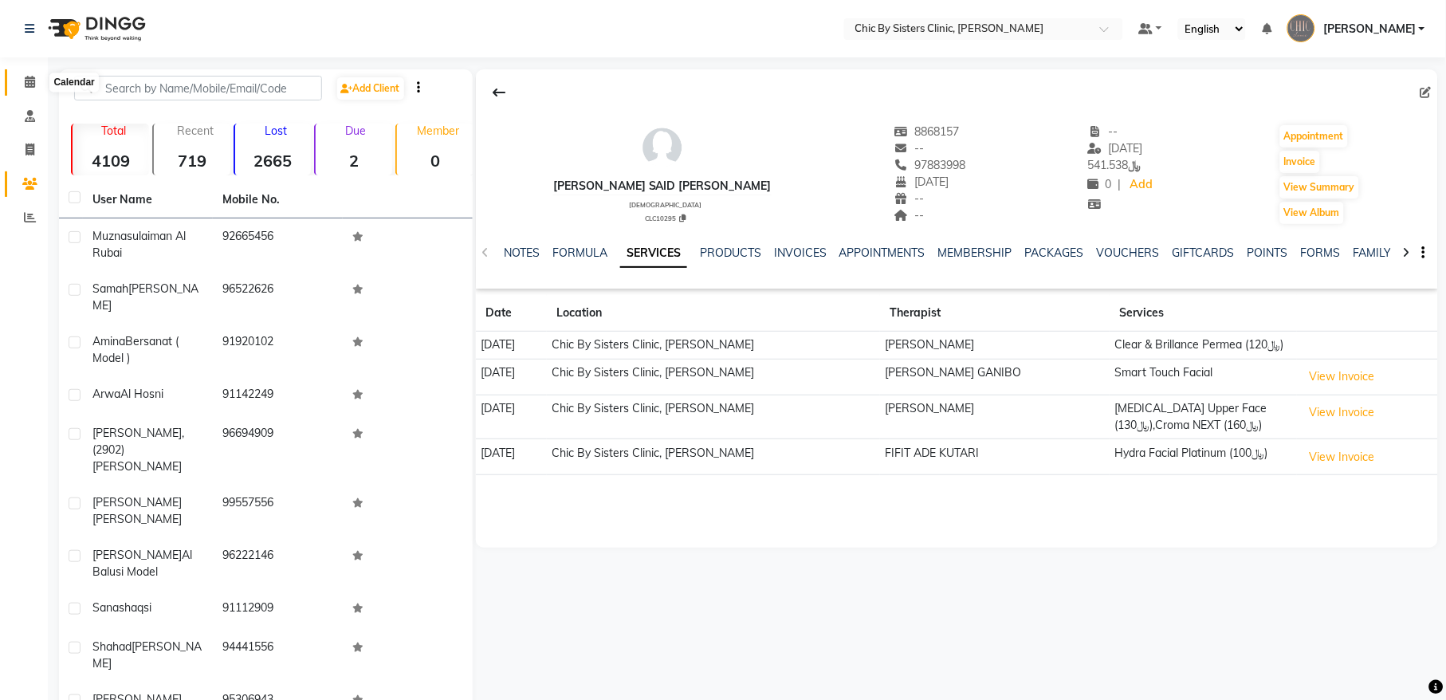
click at [35, 75] on span at bounding box center [30, 82] width 28 height 18
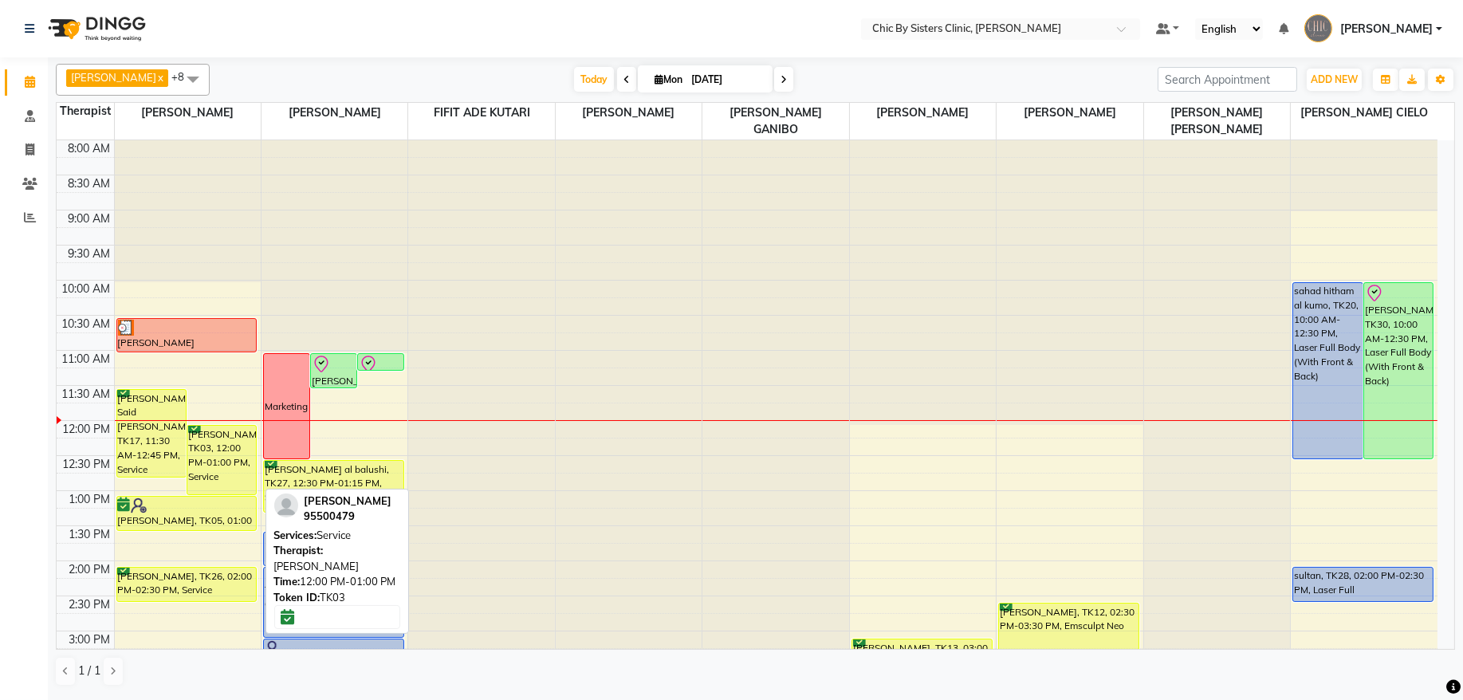
click at [214, 450] on div "huda hamed, TK03, 12:00 PM-01:00 PM, Service" at bounding box center [221, 460] width 69 height 69
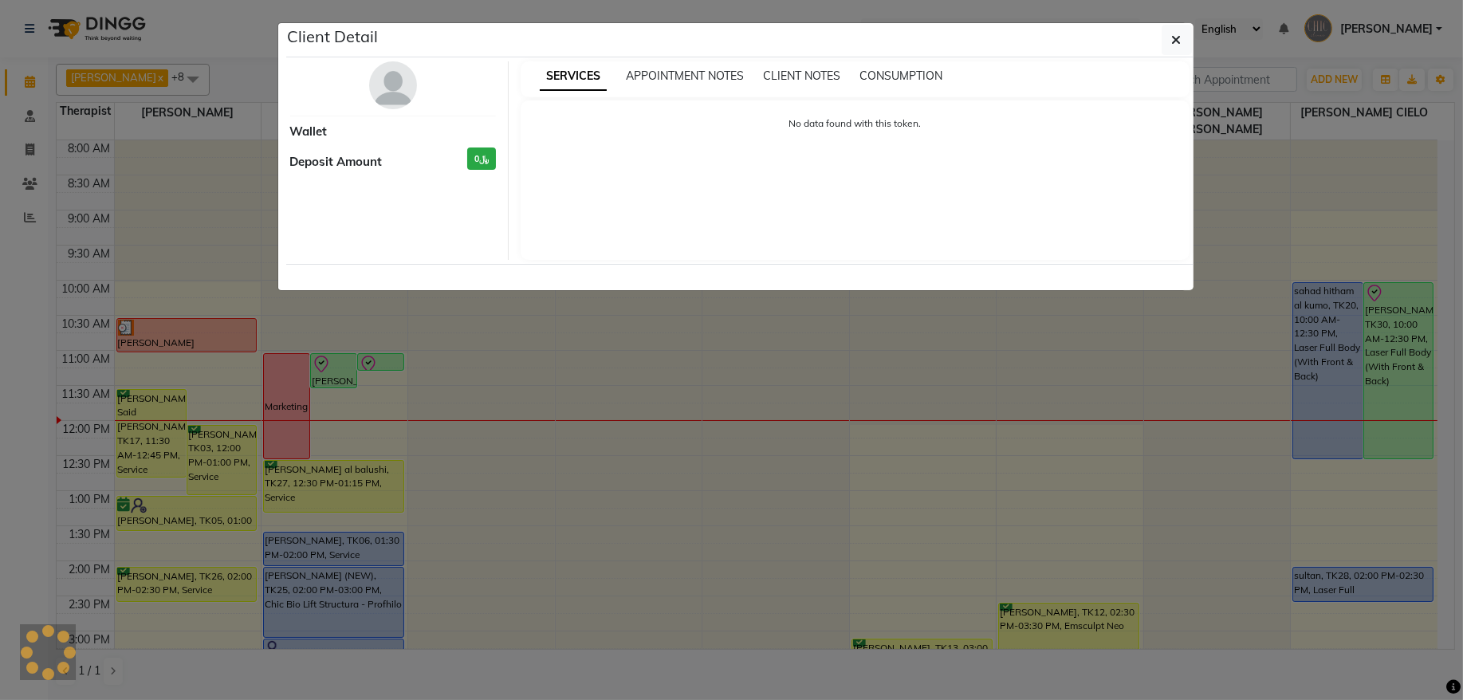
select select "6"
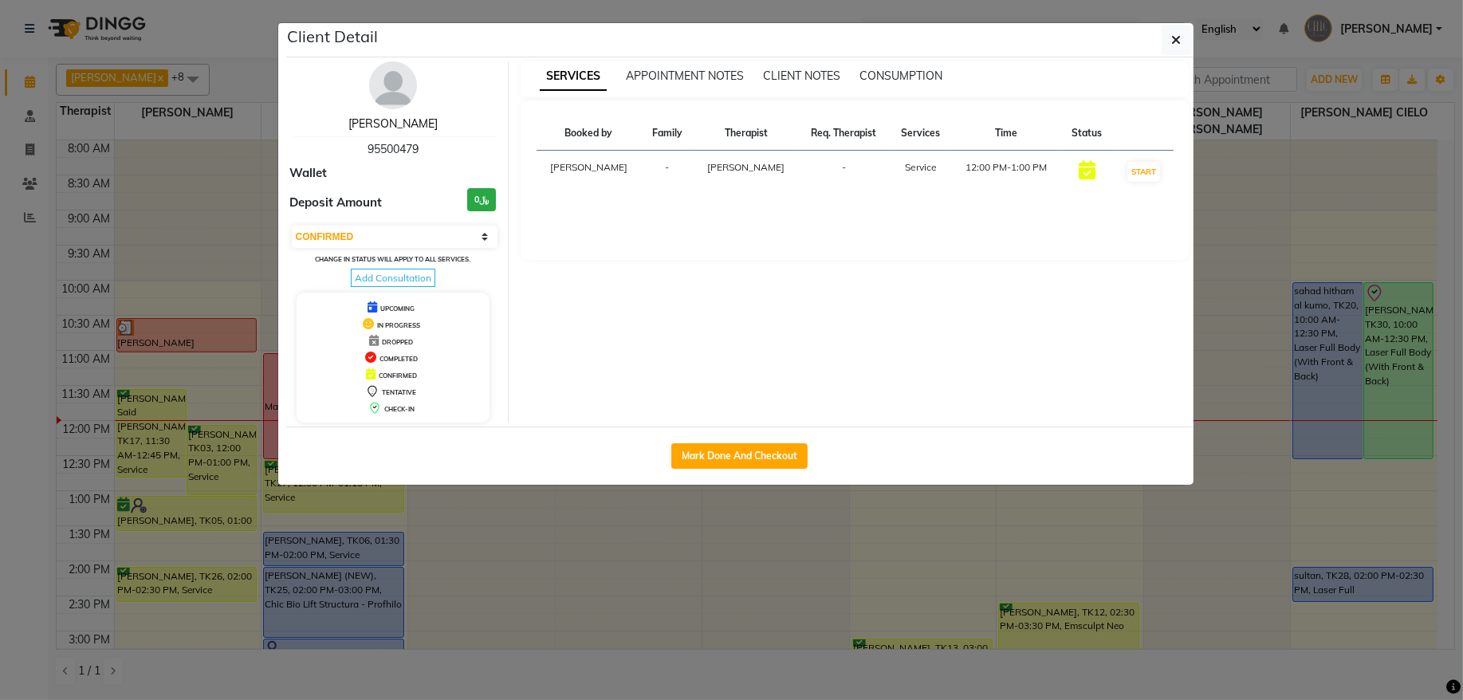
click at [399, 129] on link "huda hamed" at bounding box center [392, 123] width 89 height 14
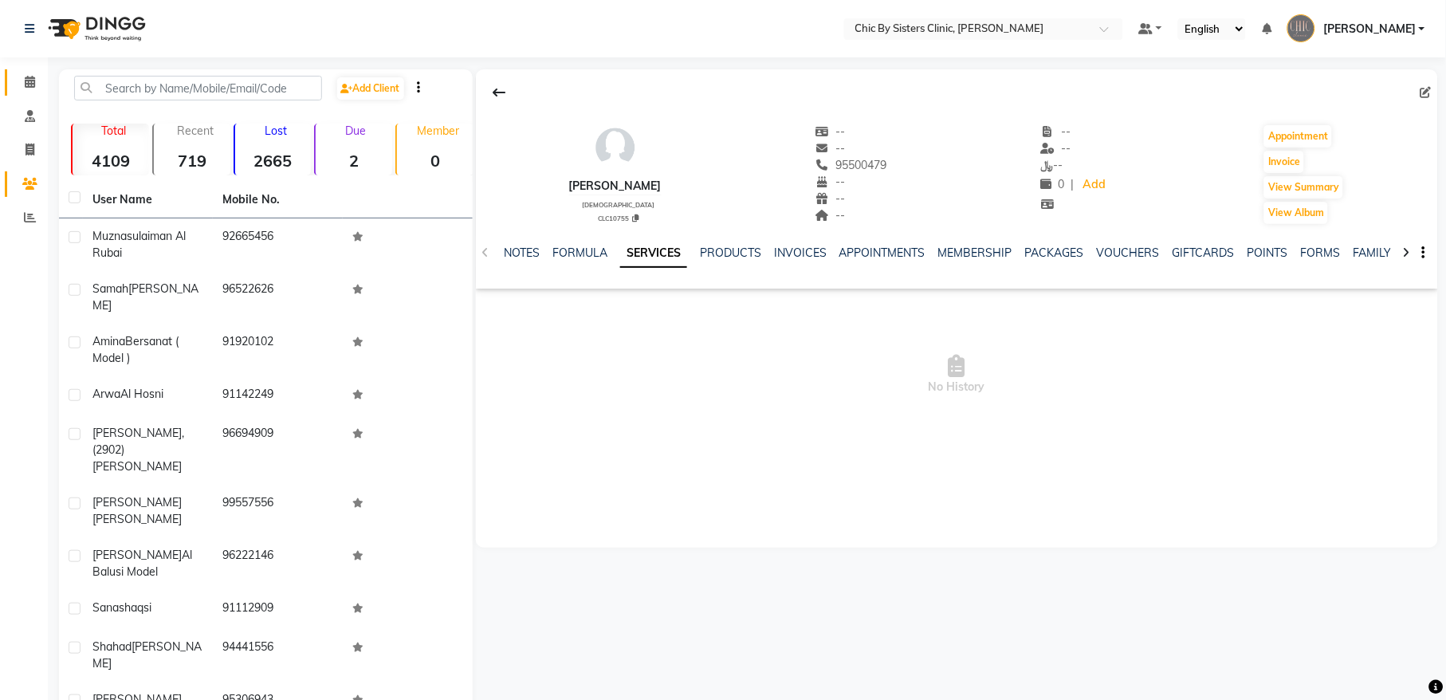
scroll to position [57, 0]
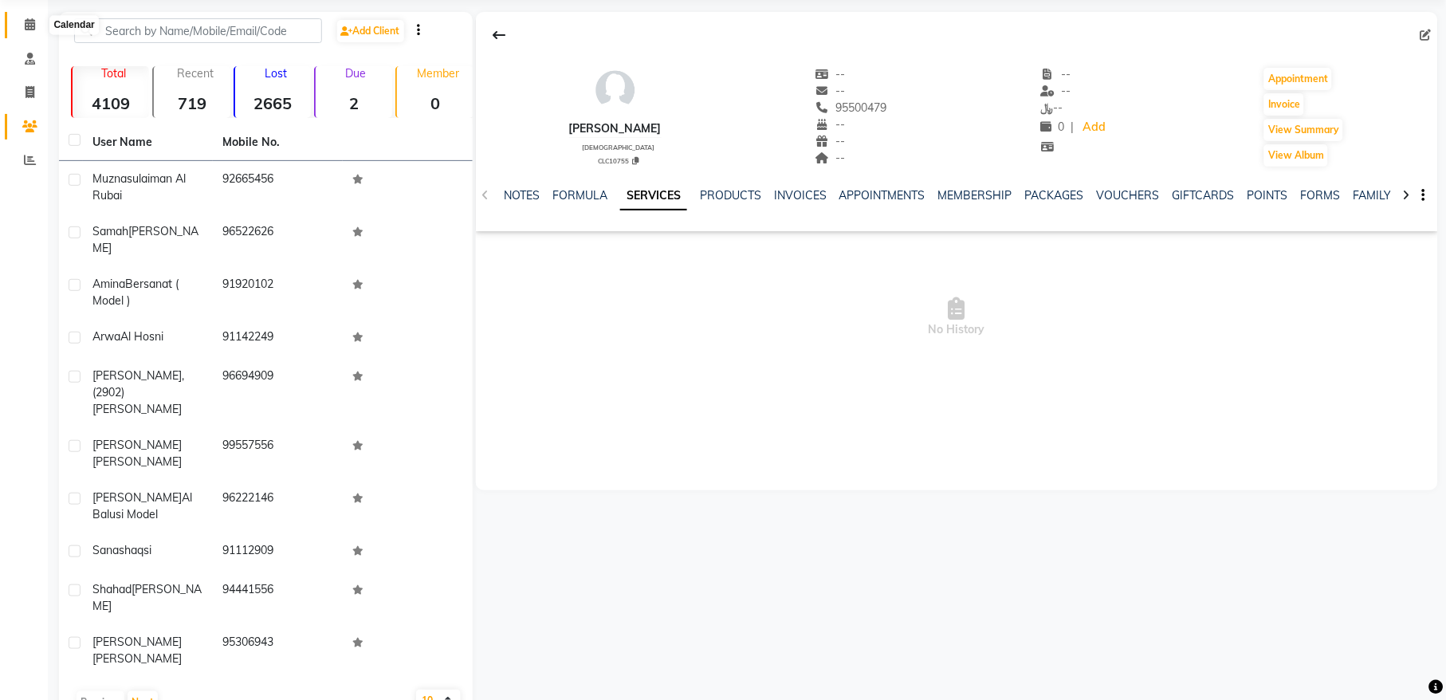
drag, startPoint x: 26, startPoint y: 28, endPoint x: 224, endPoint y: 5, distance: 199.1
click at [26, 28] on icon at bounding box center [30, 24] width 10 height 12
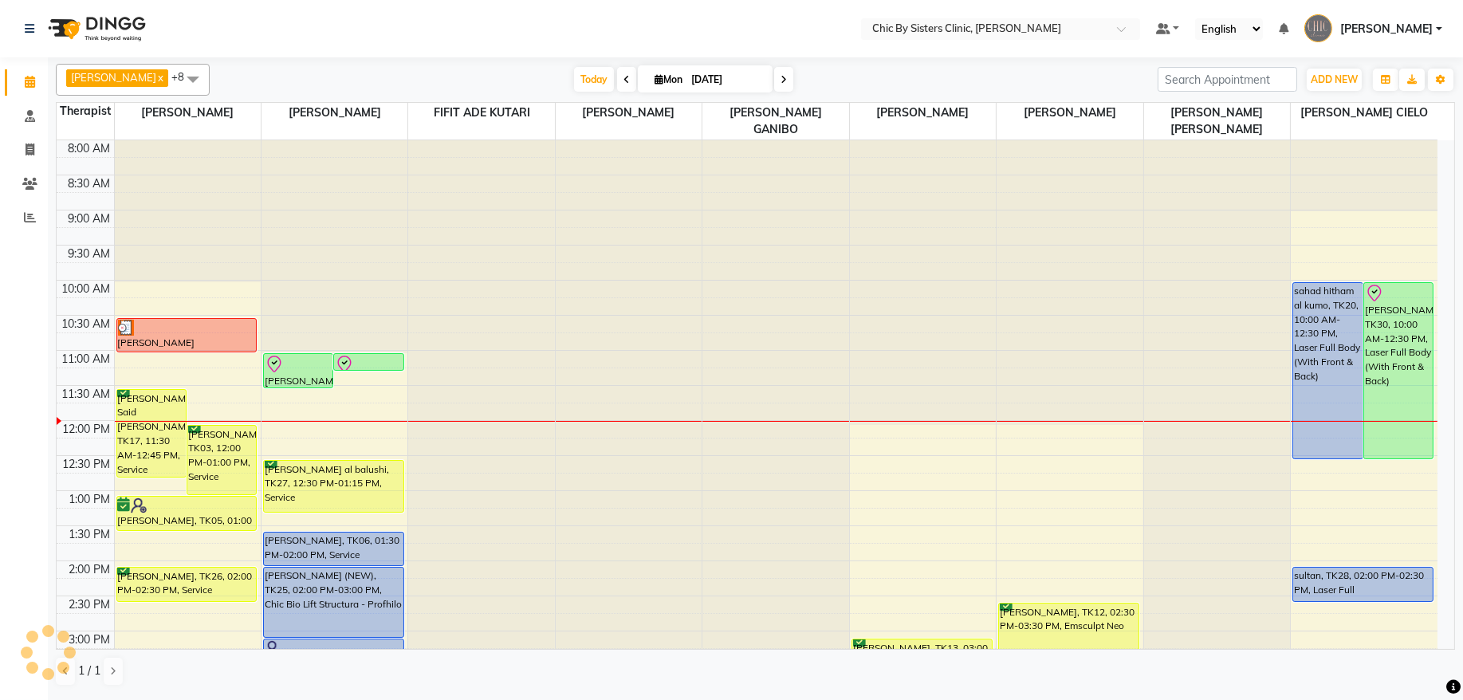
click at [1357, 23] on span "[PERSON_NAME]" at bounding box center [1386, 29] width 92 height 17
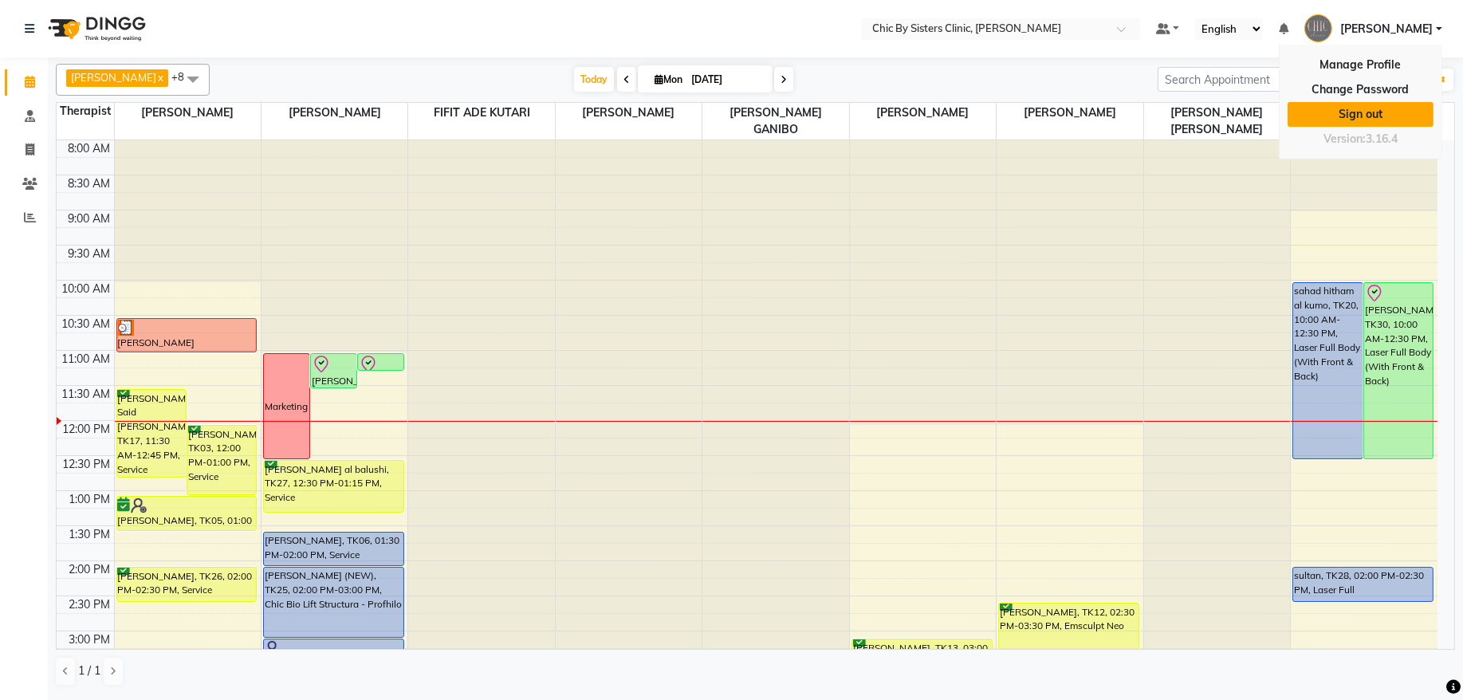
click at [1360, 124] on link "Sign out" at bounding box center [1361, 114] width 146 height 25
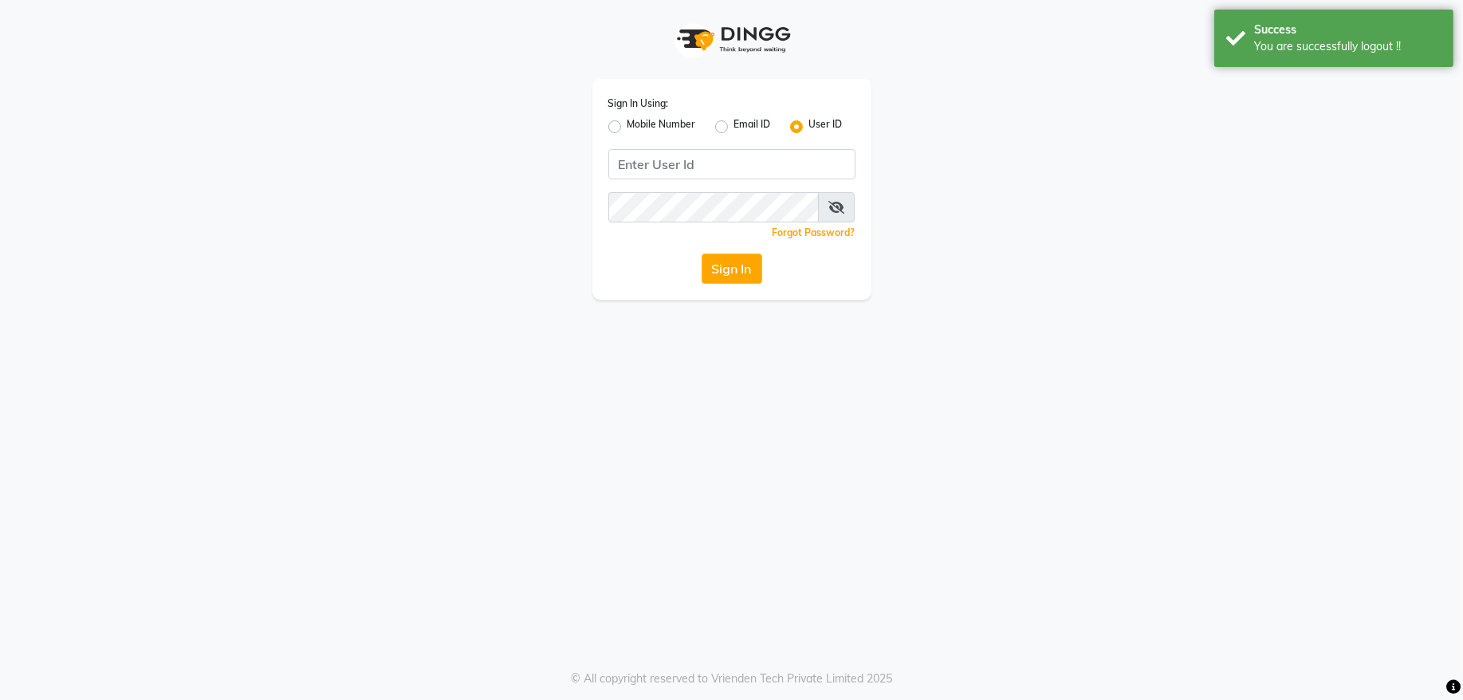
click at [627, 126] on label "Mobile Number" at bounding box center [661, 126] width 69 height 19
click at [627, 126] on input "Mobile Number" at bounding box center [632, 122] width 10 height 10
radio input "true"
radio input "false"
click at [651, 169] on span at bounding box center [652, 169] width 20 height 17
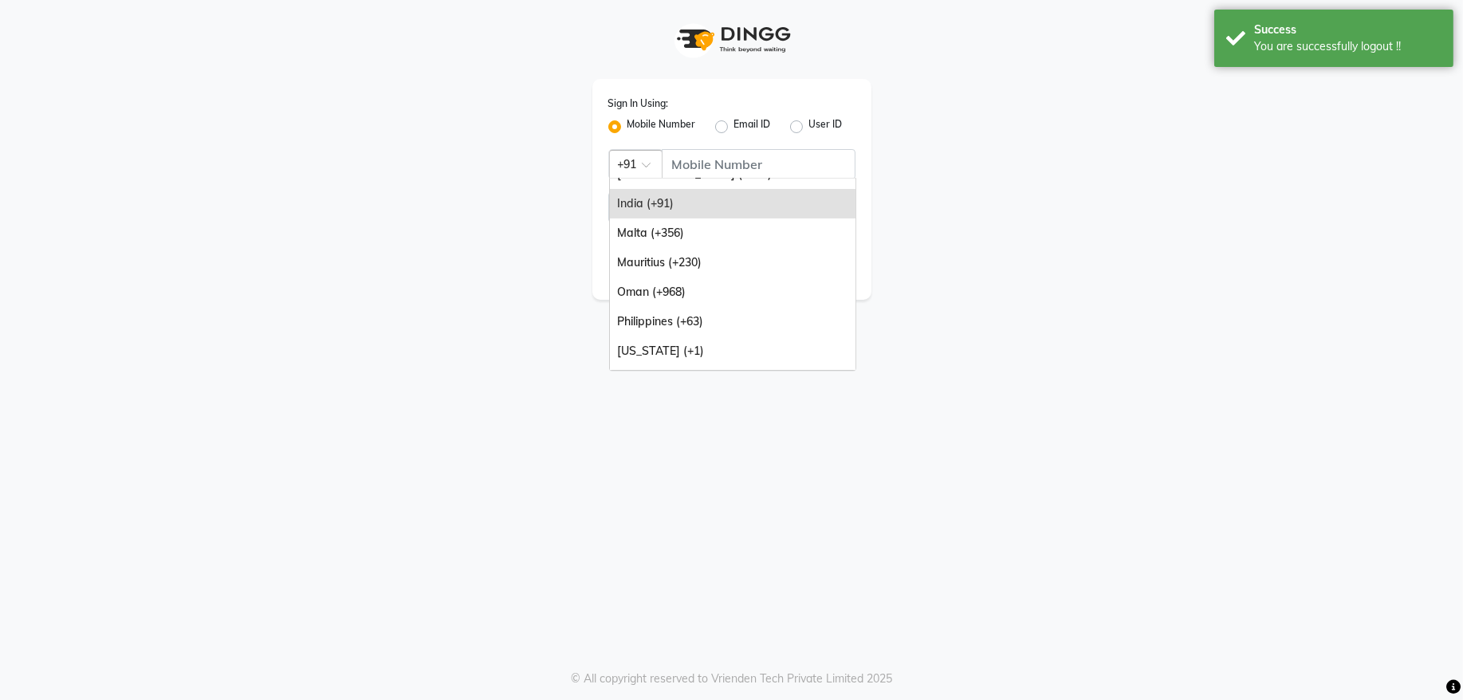
scroll to position [172, 0]
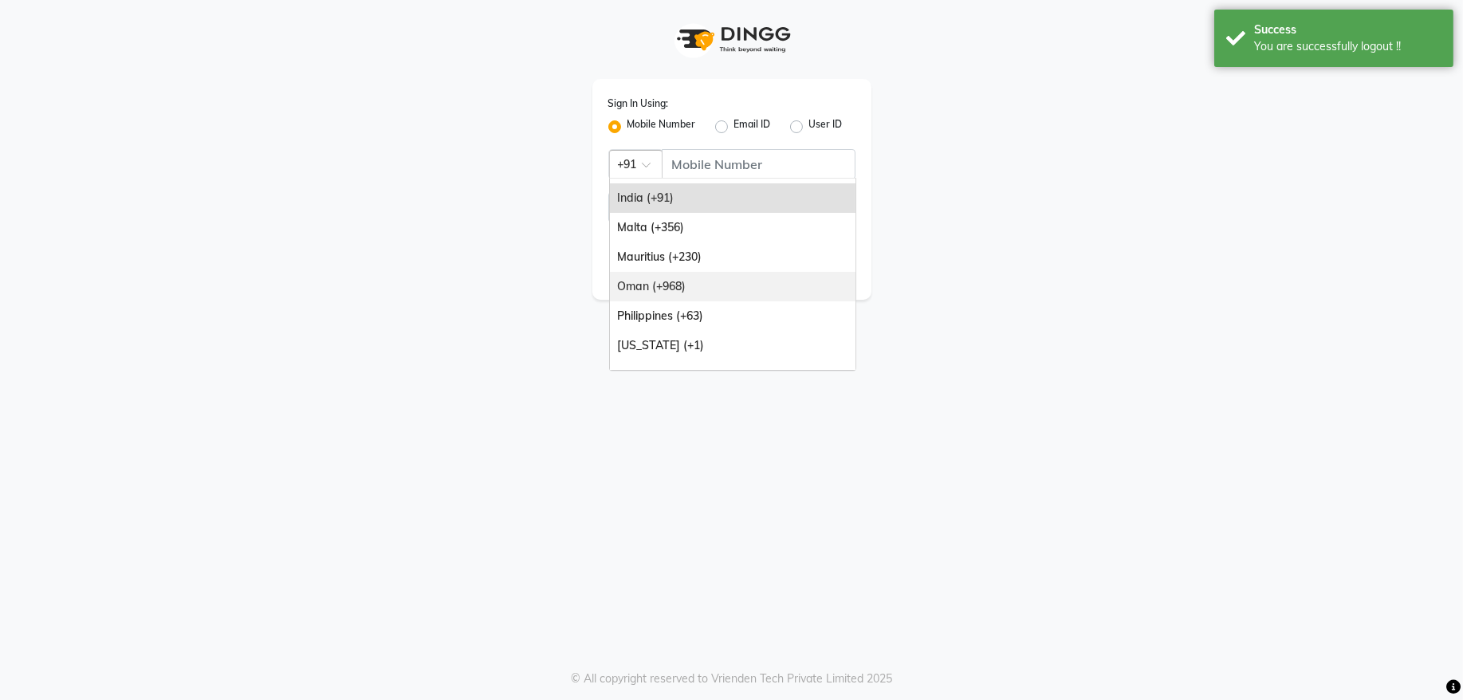
click at [690, 282] on div "Oman (+968)" at bounding box center [733, 287] width 246 height 30
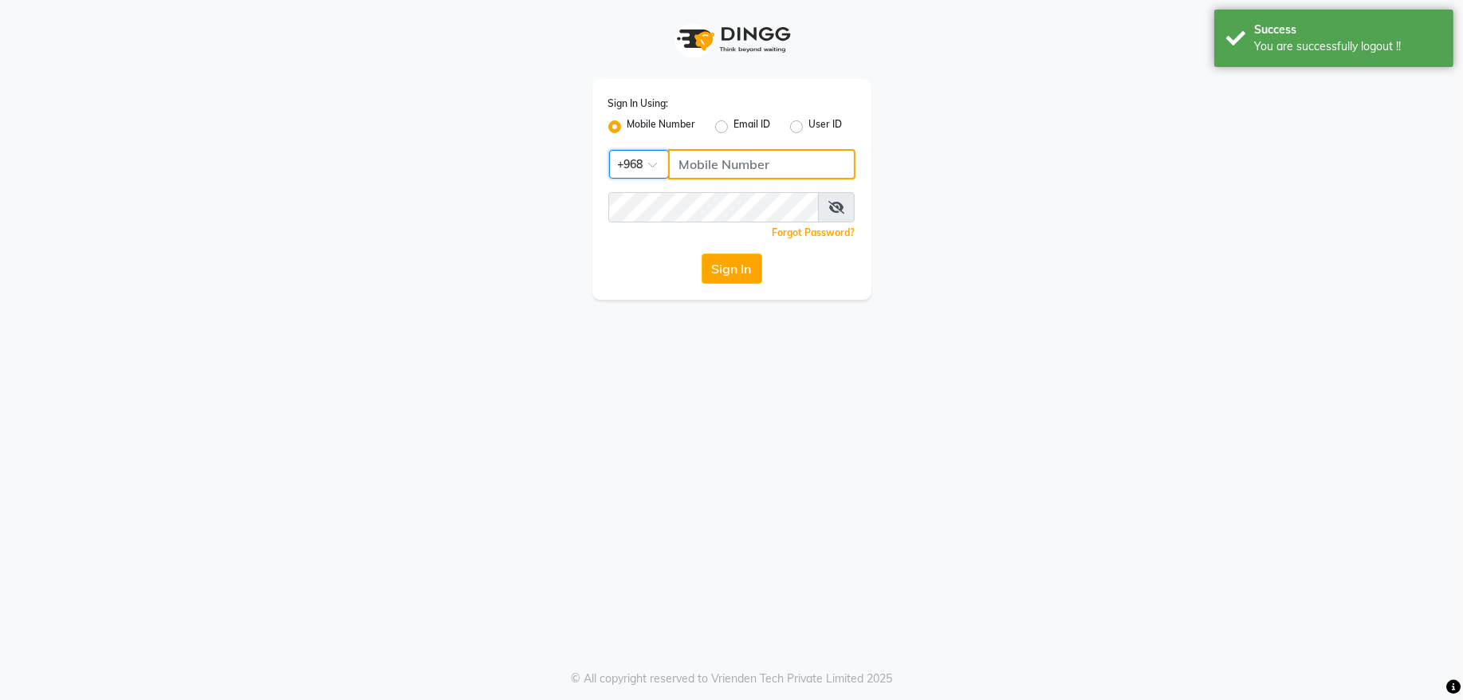
click at [737, 151] on input "Username" at bounding box center [761, 164] width 187 height 30
type input "92262732"
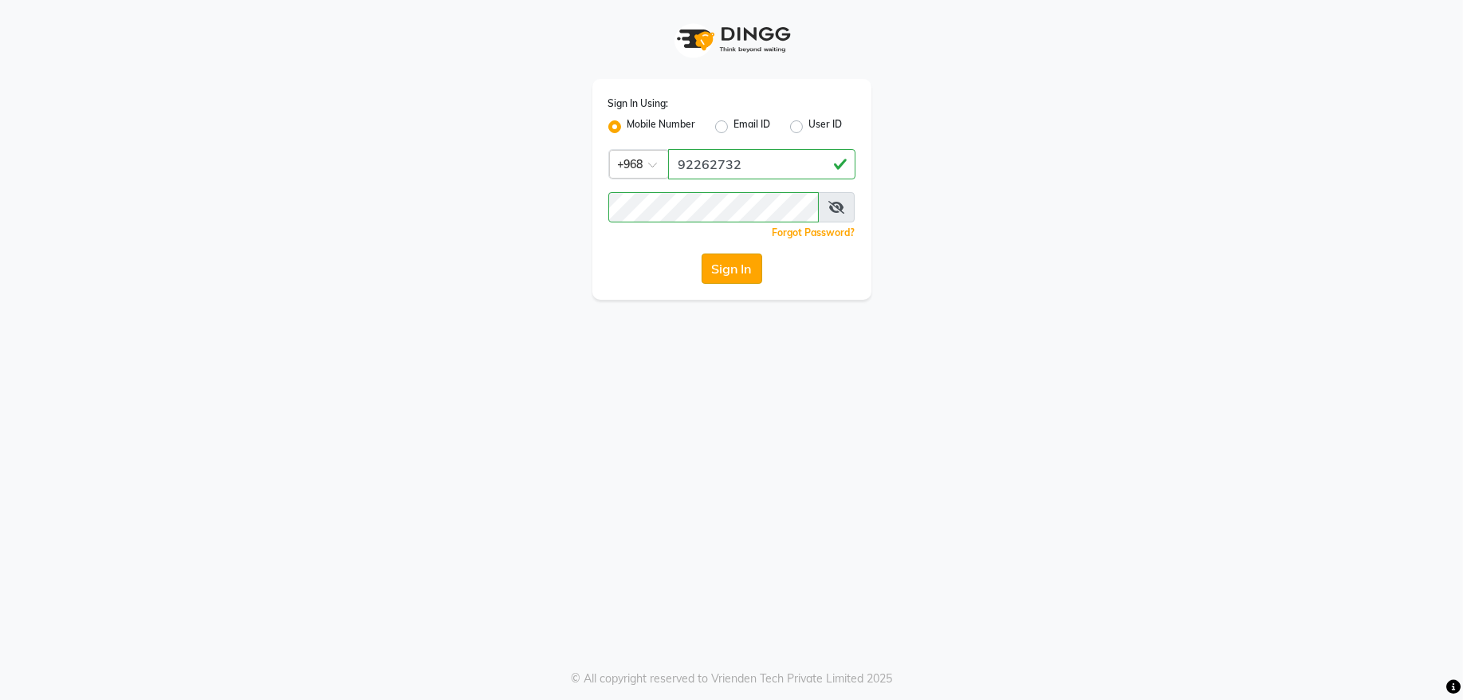
click at [721, 261] on button "Sign In" at bounding box center [732, 269] width 61 height 30
